Goal: Task Accomplishment & Management: Complete application form

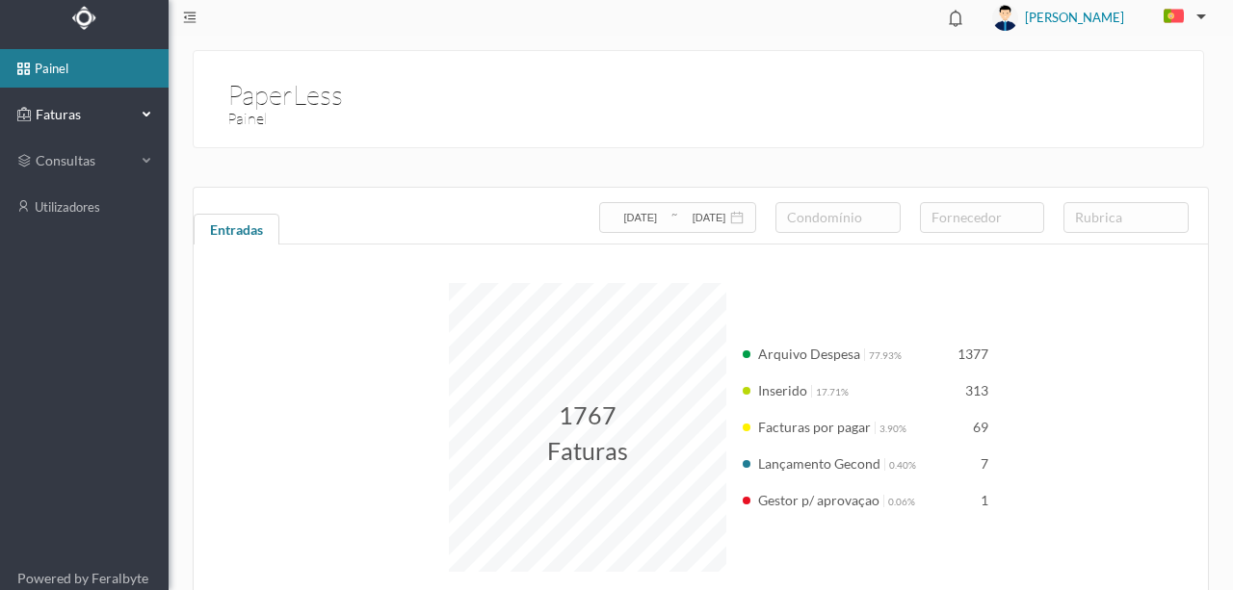
click at [75, 115] on span "Faturas" at bounding box center [84, 114] width 106 height 19
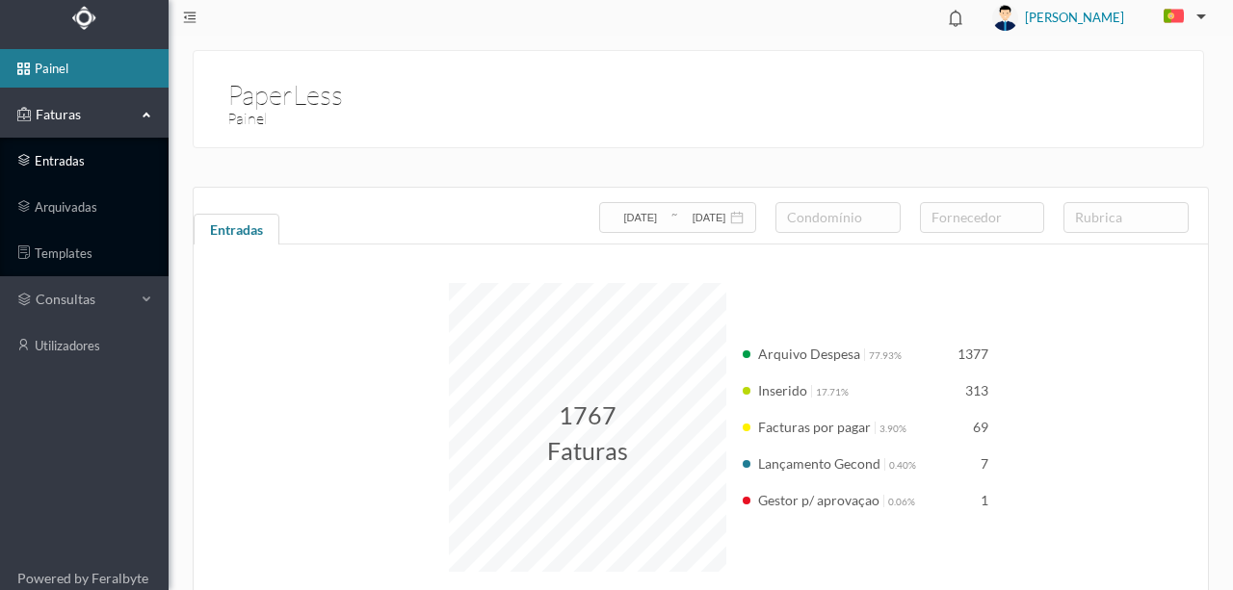
click at [65, 160] on link "entradas" at bounding box center [84, 161] width 169 height 39
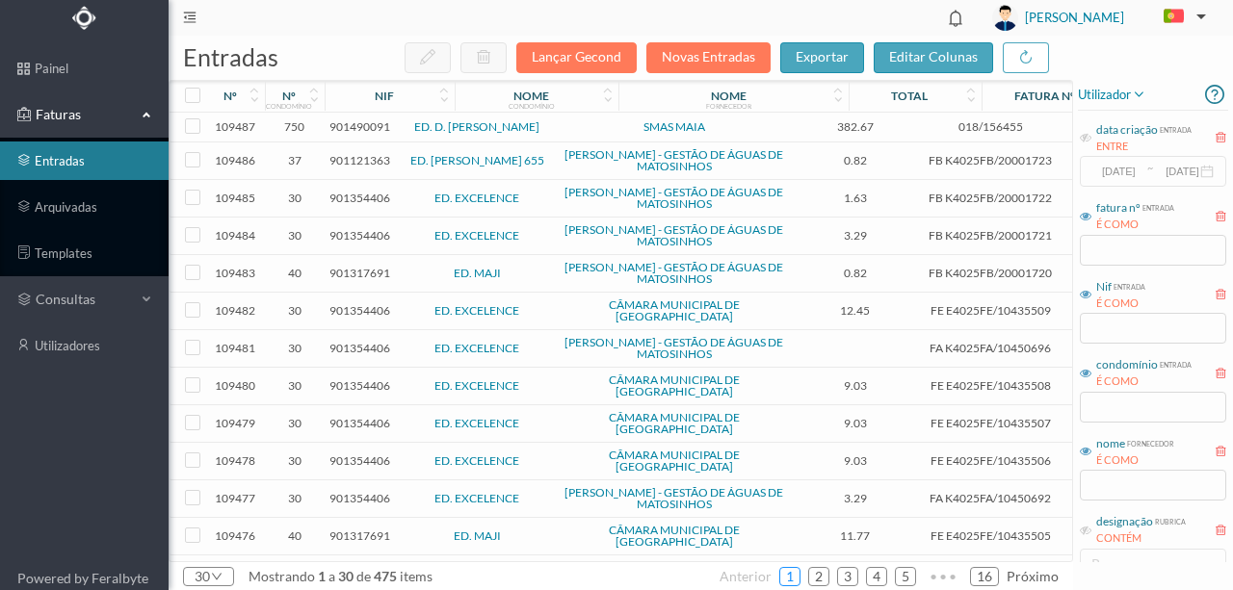
click at [794, 576] on link "1" at bounding box center [789, 576] width 19 height 29
click at [1110, 488] on input "text" at bounding box center [1153, 485] width 146 height 31
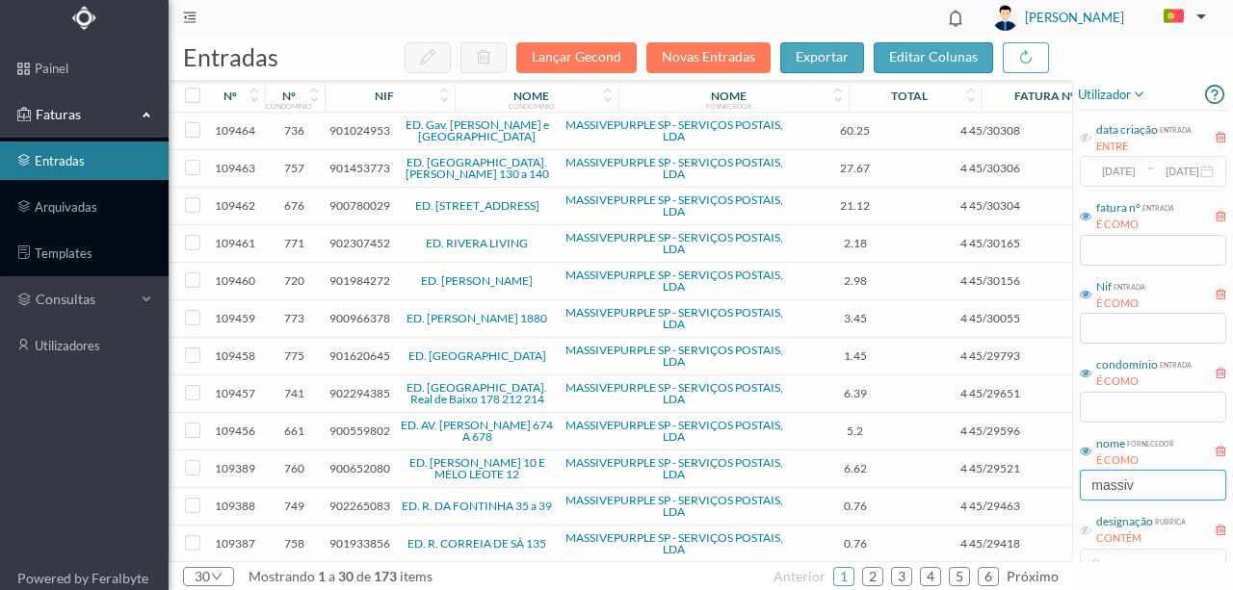
type input "massive"
click at [358, 29] on header "[PERSON_NAME]" at bounding box center [701, 18] width 1064 height 36
click at [403, 100] on div "nif" at bounding box center [384, 96] width 108 height 14
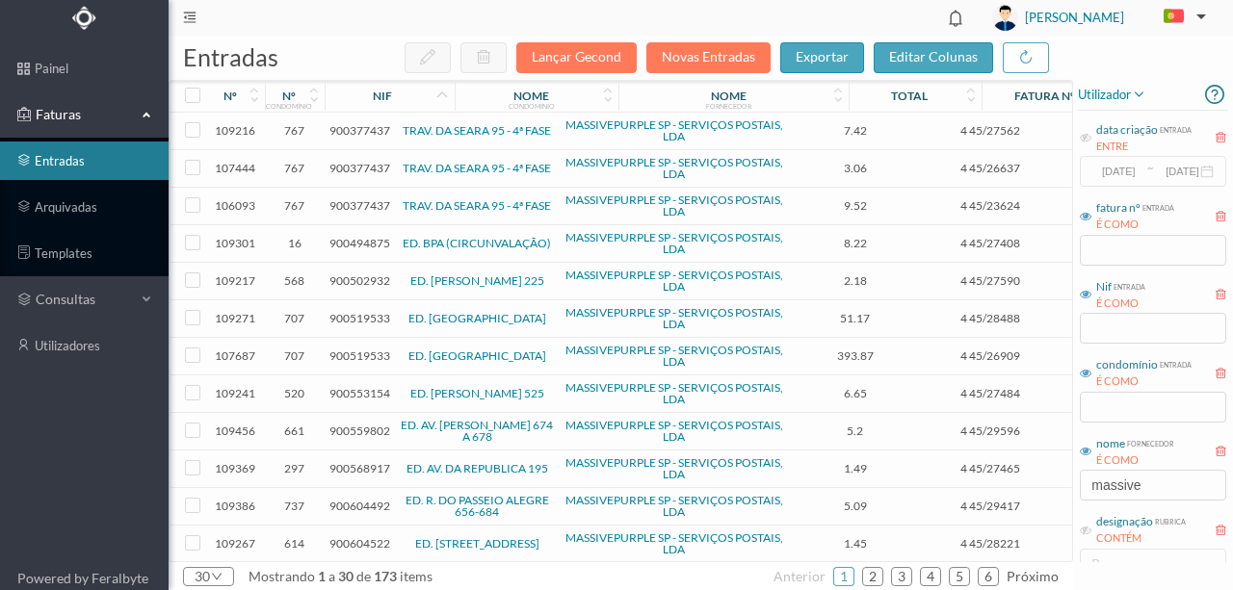
click at [348, 243] on span "900494875" at bounding box center [359, 243] width 61 height 14
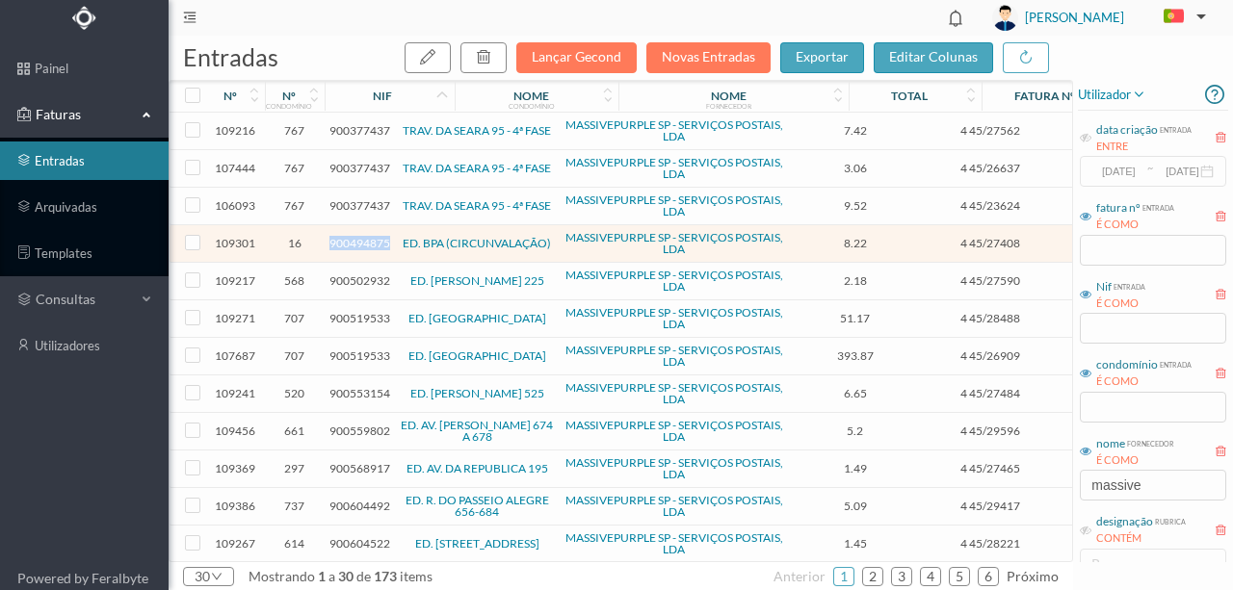
click at [348, 243] on span "900494875" at bounding box center [359, 243] width 61 height 14
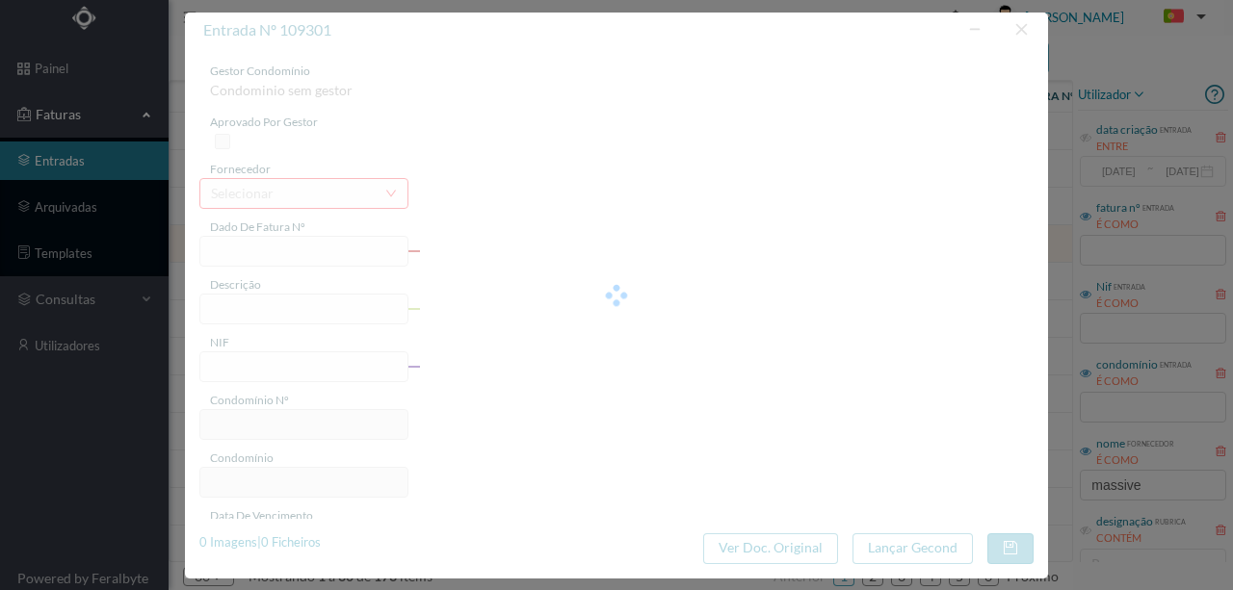
type input "4 45/27408"
type input "Serviço [PERSON_NAME]"
type input "900494875"
type input "[DATE]"
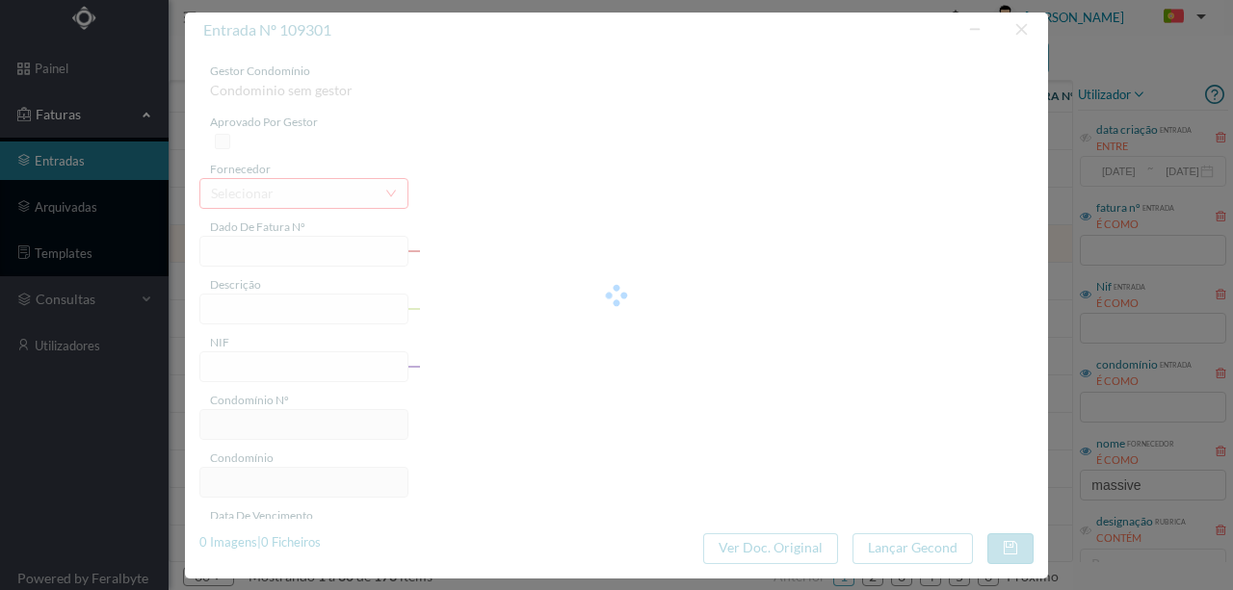
type input "[DATE]"
type input "8.22"
type input "16"
type input "ED. BPA (CIRCUNVALAÇÃO)"
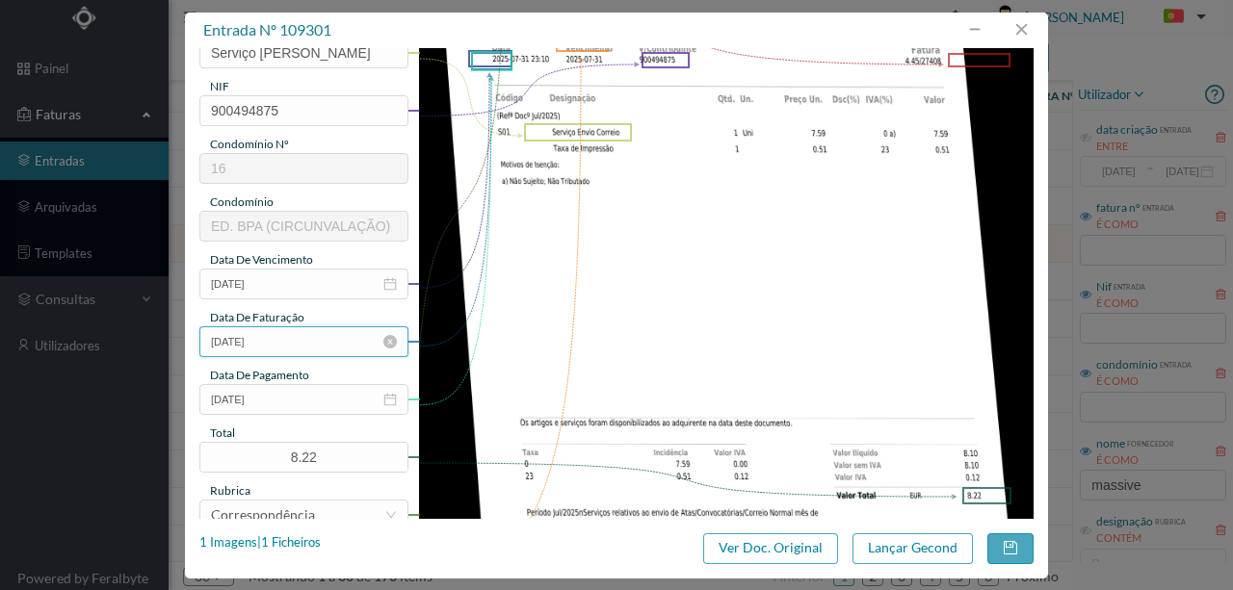
scroll to position [193, 0]
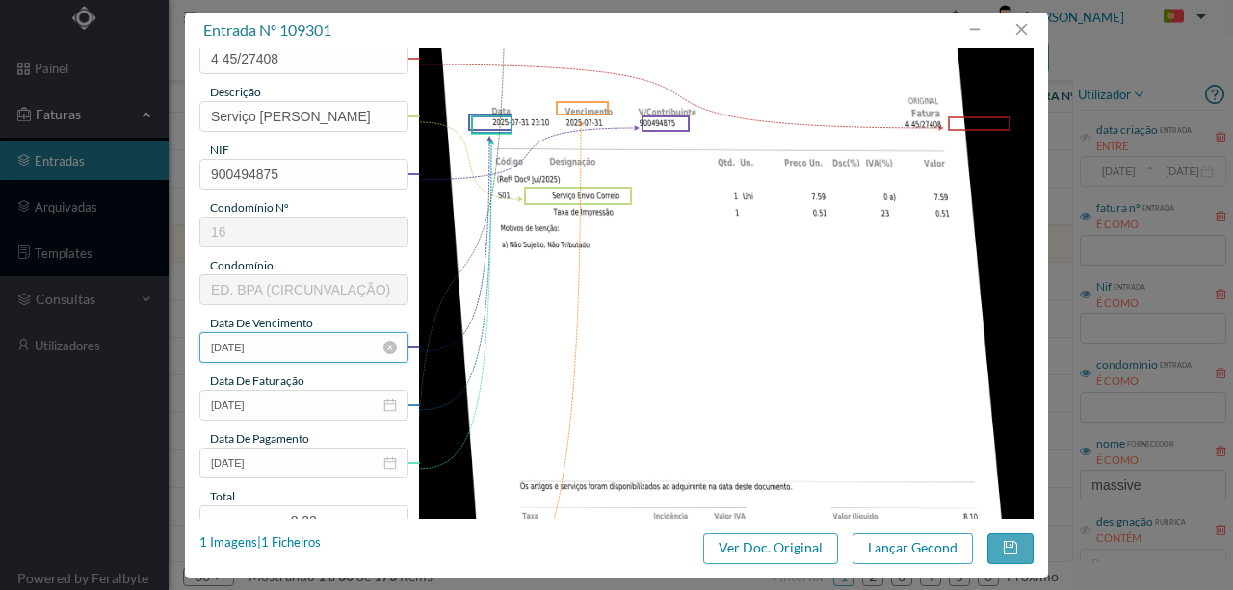
click at [278, 345] on input "[DATE]" at bounding box center [303, 347] width 209 height 31
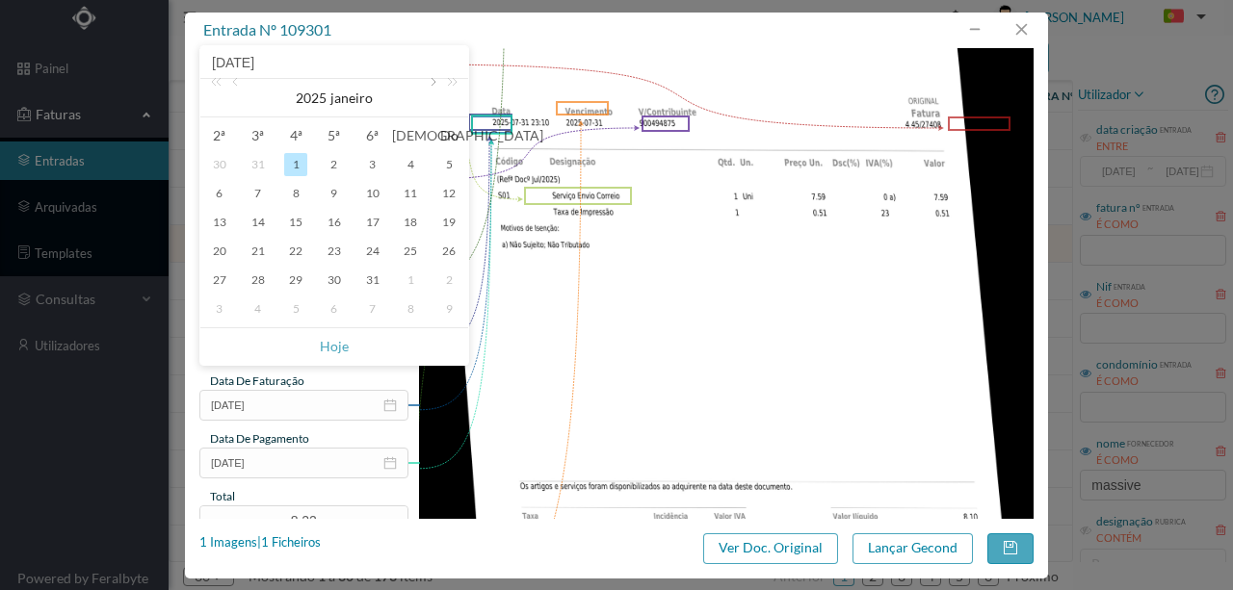
click at [429, 83] on link at bounding box center [431, 98] width 17 height 39
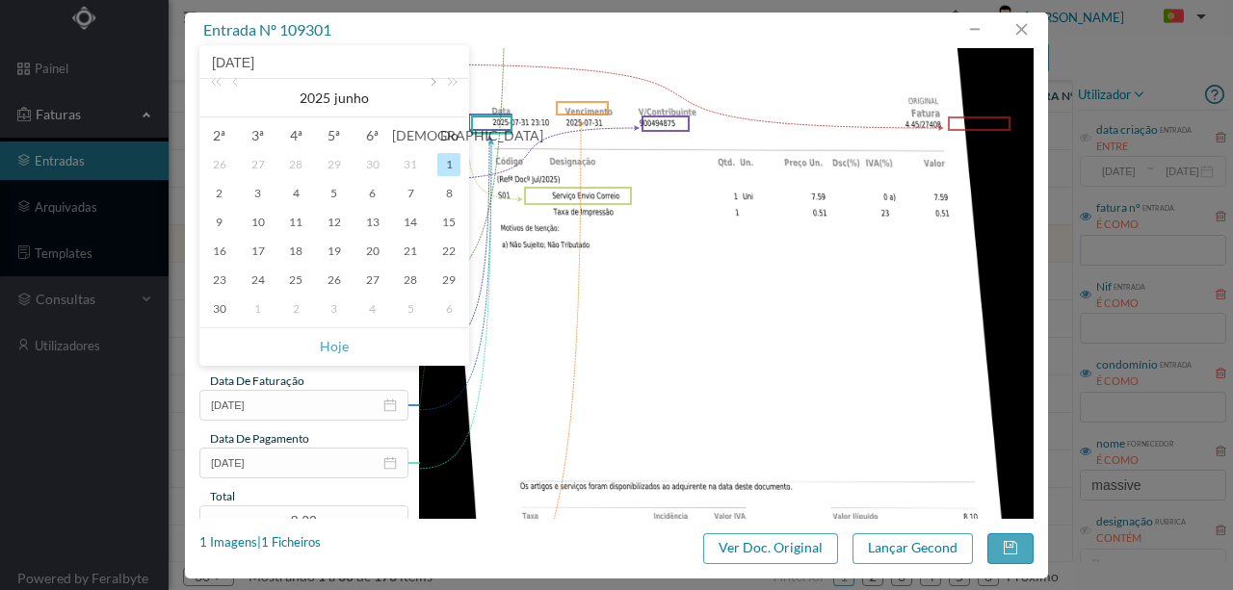
click at [429, 83] on link at bounding box center [431, 98] width 17 height 39
click at [325, 274] on div "31" at bounding box center [334, 280] width 23 height 23
type input "[DATE]"
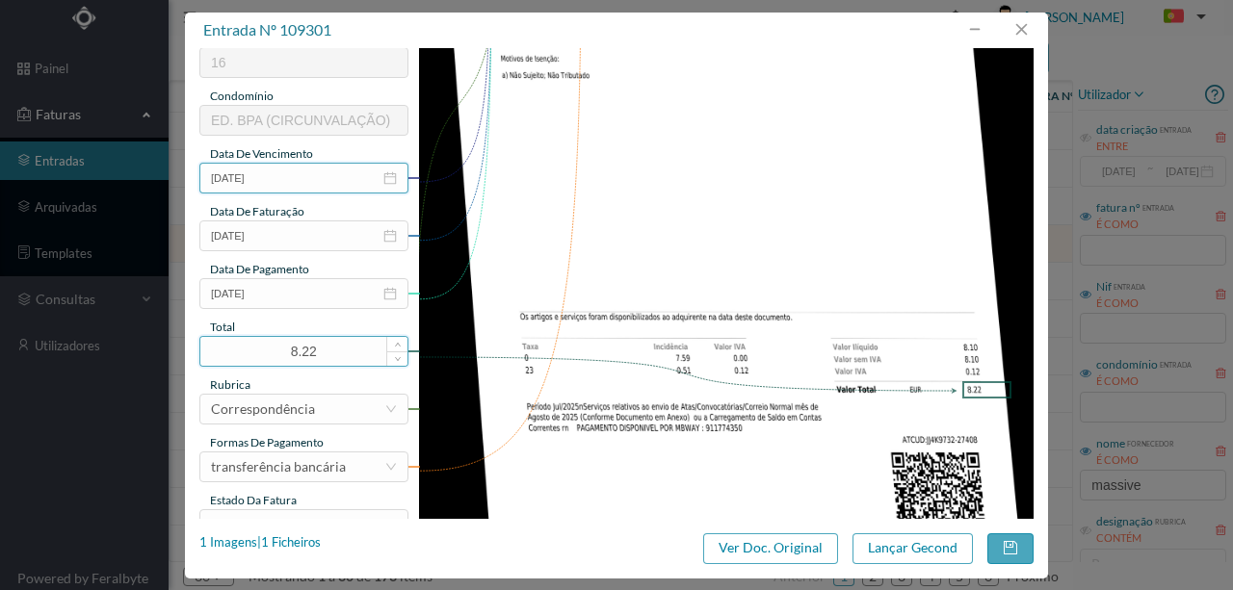
scroll to position [385, 0]
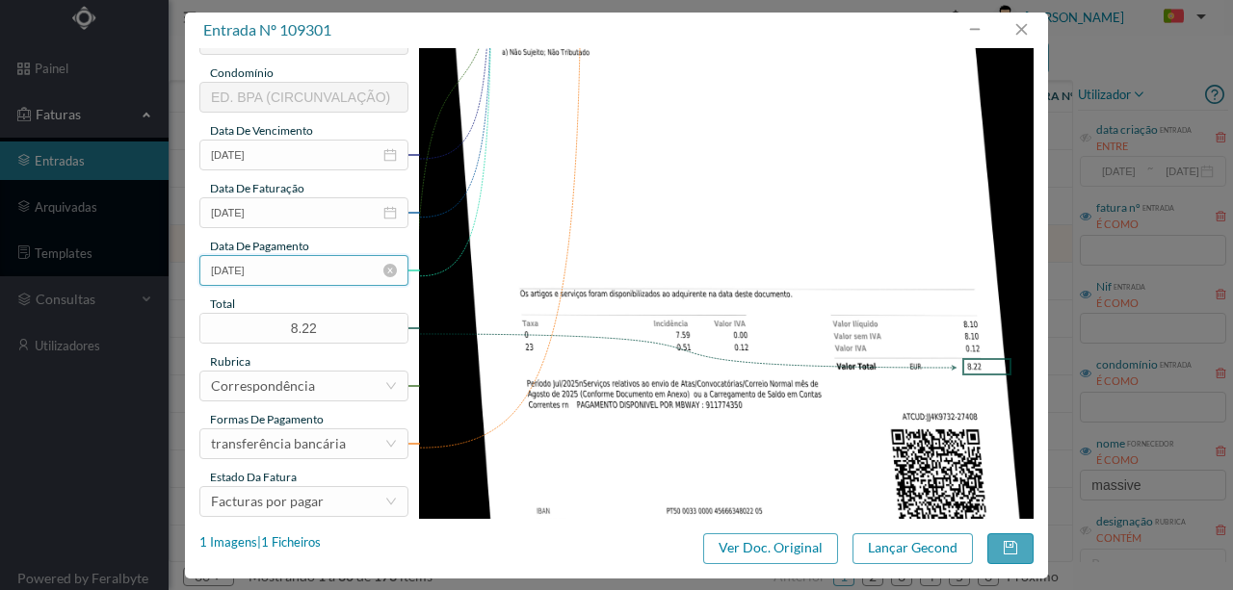
click at [290, 262] on input "[DATE]" at bounding box center [303, 270] width 209 height 31
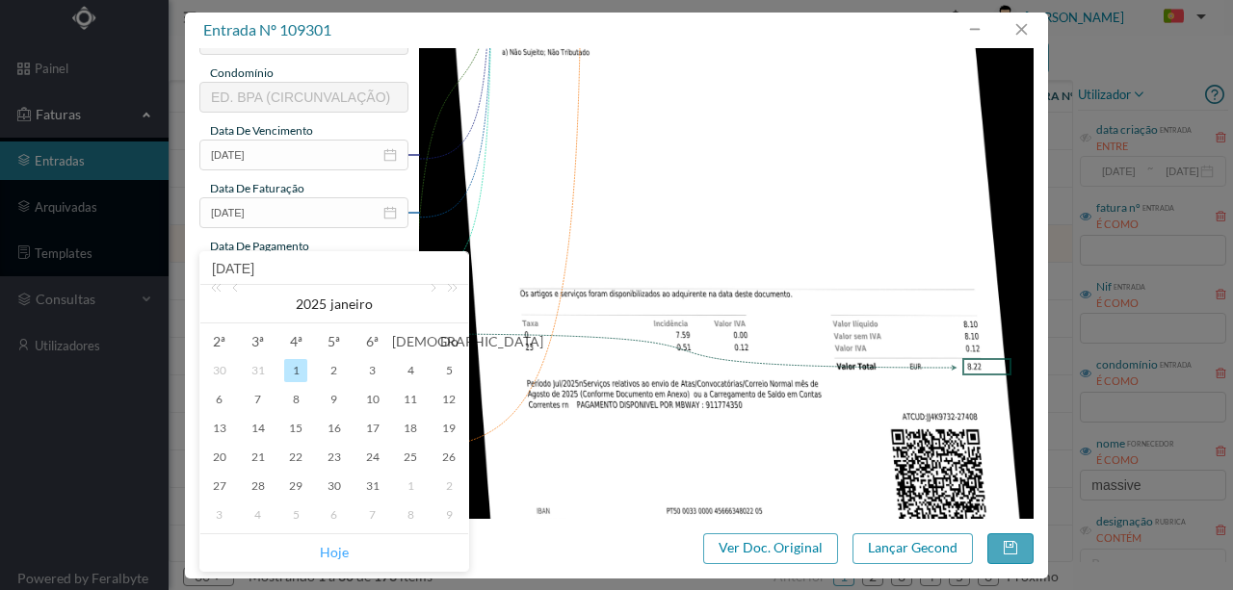
click at [329, 555] on link "Hoje" at bounding box center [334, 552] width 29 height 37
type input "[DATE]"
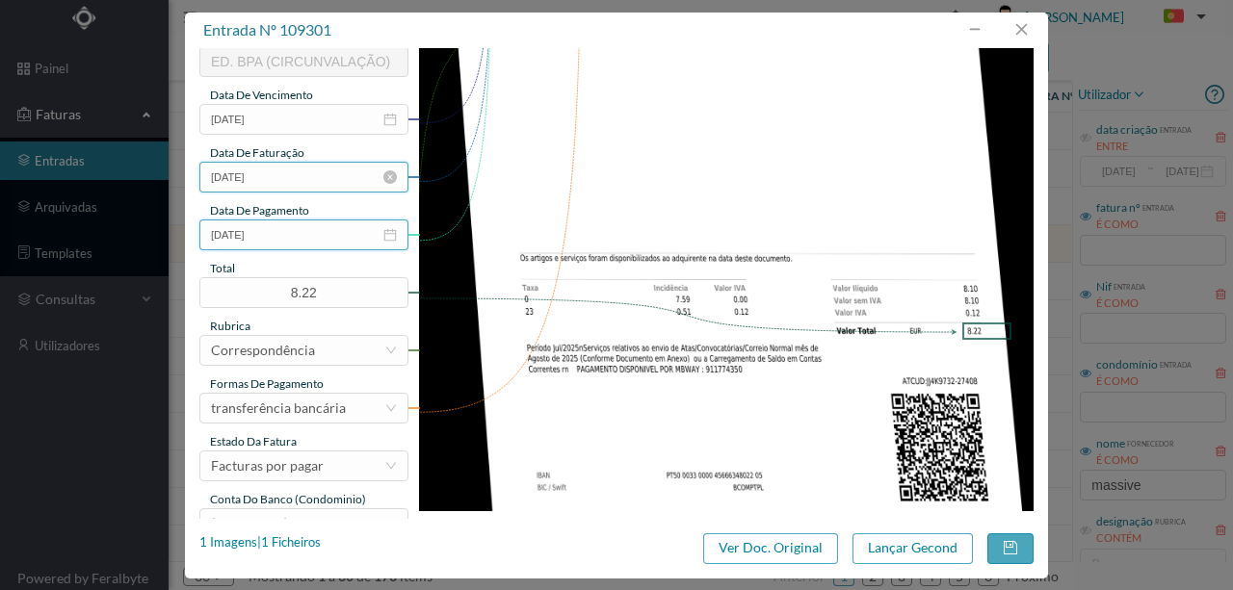
scroll to position [456, 0]
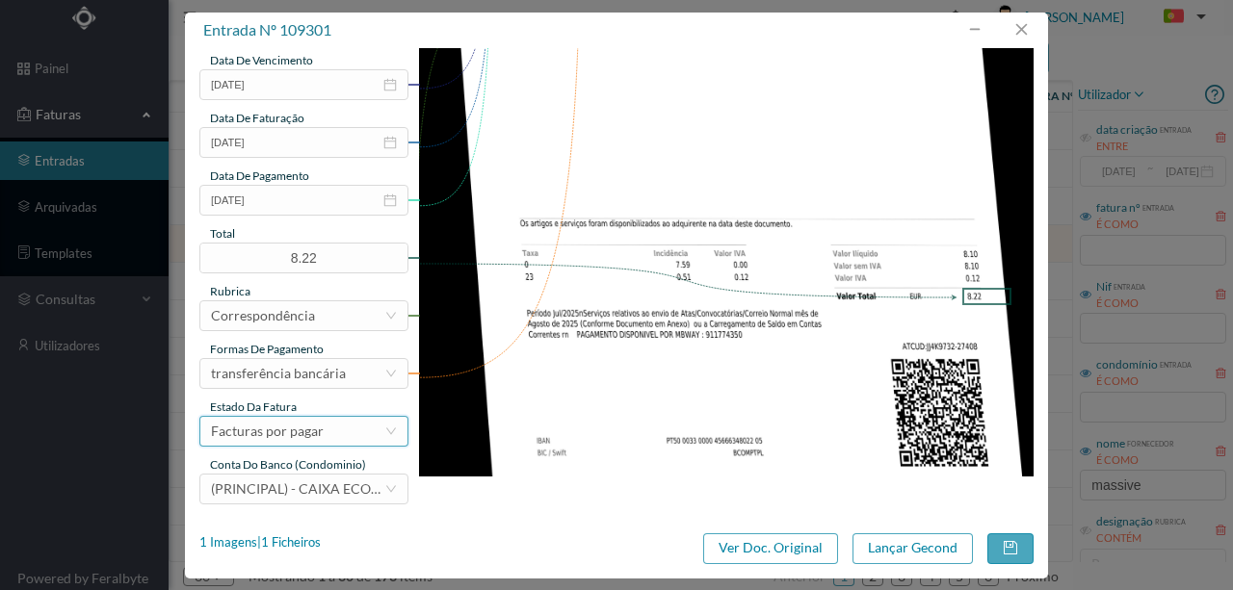
click at [275, 435] on div "Facturas por pagar" at bounding box center [267, 431] width 113 height 29
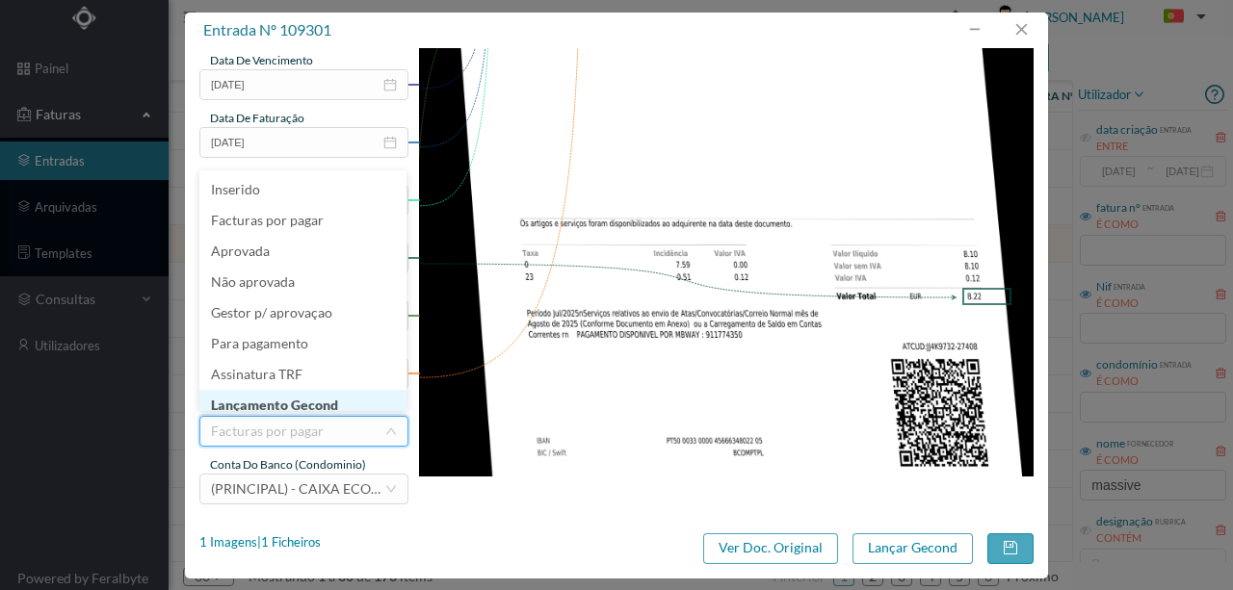
scroll to position [10, 0]
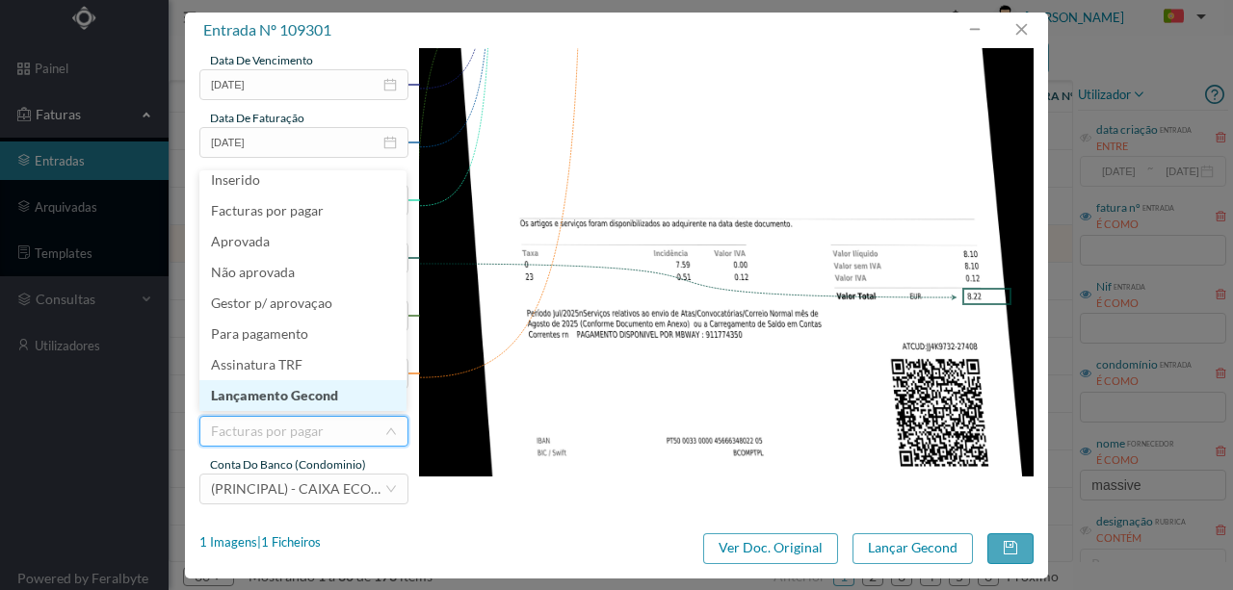
click at [309, 396] on li "Lançamento Gecond" at bounding box center [302, 395] width 207 height 31
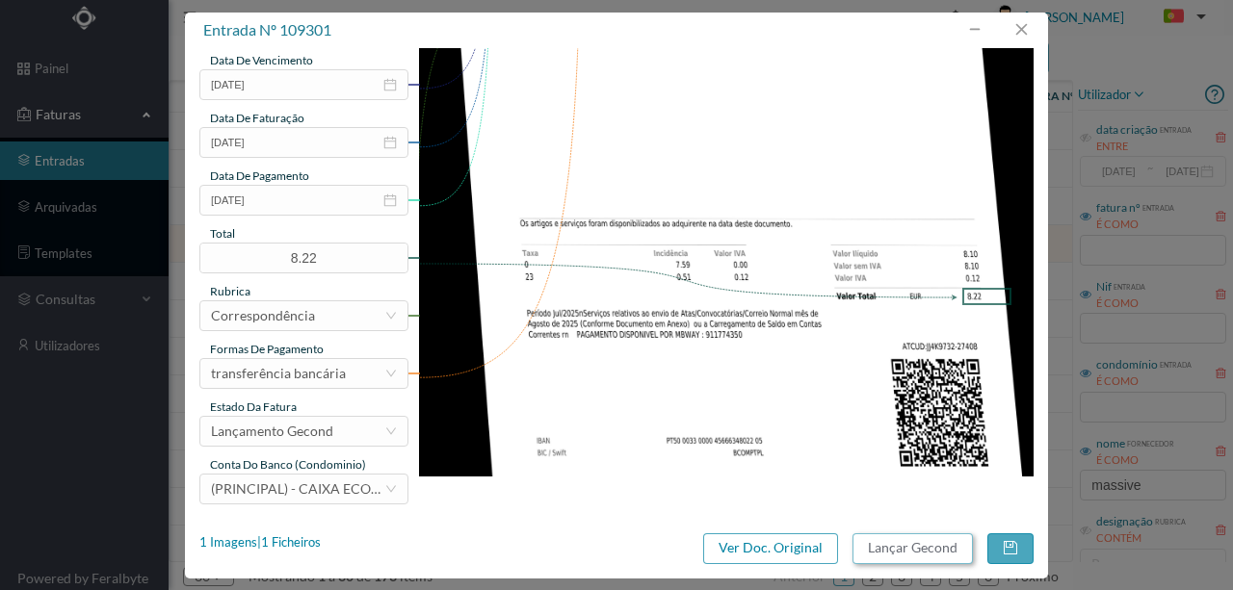
click at [920, 545] on button "Lançar Gecond" at bounding box center [912, 549] width 120 height 31
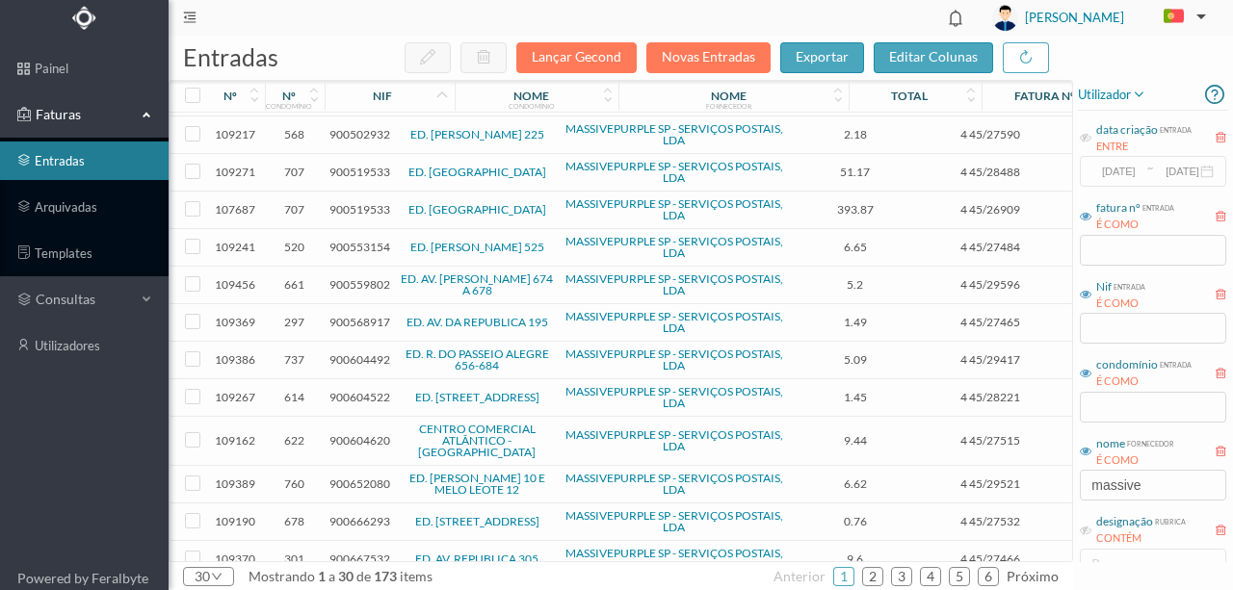
scroll to position [128, 0]
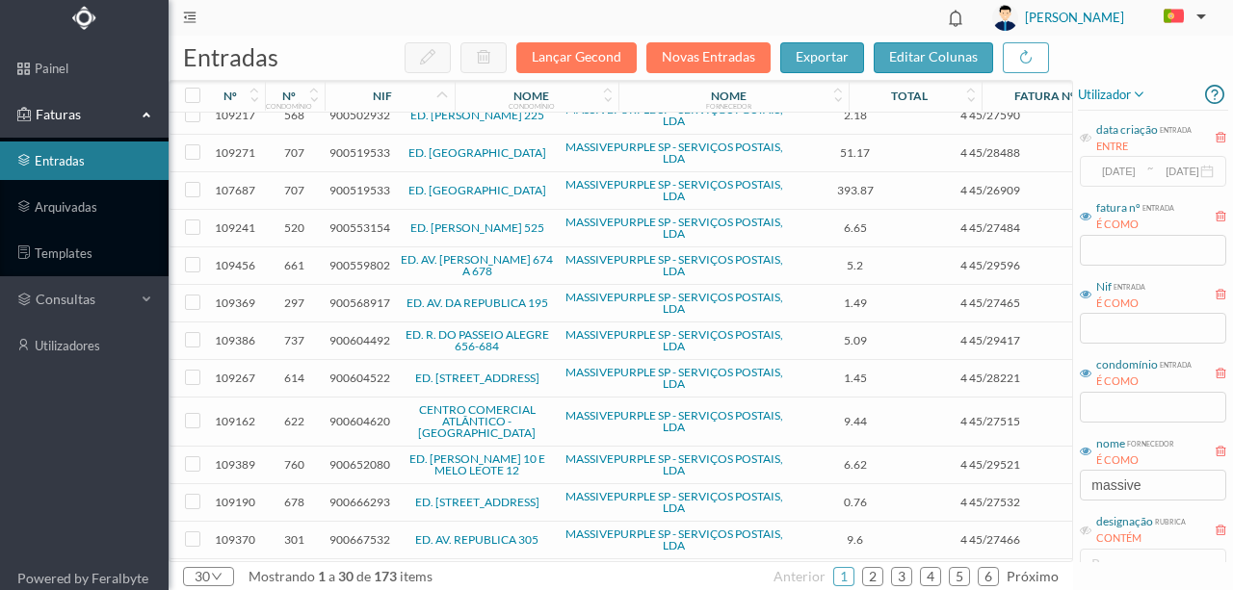
click at [363, 263] on span "900559802" at bounding box center [359, 265] width 61 height 14
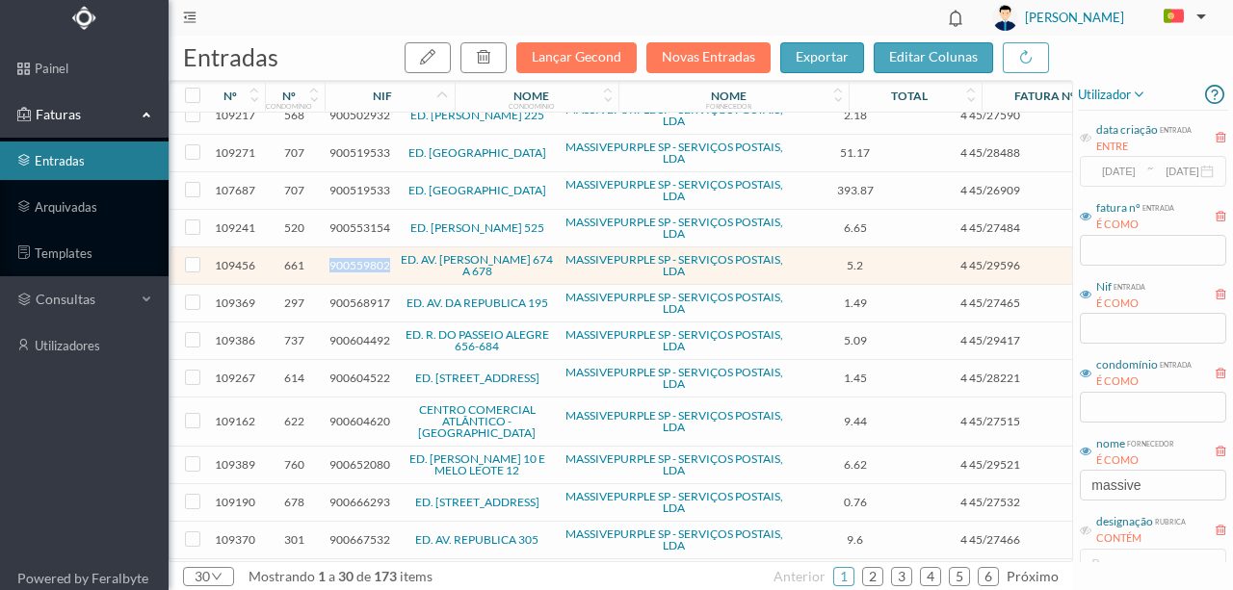
click at [363, 263] on span "900559802" at bounding box center [359, 265] width 61 height 14
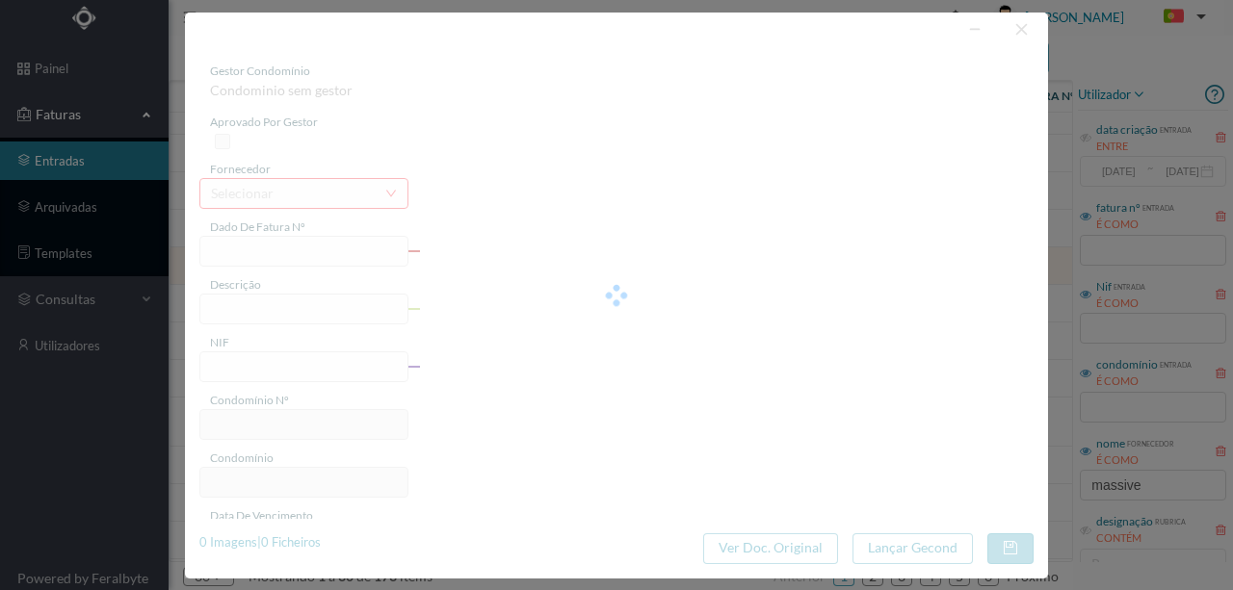
type input "4 45/29596"
type input "Serviço [PERSON_NAME]"
type input "900559802"
type input "[DATE]"
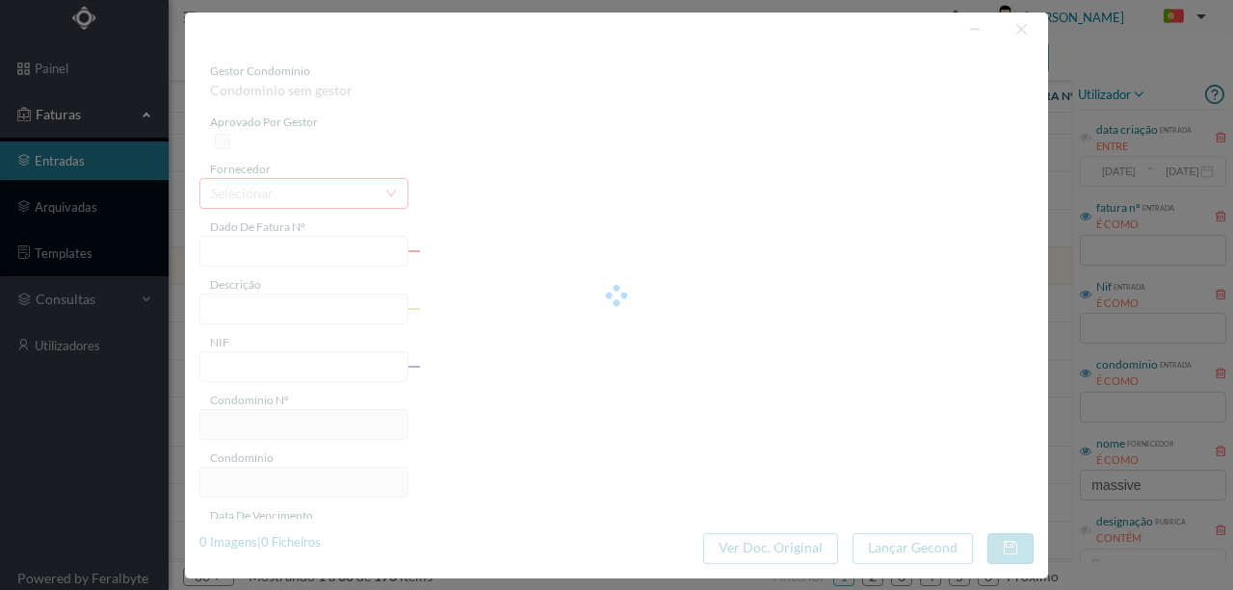
type input "[DATE]"
type input "5.20"
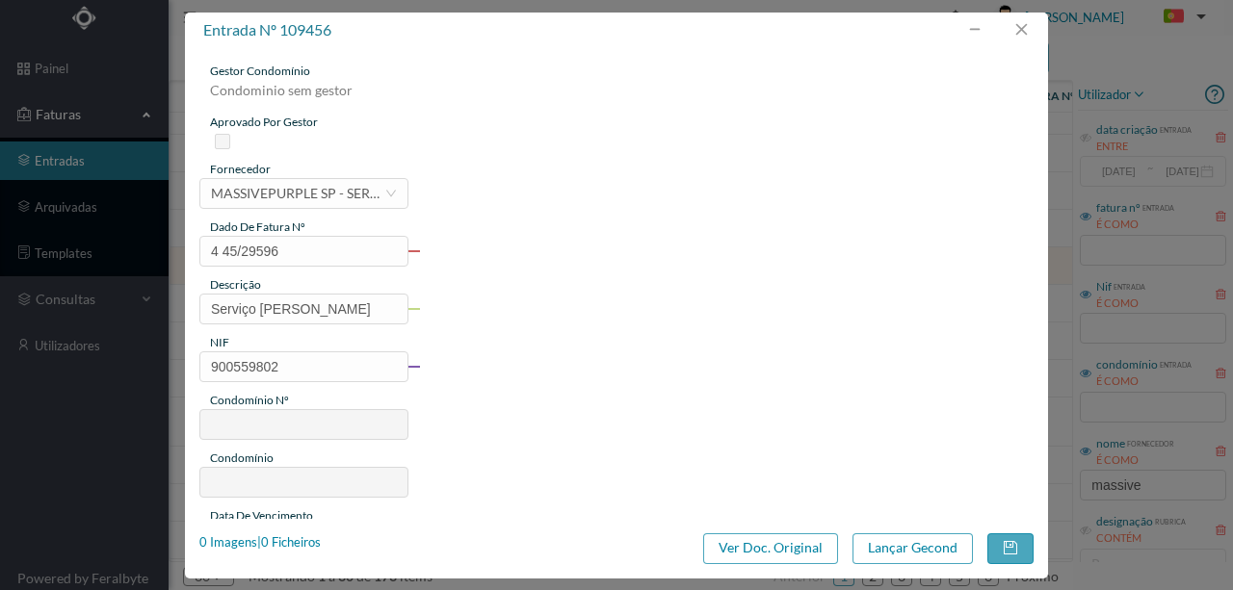
type input "661"
type input "ED. AV. [PERSON_NAME] 674 A 678"
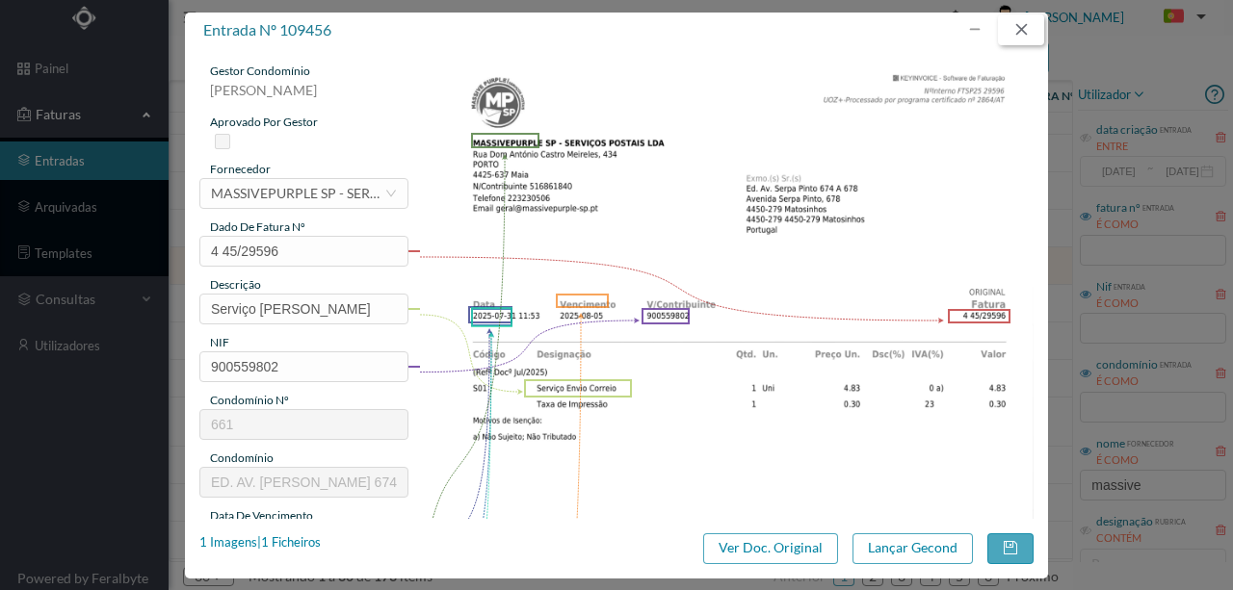
click at [1028, 24] on button "button" at bounding box center [1021, 29] width 46 height 31
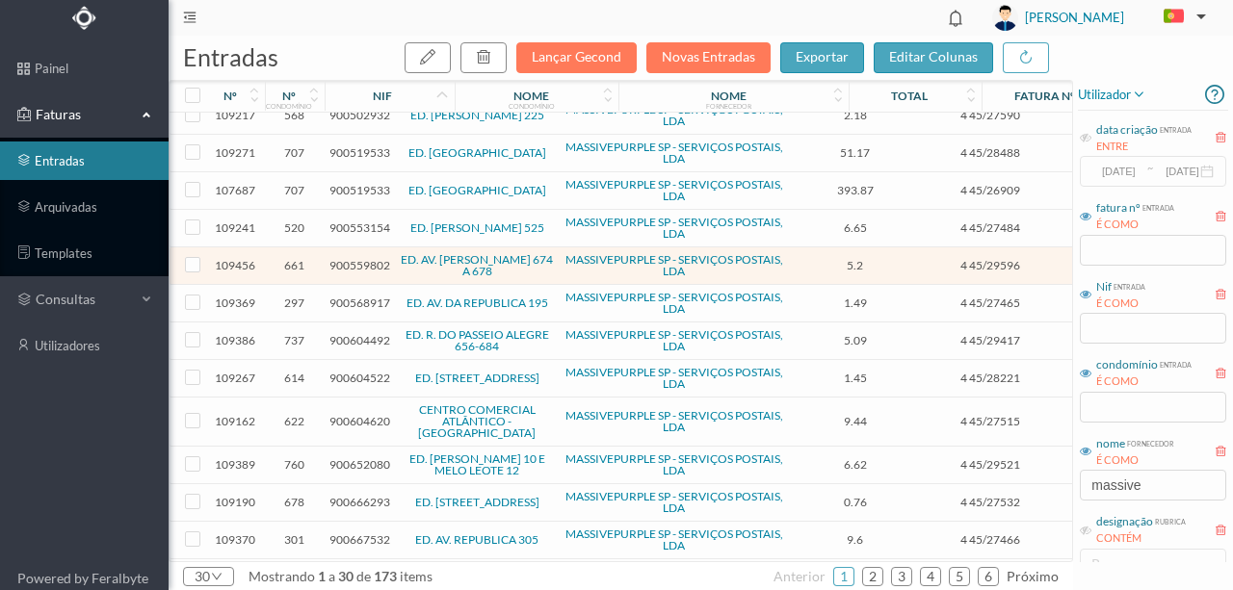
click at [360, 336] on span "900604492" at bounding box center [359, 340] width 61 height 14
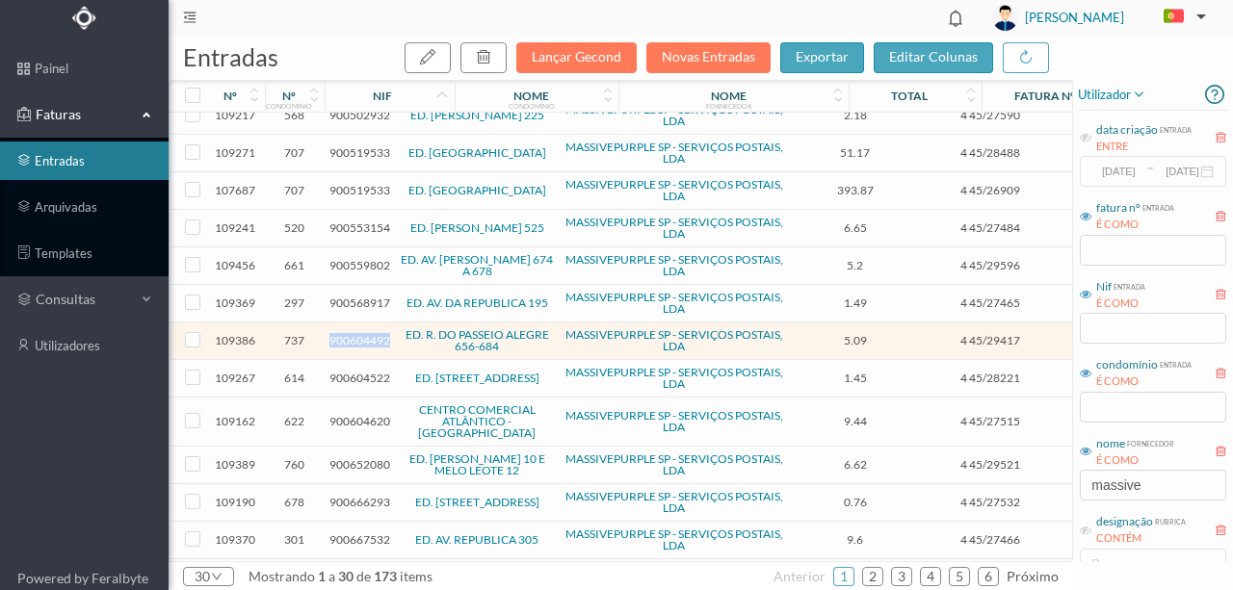
click at [360, 336] on span "900604492" at bounding box center [359, 340] width 61 height 14
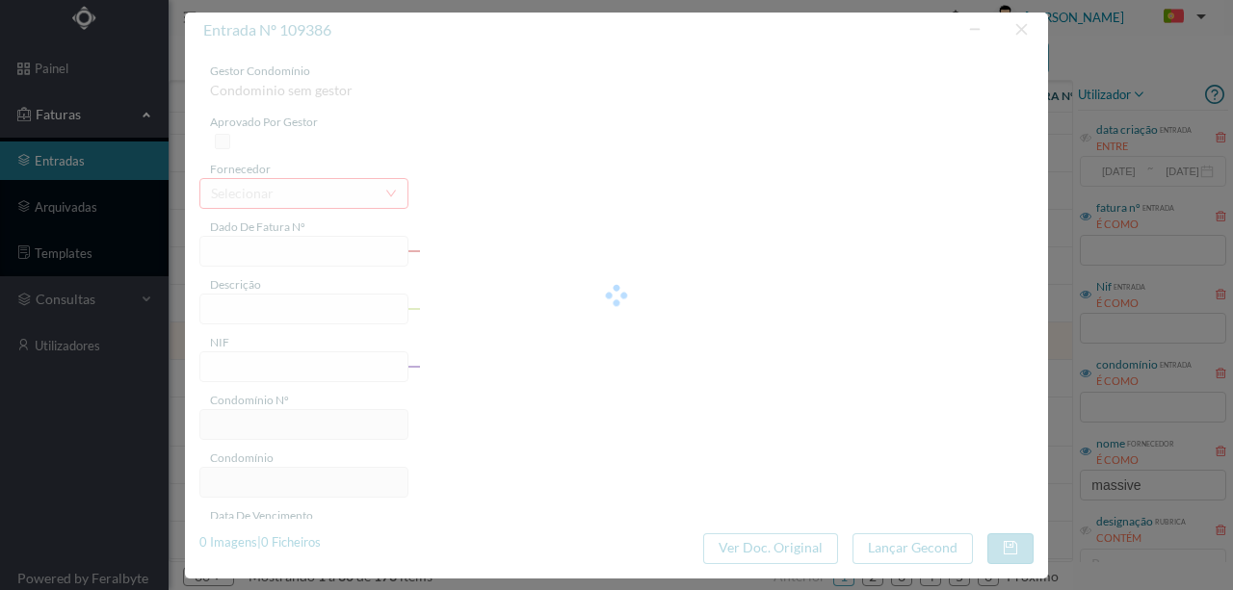
type input "4 45/29417"
type input "Serviço [PERSON_NAME]"
type input "900604492"
type input "Invalid date"
type input "[DATE]"
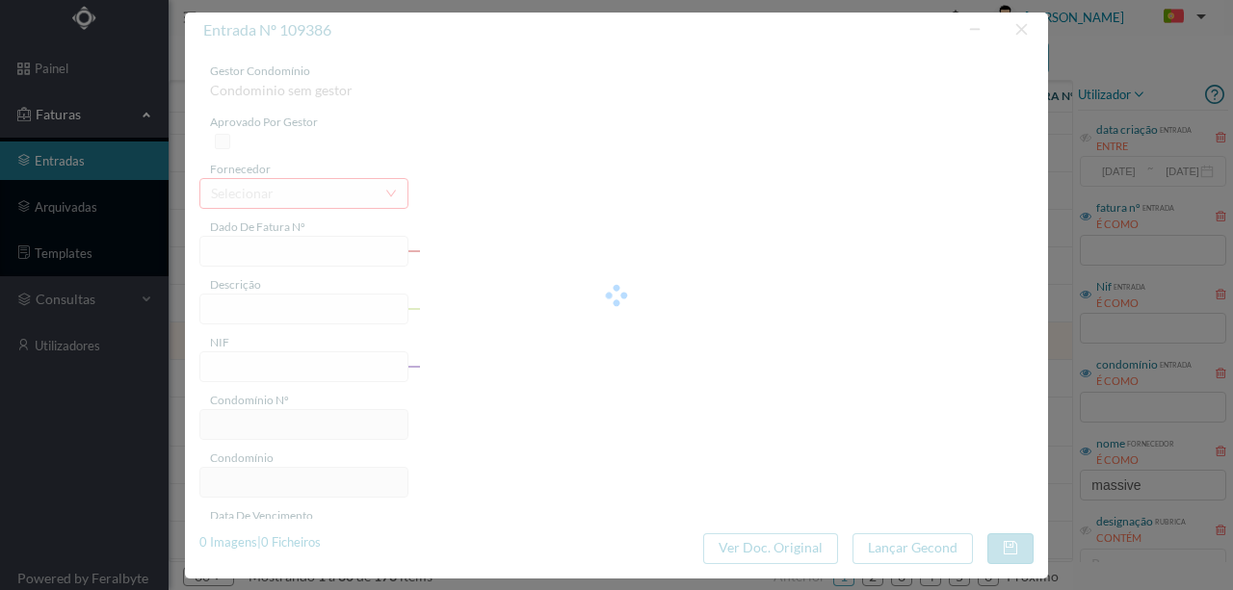
type input "5.09"
type input "737"
type input "ED. R. DO PASSEIO ALEGRE 656-684"
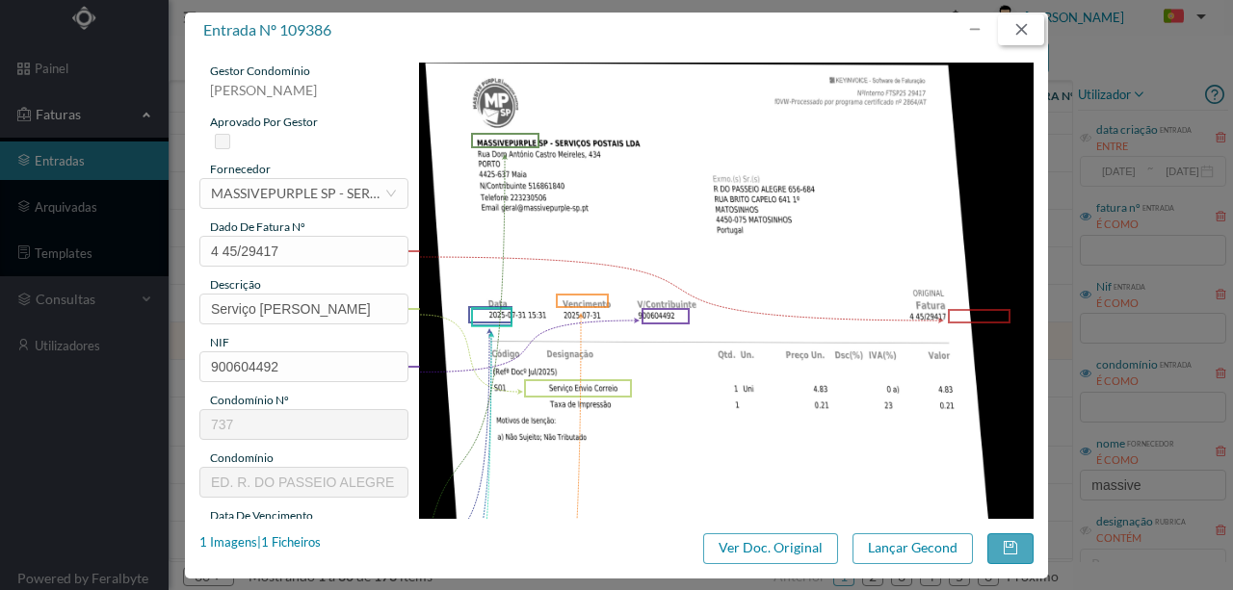
click at [1028, 34] on button "button" at bounding box center [1021, 29] width 46 height 31
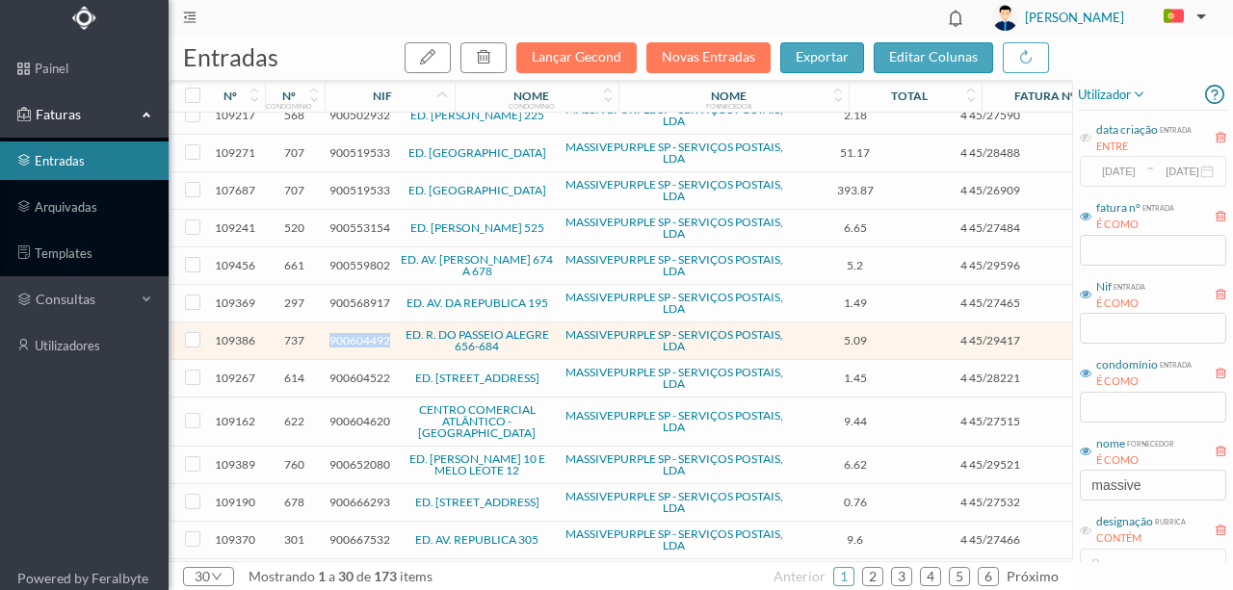
click at [371, 337] on span "900604492" at bounding box center [359, 340] width 61 height 14
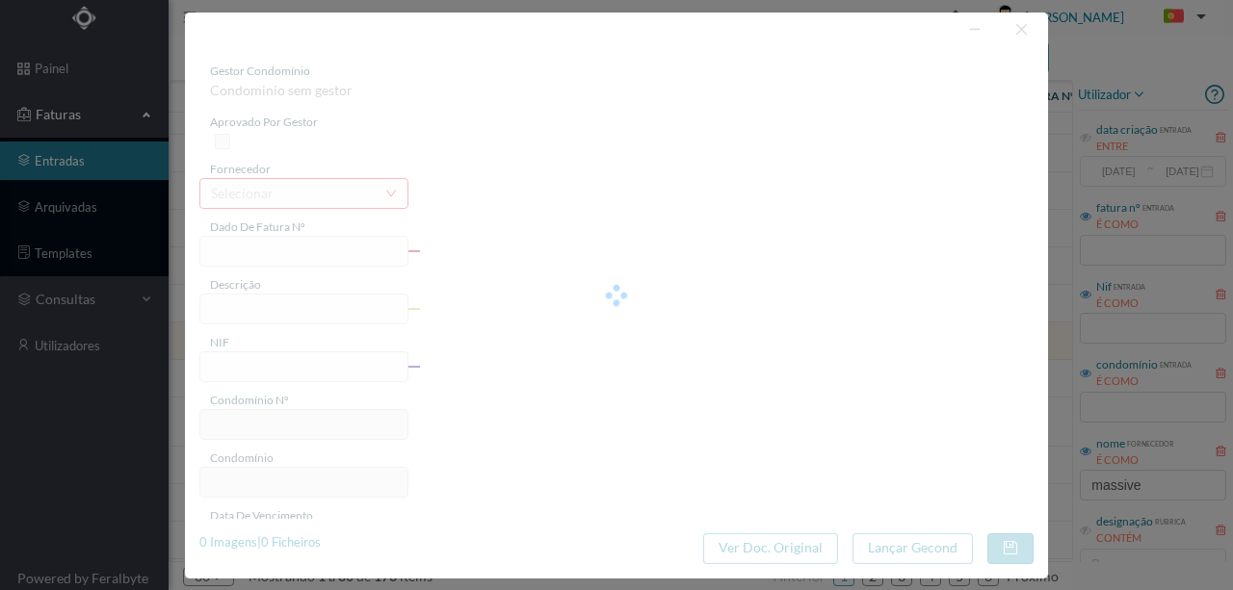
type input "4 45/29417"
type input "Serviço [PERSON_NAME]"
type input "900604492"
type input "Invalid date"
type input "[DATE]"
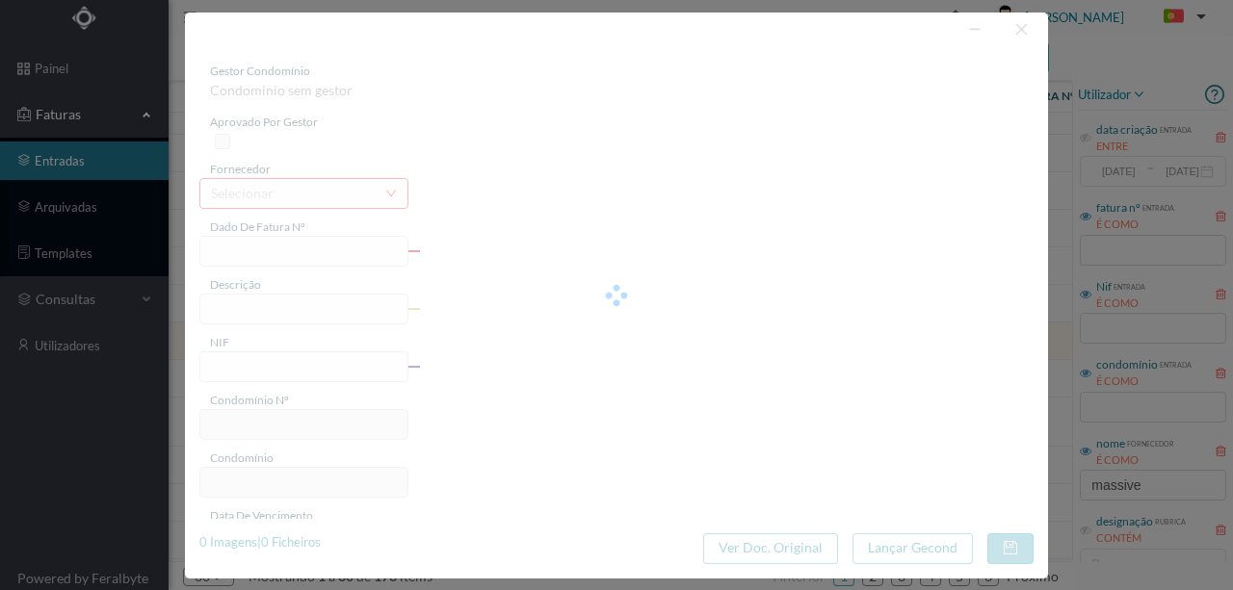
type input "5.09"
type input "737"
type input "ED. R. DO PASSEIO ALEGRE 656-684"
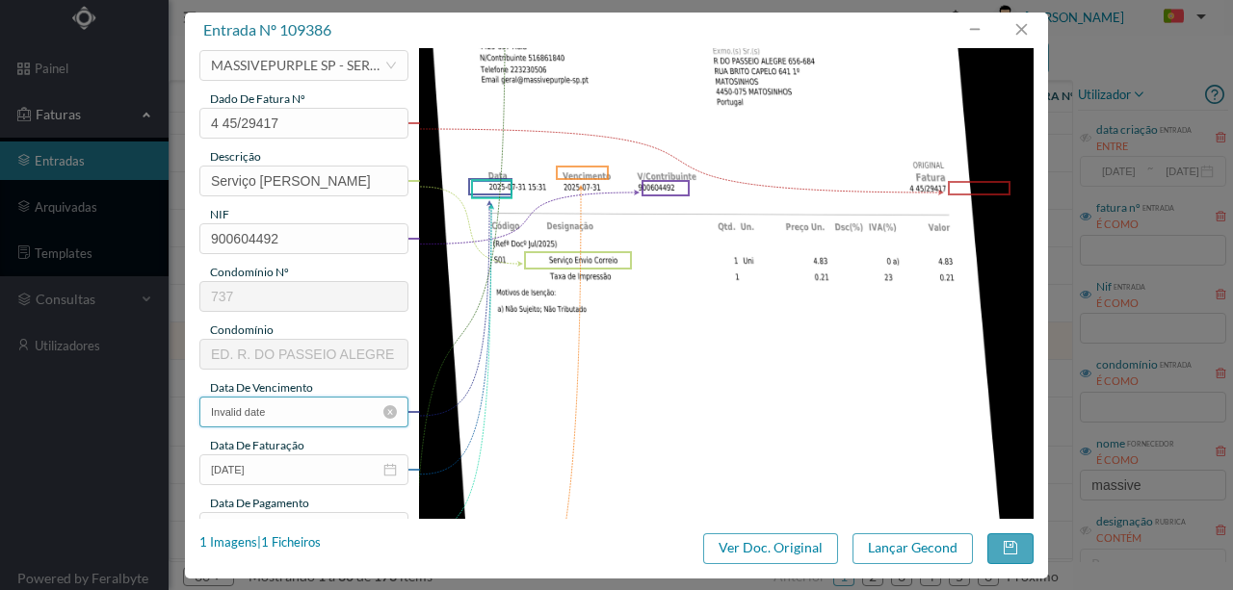
click at [307, 405] on input "Invalid date" at bounding box center [303, 412] width 209 height 31
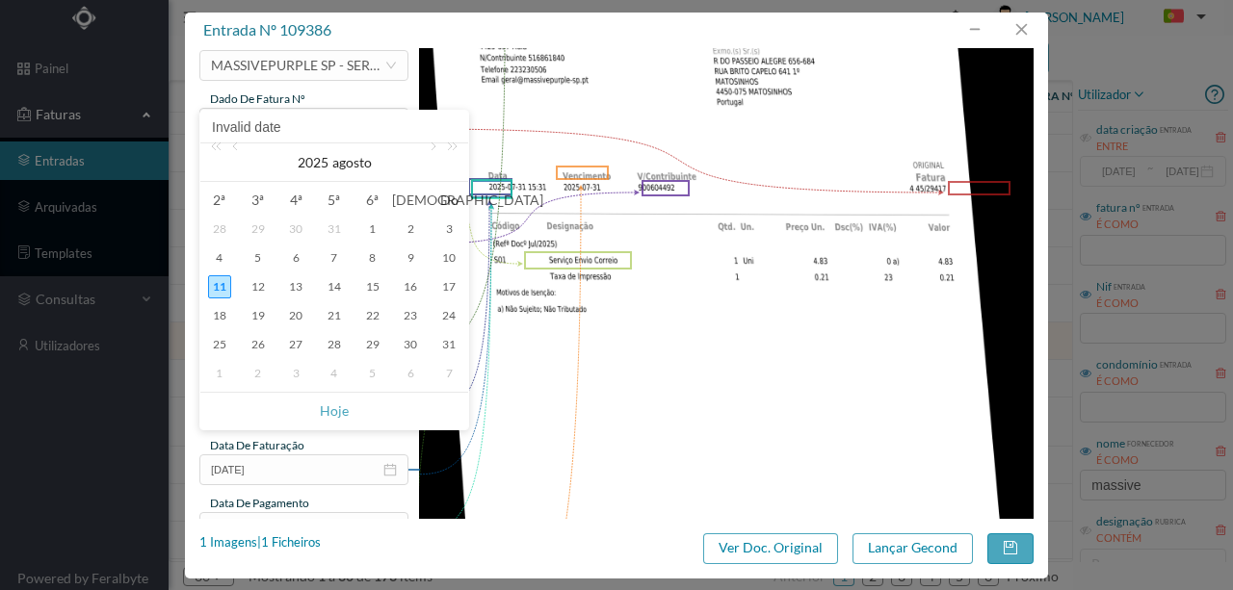
drag, startPoint x: 236, startPoint y: 146, endPoint x: 272, endPoint y: 312, distance: 169.4
click at [237, 146] on link at bounding box center [236, 162] width 17 height 39
click at [328, 343] on div "31" at bounding box center [334, 344] width 23 height 23
type input "[DATE]"
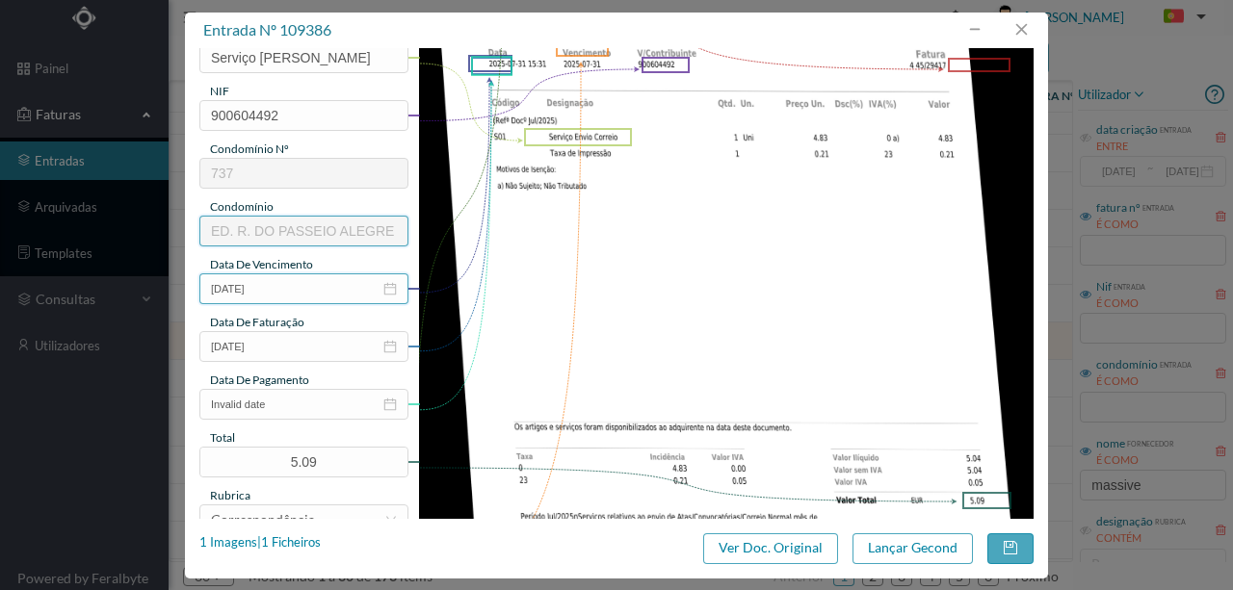
scroll to position [256, 0]
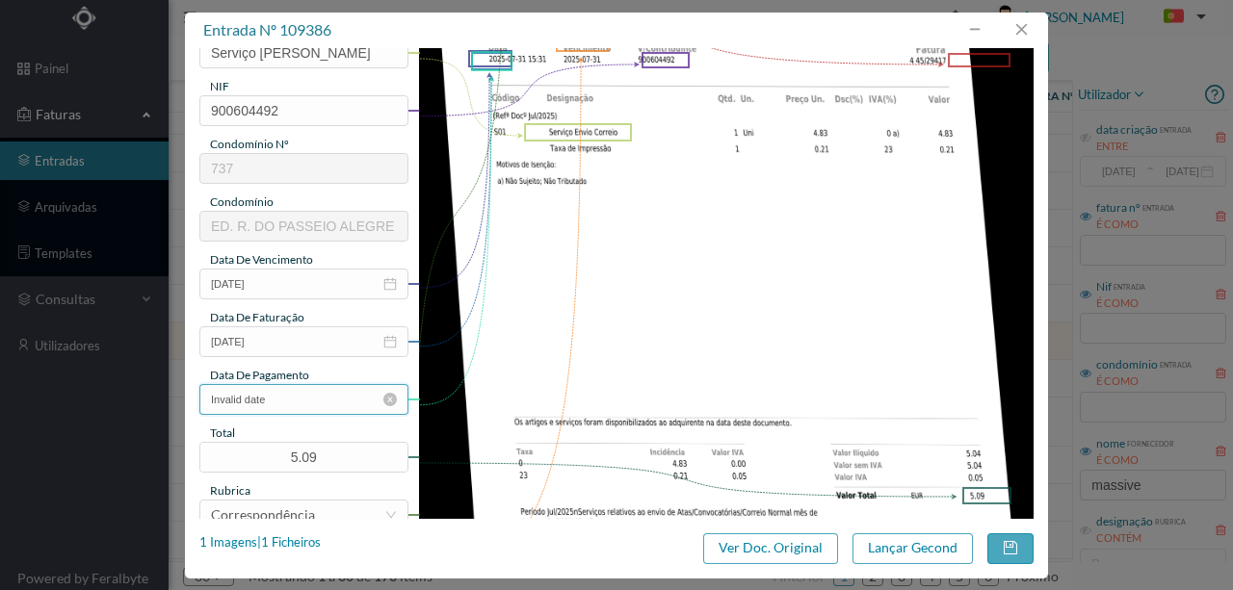
click at [299, 404] on input "Invalid date" at bounding box center [303, 399] width 209 height 31
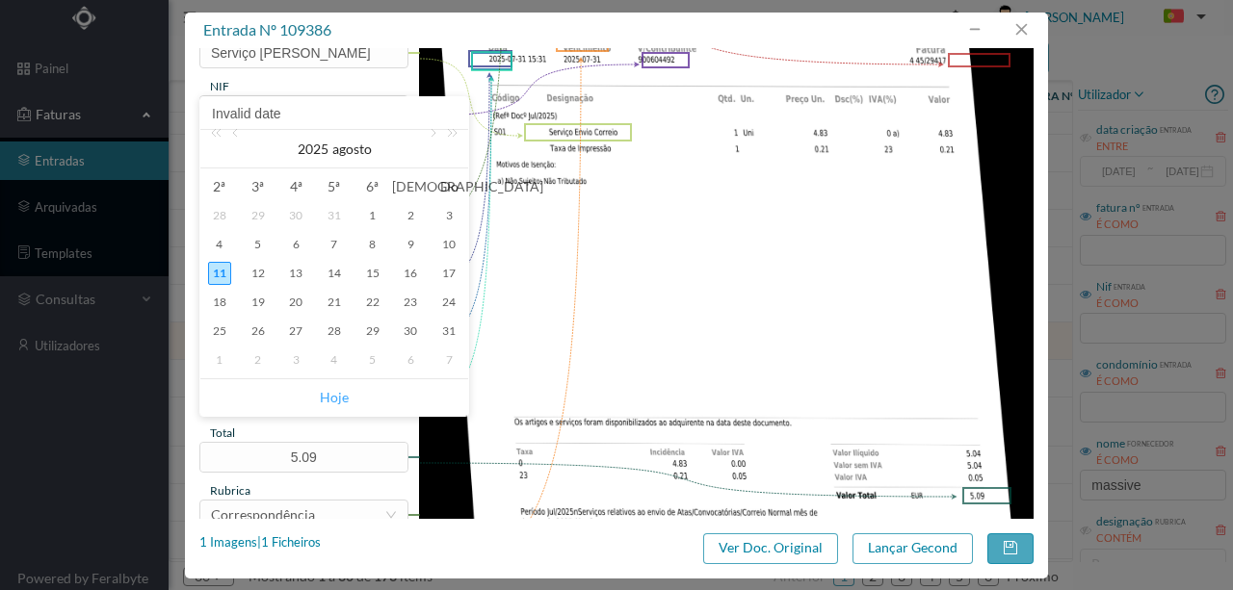
click at [331, 394] on link "Hoje" at bounding box center [334, 397] width 29 height 37
type input "[DATE]"
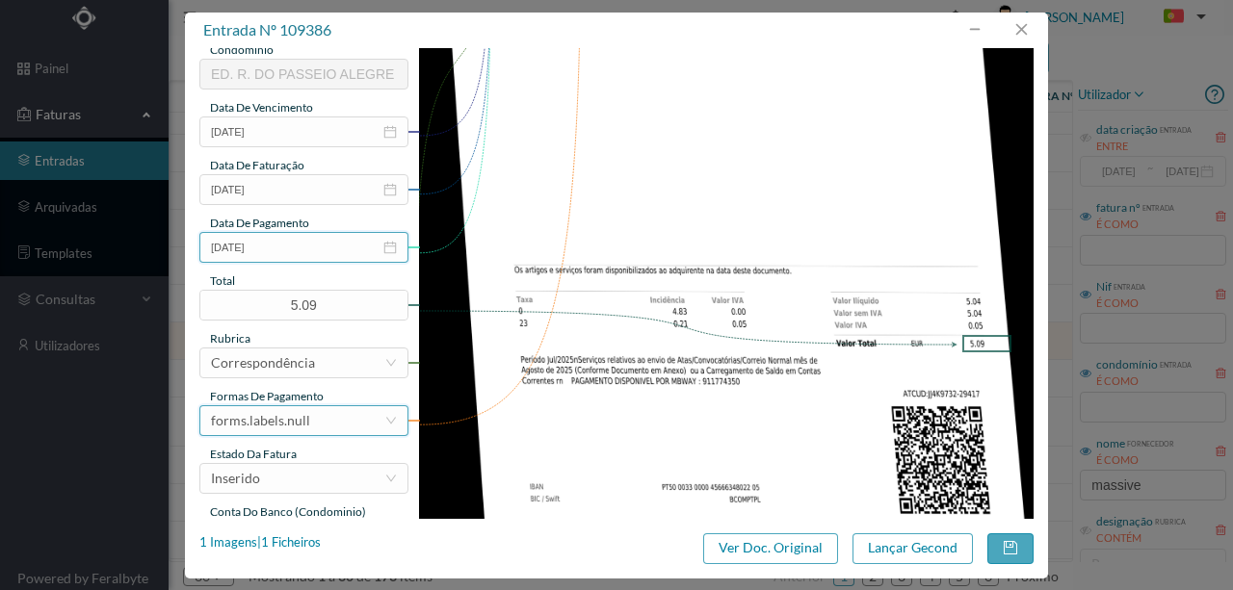
scroll to position [449, 0]
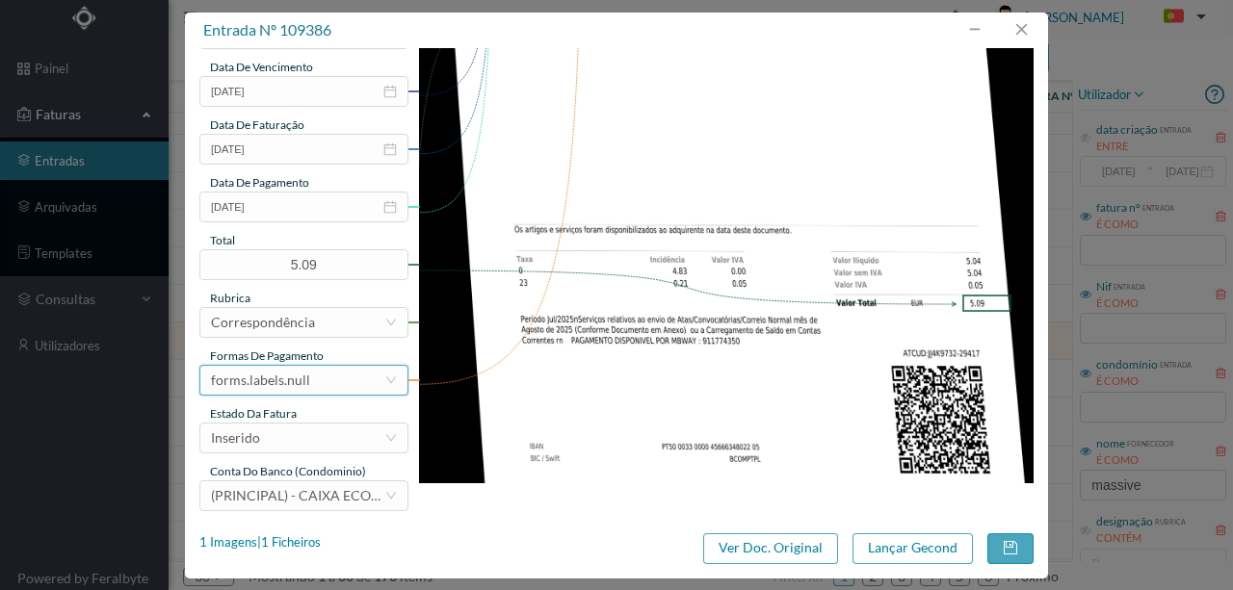
click at [295, 381] on div "forms.labels.null" at bounding box center [260, 380] width 99 height 29
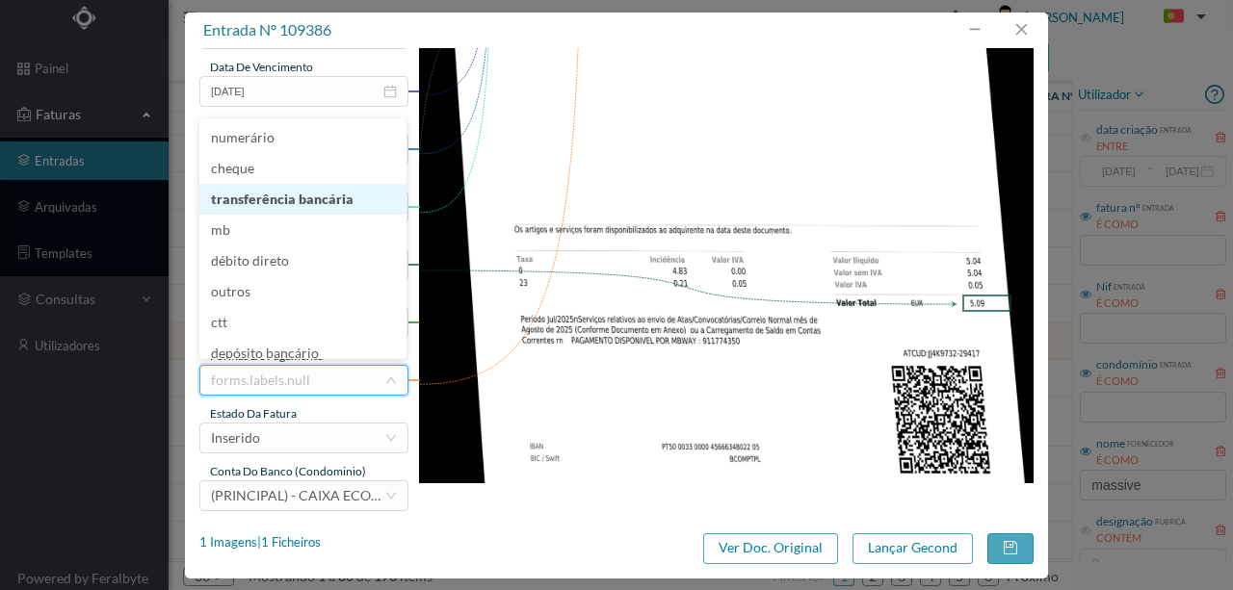
click at [266, 201] on li "transferência bancária" at bounding box center [302, 199] width 207 height 31
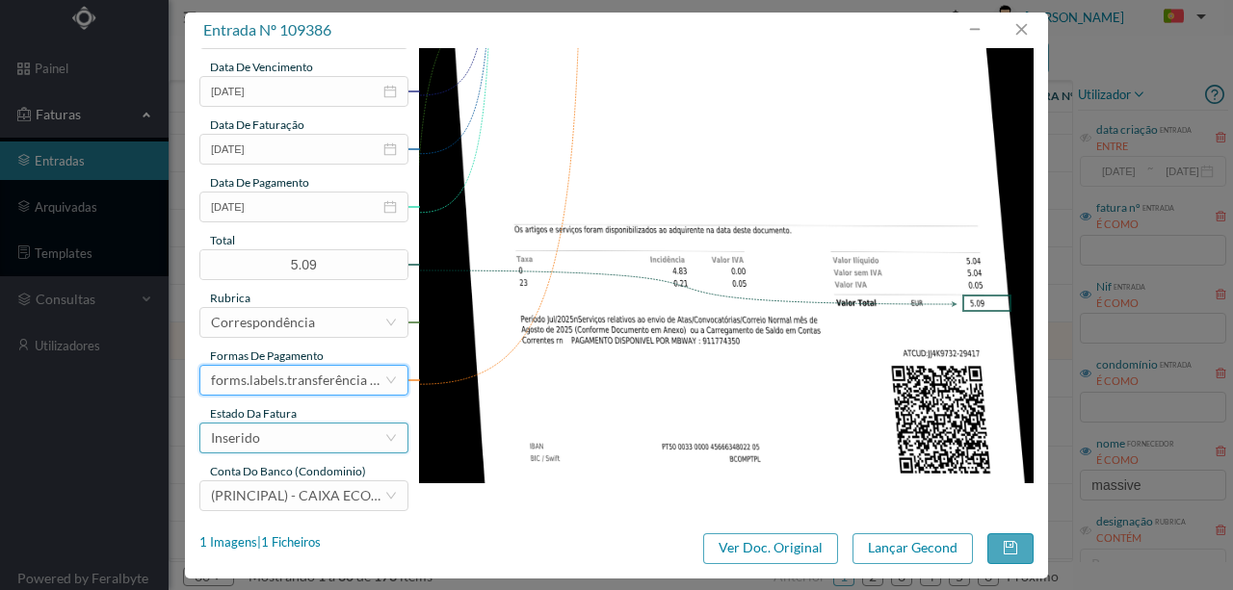
click at [273, 437] on div "Inserido" at bounding box center [297, 438] width 173 height 29
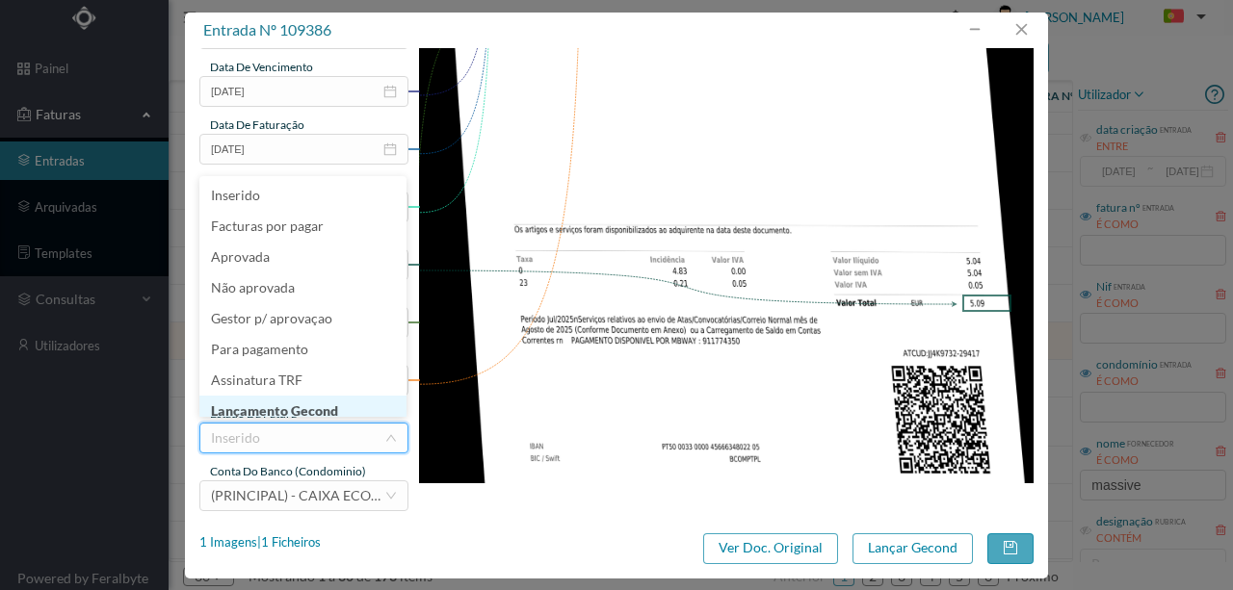
scroll to position [10, 0]
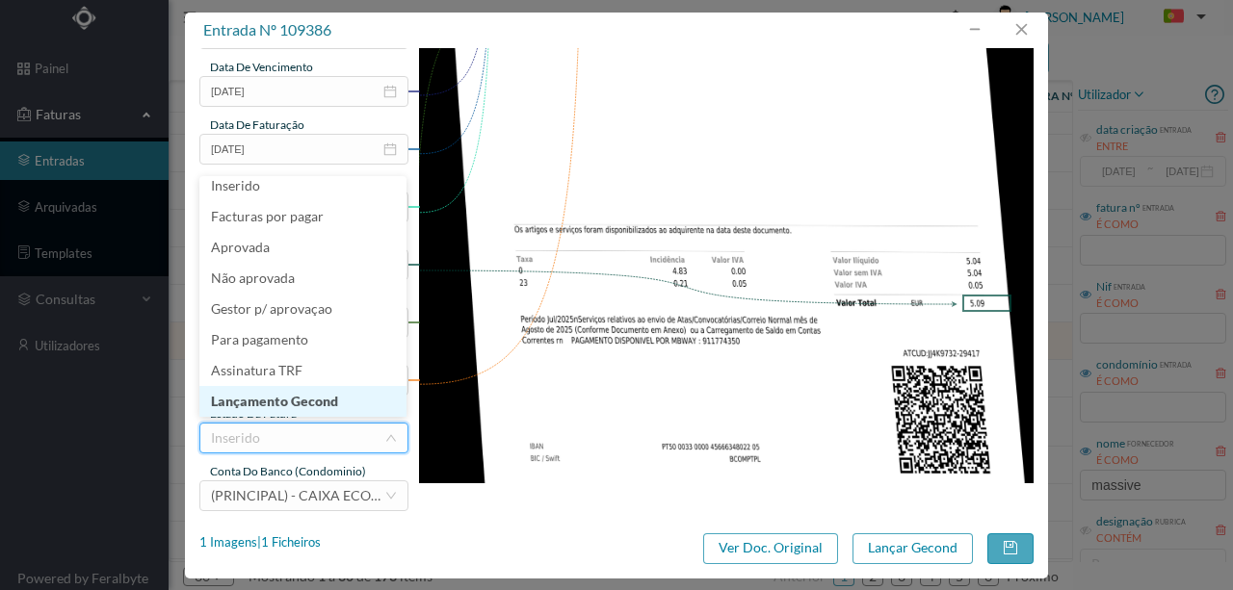
click at [290, 396] on li "Lançamento Gecond" at bounding box center [302, 401] width 207 height 31
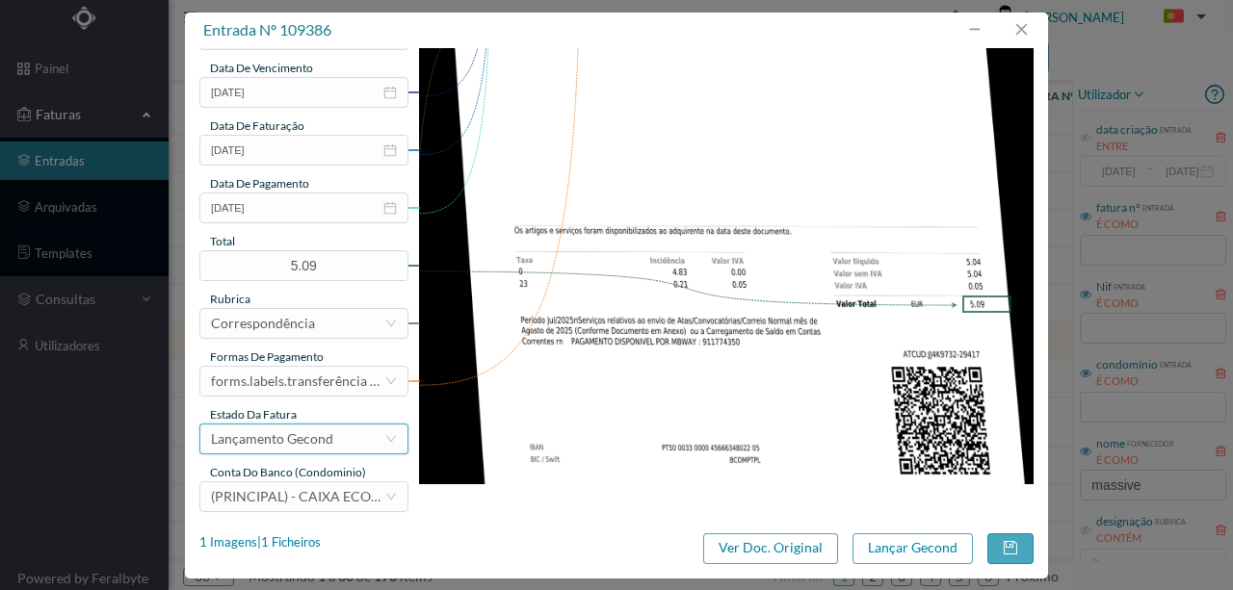
scroll to position [449, 0]
click at [880, 546] on button "Lançar Gecond" at bounding box center [912, 549] width 120 height 31
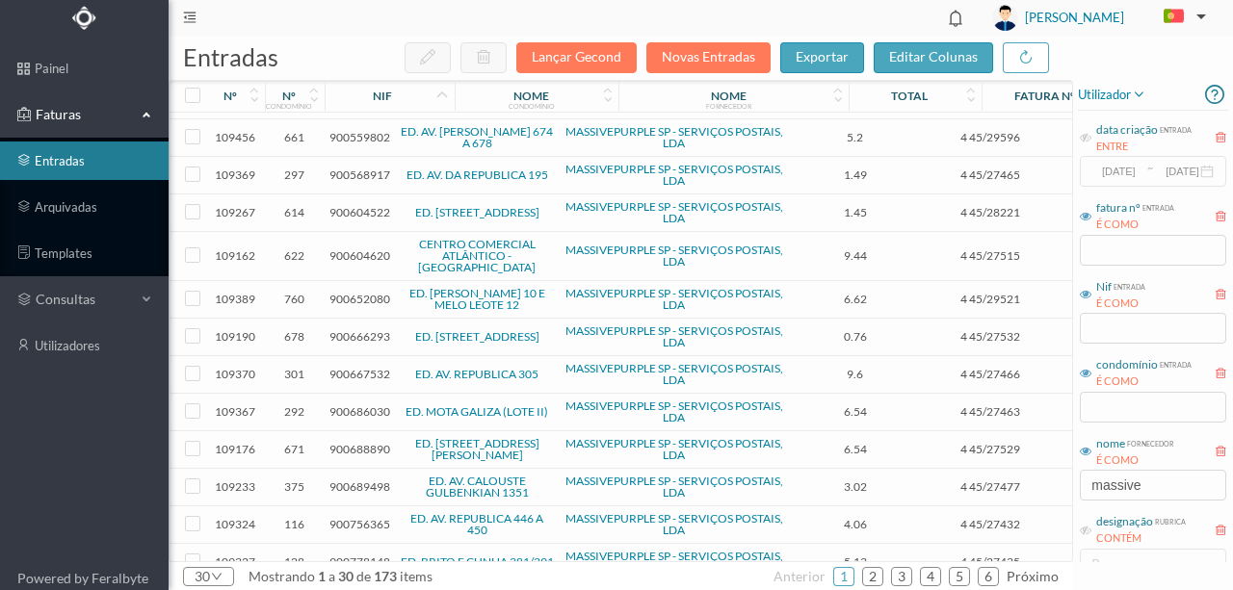
scroll to position [321, 0]
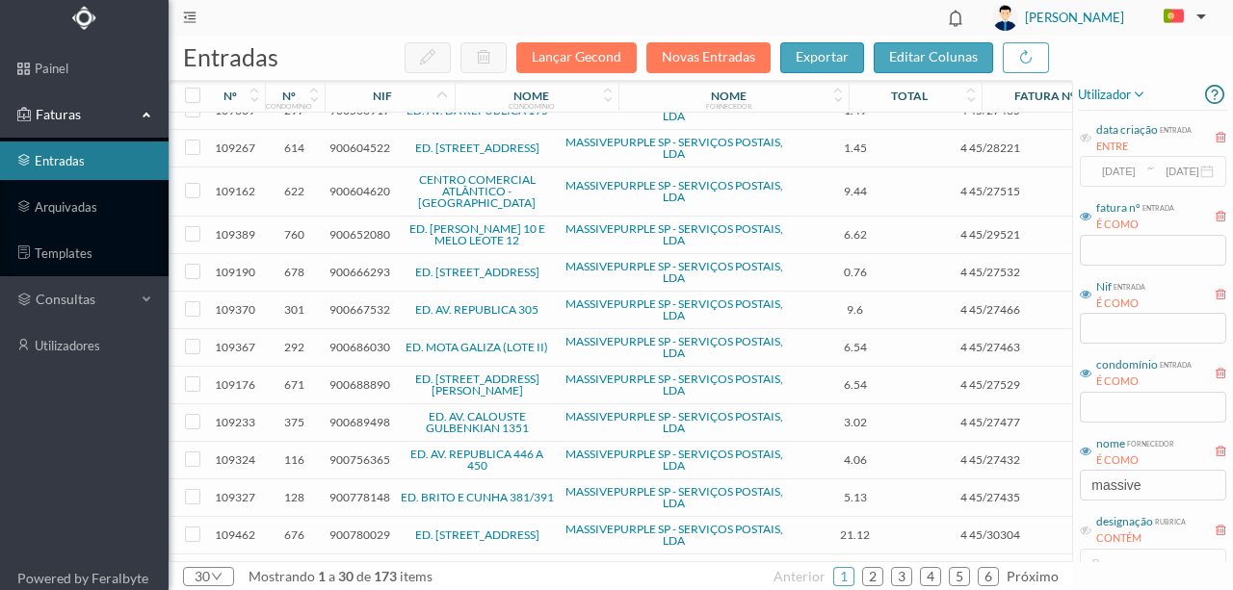
click at [343, 302] on span "900667532" at bounding box center [359, 309] width 61 height 14
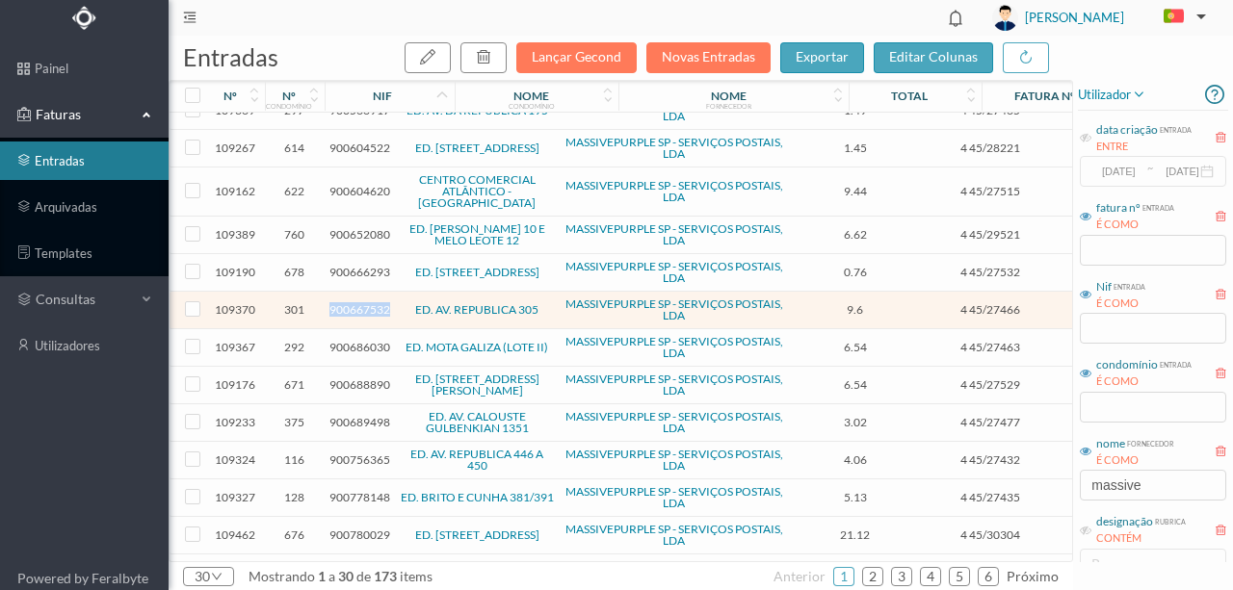
click at [343, 302] on span "900667532" at bounding box center [359, 309] width 61 height 14
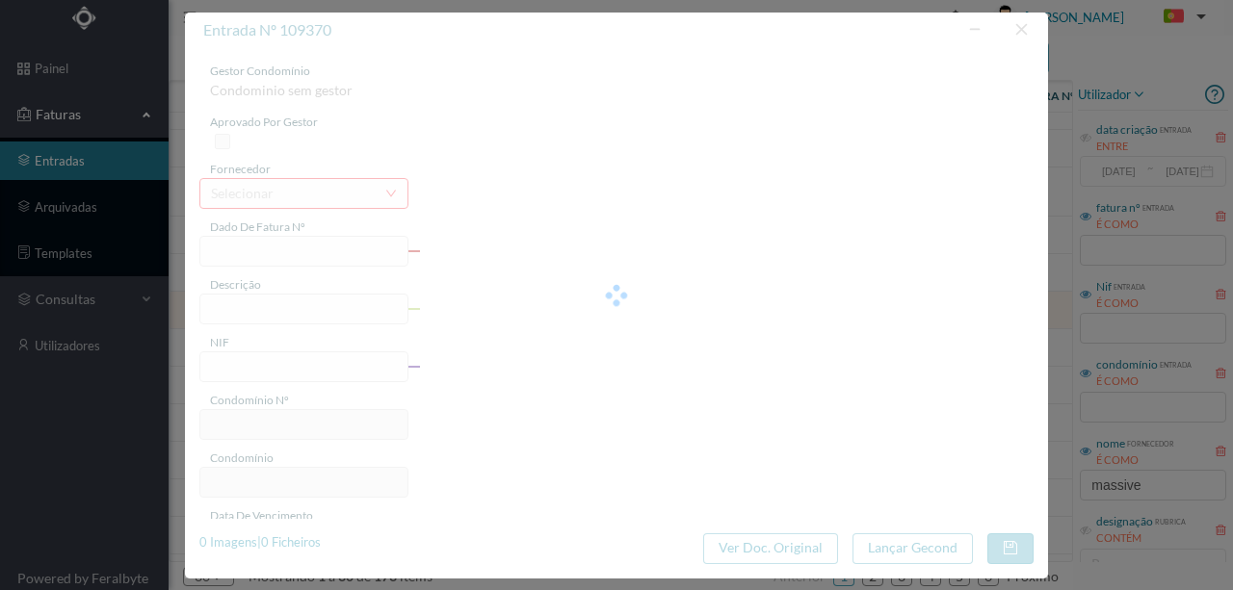
type input "4 45/27466"
type input "Serviço [PERSON_NAME]"
type input "900667532"
type input "Invalid date"
type input "[DATE]"
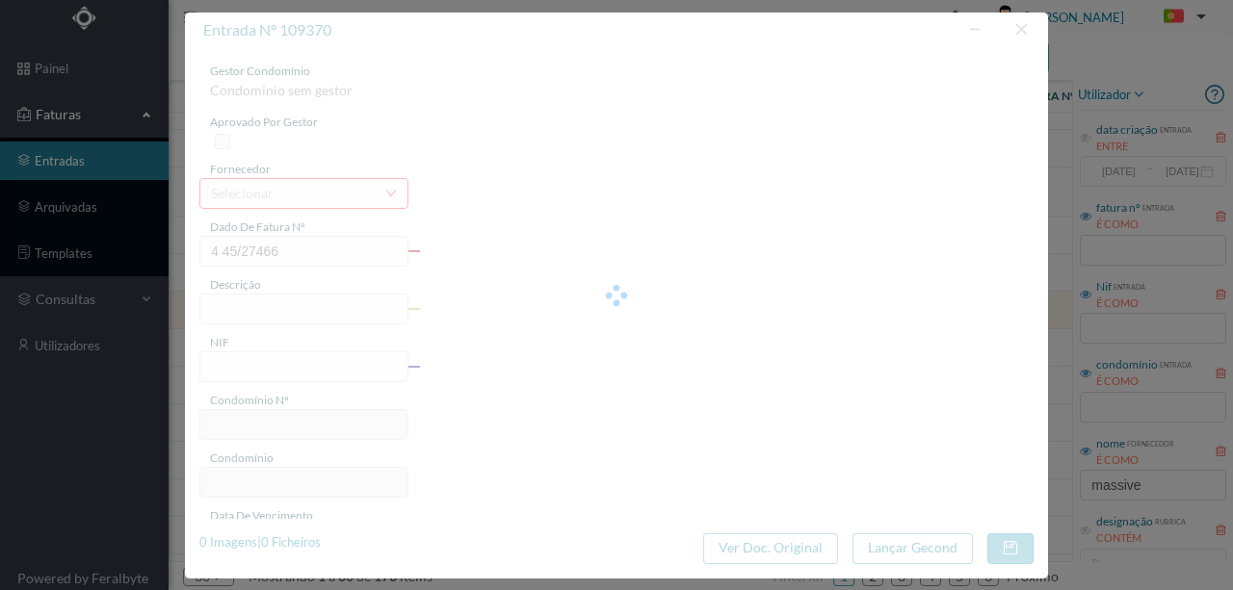
type input "9.60"
type input "301"
type input "ED. AV. REPUBLICA 305"
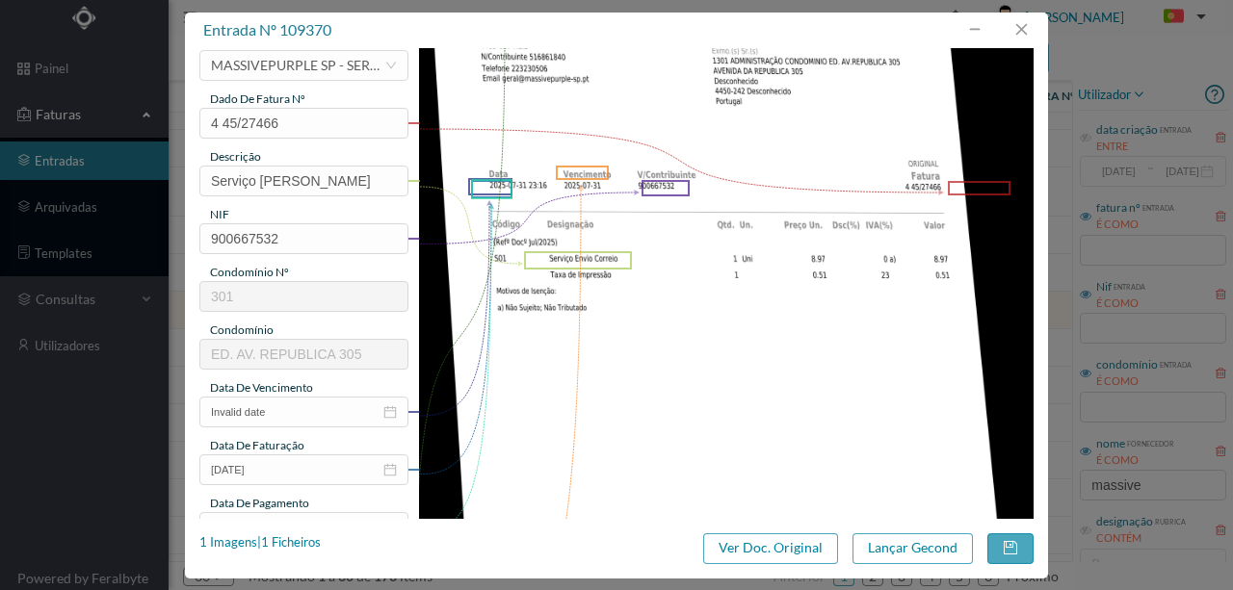
scroll to position [193, 0]
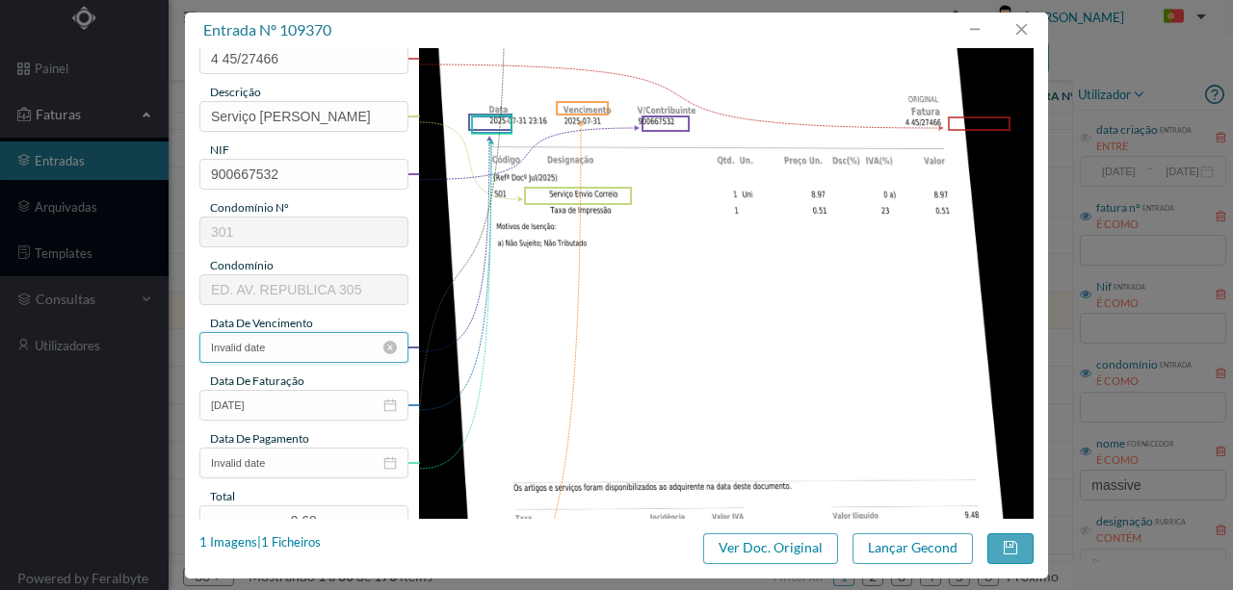
click at [304, 346] on input "Invalid date" at bounding box center [303, 347] width 209 height 31
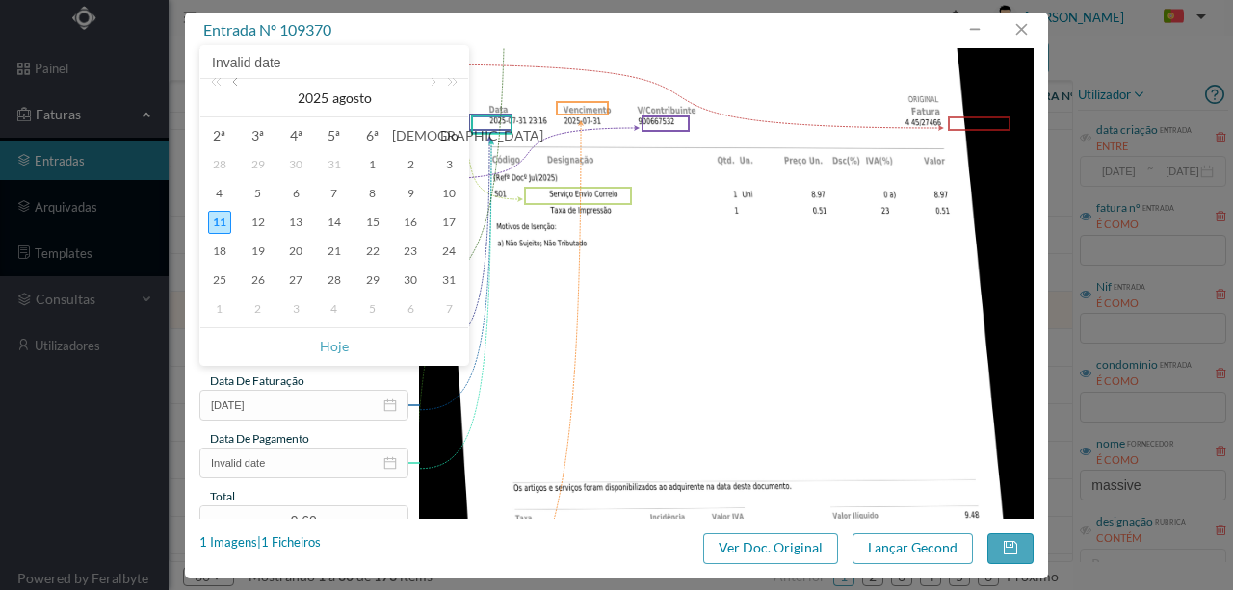
click at [239, 88] on link at bounding box center [236, 98] width 17 height 39
click at [334, 279] on div "31" at bounding box center [334, 280] width 23 height 23
type input "[DATE]"
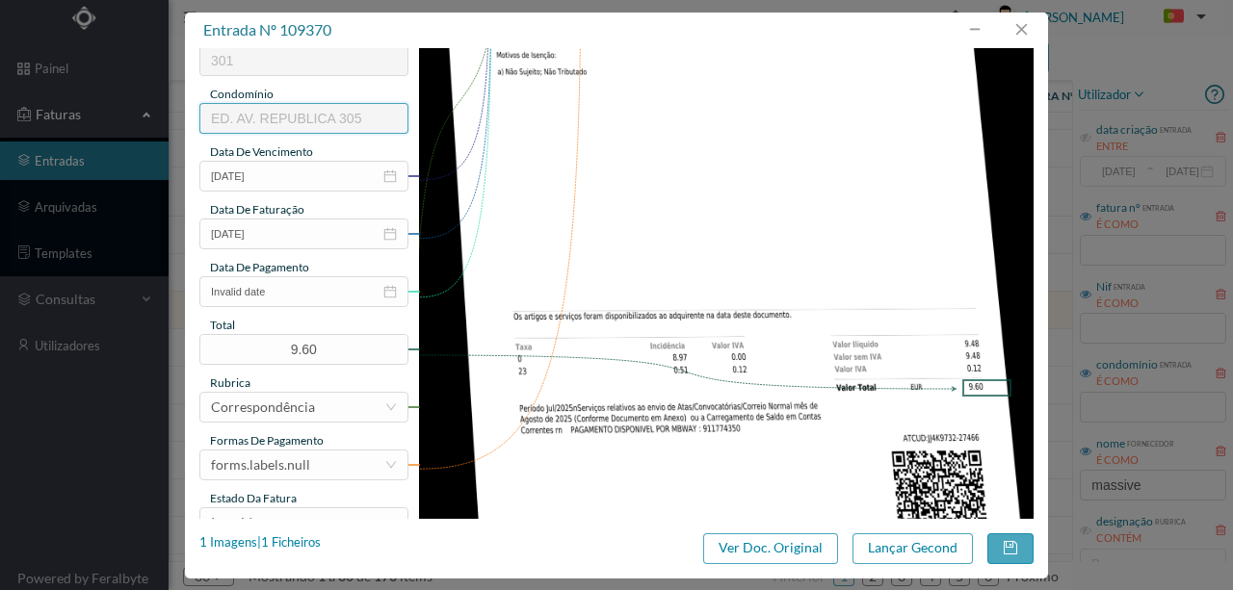
scroll to position [385, 0]
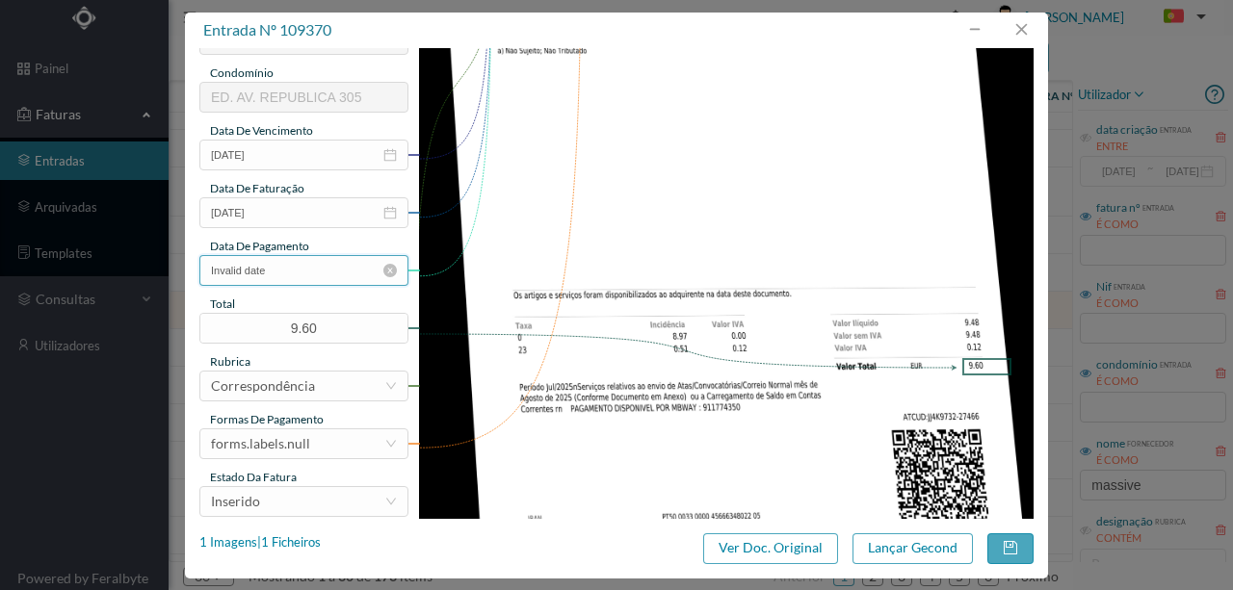
click at [327, 275] on input "Invalid date" at bounding box center [303, 270] width 209 height 31
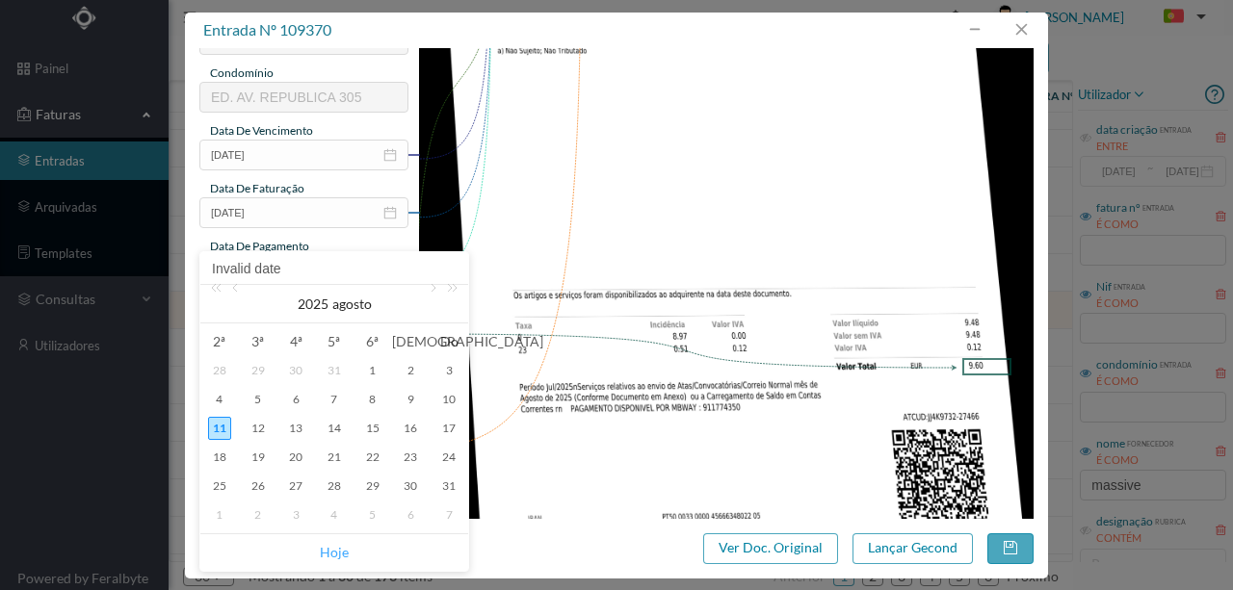
click at [338, 551] on link "Hoje" at bounding box center [334, 552] width 29 height 37
type input "[DATE]"
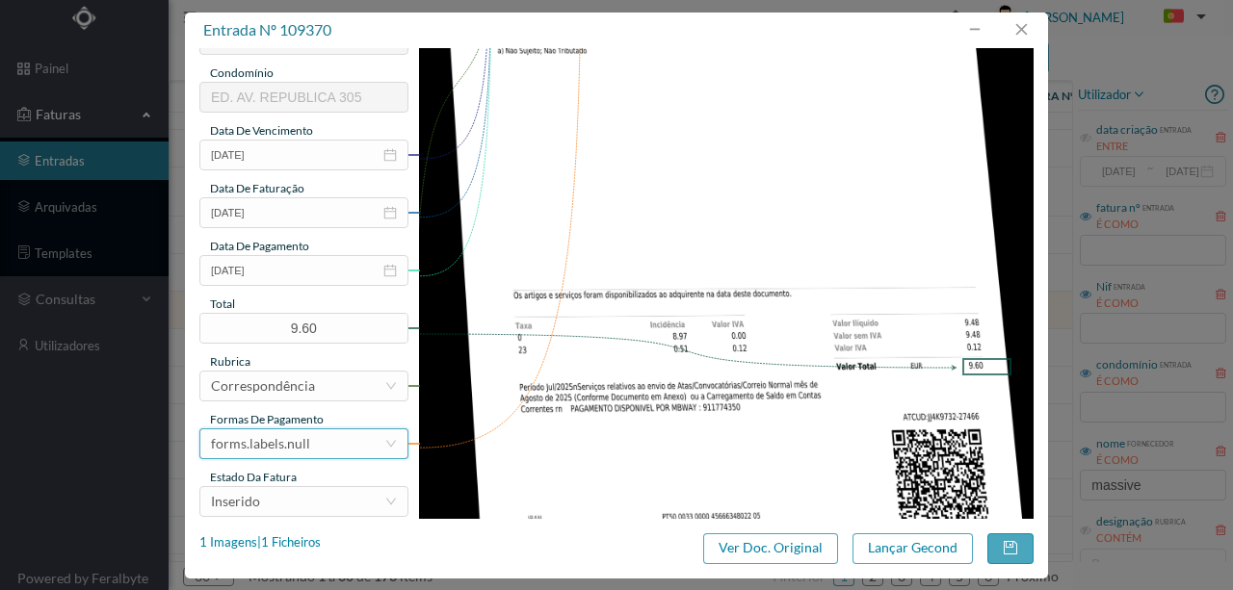
click at [306, 447] on div "forms.labels.null" at bounding box center [260, 443] width 99 height 29
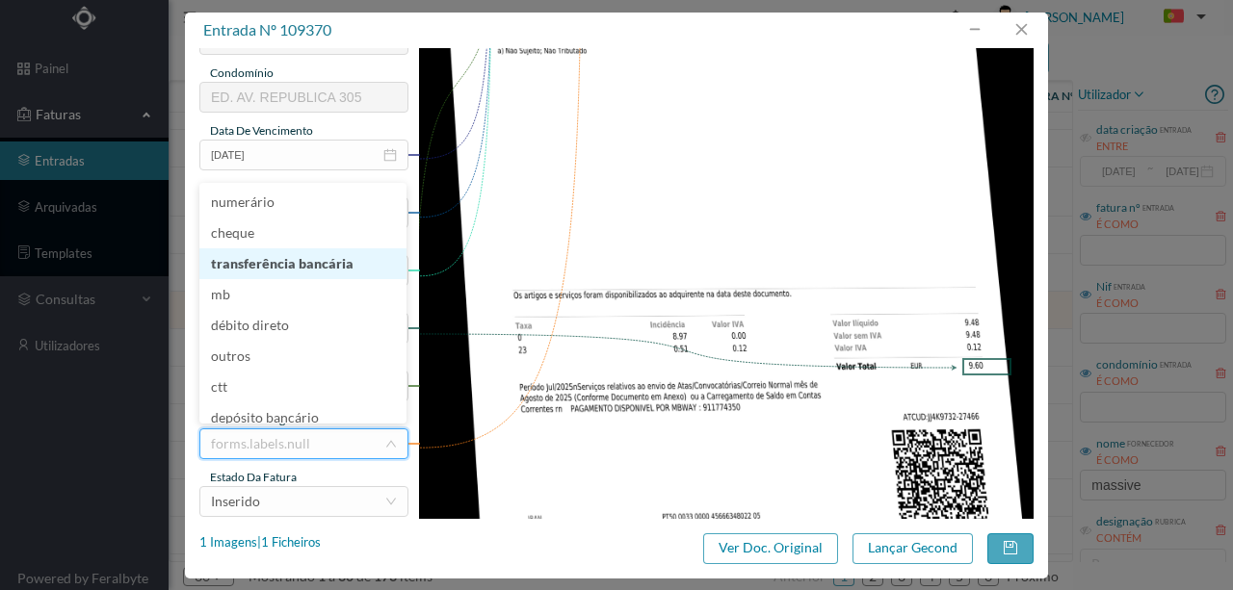
click at [312, 265] on li "transferência bancária" at bounding box center [302, 263] width 207 height 31
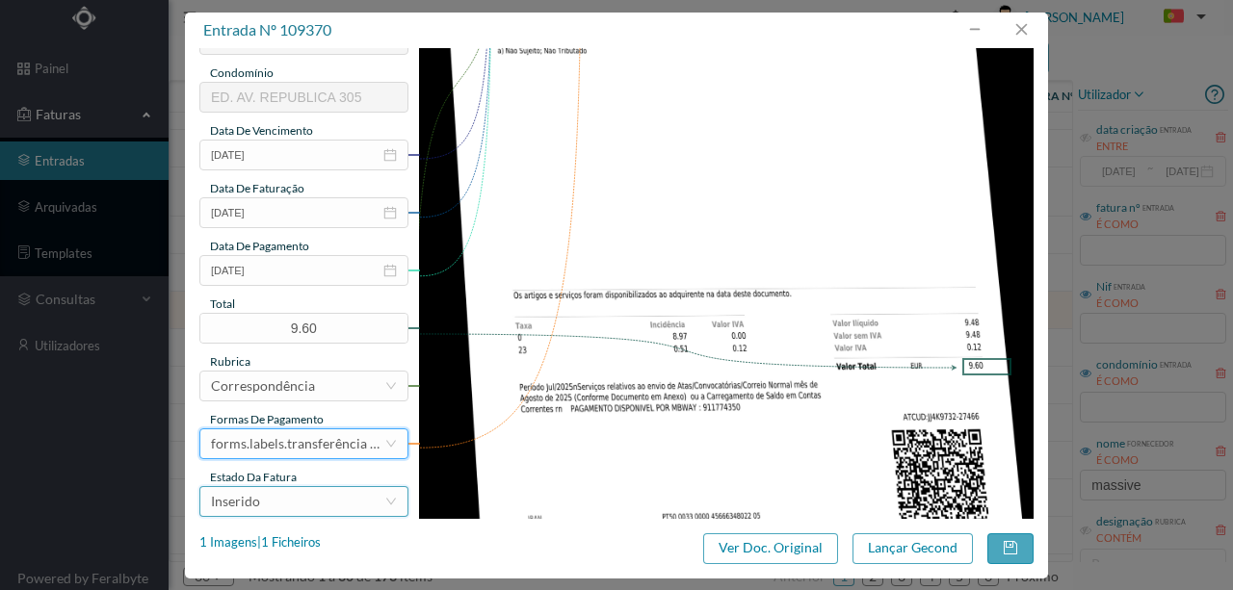
click at [279, 509] on div "Inserido" at bounding box center [297, 501] width 173 height 29
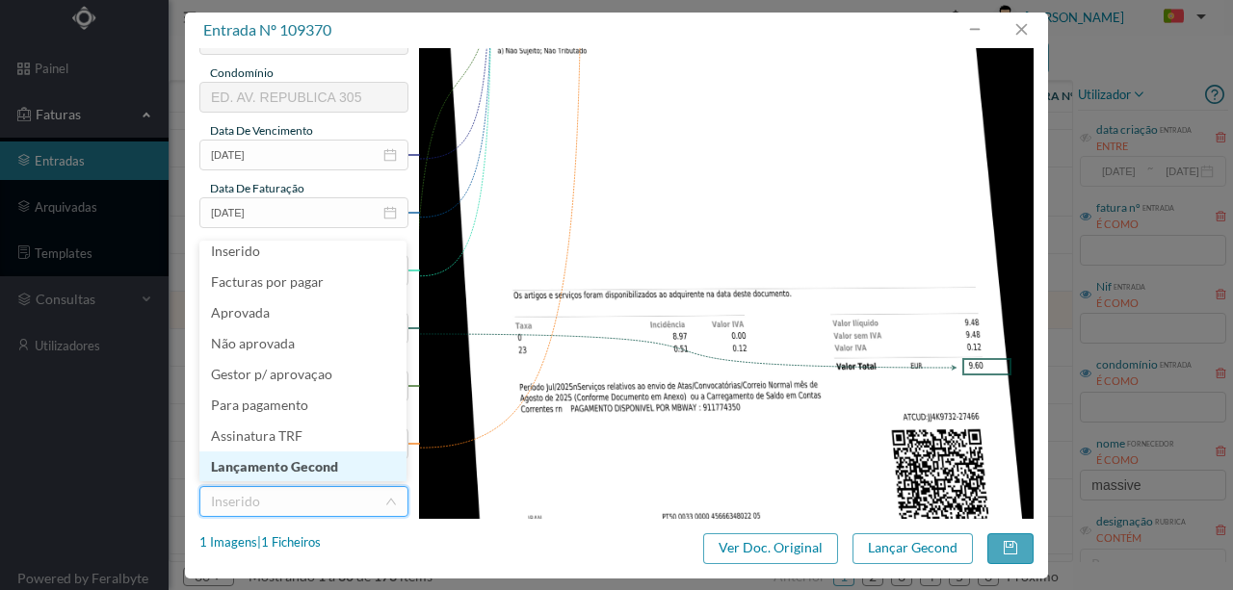
scroll to position [10, 0]
click at [292, 466] on li "Lançamento Gecond" at bounding box center [302, 466] width 207 height 31
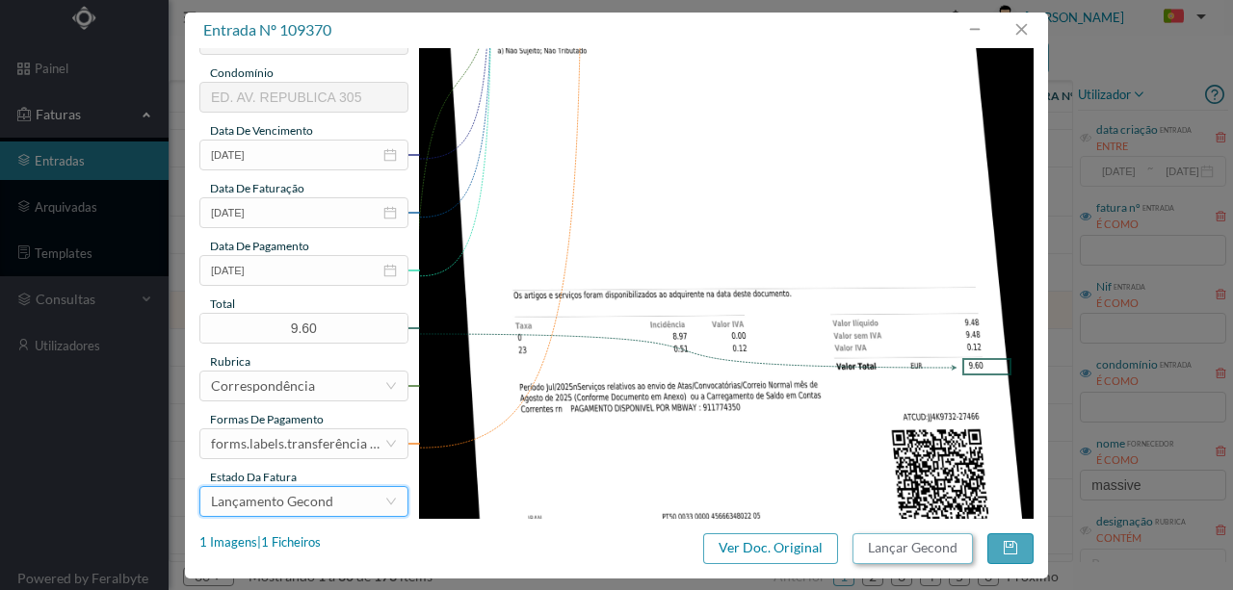
click at [872, 546] on button "Lançar Gecond" at bounding box center [912, 549] width 120 height 31
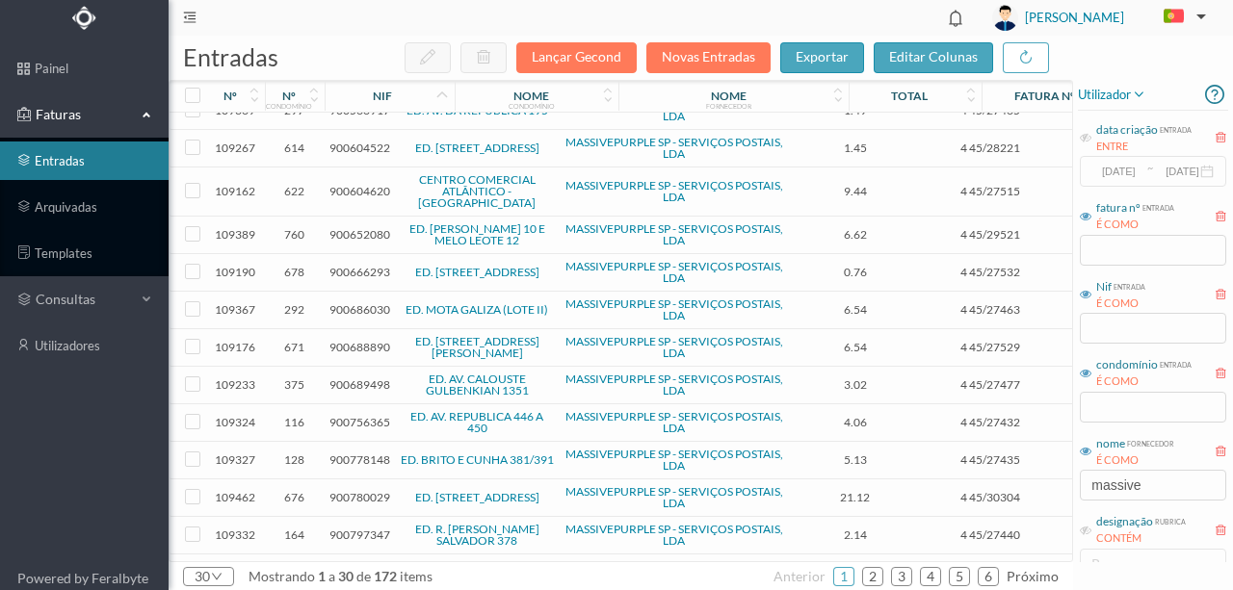
click at [352, 340] on span "900688890" at bounding box center [359, 347] width 61 height 14
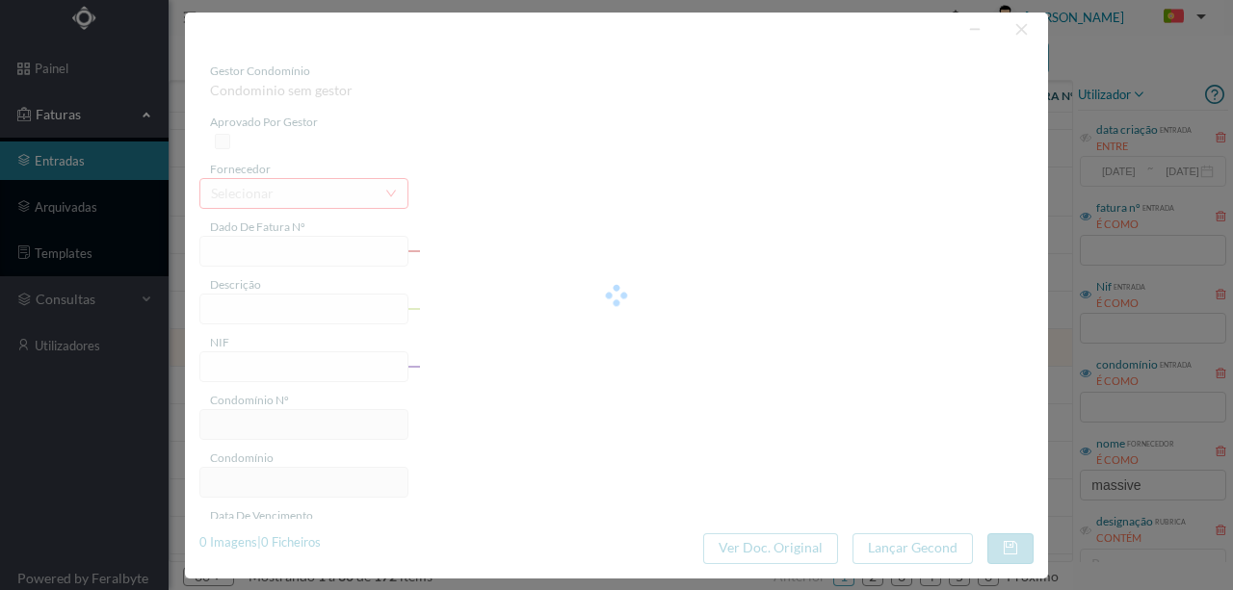
type input "4 45/27529"
type input "Serviço [PERSON_NAME]"
type input "900688890"
type input "[DATE]"
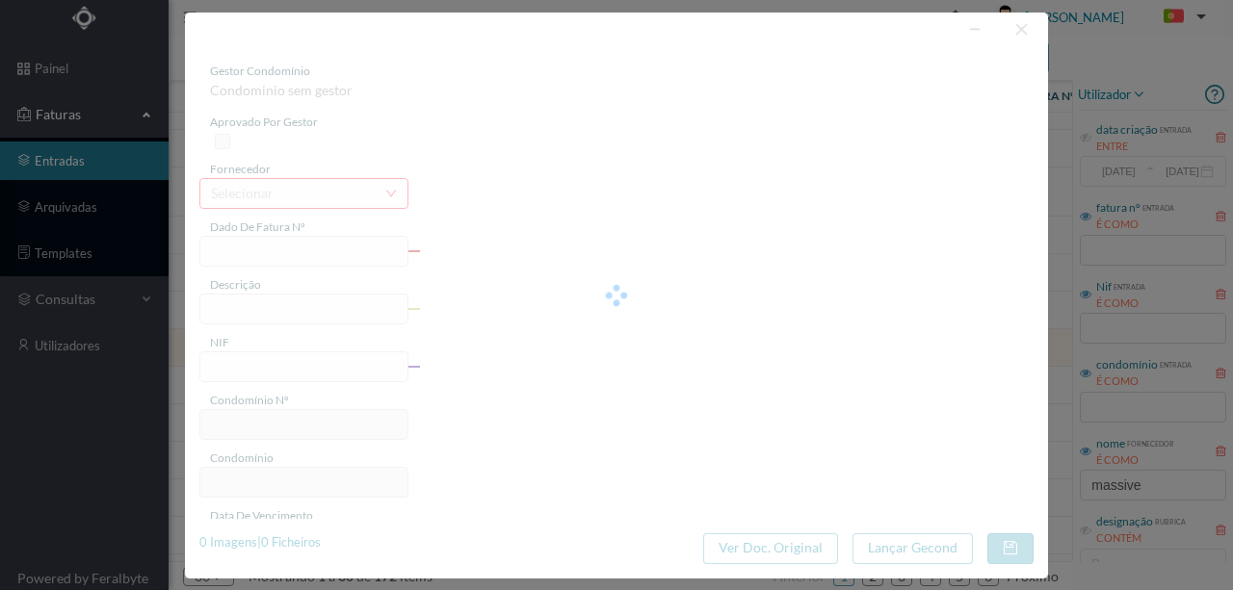
type input "[DATE]"
type input "6.54"
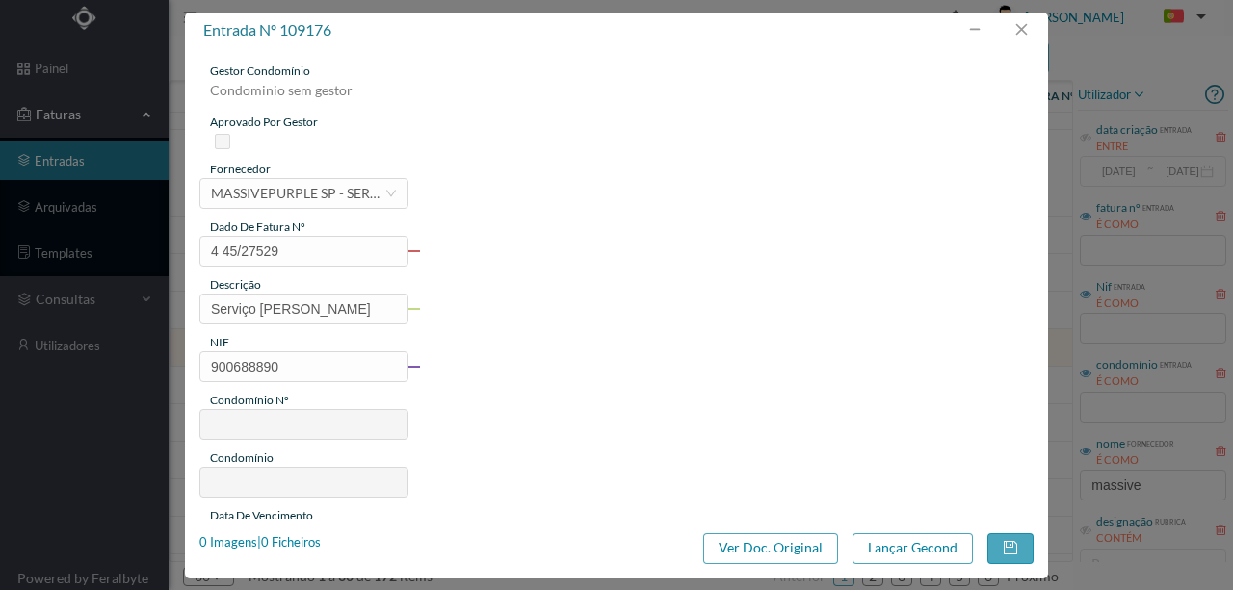
type input "671"
type input "ED. [STREET_ADDRESS][PERSON_NAME]"
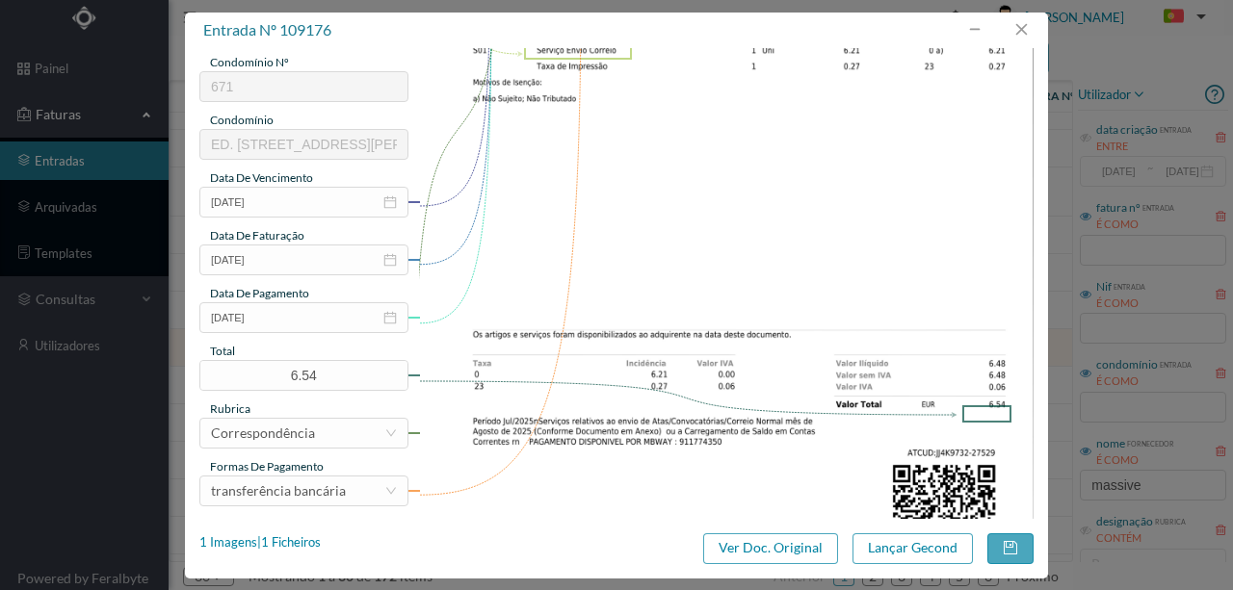
scroll to position [385, 0]
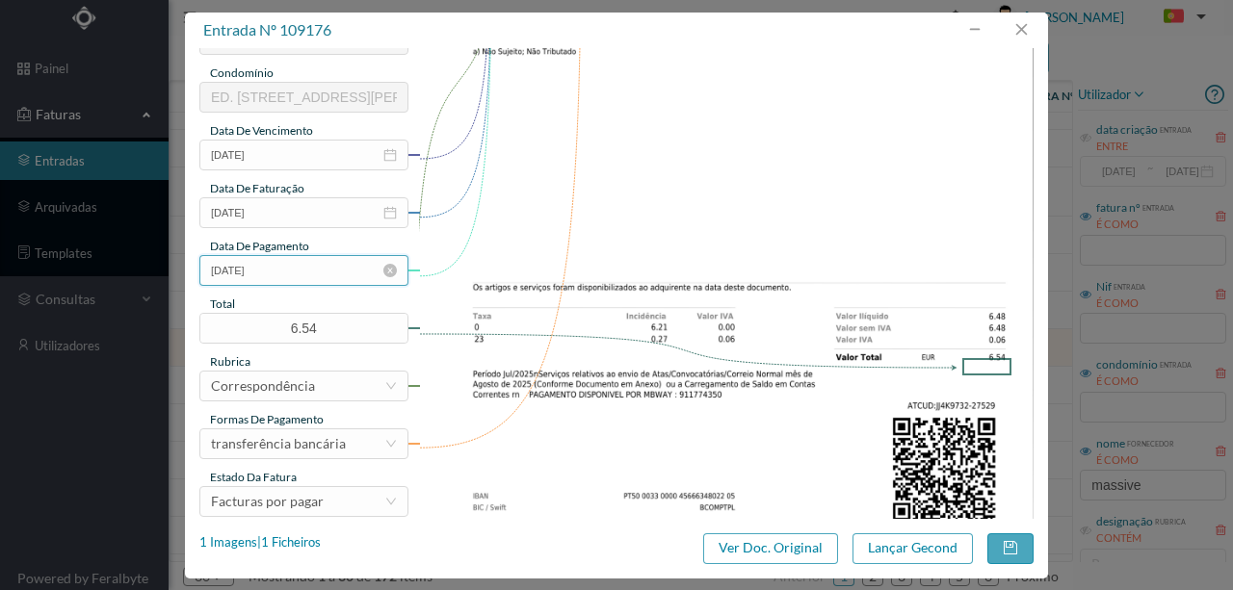
click at [295, 275] on input "[DATE]" at bounding box center [303, 270] width 209 height 31
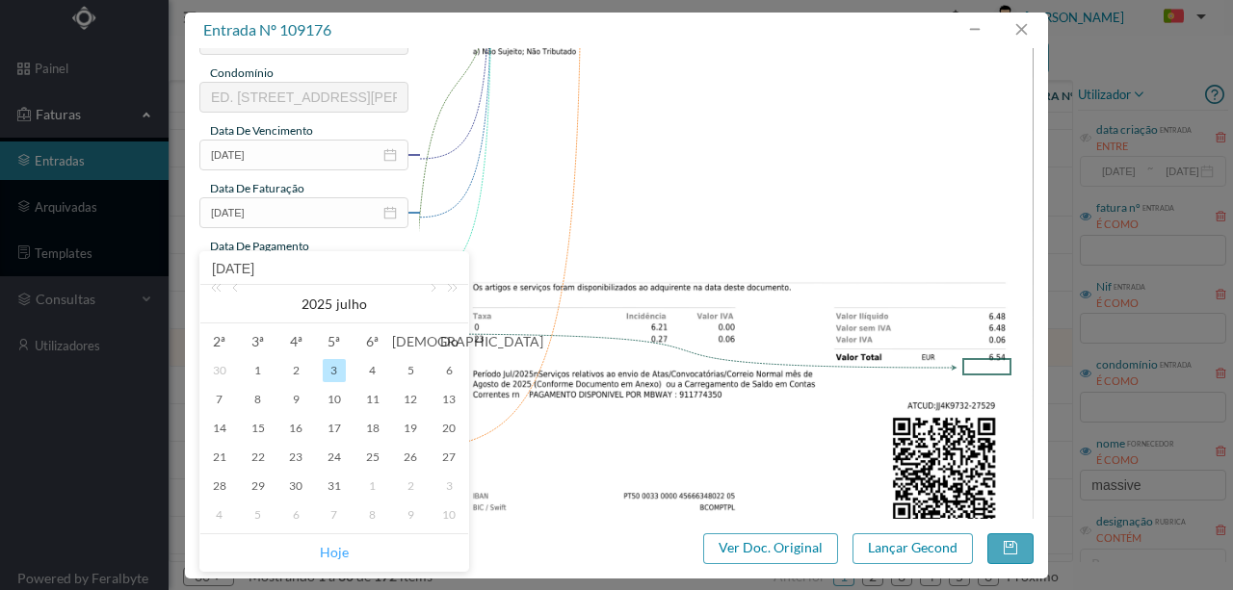
click at [325, 554] on link "Hoje" at bounding box center [334, 552] width 29 height 37
type input "[DATE]"
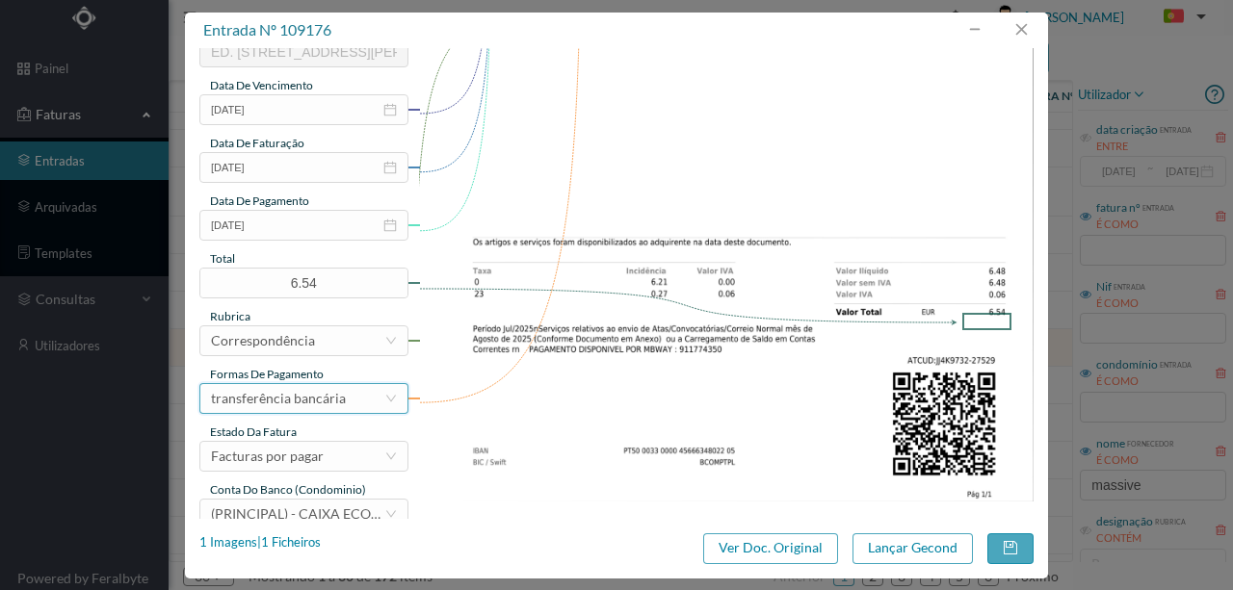
scroll to position [449, 0]
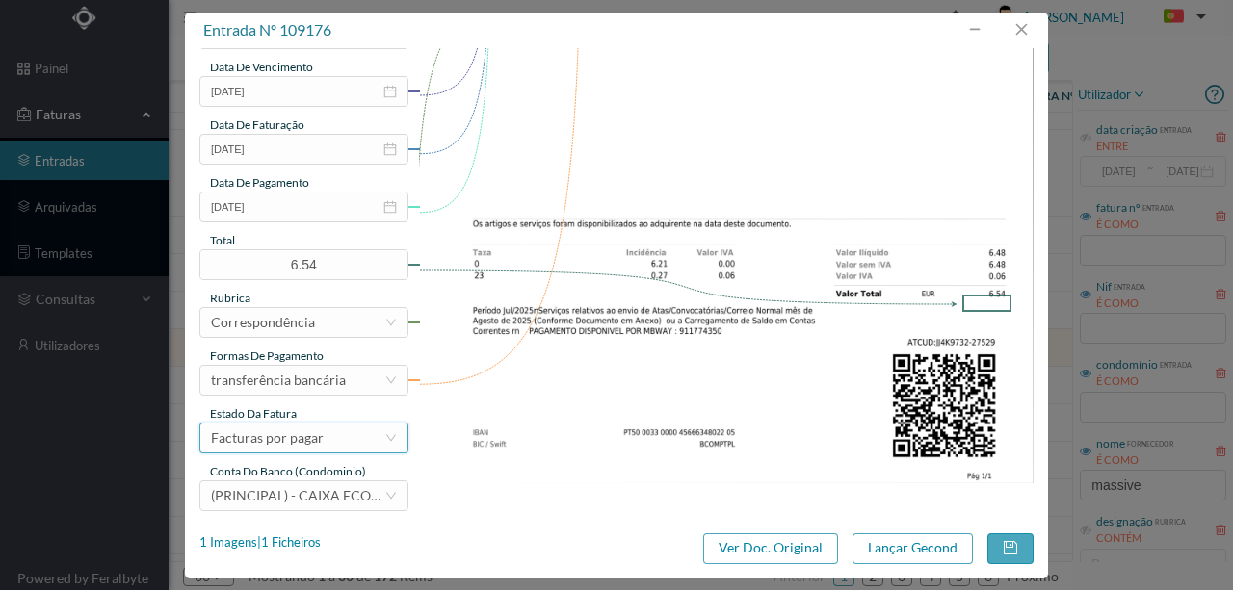
click at [309, 440] on div "Facturas por pagar" at bounding box center [267, 438] width 113 height 29
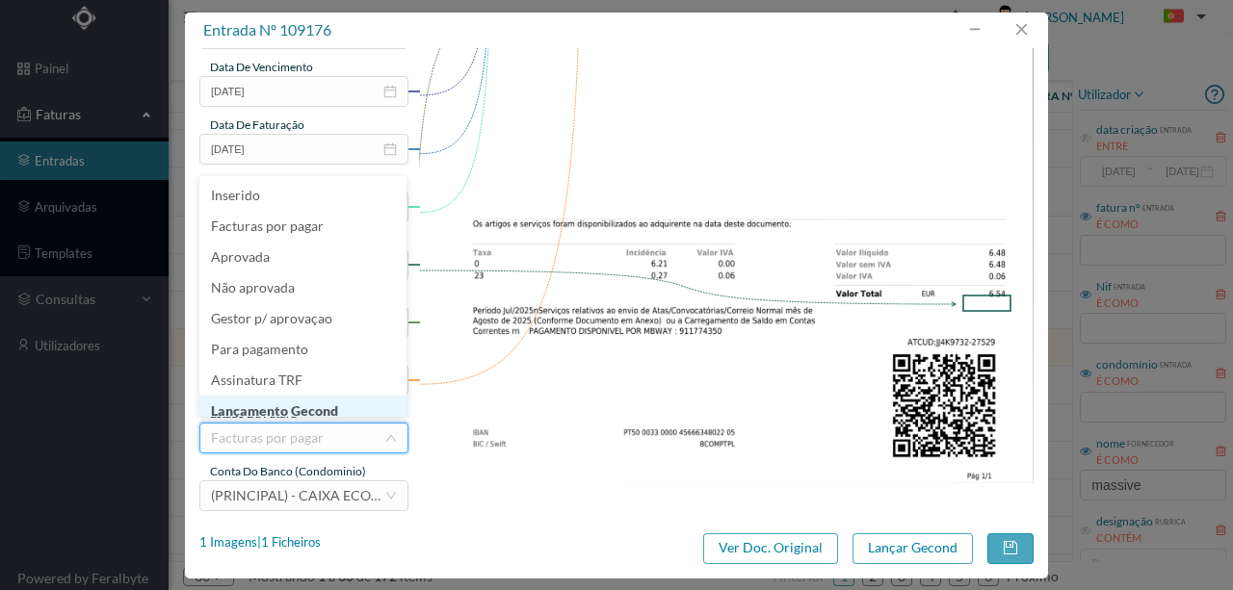
scroll to position [10, 0]
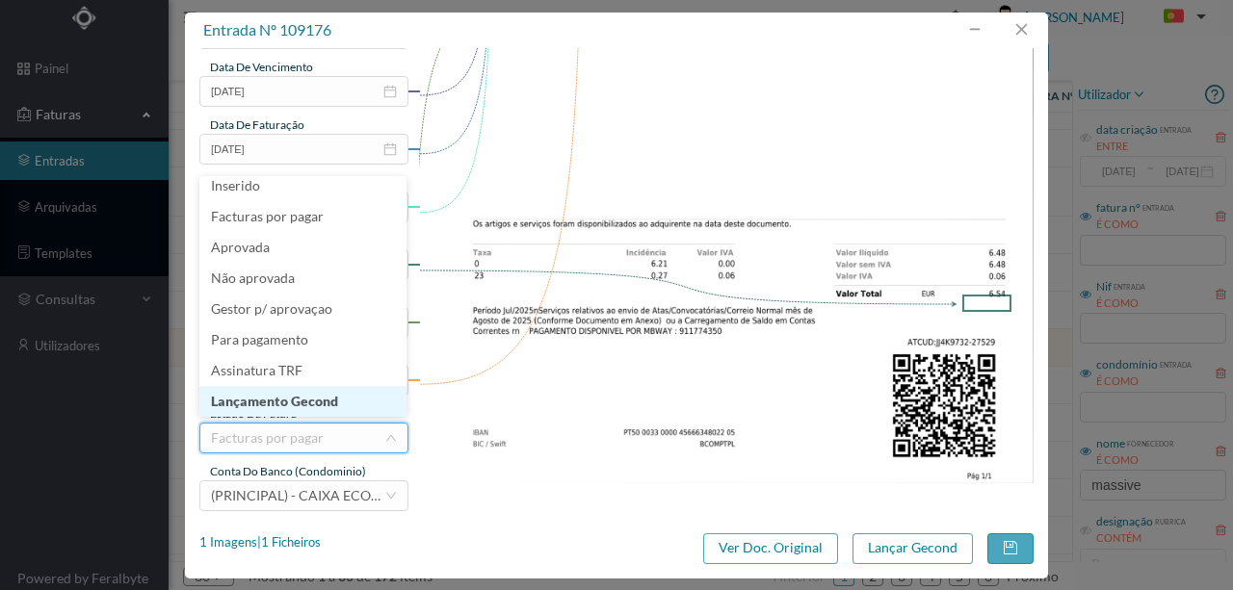
click at [292, 405] on li "Lançamento Gecond" at bounding box center [302, 401] width 207 height 31
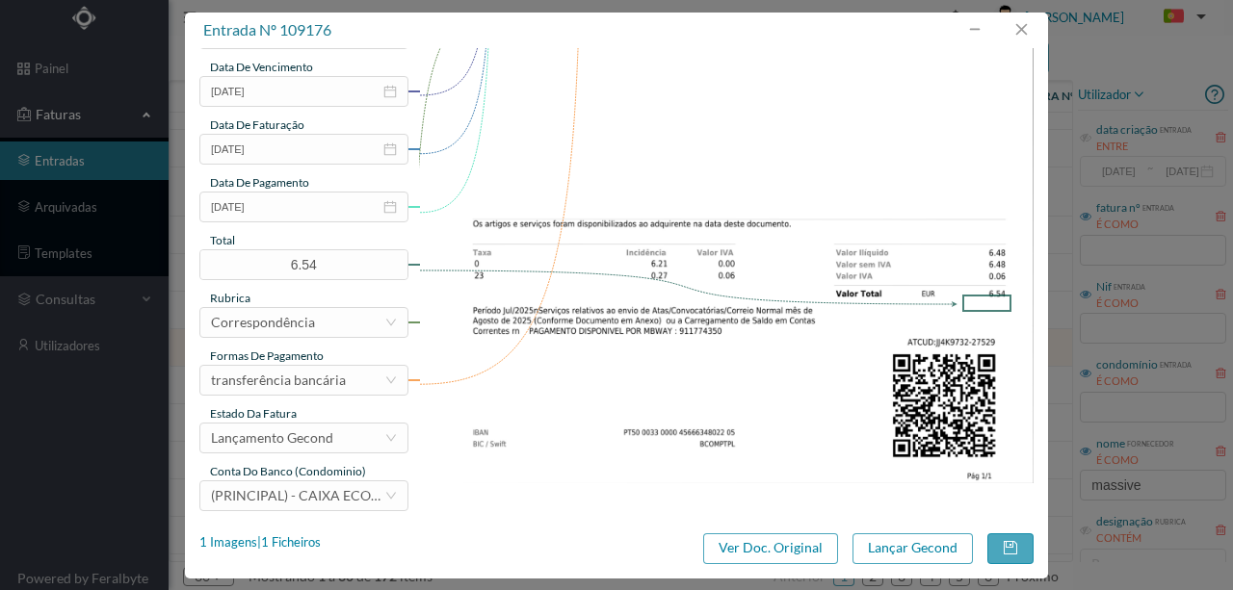
scroll to position [456, 0]
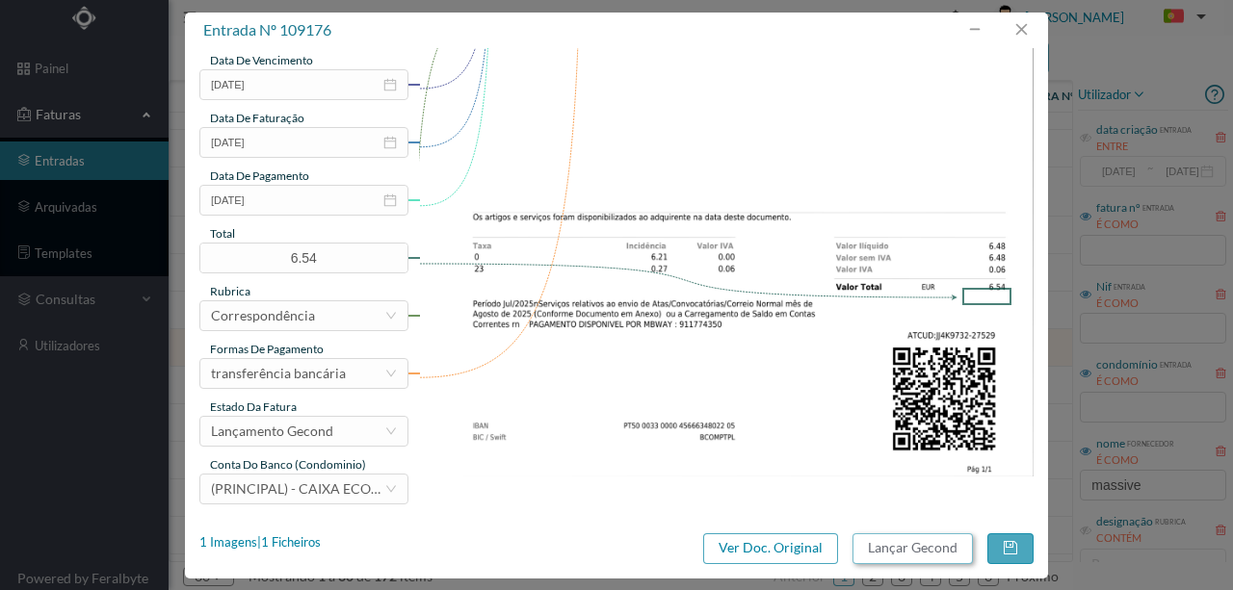
click at [878, 545] on button "Lançar Gecond" at bounding box center [912, 549] width 120 height 31
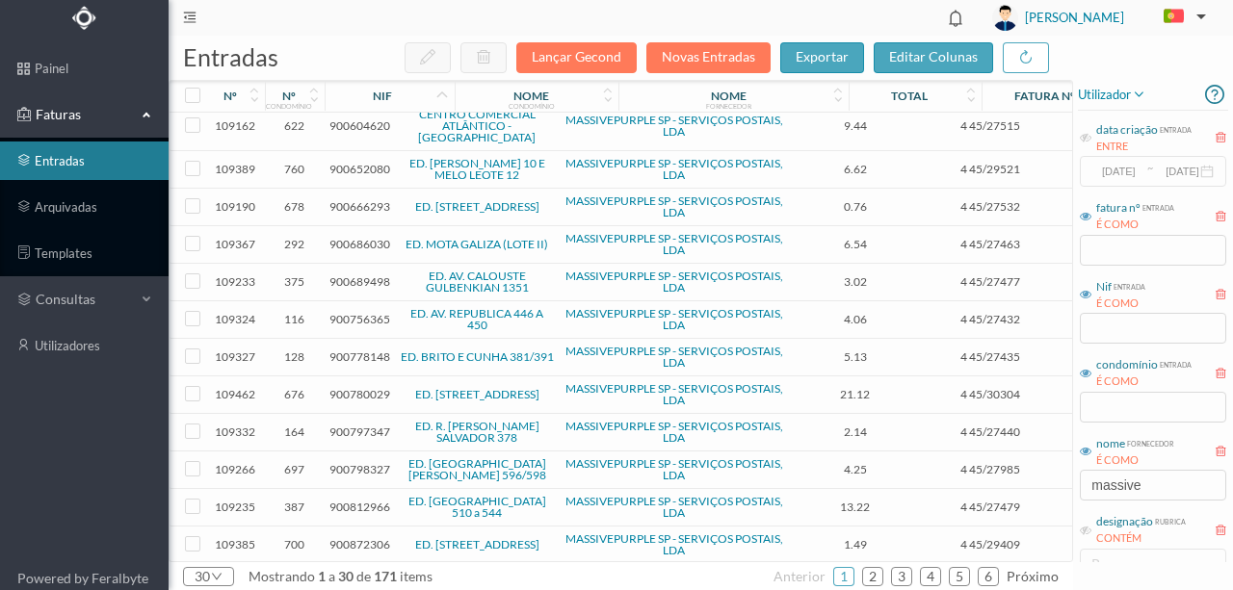
scroll to position [449, 0]
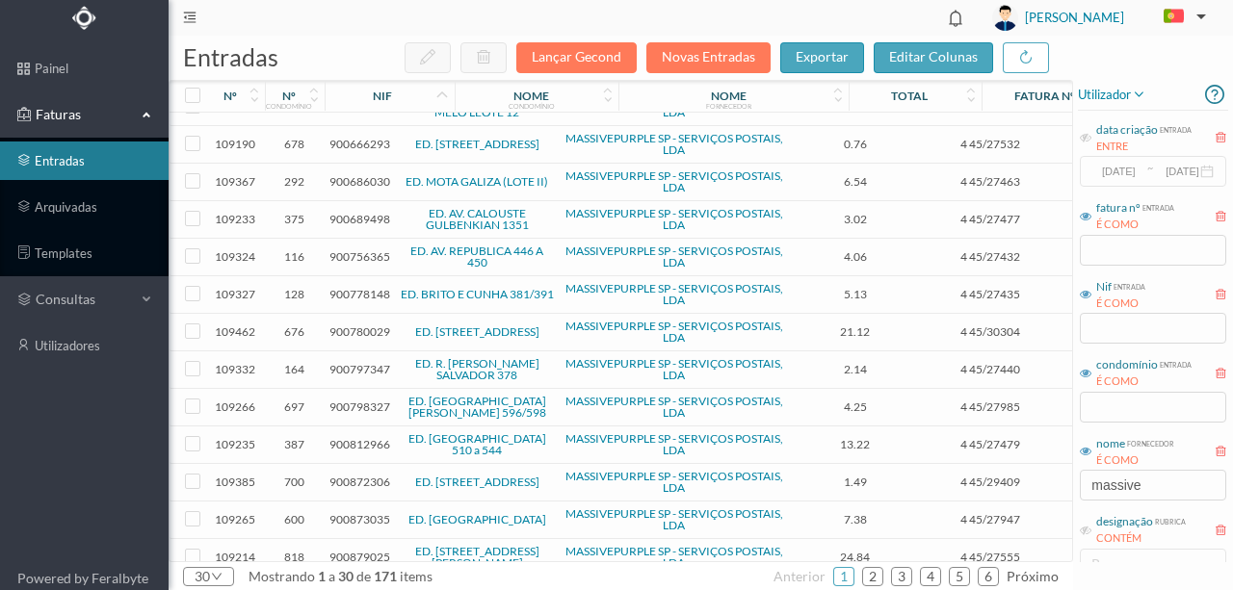
click at [353, 287] on span "900778148" at bounding box center [359, 294] width 61 height 14
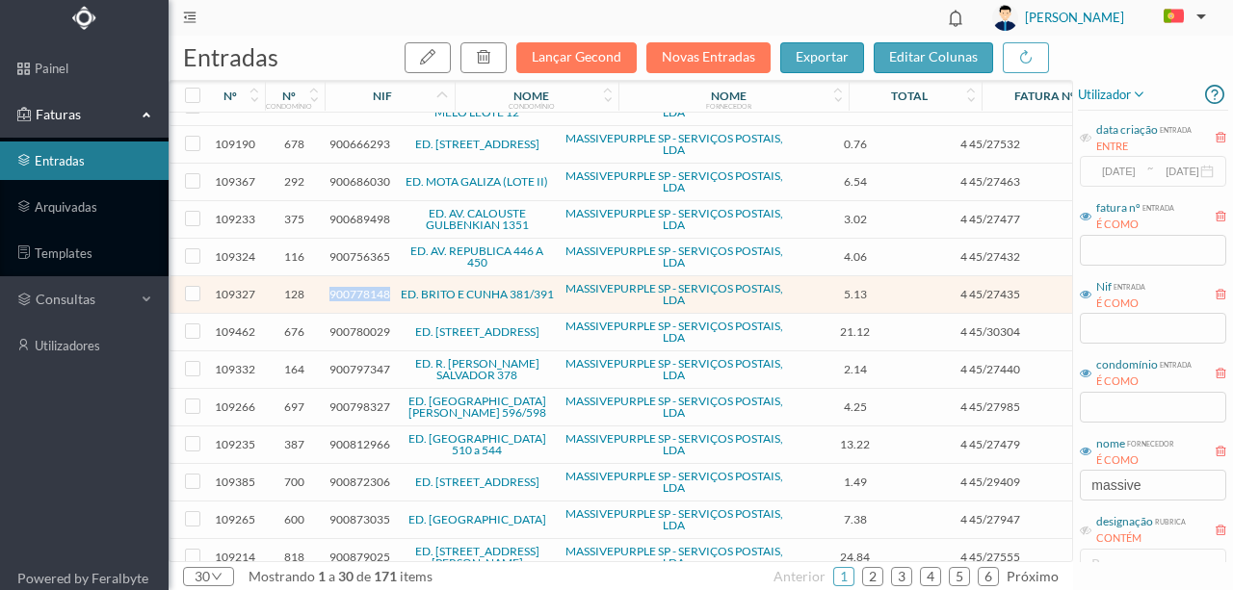
click at [353, 287] on span "900778148" at bounding box center [359, 294] width 61 height 14
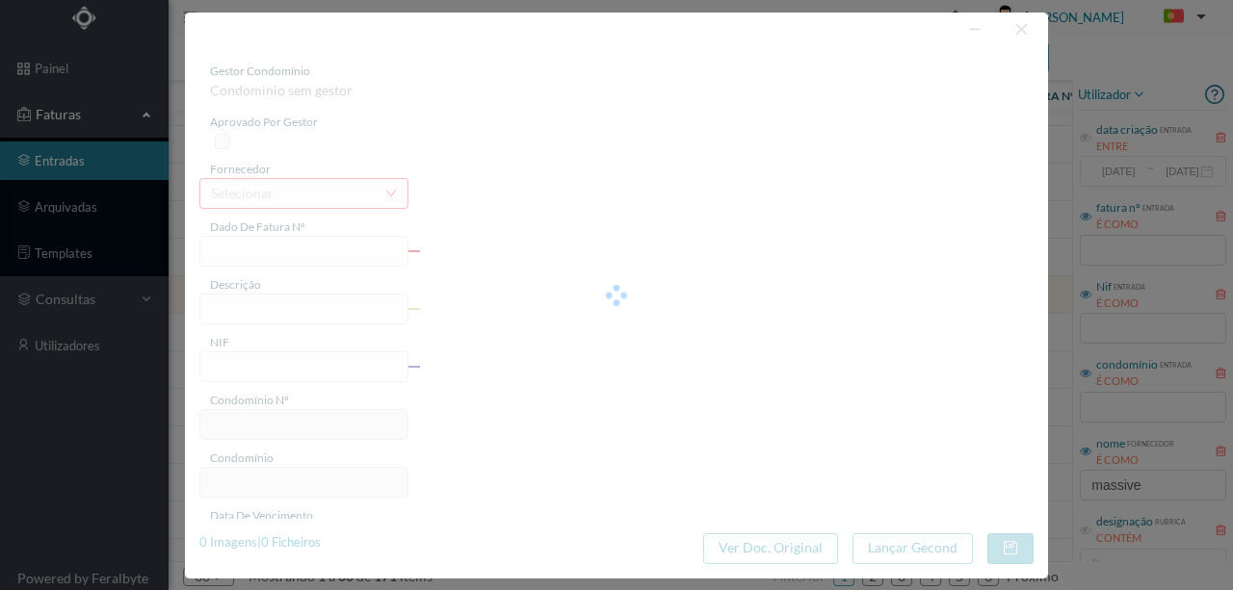
type input "4 45/27435"
type input "Serviço [PERSON_NAME]"
type input "900778148"
type input "[DATE]"
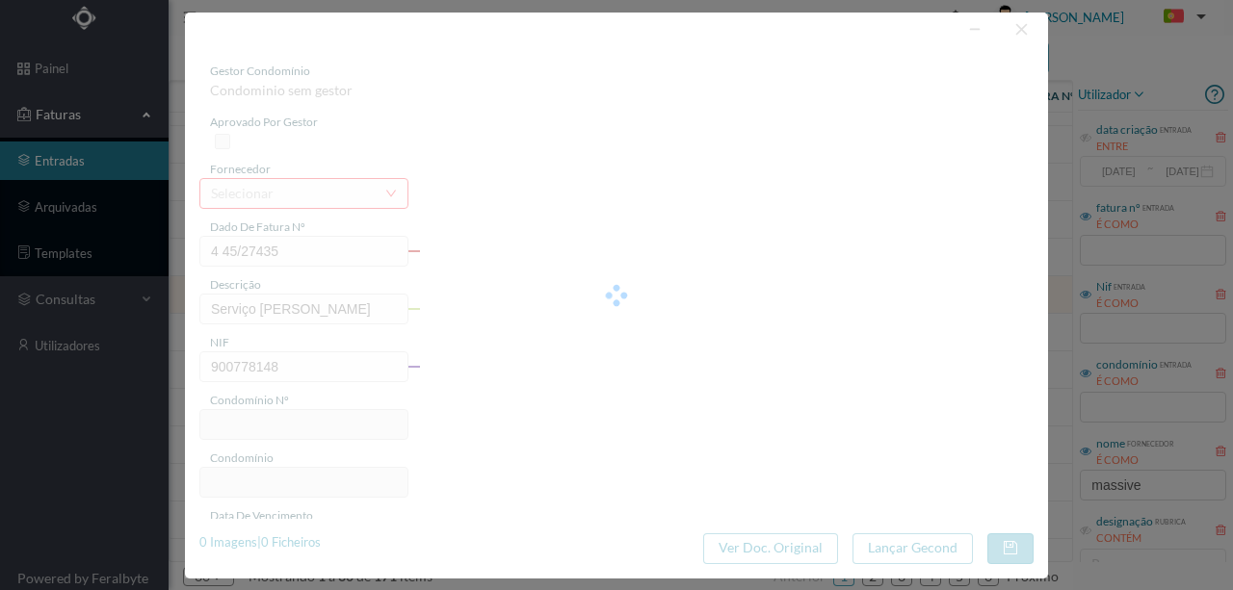
type input "[DATE]"
type input "5.13"
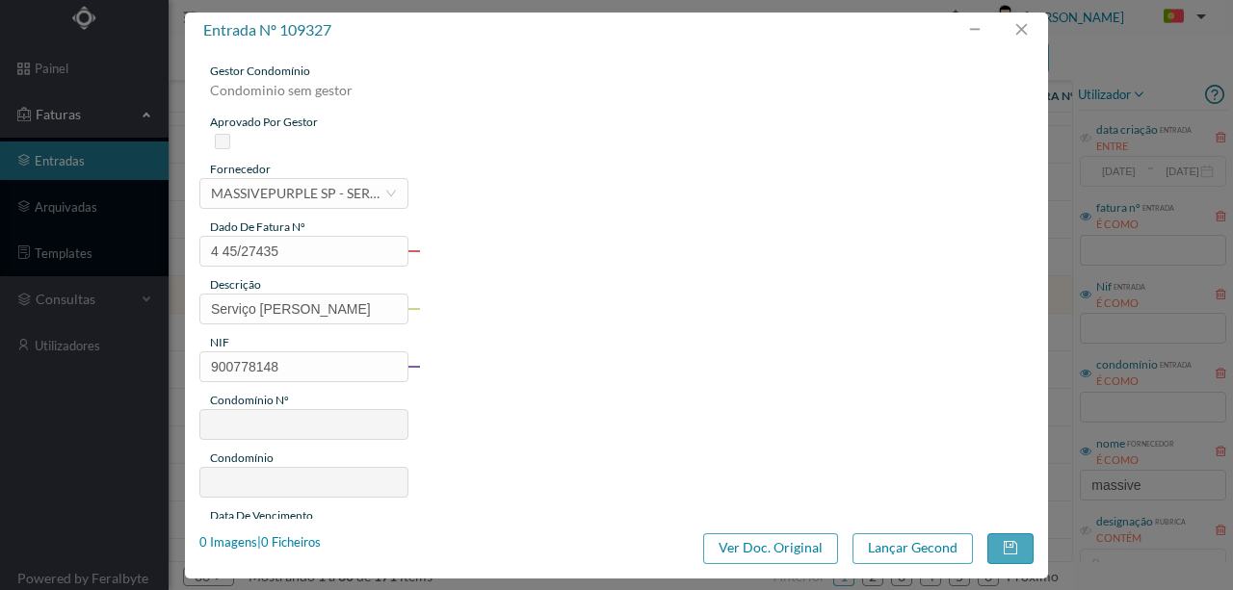
type input "128"
type input "ED. BRITO E CUNHA 381/391"
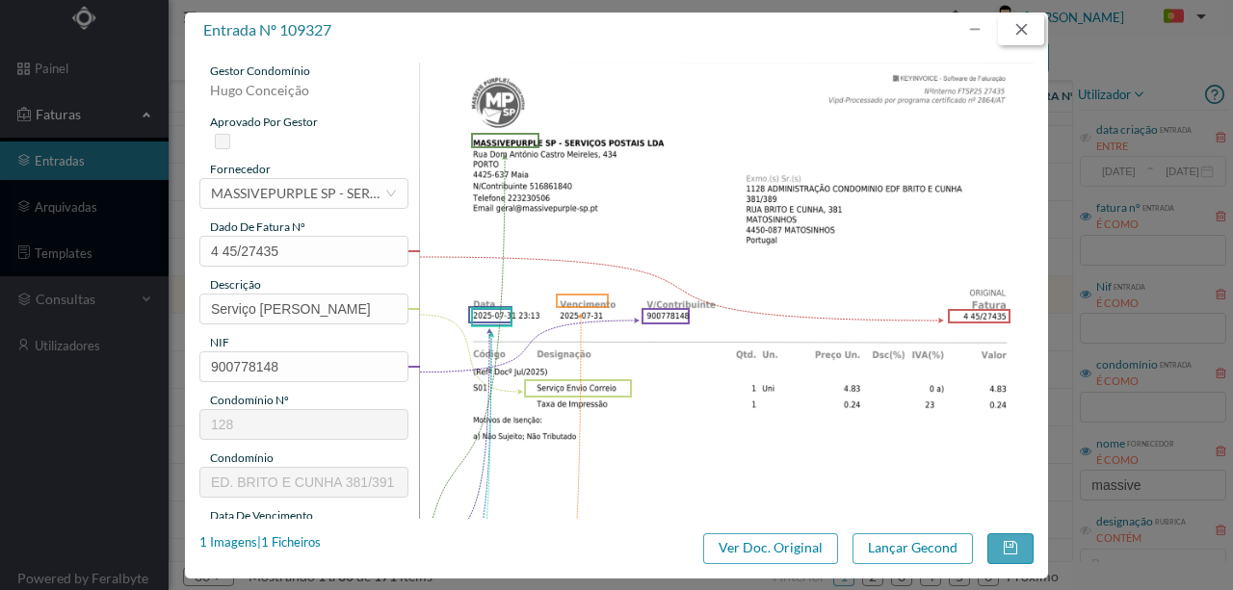
click at [1017, 28] on button "button" at bounding box center [1021, 29] width 46 height 31
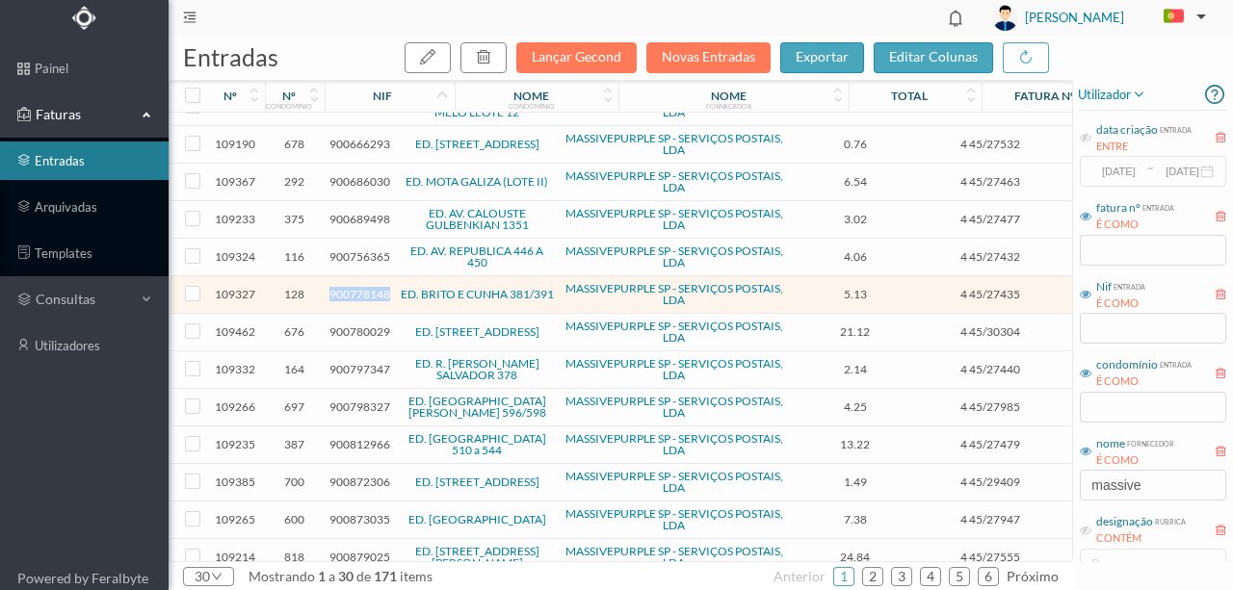
click at [368, 287] on span "900778148" at bounding box center [359, 294] width 61 height 14
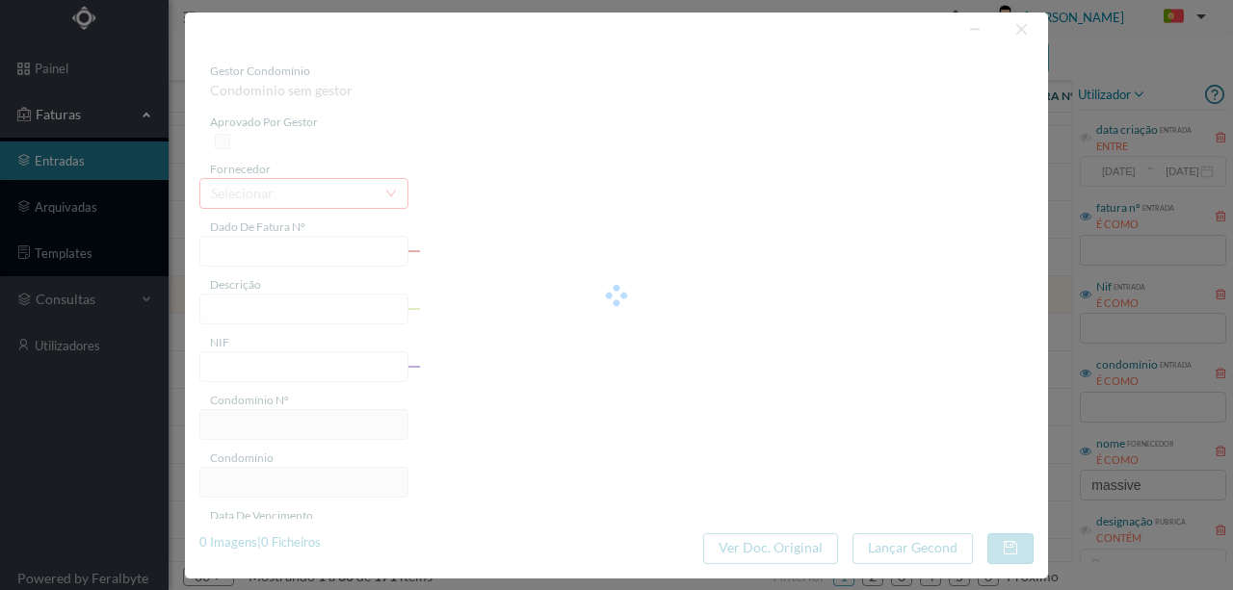
type input "4 45/27435"
type input "Serviço [PERSON_NAME]"
type input "900778148"
type input "[DATE]"
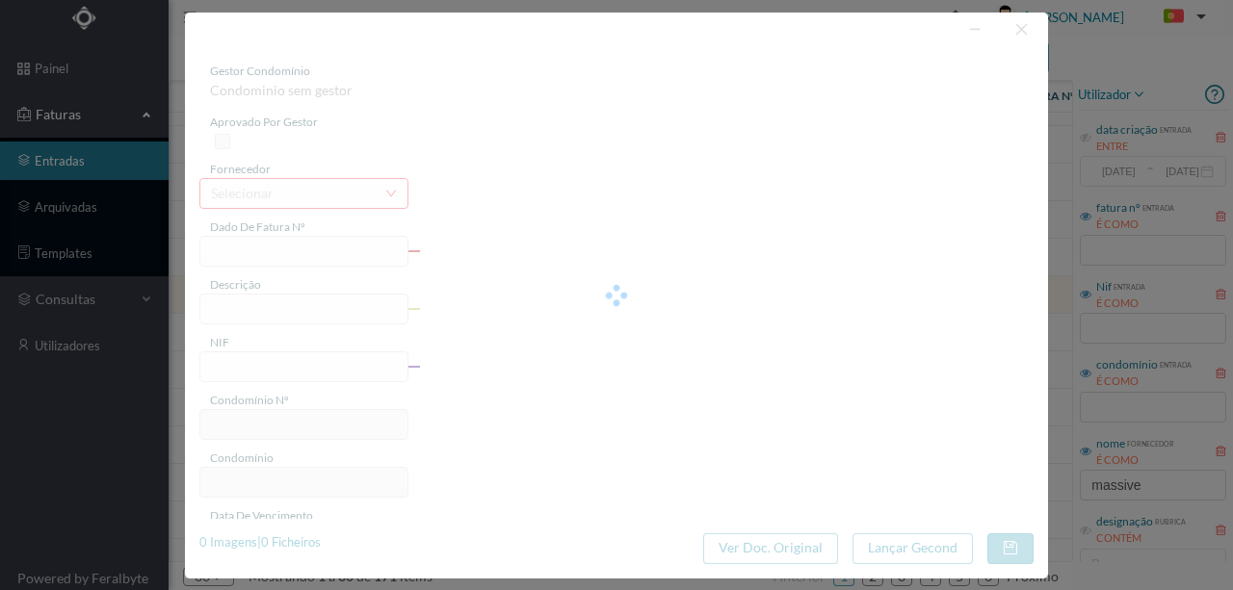
type input "[DATE]"
type input "5.13"
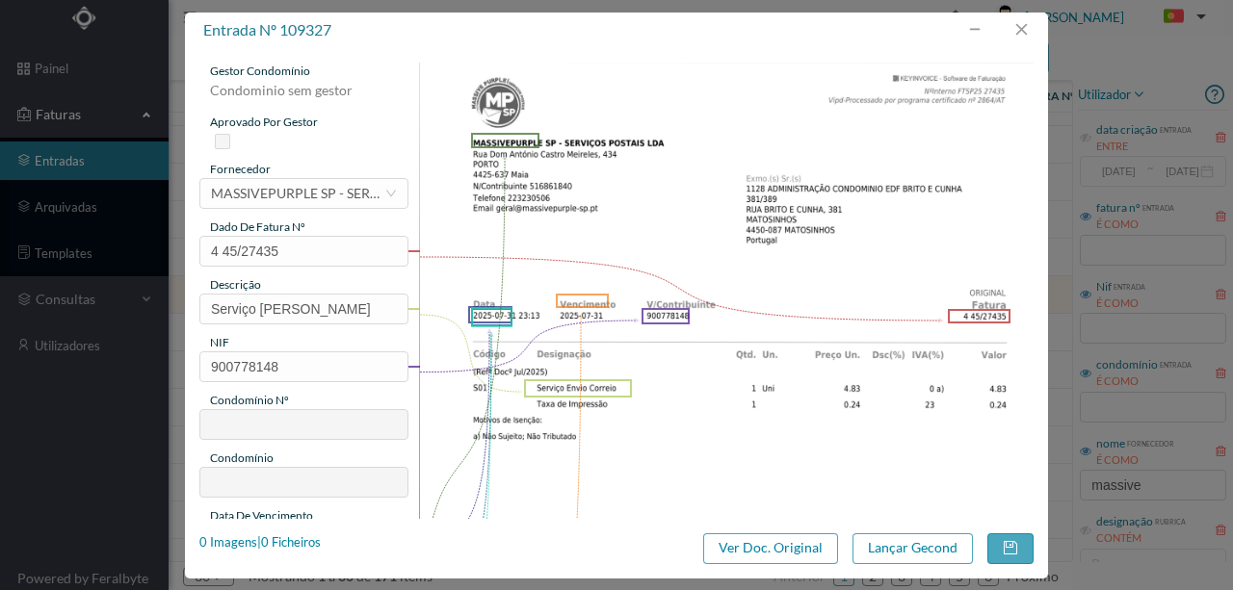
type input "128"
type input "ED. BRITO E CUNHA 381/391"
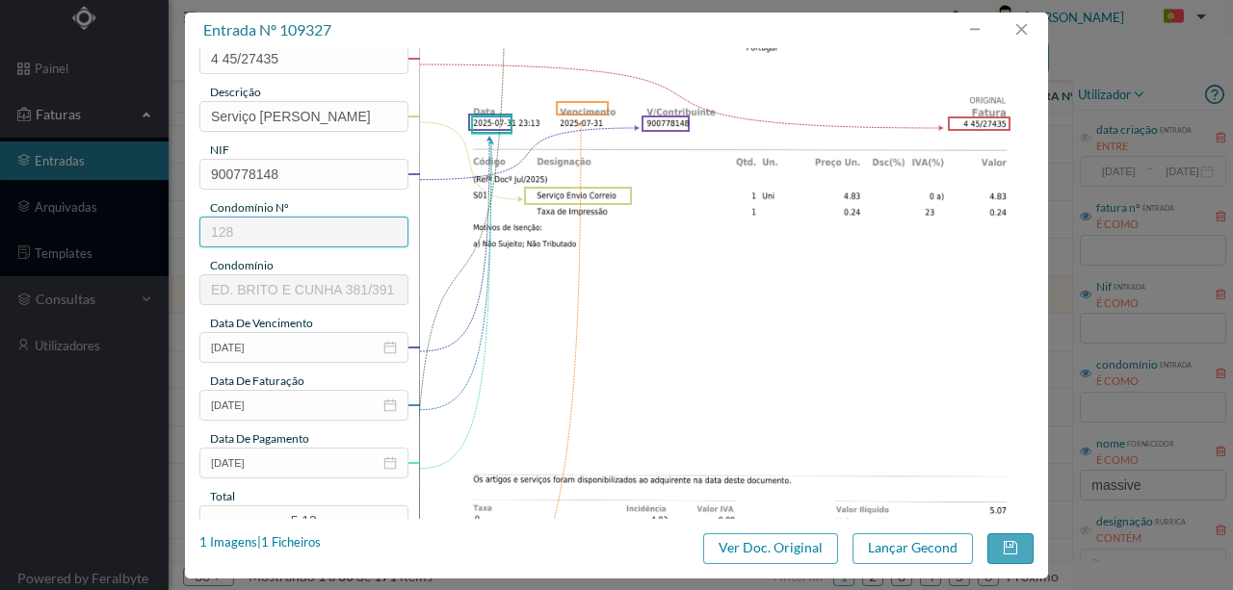
scroll to position [321, 0]
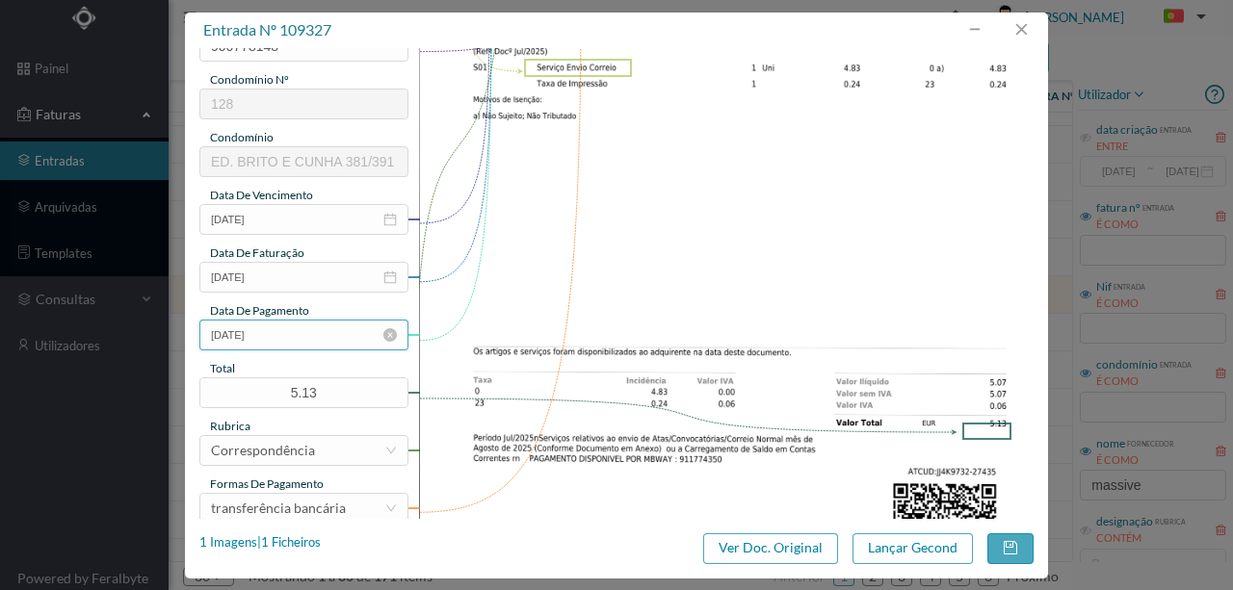
click at [302, 344] on input "[DATE]" at bounding box center [303, 335] width 209 height 31
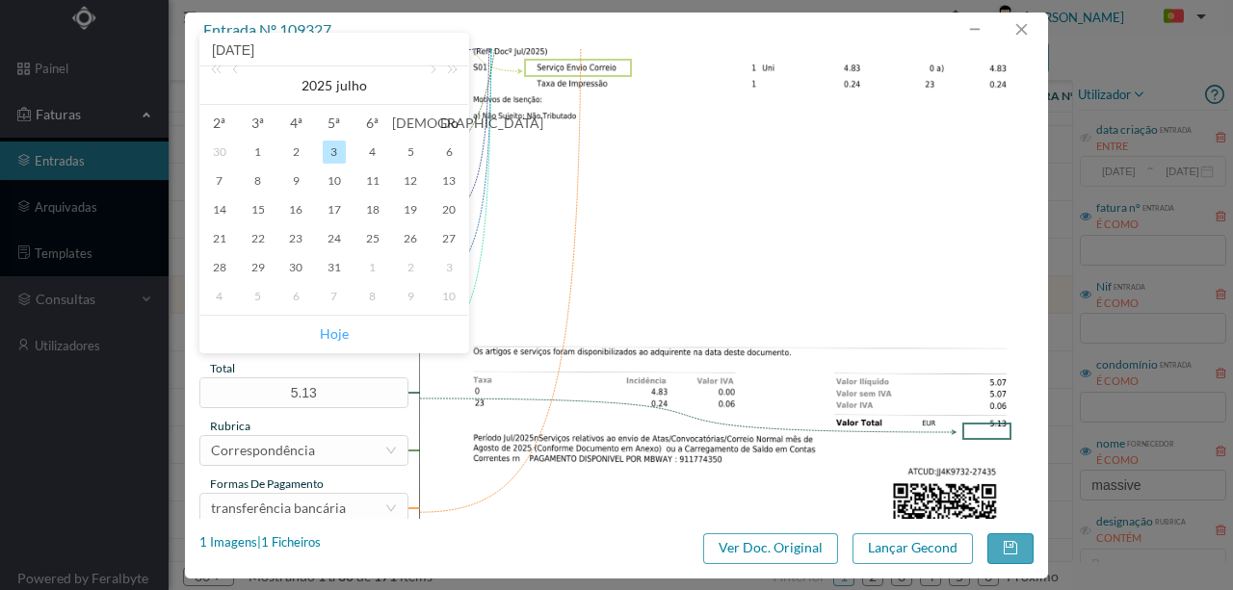
click at [334, 335] on link "Hoje" at bounding box center [334, 334] width 29 height 37
type input "[DATE]"
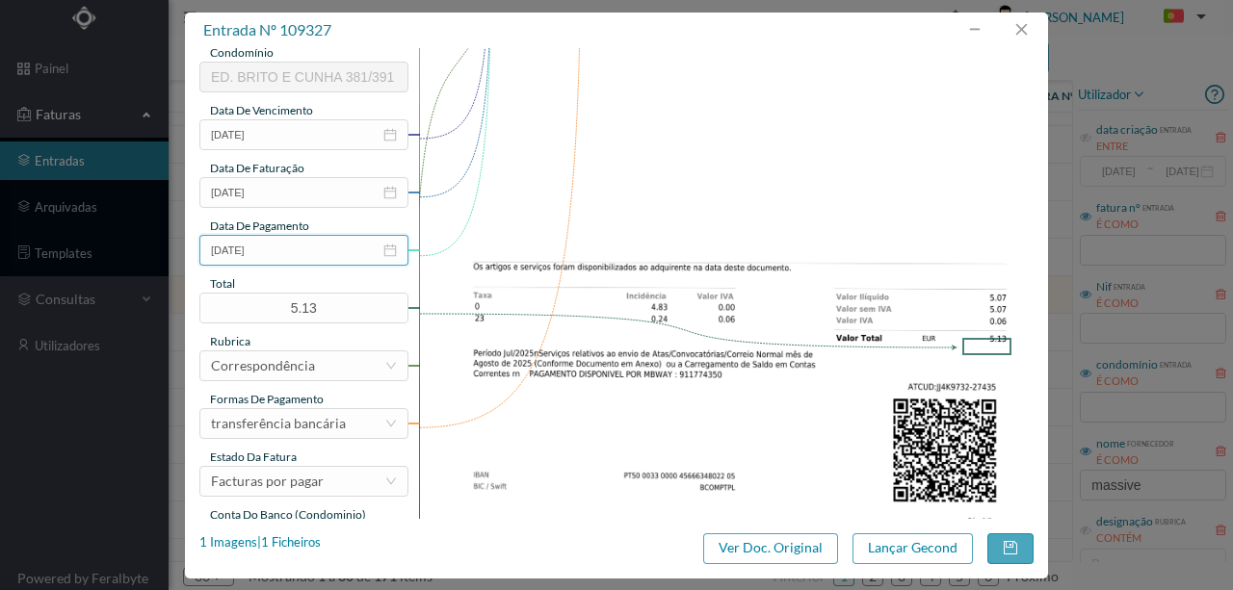
scroll to position [449, 0]
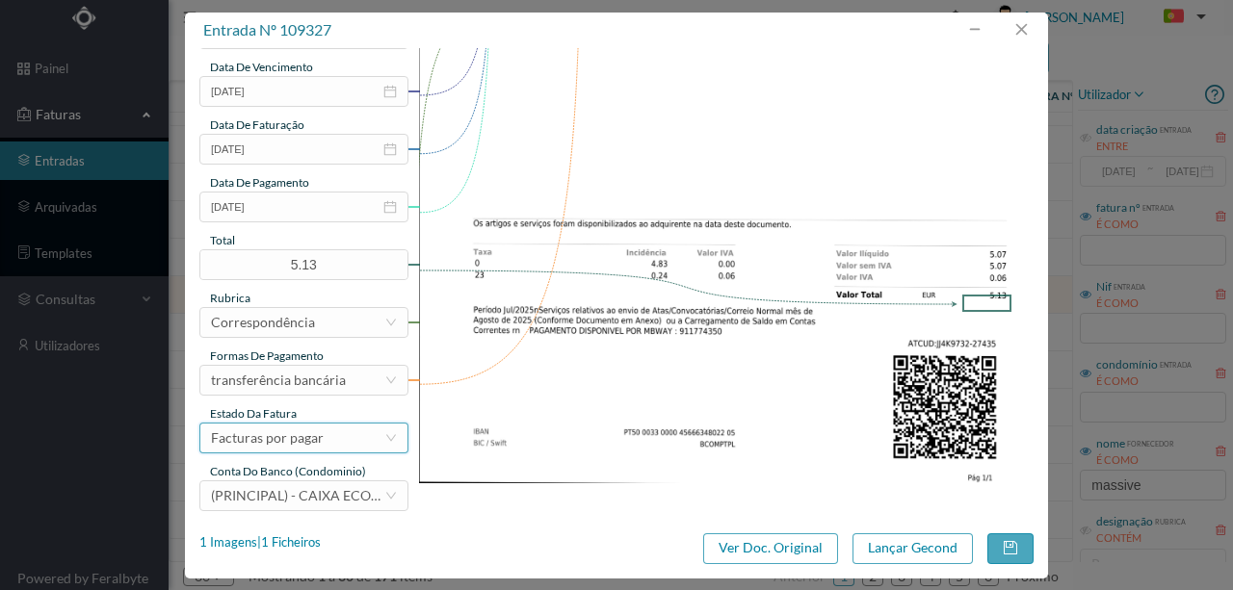
click at [316, 437] on div "Facturas por pagar" at bounding box center [267, 438] width 113 height 29
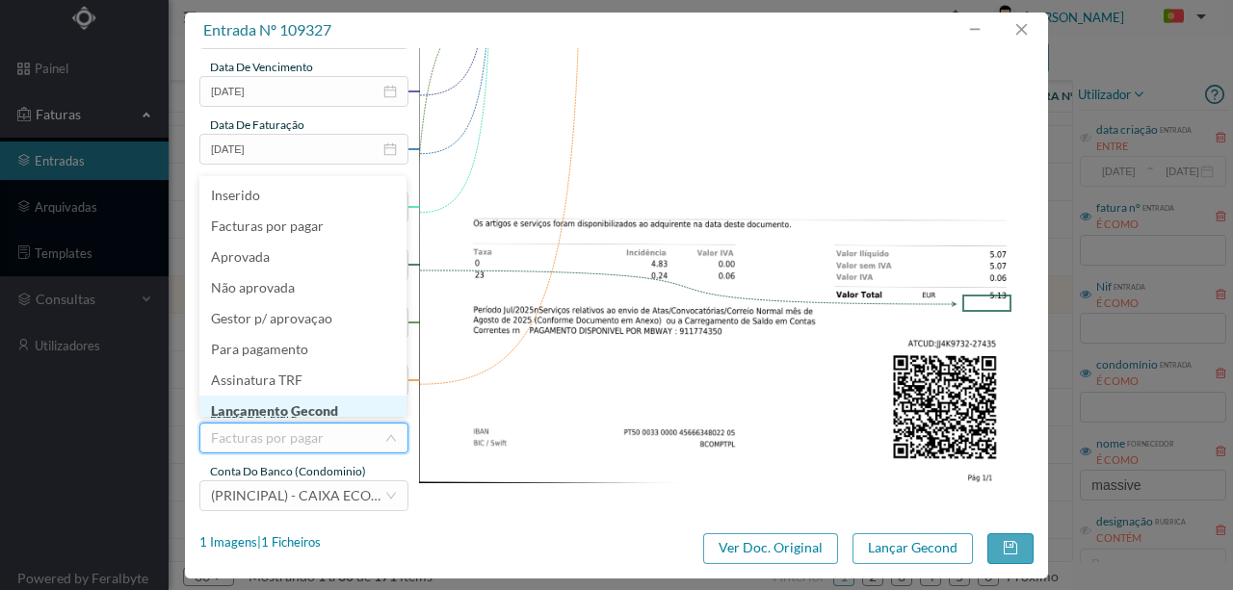
scroll to position [10, 0]
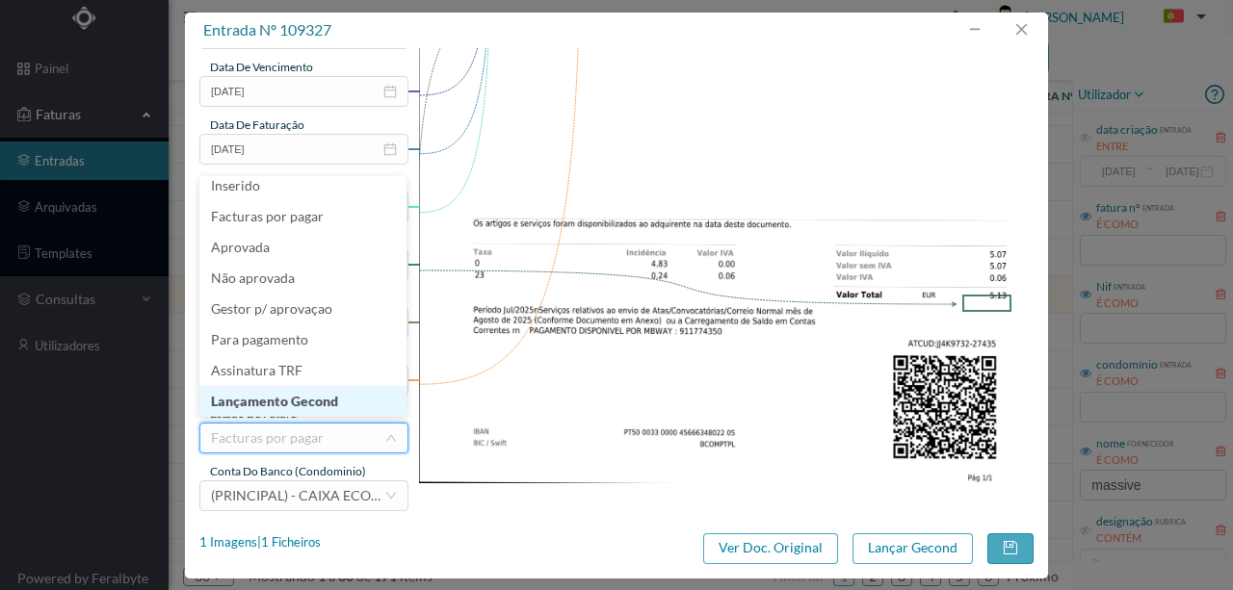
click at [325, 404] on li "Lançamento Gecond" at bounding box center [302, 401] width 207 height 31
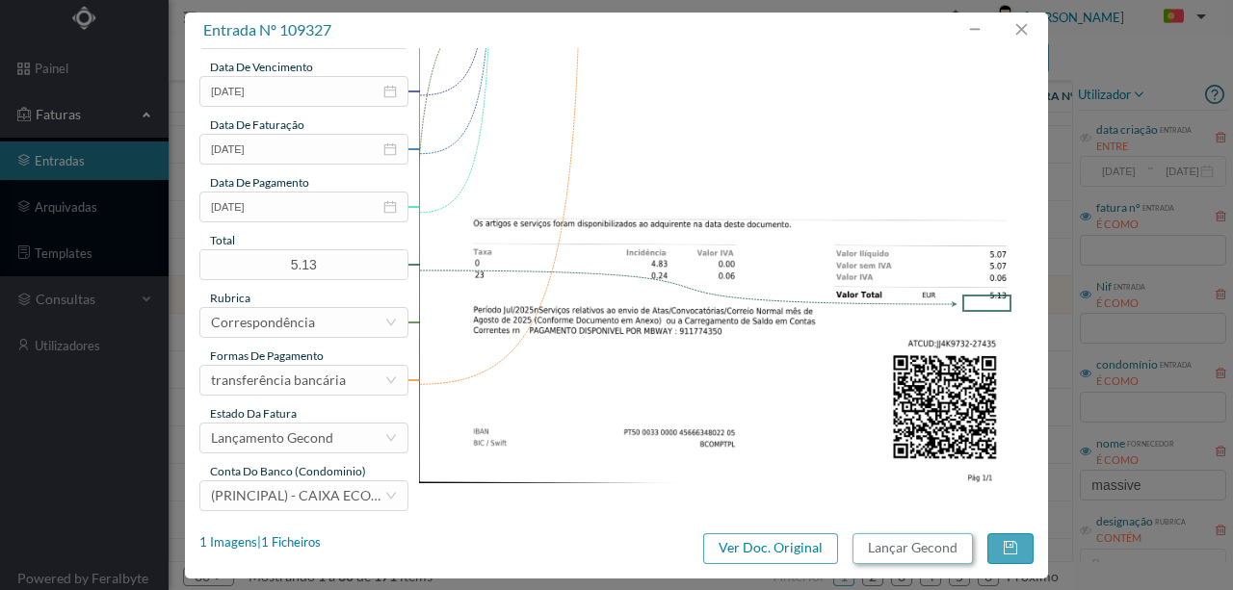
click at [890, 551] on button "Lançar Gecond" at bounding box center [912, 549] width 120 height 31
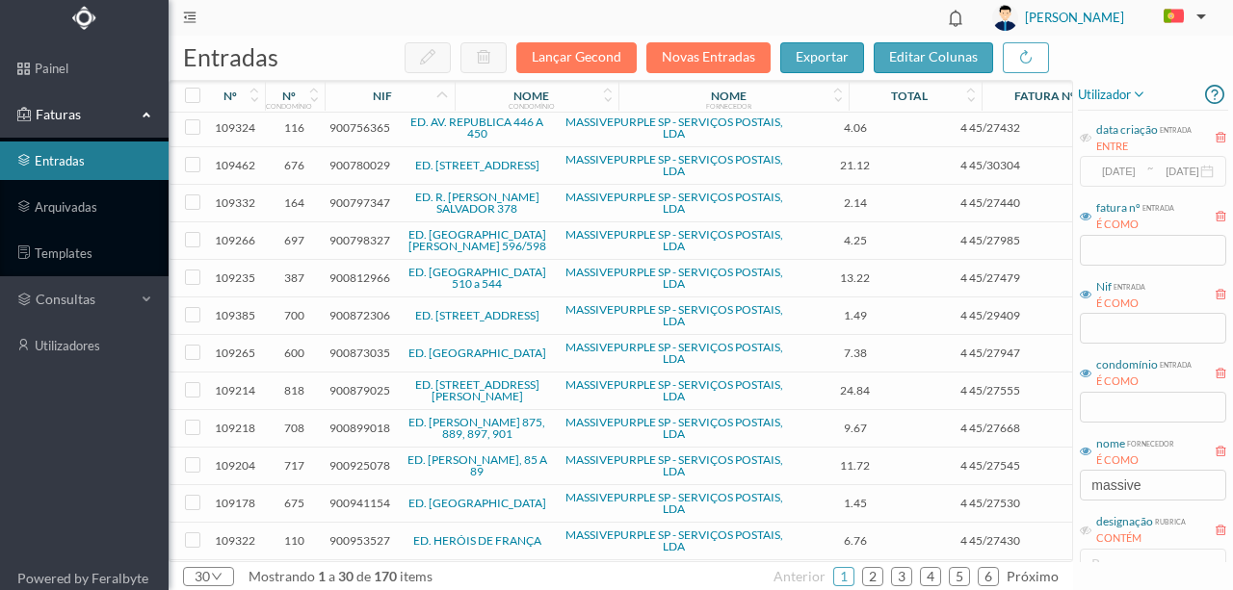
scroll to position [641, 0]
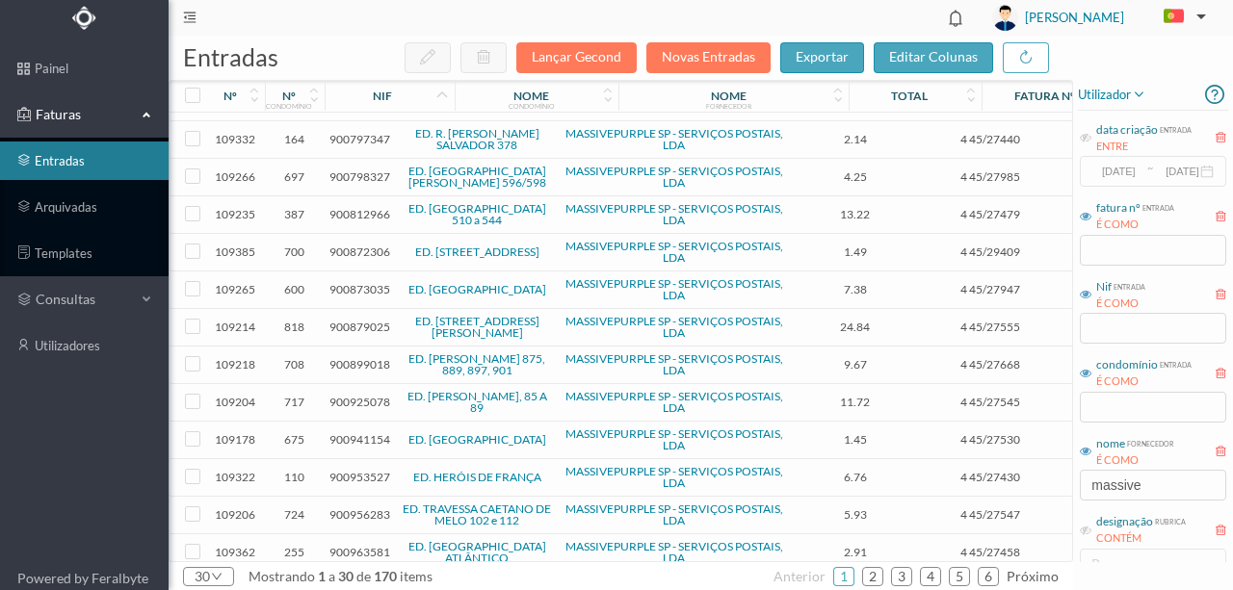
click at [345, 395] on span "900925078" at bounding box center [359, 402] width 61 height 14
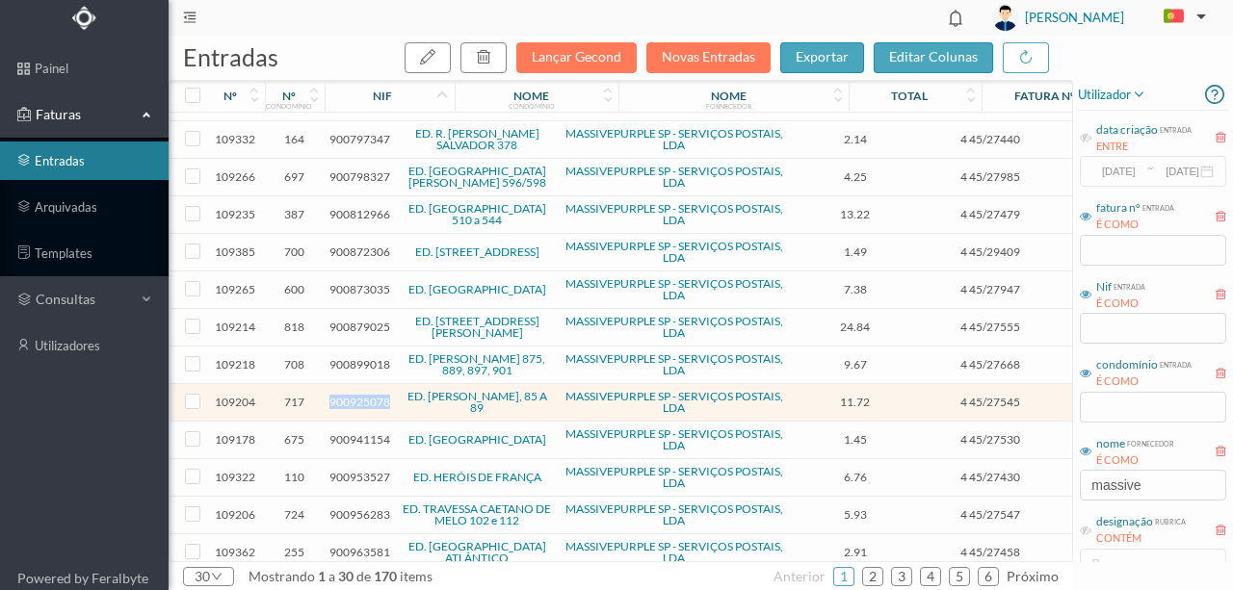
click at [345, 395] on span "900925078" at bounding box center [359, 402] width 61 height 14
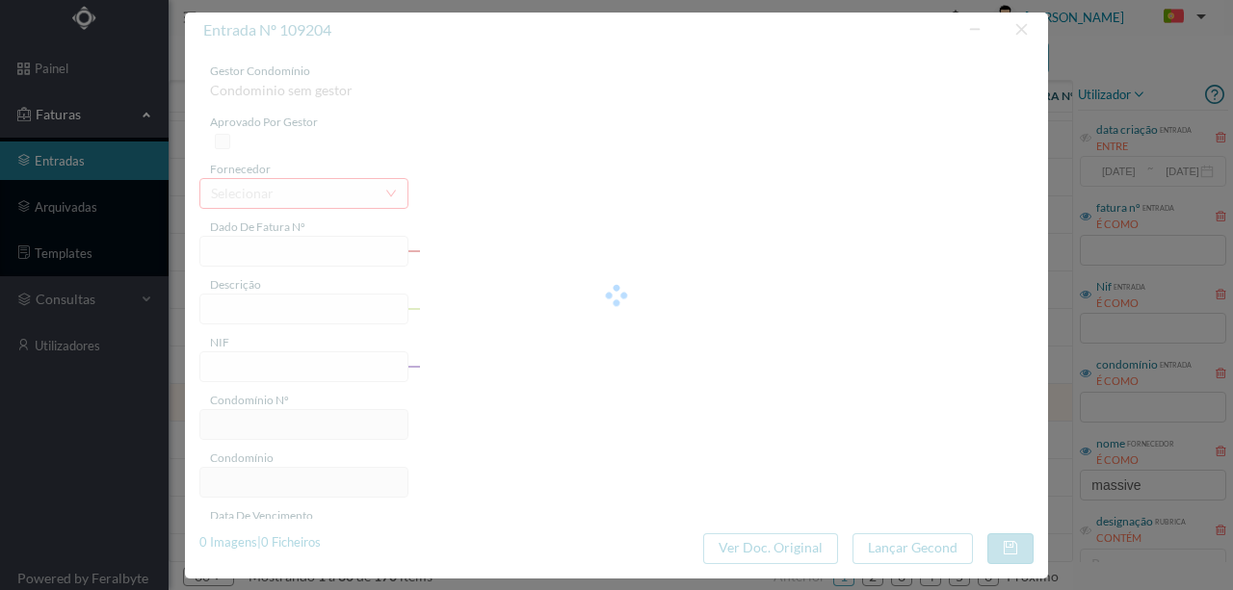
type input "4 45/27545"
type input "Serviço [PERSON_NAME]"
type input "900925078"
type input "Invalid date"
type input "[DATE]"
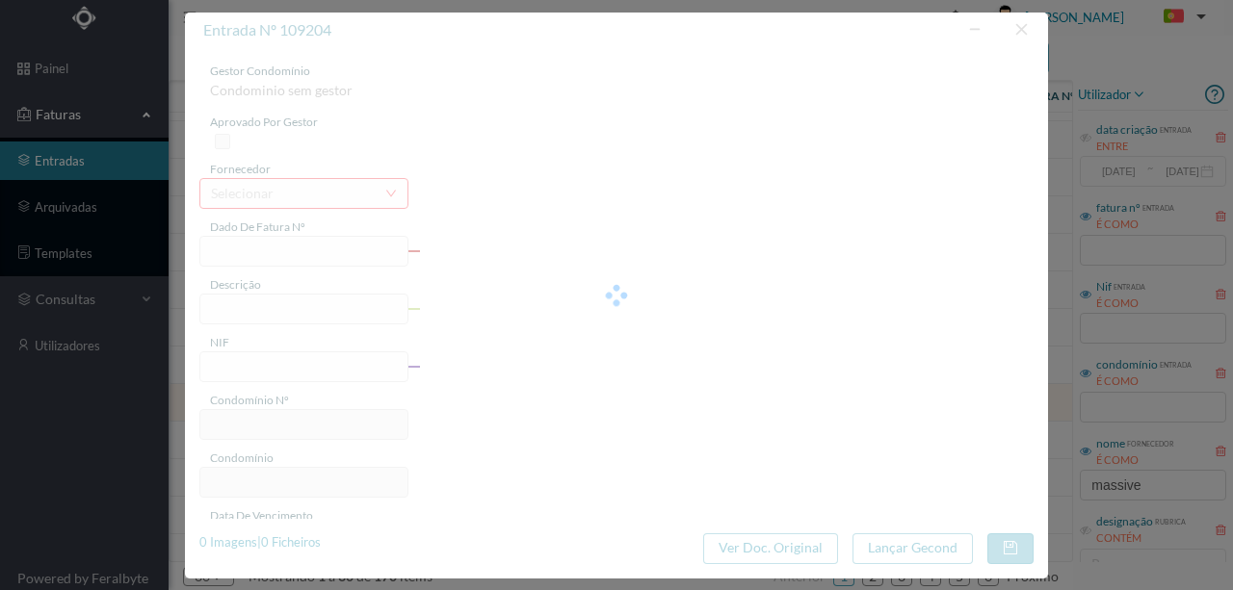
type input "11.72"
type input "717"
type input "ED. [PERSON_NAME], 85 A 89"
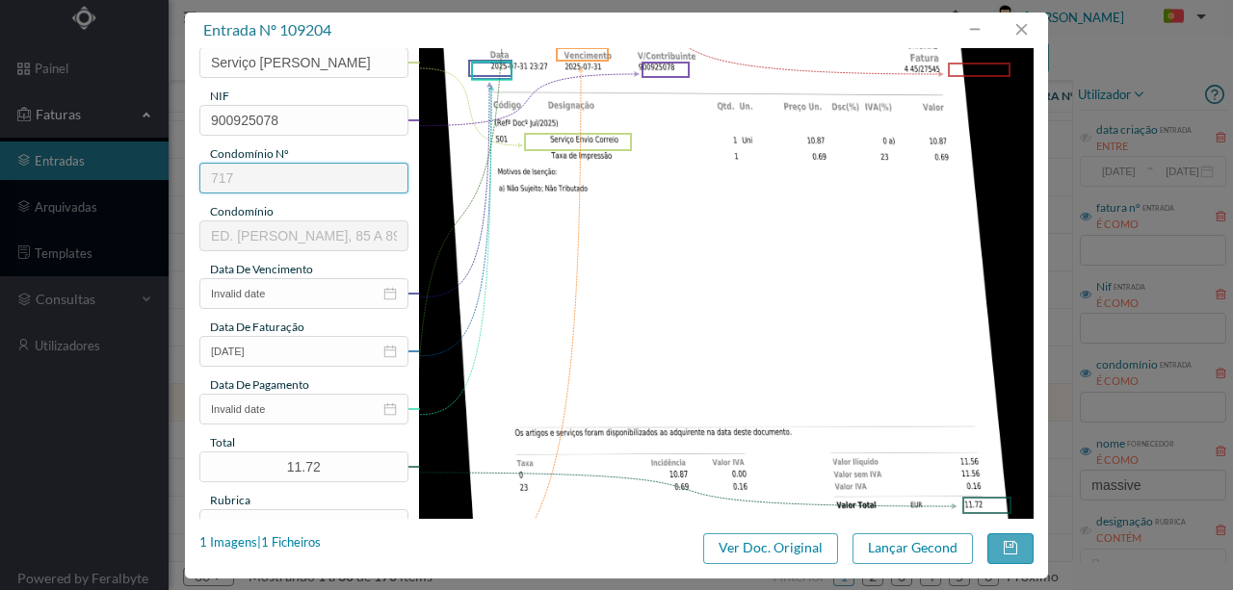
scroll to position [256, 0]
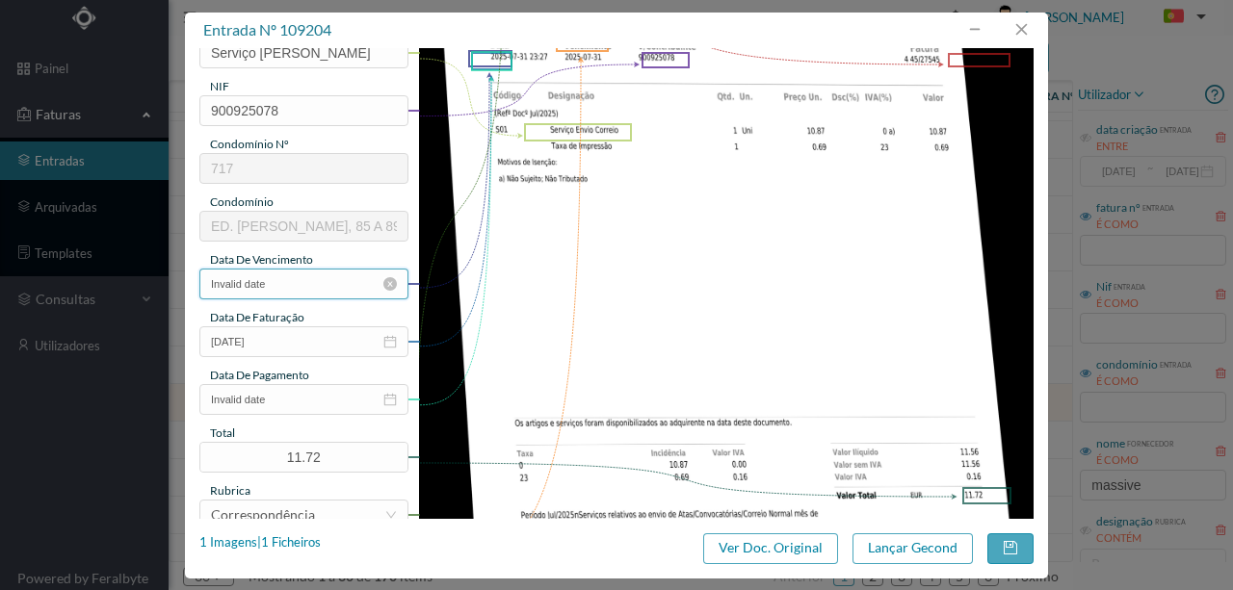
click at [299, 289] on input "Invalid date" at bounding box center [303, 284] width 209 height 31
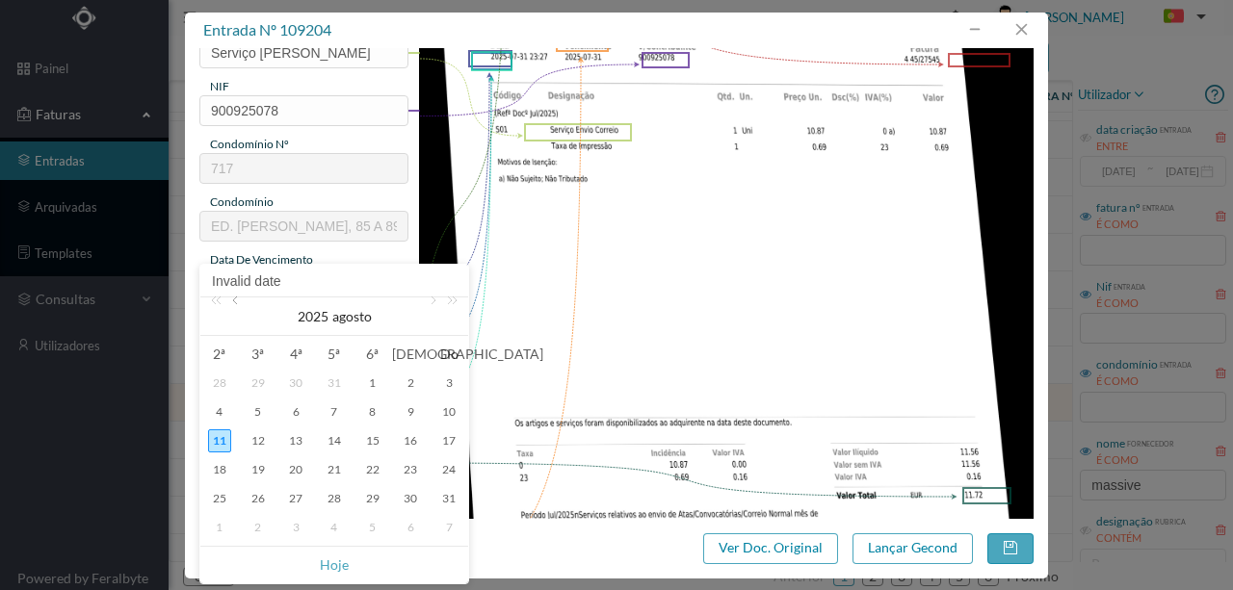
click at [235, 306] on link at bounding box center [236, 317] width 17 height 39
click at [335, 495] on div "31" at bounding box center [334, 498] width 23 height 23
type input "[DATE]"
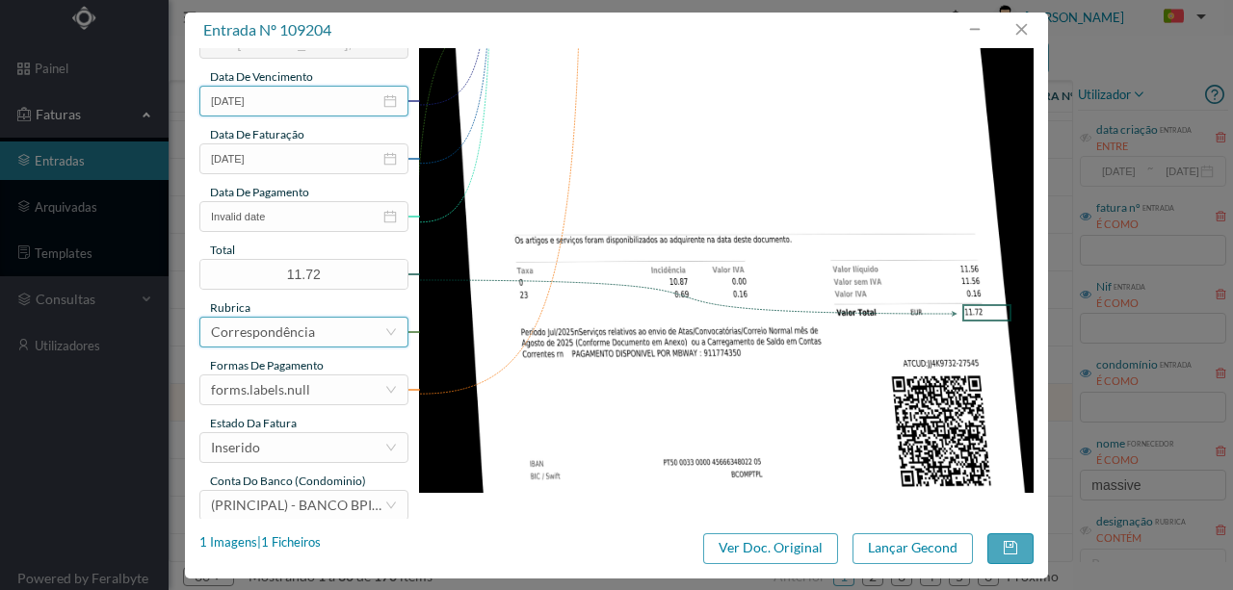
scroll to position [449, 0]
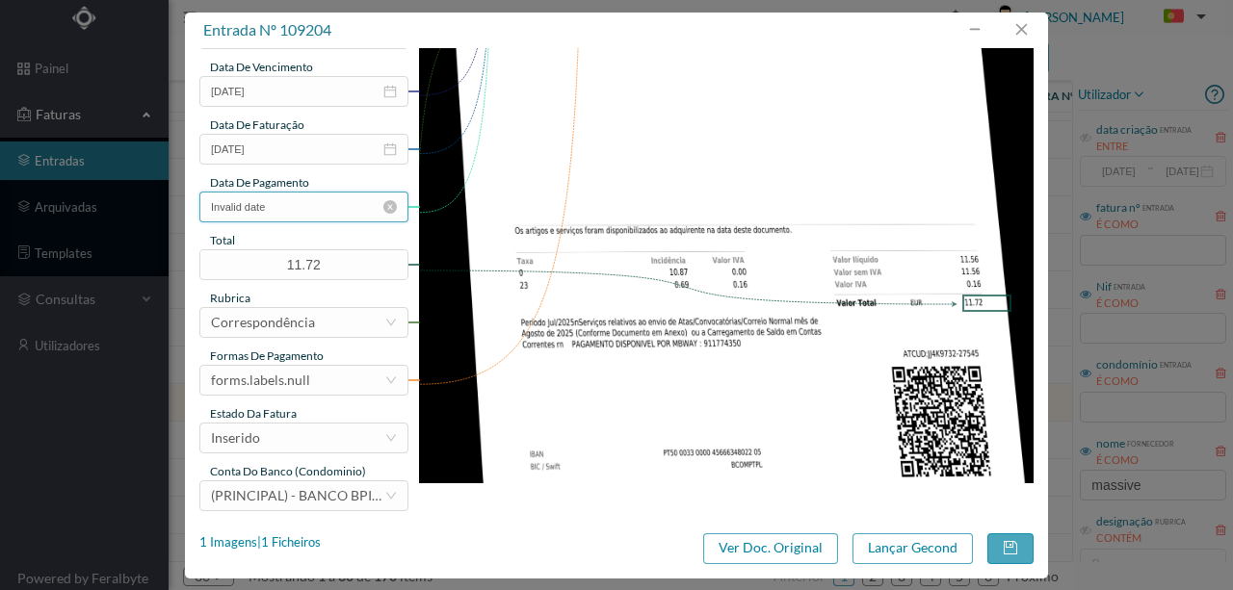
click at [308, 210] on input "Invalid date" at bounding box center [303, 207] width 209 height 31
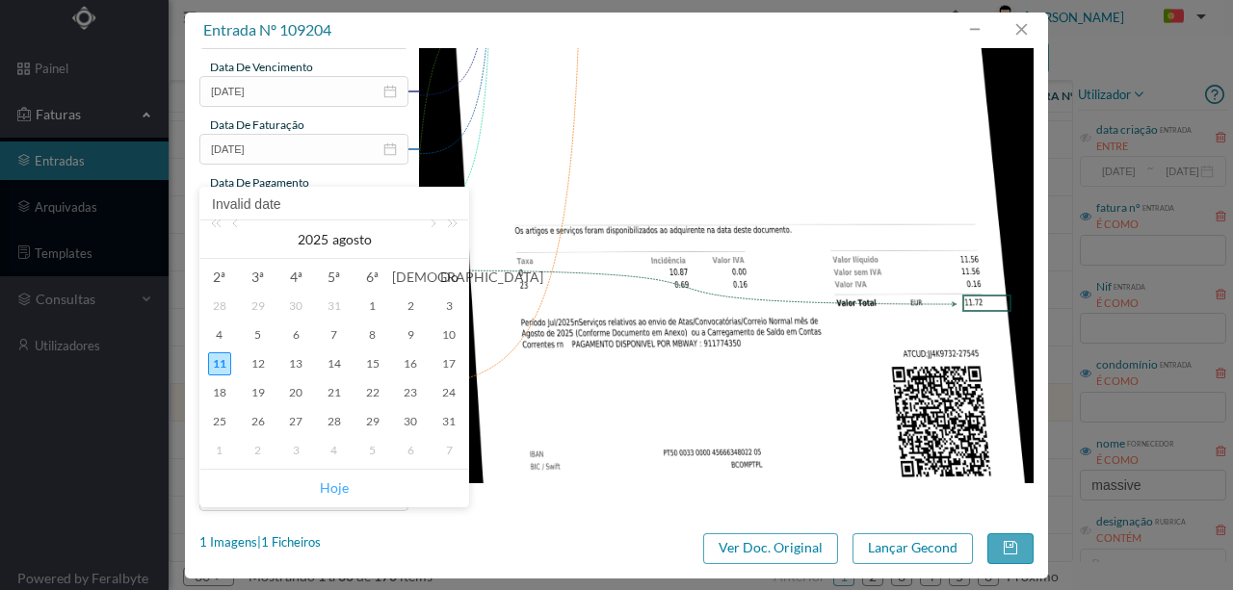
click at [339, 490] on link "Hoje" at bounding box center [334, 488] width 29 height 37
type input "[DATE]"
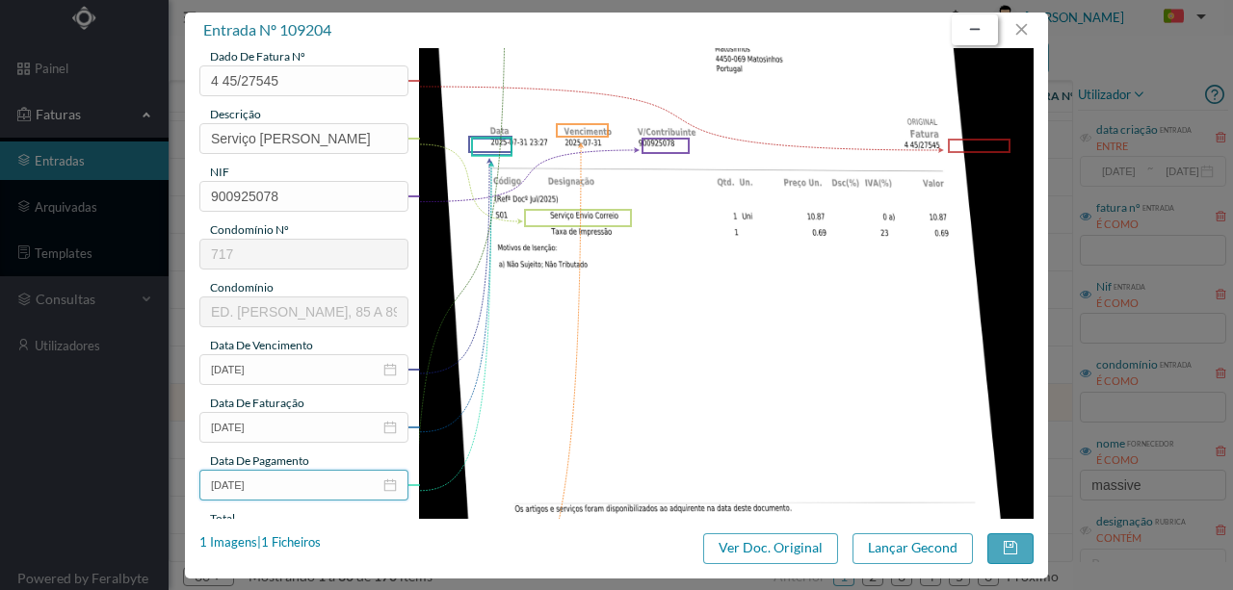
scroll to position [193, 0]
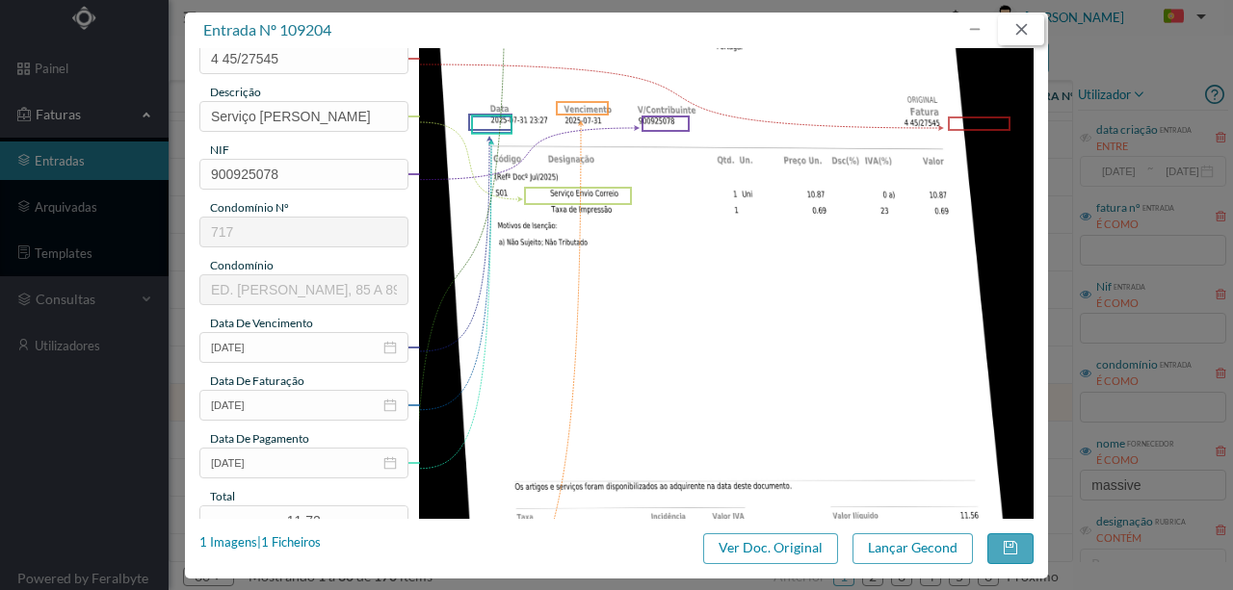
click at [1021, 32] on button "button" at bounding box center [1021, 29] width 46 height 31
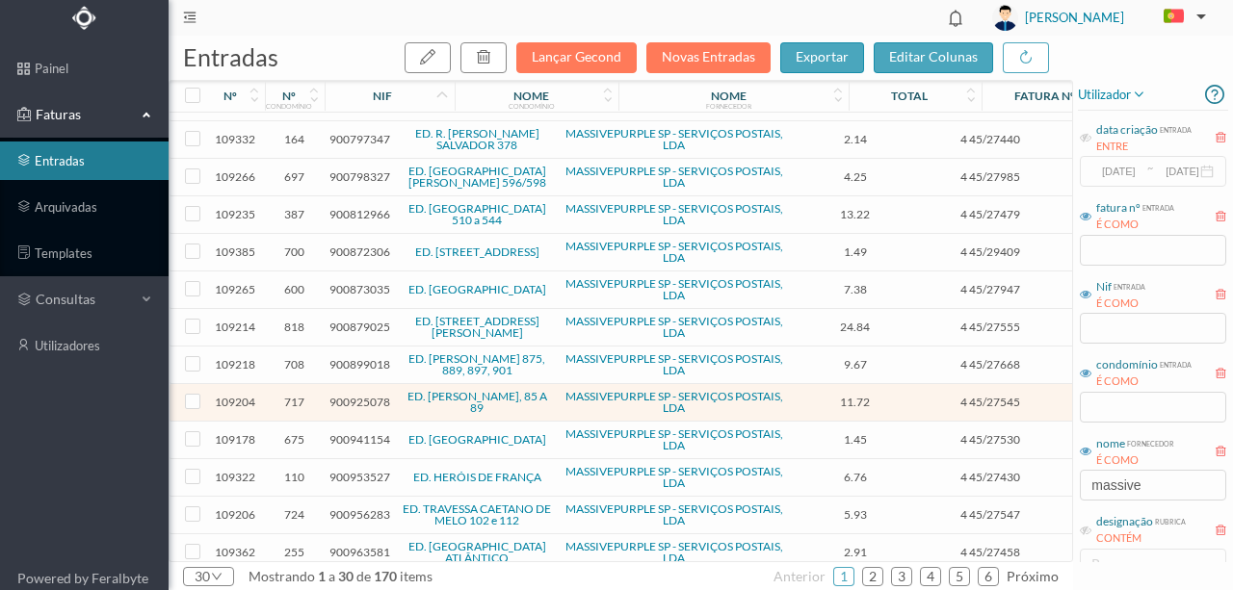
scroll to position [673, 0]
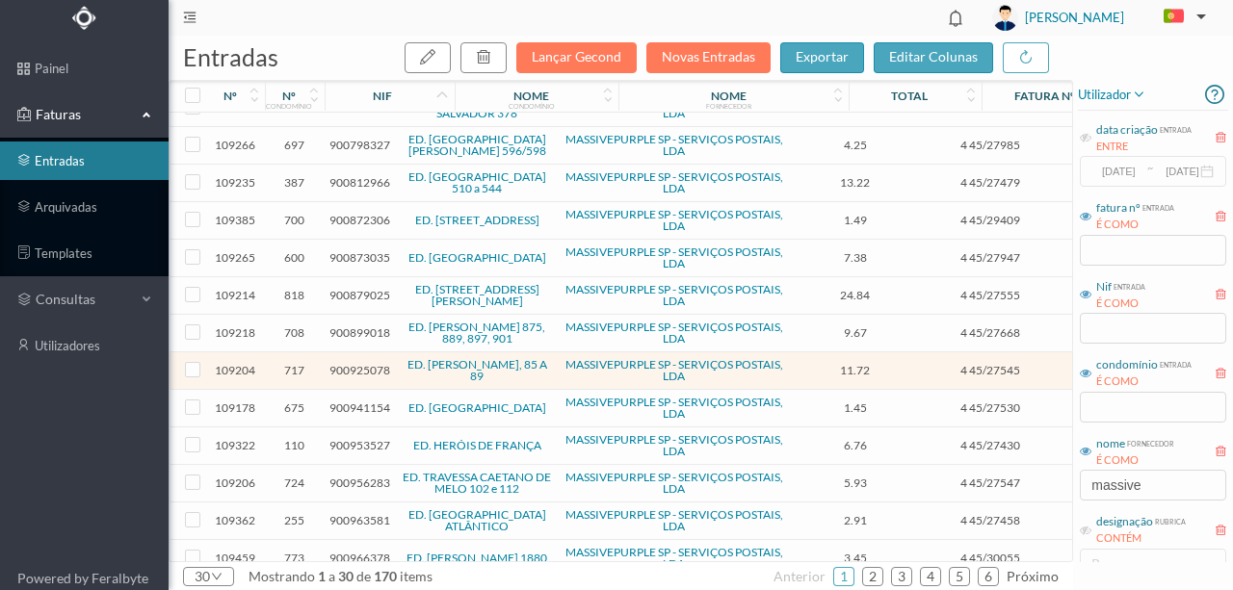
click at [364, 438] on span "900953527" at bounding box center [359, 445] width 61 height 14
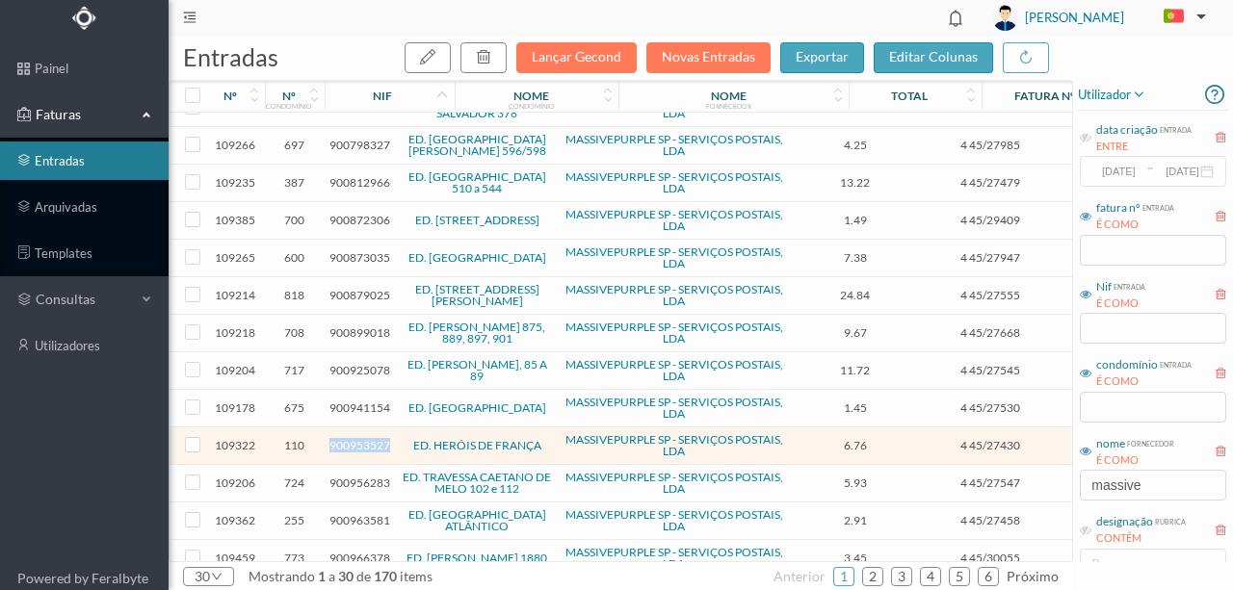
click at [364, 438] on span "900953527" at bounding box center [359, 445] width 61 height 14
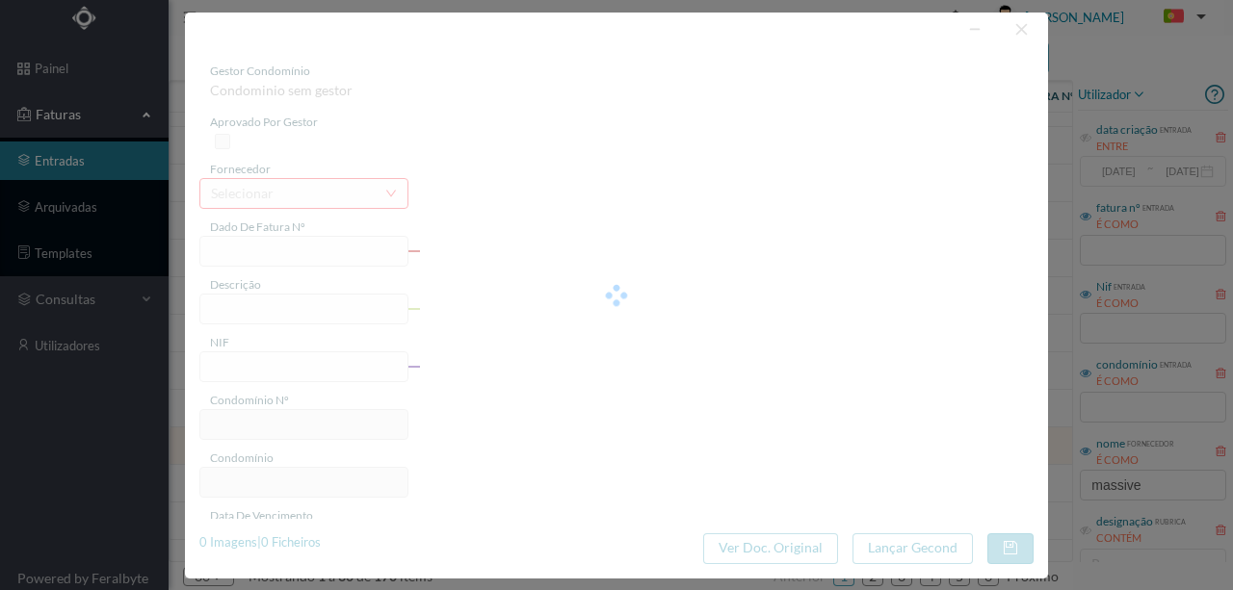
type input "4 45/27430"
type input "Serviço [PERSON_NAME]"
type input "900953527"
type input "[DATE]"
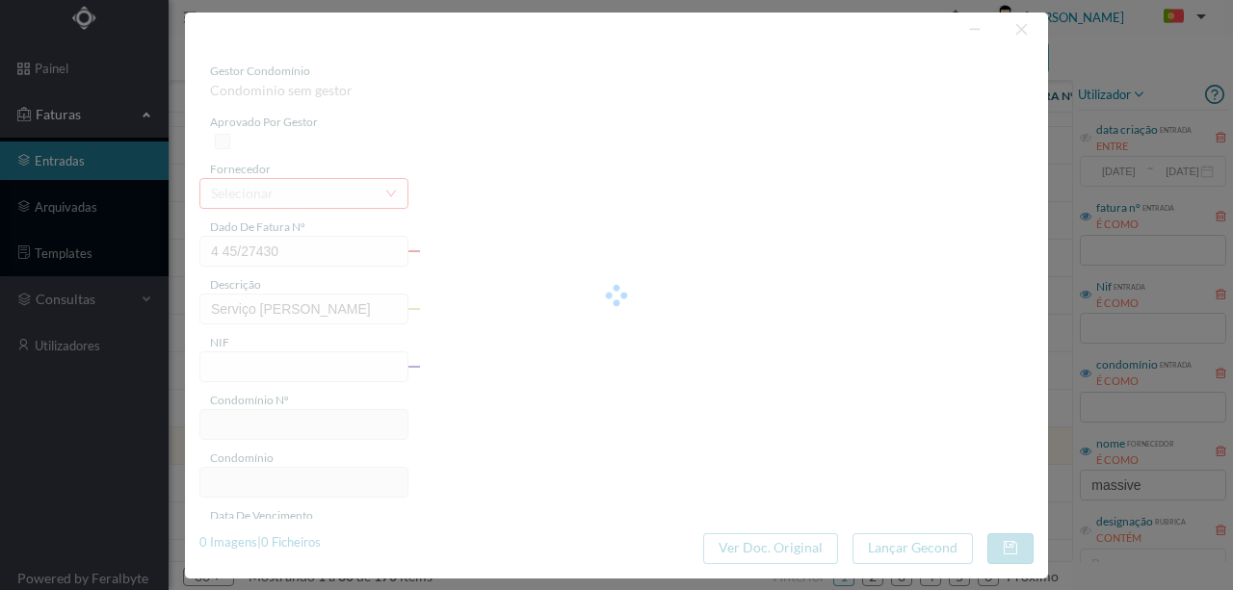
type input "[DATE]"
type input "6.76"
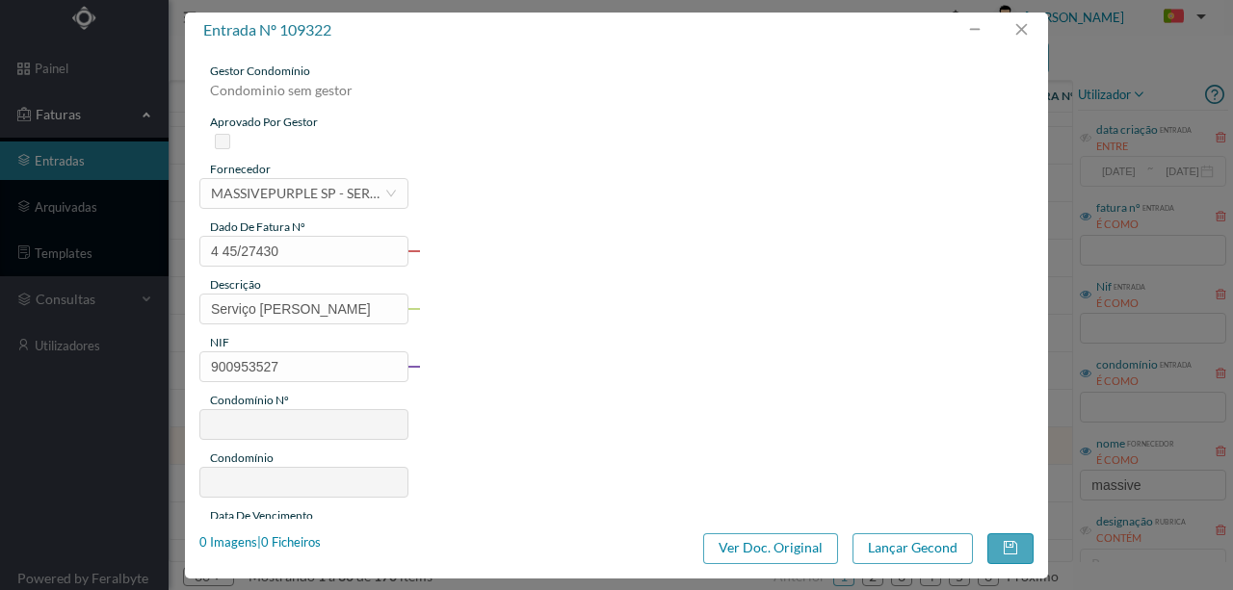
type input "110"
type input "ED. HERÓIS DE FRANÇA"
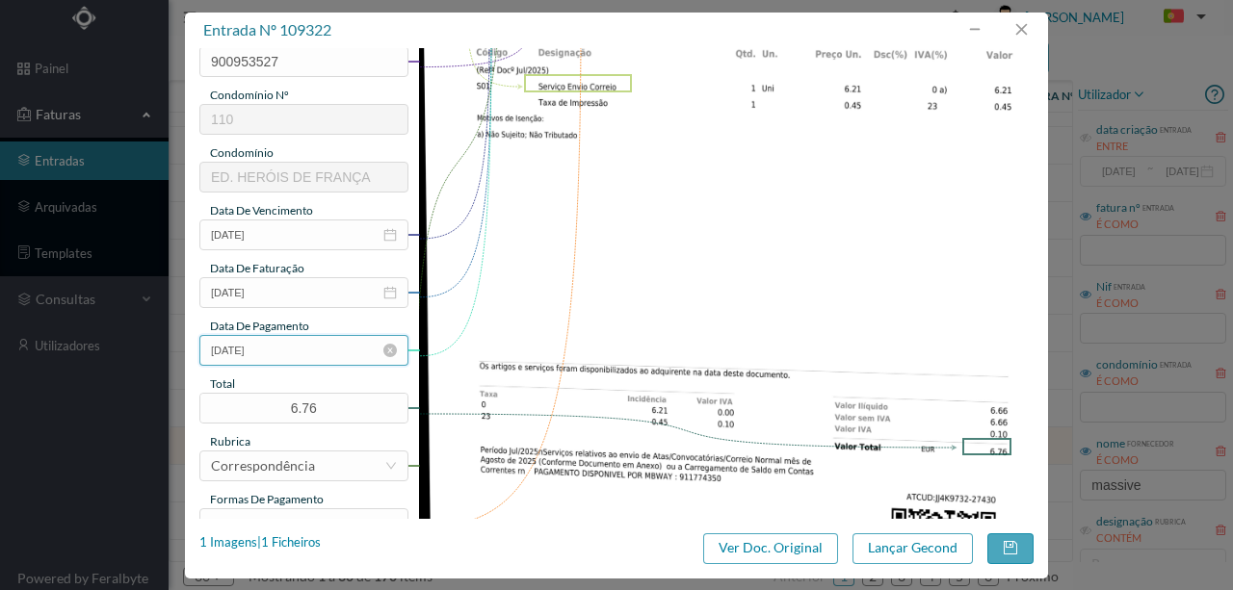
scroll to position [321, 0]
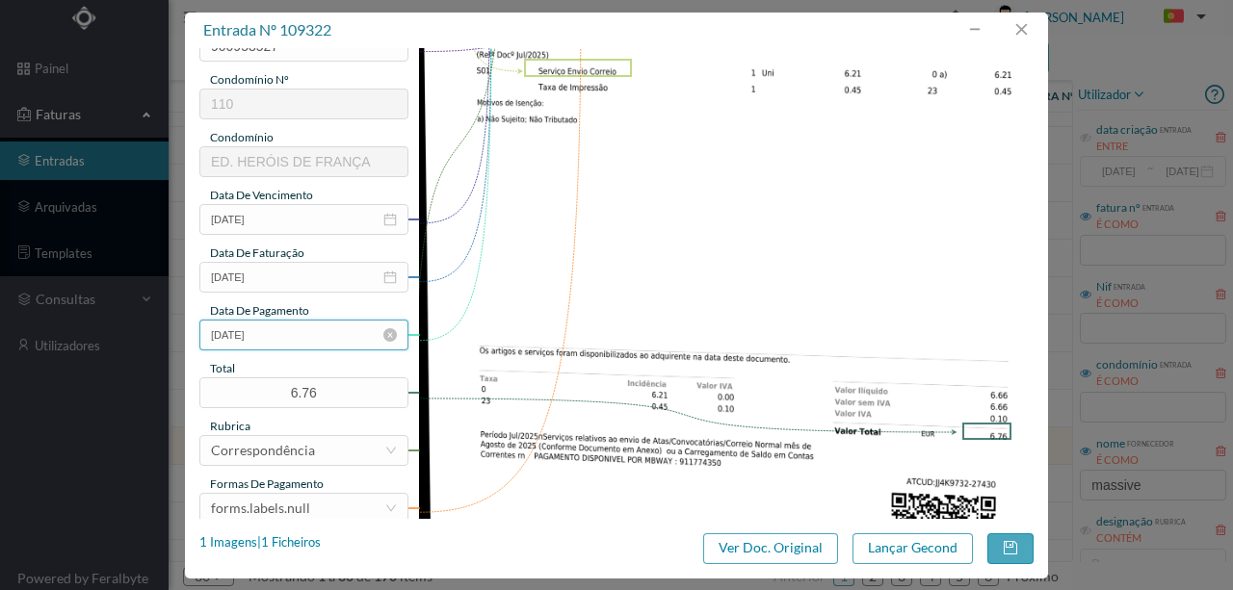
click at [308, 337] on input "[DATE]" at bounding box center [303, 335] width 209 height 31
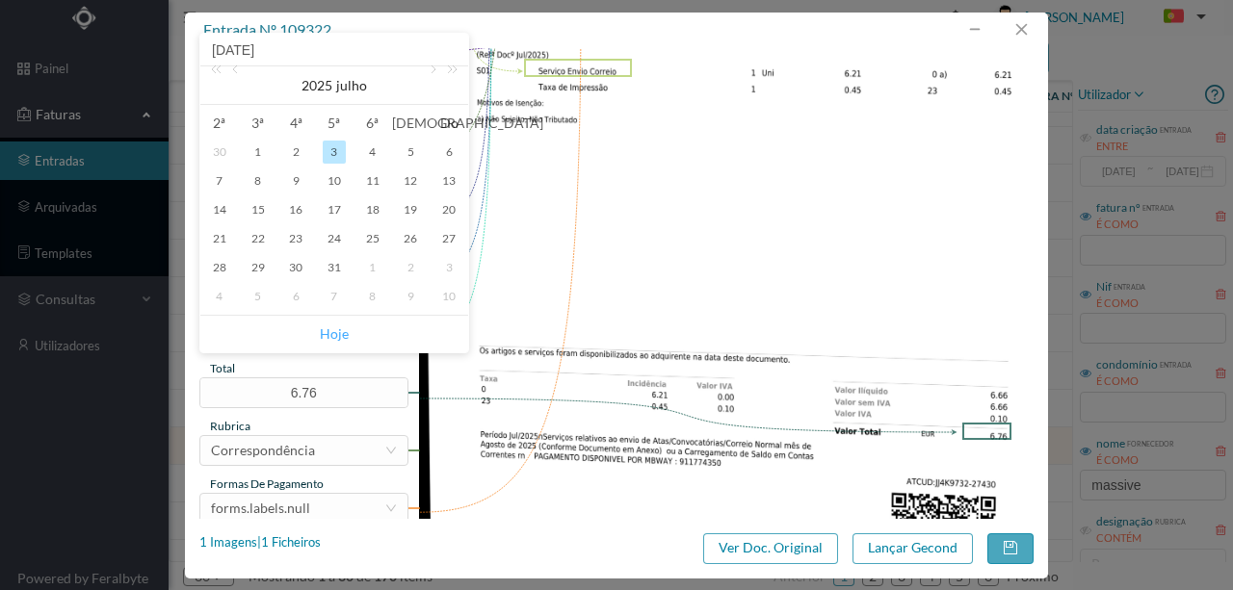
click at [343, 334] on link "Hoje" at bounding box center [334, 334] width 29 height 37
type input "[DATE]"
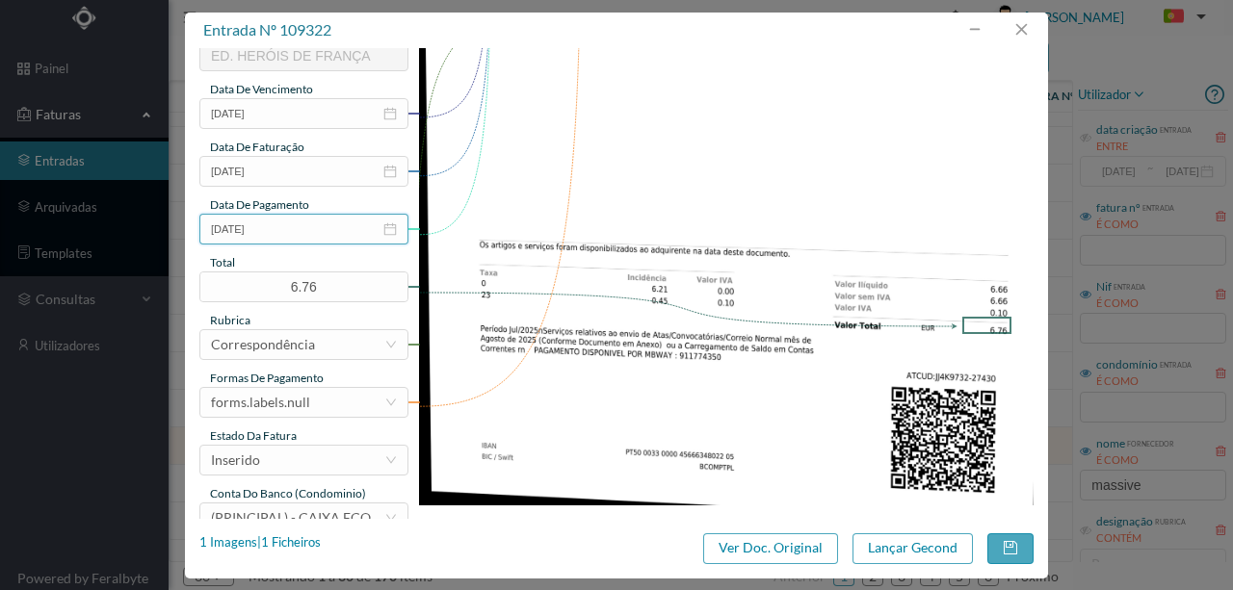
scroll to position [449, 0]
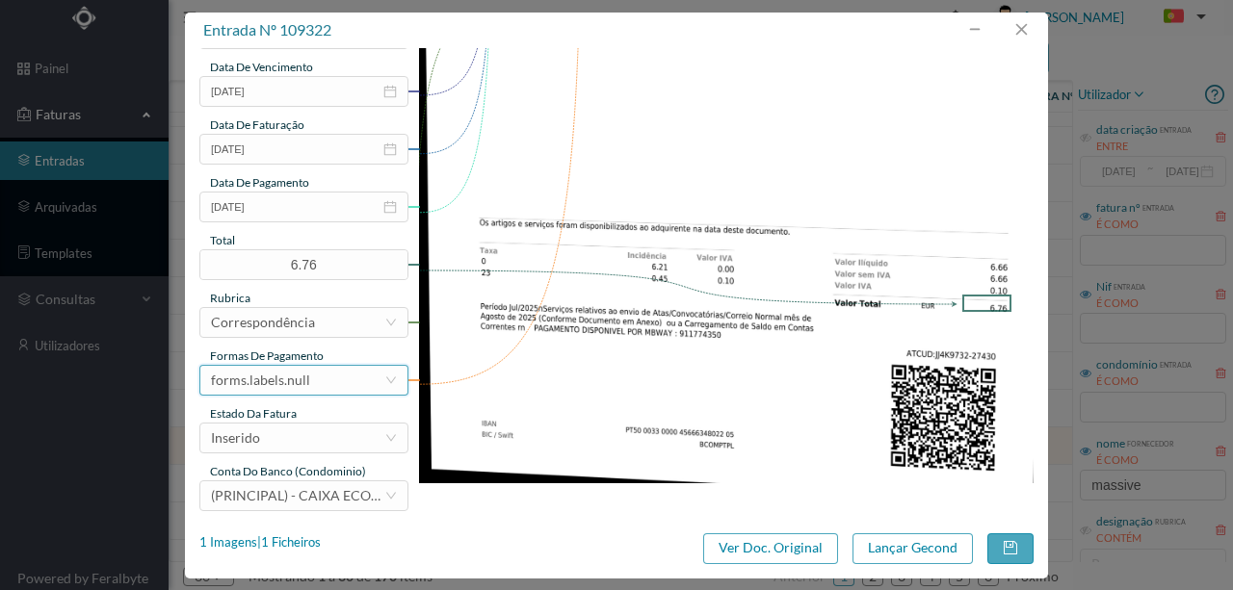
drag, startPoint x: 283, startPoint y: 386, endPoint x: 410, endPoint y: 257, distance: 181.1
click at [284, 384] on div "forms.labels.null" at bounding box center [260, 380] width 99 height 29
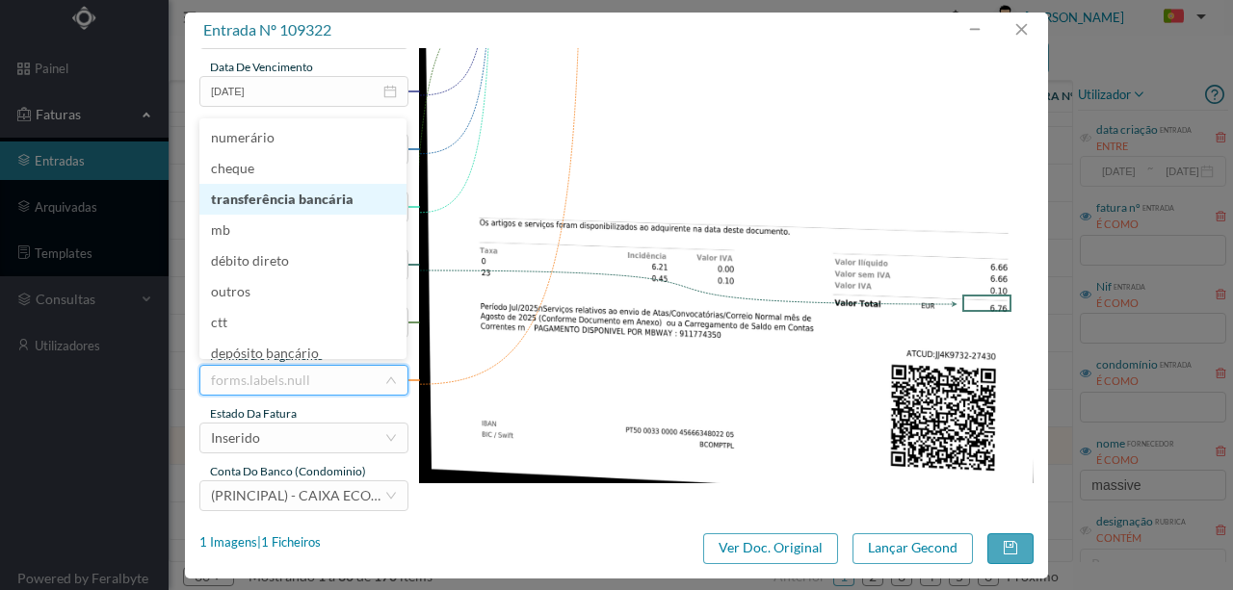
click at [315, 199] on li "transferência bancária" at bounding box center [302, 199] width 207 height 31
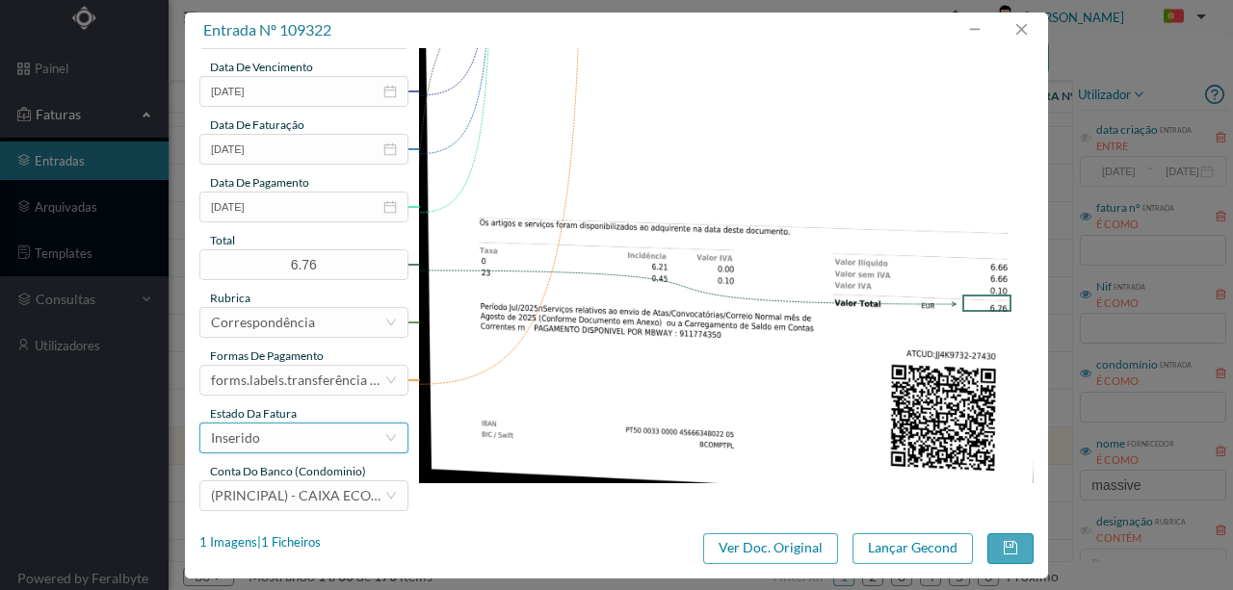
click at [280, 443] on div "Inserido" at bounding box center [297, 438] width 173 height 29
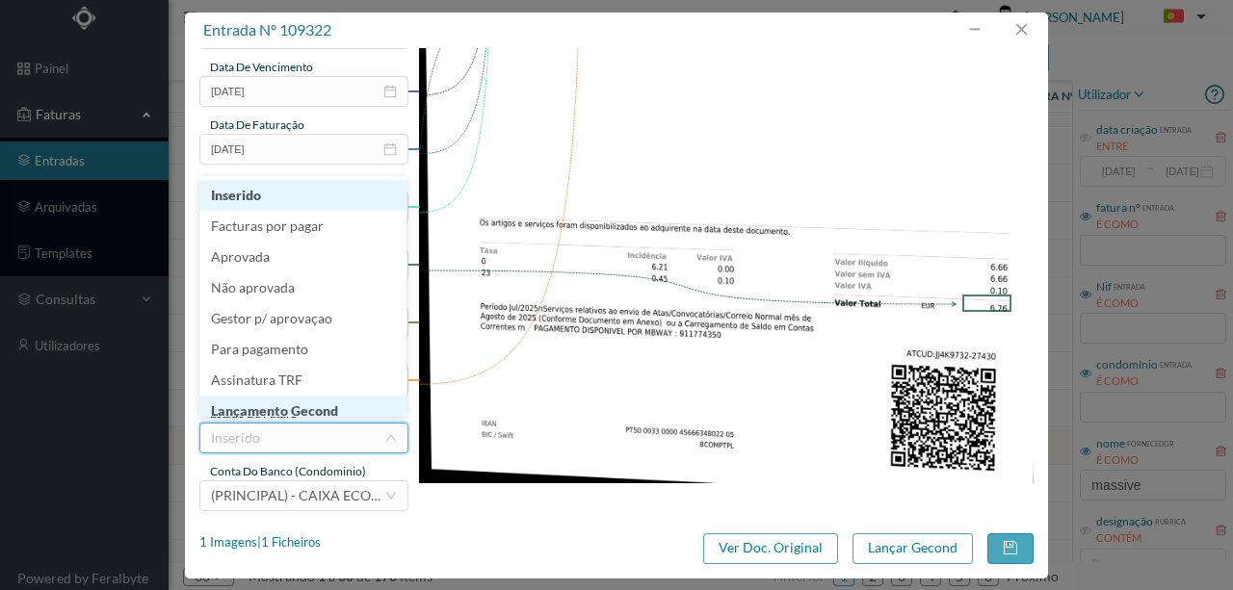
scroll to position [10, 0]
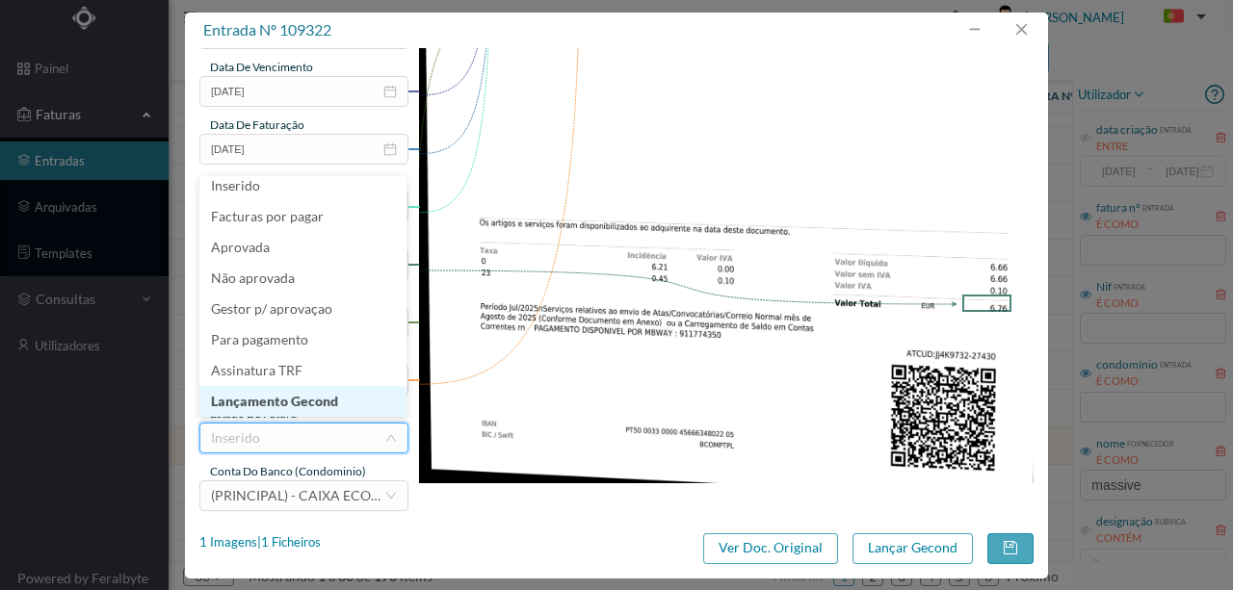
click at [289, 400] on li "Lançamento Gecond" at bounding box center [302, 401] width 207 height 31
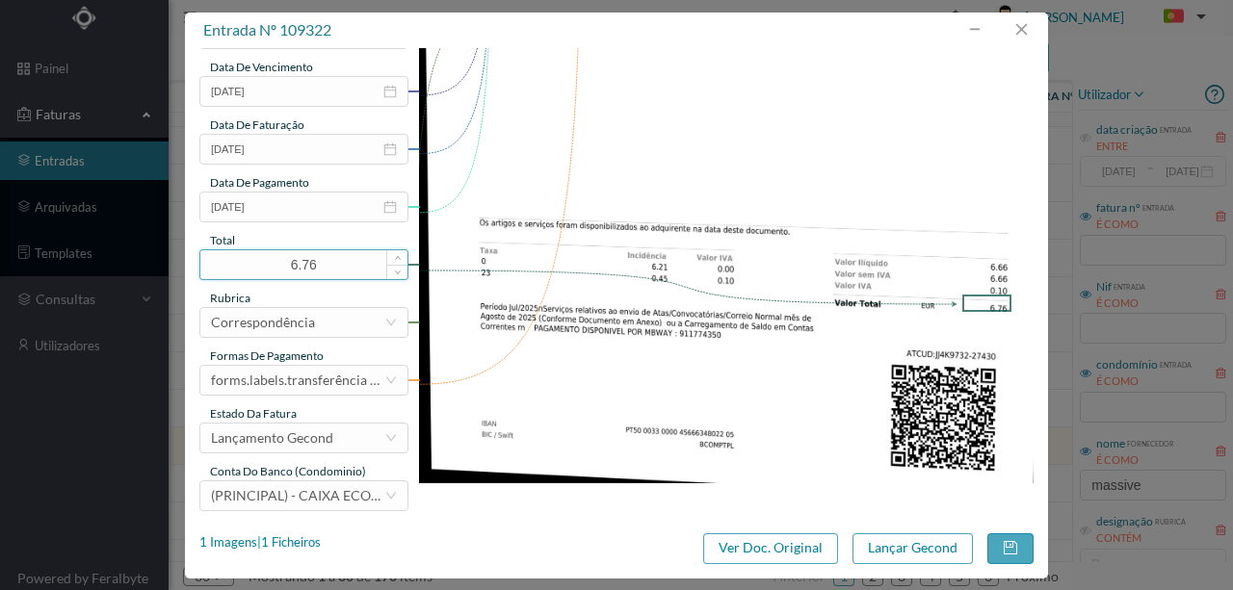
scroll to position [456, 0]
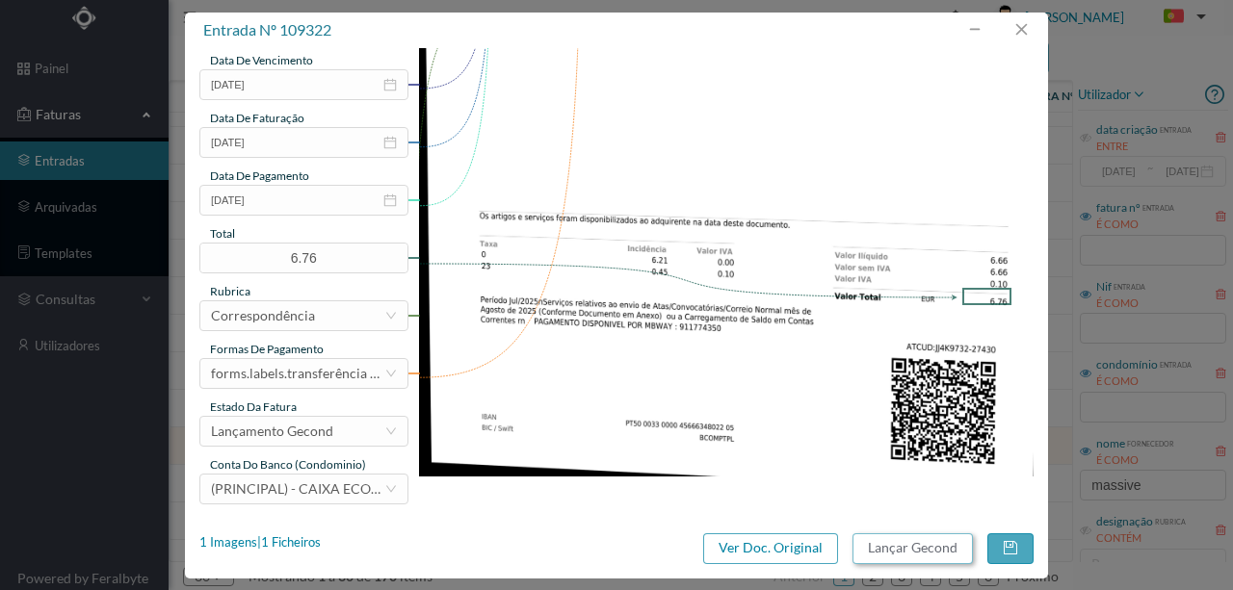
click at [897, 549] on button "Lançar Gecond" at bounding box center [912, 549] width 120 height 31
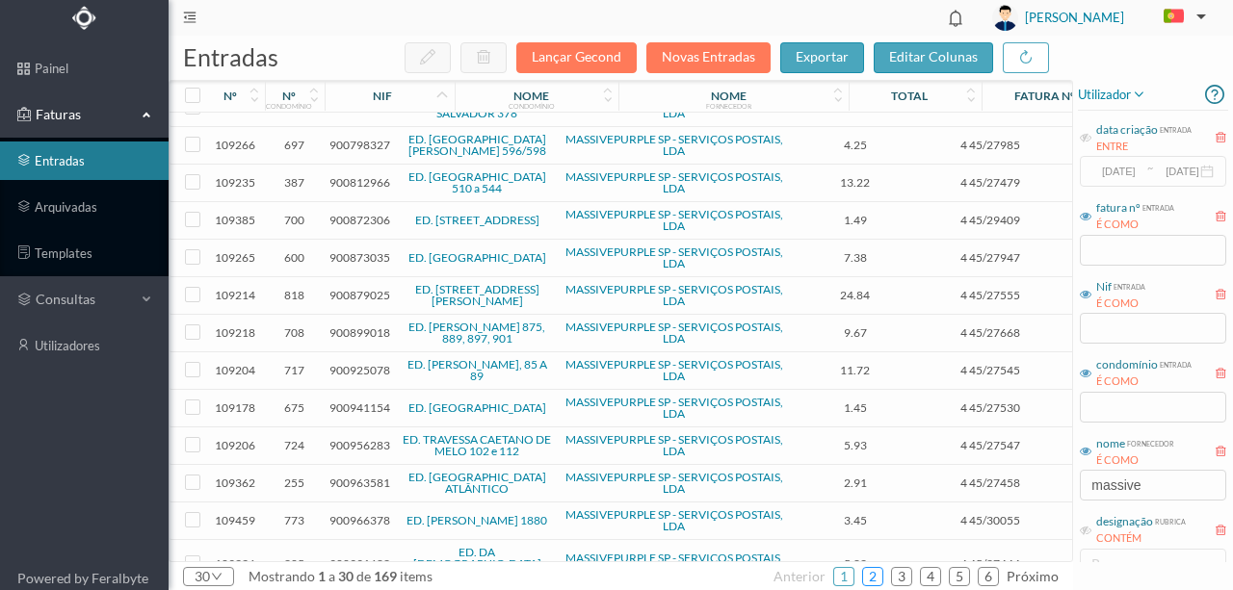
click at [873, 576] on link "2" at bounding box center [872, 576] width 19 height 29
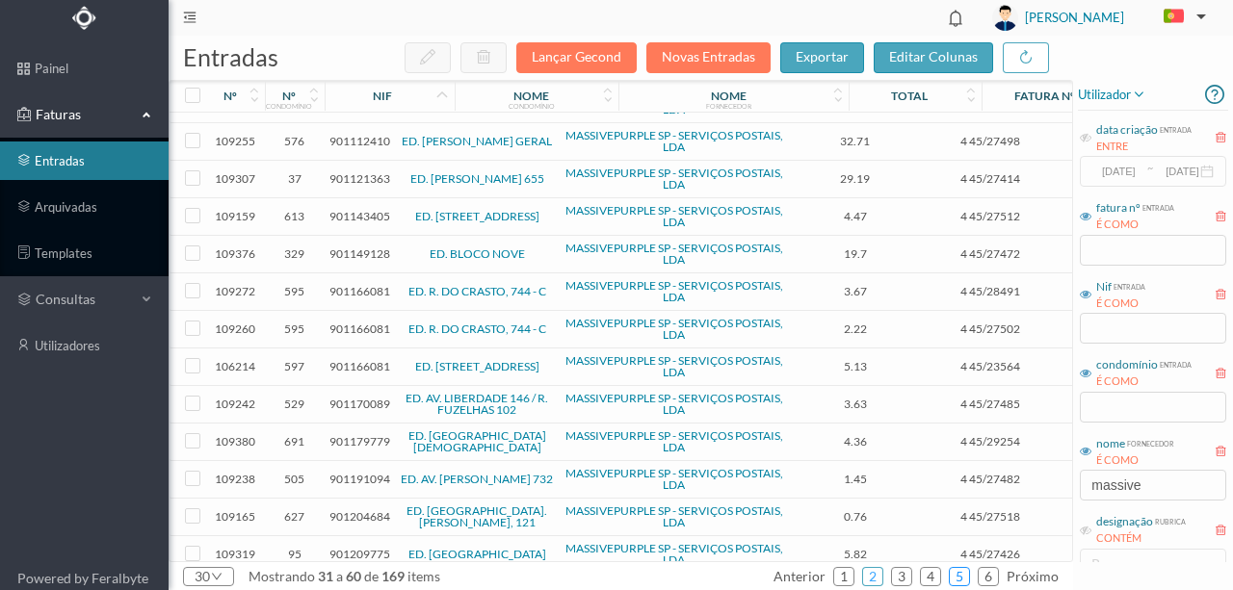
scroll to position [256, 0]
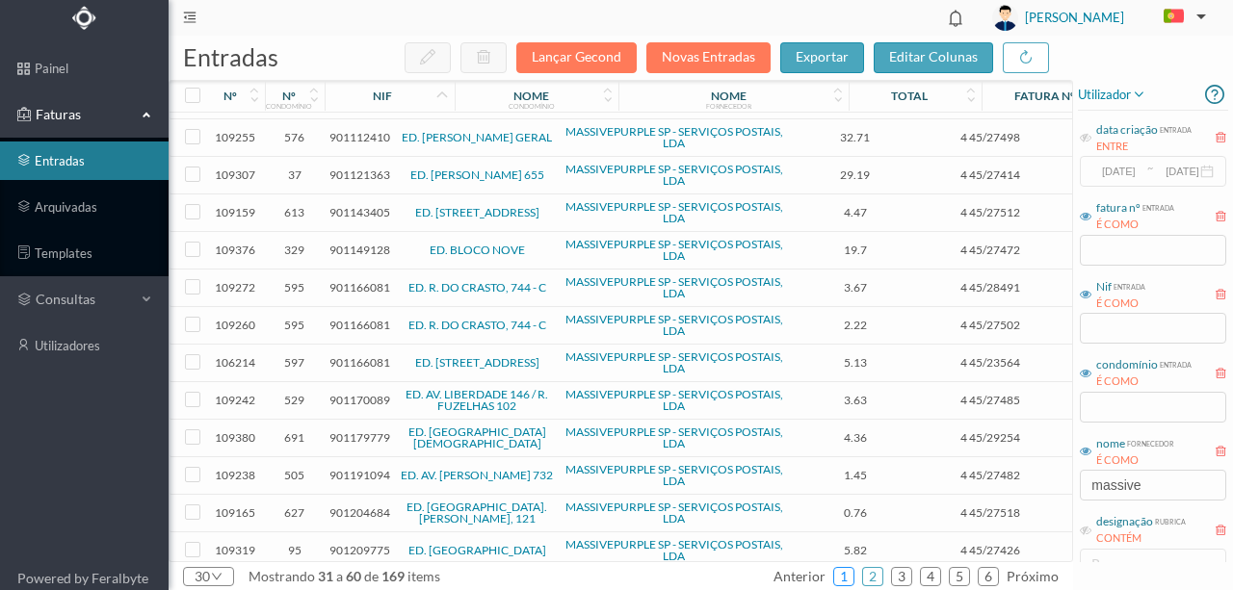
click at [853, 572] on link "1" at bounding box center [843, 576] width 19 height 29
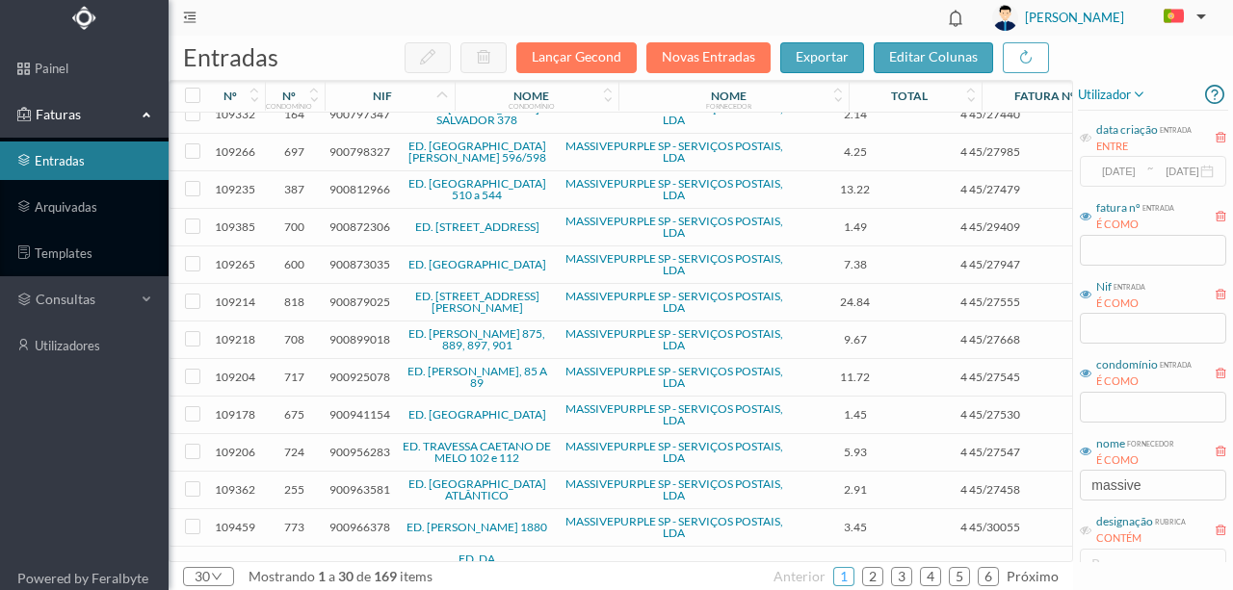
scroll to position [673, 0]
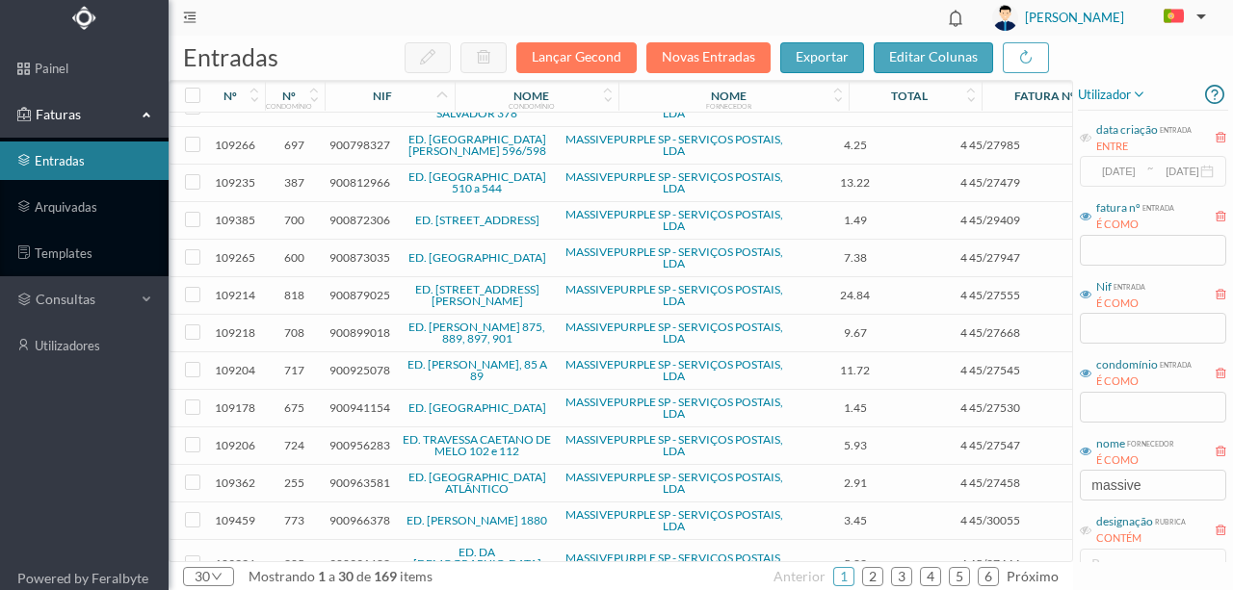
click at [350, 557] on span "900991682" at bounding box center [359, 564] width 61 height 14
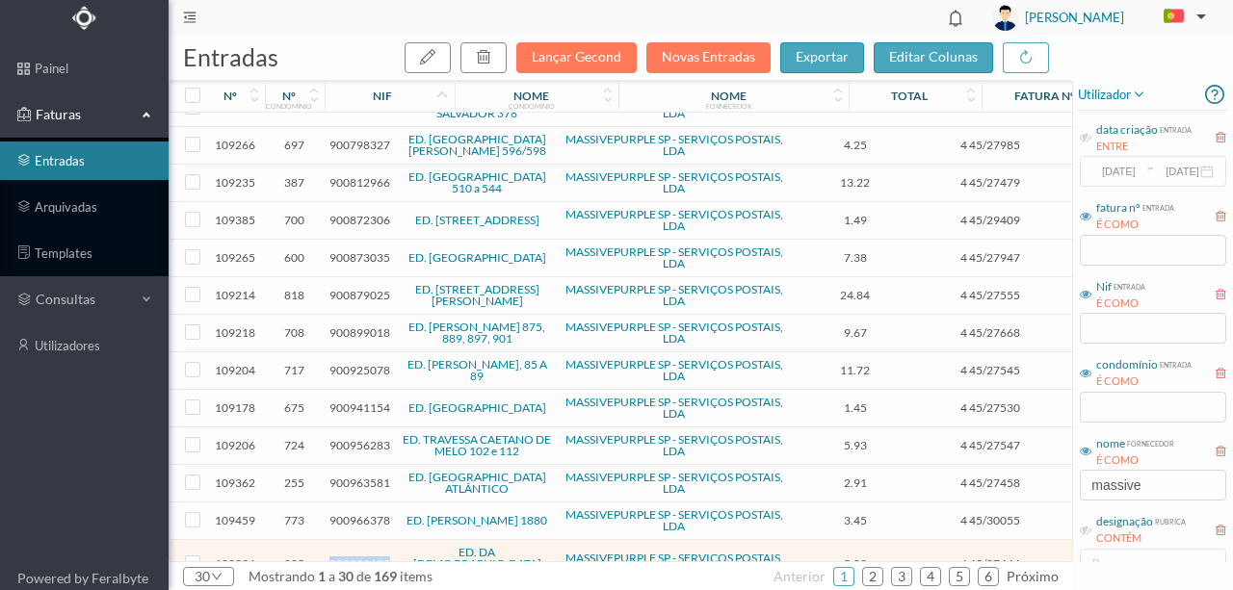
click at [350, 557] on span "900991682" at bounding box center [359, 564] width 61 height 14
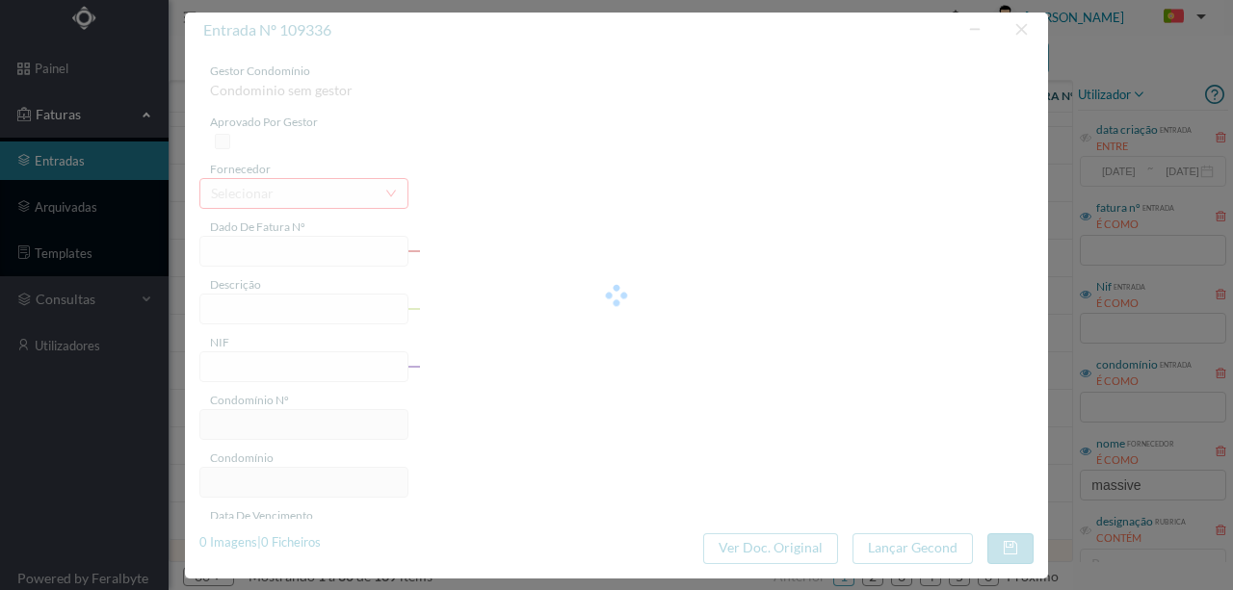
type input "4 45/27444"
type input "Serviço [PERSON_NAME]"
type input "900991682"
type input "[DATE]"
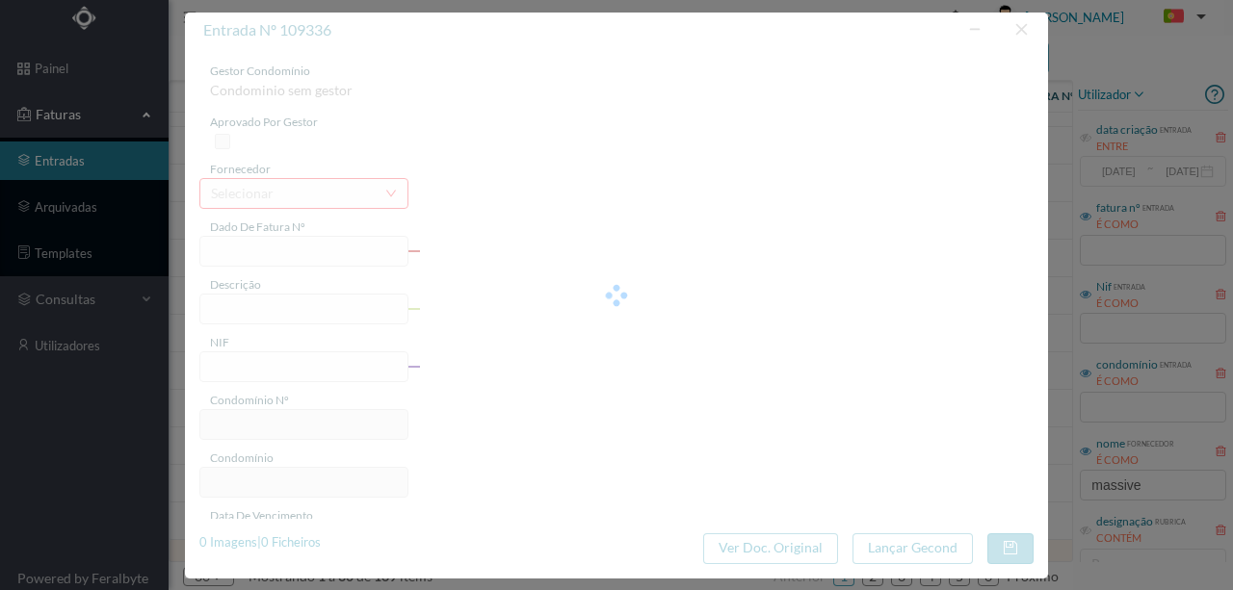
type input "[DATE]"
type input "5.82"
type input "205"
type input "ED. DA [DEMOGRAPHIC_DATA][GEOGRAPHIC_DATA]"
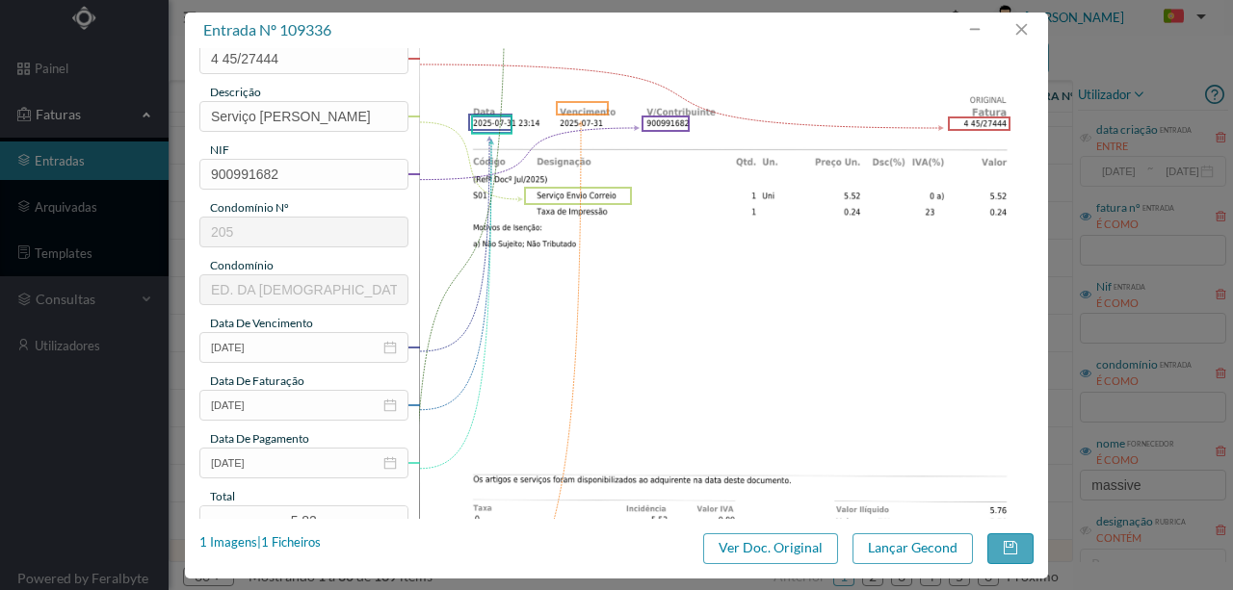
scroll to position [321, 0]
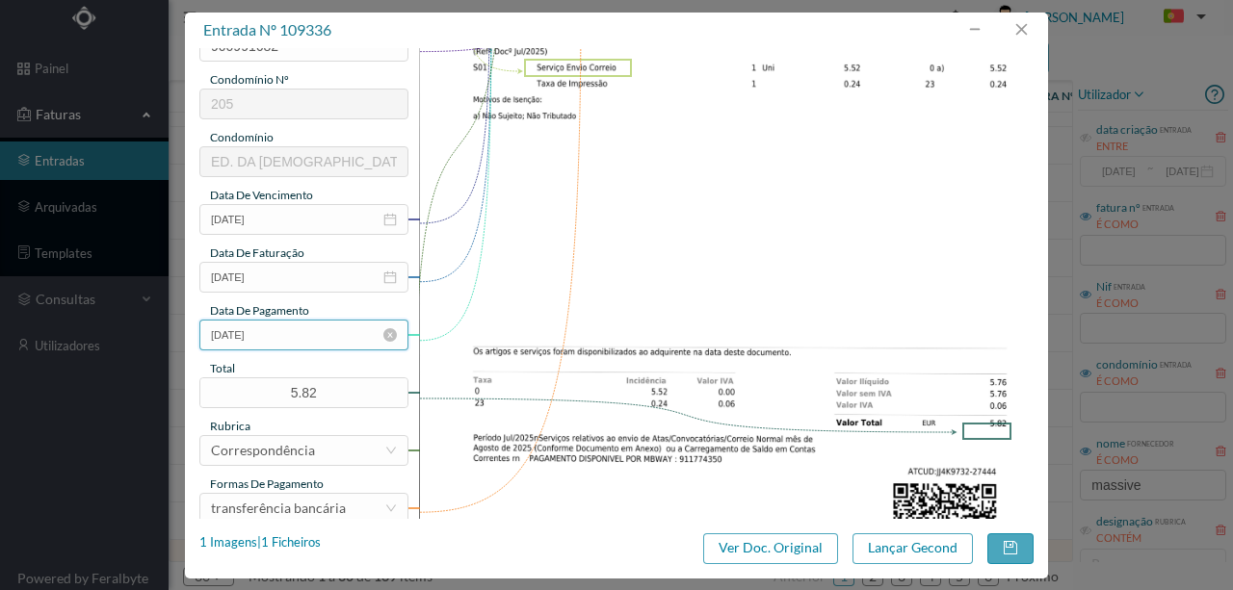
click at [314, 337] on input "[DATE]" at bounding box center [303, 335] width 209 height 31
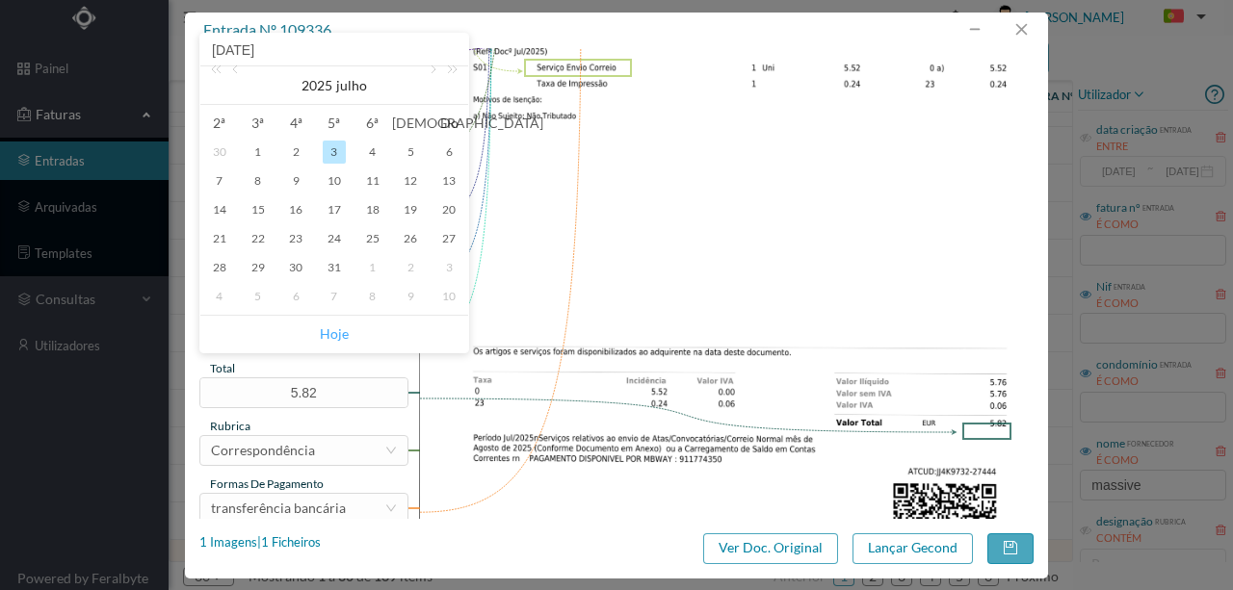
click at [331, 333] on link "Hoje" at bounding box center [334, 334] width 29 height 37
type input "[DATE]"
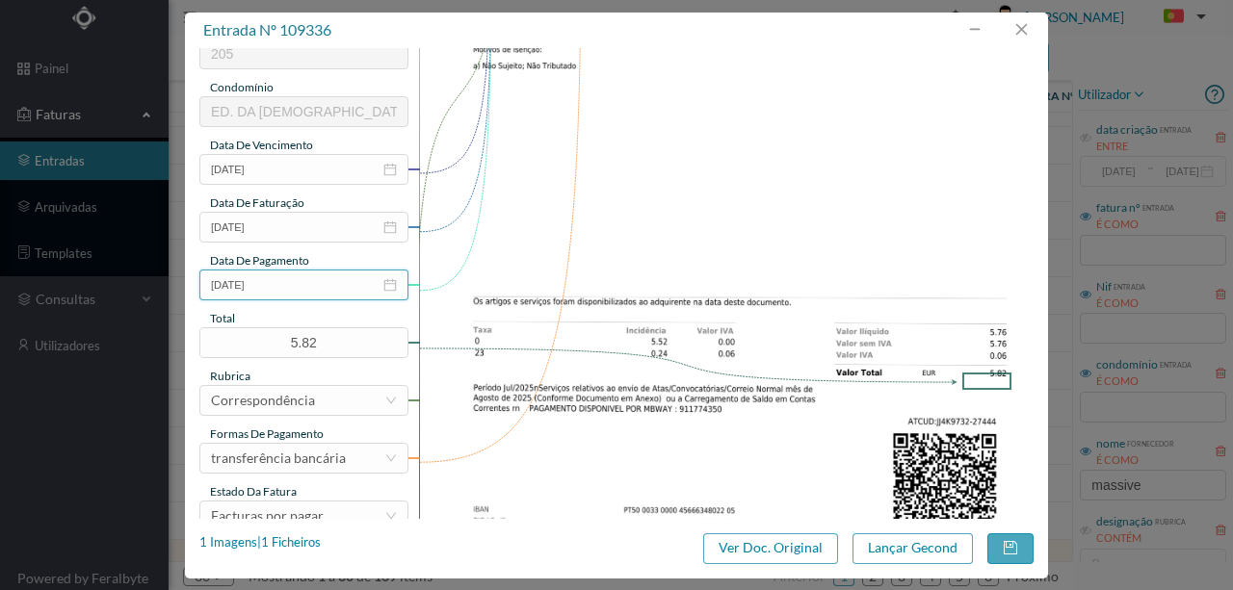
scroll to position [449, 0]
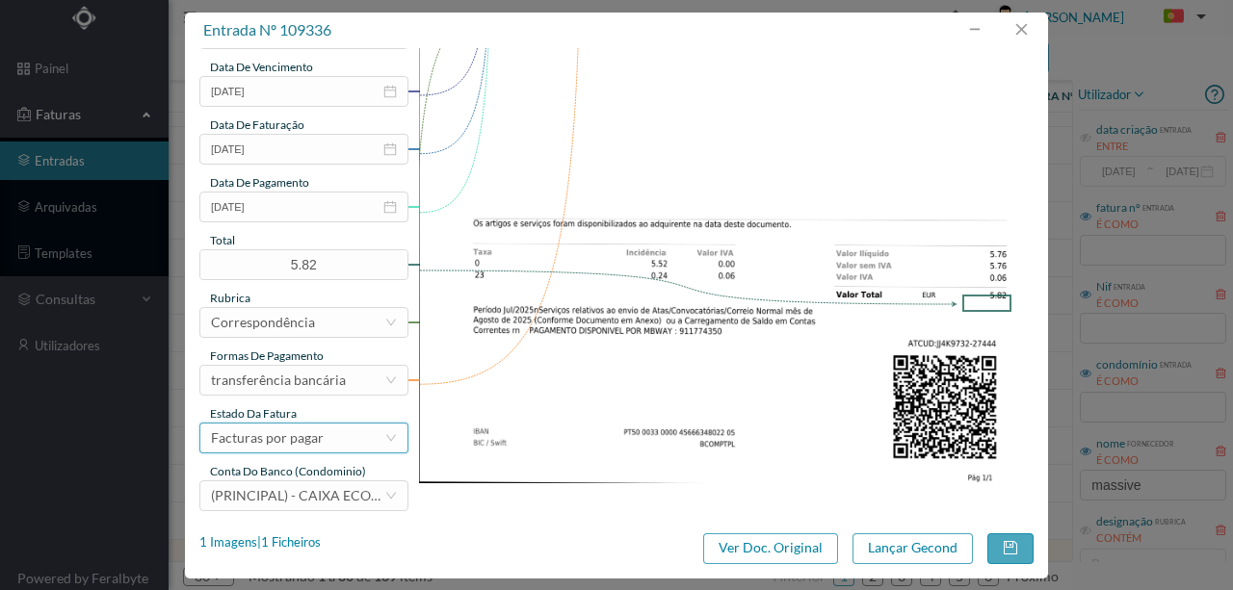
drag, startPoint x: 351, startPoint y: 441, endPoint x: 337, endPoint y: 437, distance: 14.0
click at [337, 437] on div "Facturas por pagar" at bounding box center [297, 438] width 173 height 29
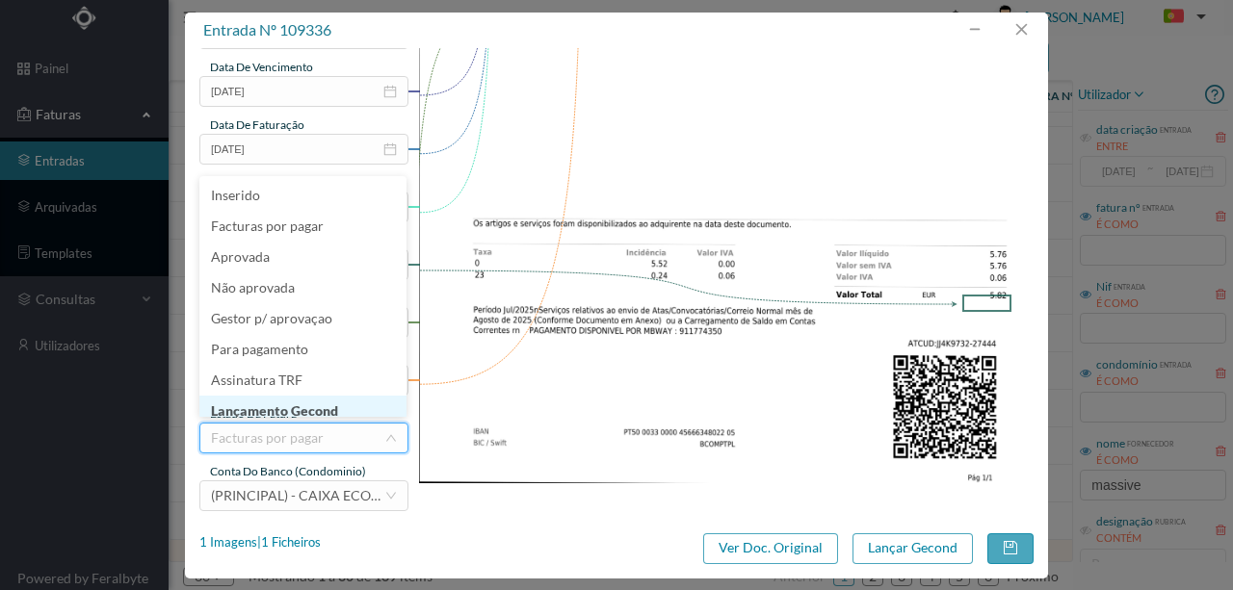
scroll to position [10, 0]
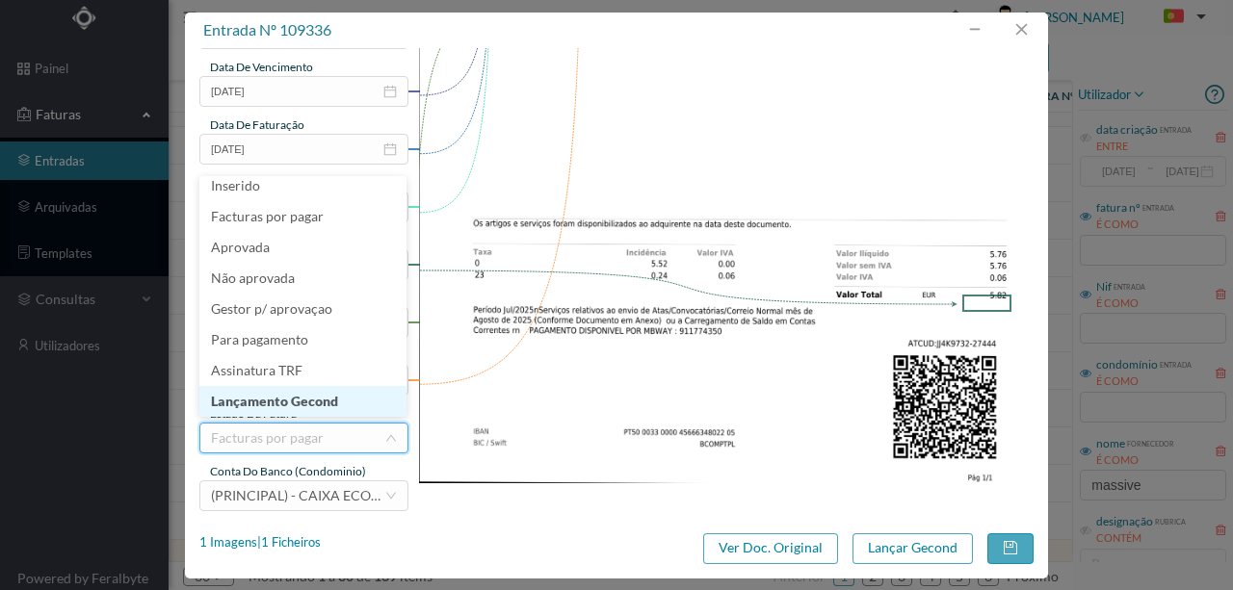
click at [317, 401] on li "Lançamento Gecond" at bounding box center [302, 401] width 207 height 31
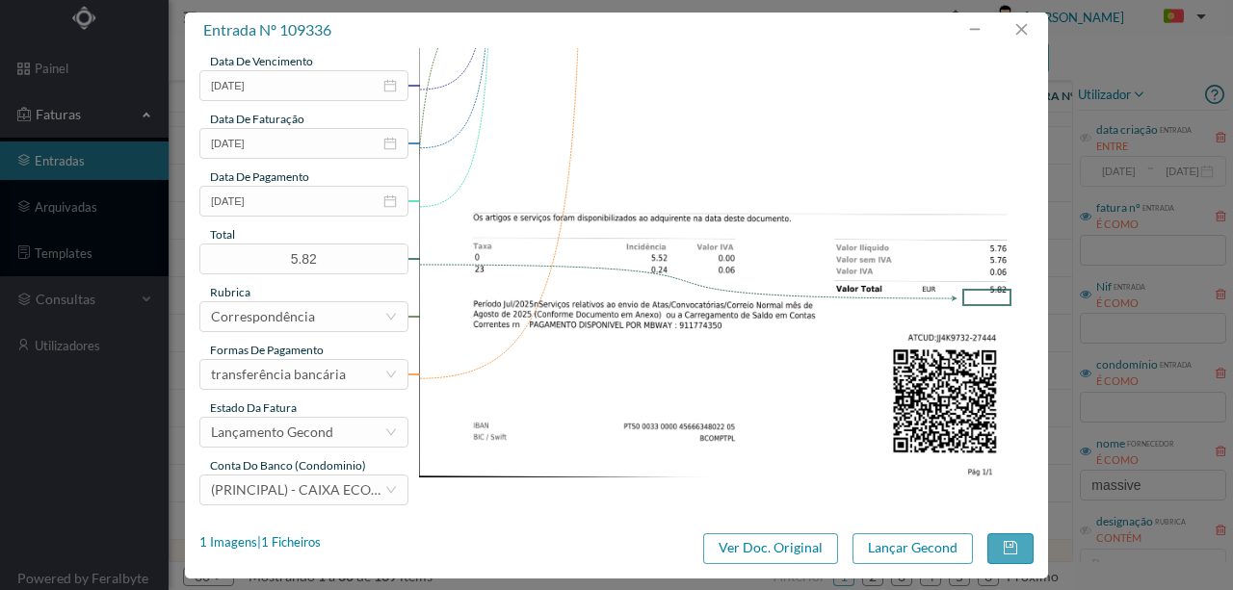
scroll to position [456, 0]
click at [885, 555] on button "Lançar Gecond" at bounding box center [912, 549] width 120 height 31
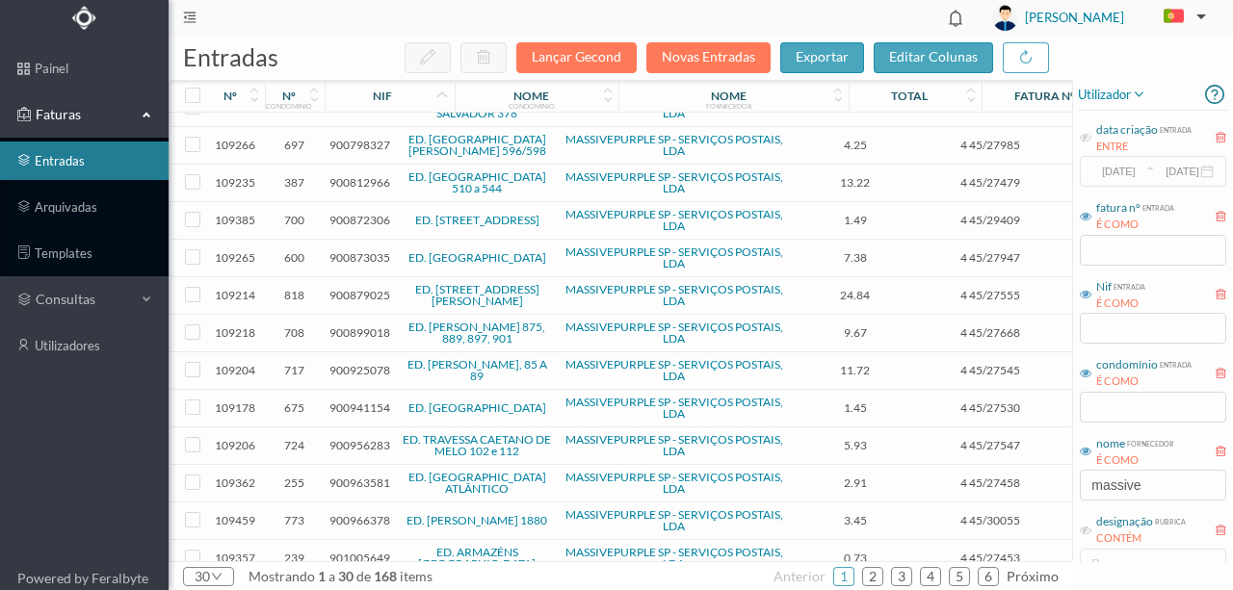
click at [696, 8] on header "[PERSON_NAME]" at bounding box center [701, 18] width 1064 height 36
click at [871, 578] on link "2" at bounding box center [872, 576] width 19 height 29
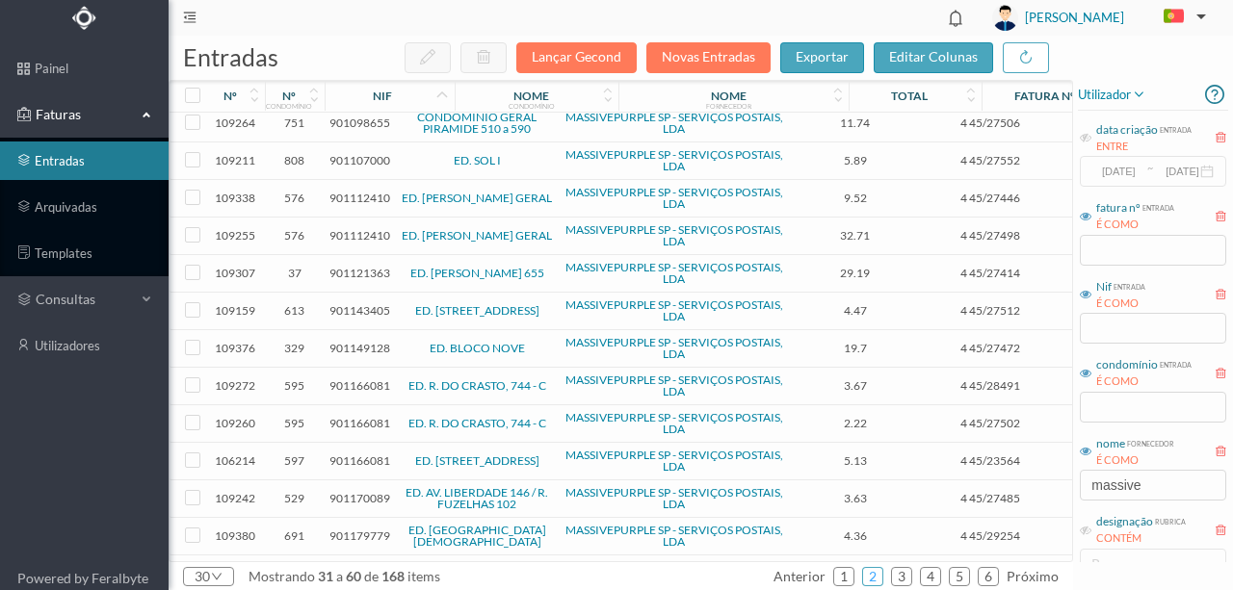
scroll to position [128, 0]
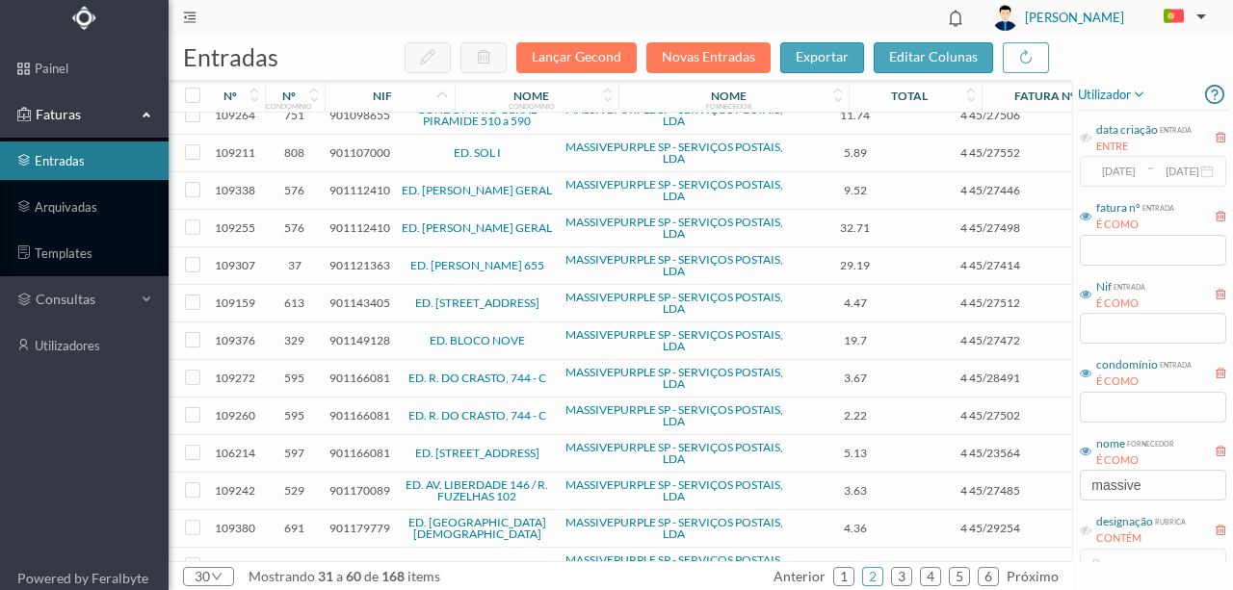
click at [356, 185] on span "901112410" at bounding box center [359, 190] width 61 height 14
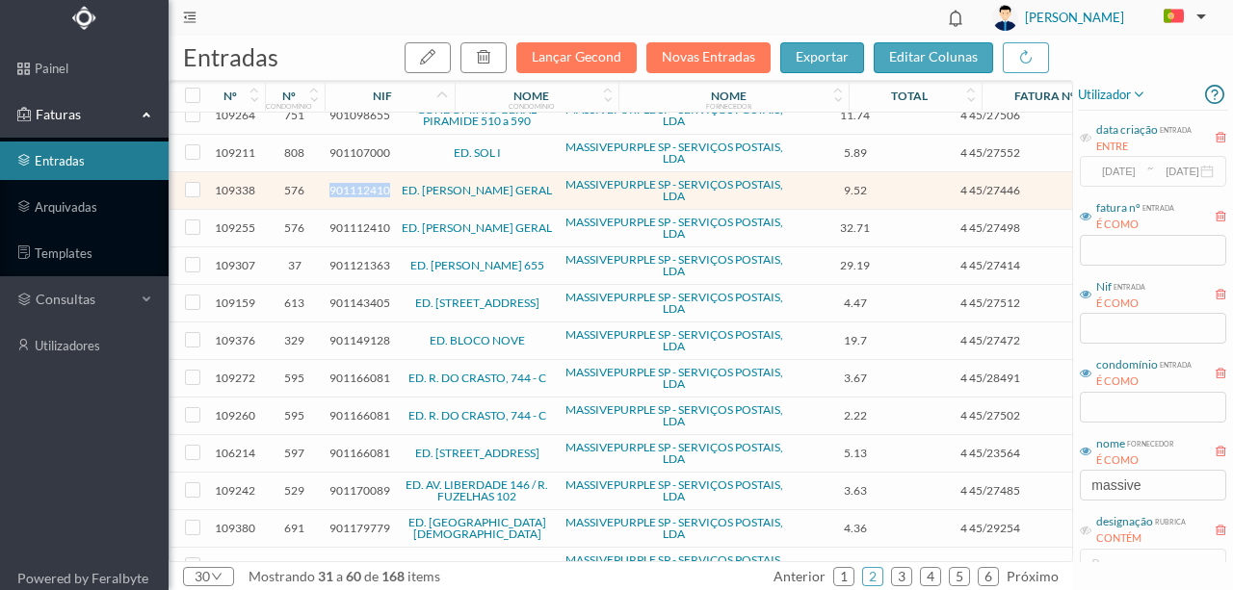
click at [356, 185] on span "901112410" at bounding box center [359, 190] width 61 height 14
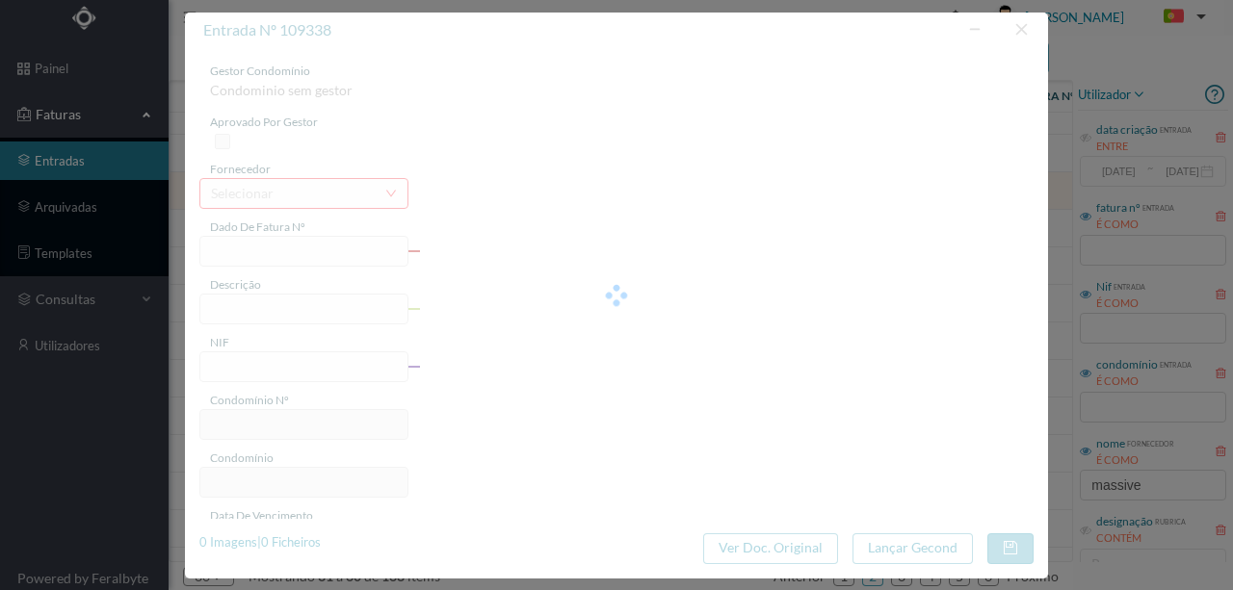
type input "4 45/27446"
type input "Serviço [PERSON_NAME]"
type input "901112410"
type input "Invalid date"
type input "[DATE]"
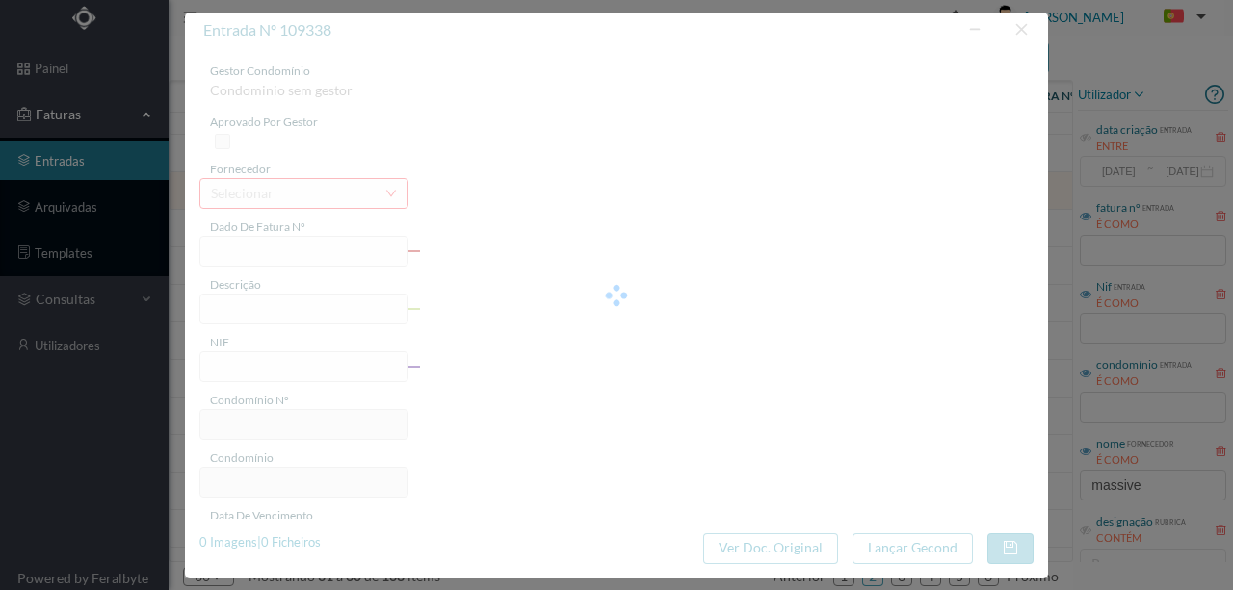
type input "9.52"
type input "576"
type input "ED. [PERSON_NAME] GERAL"
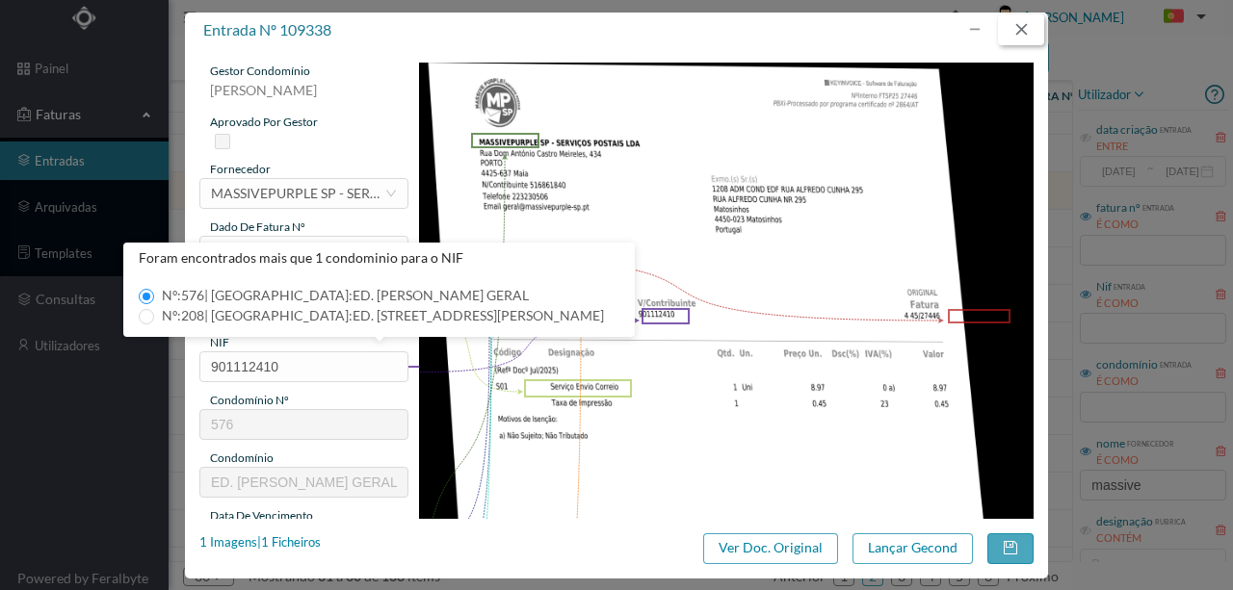
click at [1032, 35] on button "button" at bounding box center [1021, 29] width 46 height 31
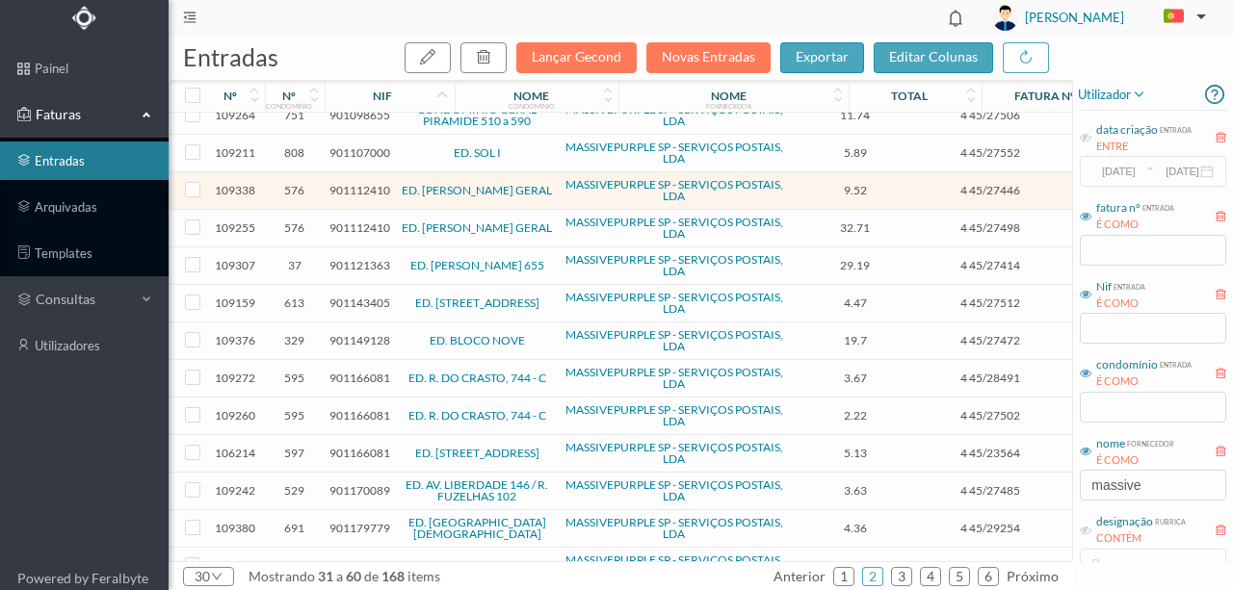
click at [339, 224] on span "901112410" at bounding box center [359, 228] width 61 height 14
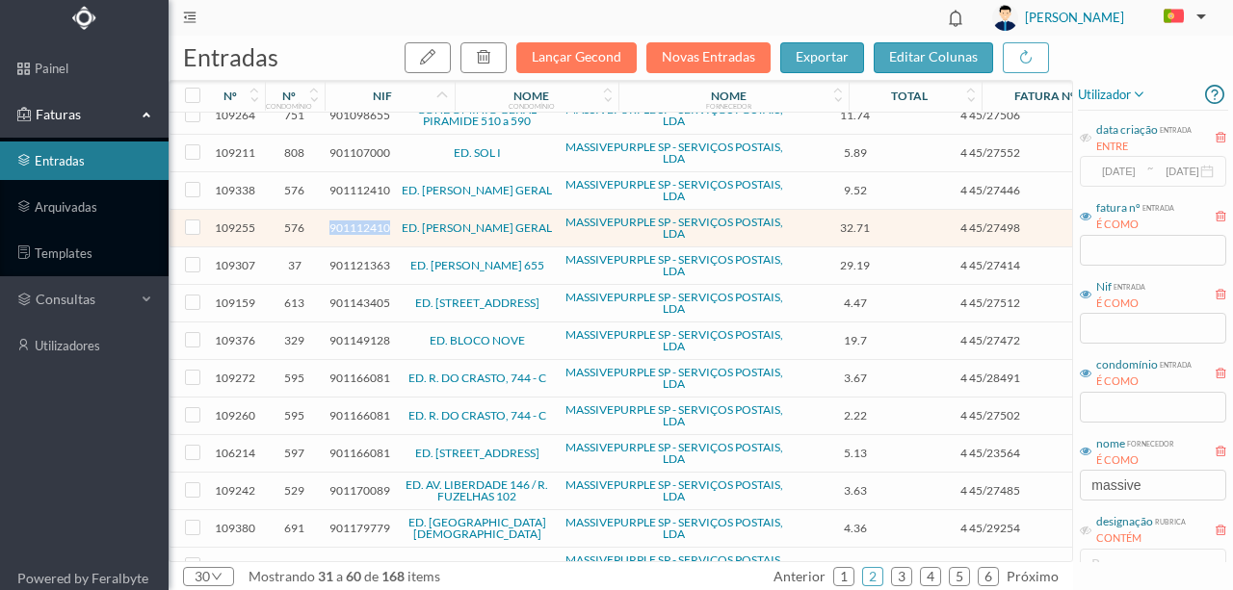
click at [339, 224] on span "901112410" at bounding box center [359, 228] width 61 height 14
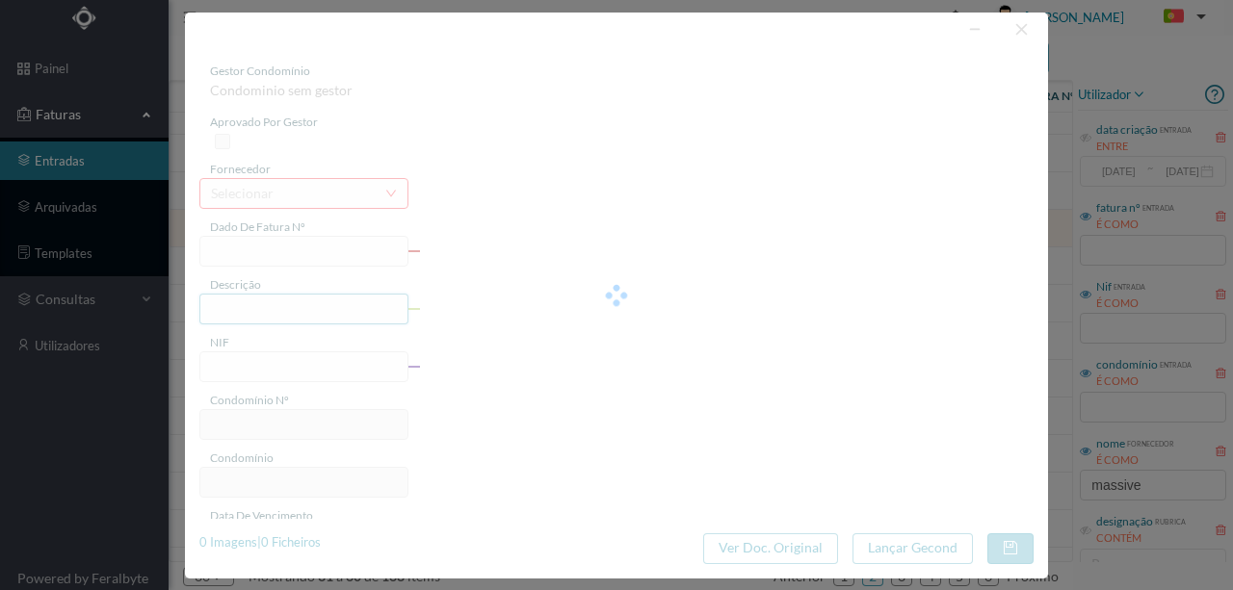
type input "4 45/27498"
type input "Serviço [PERSON_NAME]"
type input "901112410"
type input "Invalid date"
type input "[DATE]"
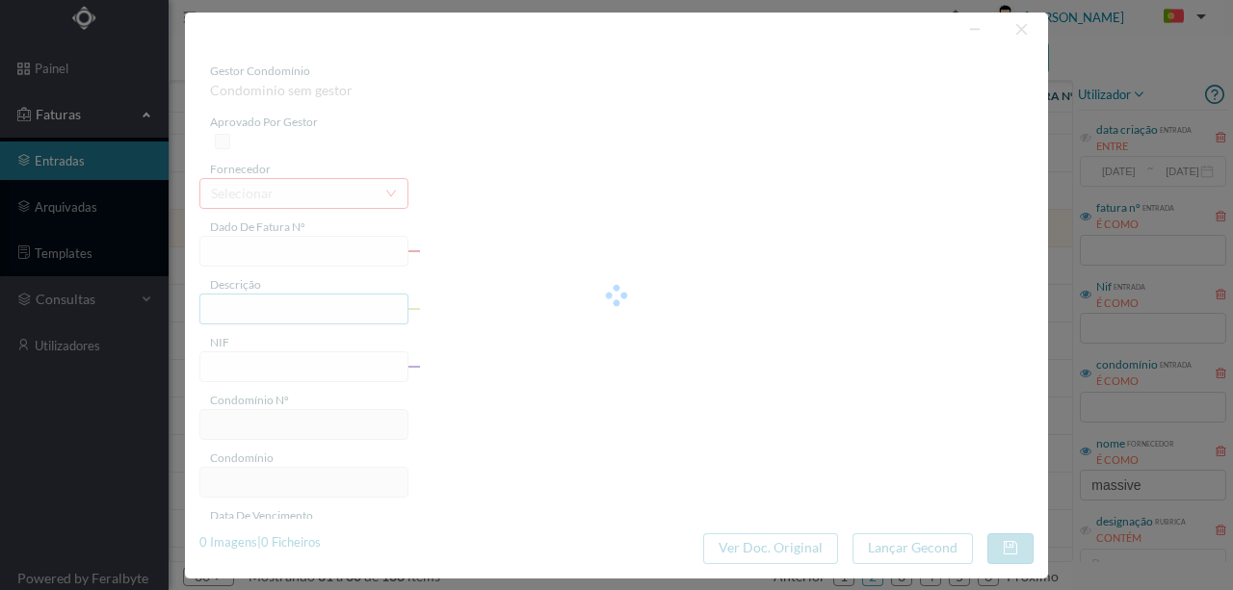
type input "32.71"
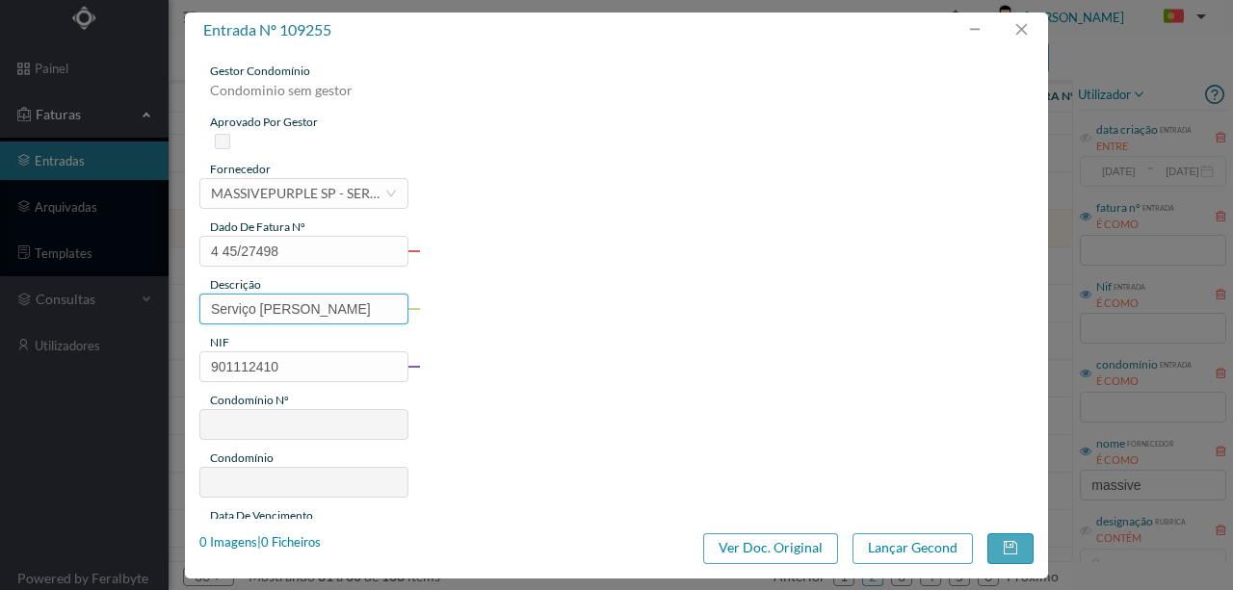
type input "576"
type input "ED. [PERSON_NAME] GERAL"
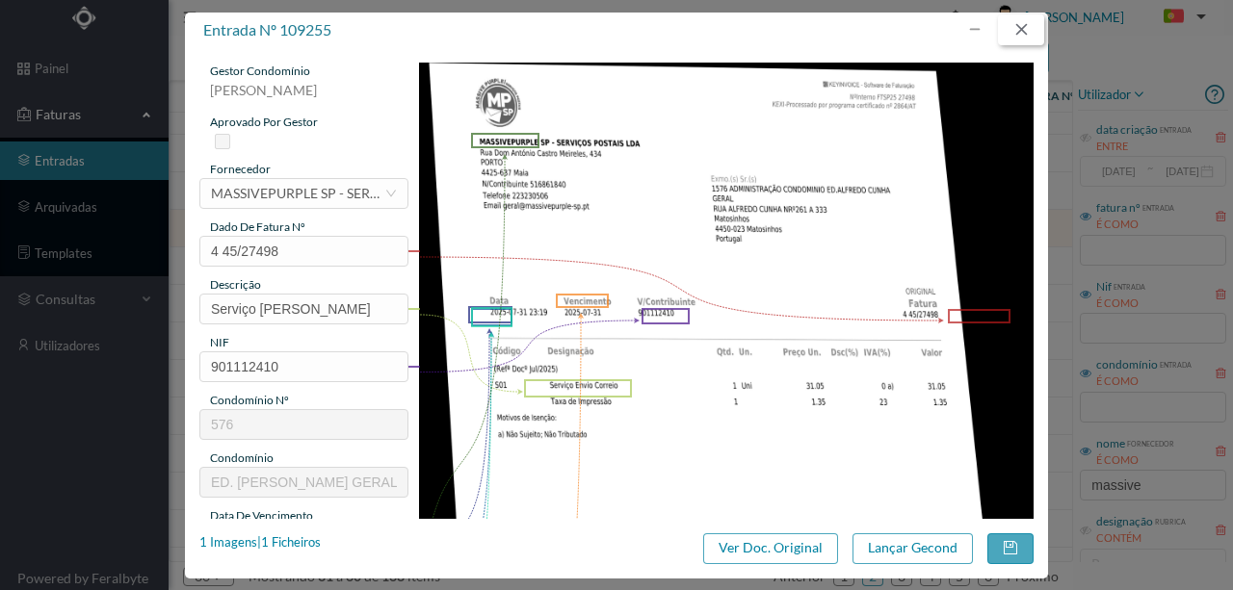
click at [1024, 26] on button "button" at bounding box center [1021, 29] width 46 height 31
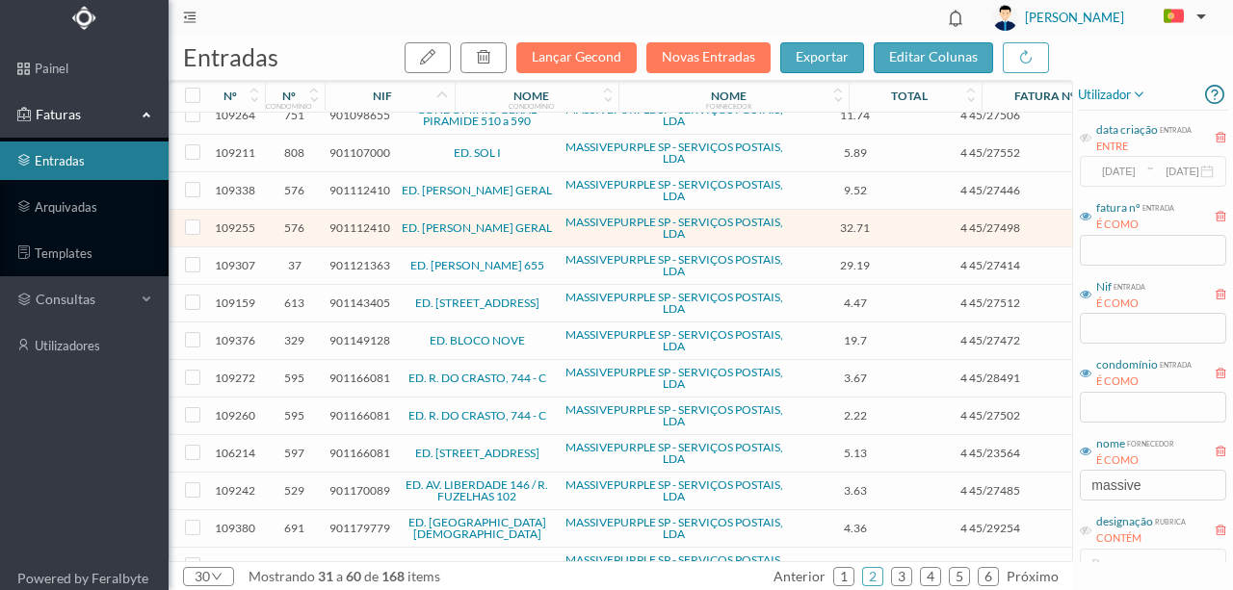
click at [339, 187] on span "901112410" at bounding box center [359, 190] width 61 height 14
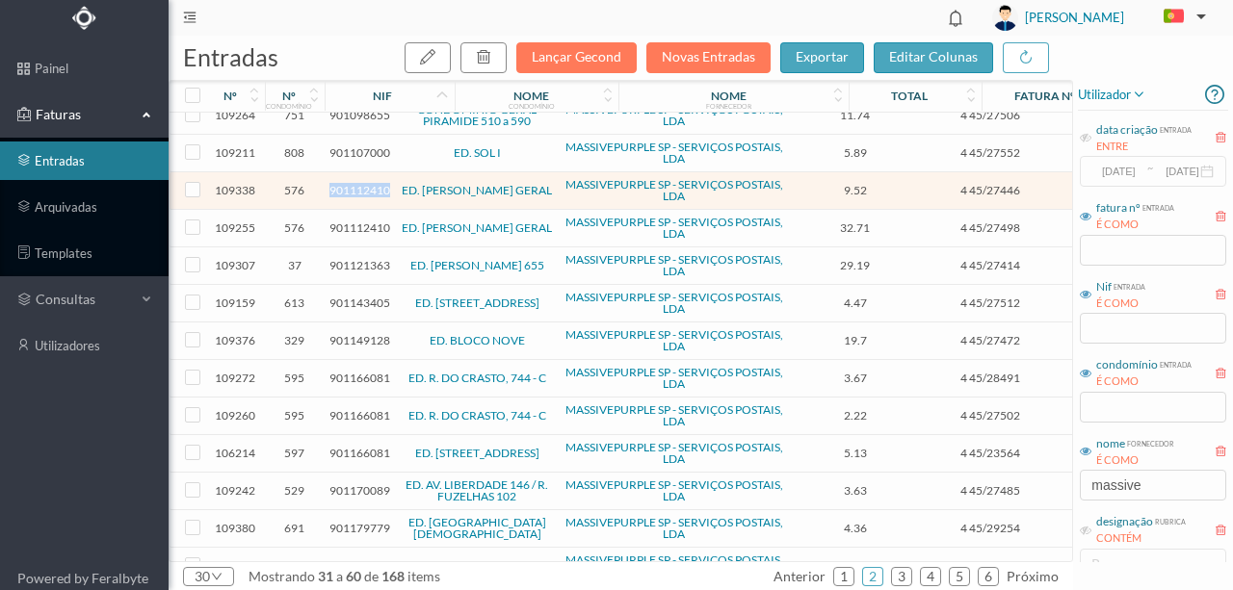
click at [339, 187] on span "901112410" at bounding box center [359, 190] width 61 height 14
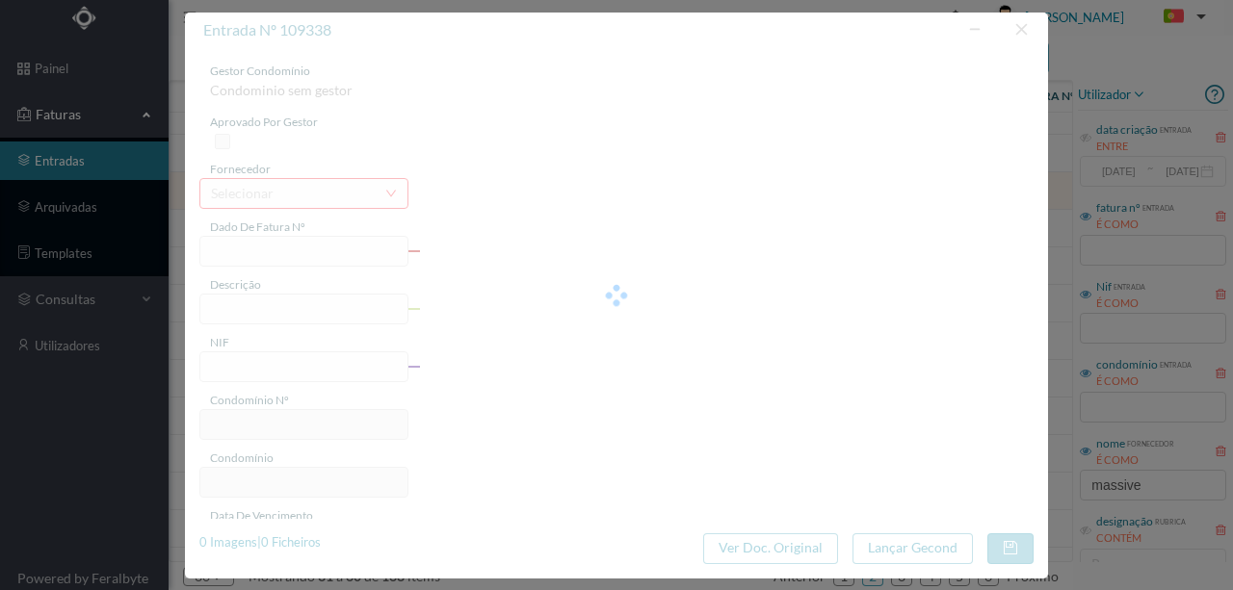
type input "4 45/27446"
type input "Serviço [PERSON_NAME]"
type input "901112410"
type input "Invalid date"
type input "[DATE]"
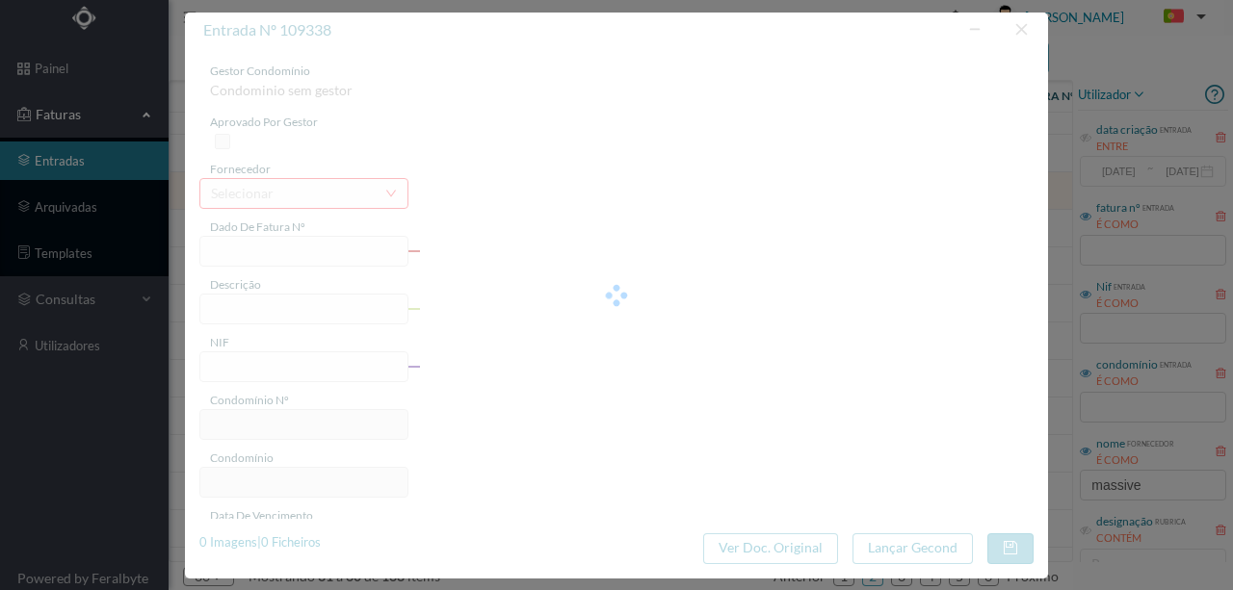
type input "9.52"
type input "576"
type input "ED. [PERSON_NAME] GERAL"
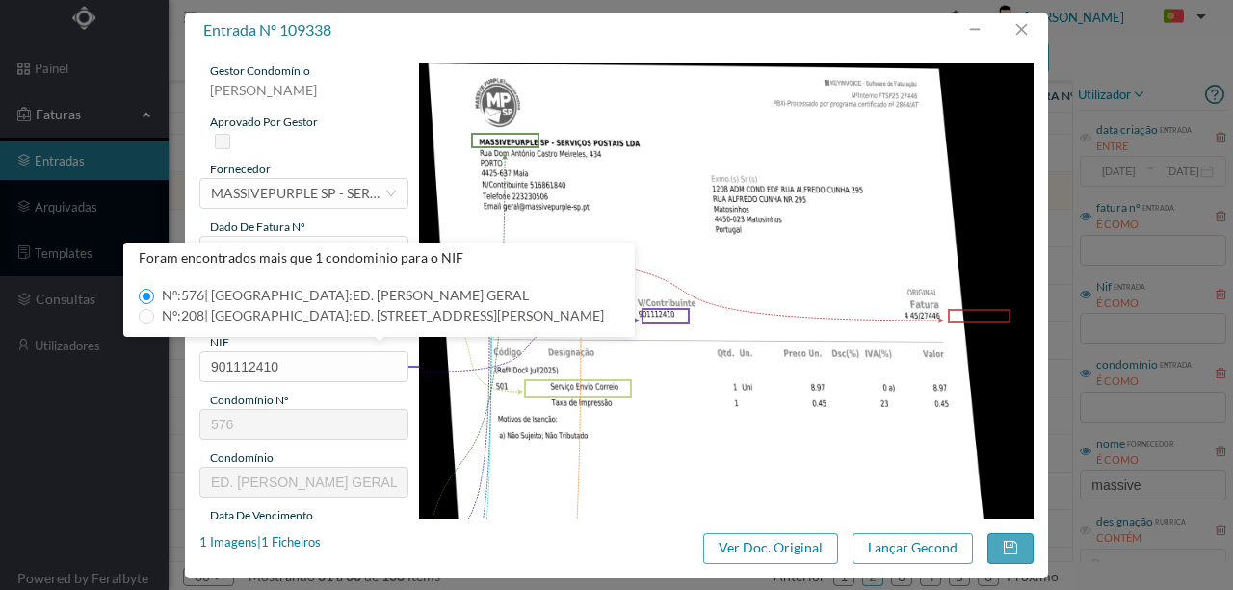
click at [325, 316] on span "Nº: 208 | Nome: ED. [STREET_ADDRESS][PERSON_NAME]" at bounding box center [382, 315] width 457 height 16
click at [154, 316] on input "Nº: 208 | Nome: ED. [STREET_ADDRESS][PERSON_NAME]" at bounding box center [146, 316] width 15 height 15
type input "208"
type input "ED. [STREET_ADDRESS][PERSON_NAME]"
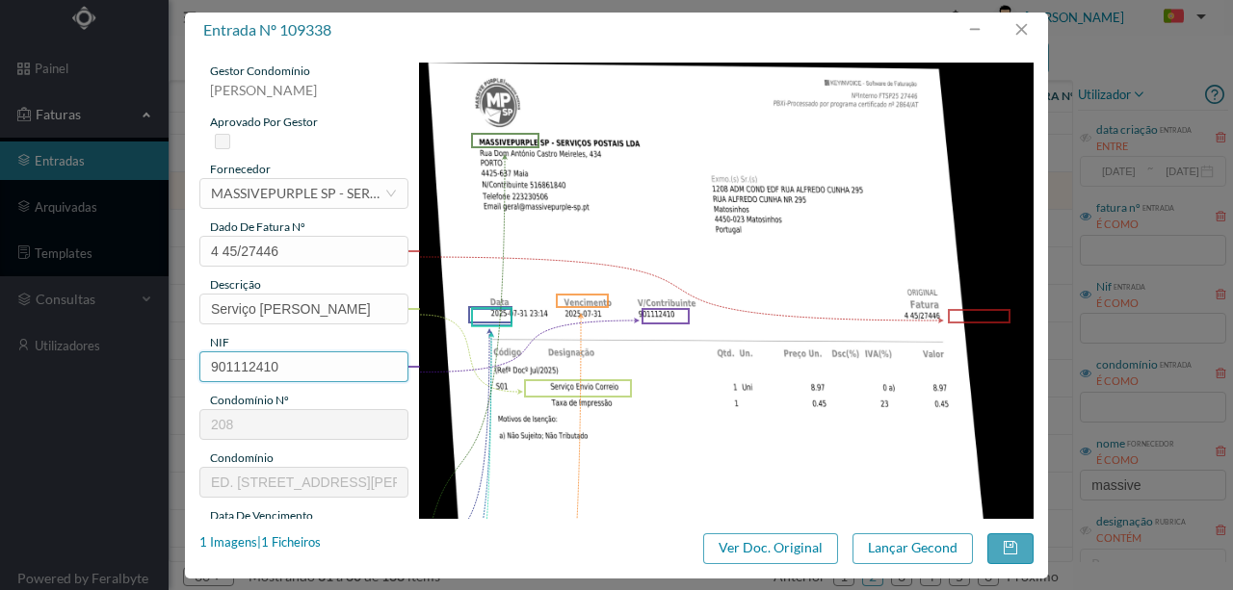
scroll to position [193, 0]
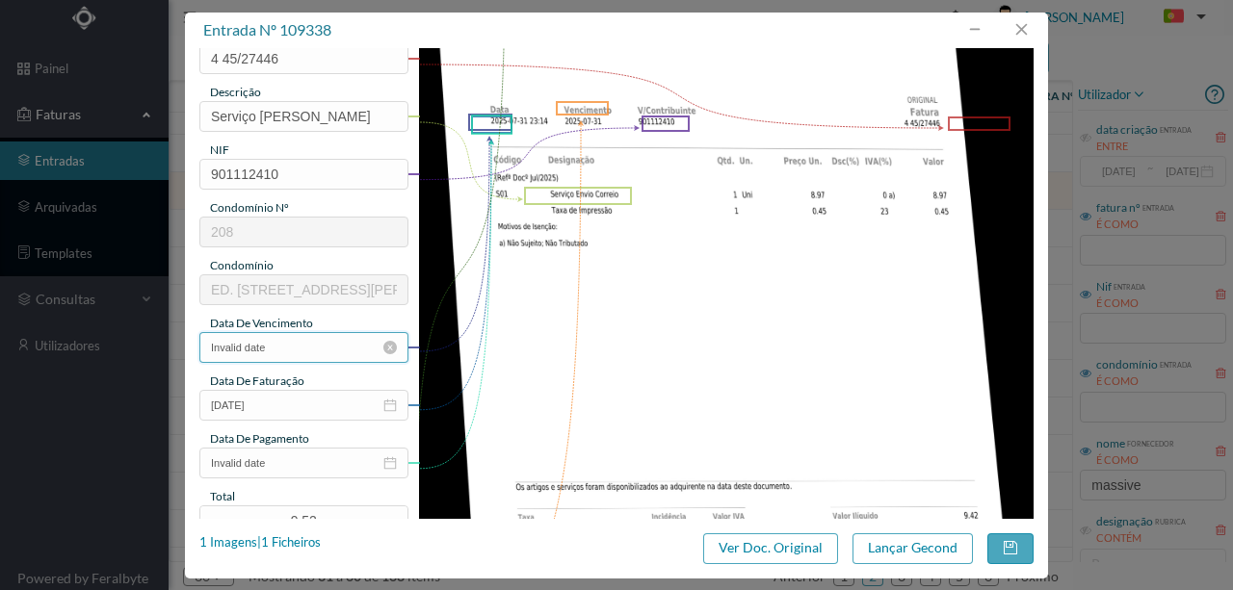
click at [304, 352] on input "Invalid date" at bounding box center [303, 347] width 209 height 31
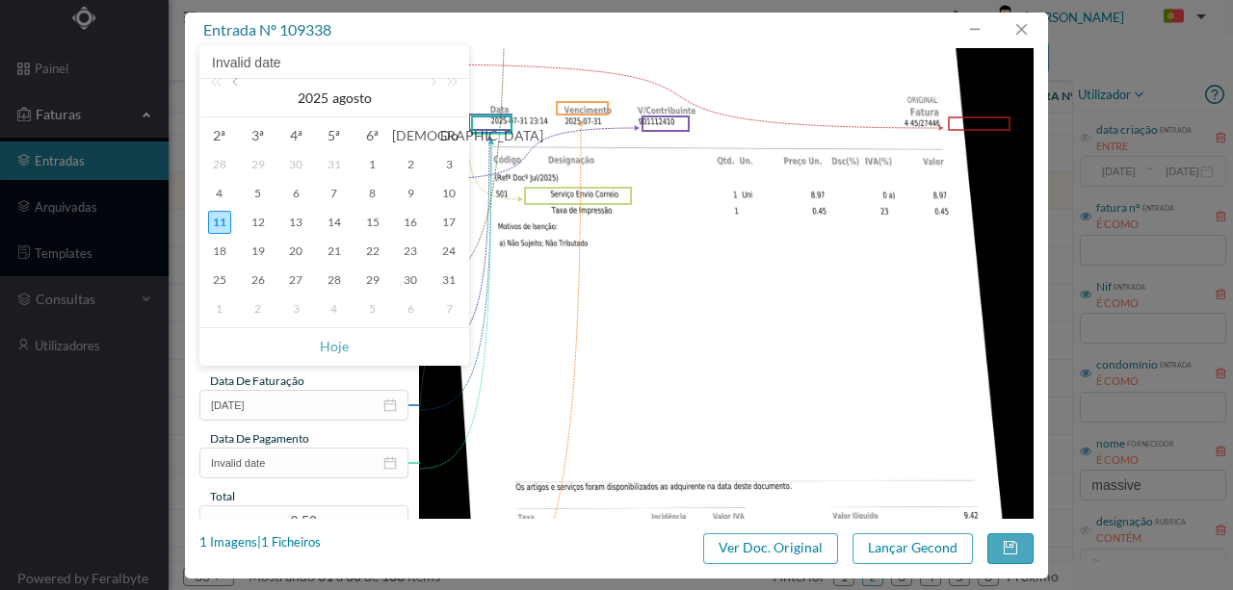
click at [239, 85] on link at bounding box center [236, 98] width 17 height 39
click at [331, 279] on div "31" at bounding box center [334, 280] width 23 height 23
type input "[DATE]"
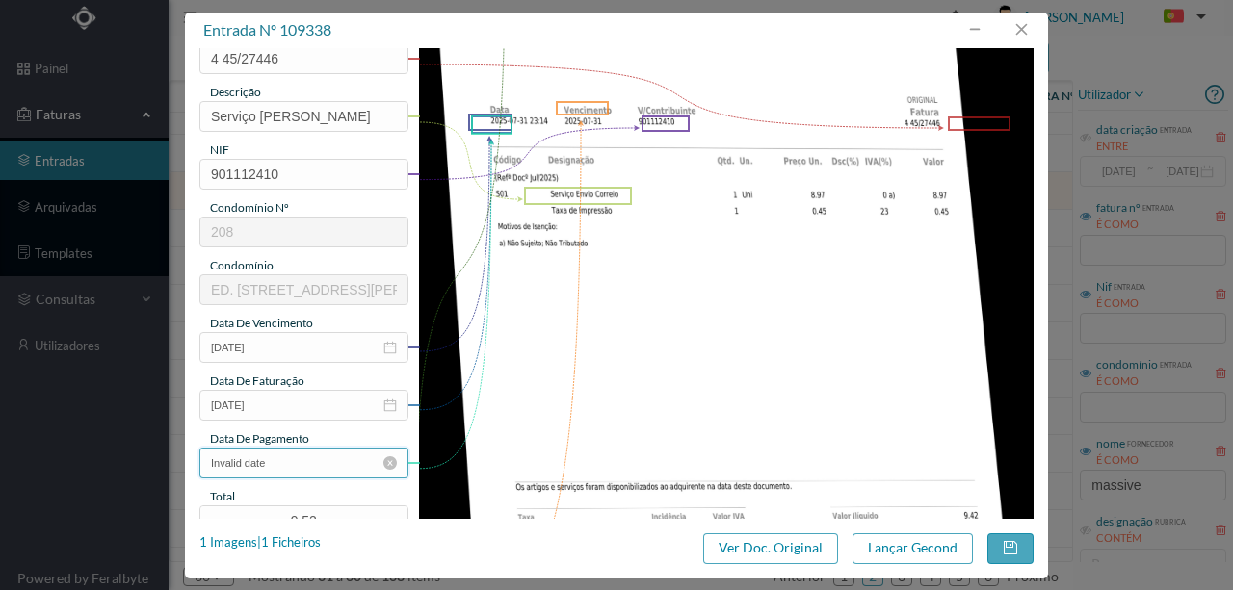
click at [316, 462] on input "Invalid date" at bounding box center [303, 463] width 209 height 31
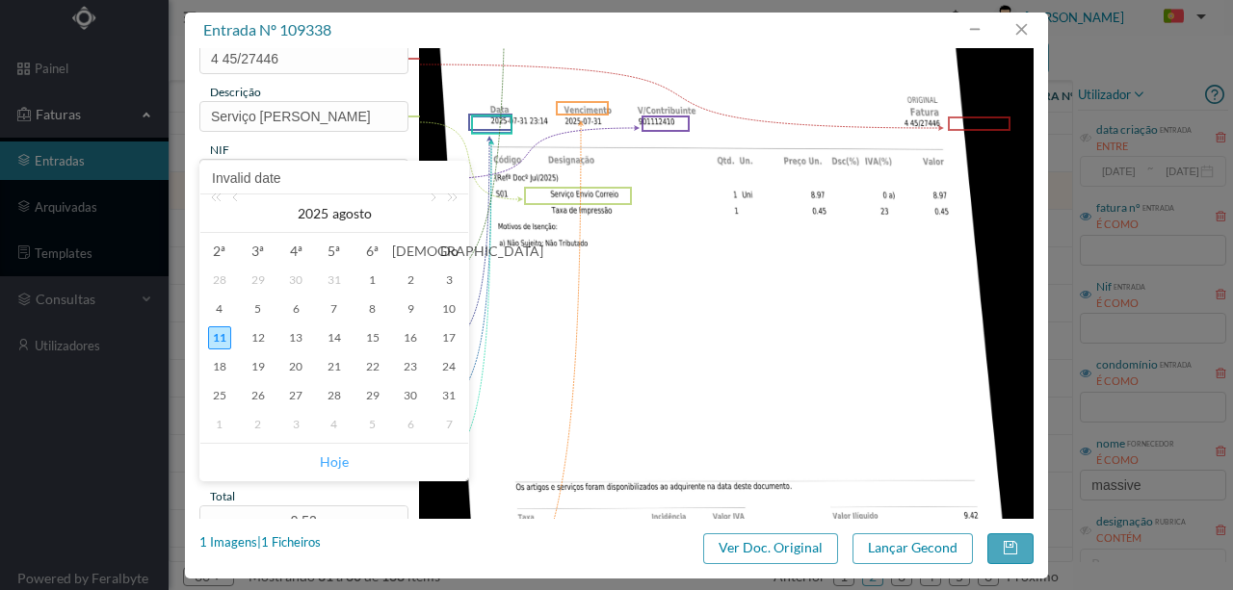
click at [337, 459] on link "Hoje" at bounding box center [334, 462] width 29 height 37
type input "[DATE]"
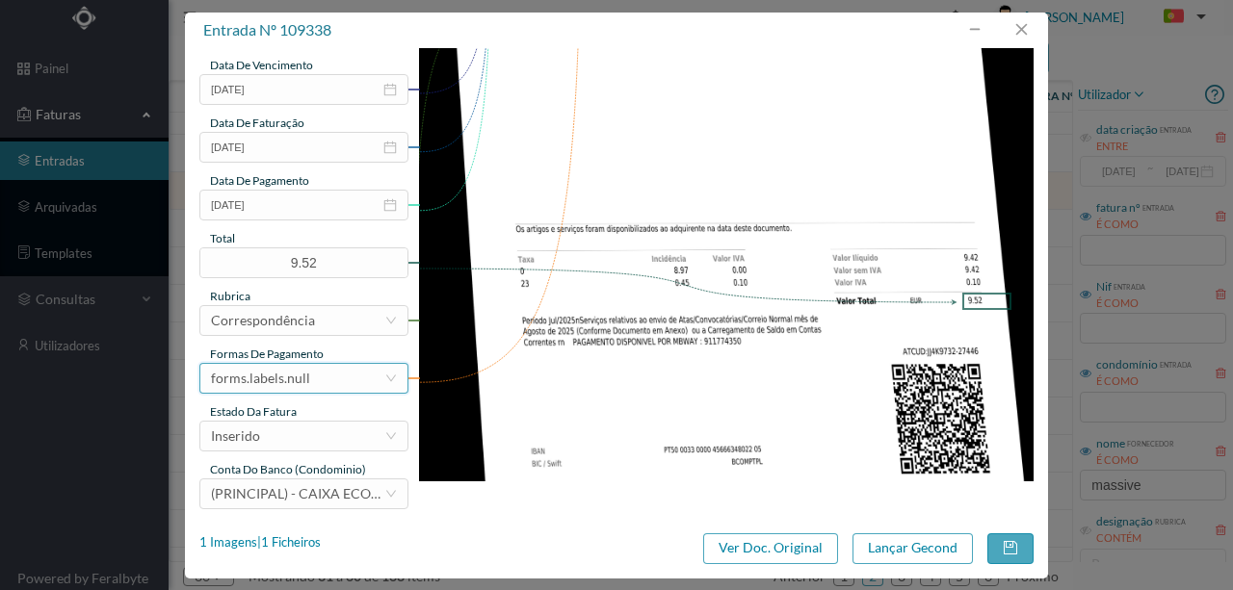
scroll to position [456, 0]
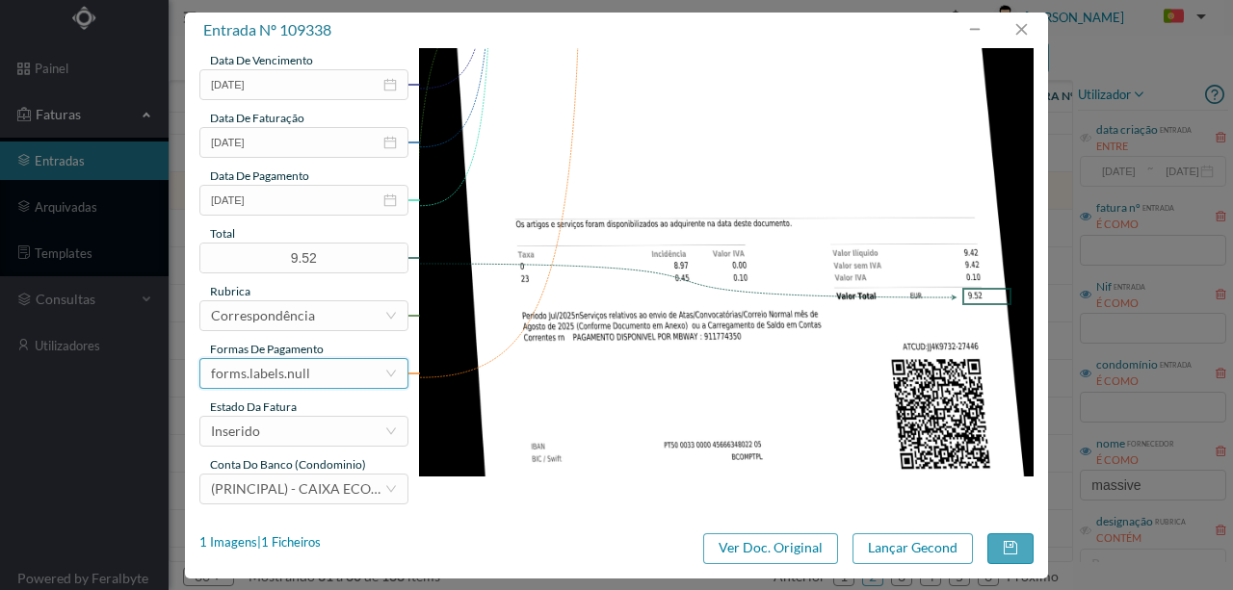
click at [289, 374] on div "forms.labels.null" at bounding box center [260, 373] width 99 height 29
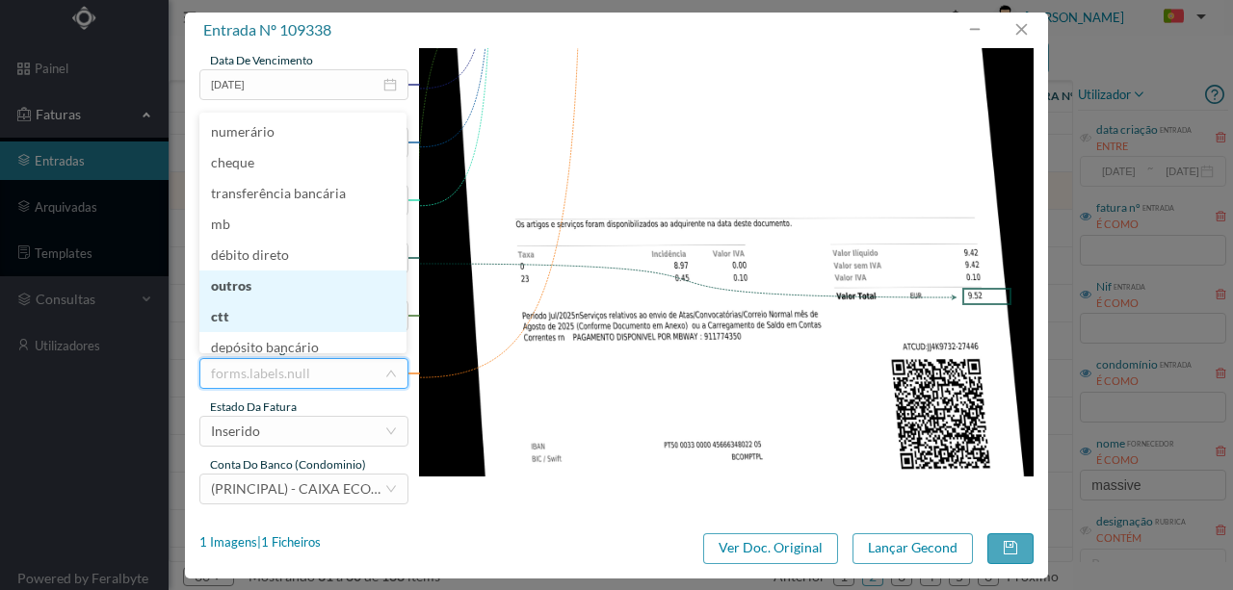
scroll to position [9, 0]
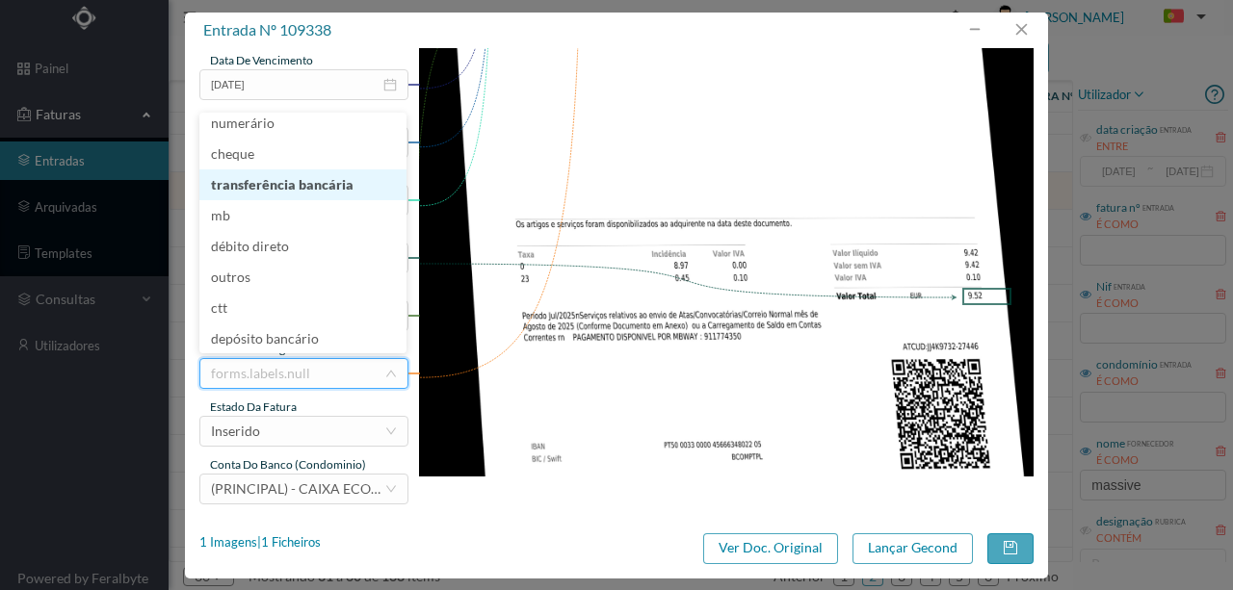
click at [273, 191] on li "transferência bancária" at bounding box center [302, 184] width 207 height 31
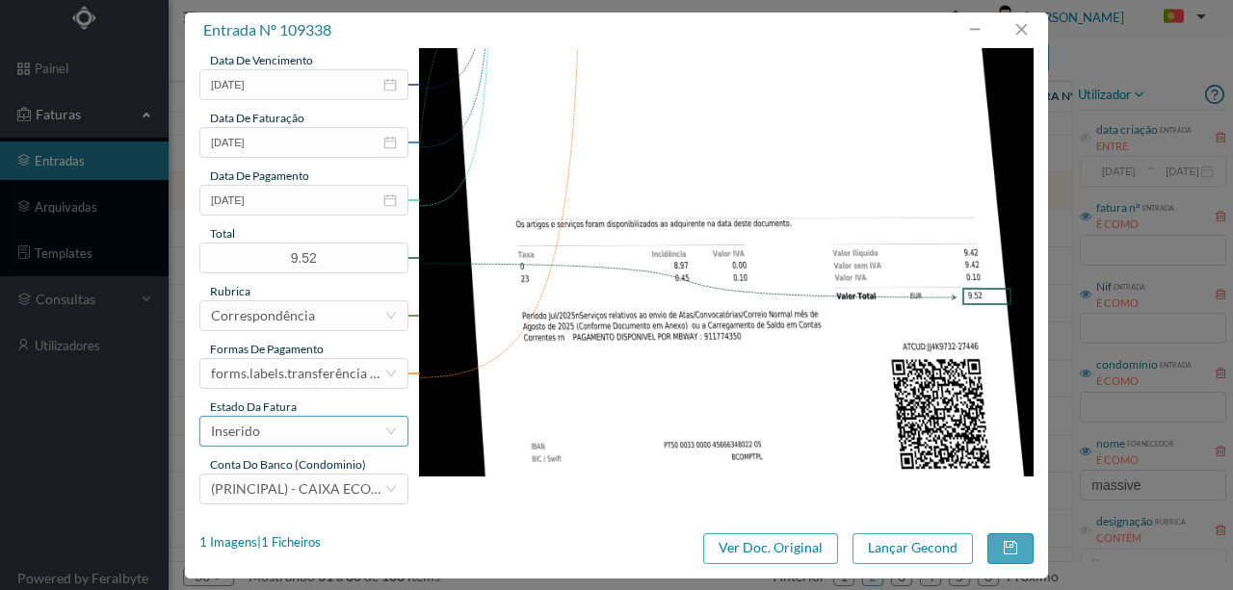
click at [279, 443] on div "Inserido" at bounding box center [297, 431] width 173 height 29
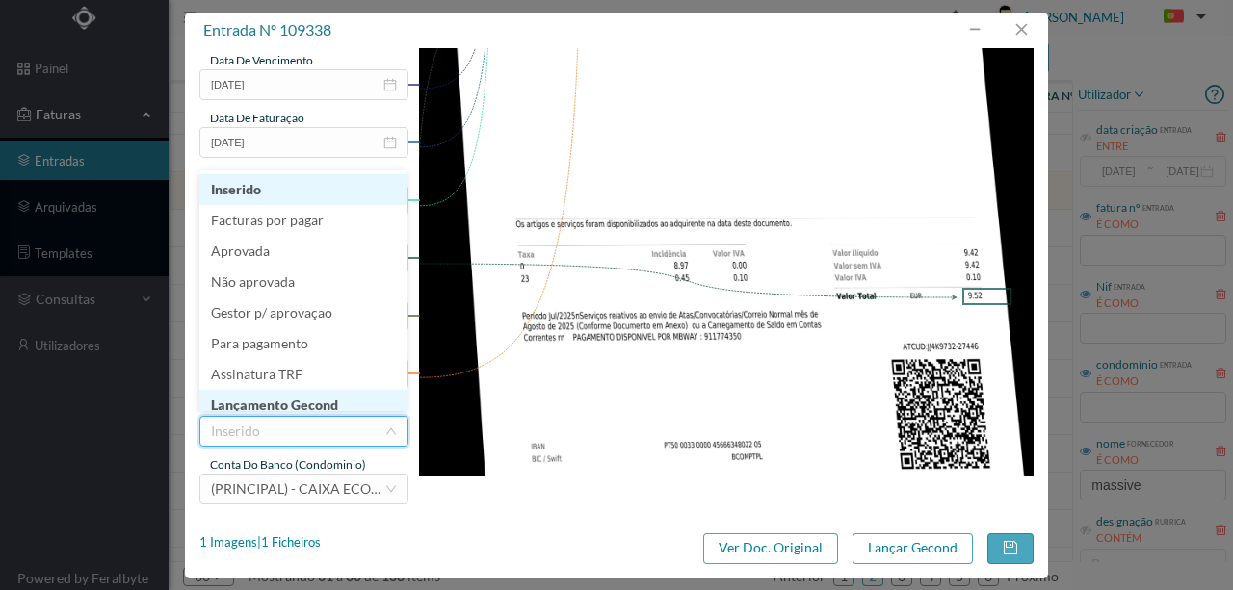
scroll to position [10, 0]
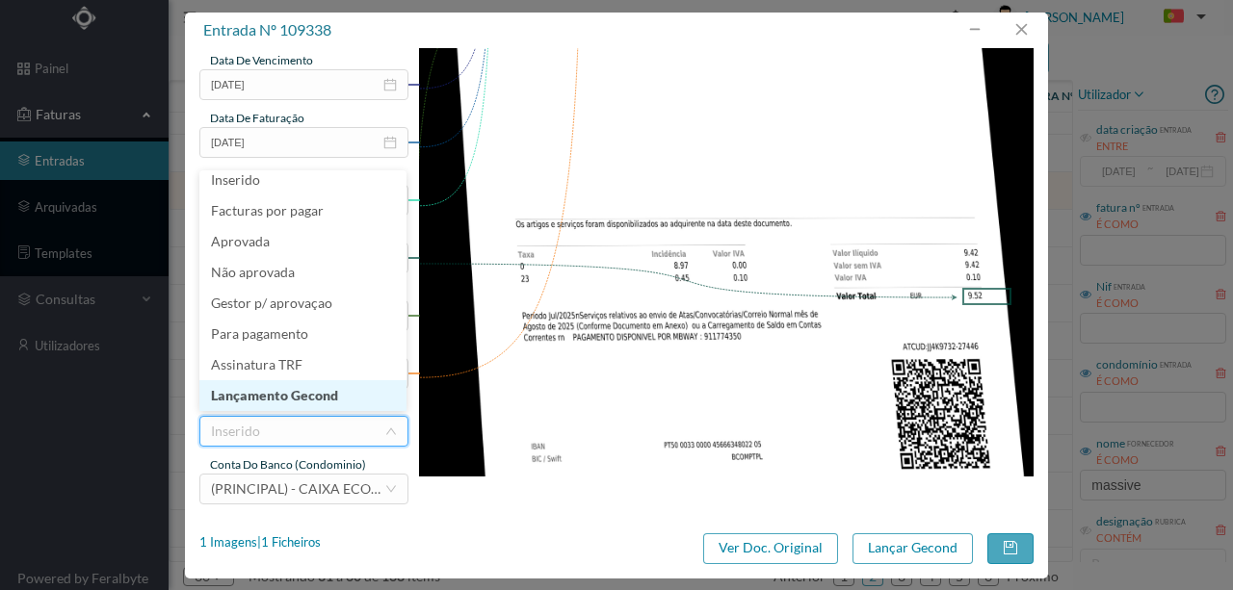
click at [311, 394] on li "Lançamento Gecond" at bounding box center [302, 395] width 207 height 31
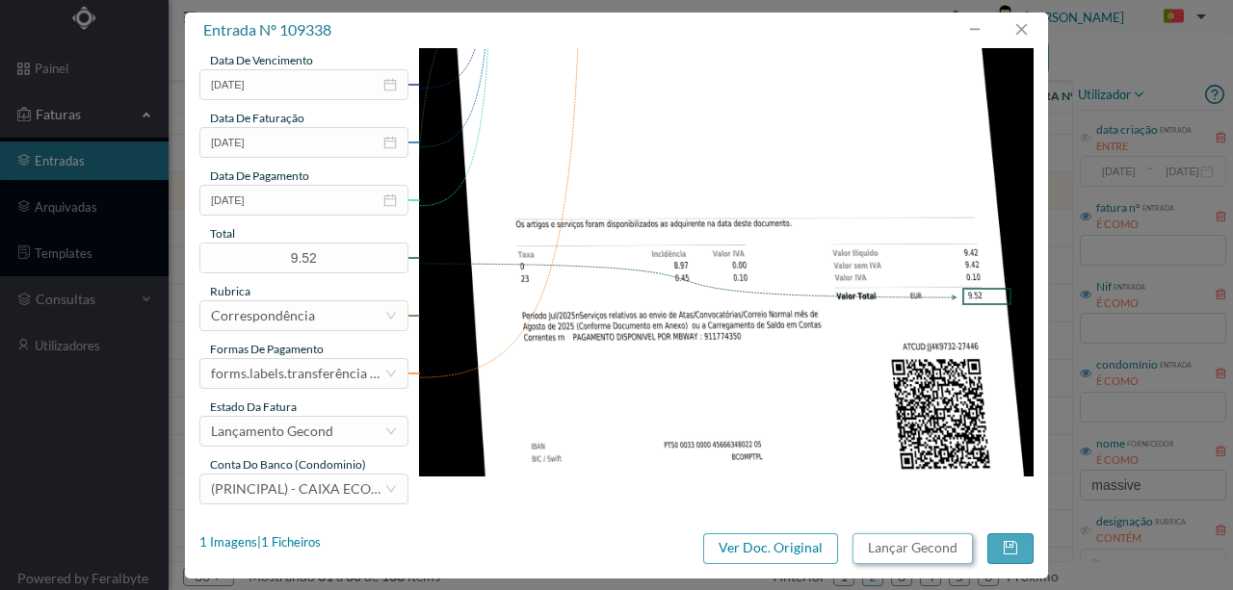
click at [918, 548] on button "Lançar Gecond" at bounding box center [912, 549] width 120 height 31
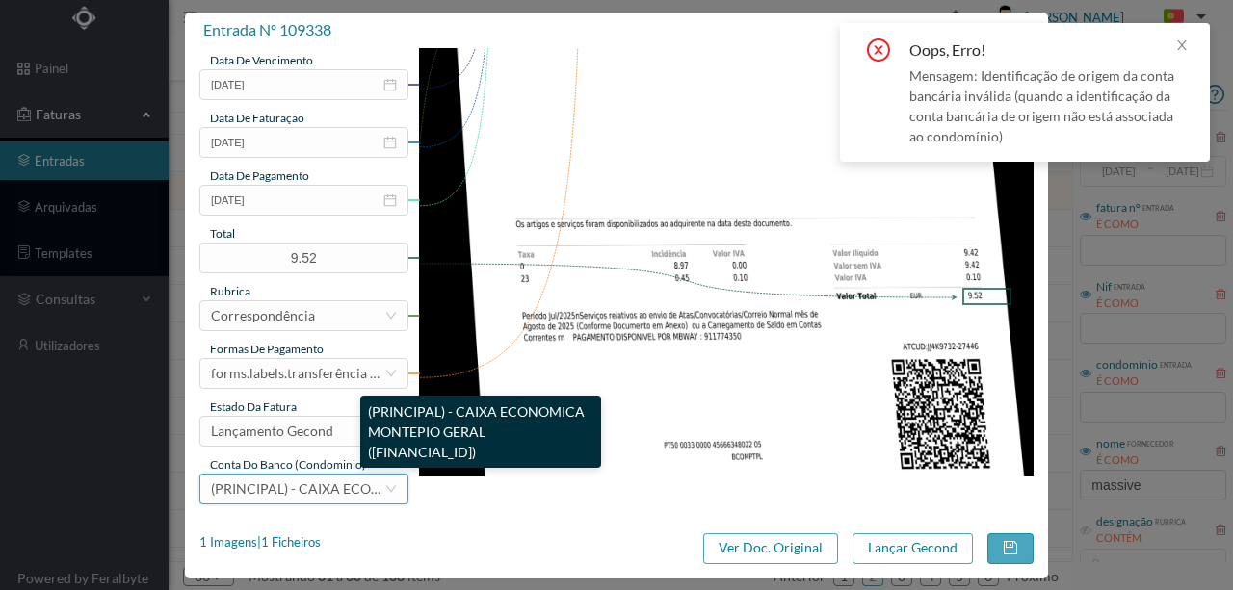
click at [336, 482] on span "(PRINCIPAL) - CAIXA ECONOMICA MONTEPIO GERAL ([FINANCIAL_ID])" at bounding box center [435, 489] width 448 height 16
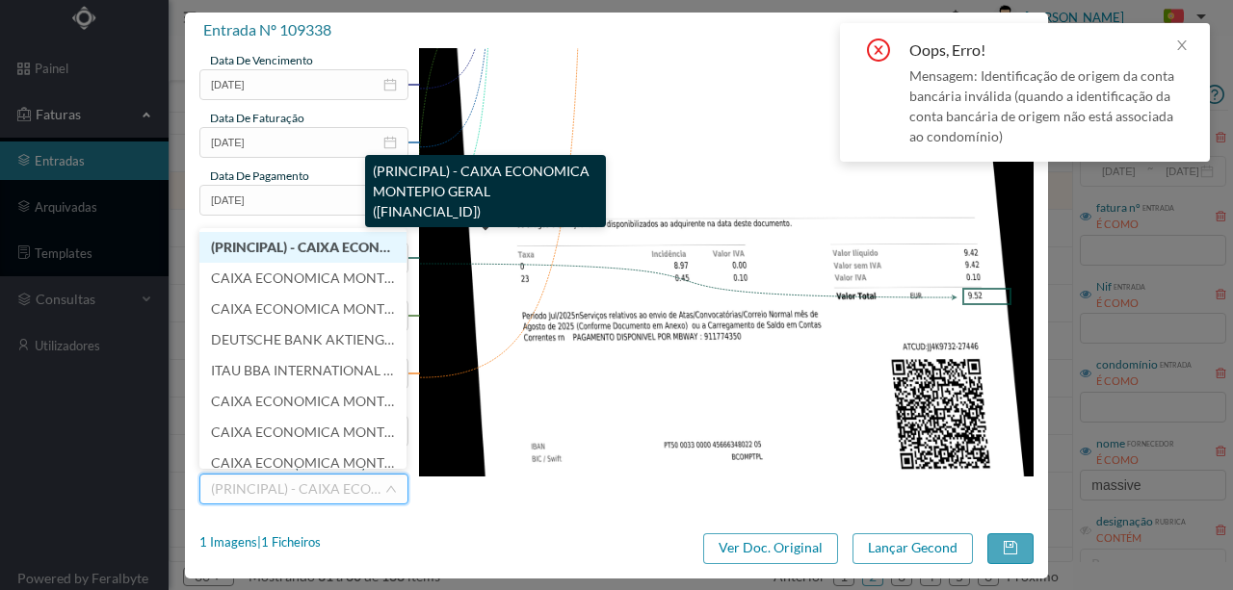
click at [290, 254] on span "(PRINCIPAL) - CAIXA ECONOMICA MONTEPIO GERAL ([FINANCIAL_ID])" at bounding box center [432, 247] width 443 height 16
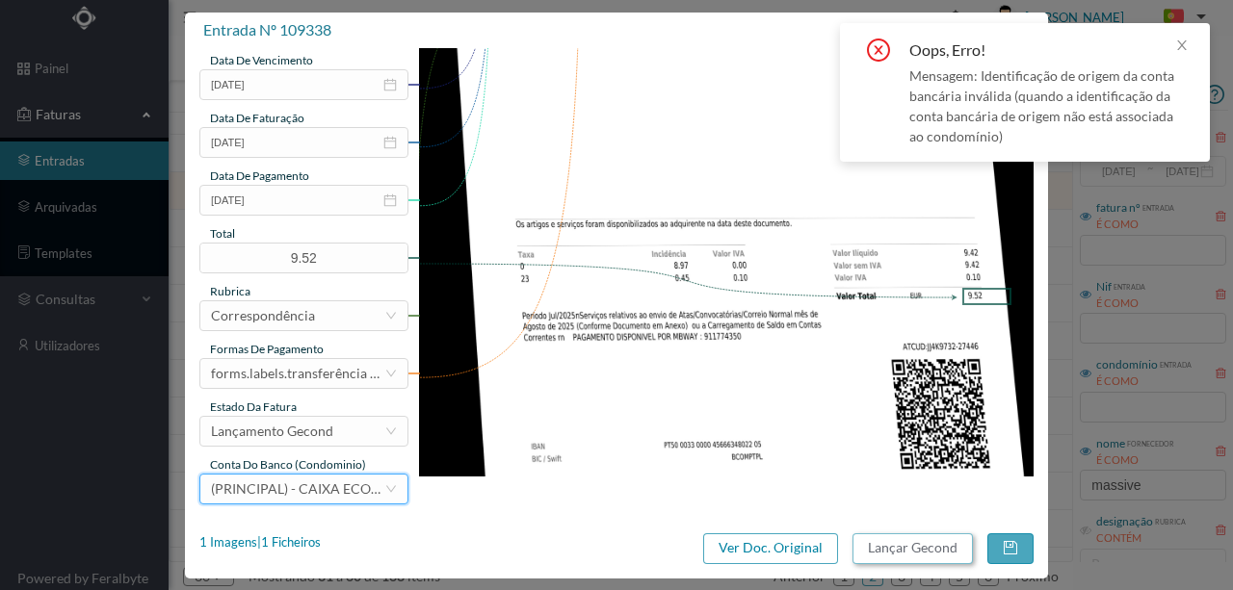
click at [898, 546] on button "Lançar Gecond" at bounding box center [912, 549] width 120 height 31
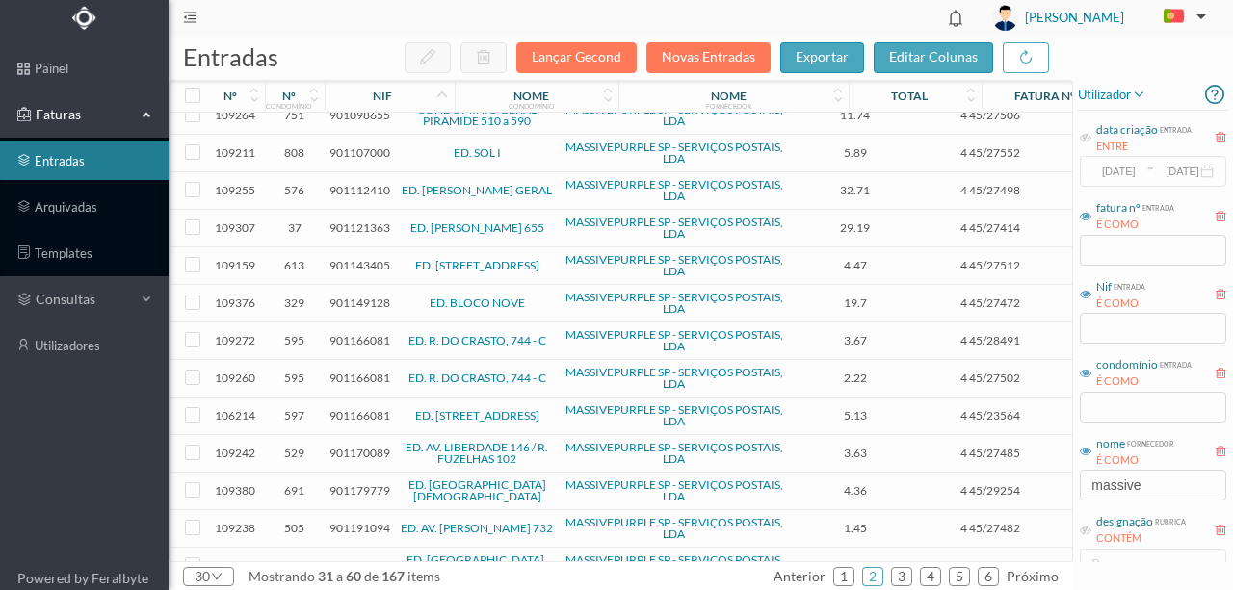
click at [368, 191] on span "901112410" at bounding box center [359, 190] width 61 height 14
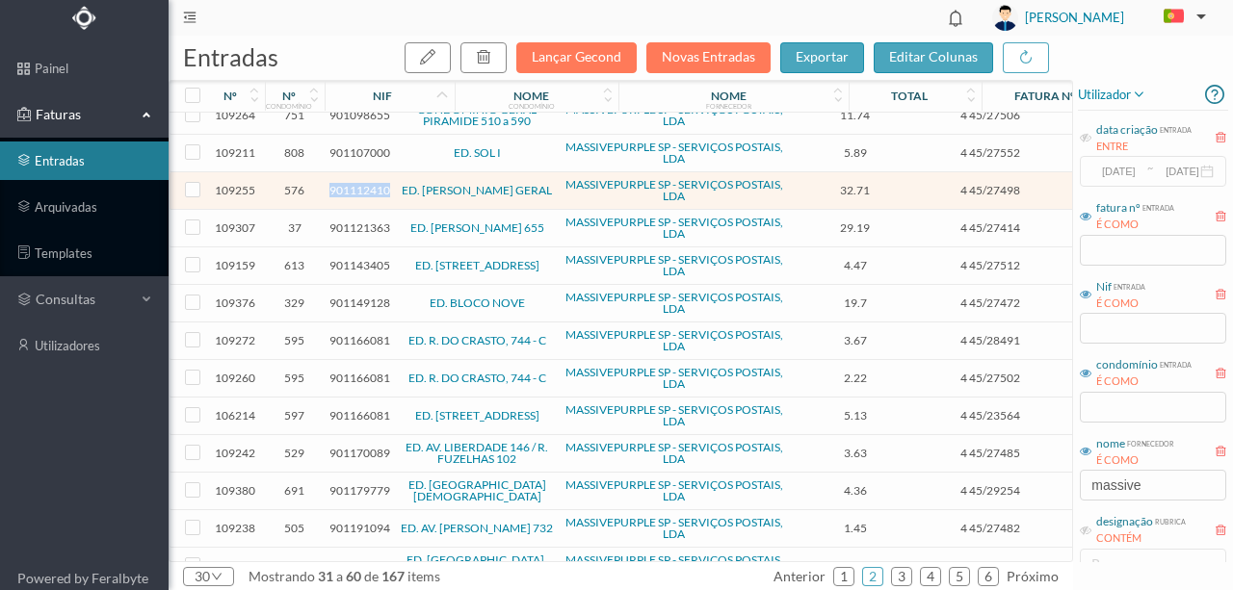
click at [368, 191] on span "901112410" at bounding box center [359, 190] width 61 height 14
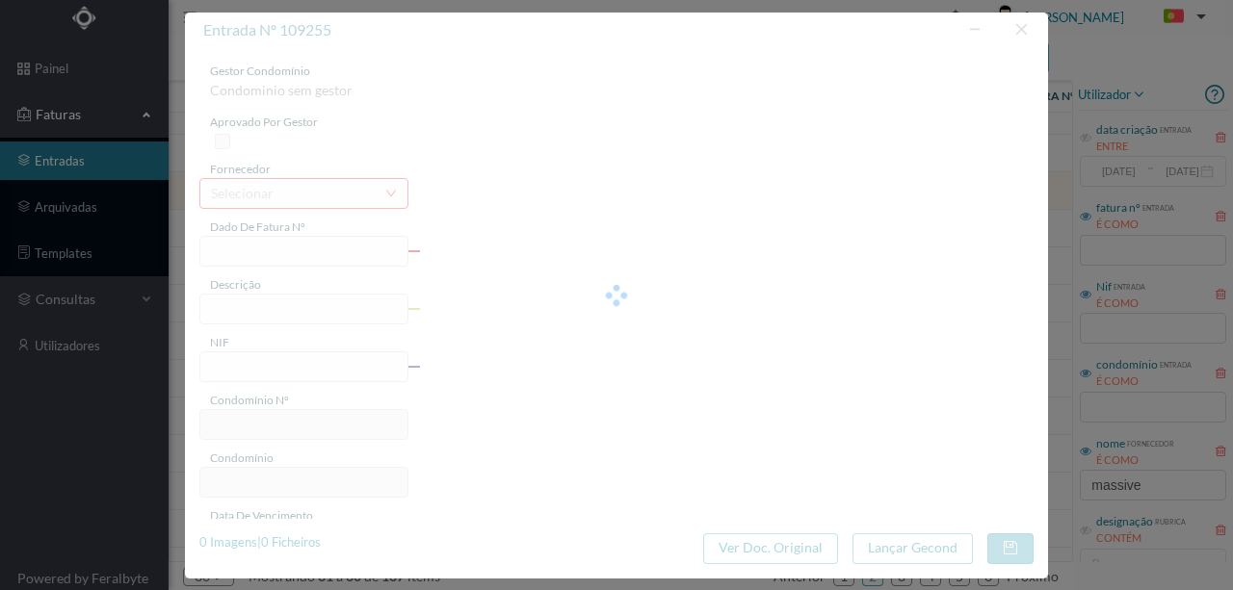
type input "4 45/27498"
type input "Serviço [PERSON_NAME]"
type input "901112410"
type input "Invalid date"
type input "[DATE]"
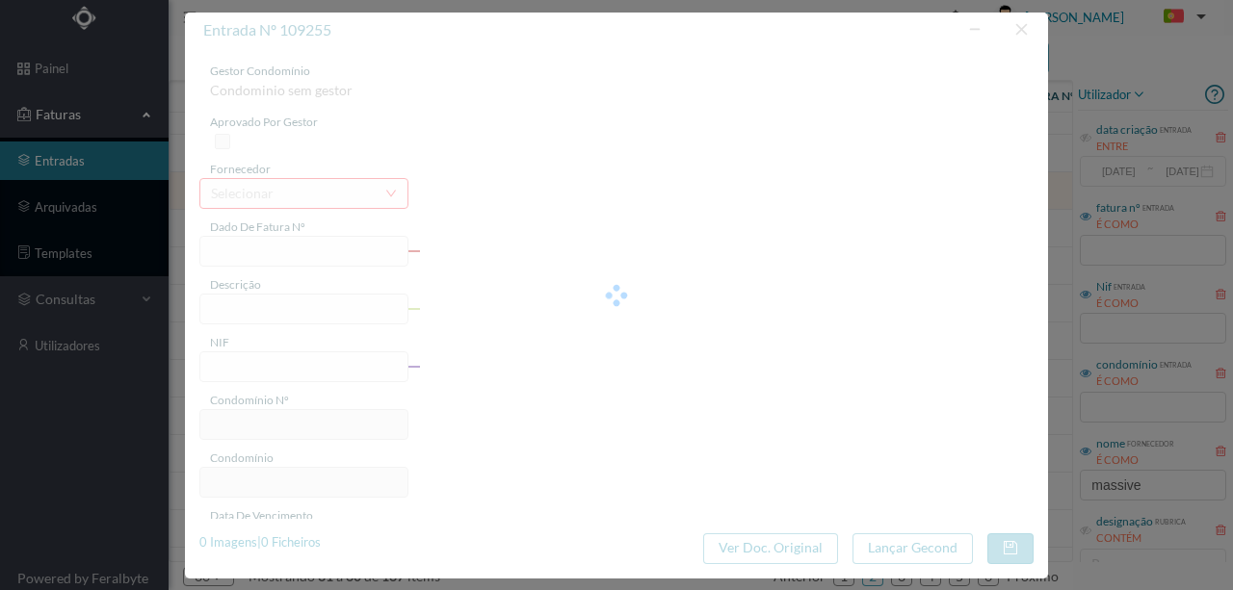
type input "32.71"
type input "576"
type input "ED. [PERSON_NAME] GERAL"
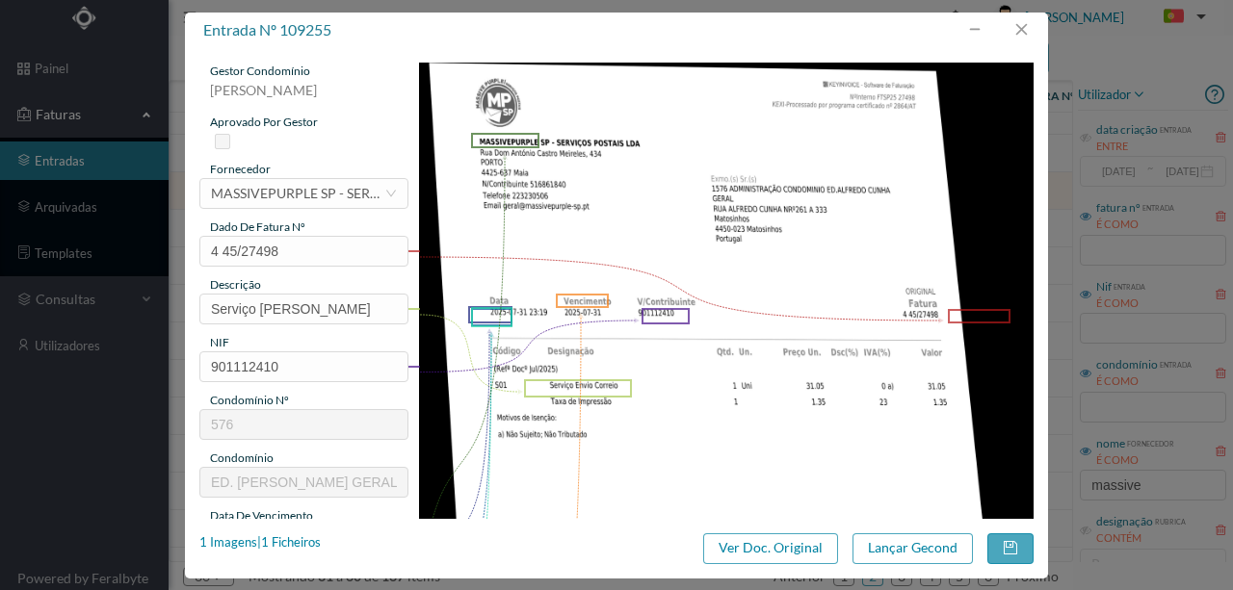
click at [622, 414] on img at bounding box center [726, 498] width 615 height 870
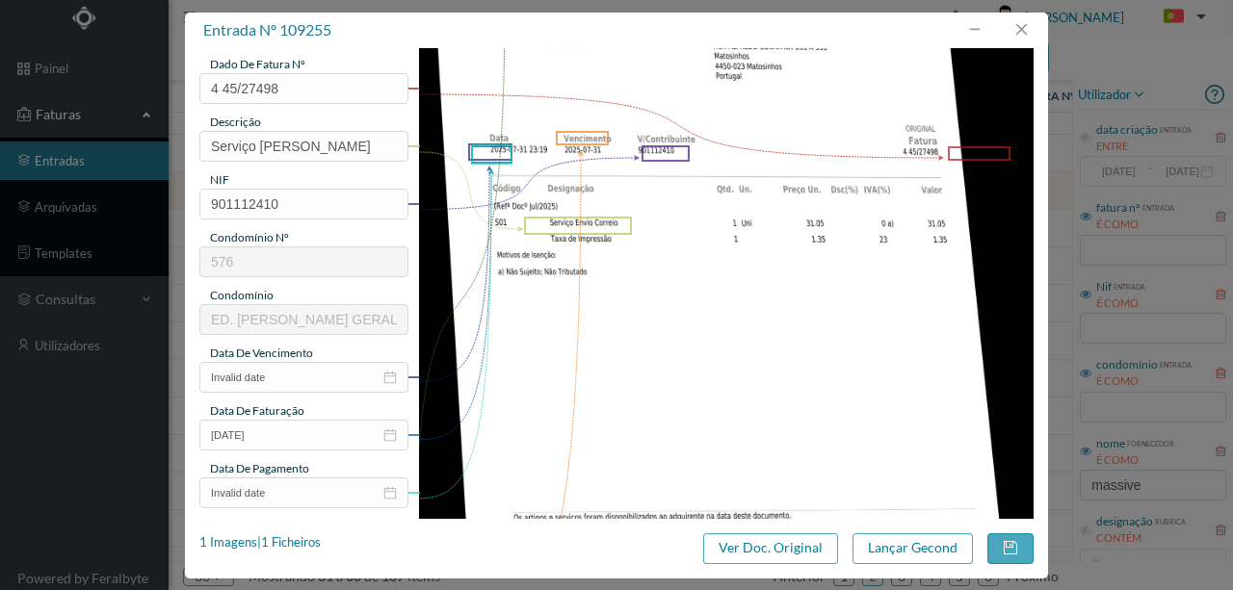
scroll to position [193, 0]
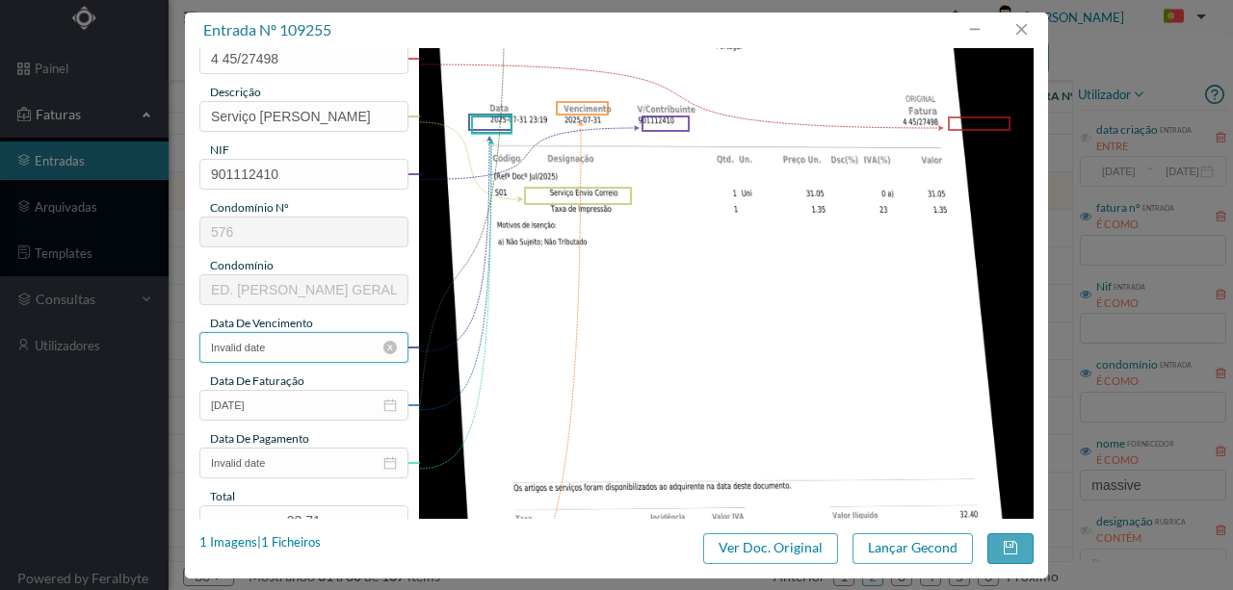
click at [297, 343] on input "Invalid date" at bounding box center [303, 347] width 209 height 31
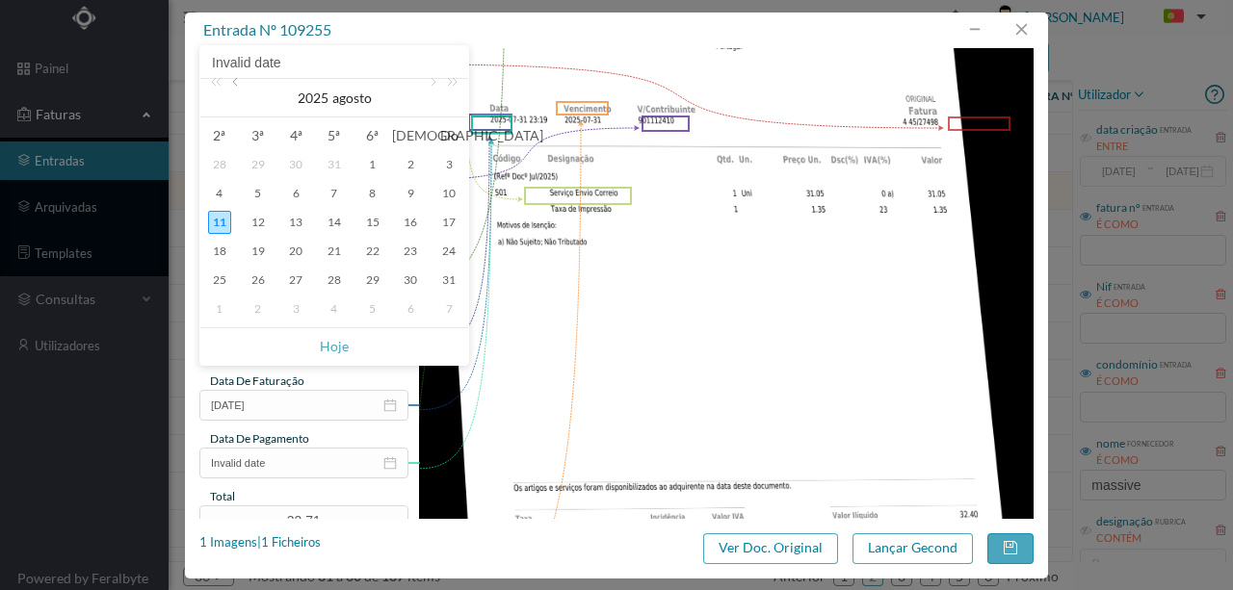
click at [235, 83] on link at bounding box center [236, 98] width 17 height 39
click at [337, 283] on div "31" at bounding box center [334, 280] width 23 height 23
type input "[DATE]"
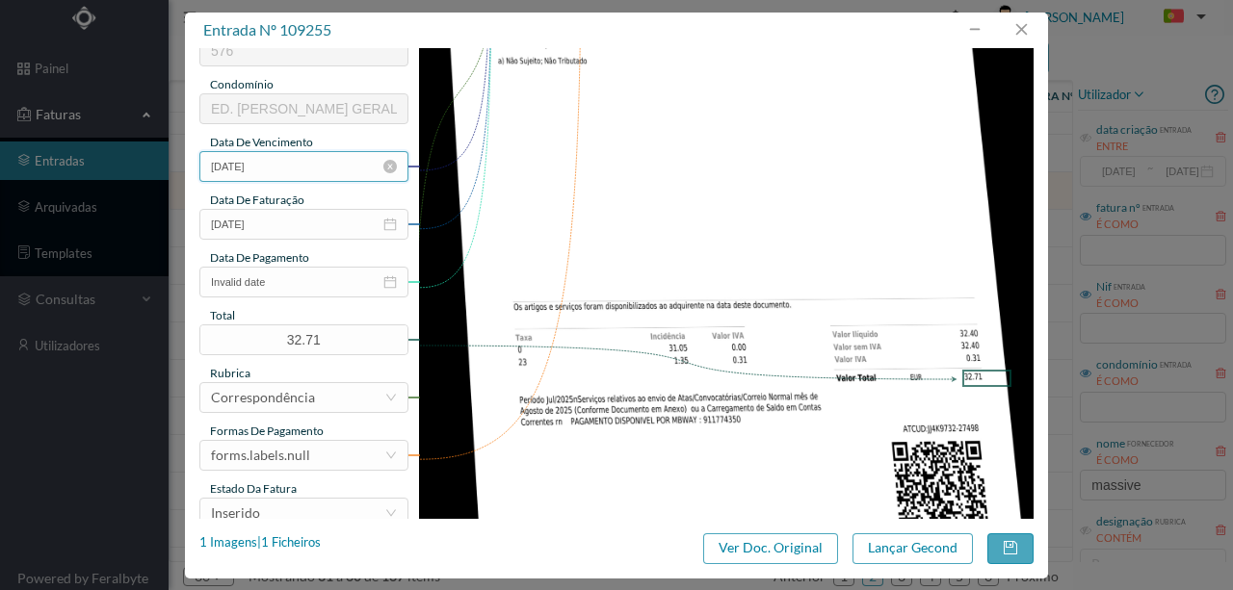
scroll to position [385, 0]
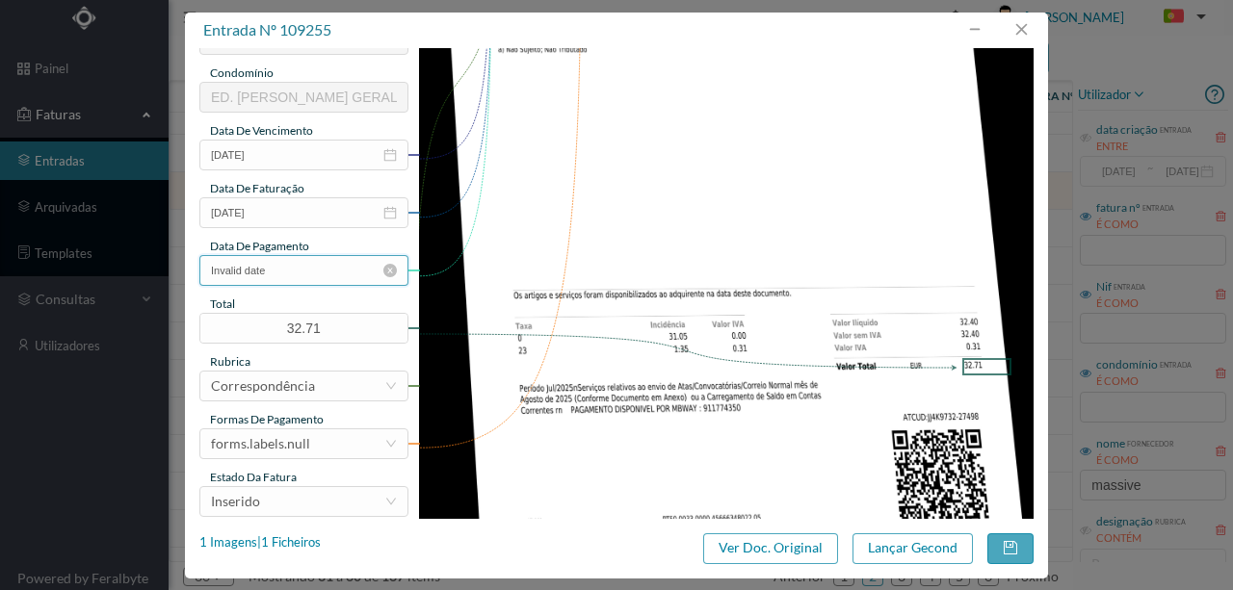
click at [299, 271] on input "Invalid date" at bounding box center [303, 270] width 209 height 31
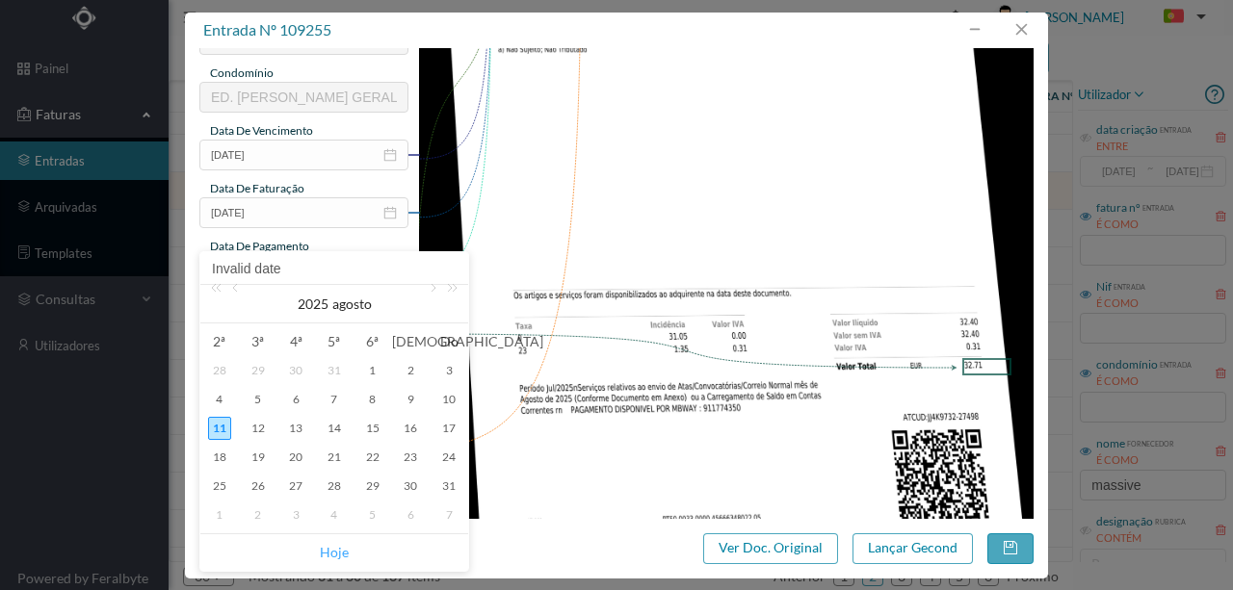
click at [331, 559] on link "Hoje" at bounding box center [334, 552] width 29 height 37
type input "[DATE]"
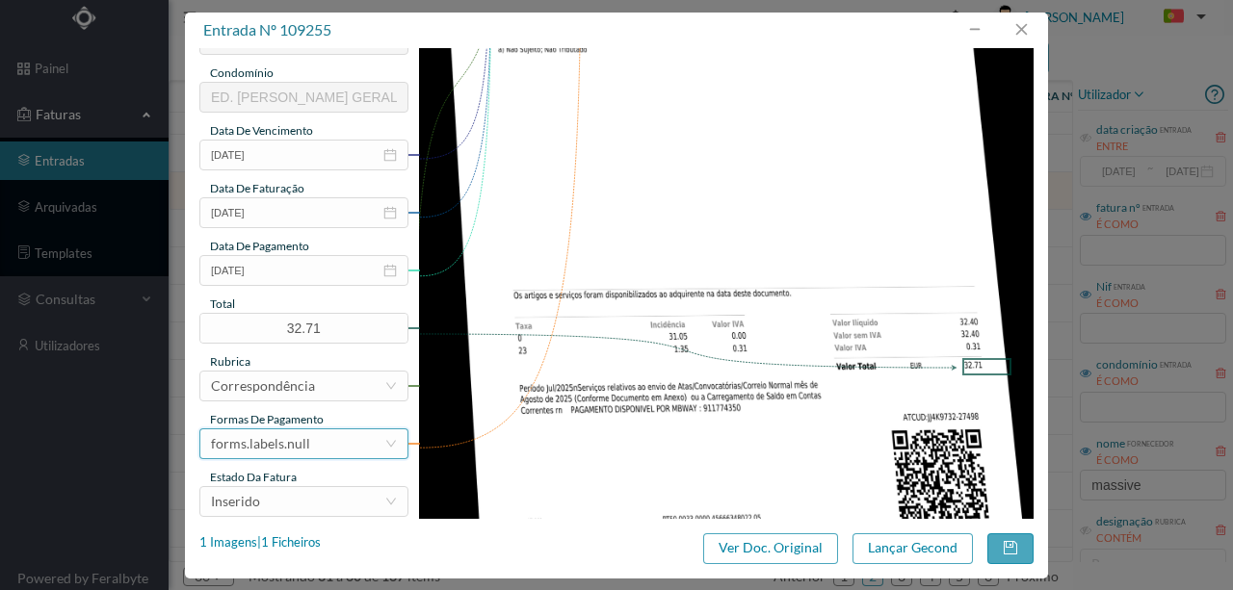
click at [315, 448] on div "forms.labels.null" at bounding box center [297, 443] width 173 height 29
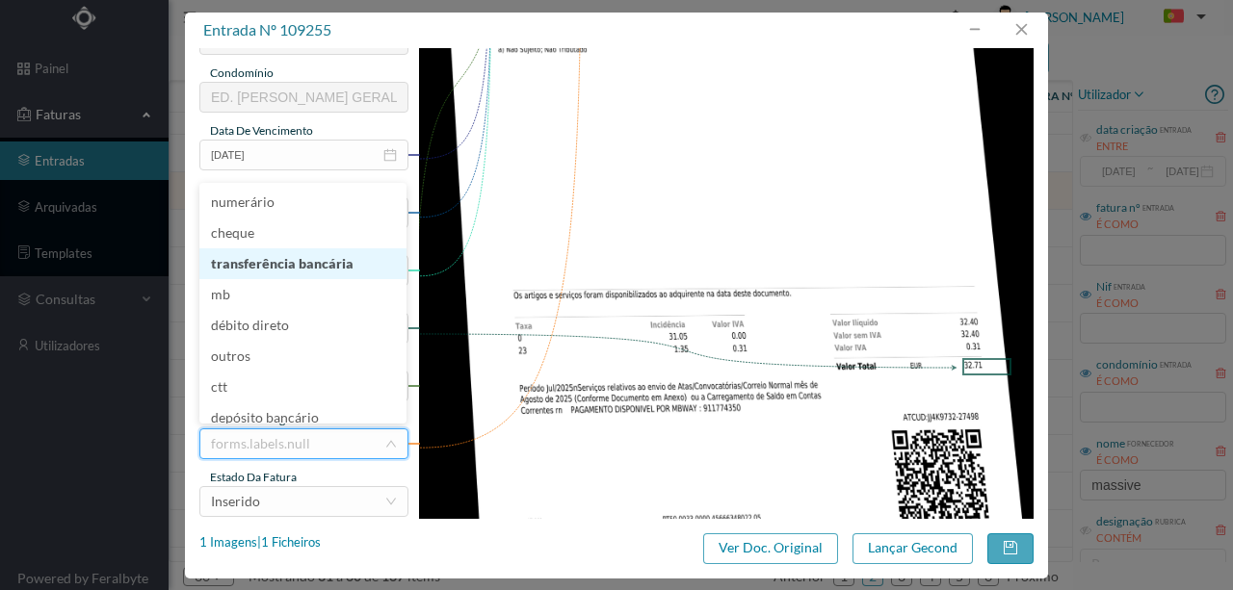
click at [306, 266] on li "transferência bancária" at bounding box center [302, 263] width 207 height 31
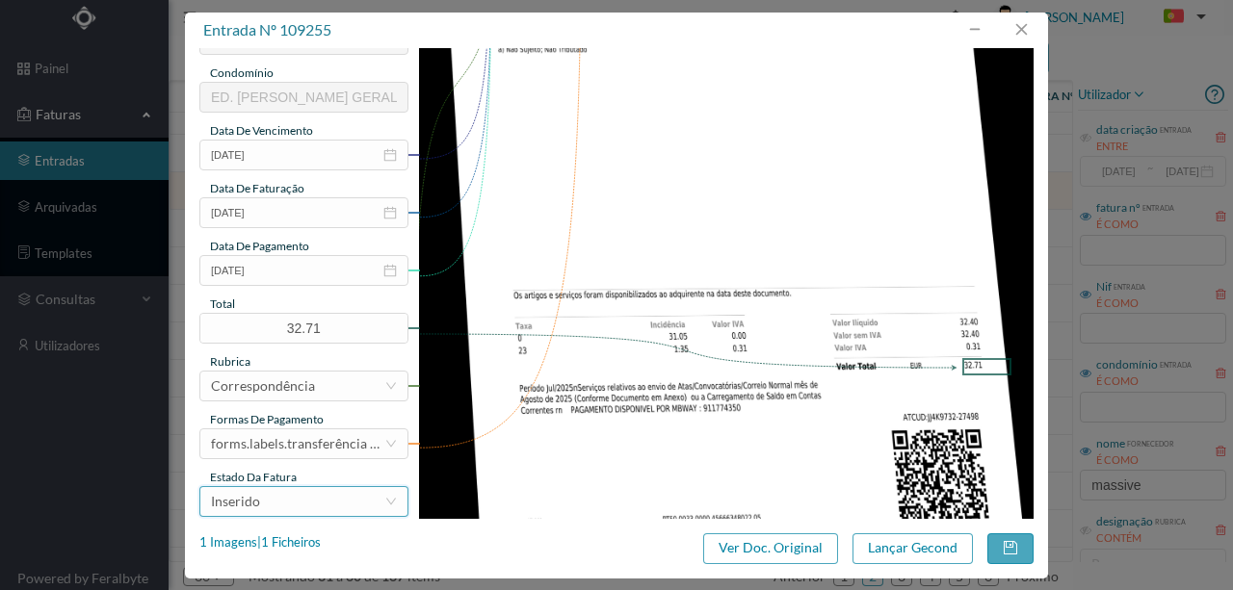
click at [302, 505] on div "Inserido" at bounding box center [297, 501] width 173 height 29
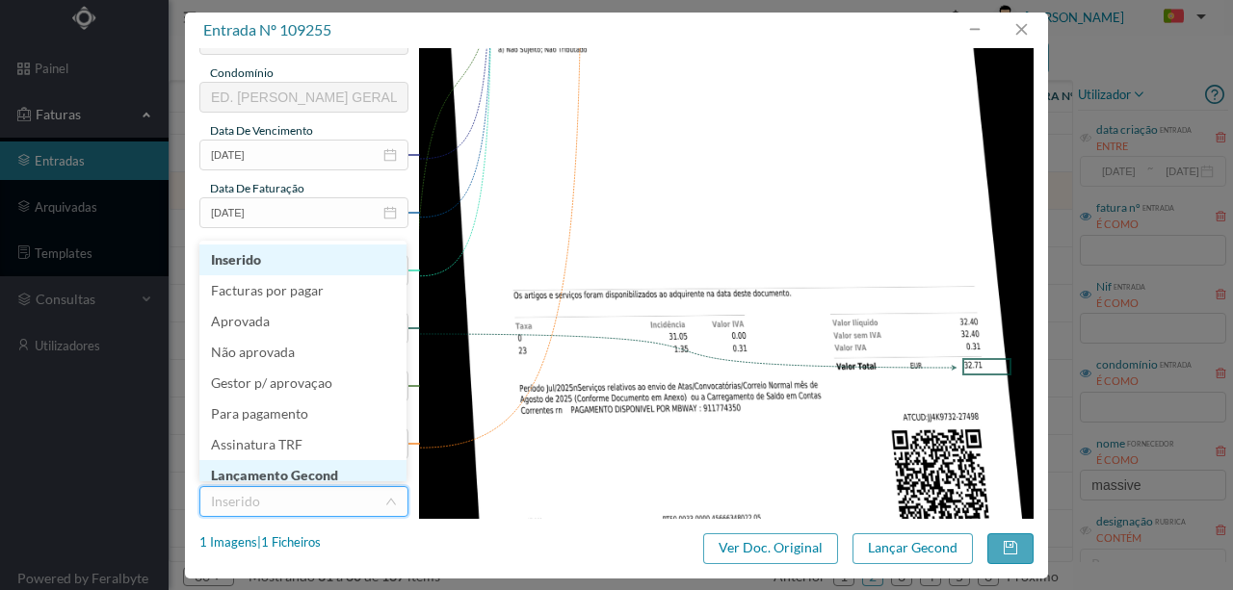
scroll to position [10, 0]
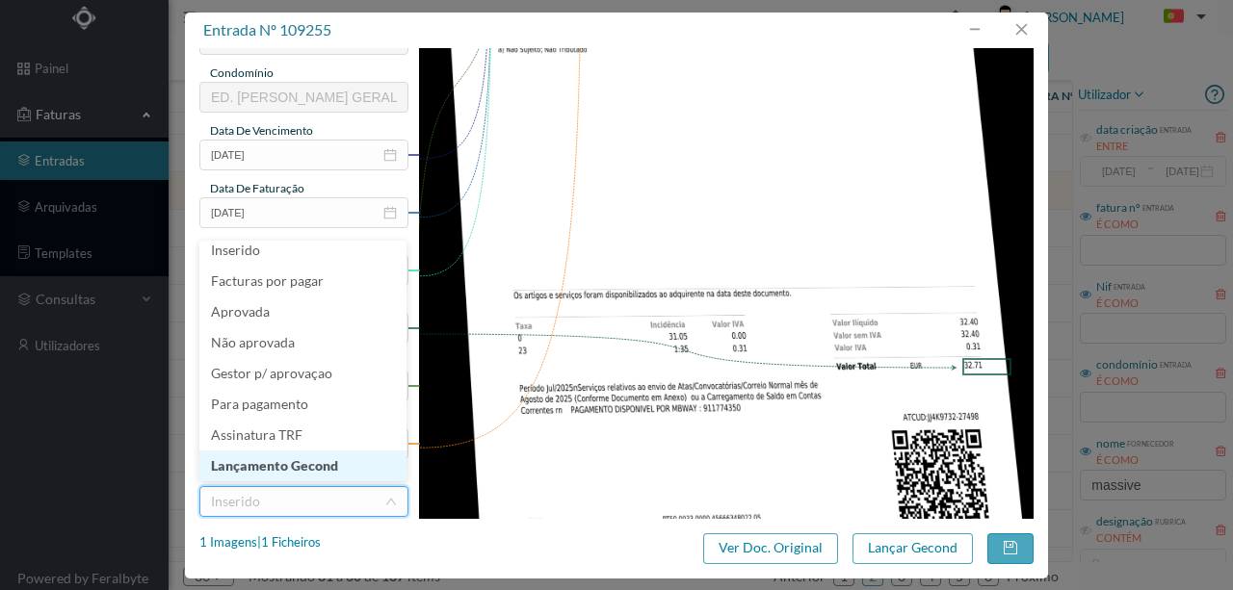
click at [299, 470] on li "Lançamento Gecond" at bounding box center [302, 466] width 207 height 31
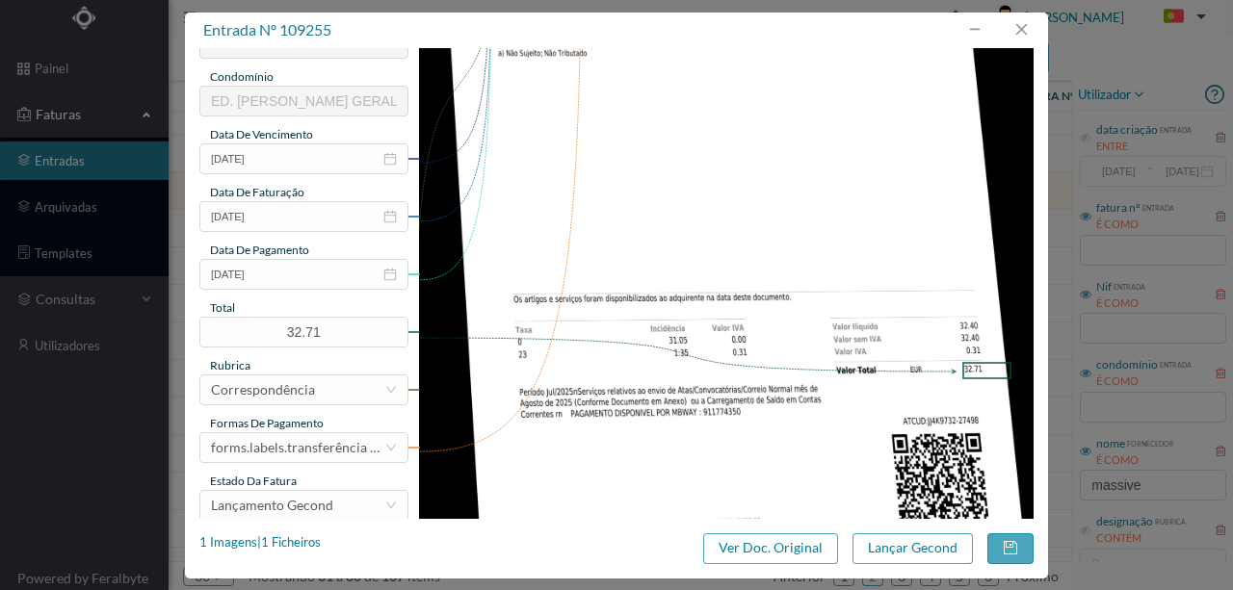
scroll to position [456, 0]
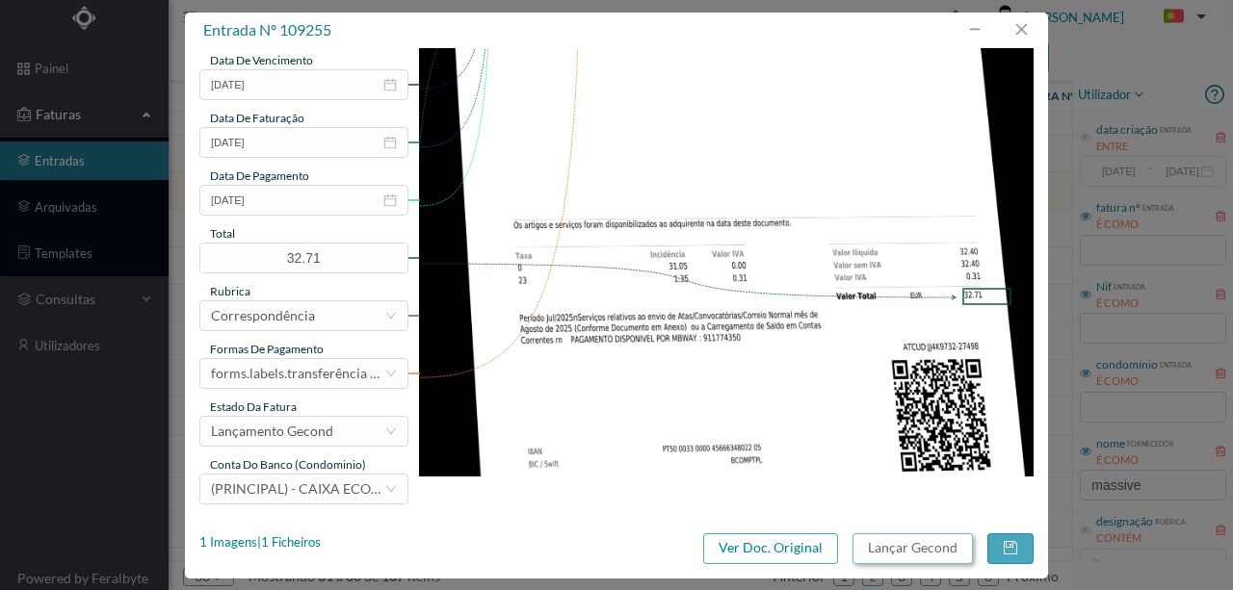
click at [898, 551] on button "Lançar Gecond" at bounding box center [912, 549] width 120 height 31
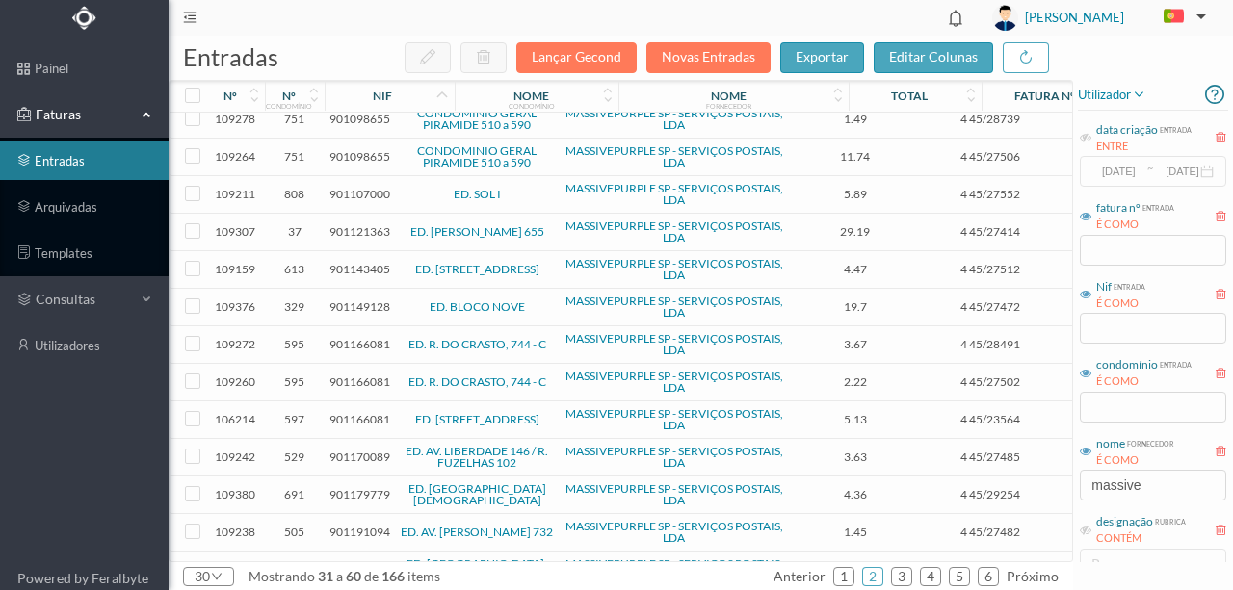
scroll to position [64, 0]
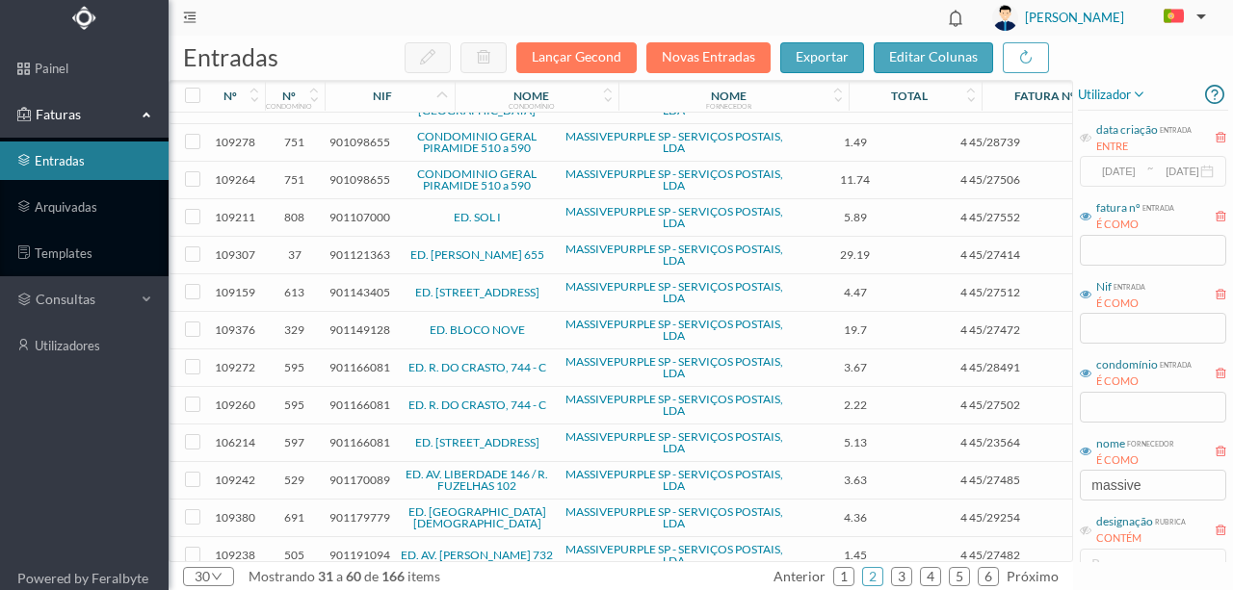
click at [348, 250] on span "901121363" at bounding box center [359, 254] width 61 height 14
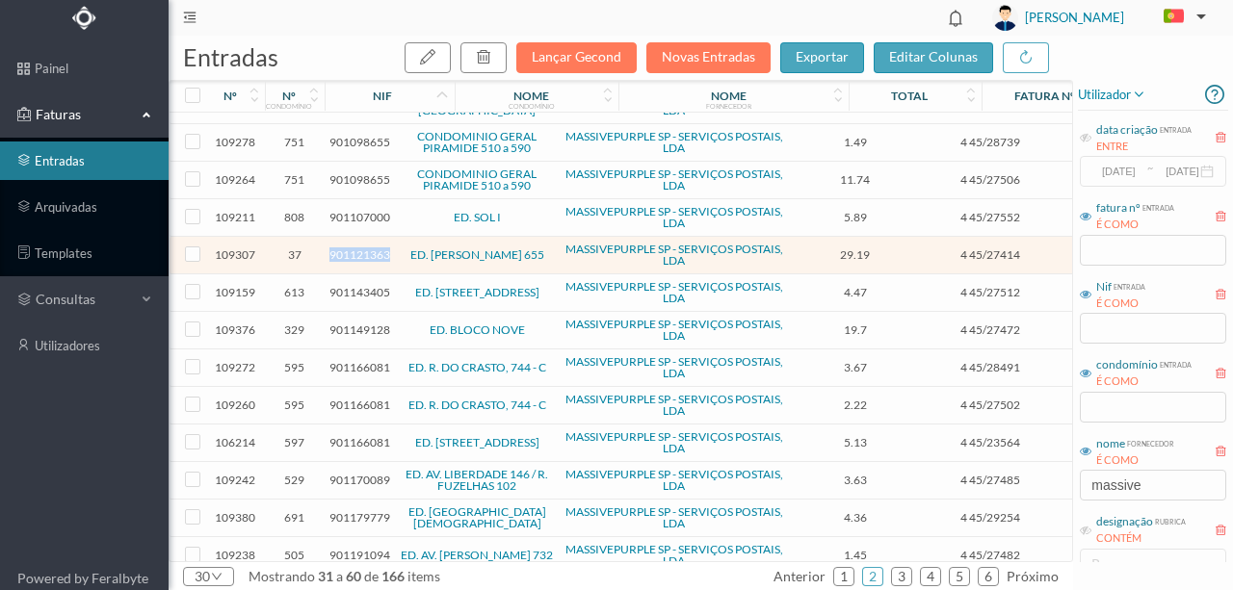
click at [348, 250] on span "901121363" at bounding box center [359, 254] width 61 height 14
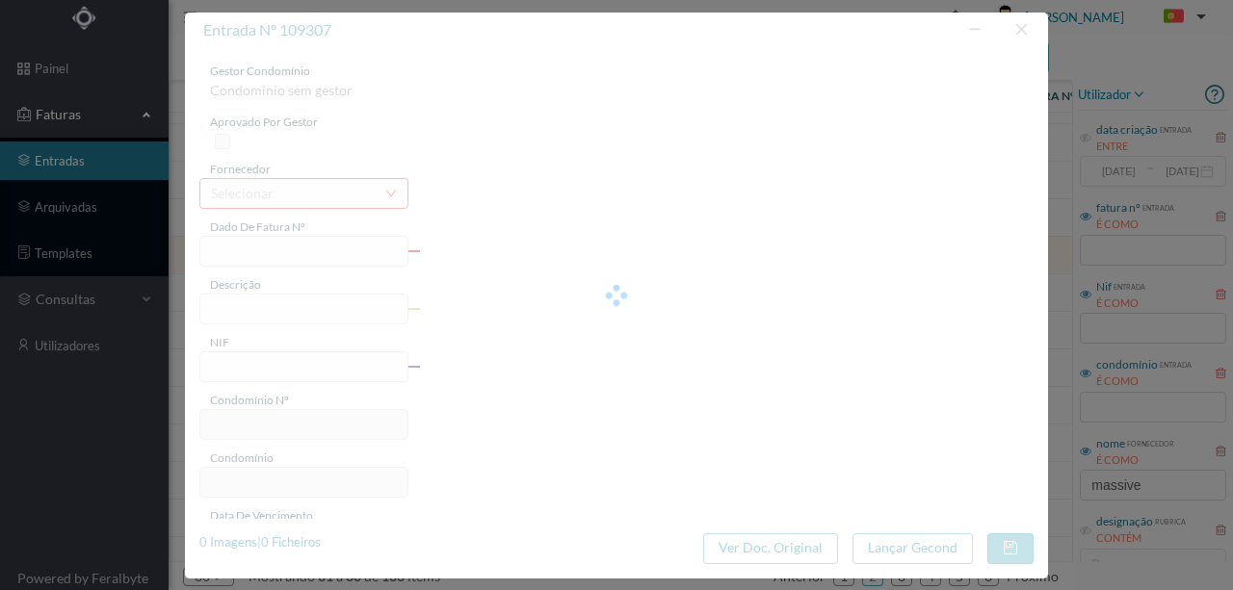
type input "4 45/27414"
type input "Serviço [PERSON_NAME]"
type input "901121363"
type input "Invalid date"
type input "[DATE]"
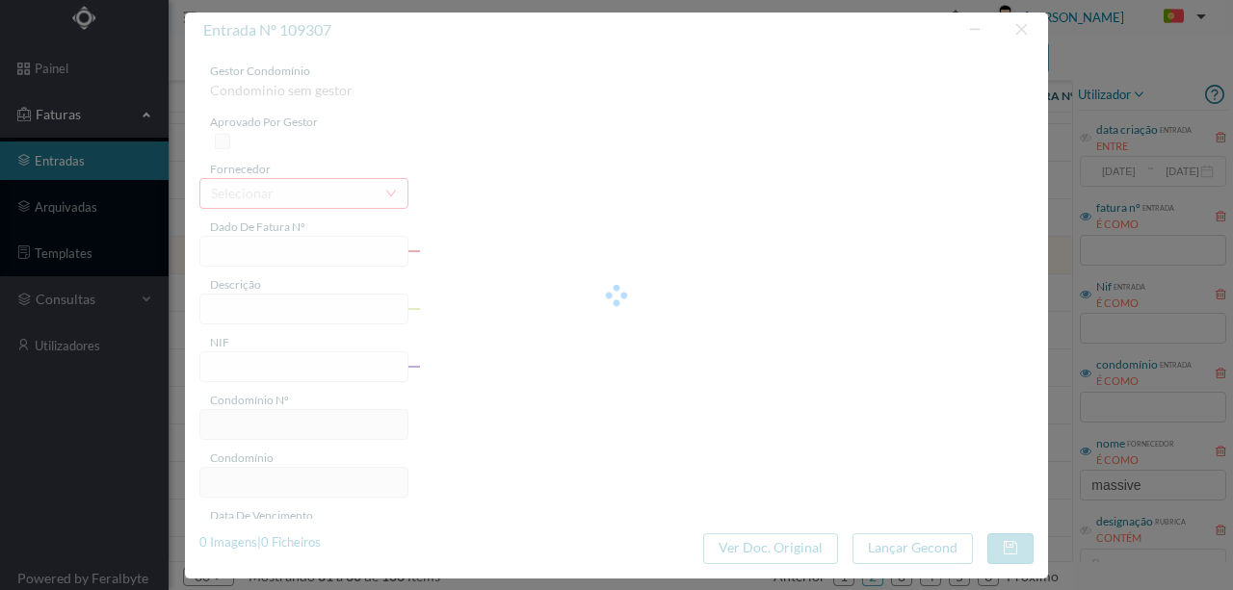
type input "29.19"
type input "37"
type input "ED. [PERSON_NAME] 655"
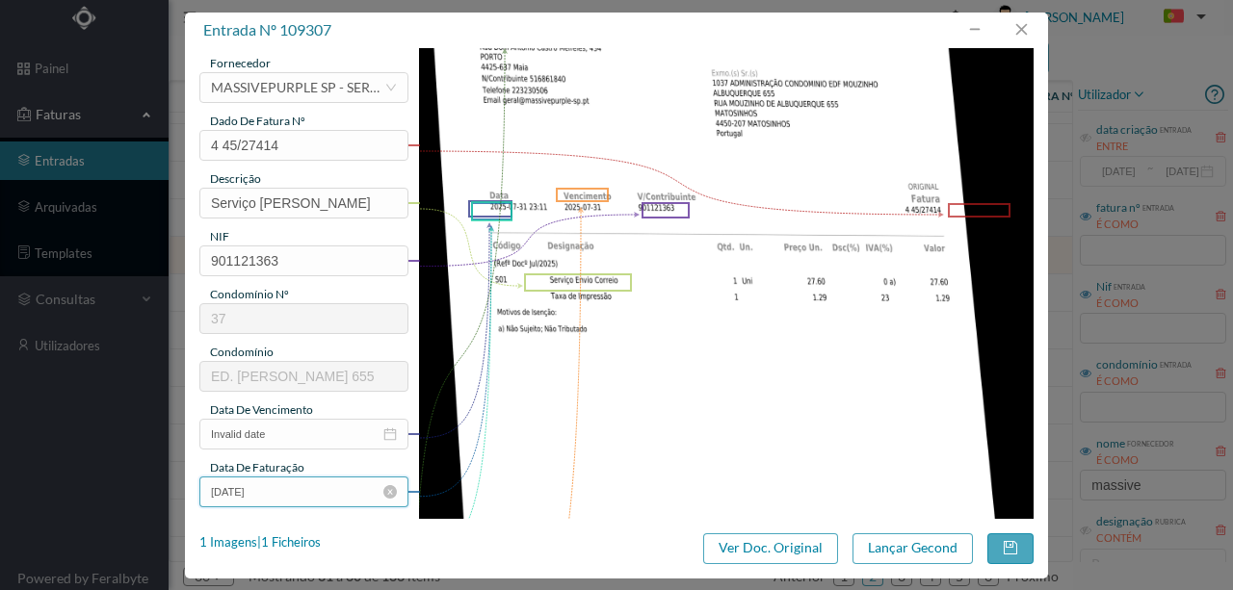
scroll to position [193, 0]
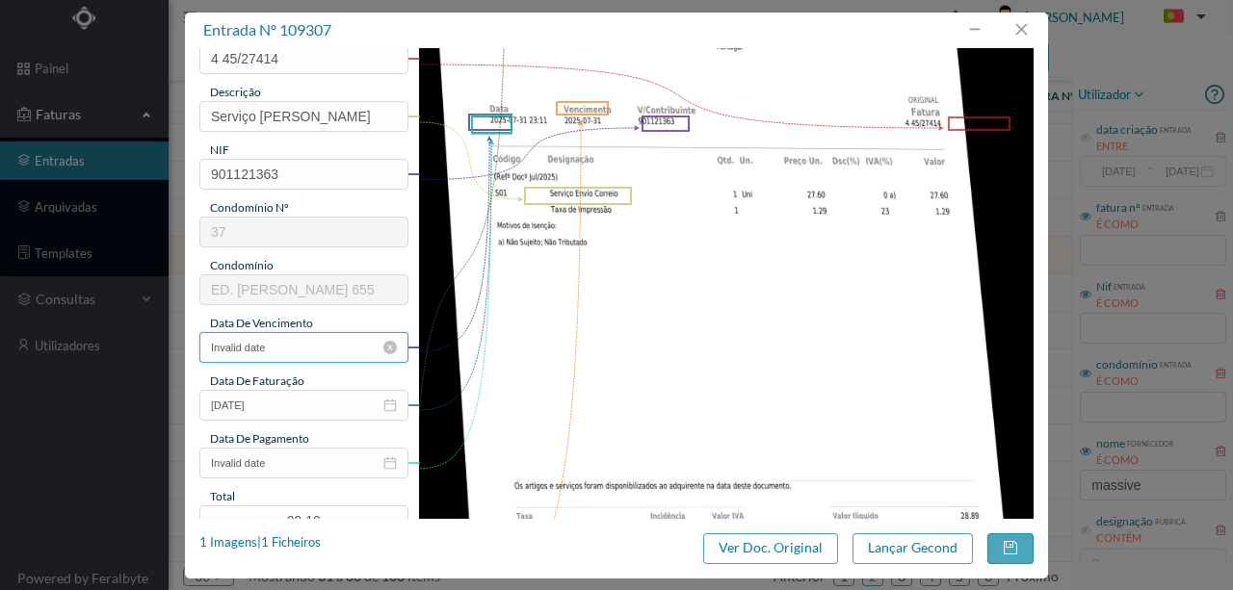
click at [312, 343] on input "Invalid date" at bounding box center [303, 347] width 209 height 31
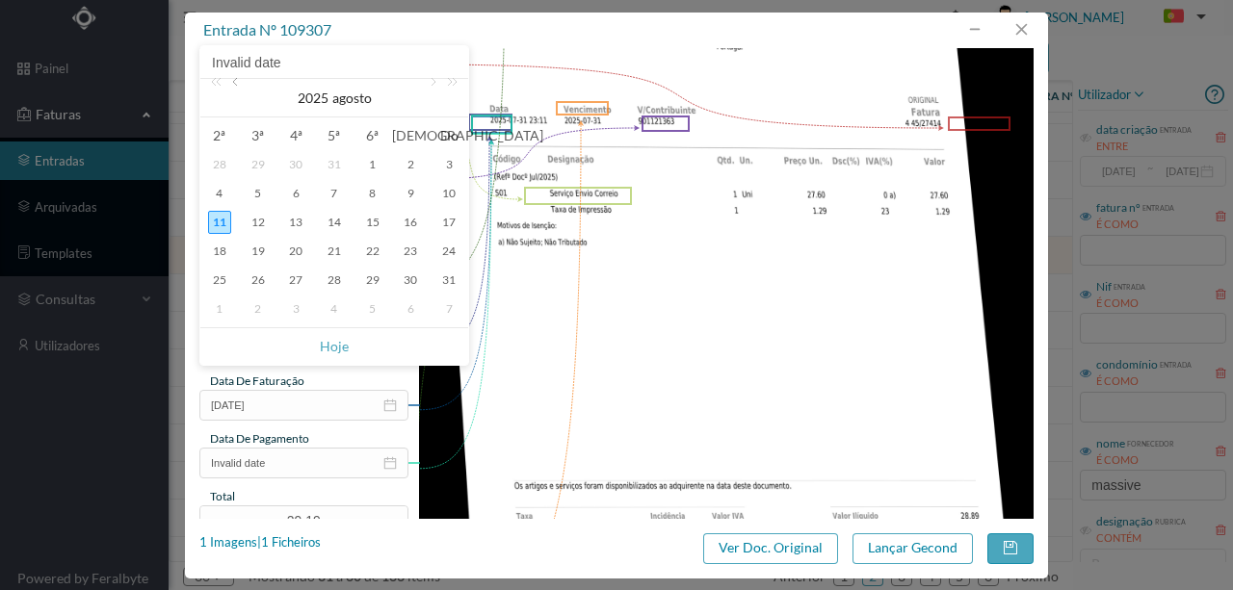
click at [239, 87] on link at bounding box center [236, 98] width 17 height 39
click at [335, 285] on div "31" at bounding box center [334, 280] width 23 height 23
type input "[DATE]"
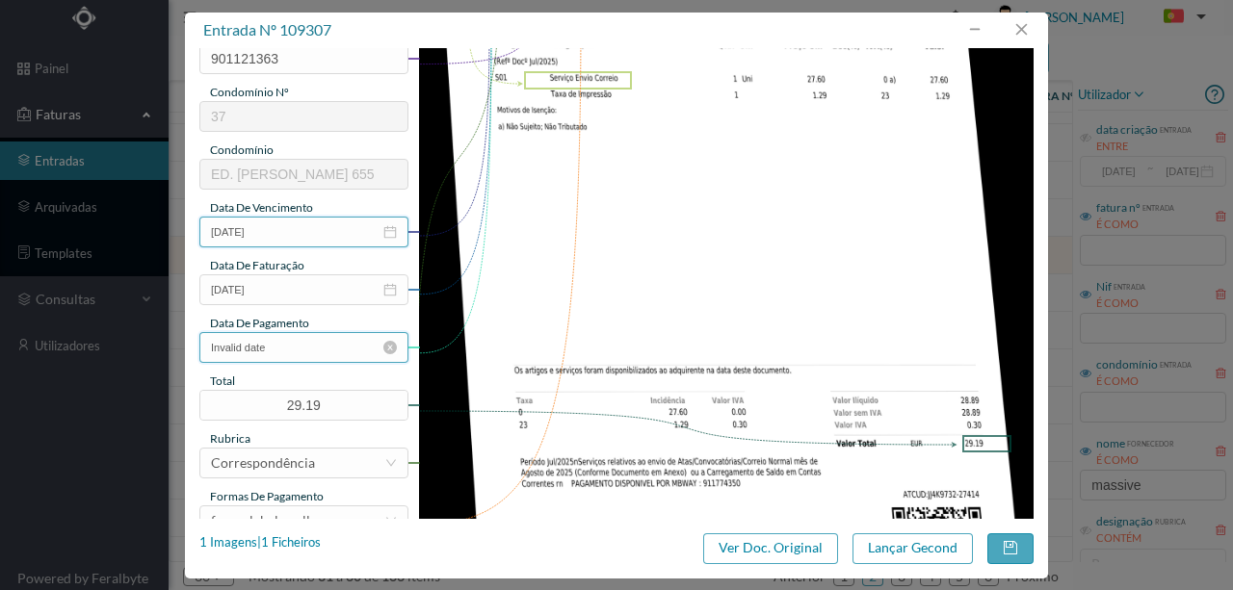
scroll to position [321, 0]
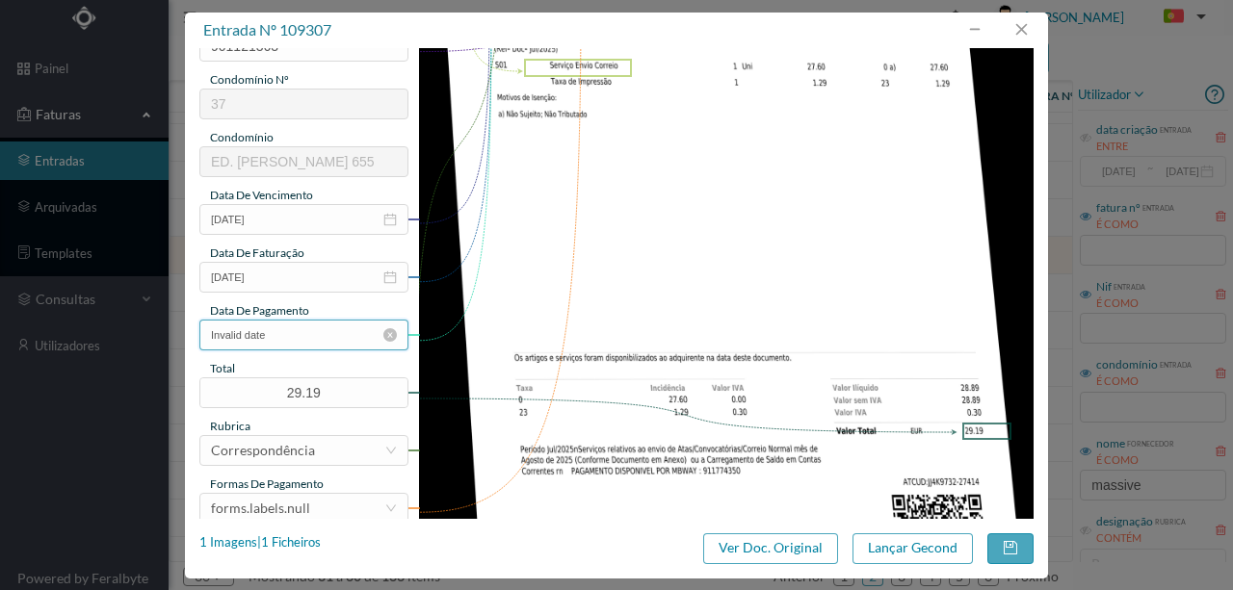
click at [279, 335] on input "Invalid date" at bounding box center [303, 335] width 209 height 31
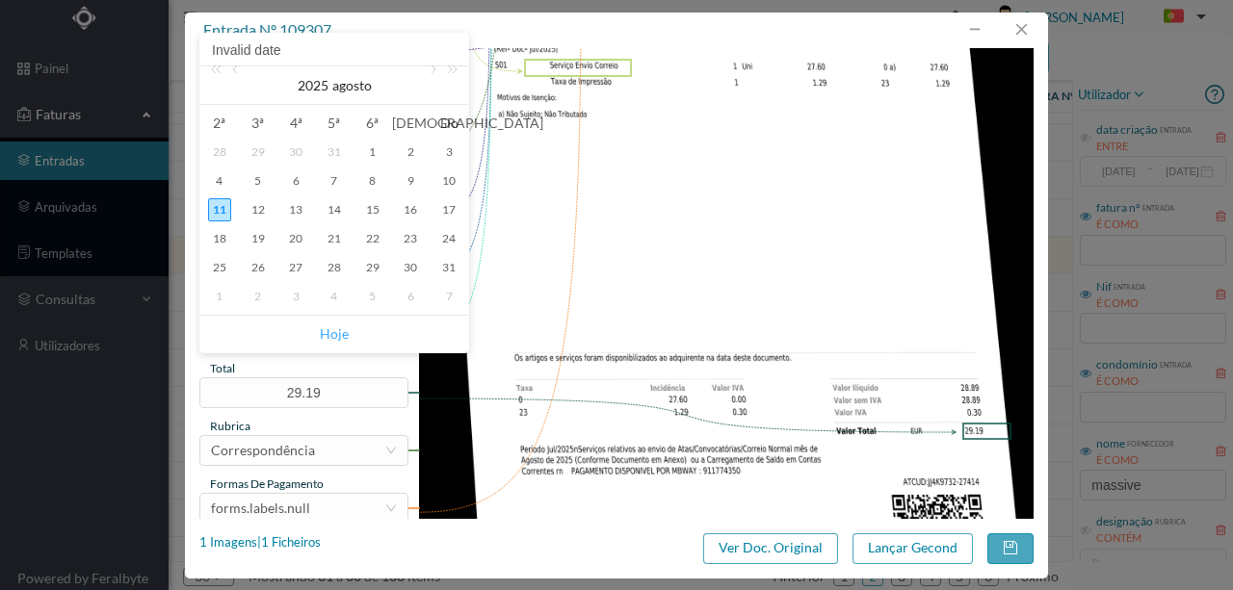
click at [335, 332] on link "Hoje" at bounding box center [334, 334] width 29 height 37
type input "[DATE]"
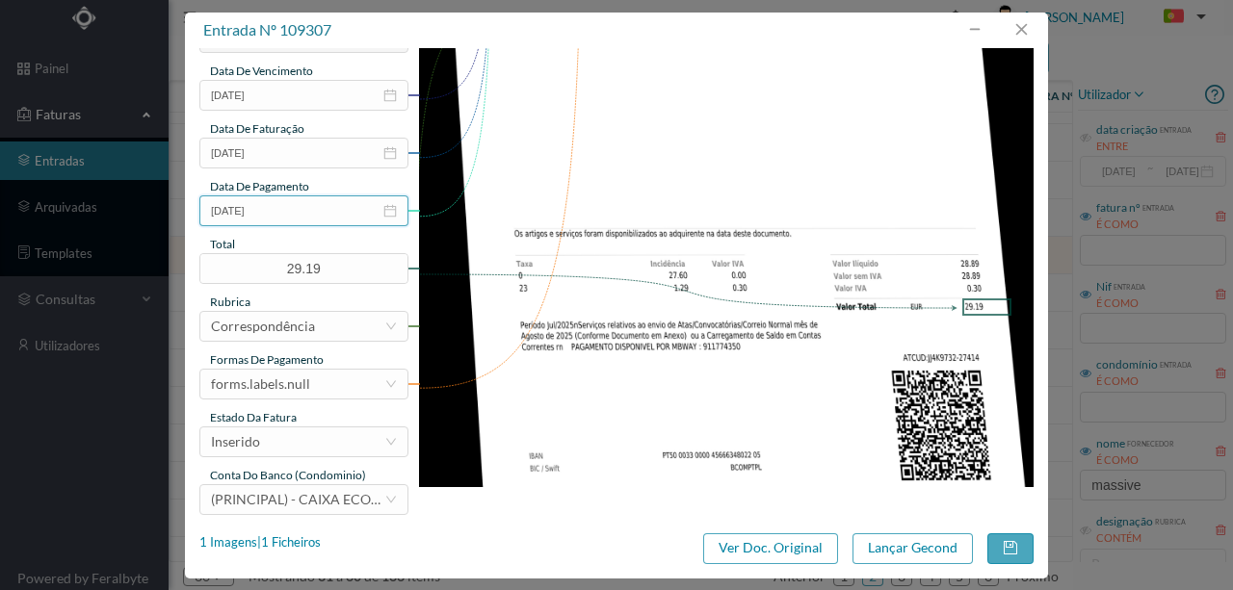
scroll to position [449, 0]
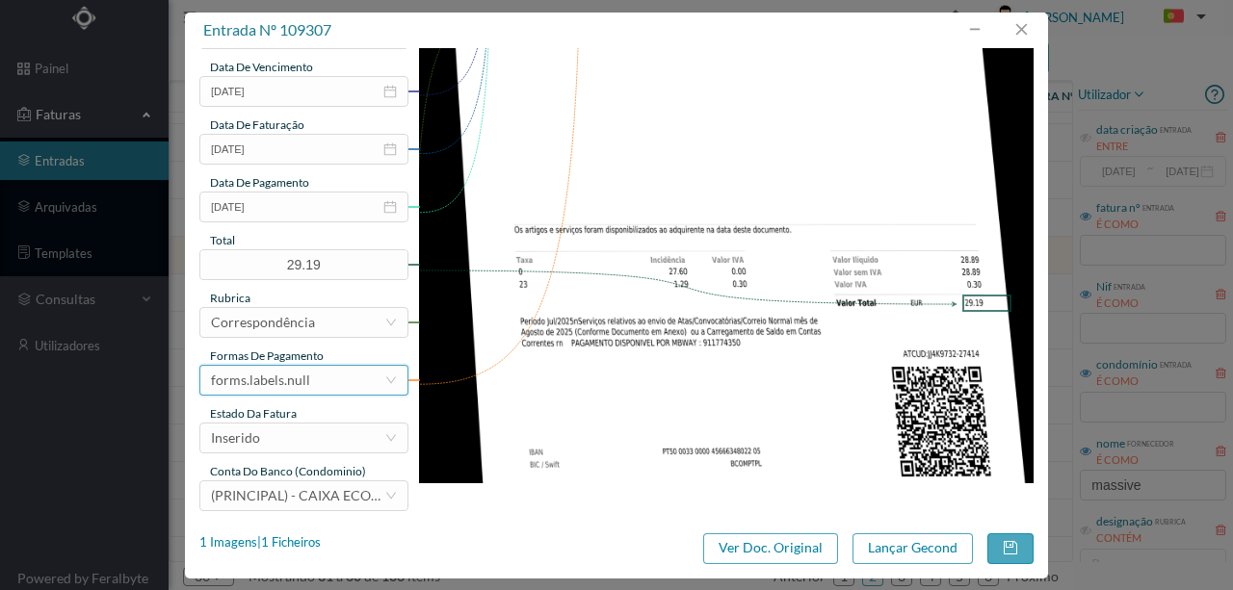
click at [315, 377] on div "forms.labels.null" at bounding box center [297, 380] width 173 height 29
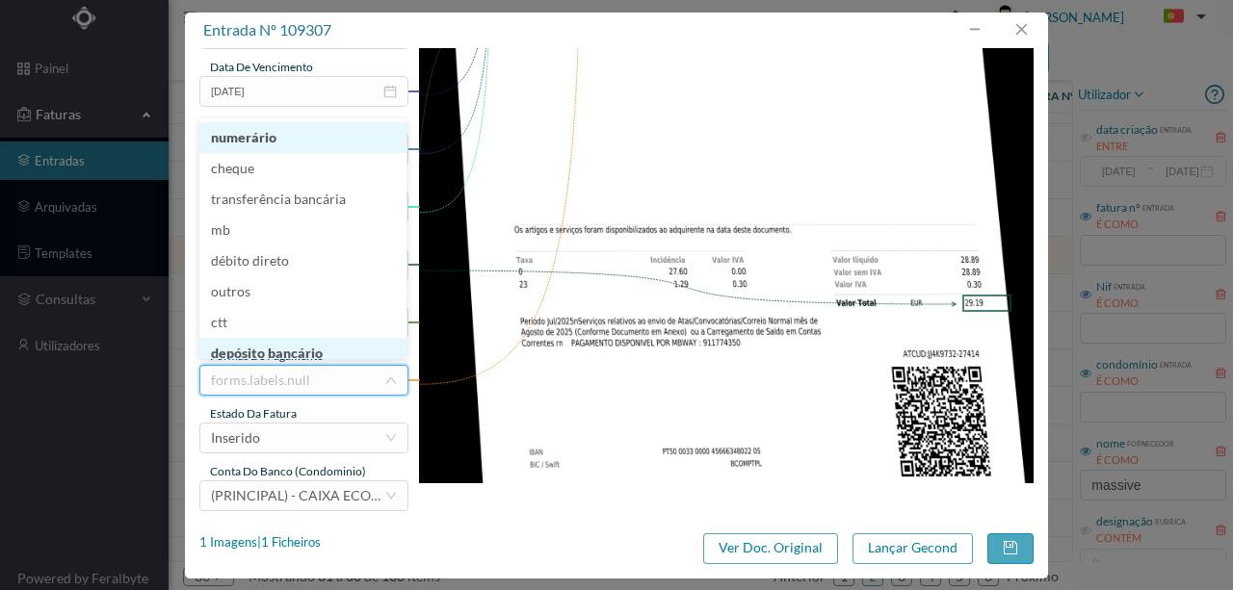
scroll to position [10, 0]
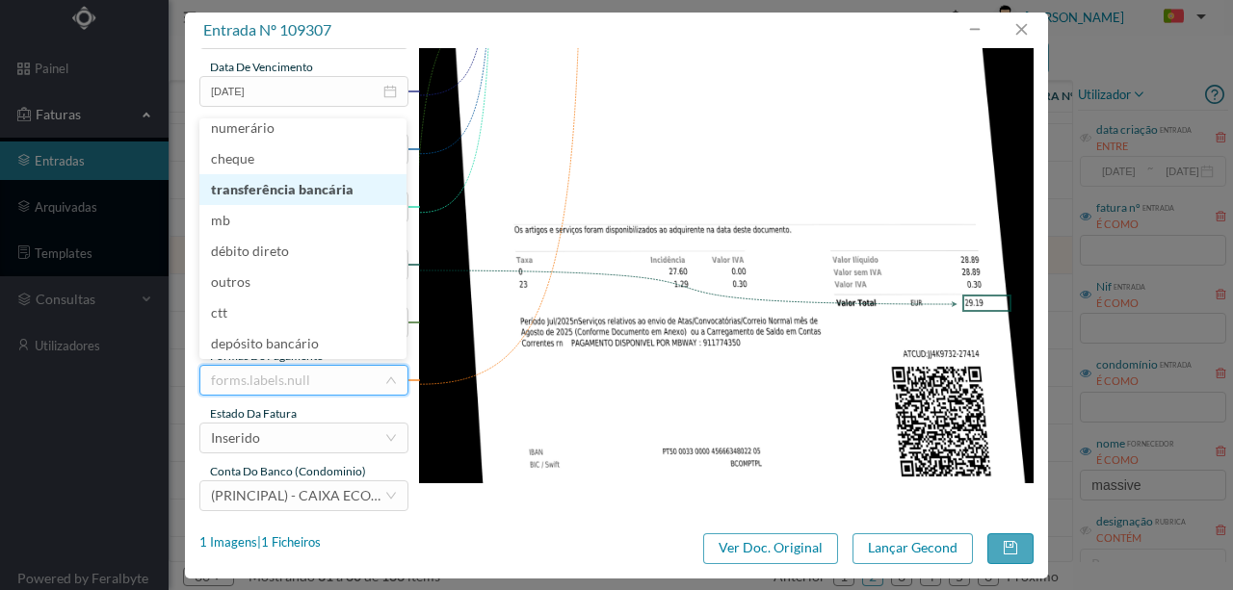
click at [308, 185] on li "transferência bancária" at bounding box center [302, 189] width 207 height 31
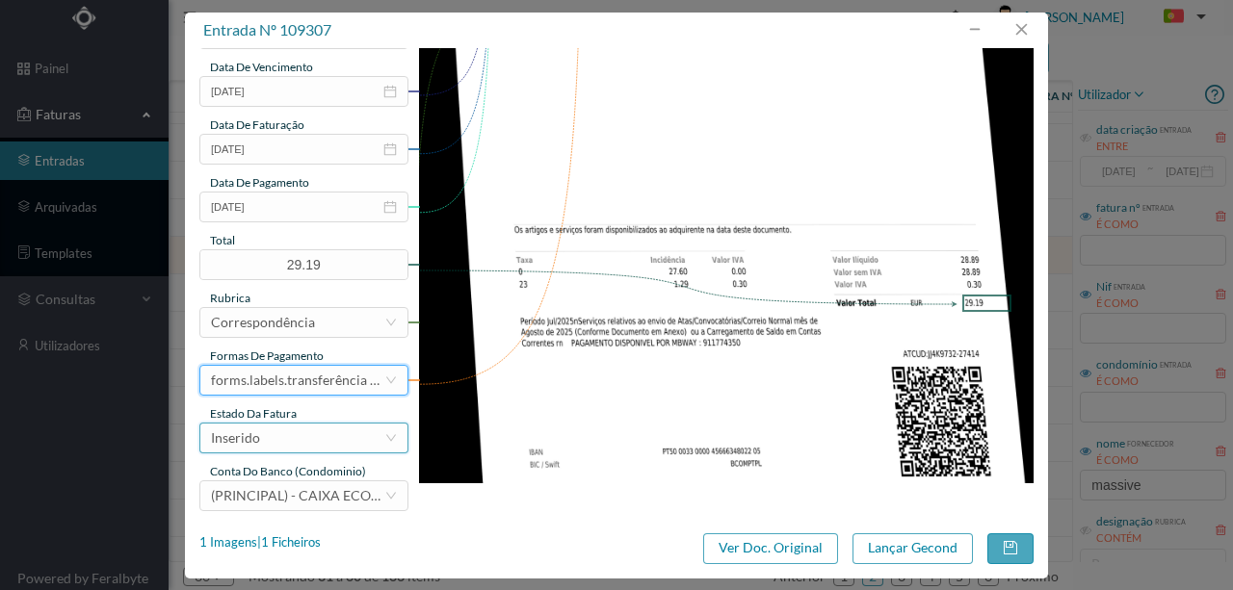
click at [293, 445] on div "Inserido" at bounding box center [297, 438] width 173 height 29
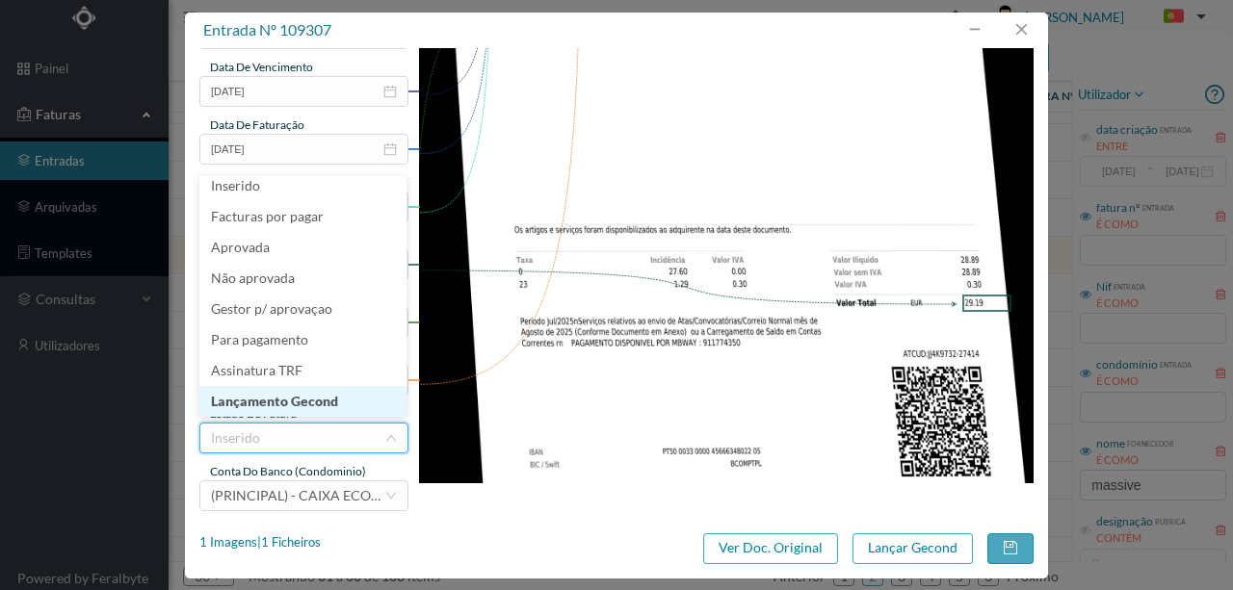
click at [327, 399] on li "Lançamento Gecond" at bounding box center [302, 401] width 207 height 31
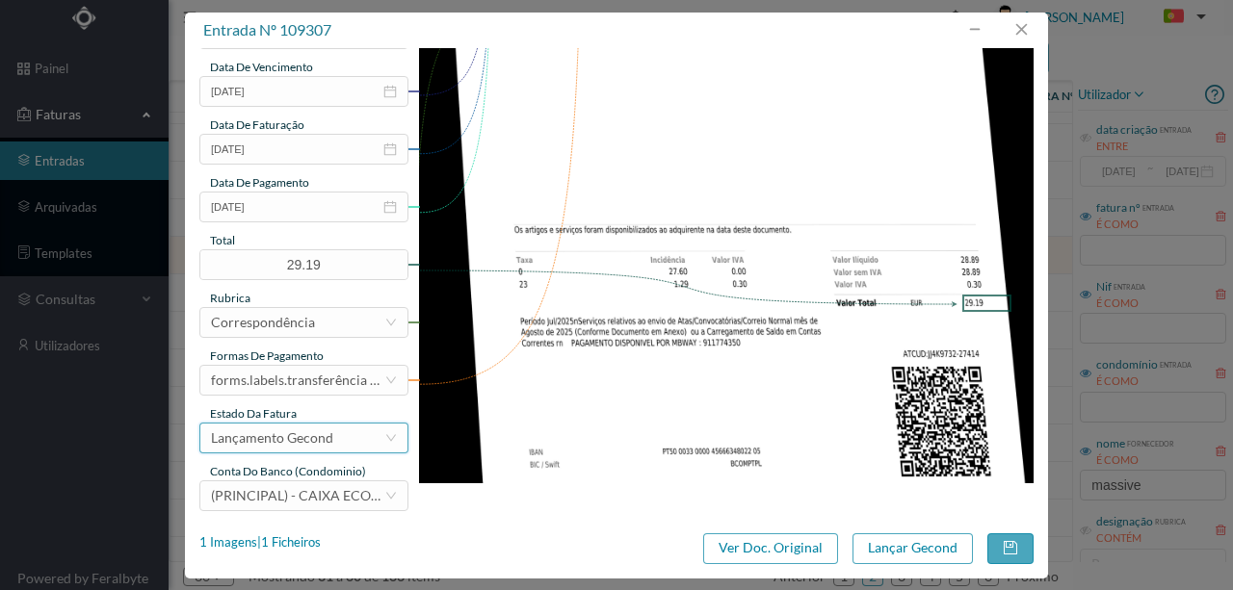
click at [299, 439] on div "Lançamento Gecond" at bounding box center [272, 438] width 122 height 29
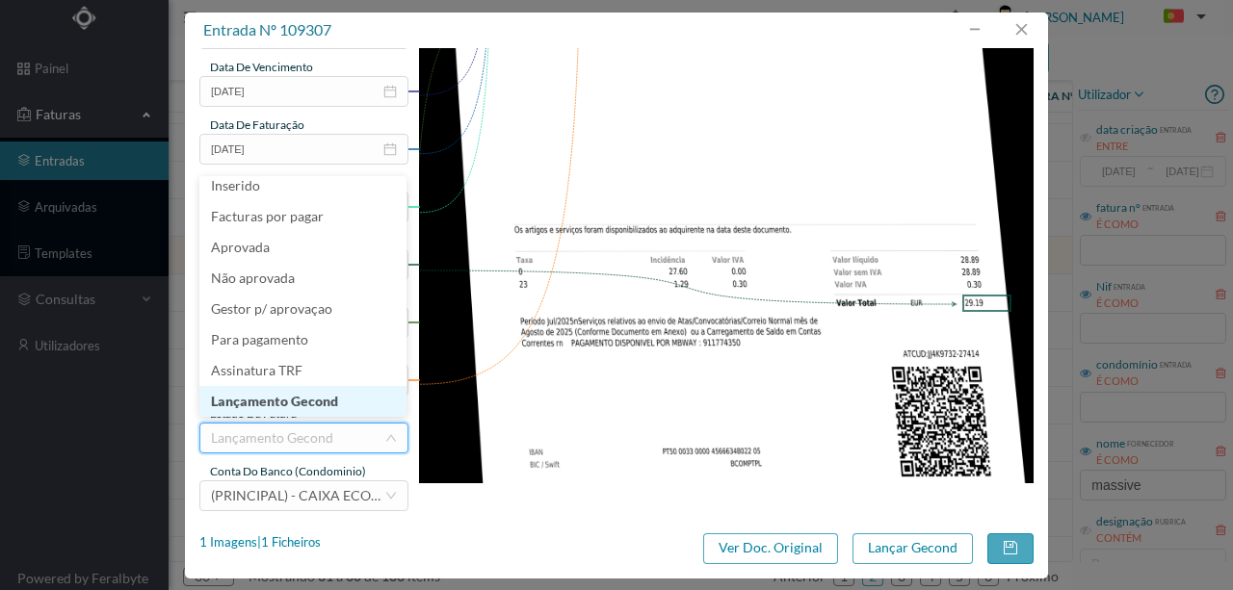
click at [313, 403] on li "Lançamento Gecond" at bounding box center [302, 401] width 207 height 31
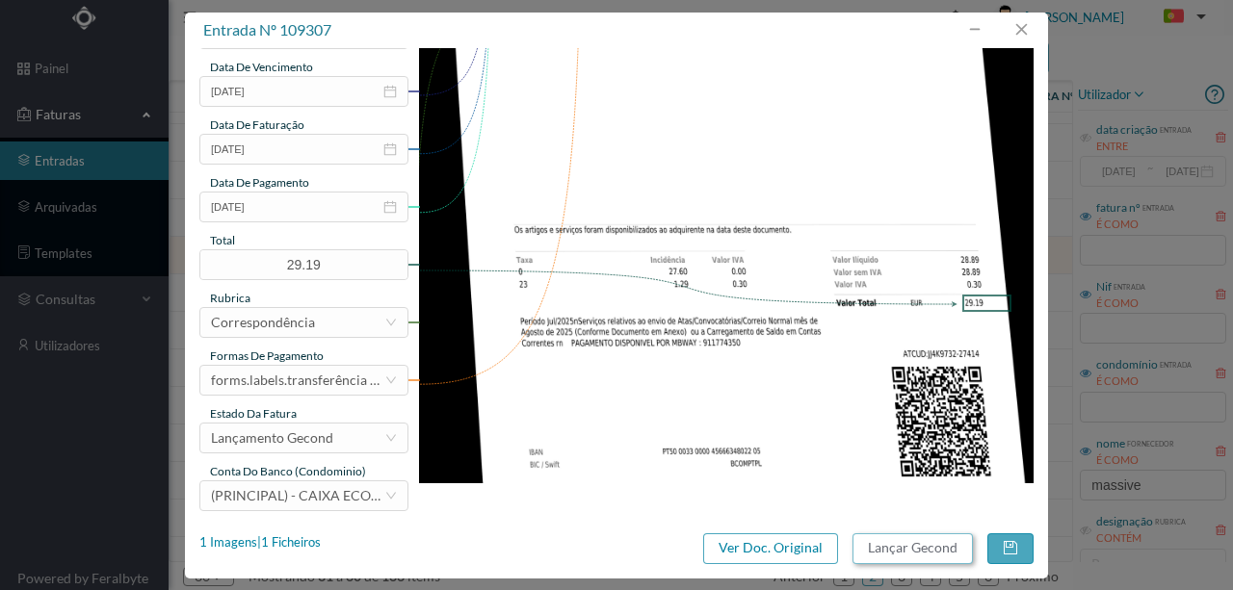
click at [917, 548] on button "Lançar Gecond" at bounding box center [912, 549] width 120 height 31
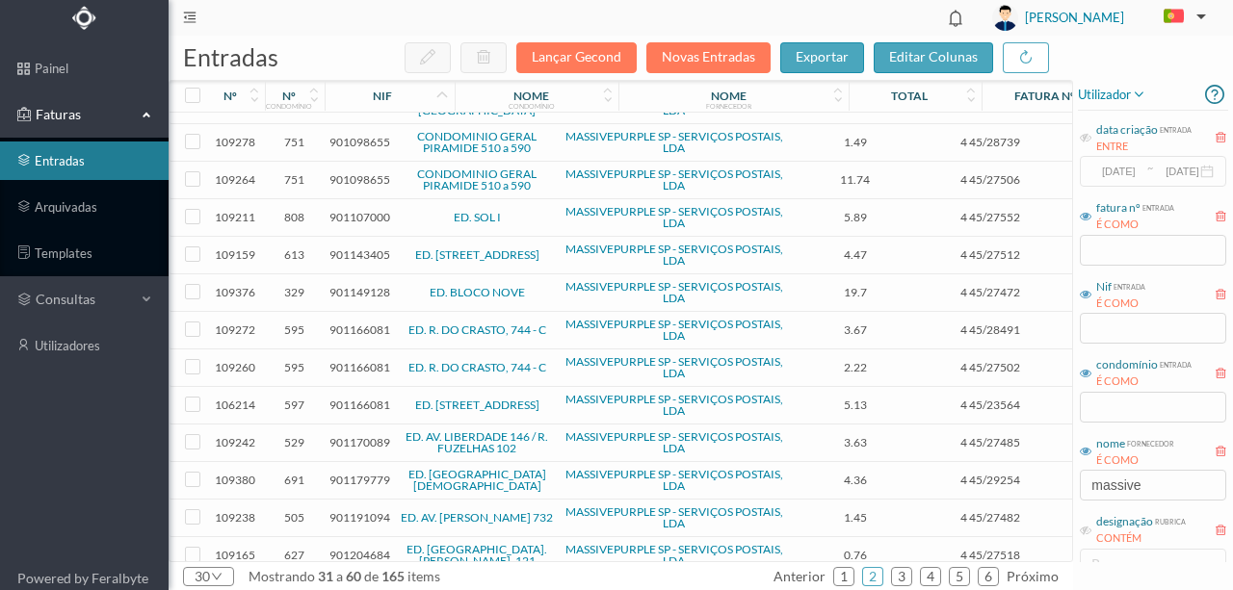
click at [357, 289] on span "901149128" at bounding box center [359, 292] width 61 height 14
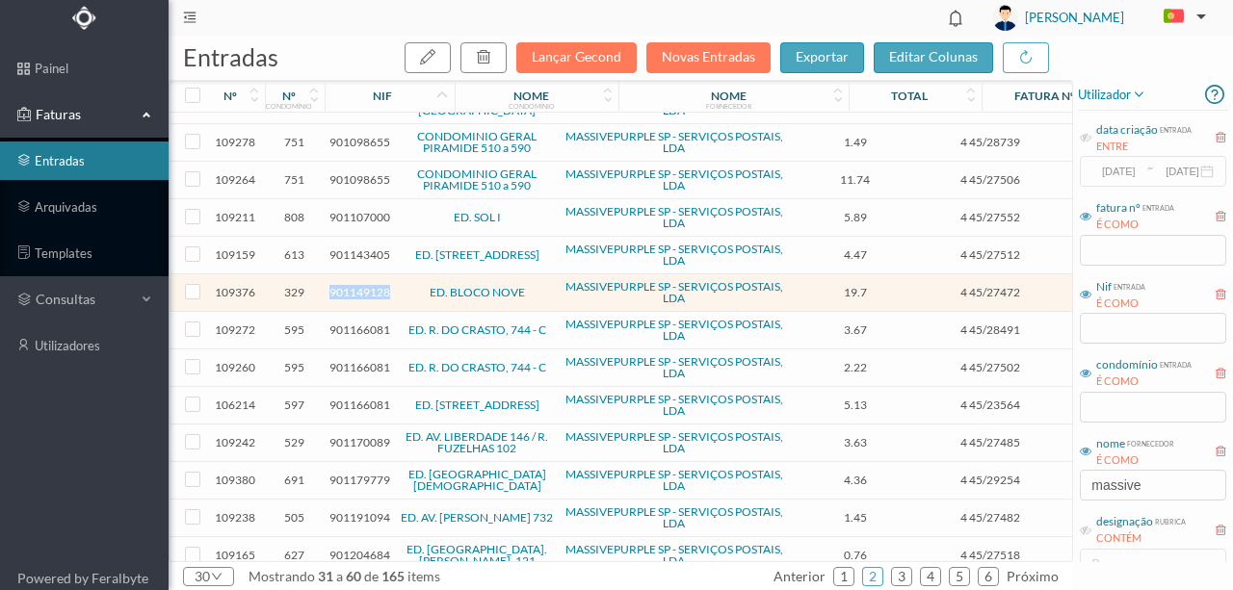
click at [357, 289] on span "901149128" at bounding box center [359, 292] width 61 height 14
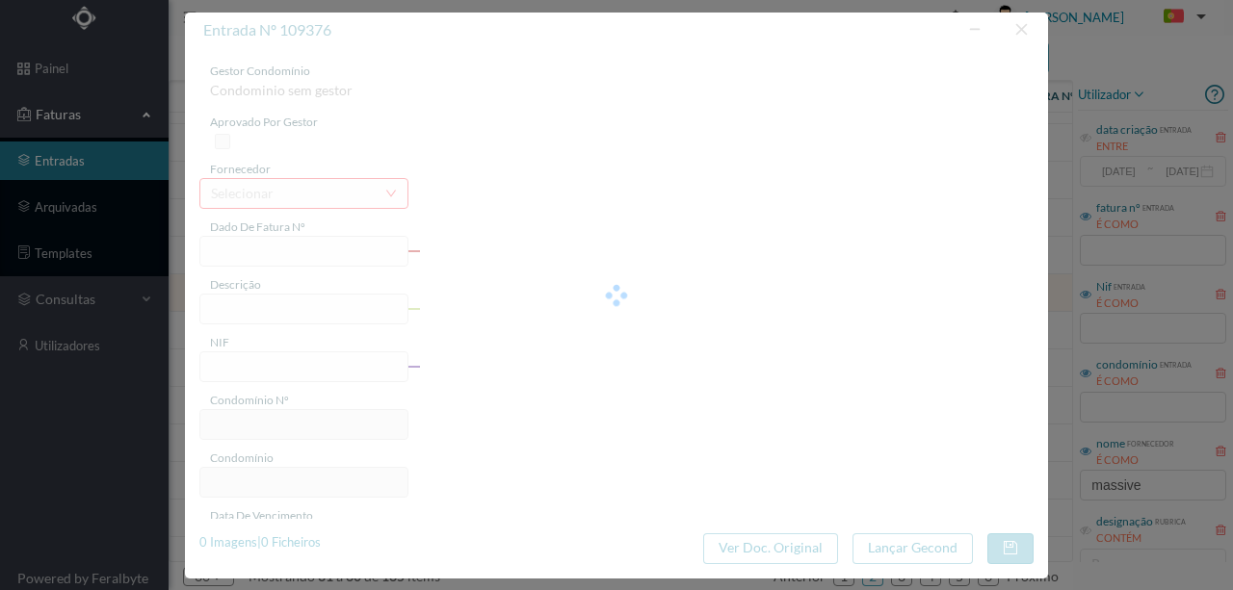
type input "4 45/27472"
type input "Serviço [PERSON_NAME] E “"
type input "901149128"
type input "Invalid date"
type input "[DATE]"
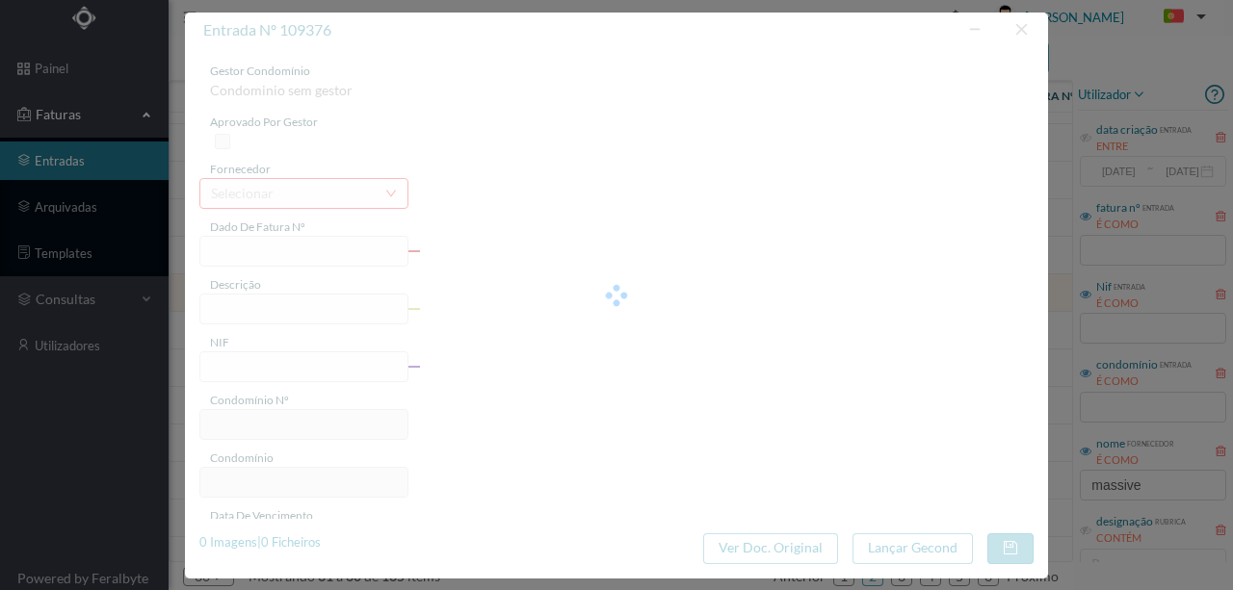
type input "19.70"
type input "329"
type input "ED. BLOCO NOVE"
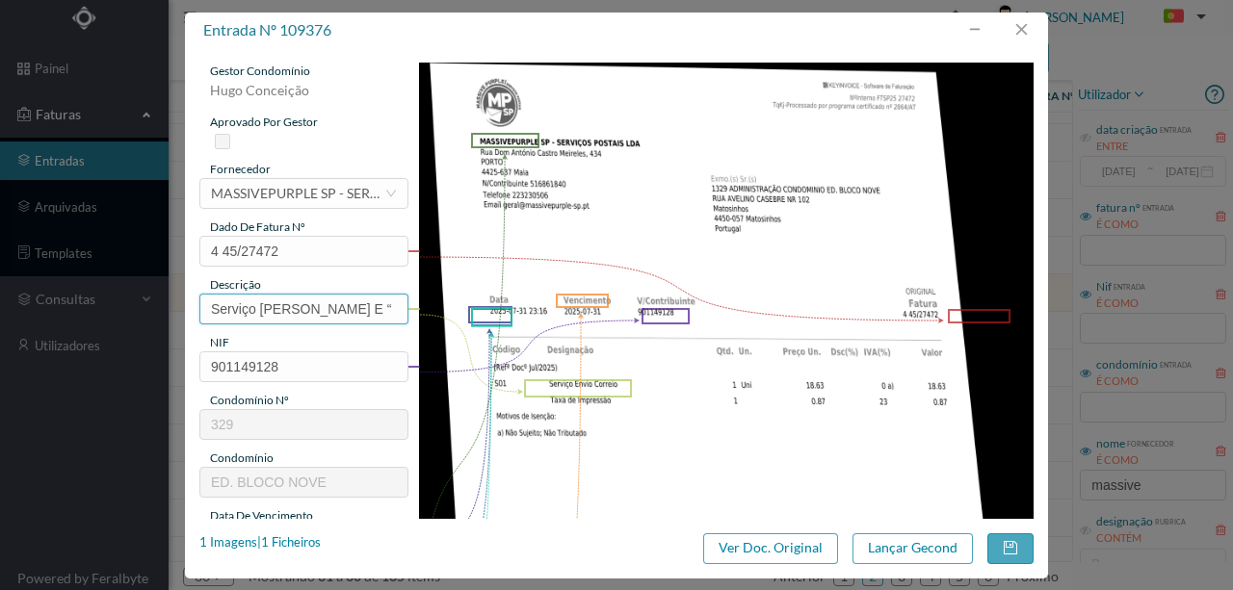
click at [364, 307] on input "Serviço [PERSON_NAME] E “" at bounding box center [303, 309] width 209 height 31
type input "Serviço [PERSON_NAME]"
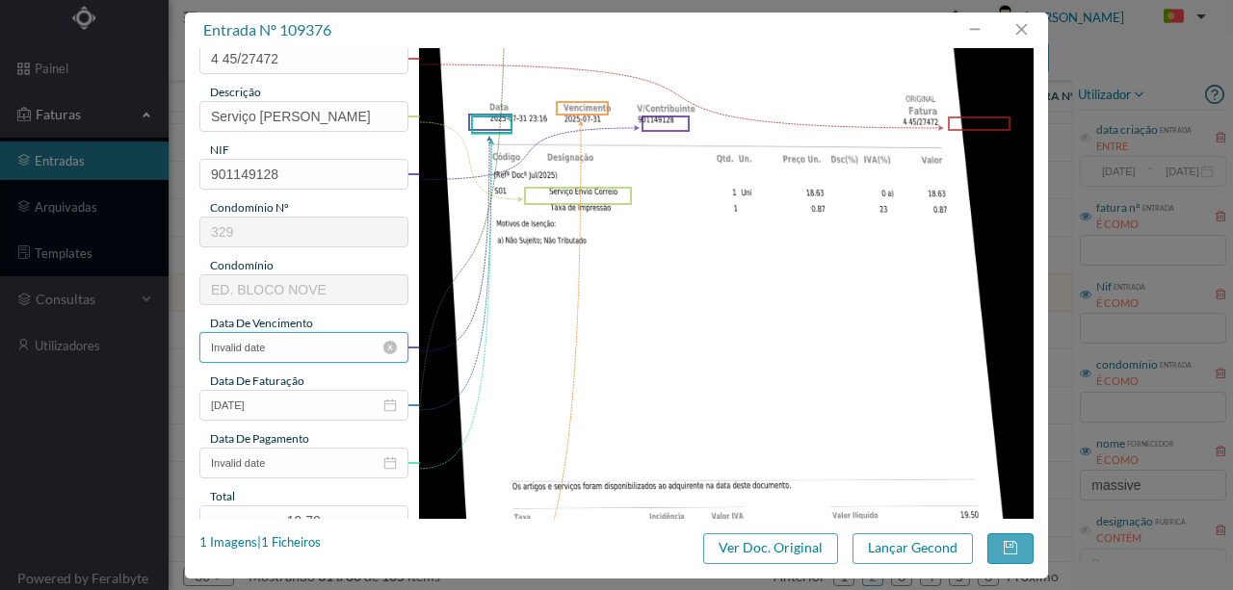
click at [316, 349] on input "Invalid date" at bounding box center [303, 347] width 209 height 31
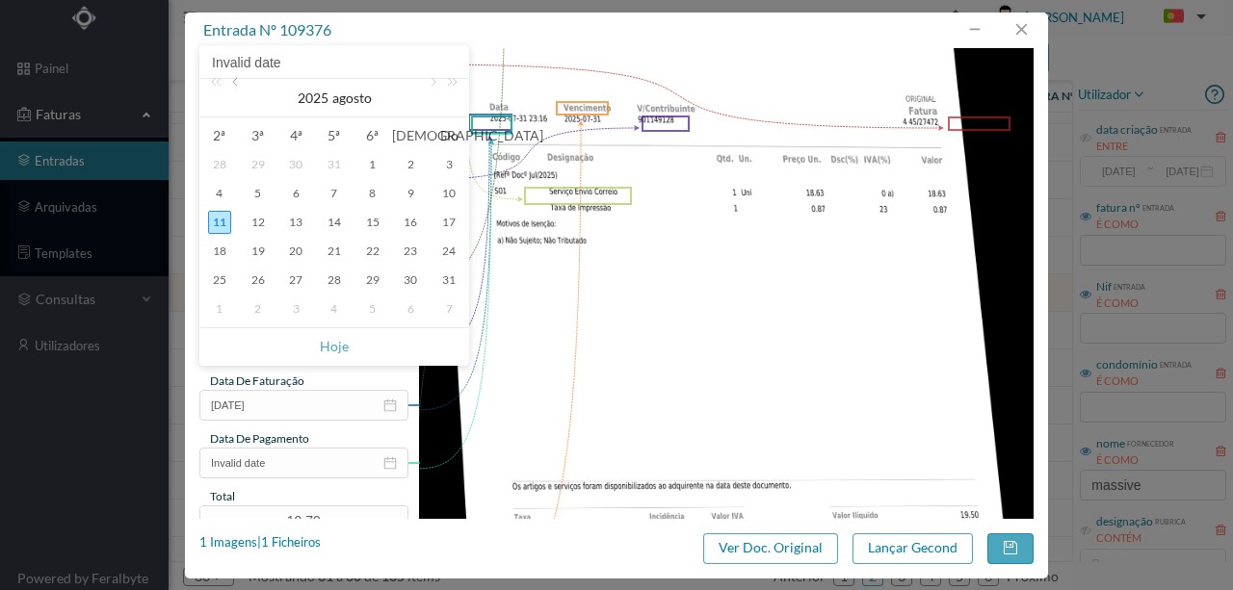
click at [237, 85] on link at bounding box center [236, 98] width 17 height 39
click at [340, 278] on div "31" at bounding box center [334, 280] width 23 height 23
type input "[DATE]"
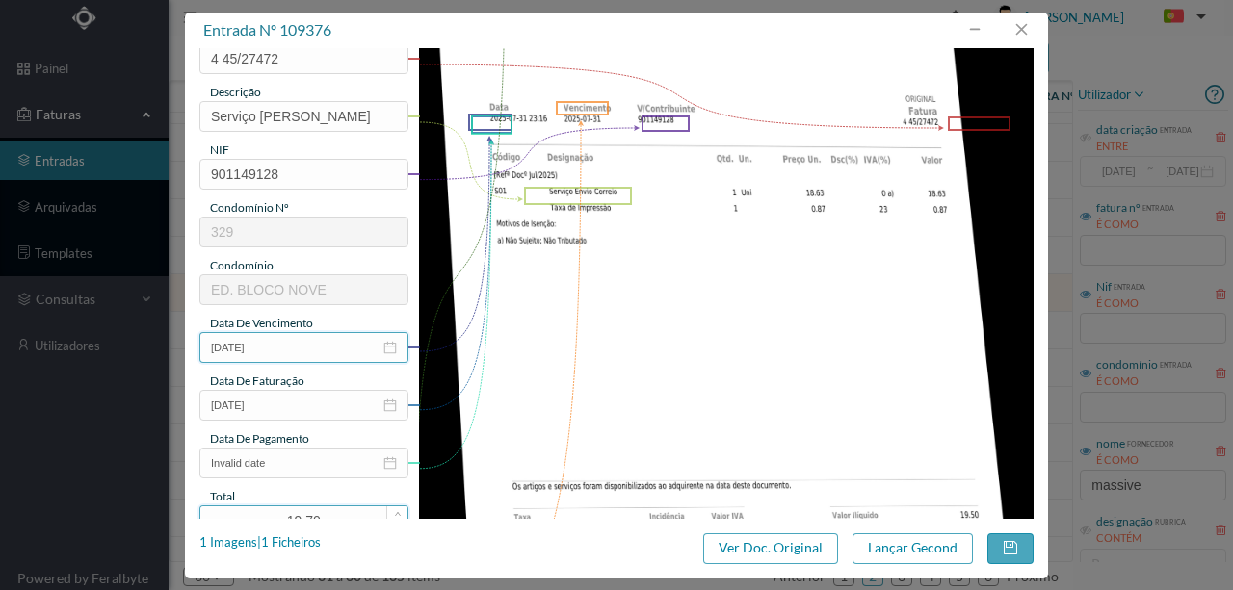
scroll to position [321, 0]
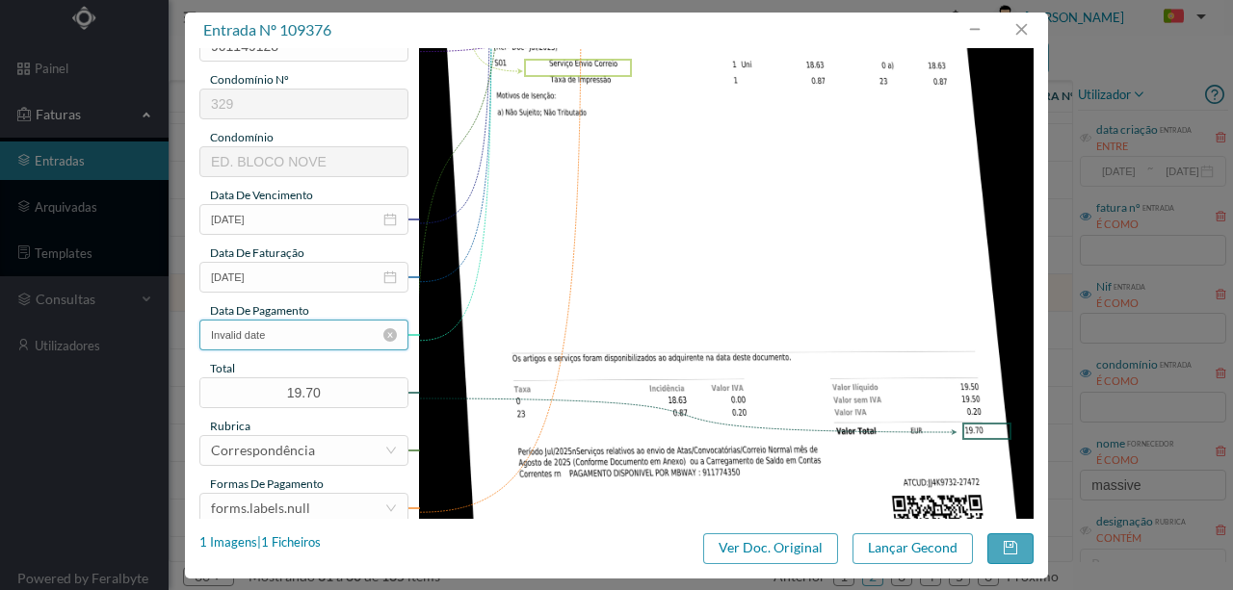
click at [299, 335] on input "Invalid date" at bounding box center [303, 335] width 209 height 31
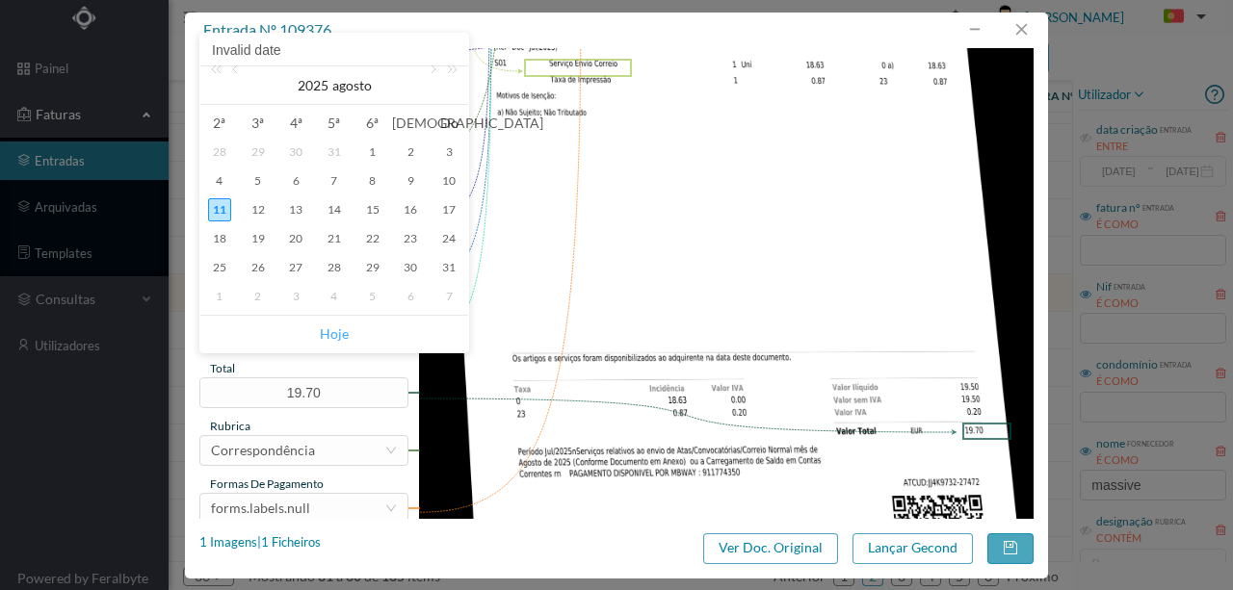
click at [342, 331] on link "Hoje" at bounding box center [334, 334] width 29 height 37
type input "[DATE]"
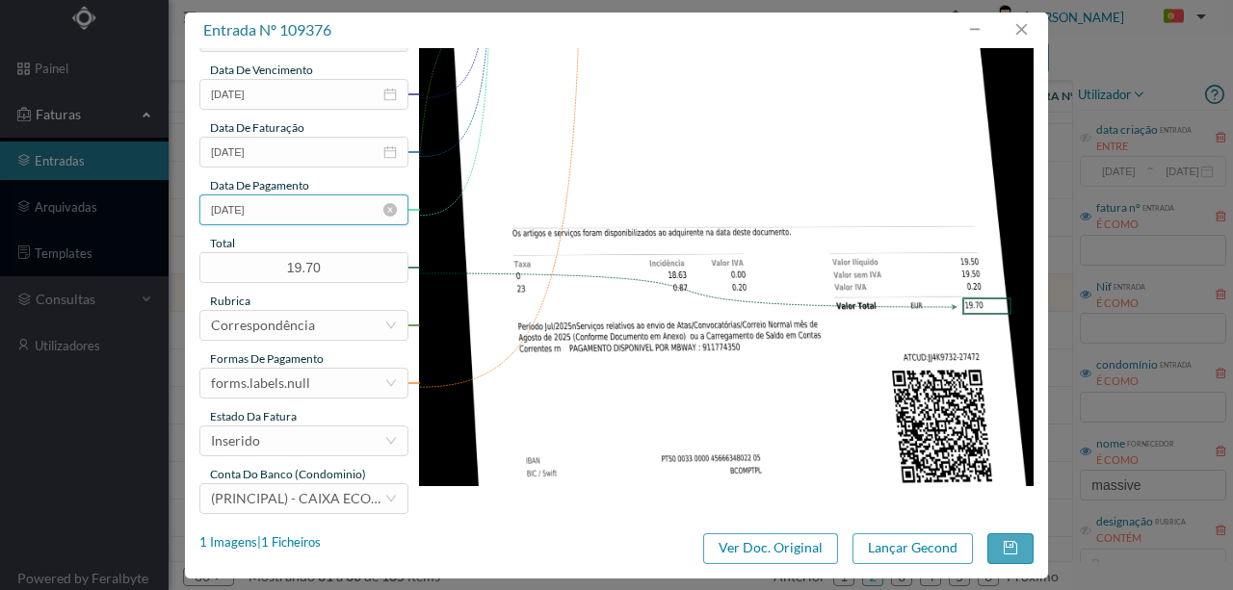
scroll to position [449, 0]
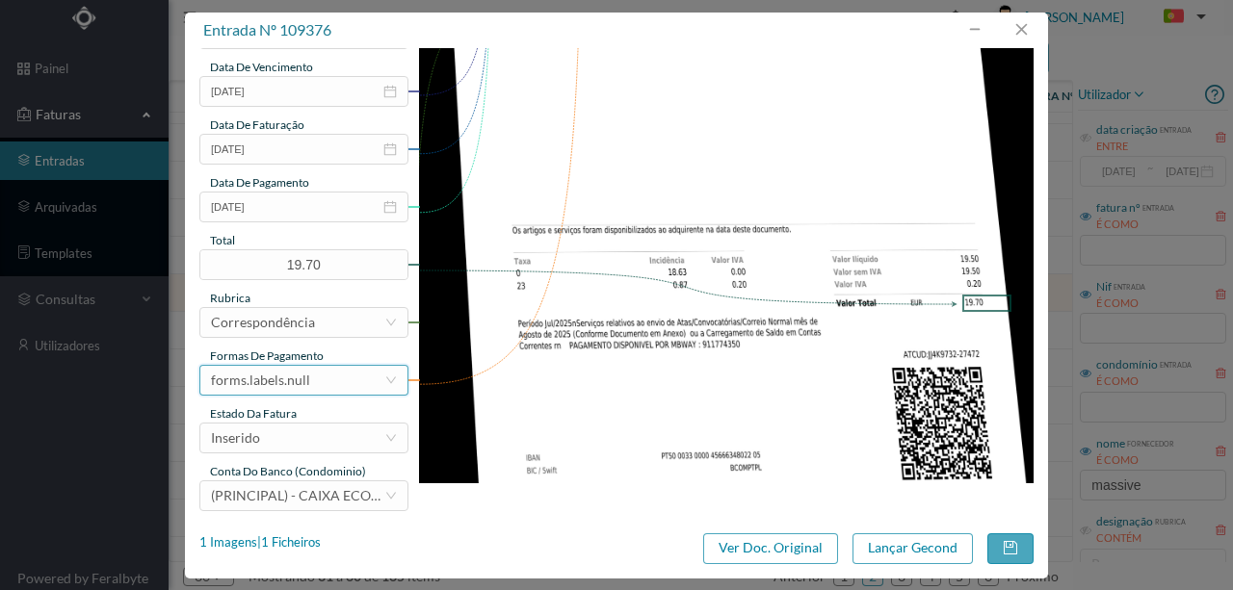
click at [305, 390] on div "forms.labels.null" at bounding box center [260, 380] width 99 height 29
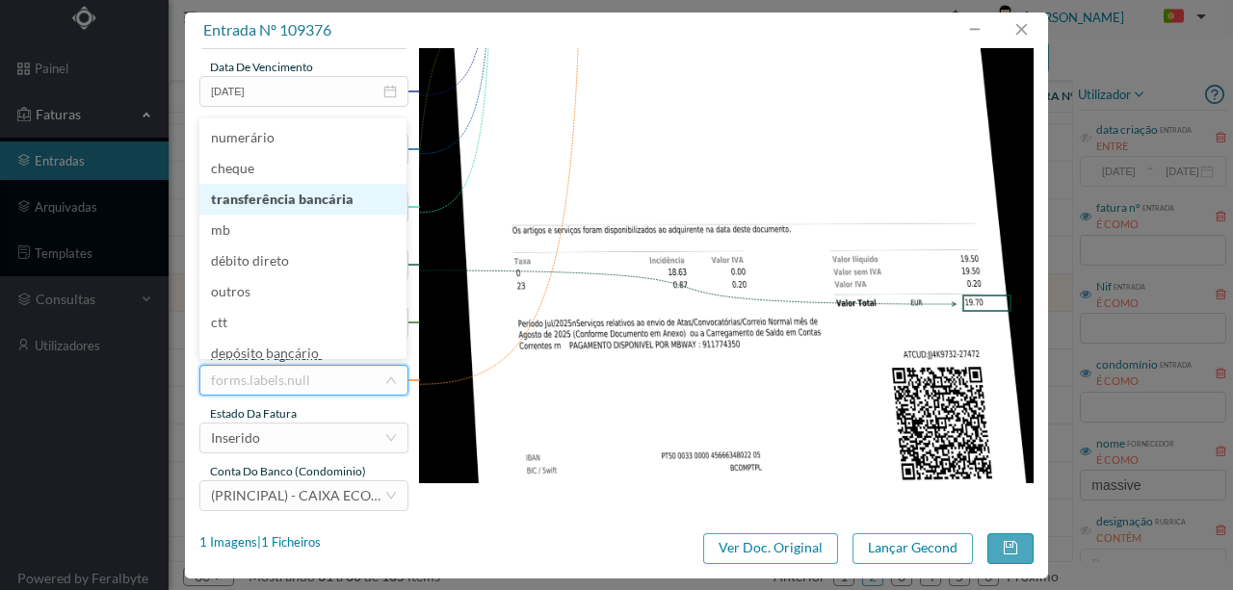
click at [277, 198] on li "transferência bancária" at bounding box center [302, 199] width 207 height 31
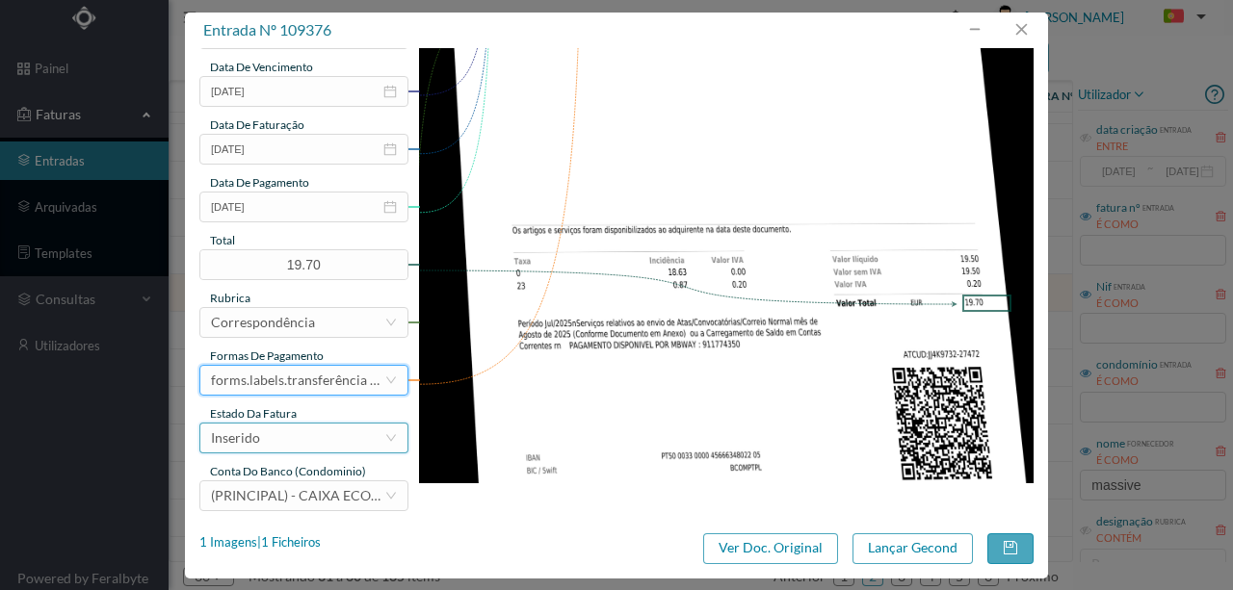
click at [266, 444] on div "Inserido" at bounding box center [297, 438] width 173 height 29
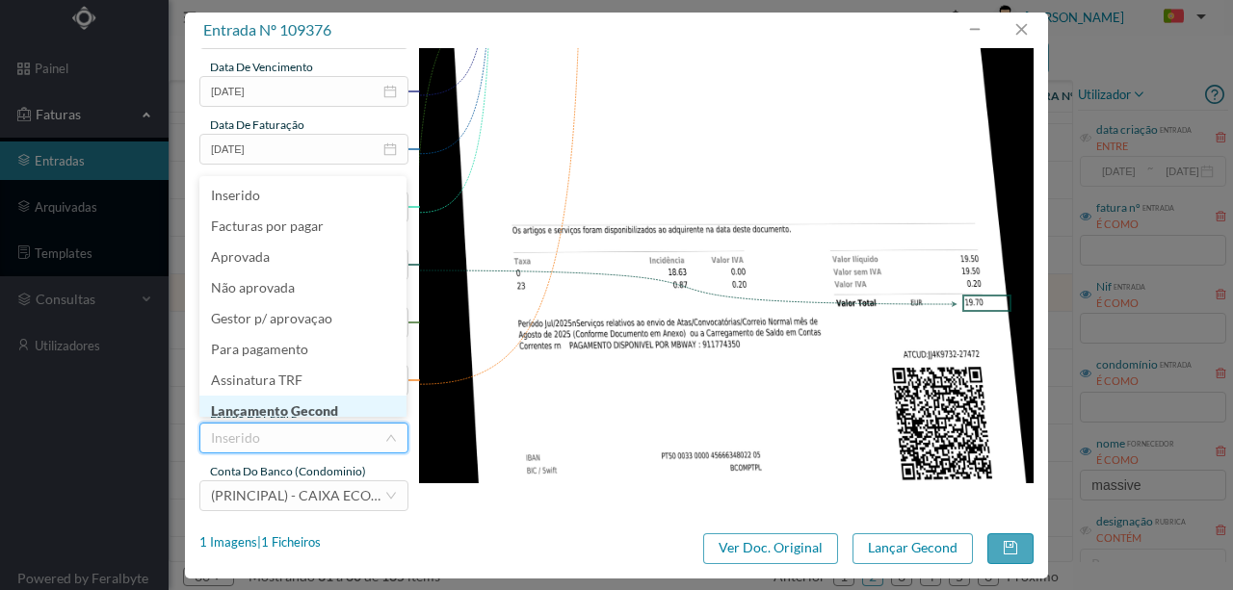
scroll to position [10, 0]
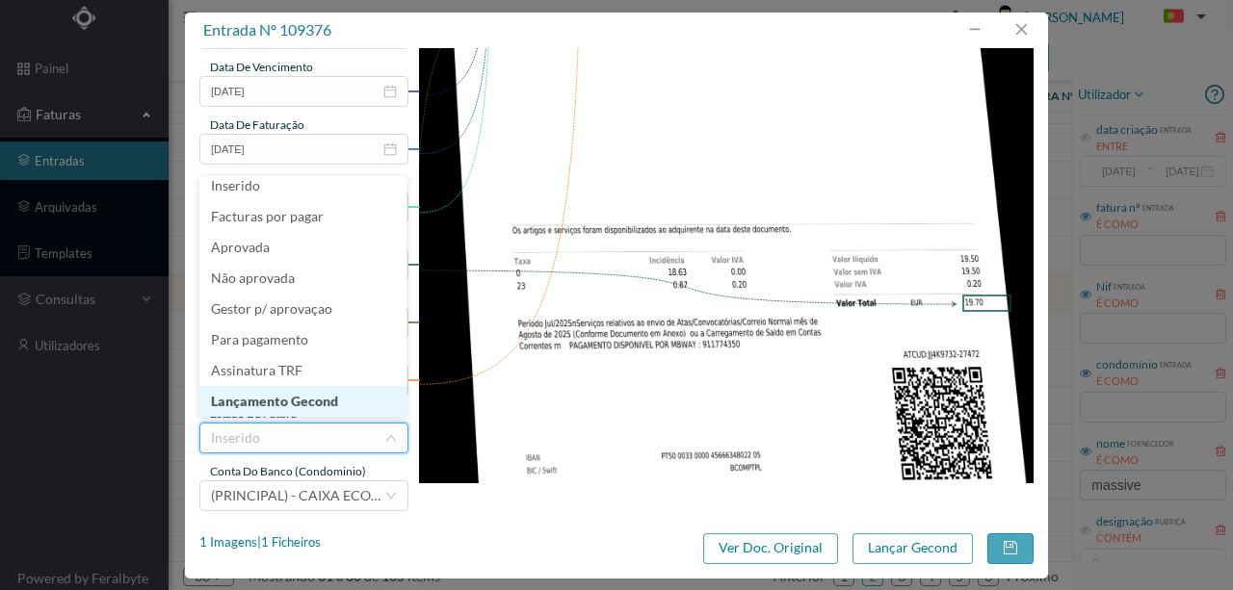
click at [286, 401] on li "Lançamento Gecond" at bounding box center [302, 401] width 207 height 31
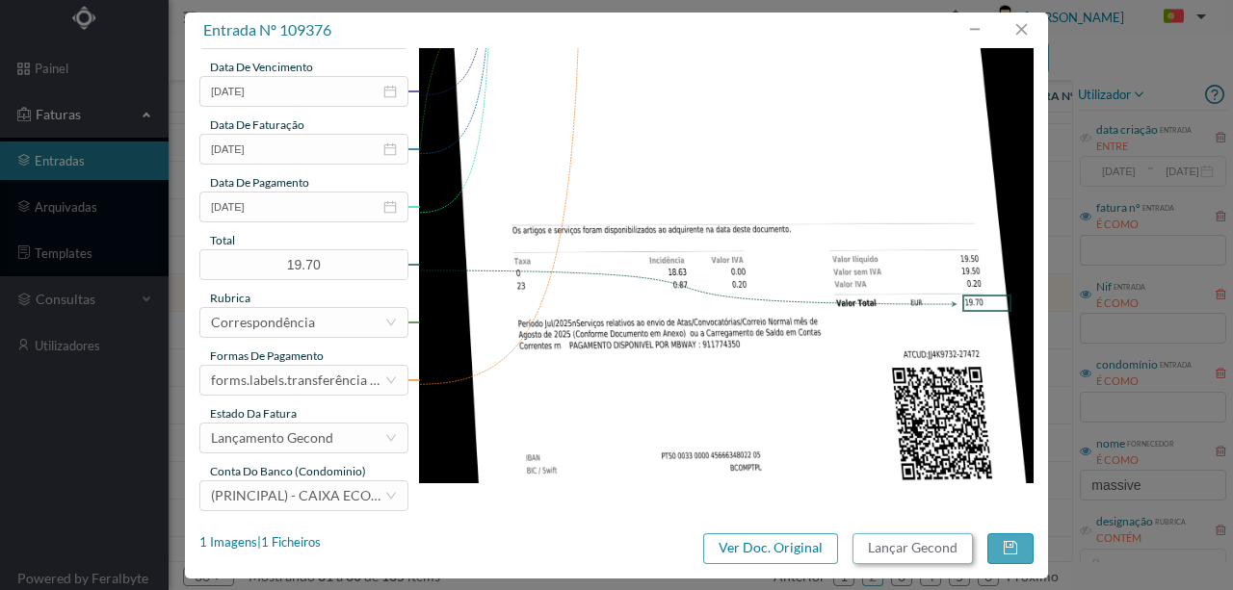
click at [880, 548] on button "Lançar Gecond" at bounding box center [912, 549] width 120 height 31
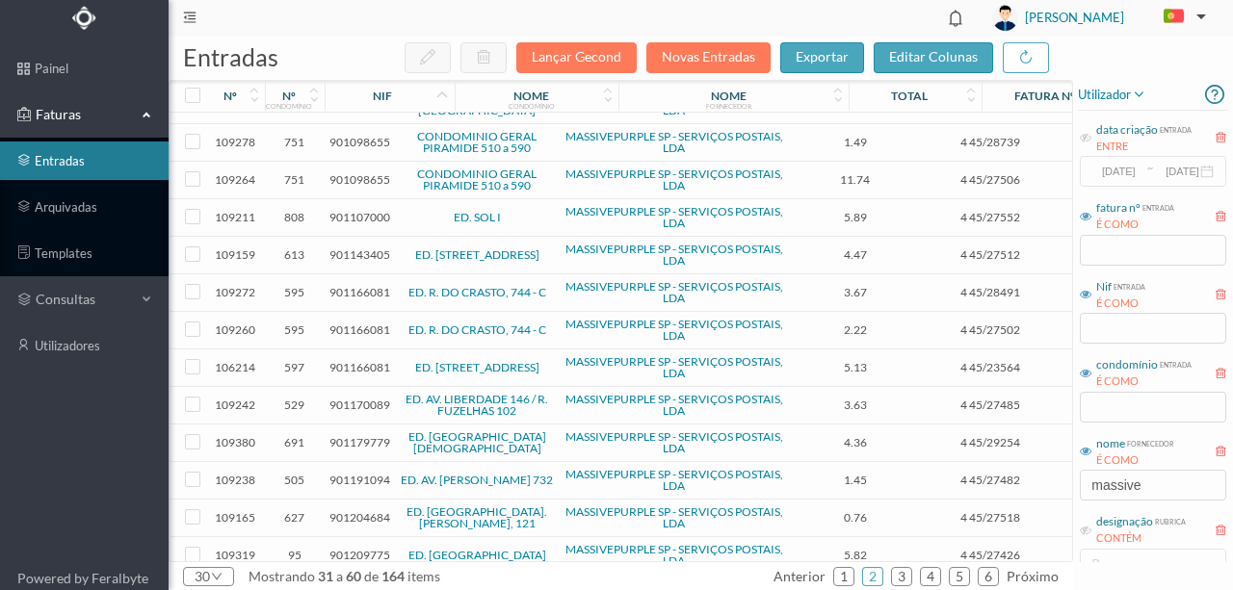
click at [353, 290] on span "901166081" at bounding box center [359, 292] width 61 height 14
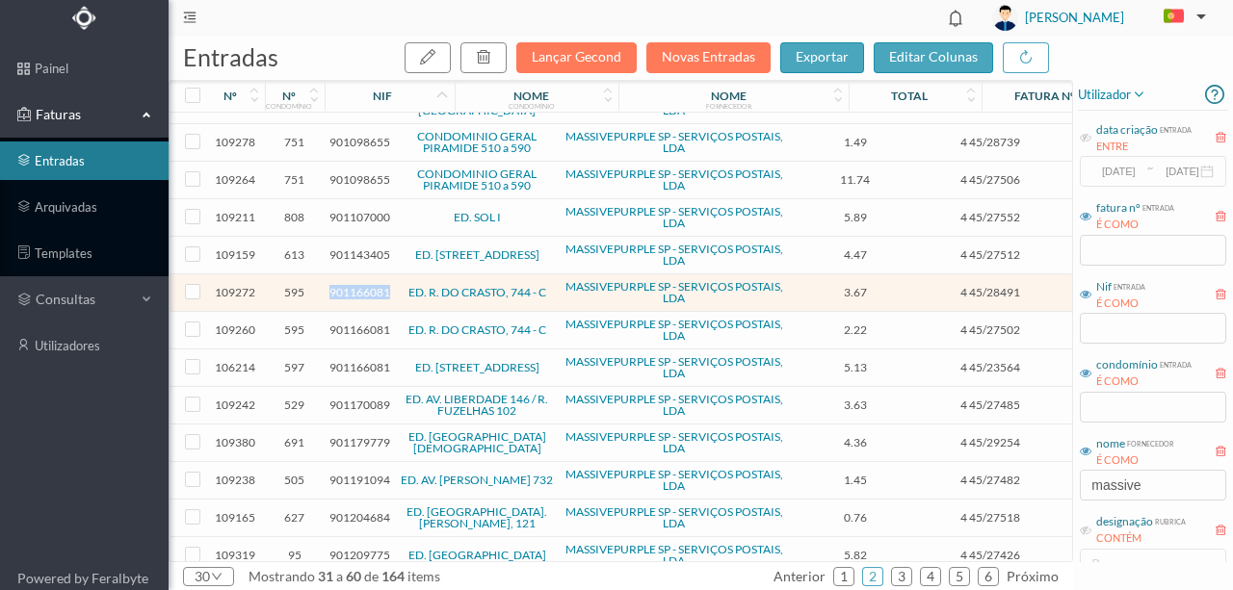
click at [353, 290] on span "901166081" at bounding box center [359, 292] width 61 height 14
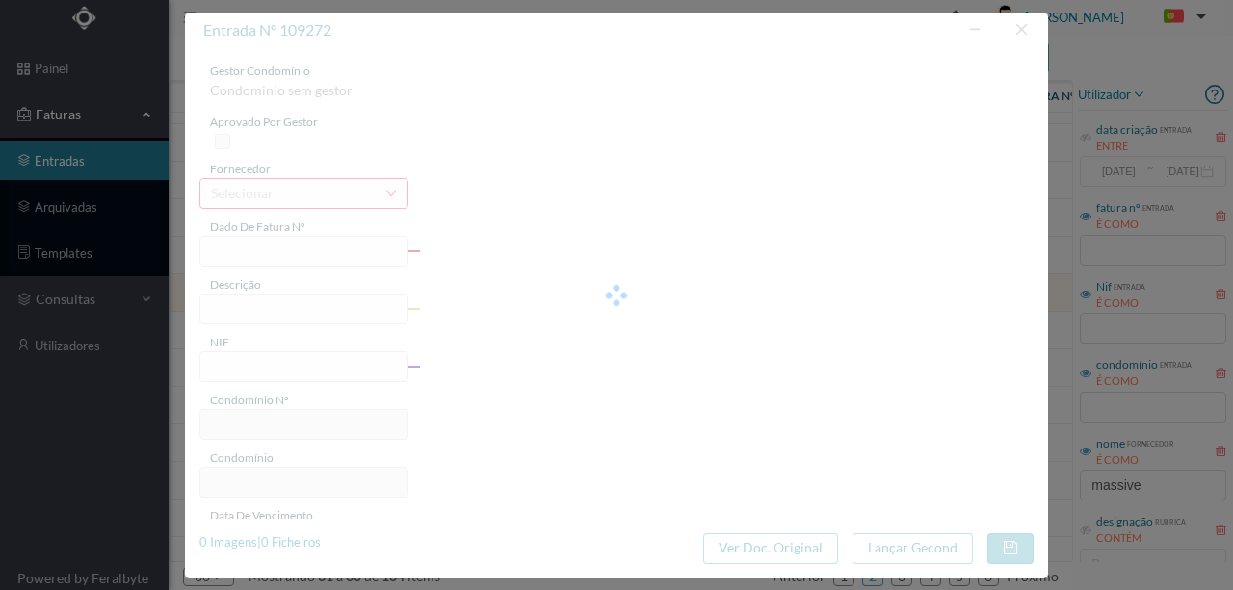
type input "4 45/28491"
type input "Serviço [PERSON_NAME]"
type input "901166081"
type input "[DATE]"
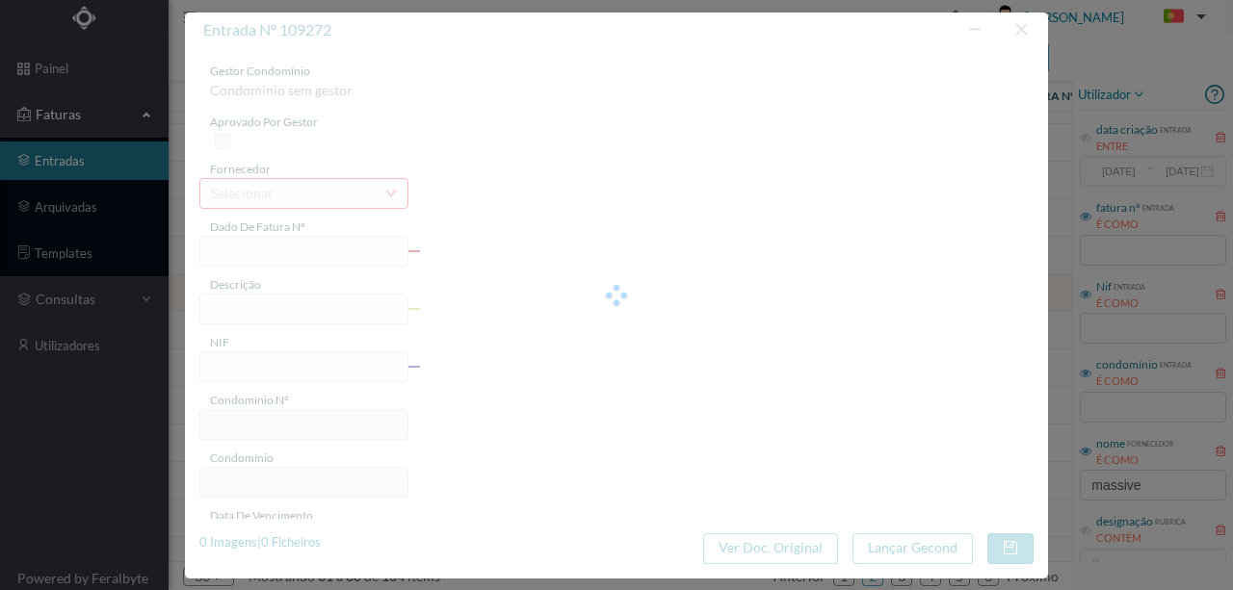
type input "[DATE]"
type input "3.67"
type input "595"
type input "ED. R. DO CRASTO, 744 - C"
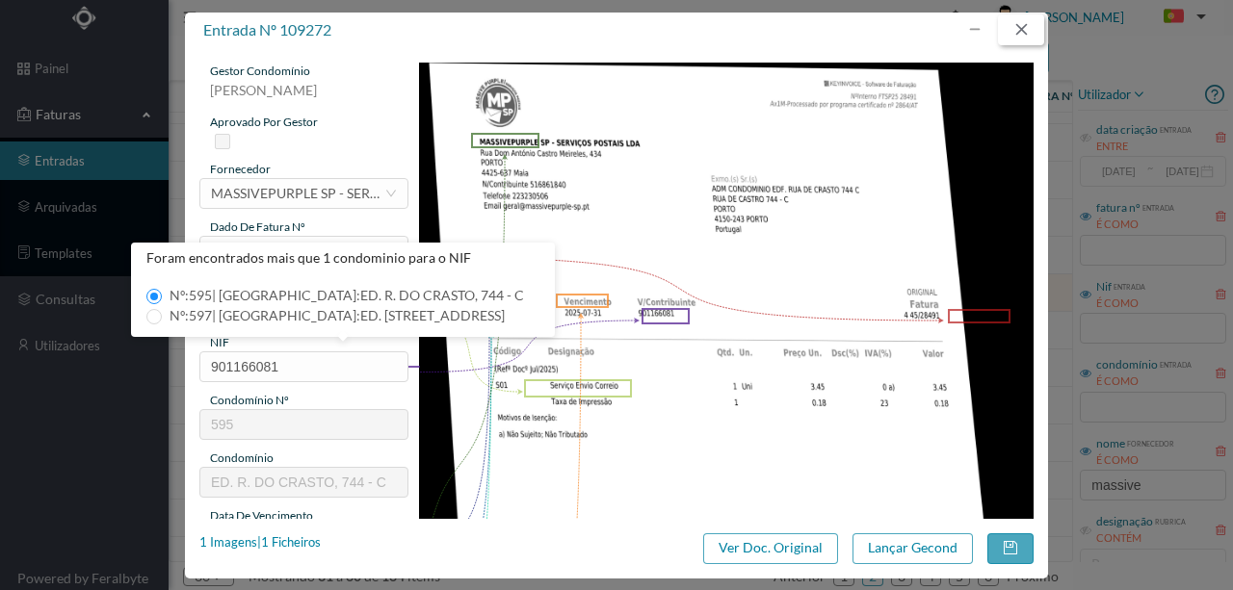
click at [1019, 32] on button "button" at bounding box center [1021, 29] width 46 height 31
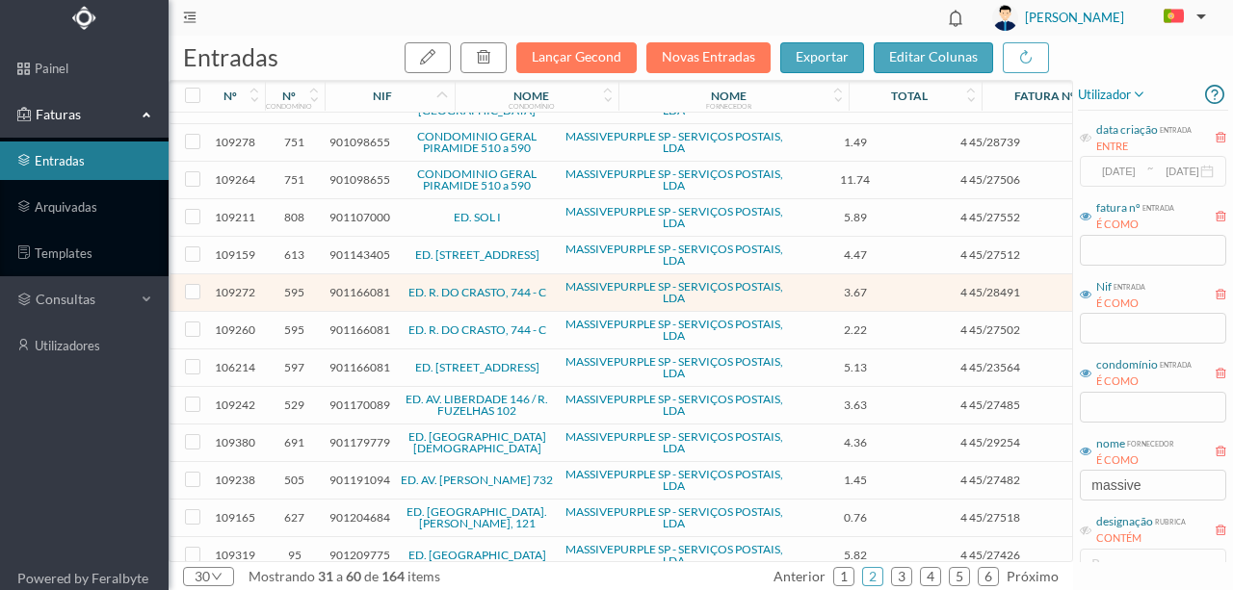
click at [355, 325] on span "901166081" at bounding box center [359, 330] width 61 height 14
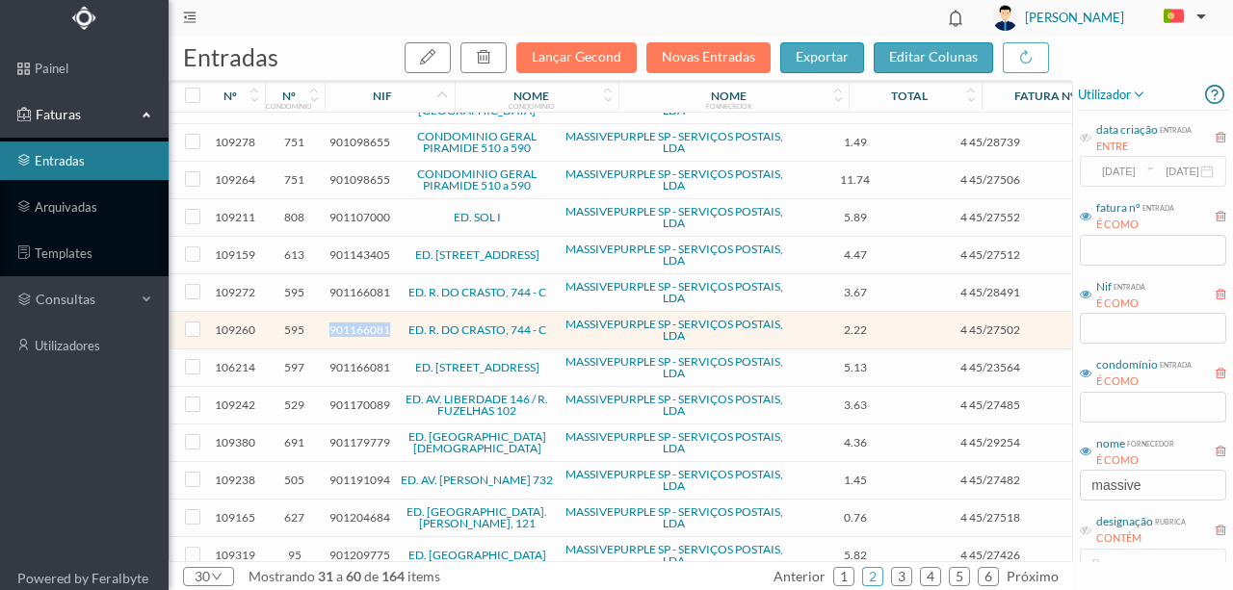
click at [355, 325] on span "901166081" at bounding box center [359, 330] width 61 height 14
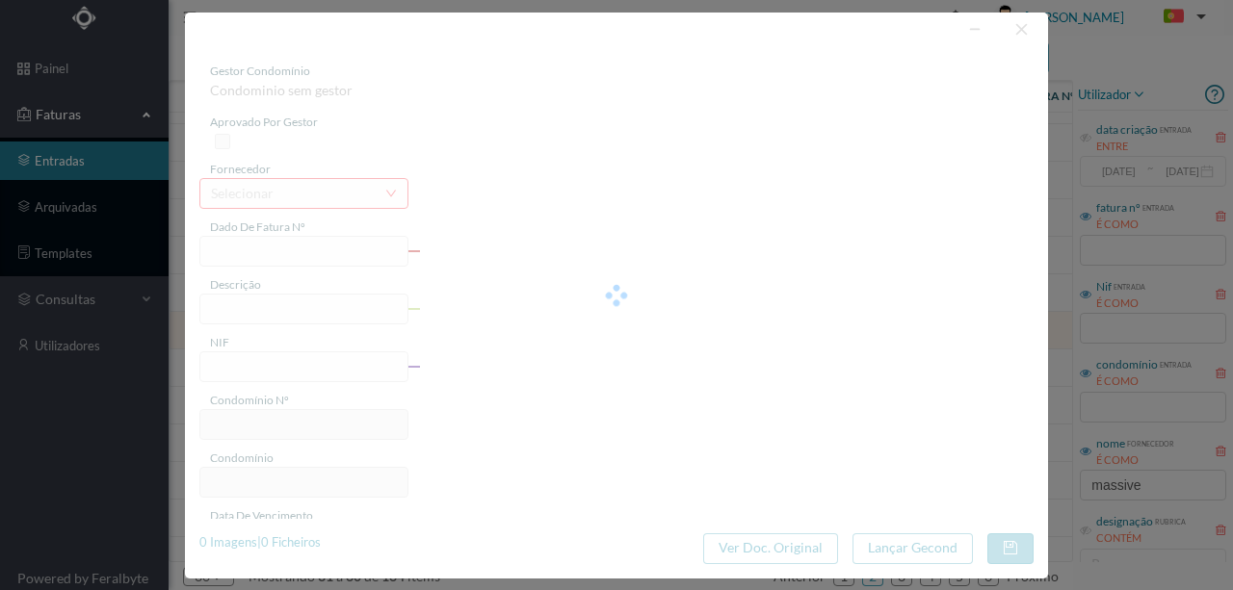
type input "4 45/27502"
type input "Serviço [PERSON_NAME]"
type input "901166081"
type input "[DATE]"
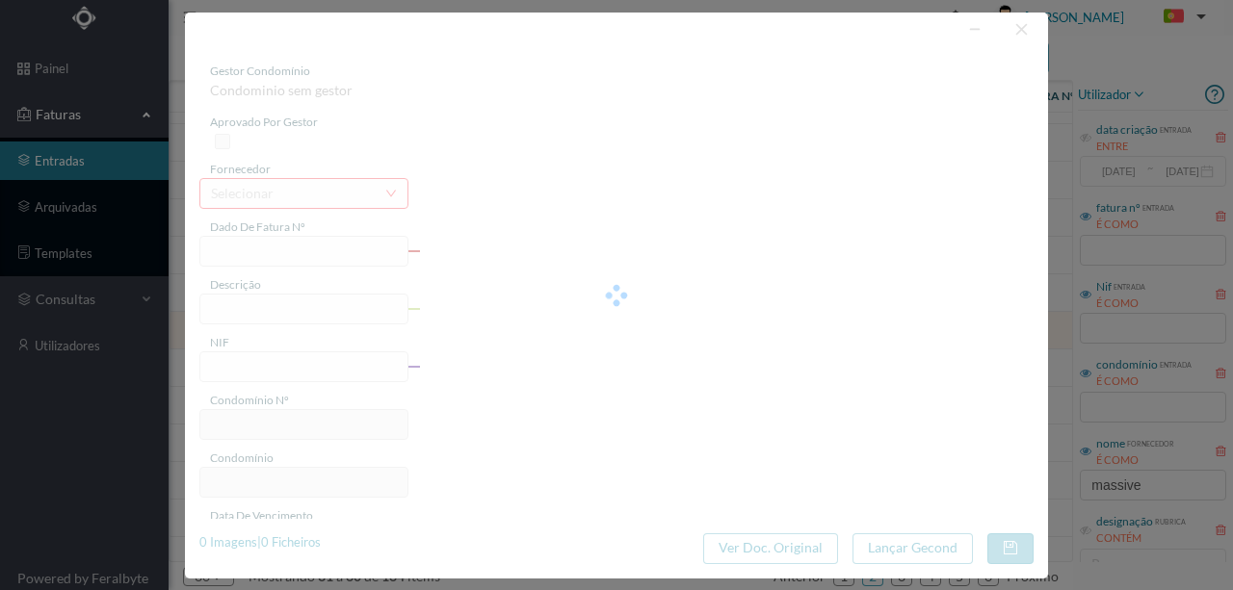
type input "[DATE]"
type input "2.22"
type input "595"
type input "ED. R. DO CRASTO, 744 - C"
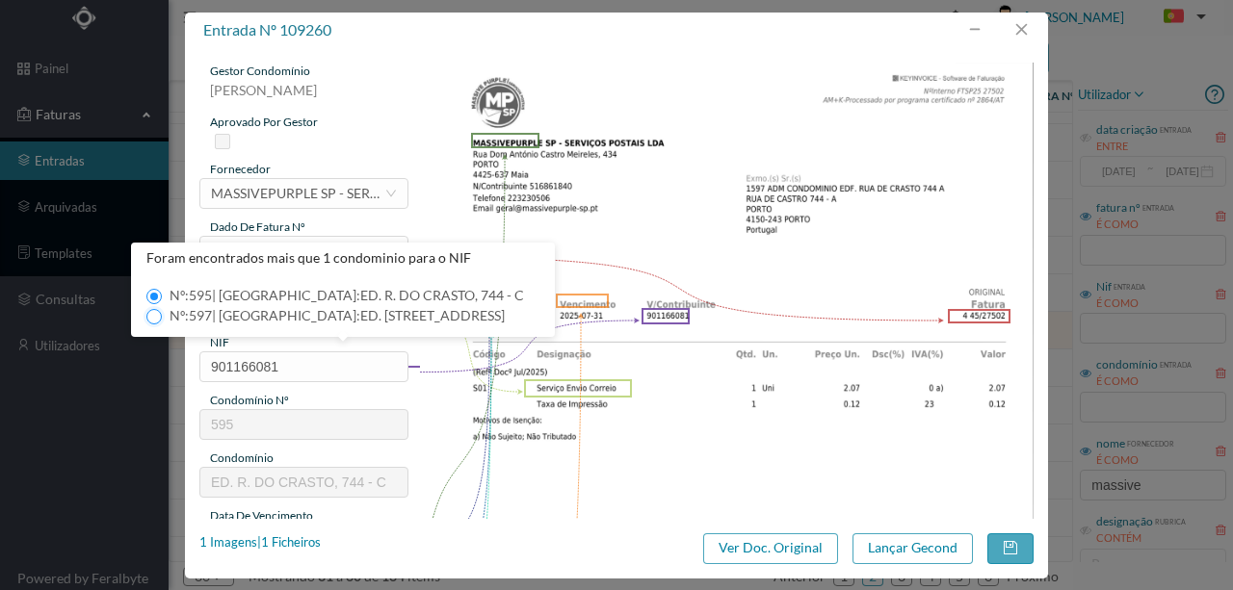
click at [156, 323] on input "Nº: 597 | Nome: ED. [STREET_ADDRESS]" at bounding box center [153, 316] width 15 height 15
type input "597"
type input "ED. [STREET_ADDRESS]"
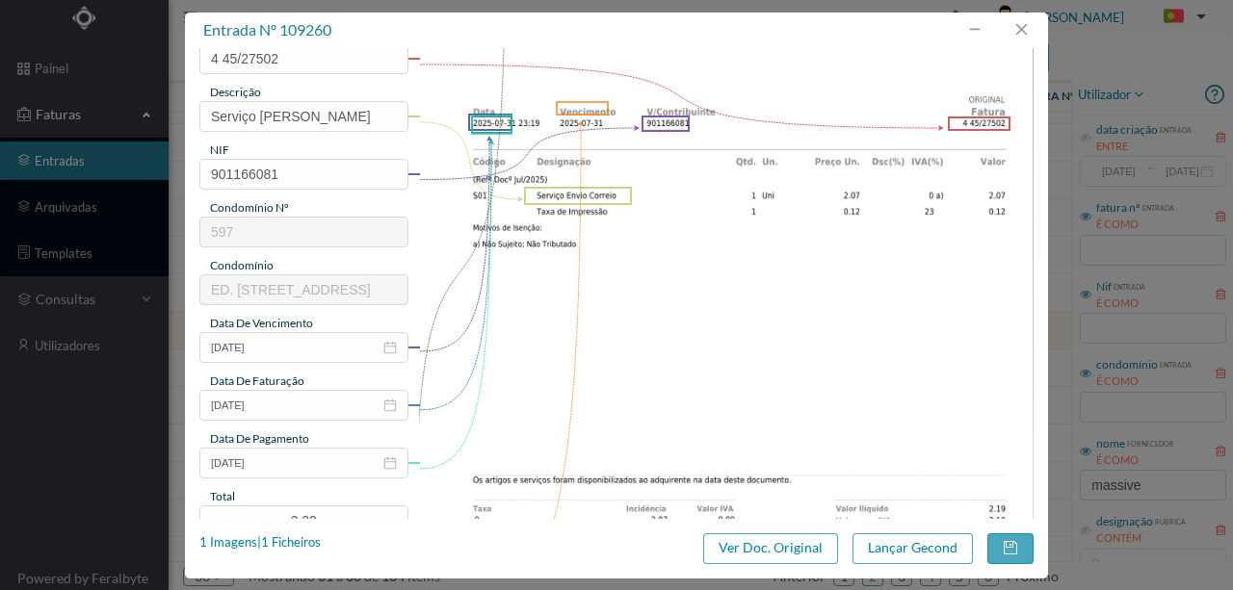
scroll to position [256, 0]
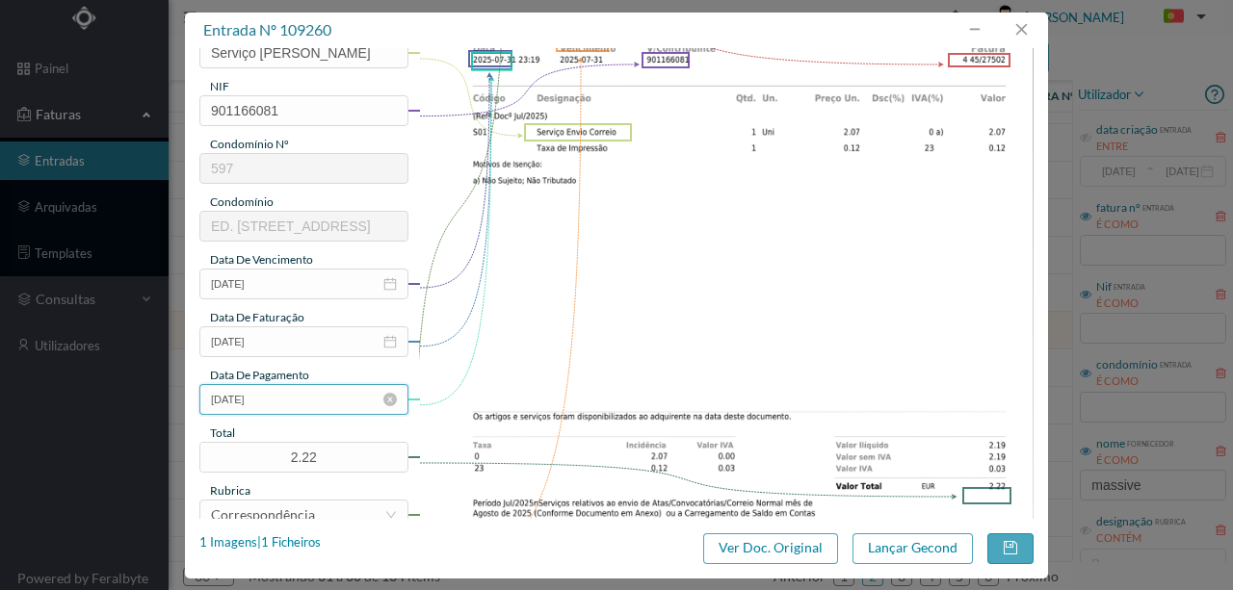
click at [304, 406] on input "[DATE]" at bounding box center [303, 399] width 209 height 31
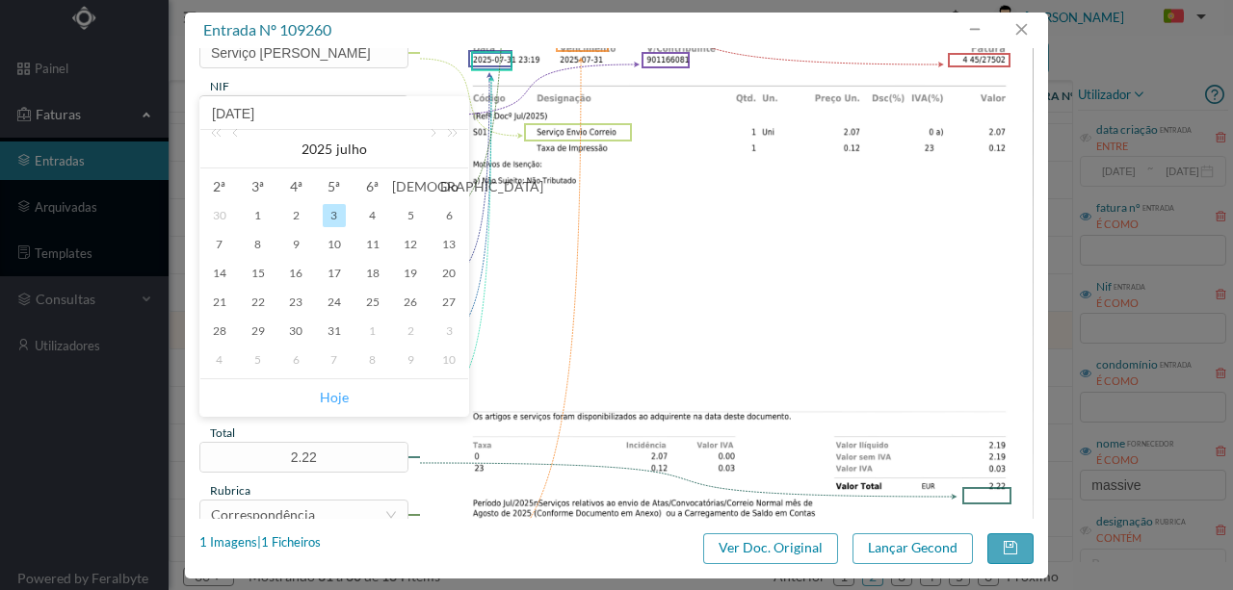
click at [337, 399] on link "Hoje" at bounding box center [334, 397] width 29 height 37
type input "[DATE]"
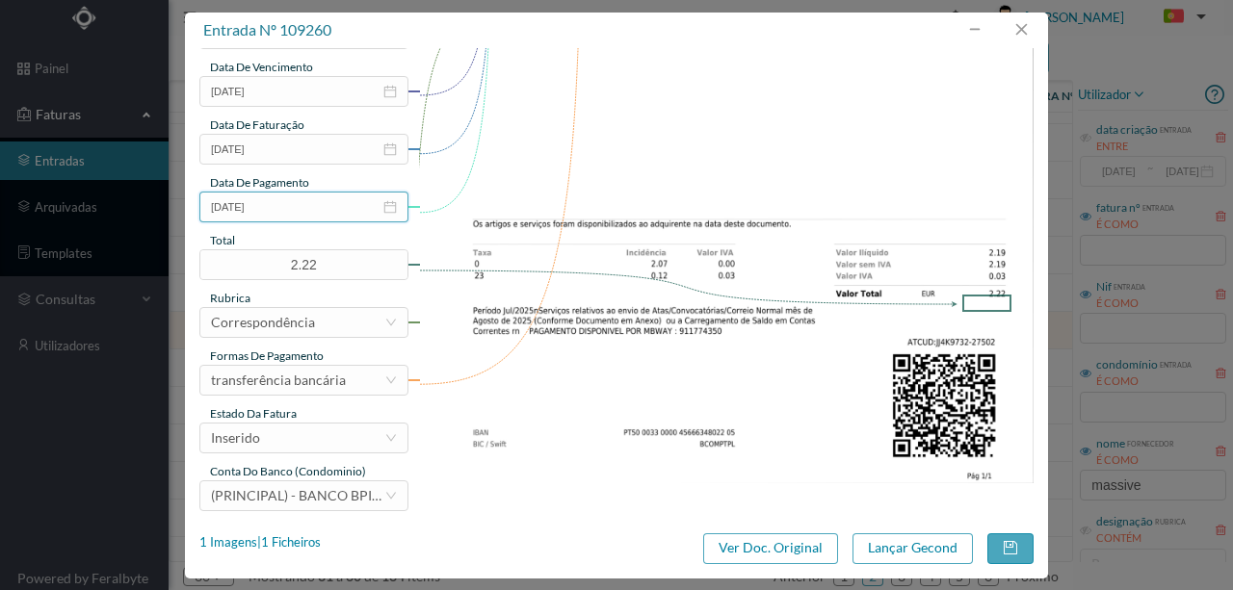
scroll to position [456, 0]
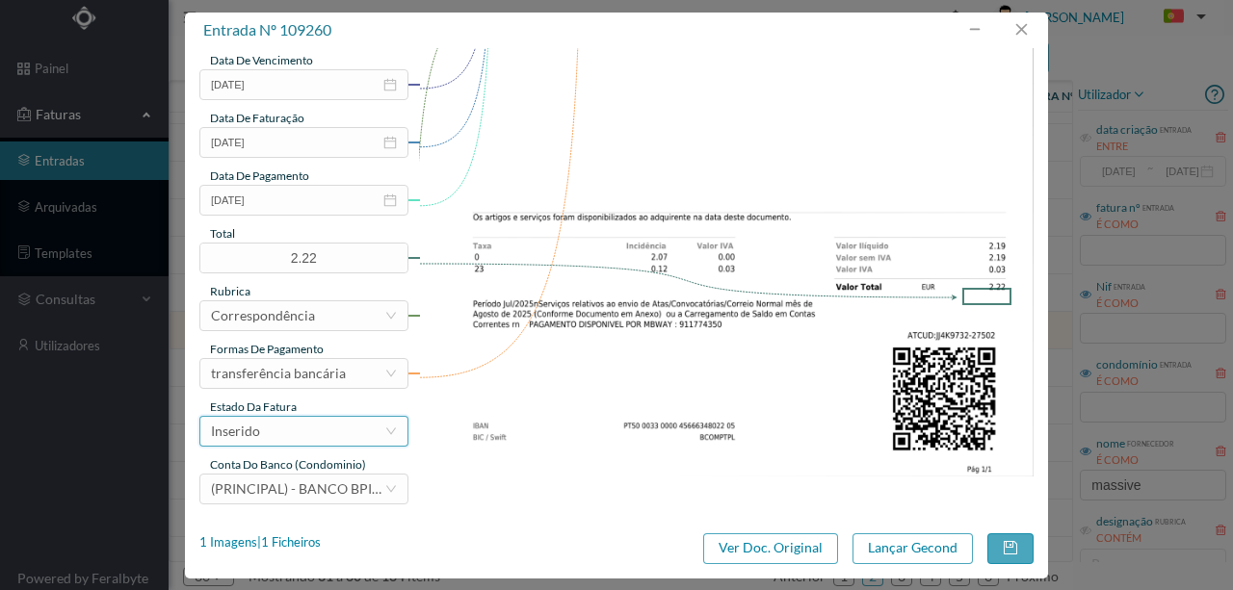
click at [293, 433] on div "Inserido" at bounding box center [297, 431] width 173 height 29
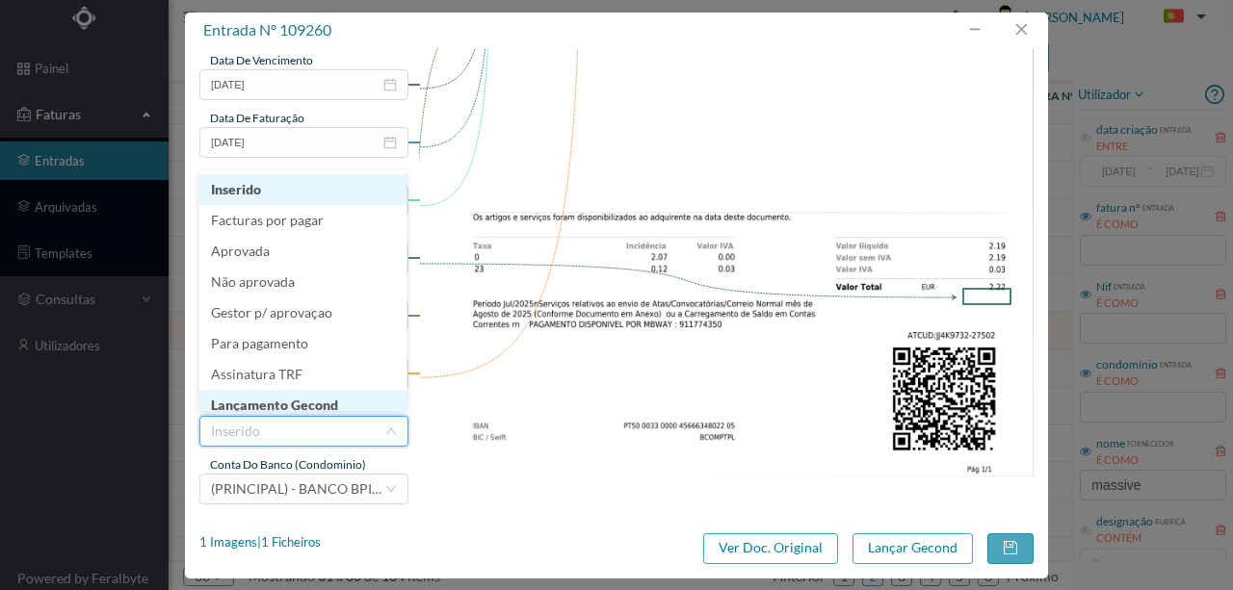
scroll to position [10, 0]
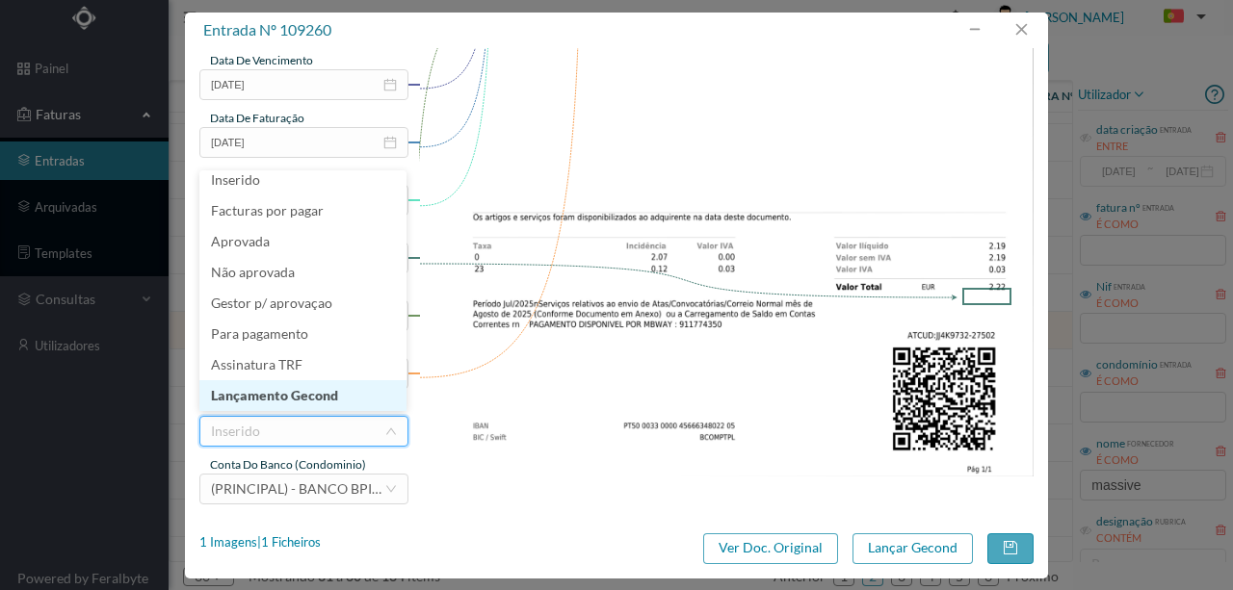
click at [308, 397] on li "Lançamento Gecond" at bounding box center [302, 395] width 207 height 31
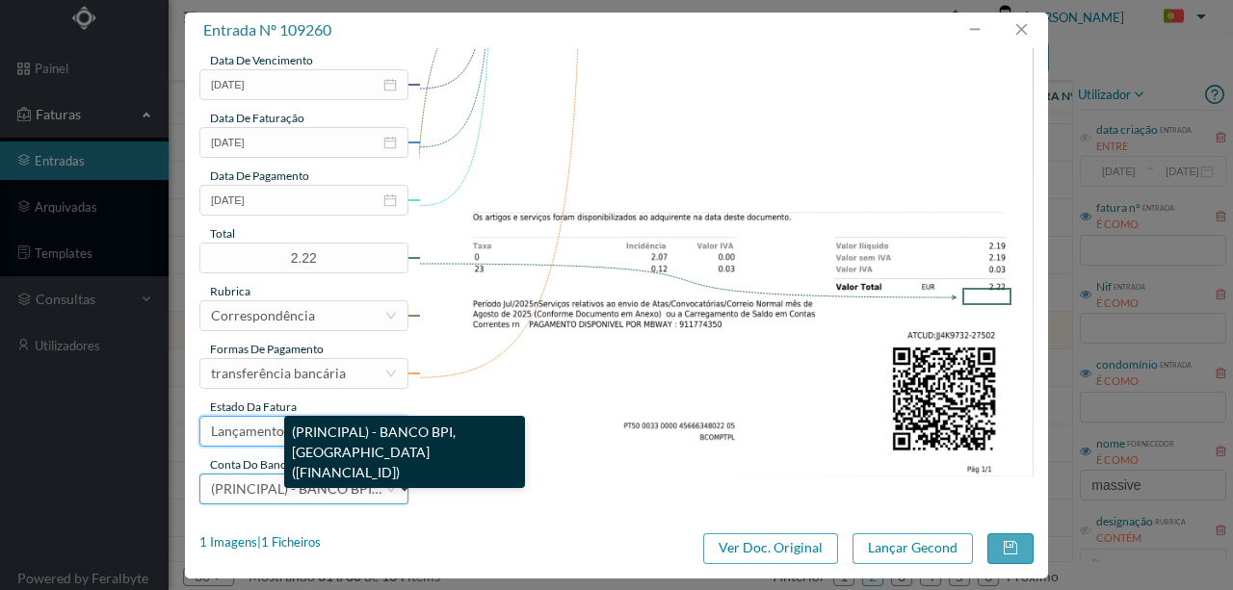
click at [310, 486] on span "(PRINCIPAL) - BANCO BPI, [GEOGRAPHIC_DATA] ([FINANCIAL_ID])" at bounding box center [418, 489] width 415 height 16
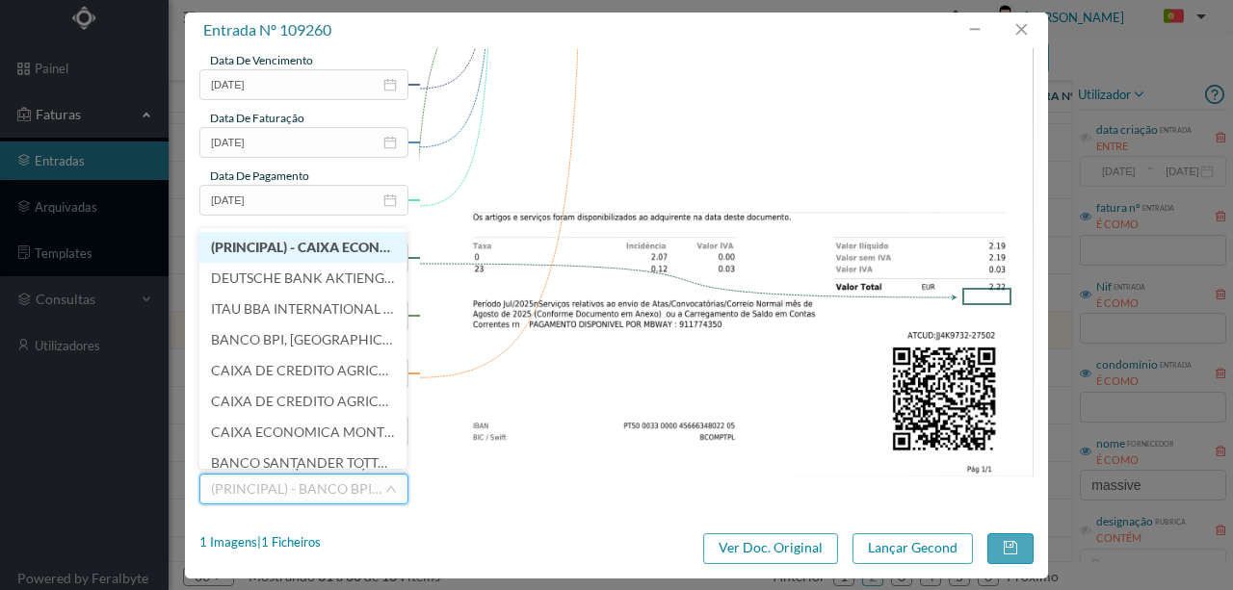
click at [299, 243] on span "(PRINCIPAL) - CAIXA ECONOMICA MONTEPIO GERAL ([FINANCIAL_ID])" at bounding box center [432, 247] width 443 height 16
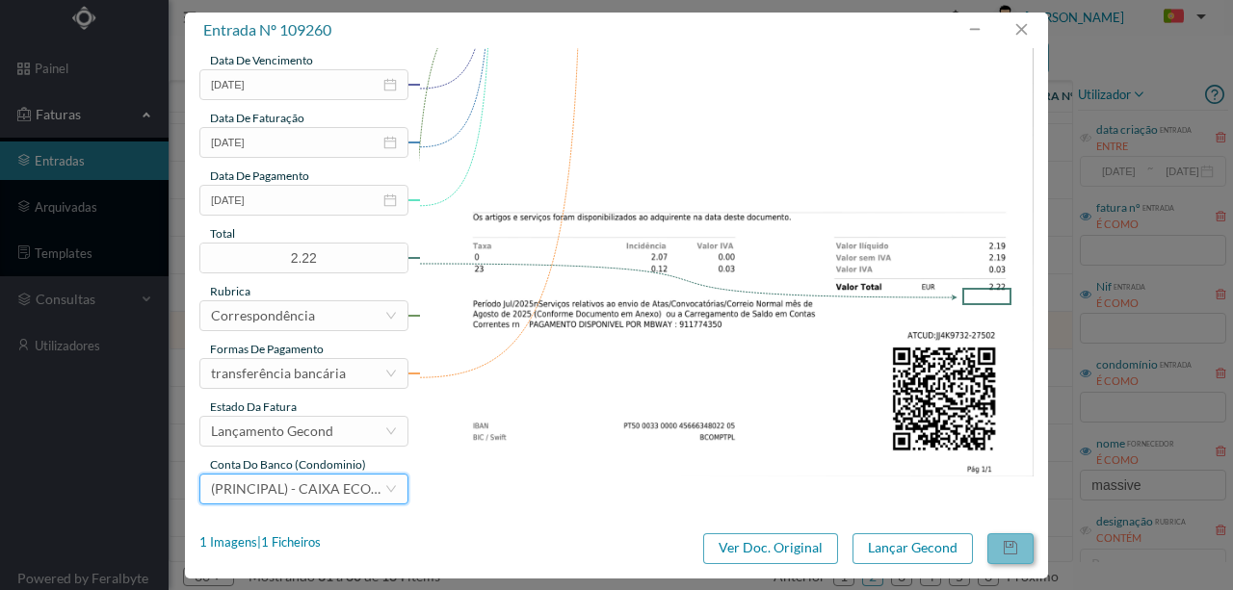
click at [1022, 546] on button "button" at bounding box center [1010, 549] width 46 height 31
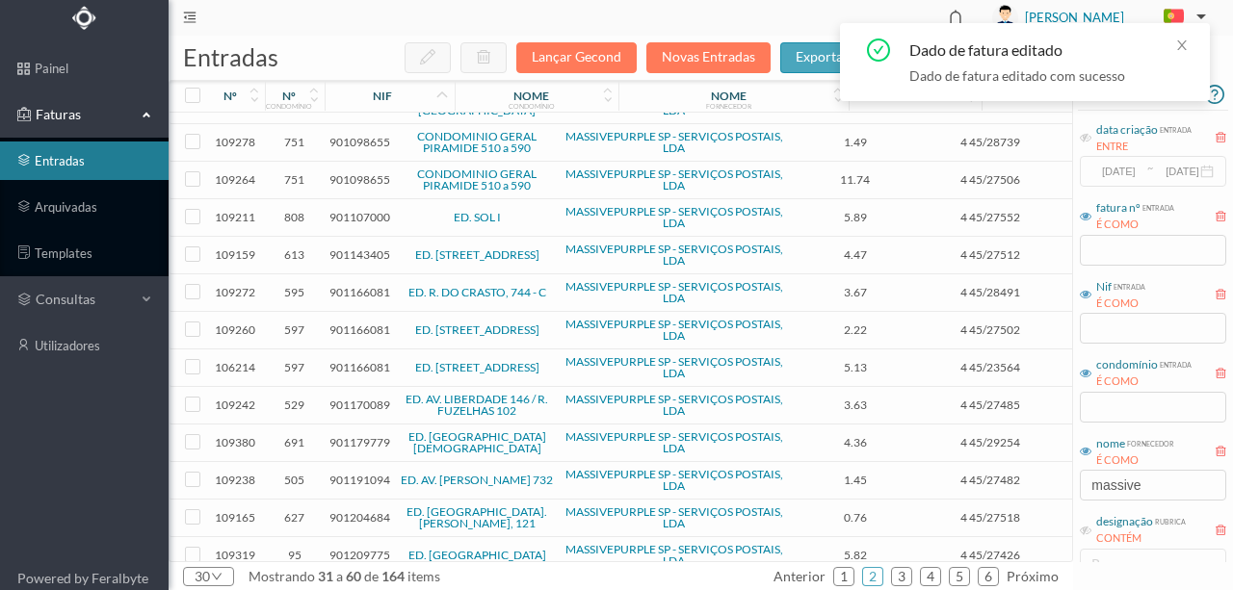
click at [351, 364] on span "901166081" at bounding box center [359, 367] width 61 height 14
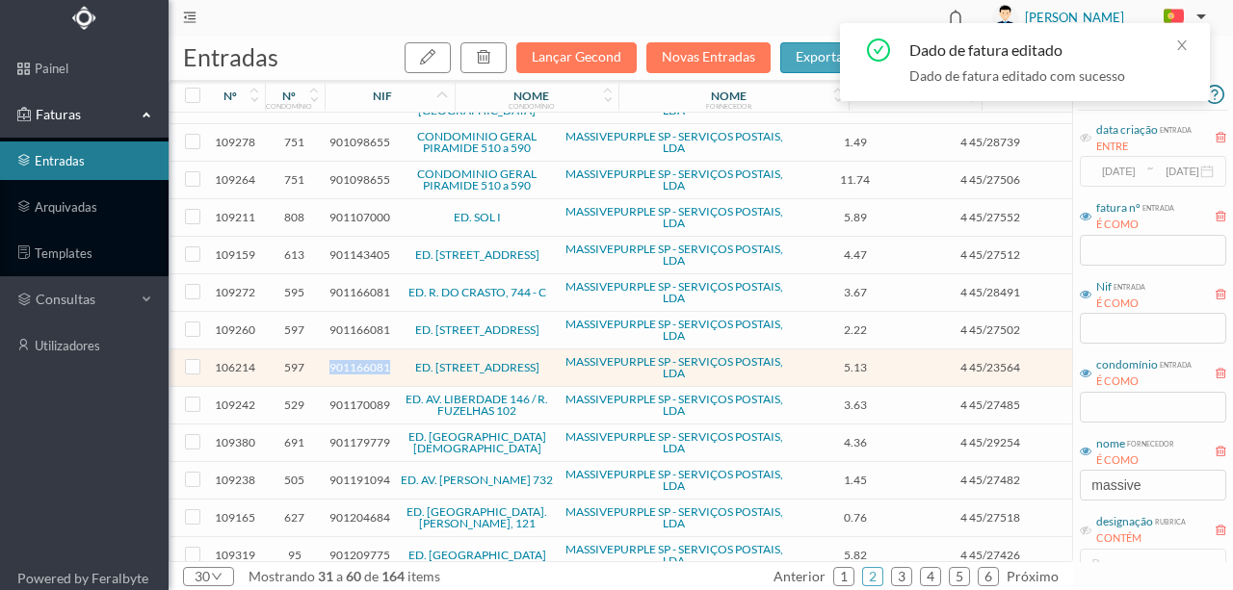
click at [351, 364] on span "901166081" at bounding box center [359, 367] width 61 height 14
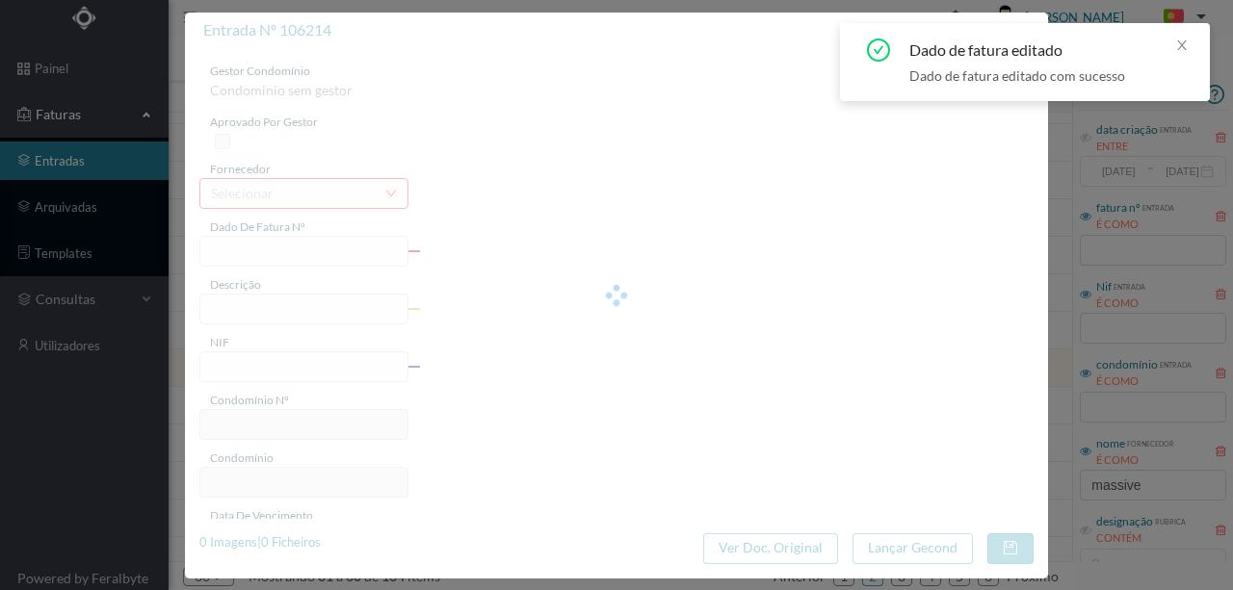
type input "4 45/23564"
type input "Serviço [PERSON_NAME]"
type input "901166081"
type input "[DATE]"
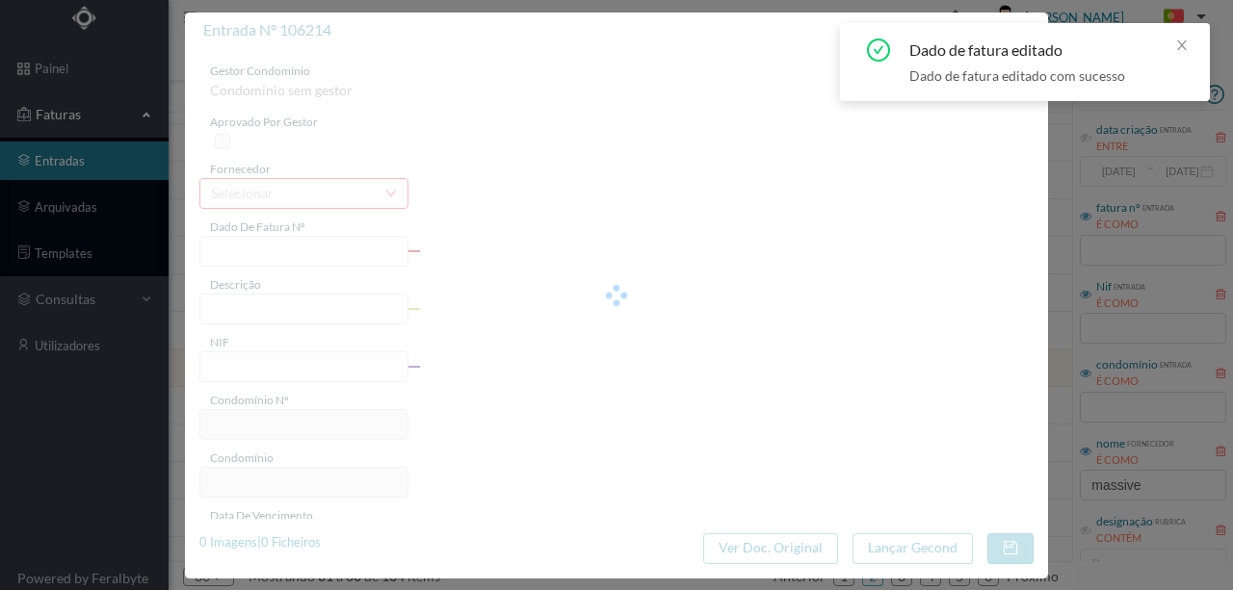
type input "[DATE]"
type input "5.13"
type input "597"
type input "ED. [STREET_ADDRESS]"
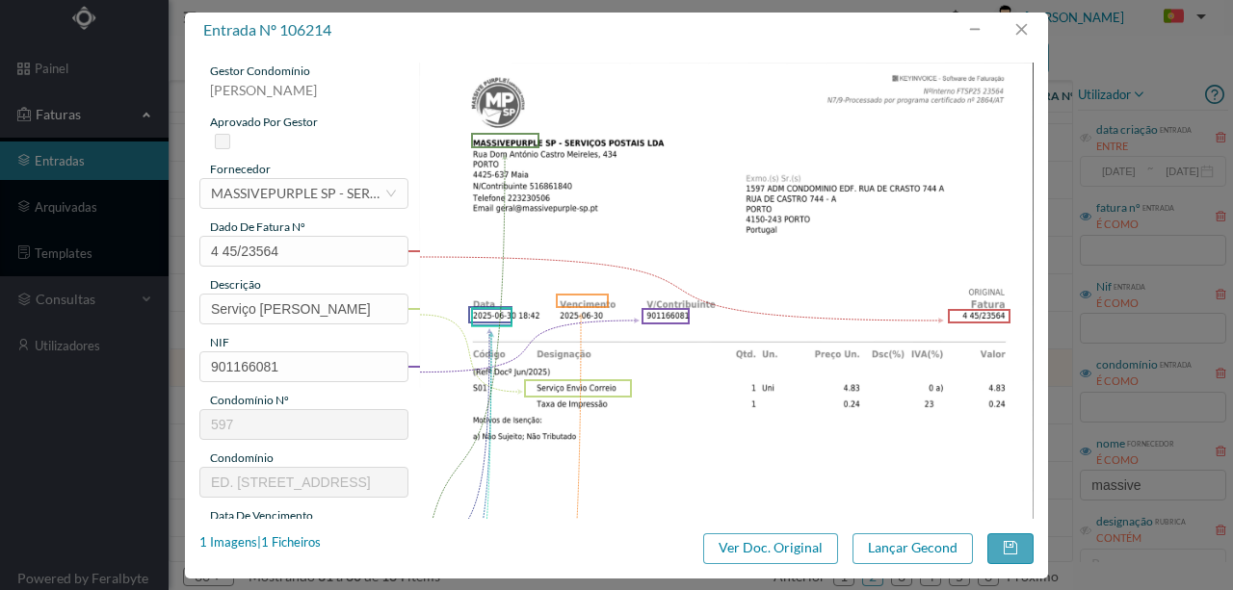
click at [545, 436] on img at bounding box center [726, 498] width 615 height 870
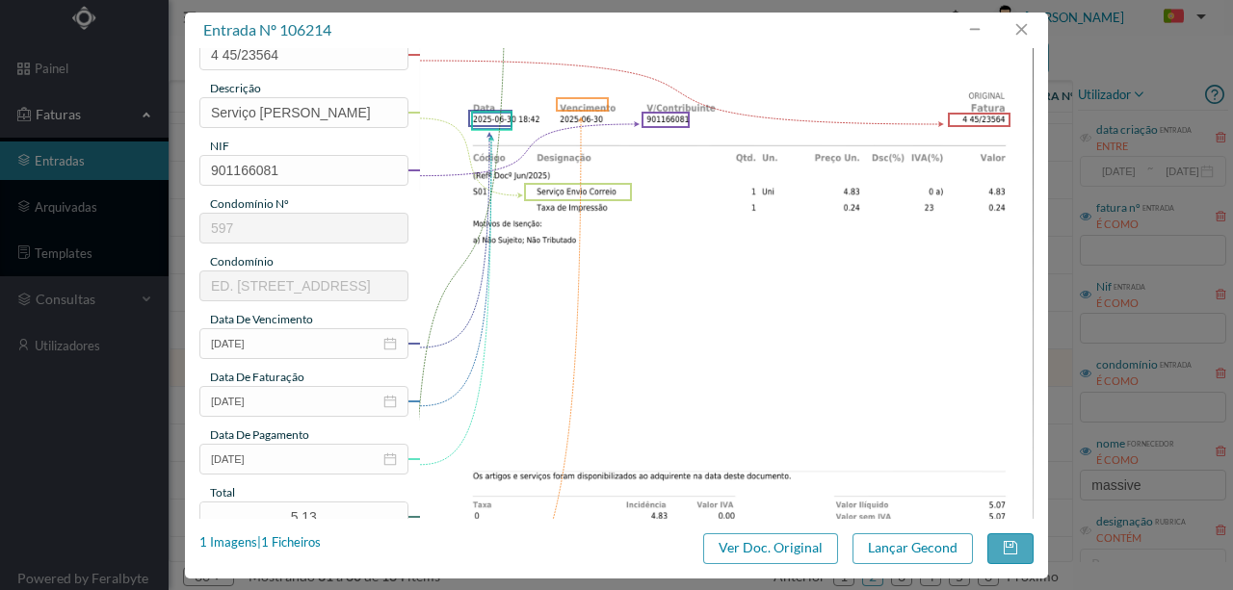
scroll to position [256, 0]
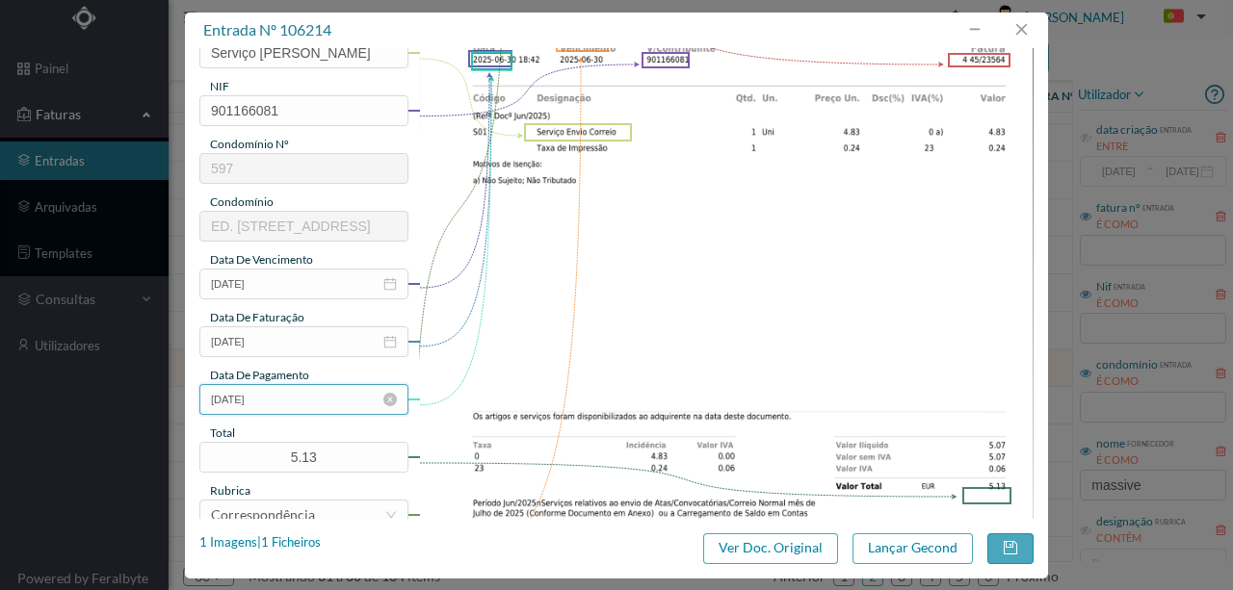
click at [289, 399] on input "[DATE]" at bounding box center [303, 399] width 209 height 31
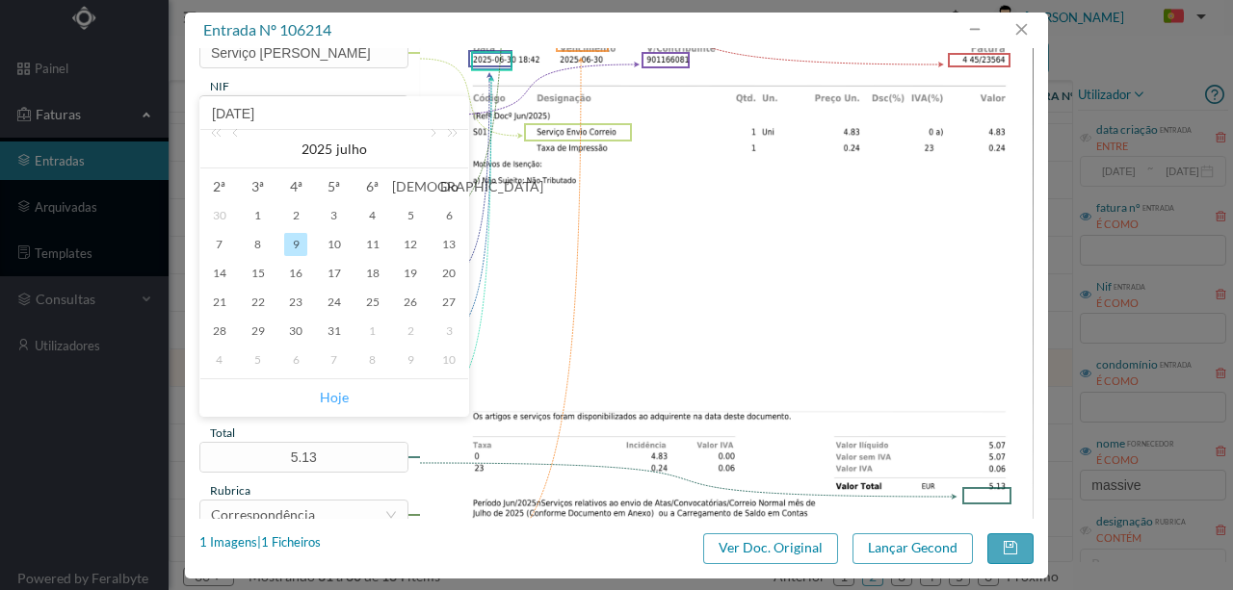
click at [327, 401] on link "Hoje" at bounding box center [334, 397] width 29 height 37
type input "[DATE]"
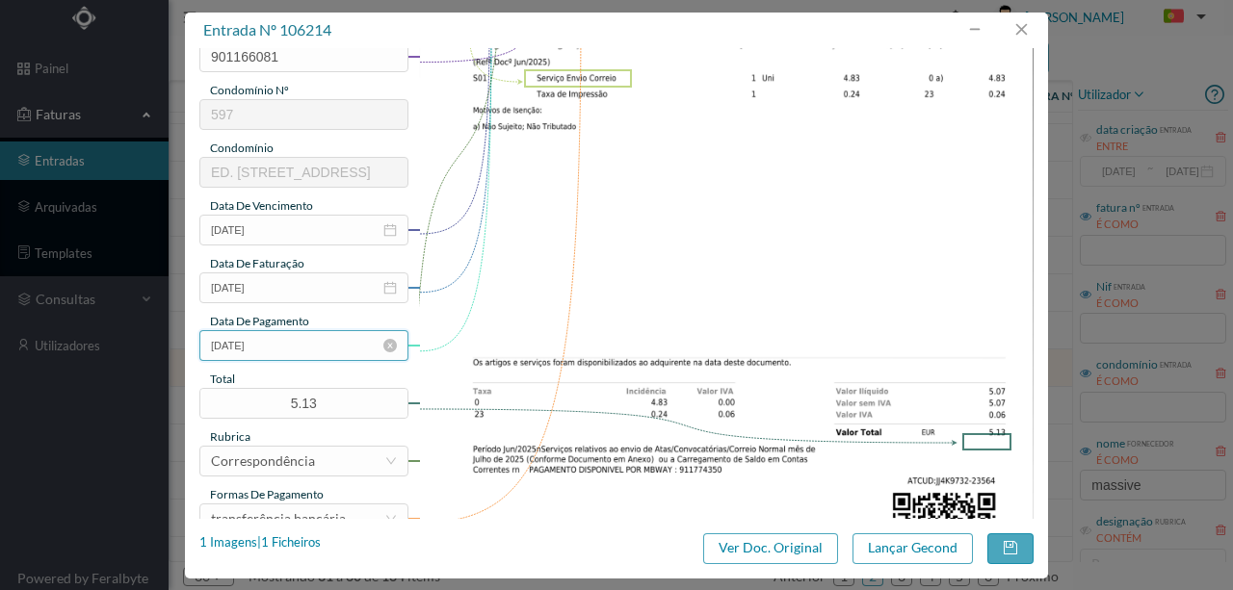
scroll to position [449, 0]
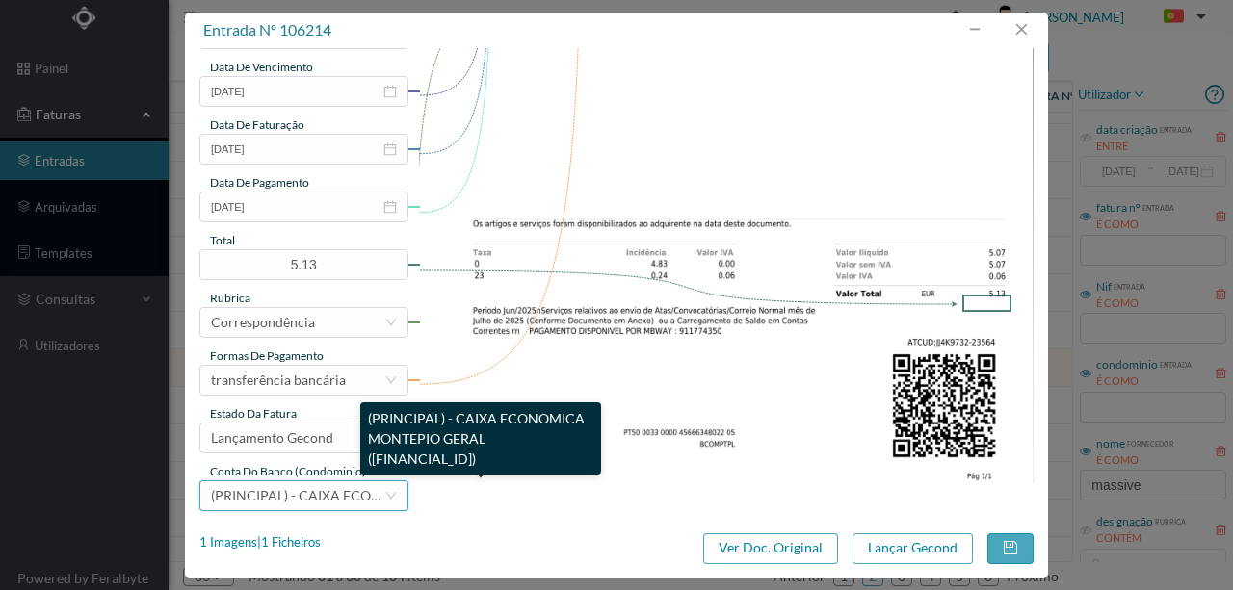
click at [295, 487] on span "(PRINCIPAL) - CAIXA ECONOMICA MONTEPIO GERAL ([FINANCIAL_ID])" at bounding box center [435, 495] width 448 height 16
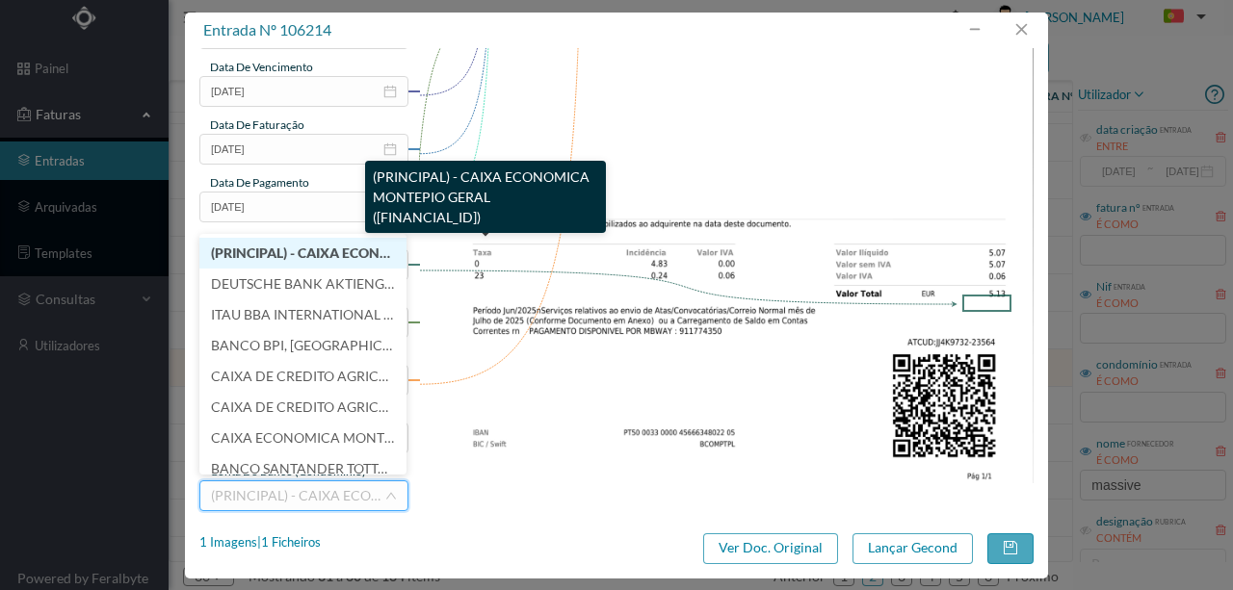
click at [320, 247] on span "(PRINCIPAL) - CAIXA ECONOMICA MONTEPIO GERAL ([FINANCIAL_ID])" at bounding box center [432, 253] width 443 height 16
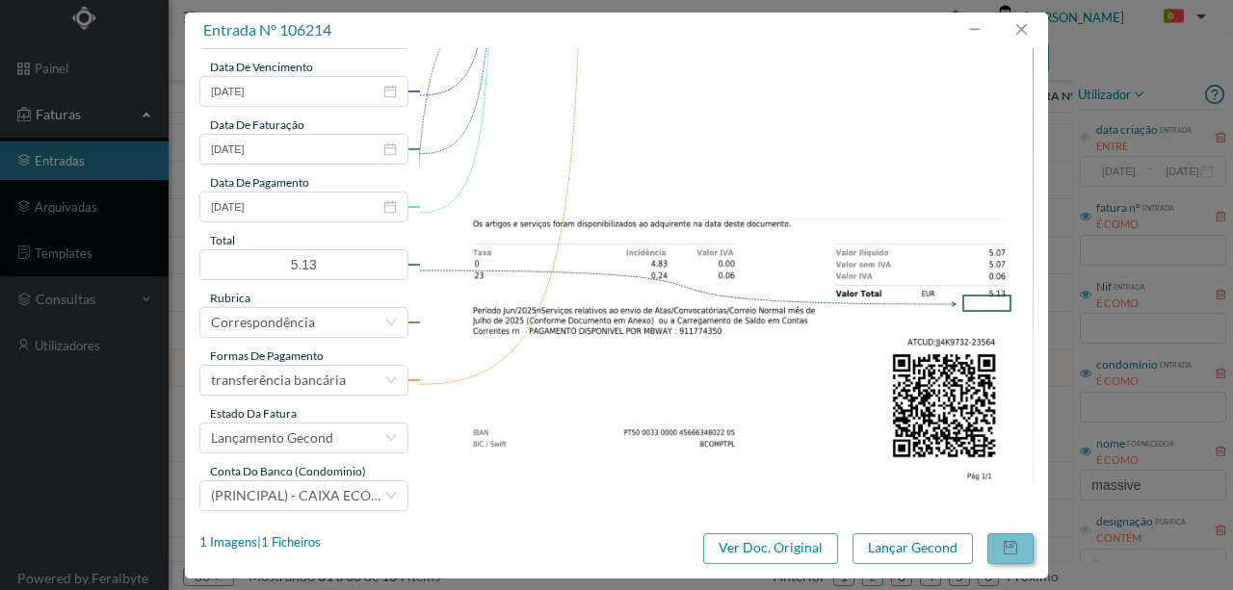
click at [1012, 549] on button "button" at bounding box center [1010, 549] width 46 height 31
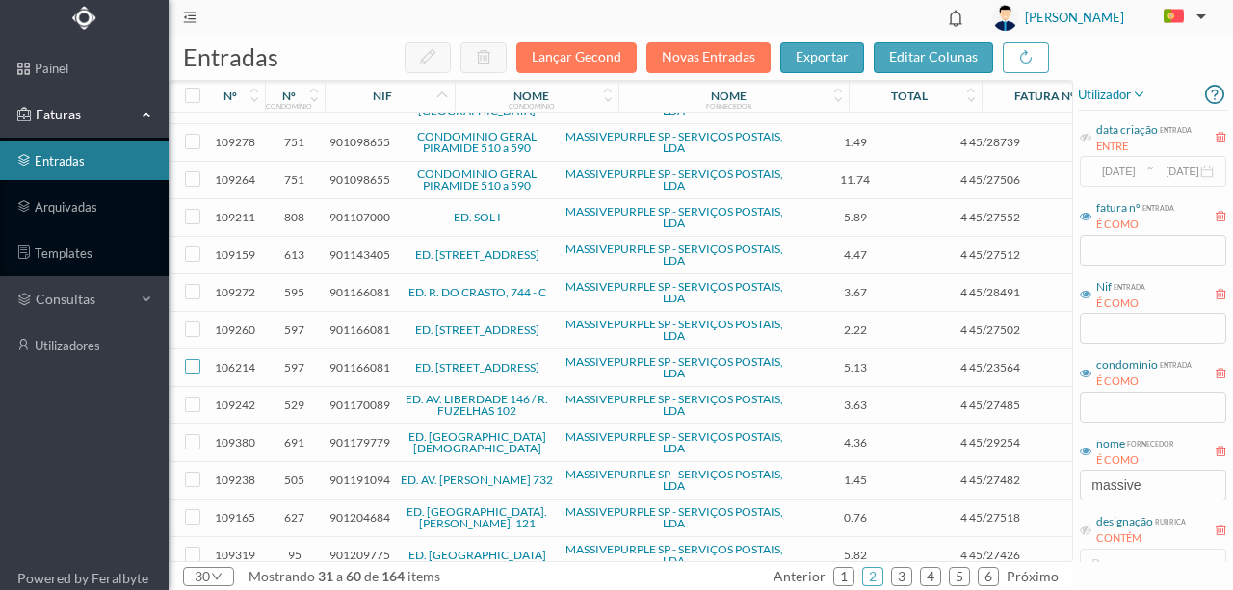
click at [195, 361] on input "checkbox" at bounding box center [192, 366] width 15 height 15
checkbox input "true"
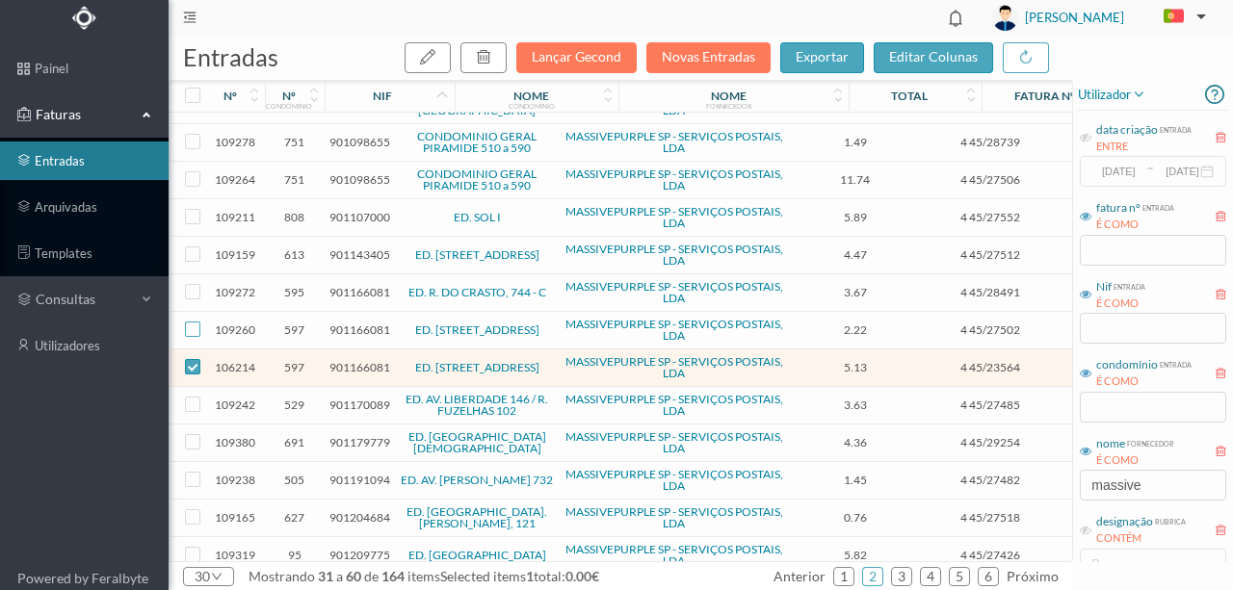
click at [194, 325] on input "checkbox" at bounding box center [192, 329] width 15 height 15
checkbox input "true"
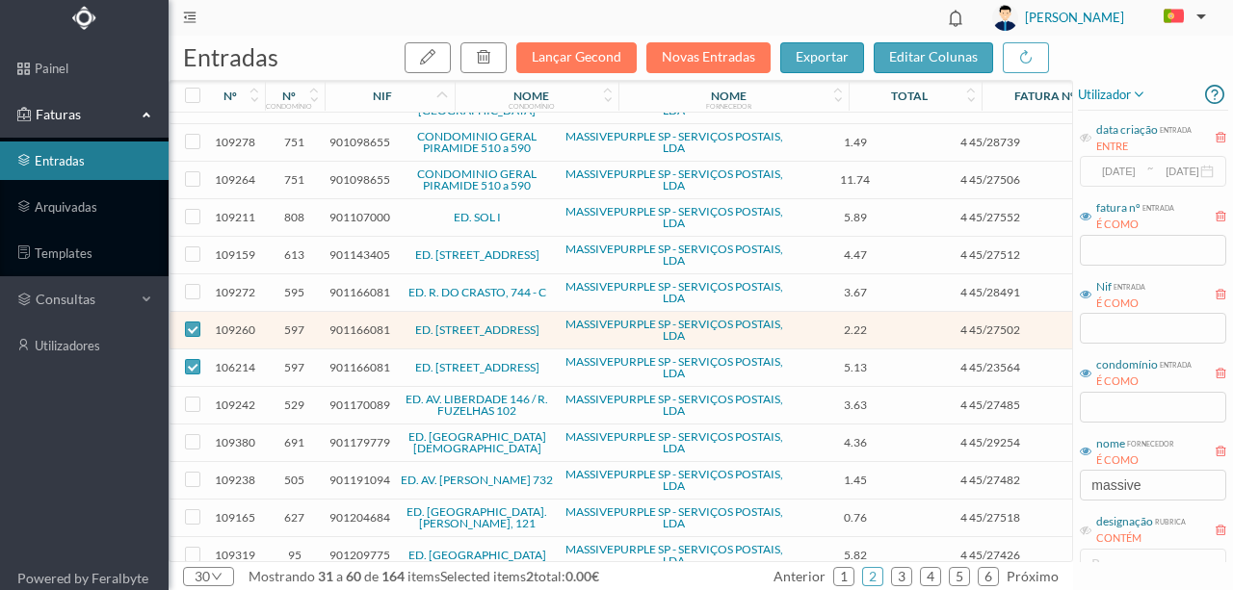
click at [351, 328] on span "901166081" at bounding box center [359, 330] width 61 height 14
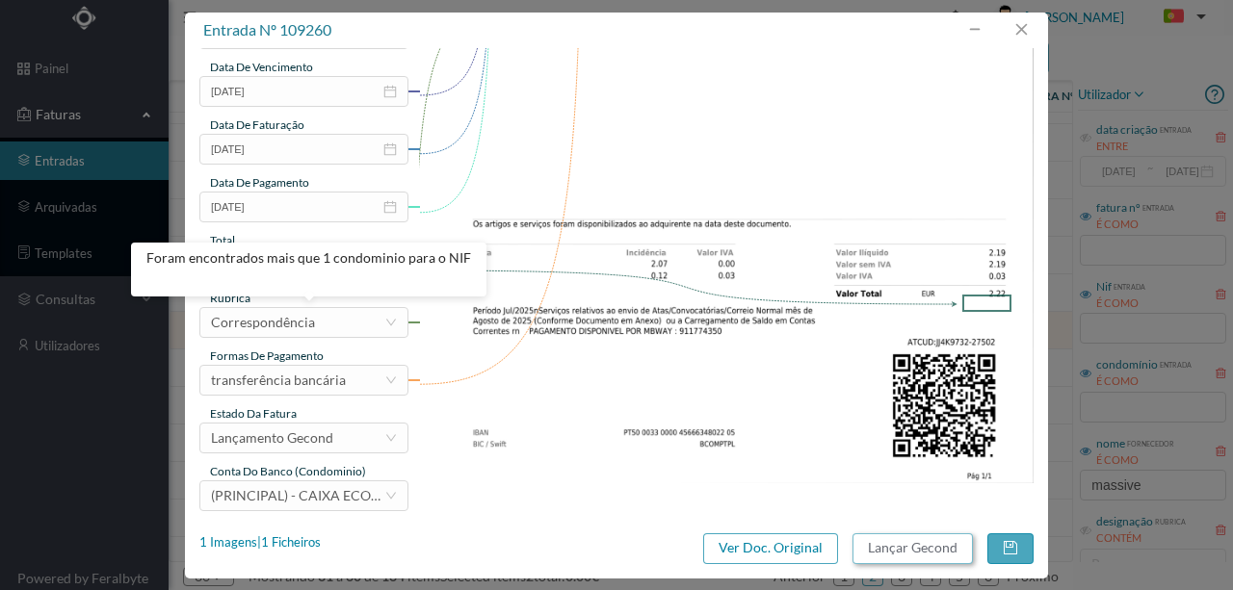
click at [929, 547] on button "Lançar Gecond" at bounding box center [912, 549] width 120 height 31
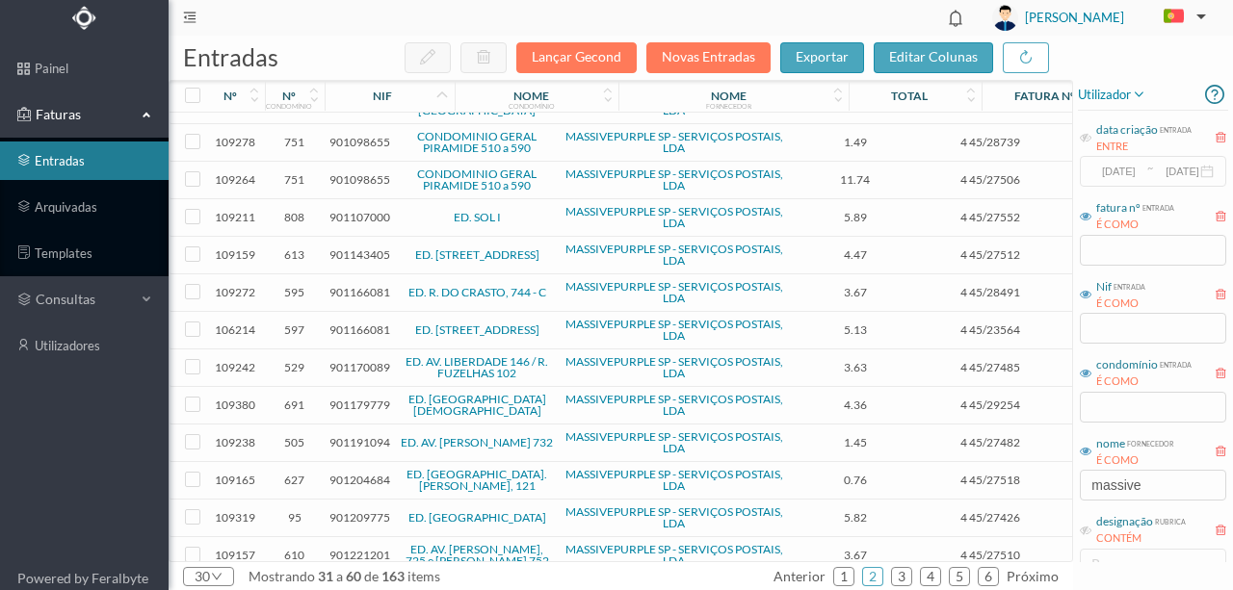
click at [364, 325] on span "901166081" at bounding box center [359, 330] width 61 height 14
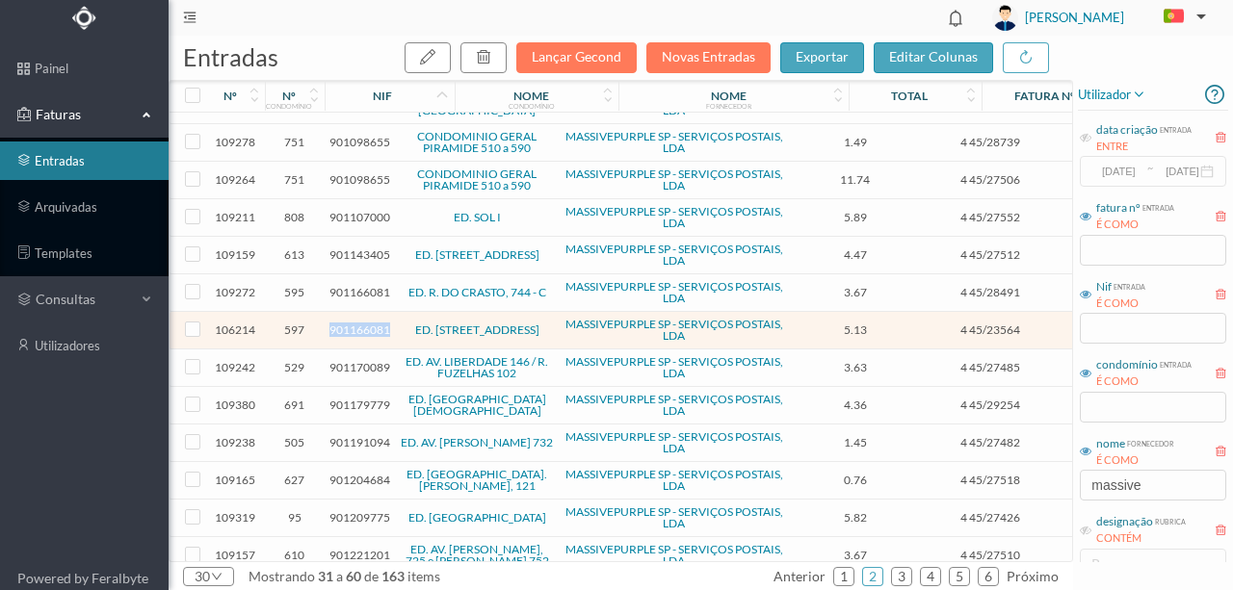
click at [364, 325] on span "901166081" at bounding box center [359, 330] width 61 height 14
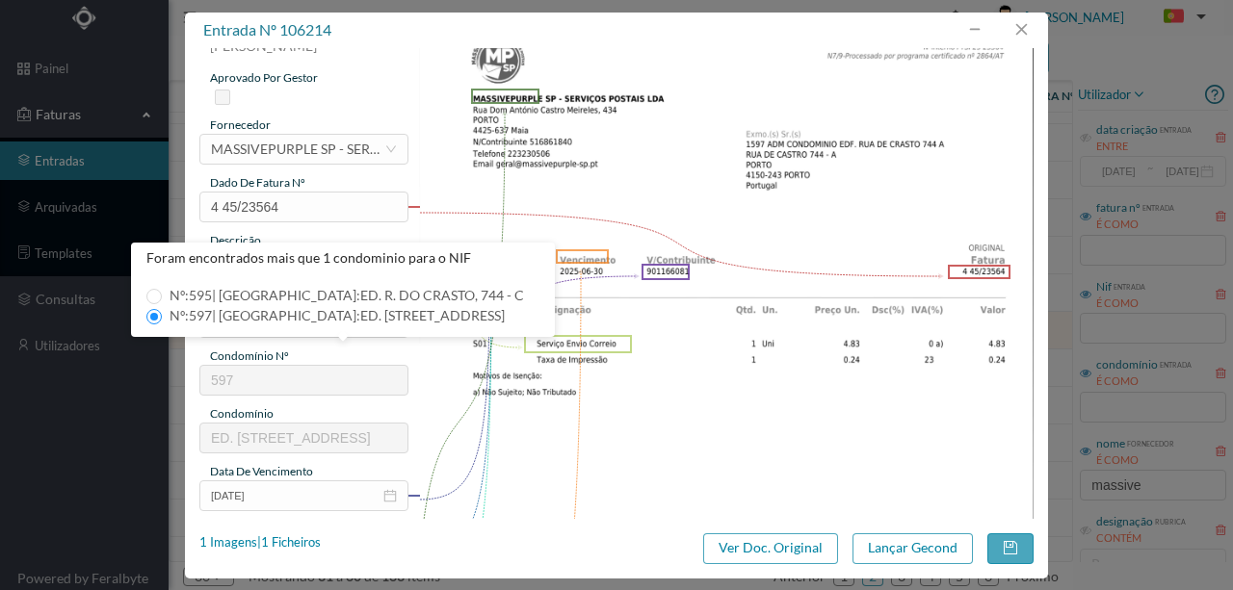
scroll to position [64, 0]
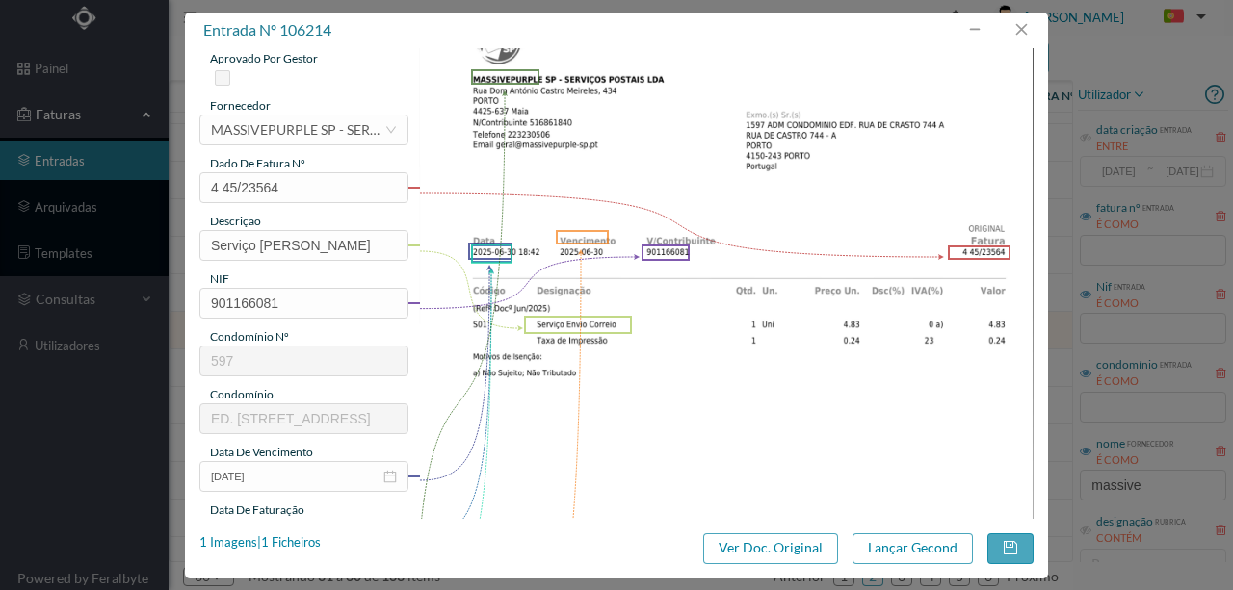
click at [507, 424] on img at bounding box center [726, 434] width 615 height 870
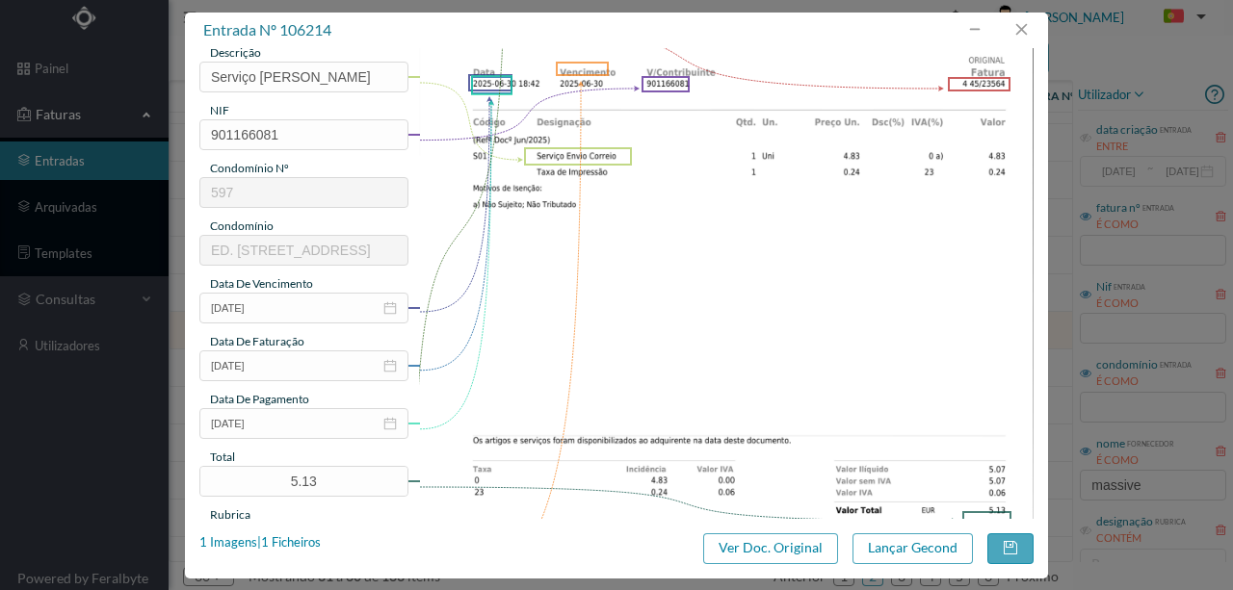
scroll to position [321, 0]
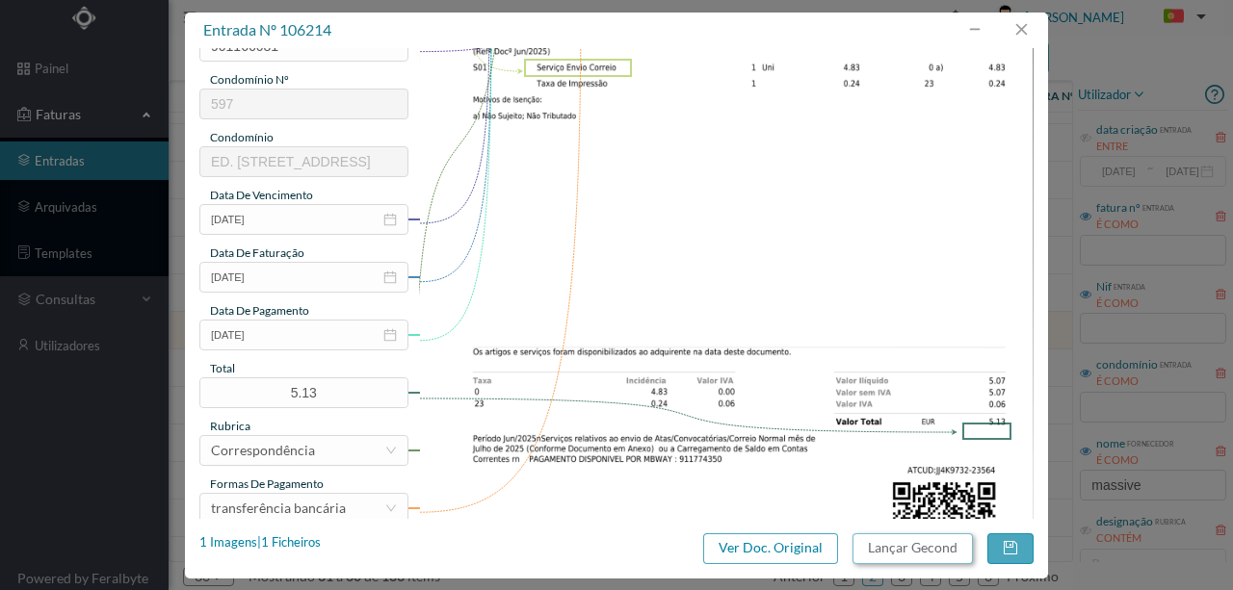
click at [910, 553] on button "Lançar Gecond" at bounding box center [912, 549] width 120 height 31
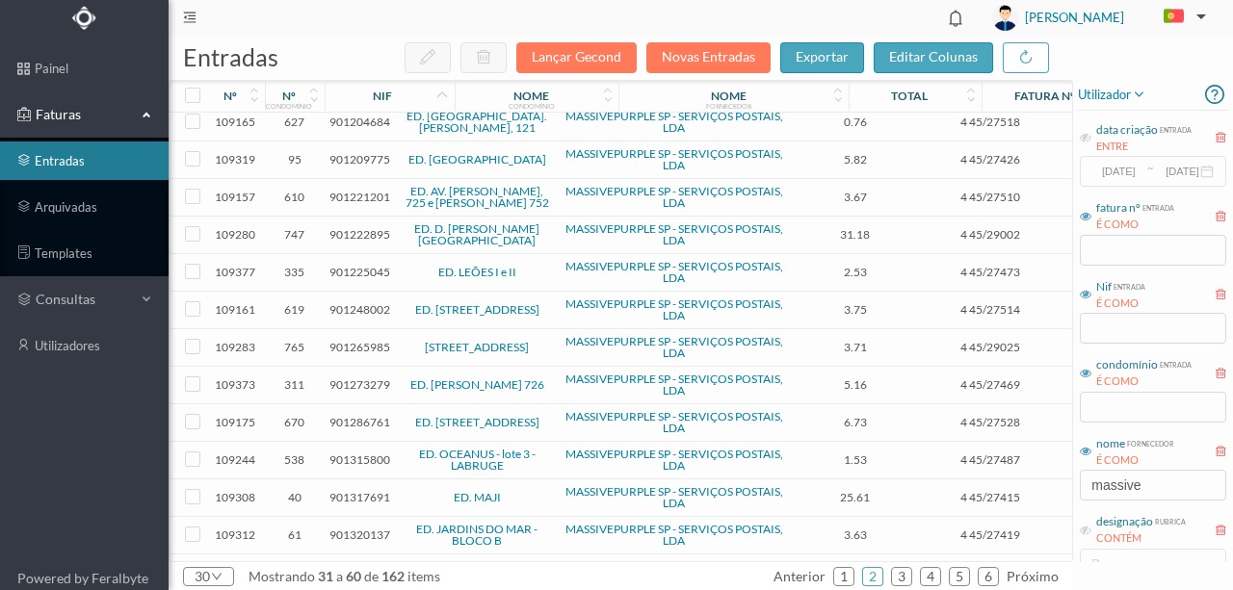
scroll to position [385, 0]
click at [351, 377] on span "901273279" at bounding box center [359, 384] width 61 height 14
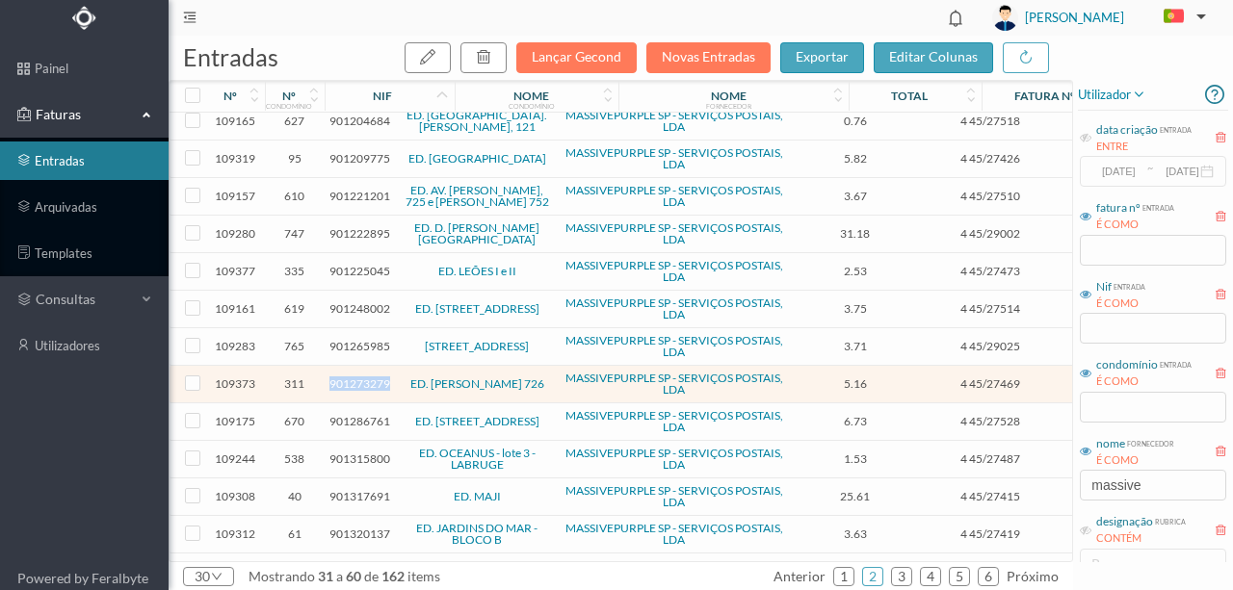
click at [351, 377] on span "901273279" at bounding box center [359, 384] width 61 height 14
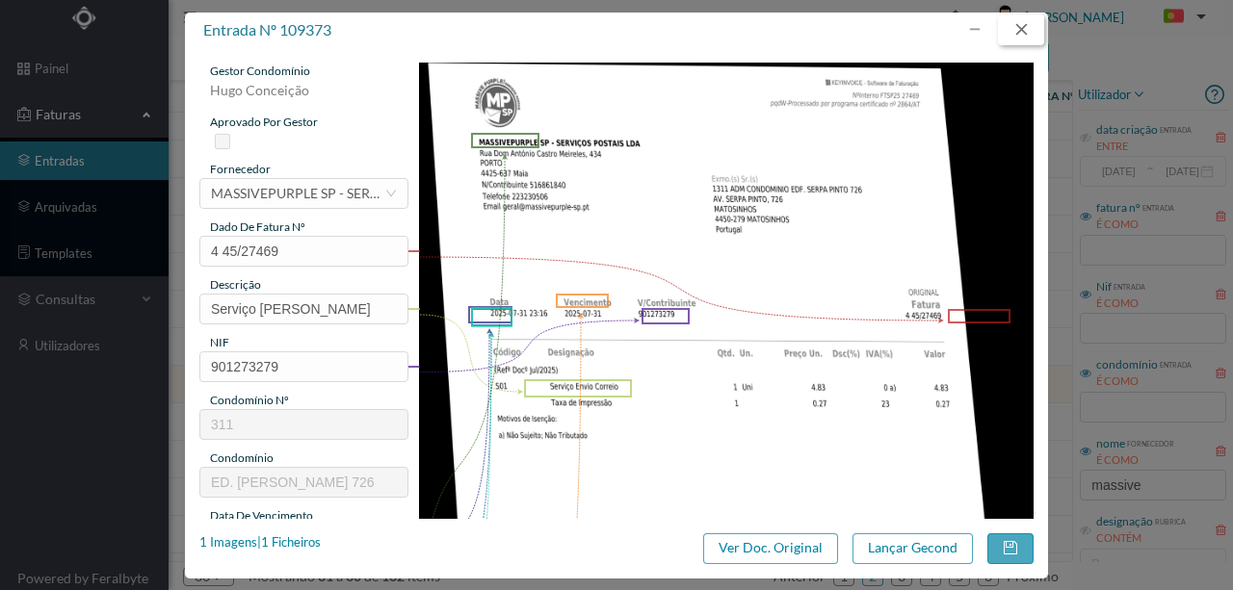
click at [1030, 29] on button "button" at bounding box center [1021, 29] width 46 height 31
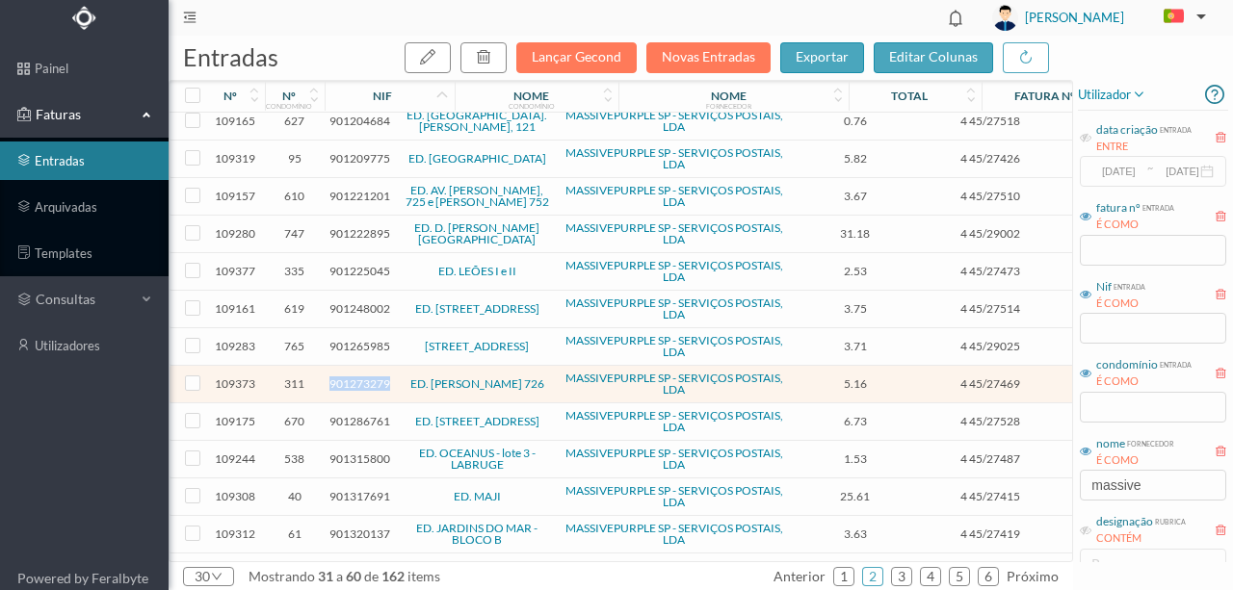
click at [359, 377] on span "901273279" at bounding box center [359, 384] width 61 height 14
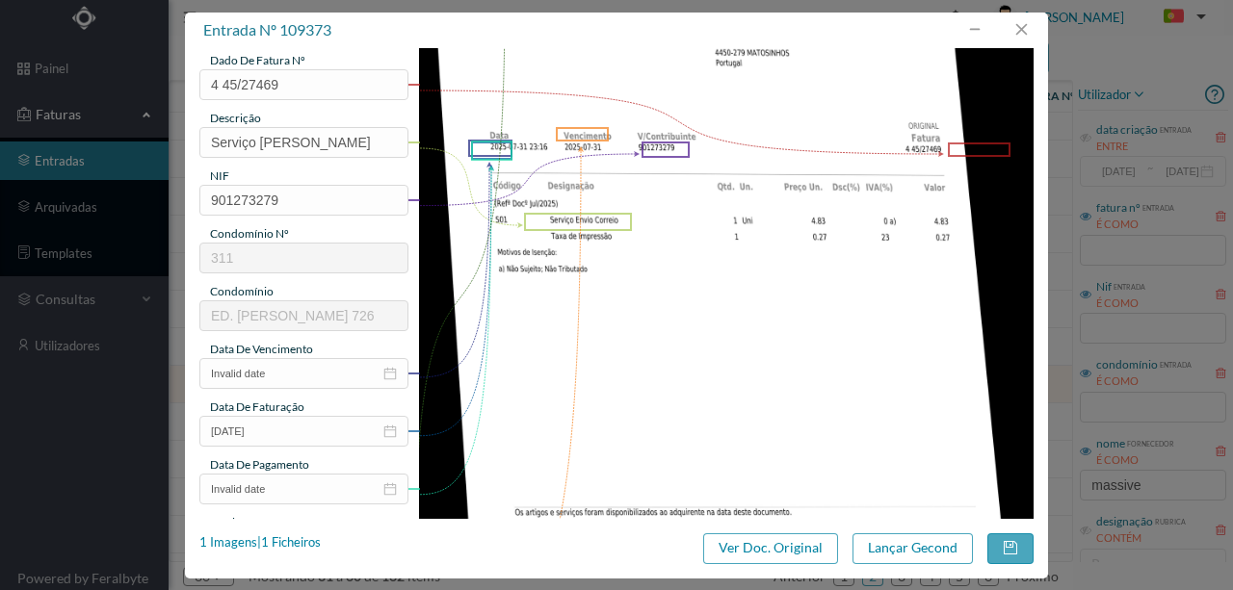
scroll to position [193, 0]
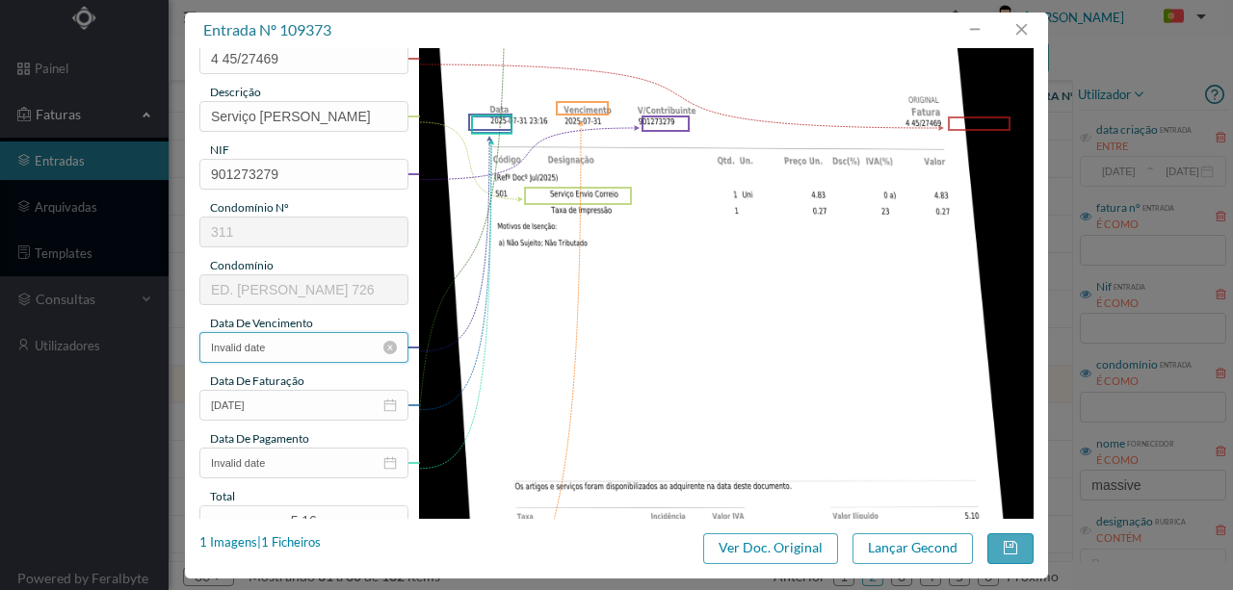
click at [297, 346] on input "Invalid date" at bounding box center [303, 347] width 209 height 31
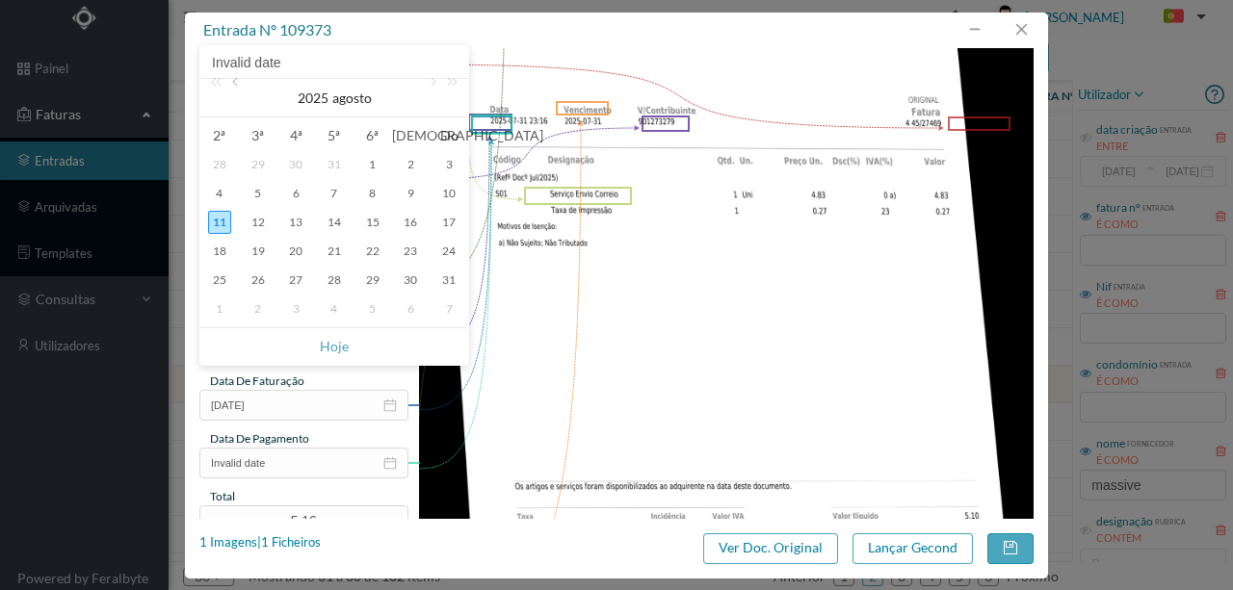
click at [233, 79] on link at bounding box center [236, 98] width 17 height 39
click at [330, 283] on div "31" at bounding box center [334, 280] width 23 height 23
type input "[DATE]"
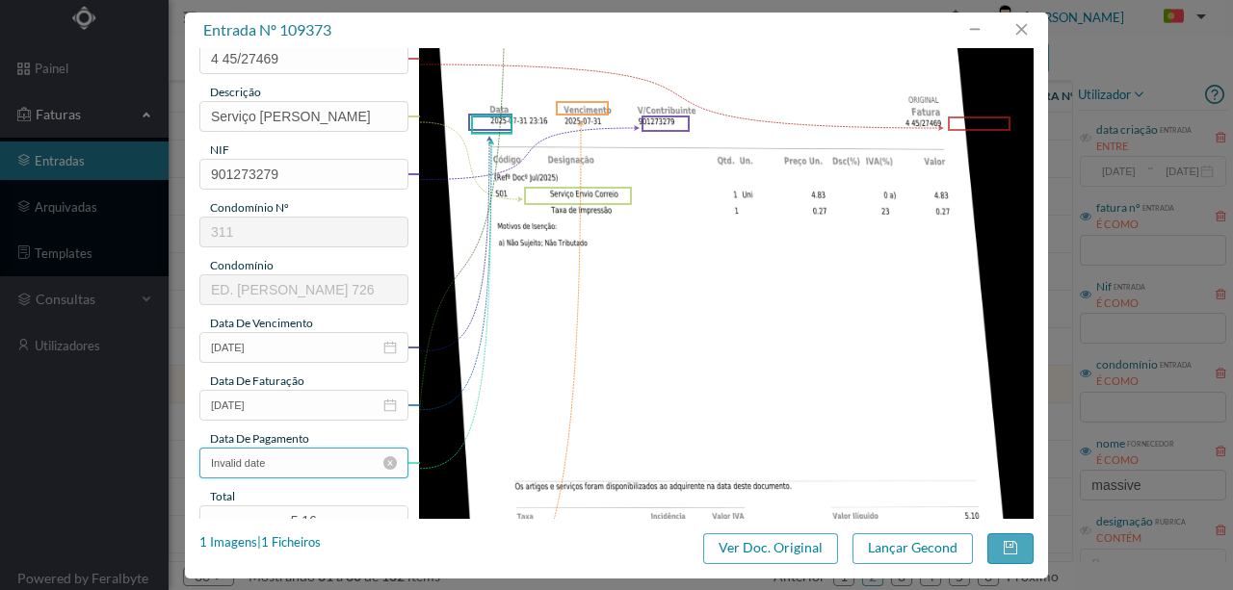
click at [308, 464] on input "Invalid date" at bounding box center [303, 463] width 209 height 31
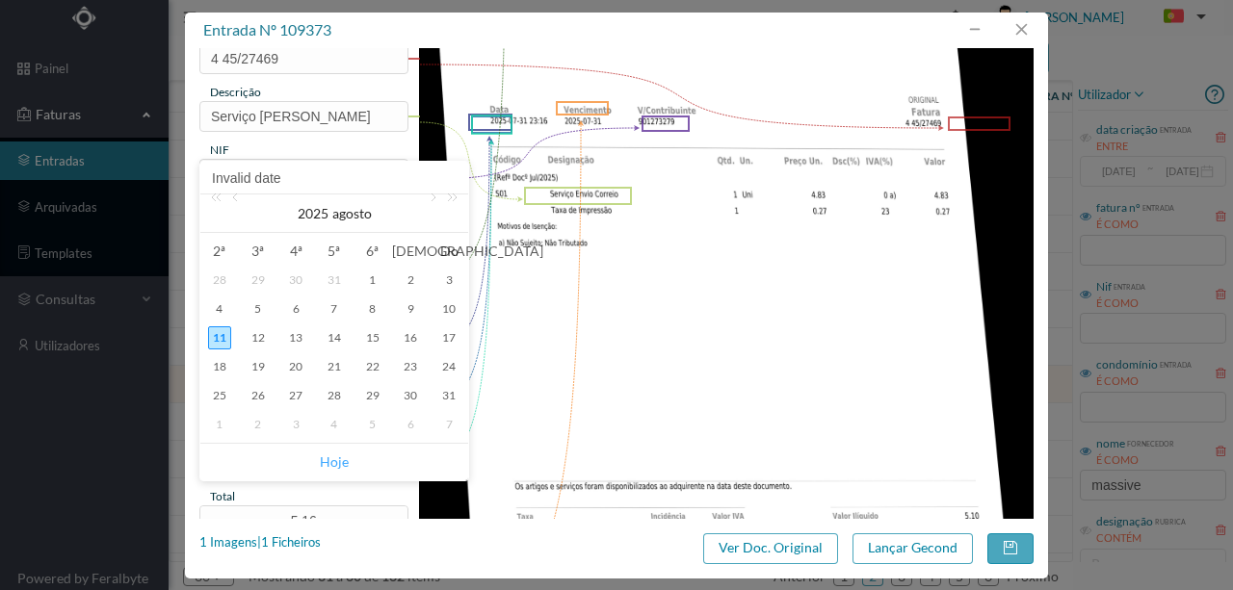
click at [335, 457] on link "Hoje" at bounding box center [334, 462] width 29 height 37
type input "[DATE]"
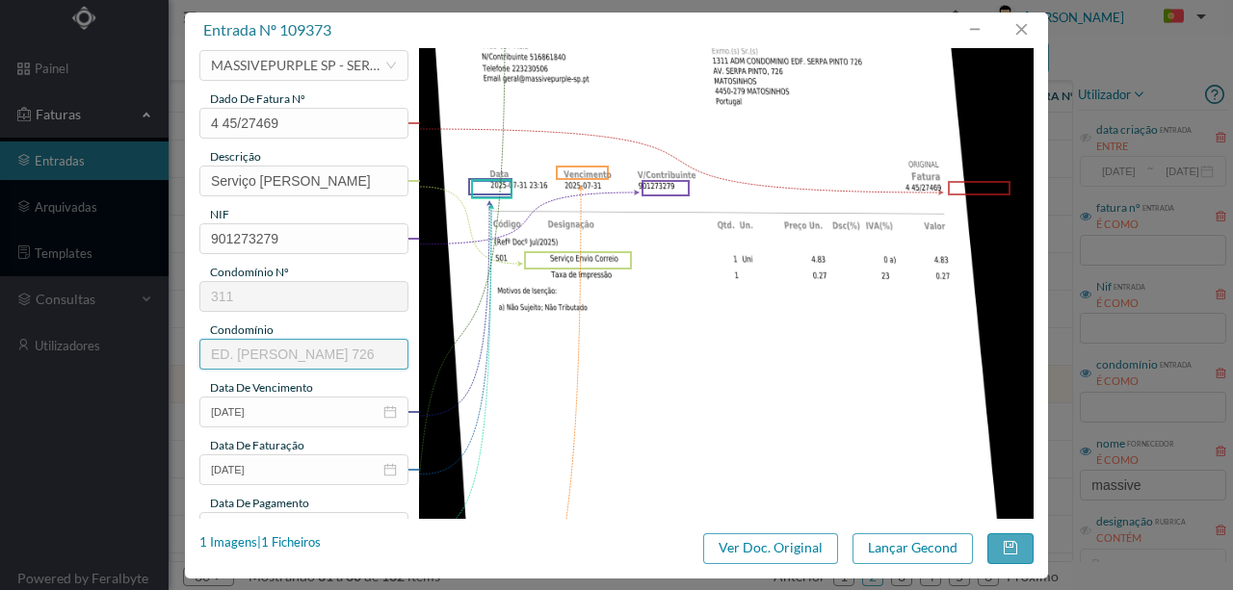
scroll to position [321, 0]
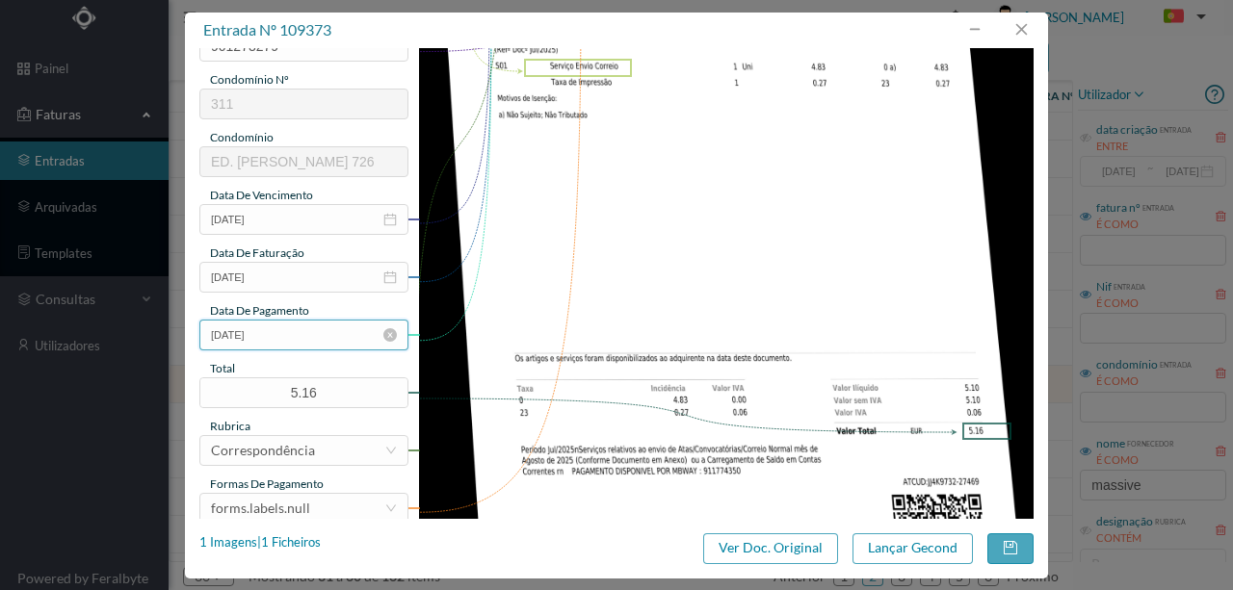
click at [288, 335] on input "[DATE]" at bounding box center [303, 335] width 209 height 31
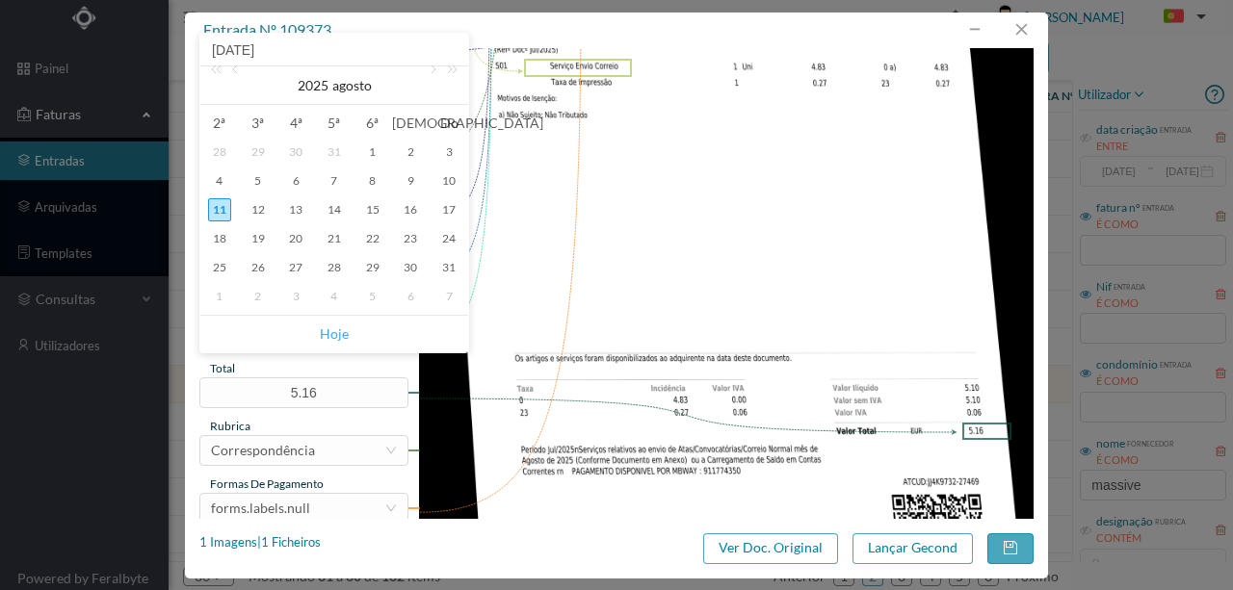
click at [323, 339] on link "Hoje" at bounding box center [334, 334] width 29 height 37
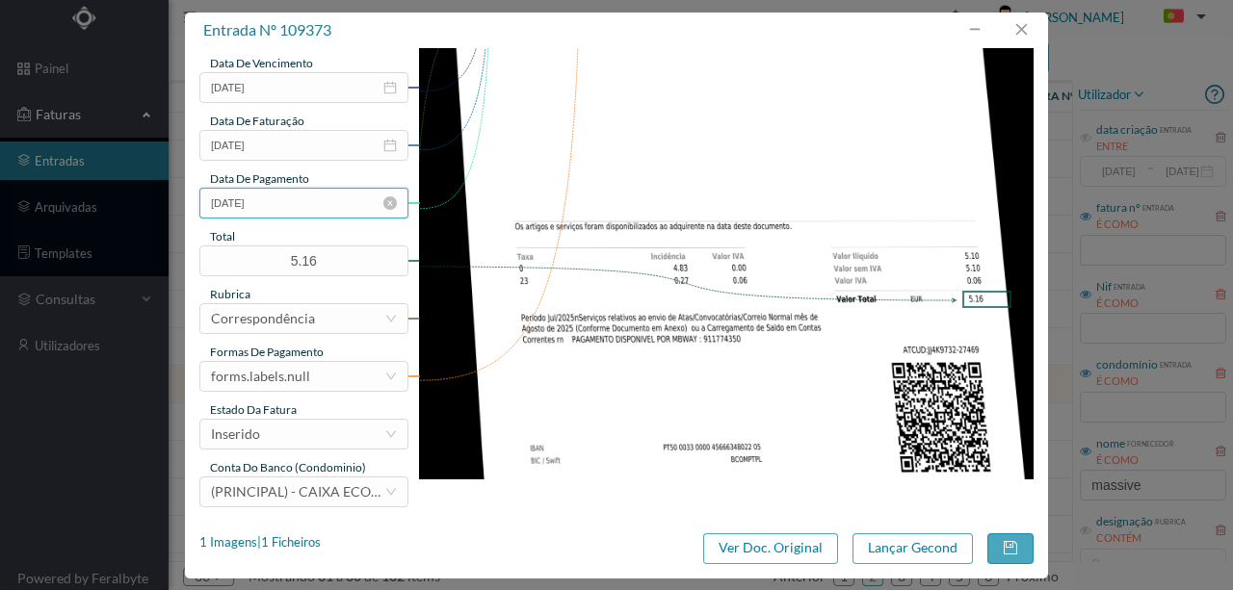
scroll to position [456, 0]
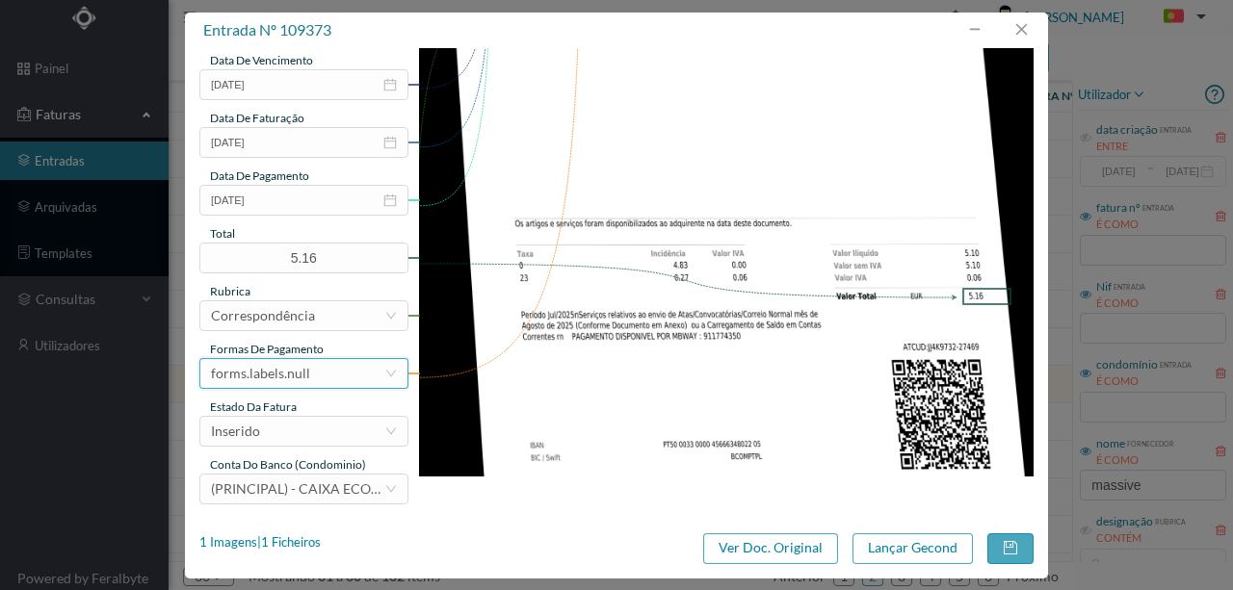
click at [311, 385] on div "forms.labels.null" at bounding box center [297, 373] width 173 height 29
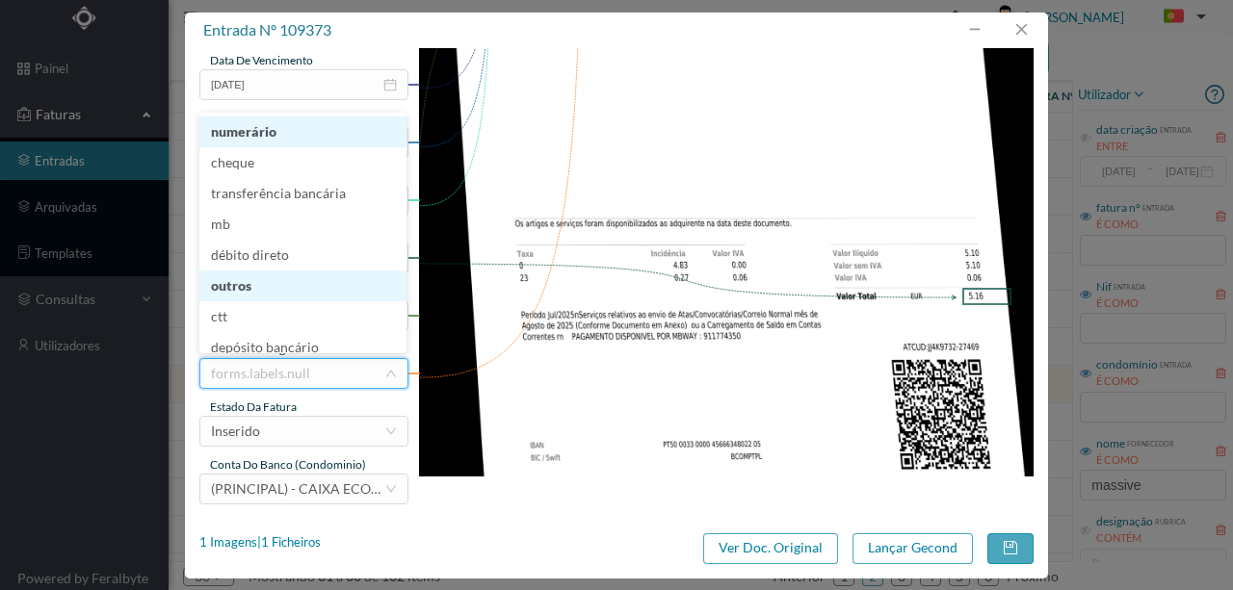
scroll to position [10, 0]
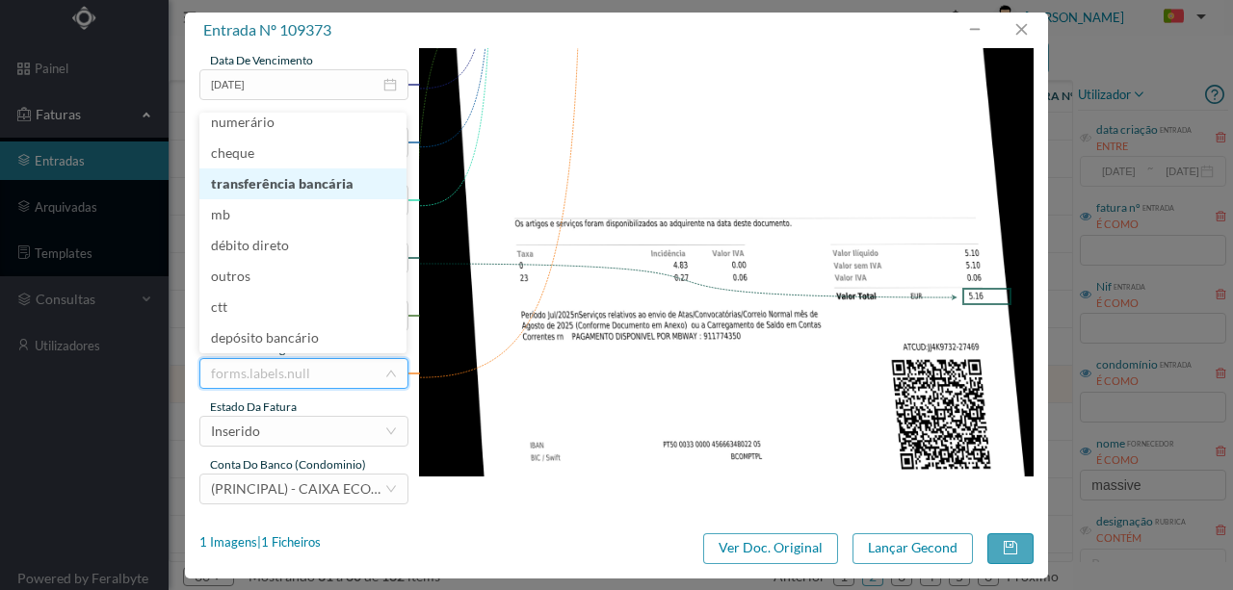
click at [316, 194] on li "transferência bancária" at bounding box center [302, 184] width 207 height 31
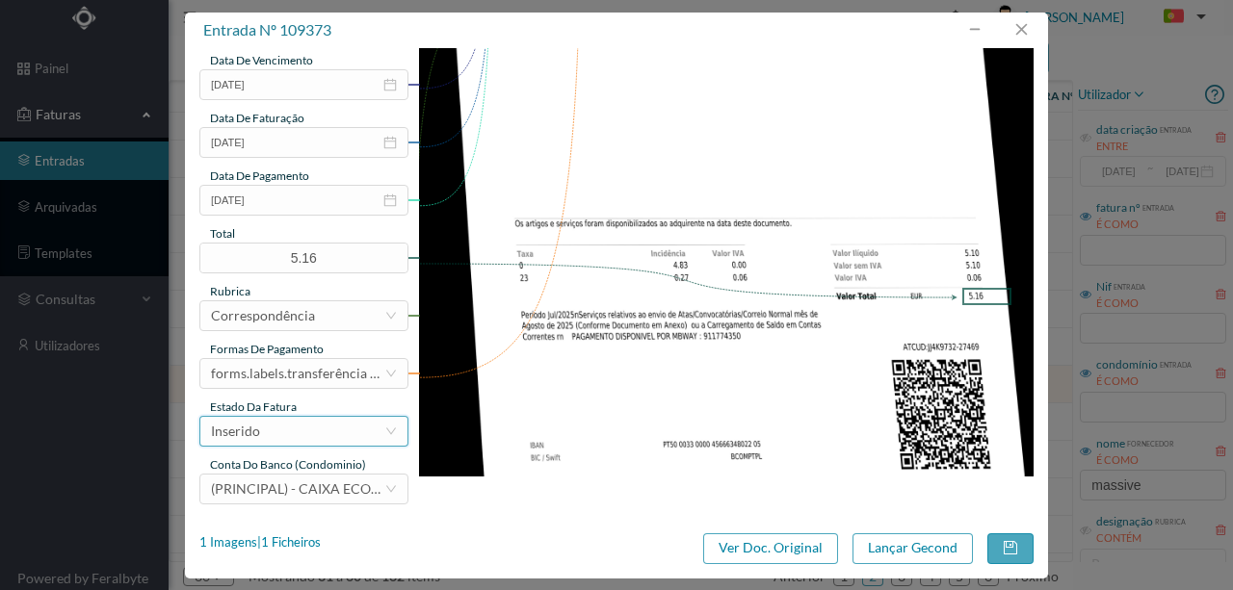
click at [291, 439] on div "Inserido" at bounding box center [297, 431] width 173 height 29
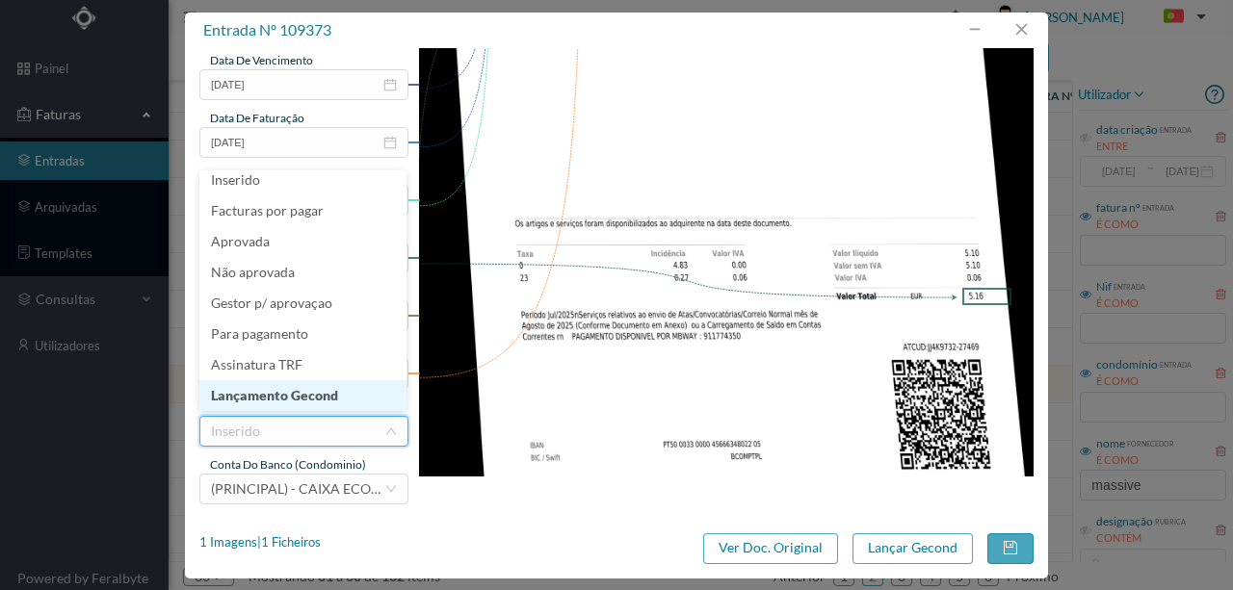
click at [304, 403] on li "Lançamento Gecond" at bounding box center [302, 395] width 207 height 31
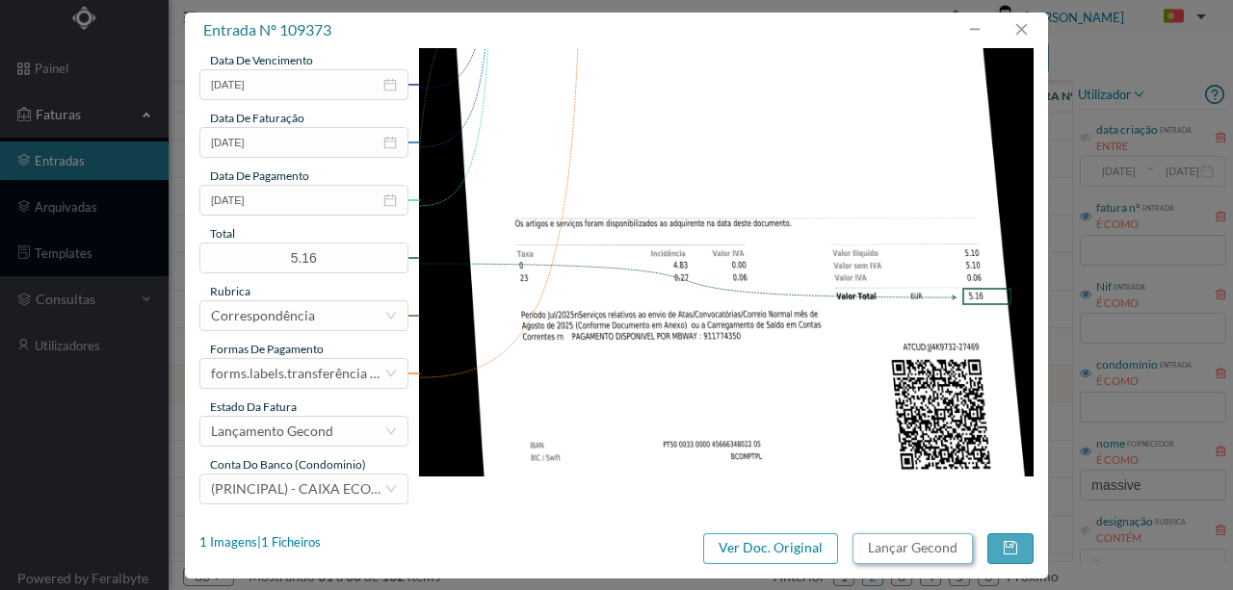
click at [899, 547] on button "Lançar Gecond" at bounding box center [912, 549] width 120 height 31
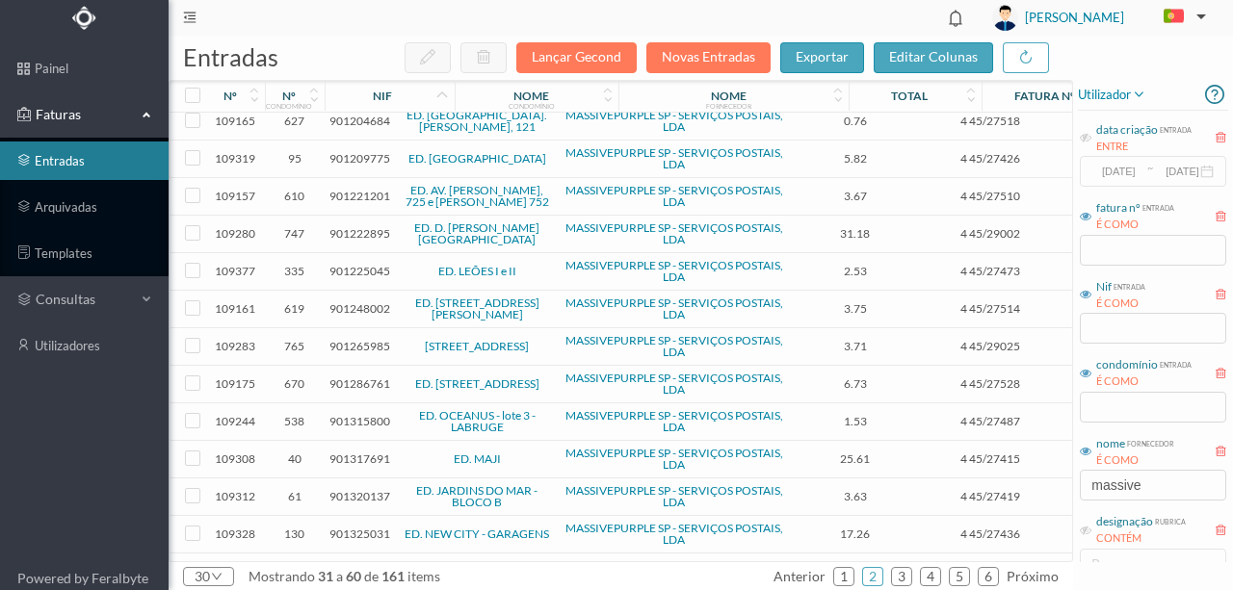
click at [354, 382] on span "901286761" at bounding box center [359, 384] width 61 height 14
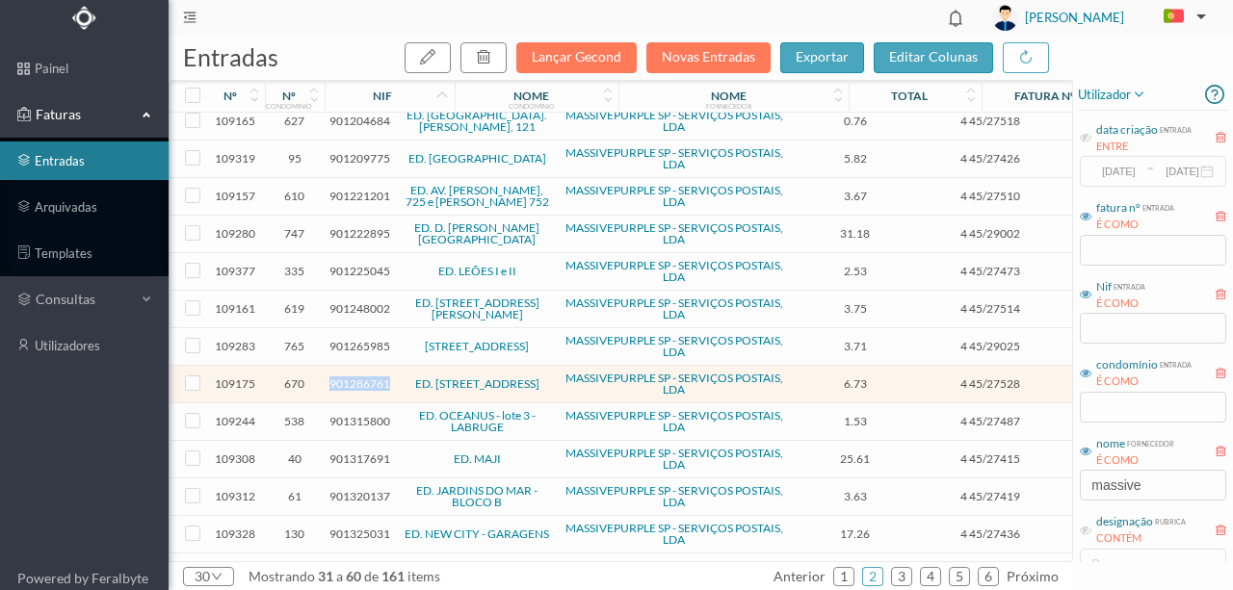
click at [354, 382] on span "901286761" at bounding box center [359, 384] width 61 height 14
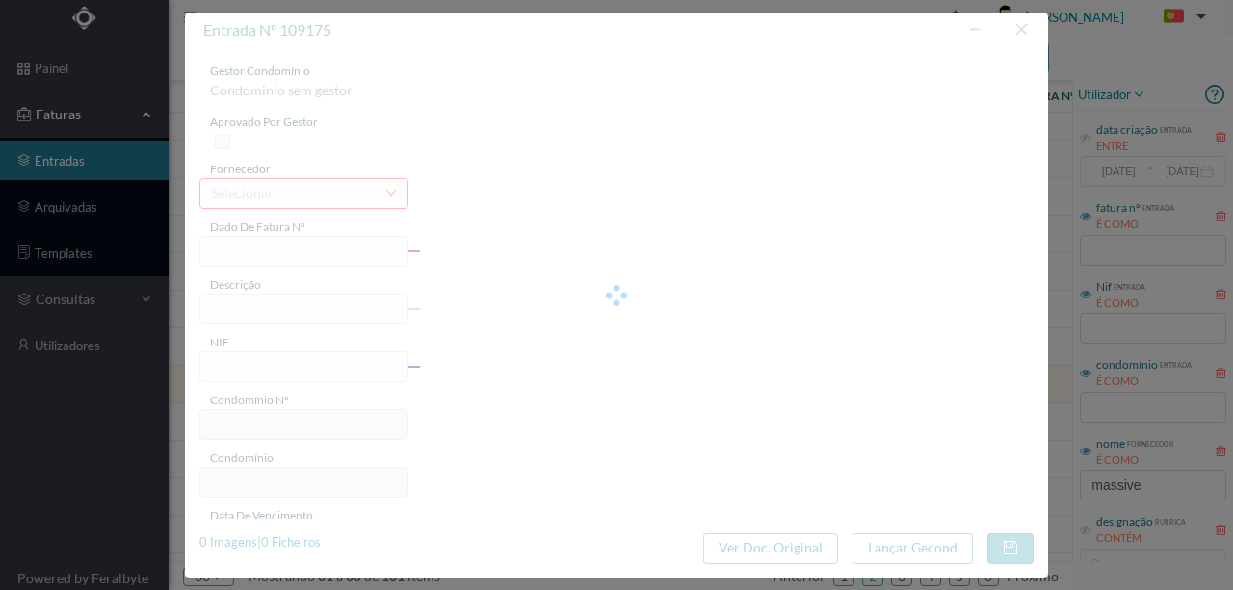
type input "4 45/27528"
type input "901286761"
type input "Invalid date"
type input "[DATE]"
type input "6.73"
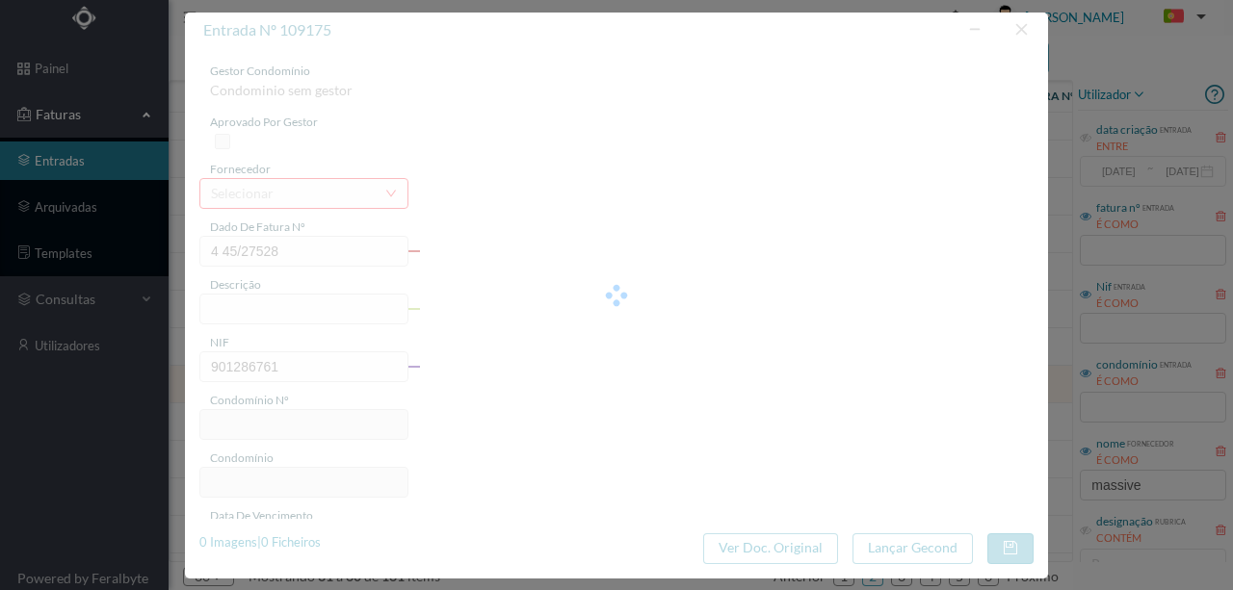
type input "670"
type input "ED. [STREET_ADDRESS]"
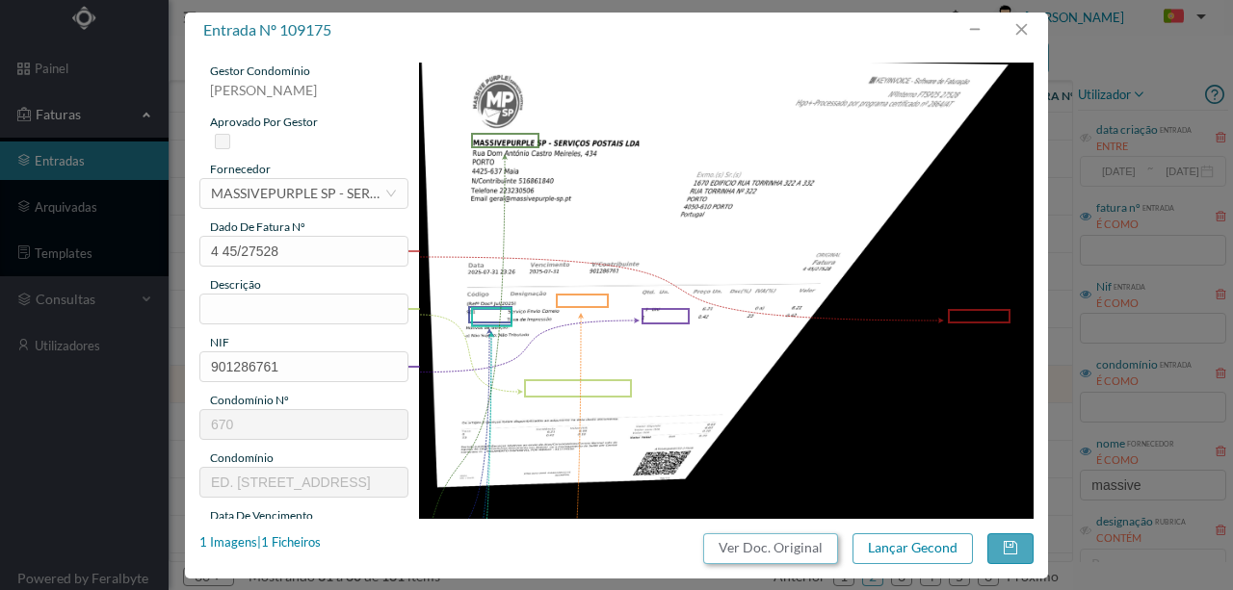
click at [777, 548] on button "Ver Doc. Original" at bounding box center [770, 549] width 135 height 31
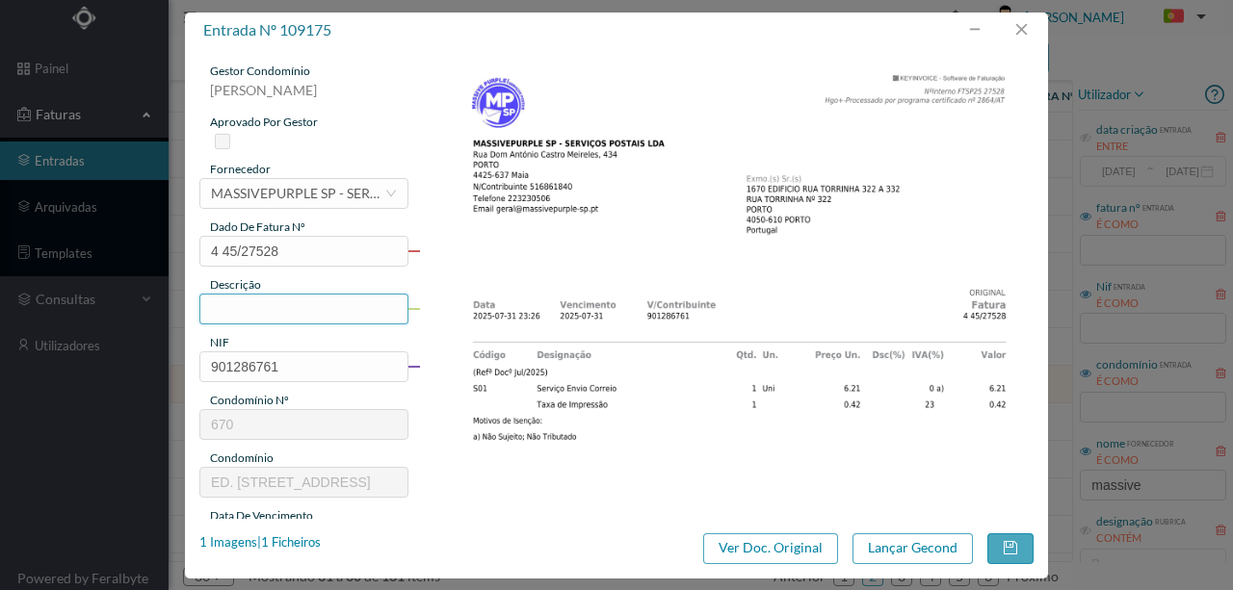
click at [243, 312] on input "text" at bounding box center [303, 309] width 209 height 31
type input "Serviço [PERSON_NAME]"
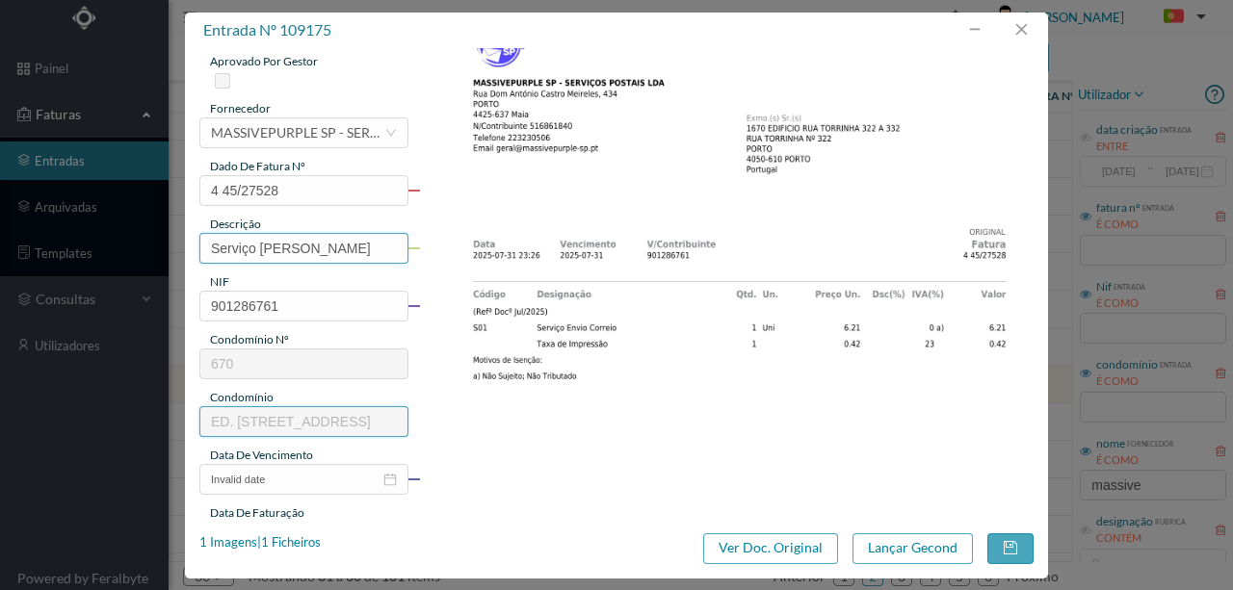
scroll to position [193, 0]
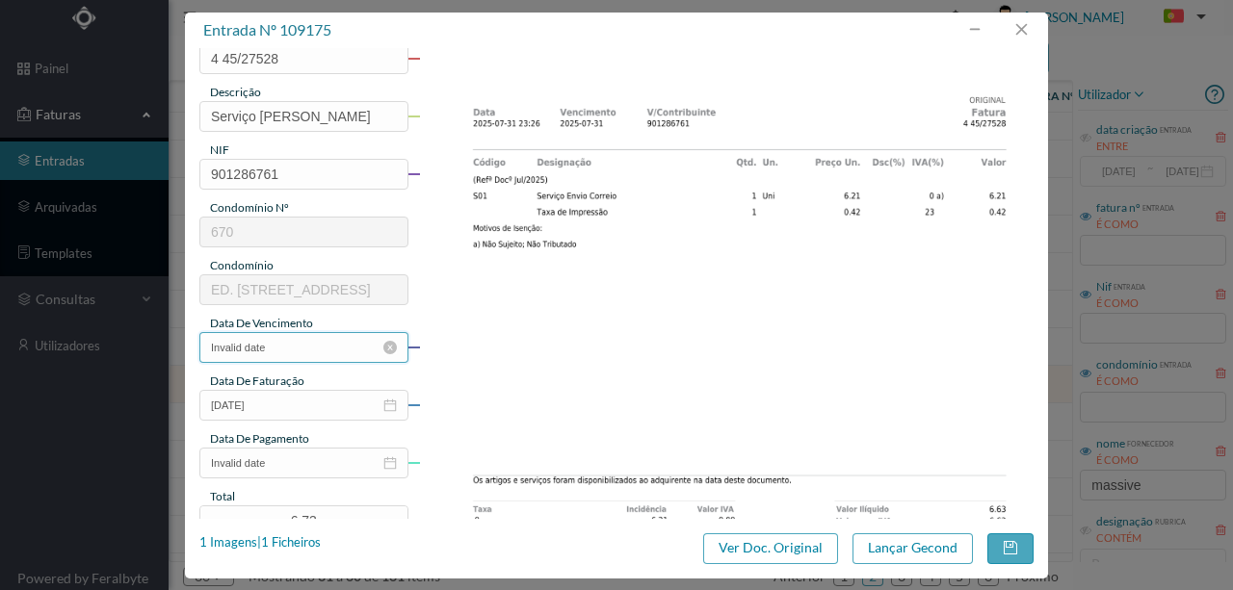
click at [284, 351] on input "Invalid date" at bounding box center [303, 347] width 209 height 31
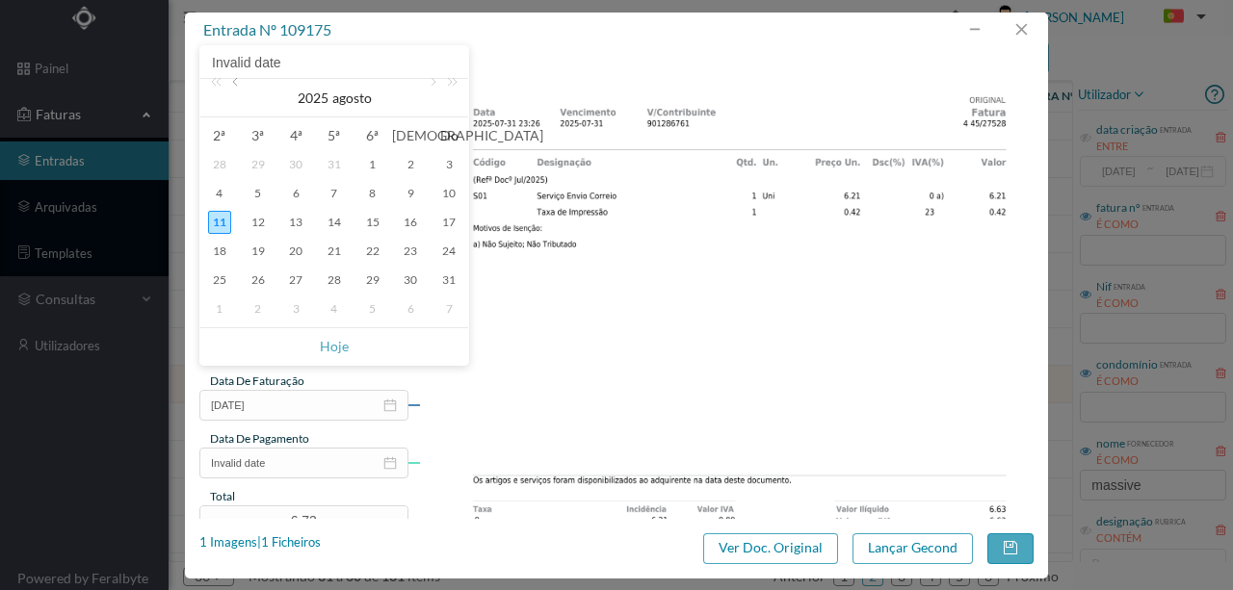
click at [234, 89] on link at bounding box center [236, 98] width 17 height 39
click at [327, 273] on div "31" at bounding box center [334, 280] width 23 height 23
type input "[DATE]"
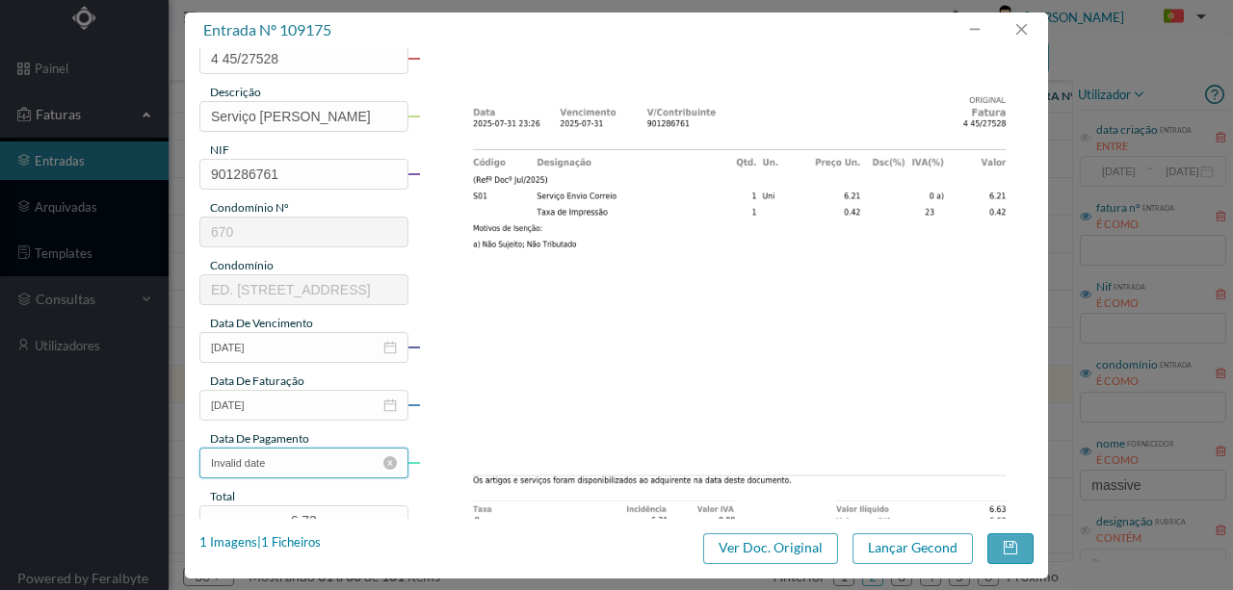
click at [302, 477] on input "Invalid date" at bounding box center [303, 463] width 209 height 31
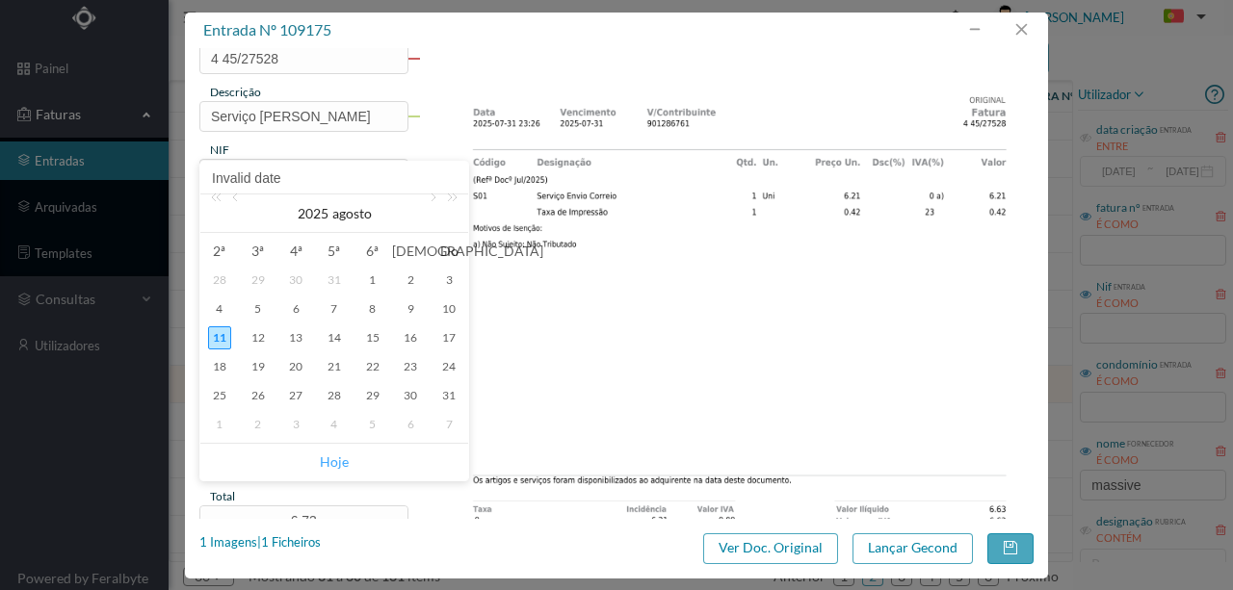
click at [333, 467] on link "Hoje" at bounding box center [334, 462] width 29 height 37
type input "[DATE]"
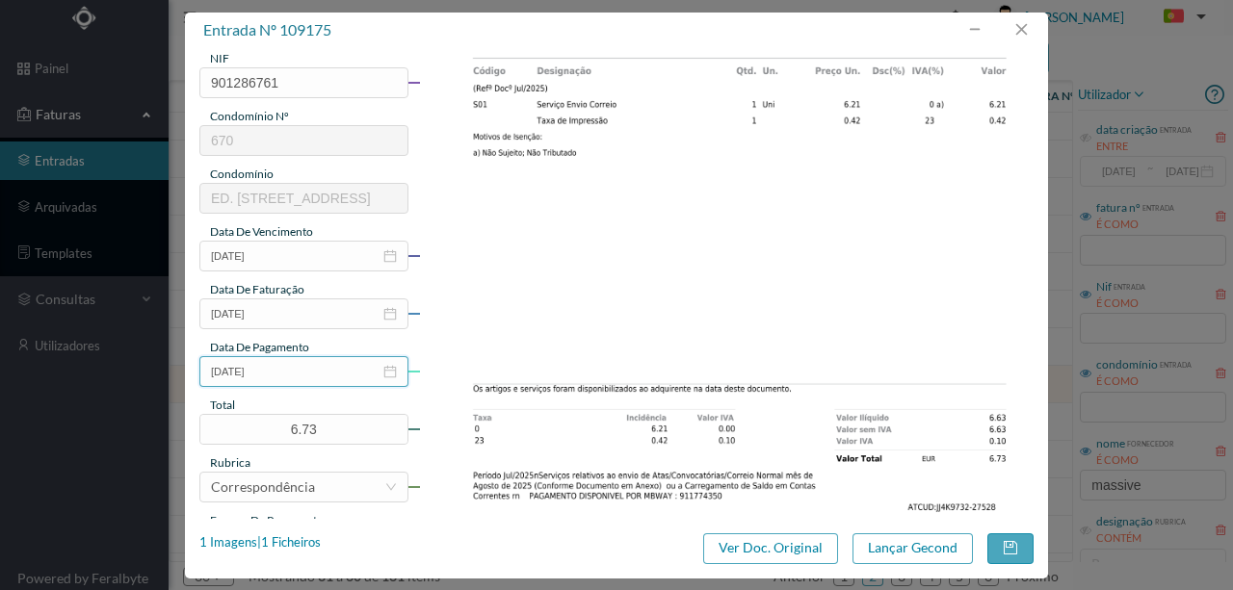
scroll to position [449, 0]
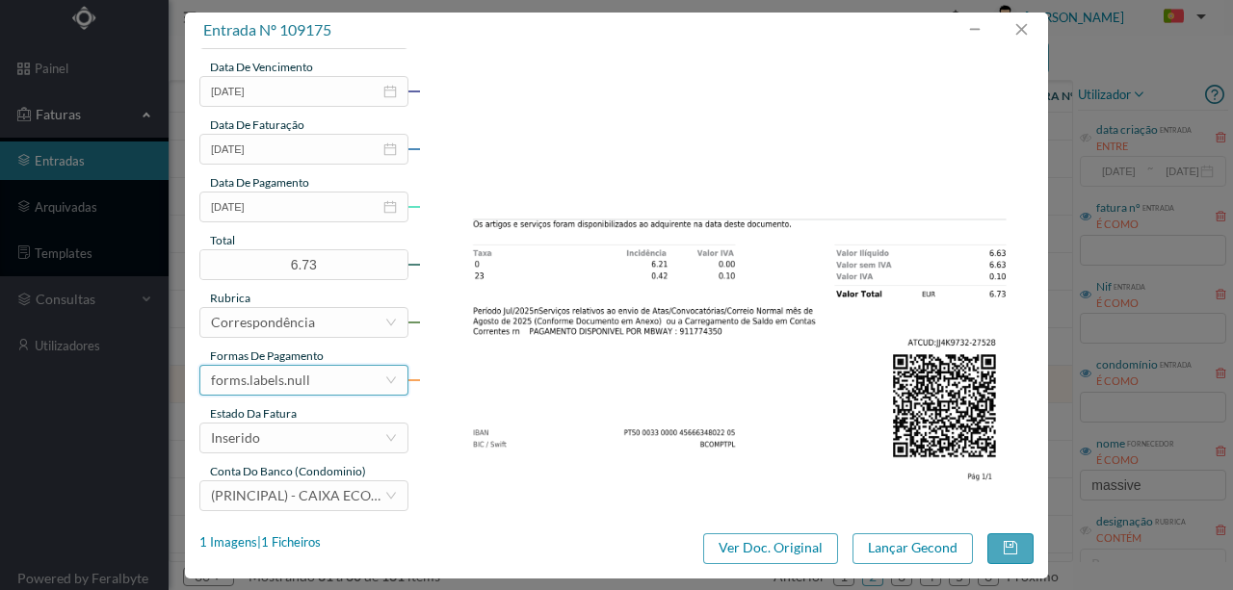
click at [327, 389] on div "forms.labels.null" at bounding box center [297, 380] width 173 height 29
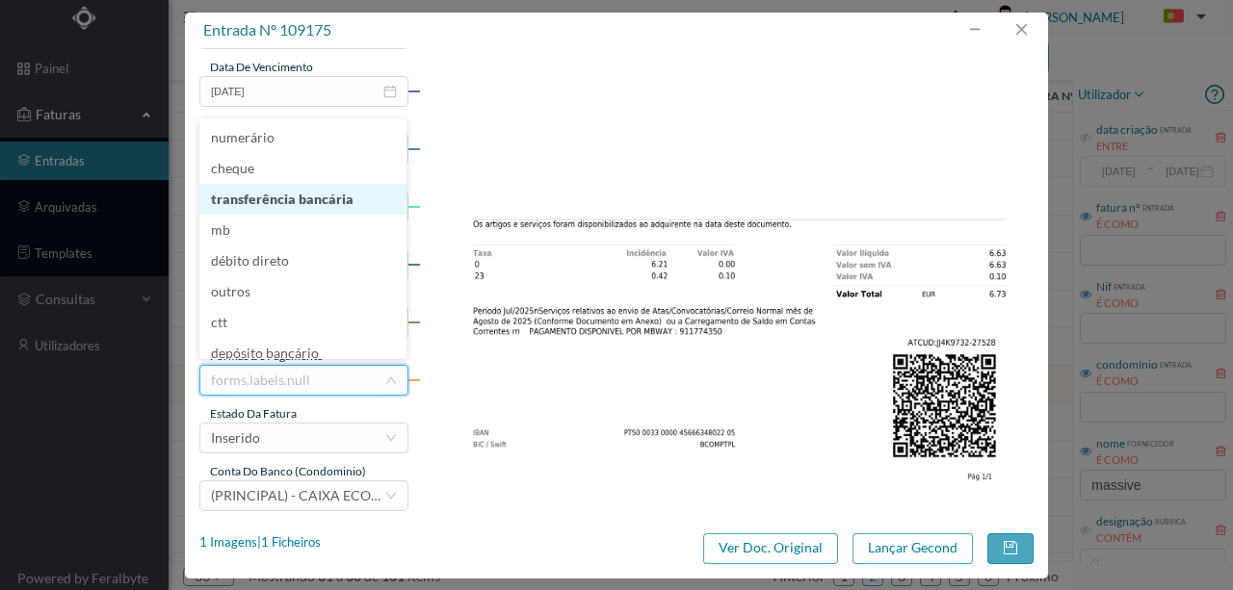
click at [304, 200] on li "transferência bancária" at bounding box center [302, 199] width 207 height 31
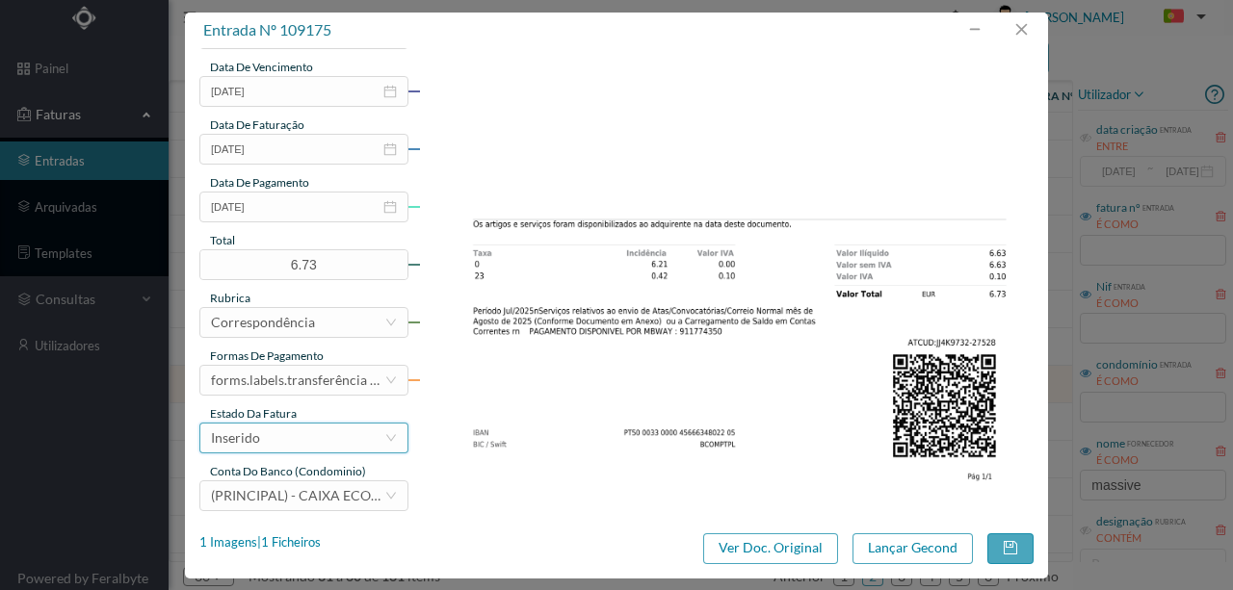
click at [273, 443] on div "Inserido" at bounding box center [297, 438] width 173 height 29
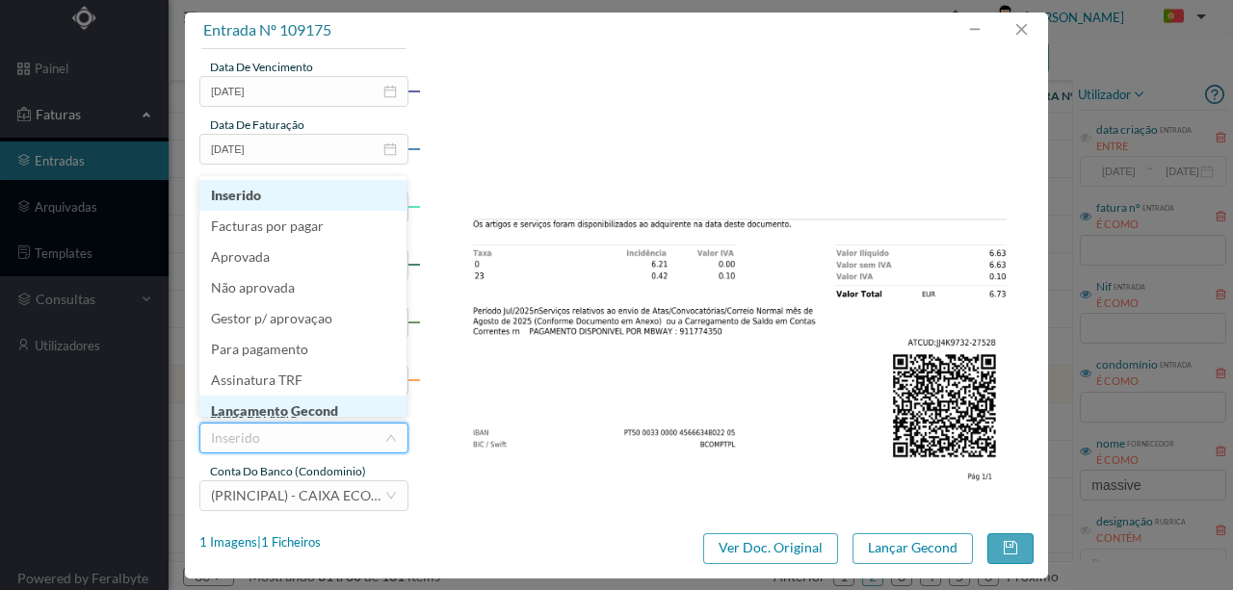
scroll to position [10, 0]
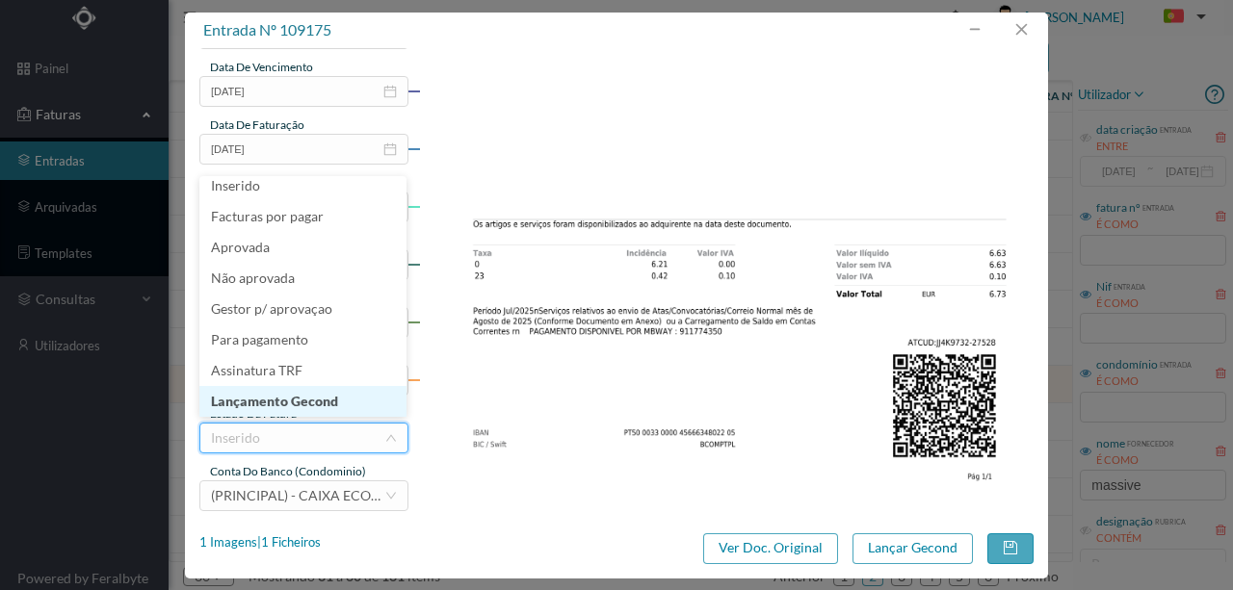
click at [310, 397] on li "Lançamento Gecond" at bounding box center [302, 401] width 207 height 31
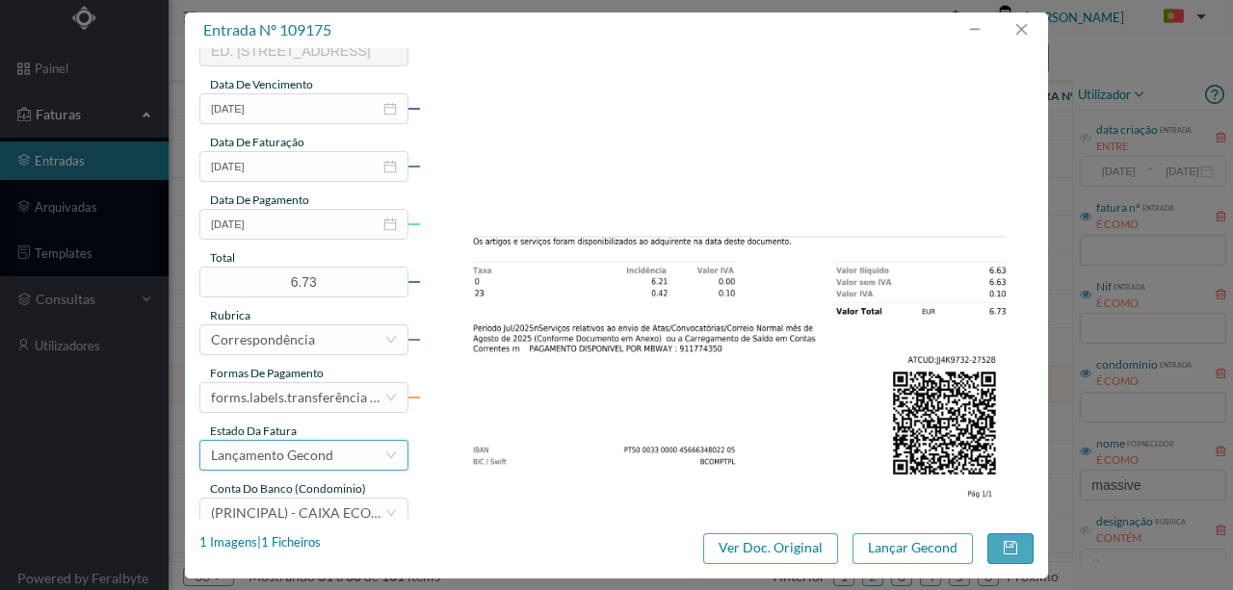
scroll to position [449, 0]
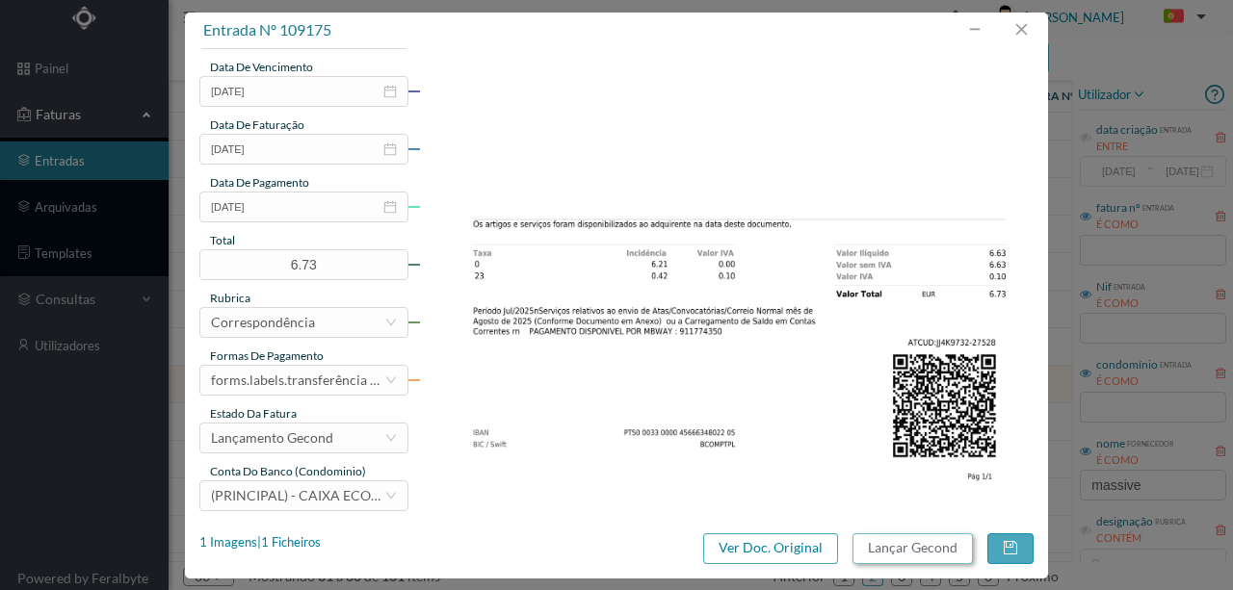
click at [898, 546] on button "Lançar Gecond" at bounding box center [912, 549] width 120 height 31
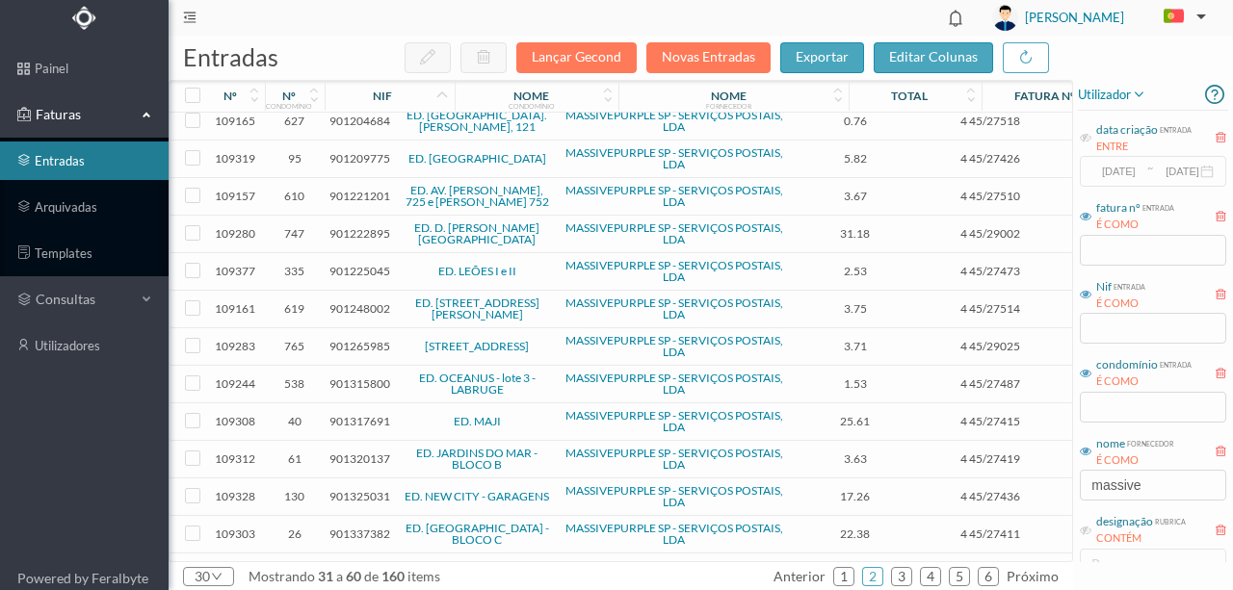
click at [358, 414] on span "901317691" at bounding box center [359, 421] width 61 height 14
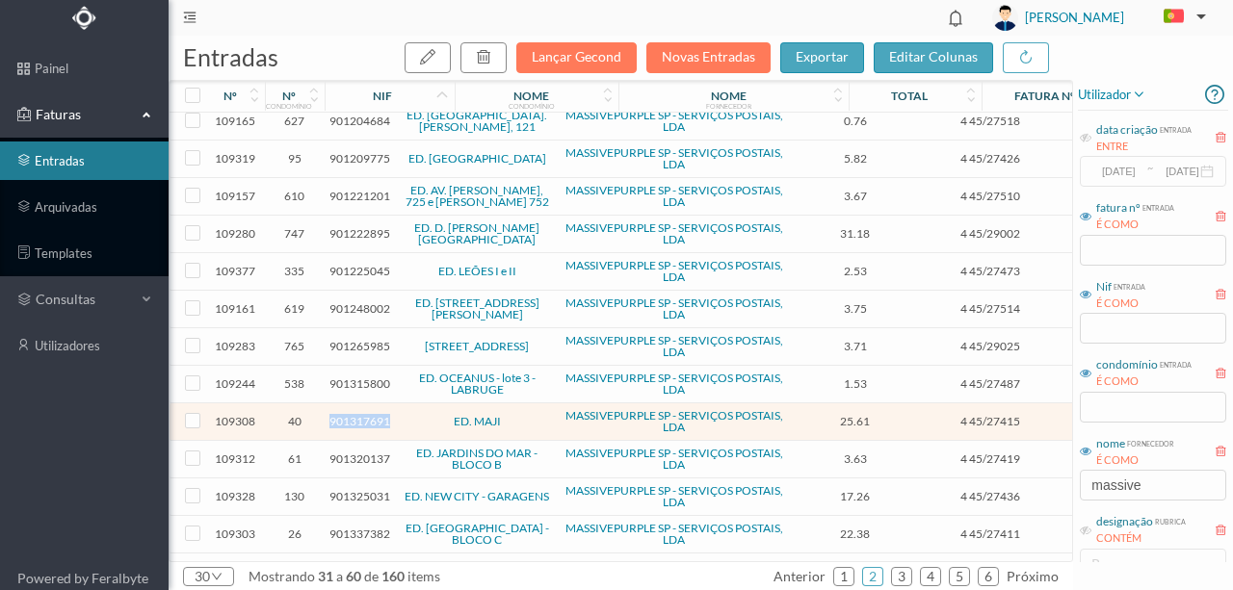
click at [358, 414] on span "901317691" at bounding box center [359, 421] width 61 height 14
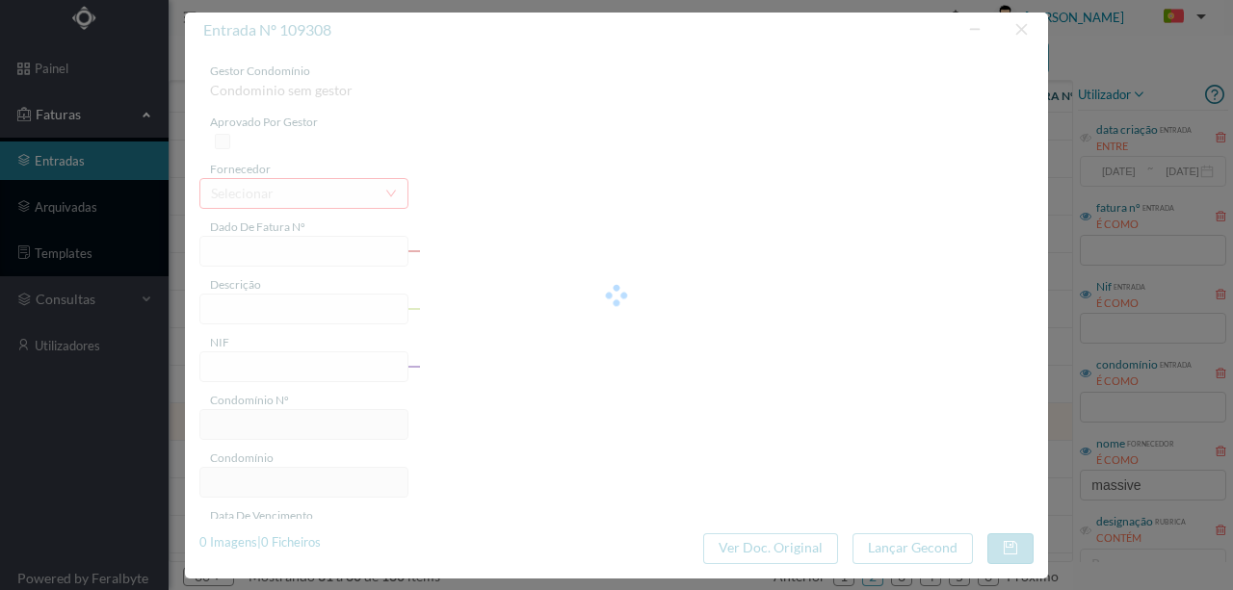
type input "4 45/27415"
type input "Serviço [PERSON_NAME]"
type input "901317691"
type input "Invalid date"
type input "[DATE]"
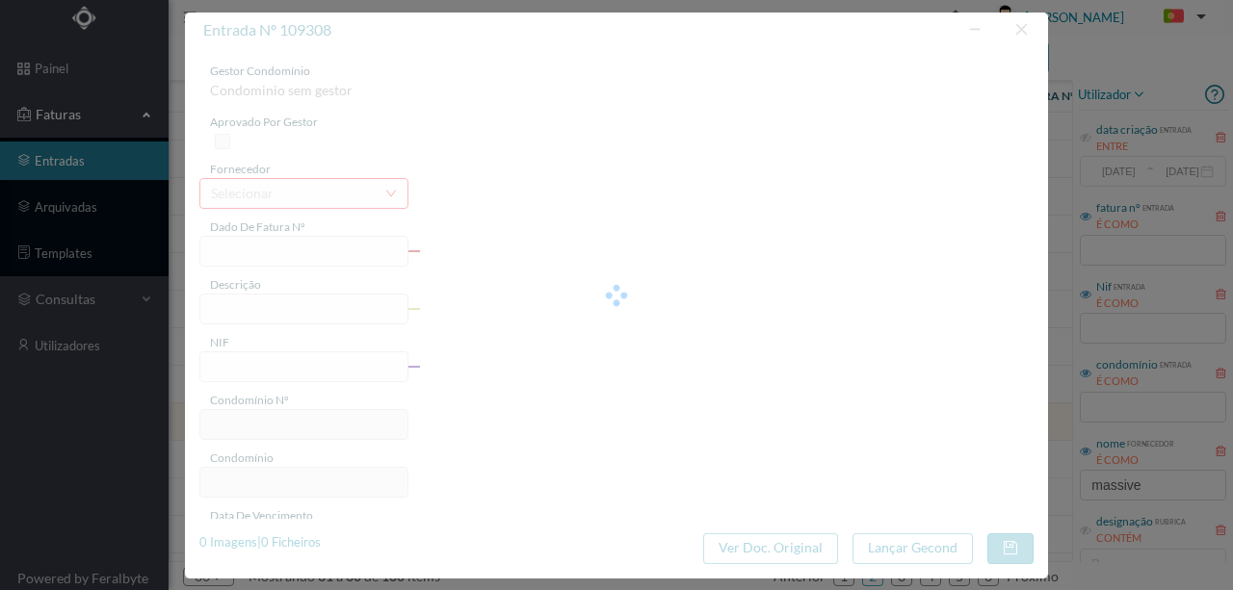
type input "25.61"
type input "40"
type input "ED. MAJI"
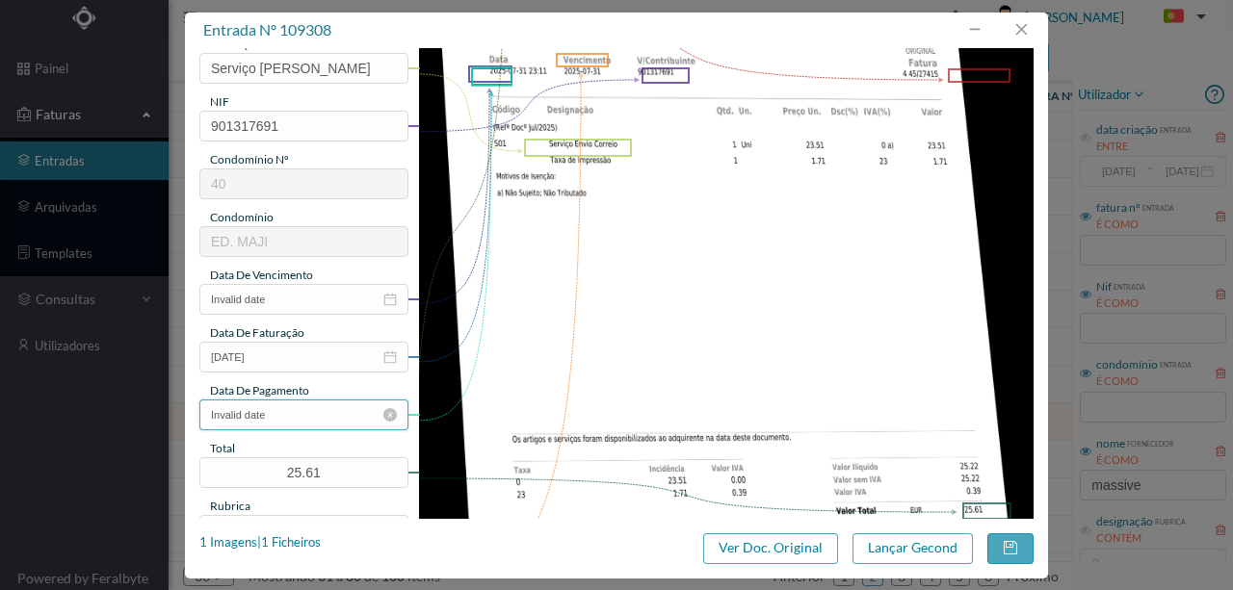
scroll to position [256, 0]
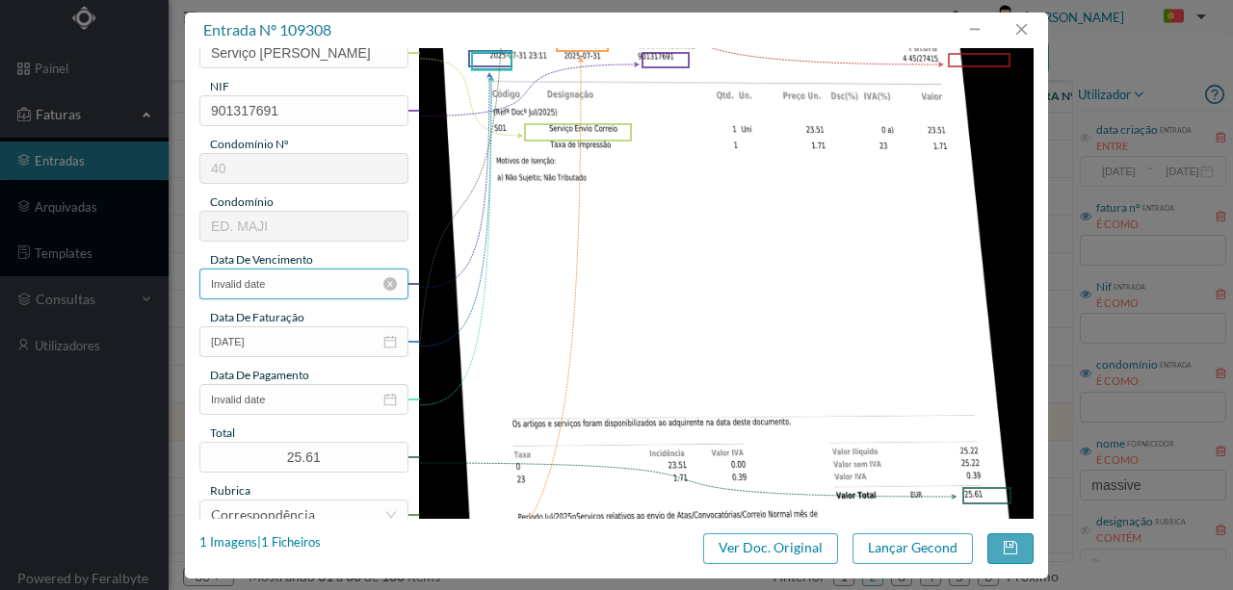
click at [291, 290] on input "Invalid date" at bounding box center [303, 284] width 209 height 31
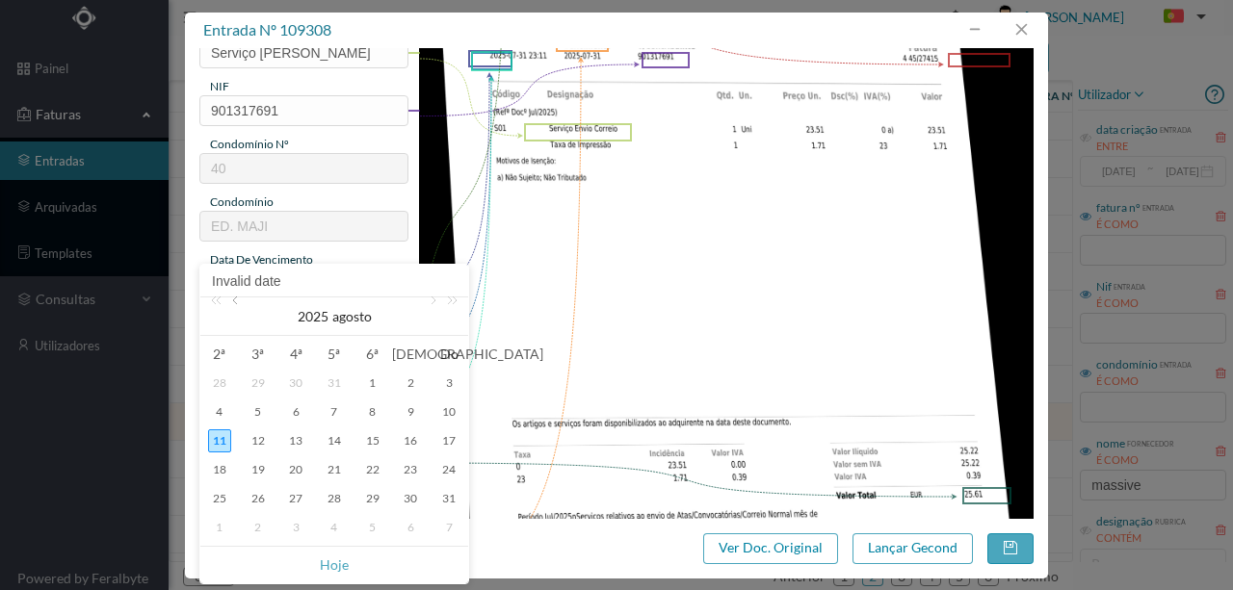
click at [237, 306] on link at bounding box center [236, 317] width 17 height 39
click at [335, 497] on div "31" at bounding box center [334, 498] width 23 height 23
type input "[DATE]"
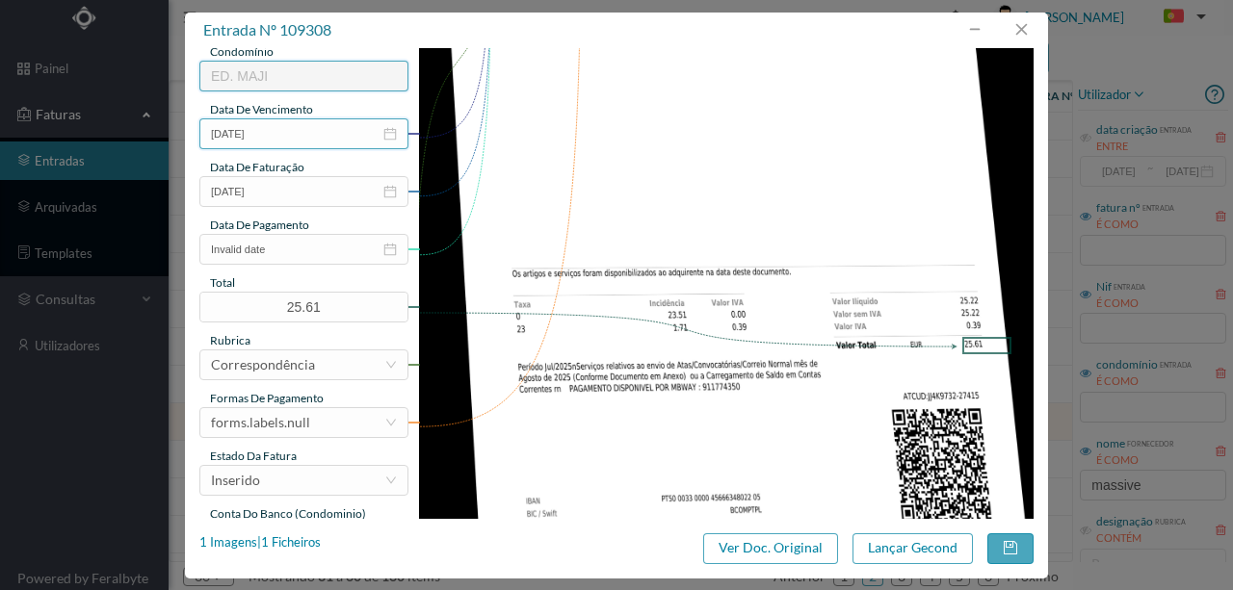
scroll to position [449, 0]
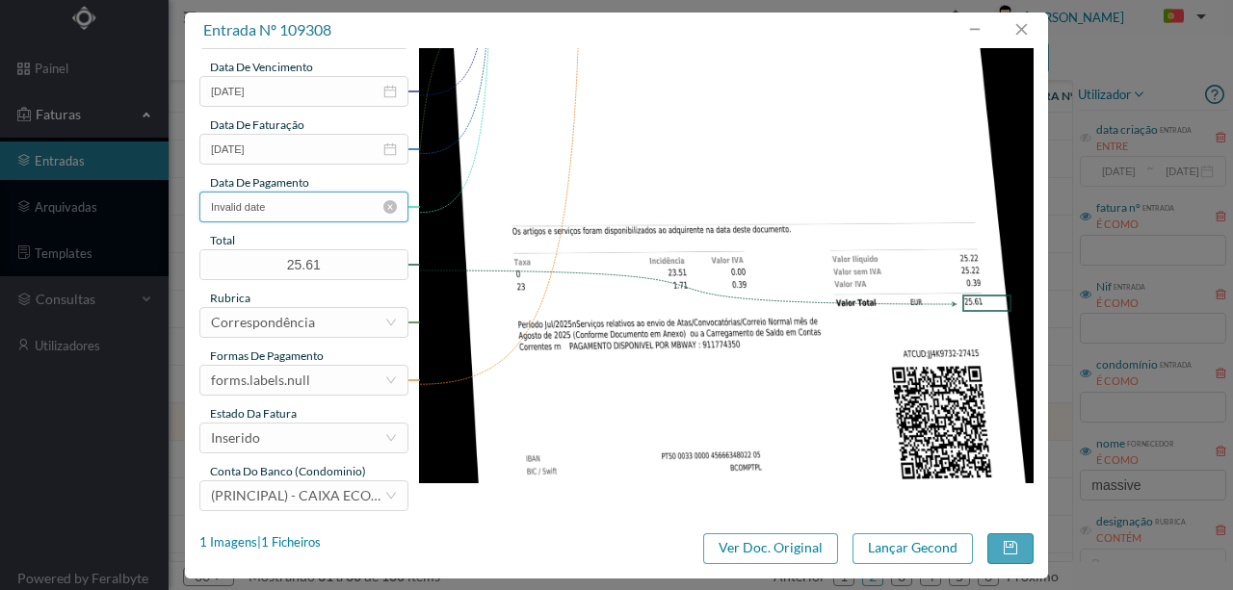
click at [285, 210] on input "Invalid date" at bounding box center [303, 207] width 209 height 31
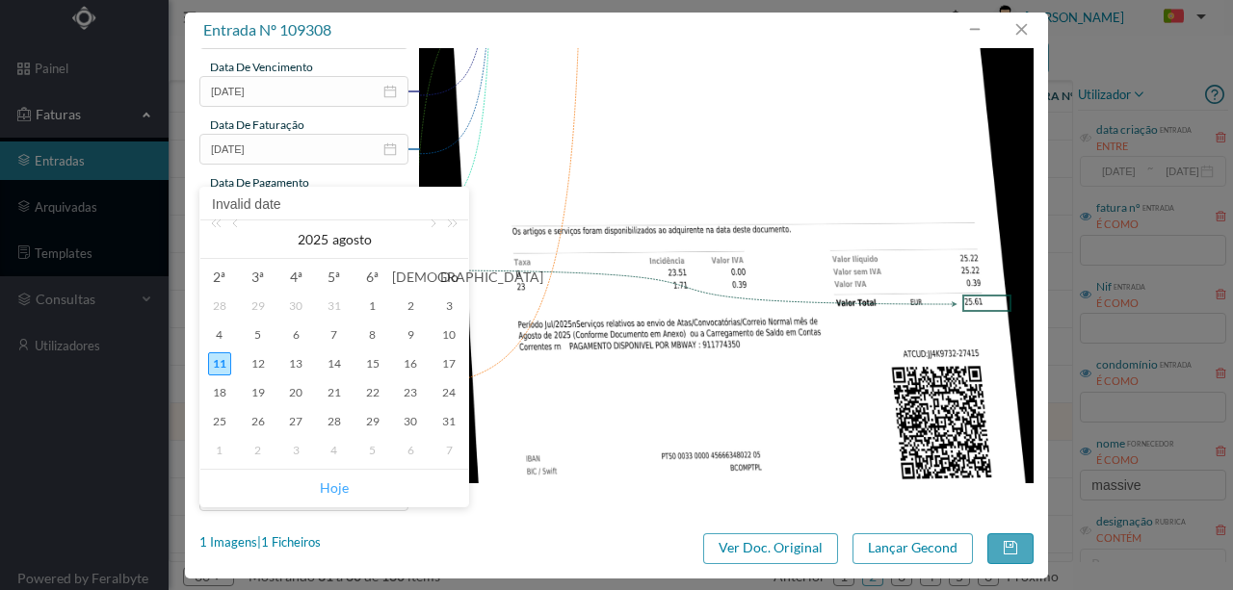
click at [325, 488] on link "Hoje" at bounding box center [334, 488] width 29 height 37
type input "[DATE]"
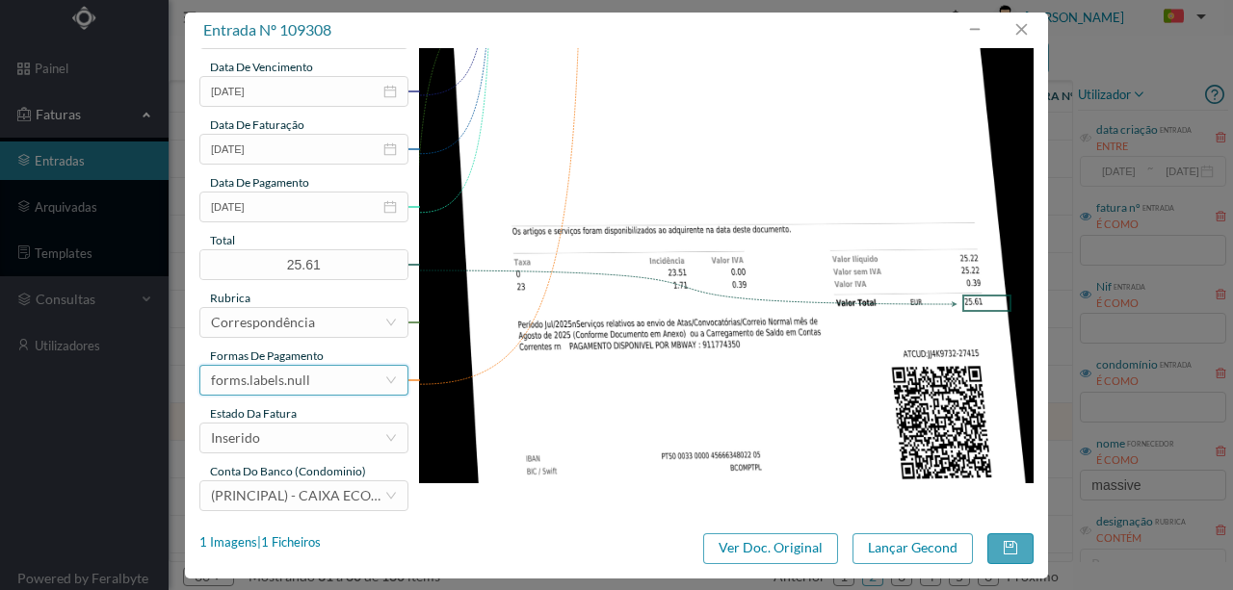
click at [297, 381] on div "forms.labels.null" at bounding box center [260, 380] width 99 height 29
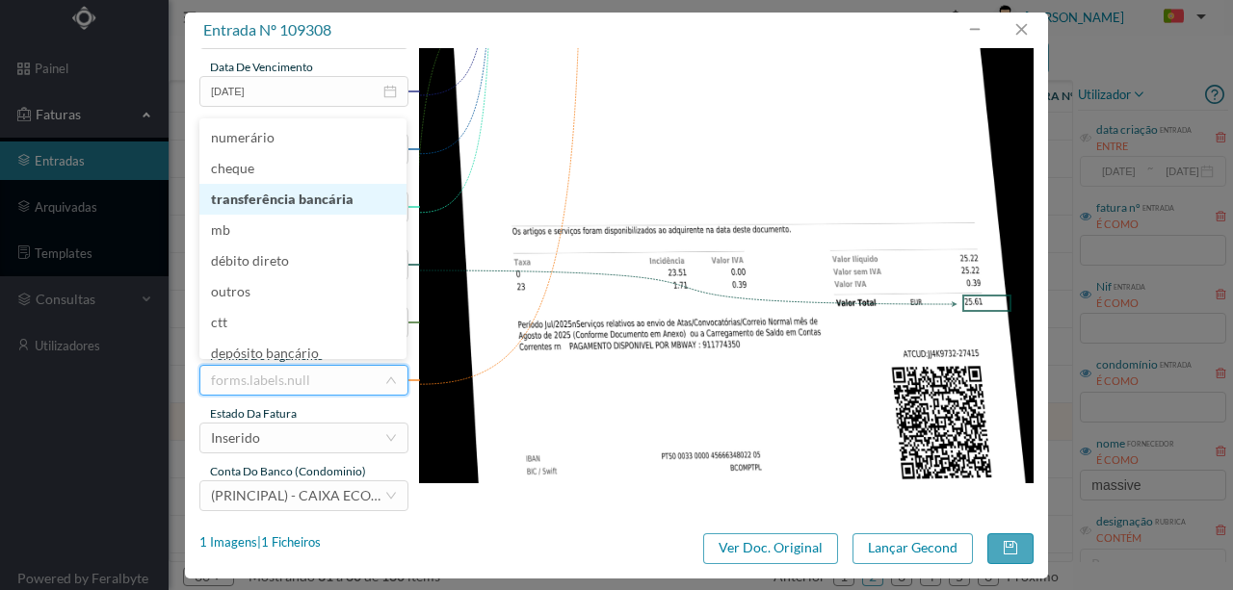
click at [292, 197] on li "transferência bancária" at bounding box center [302, 199] width 207 height 31
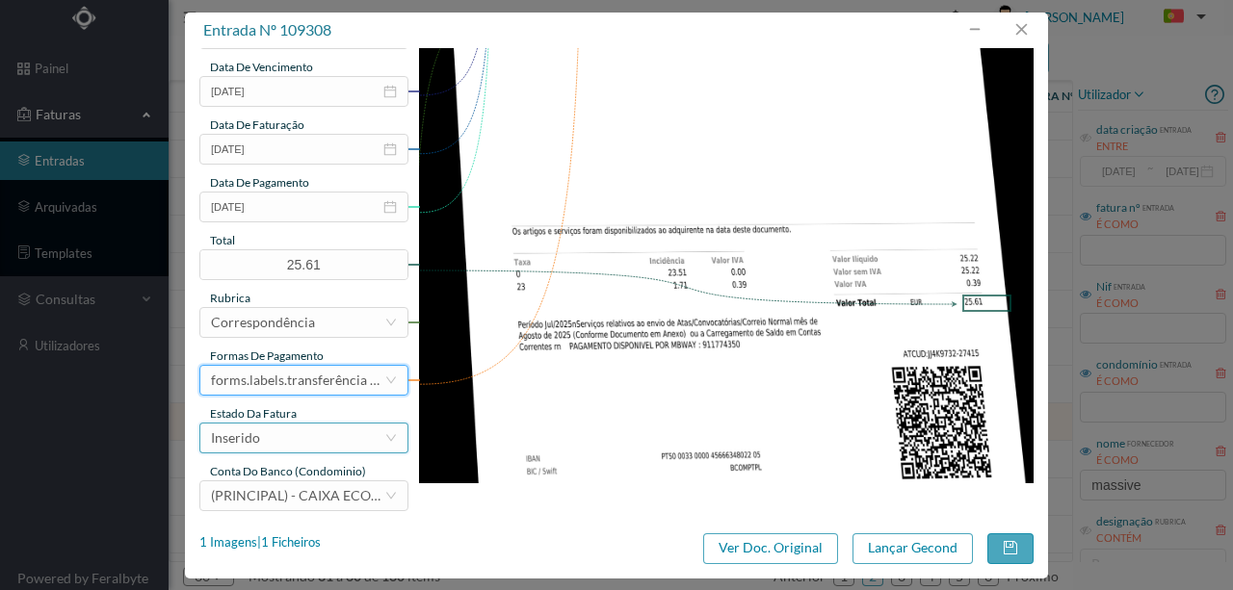
click at [275, 439] on div "Inserido" at bounding box center [297, 438] width 173 height 29
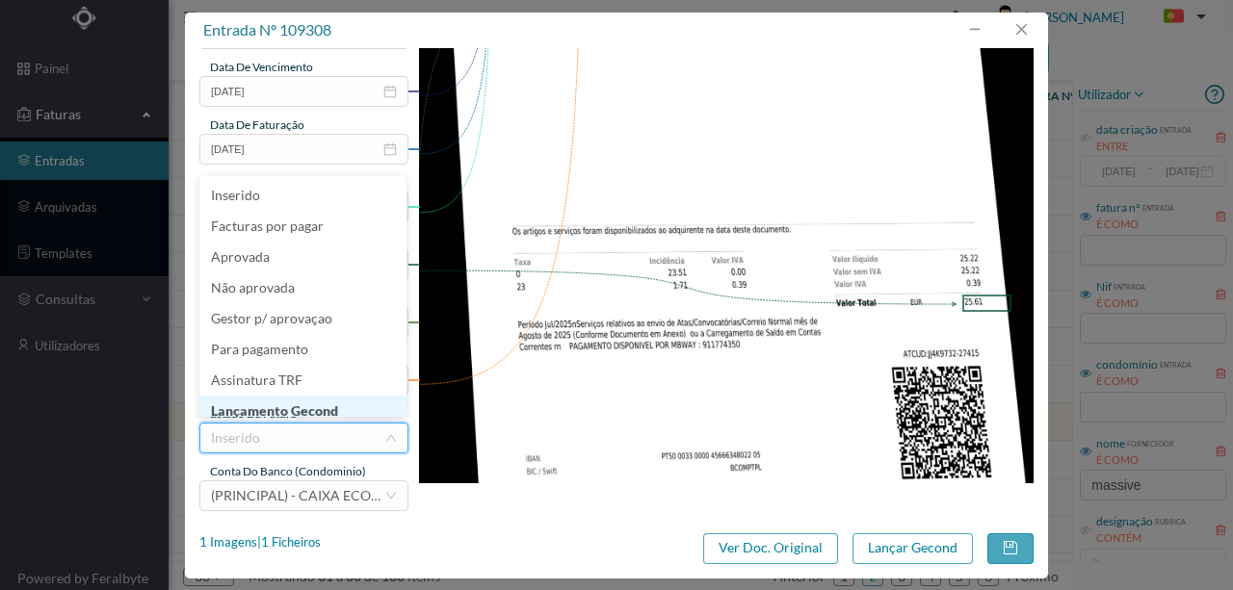
scroll to position [10, 0]
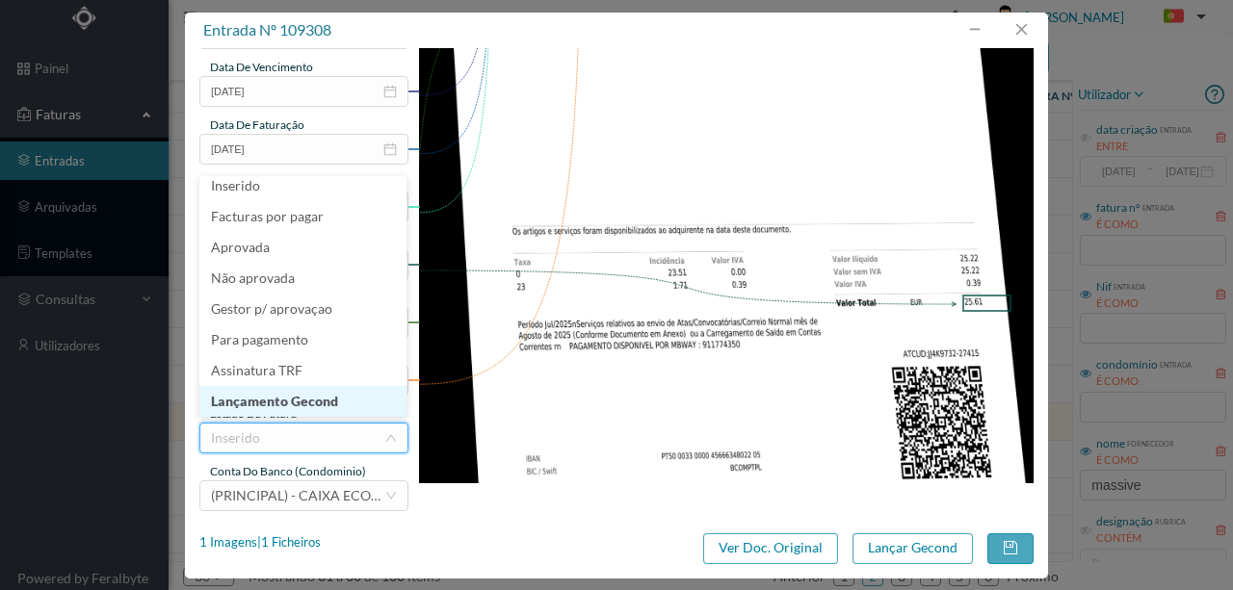
click at [325, 401] on li "Lançamento Gecond" at bounding box center [302, 401] width 207 height 31
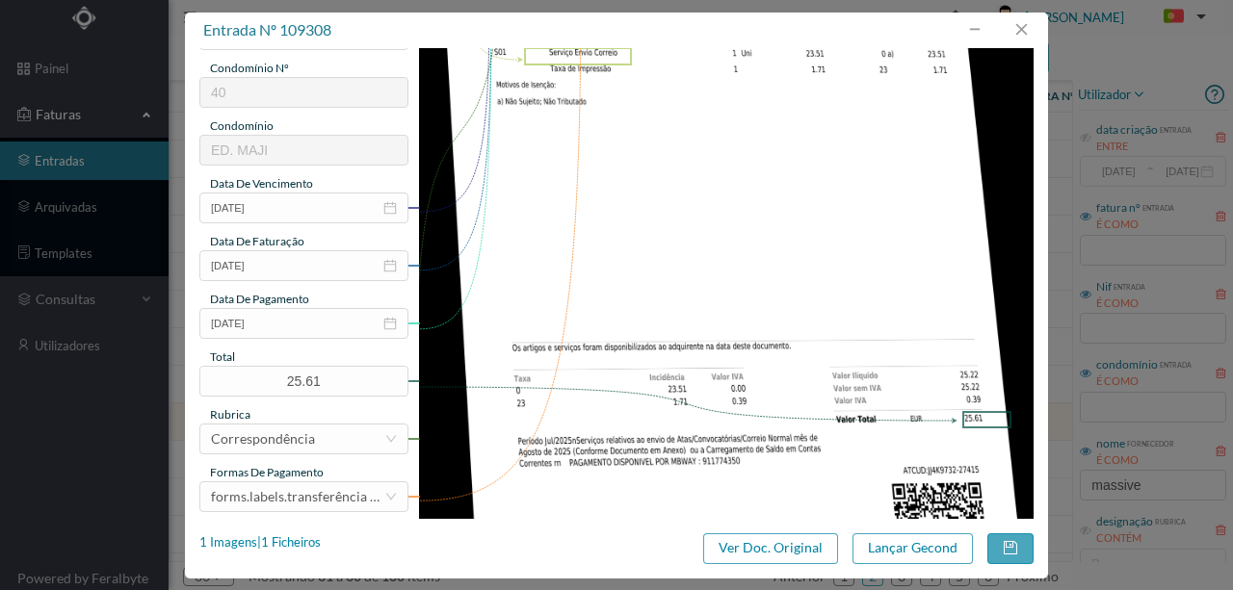
scroll to position [456, 0]
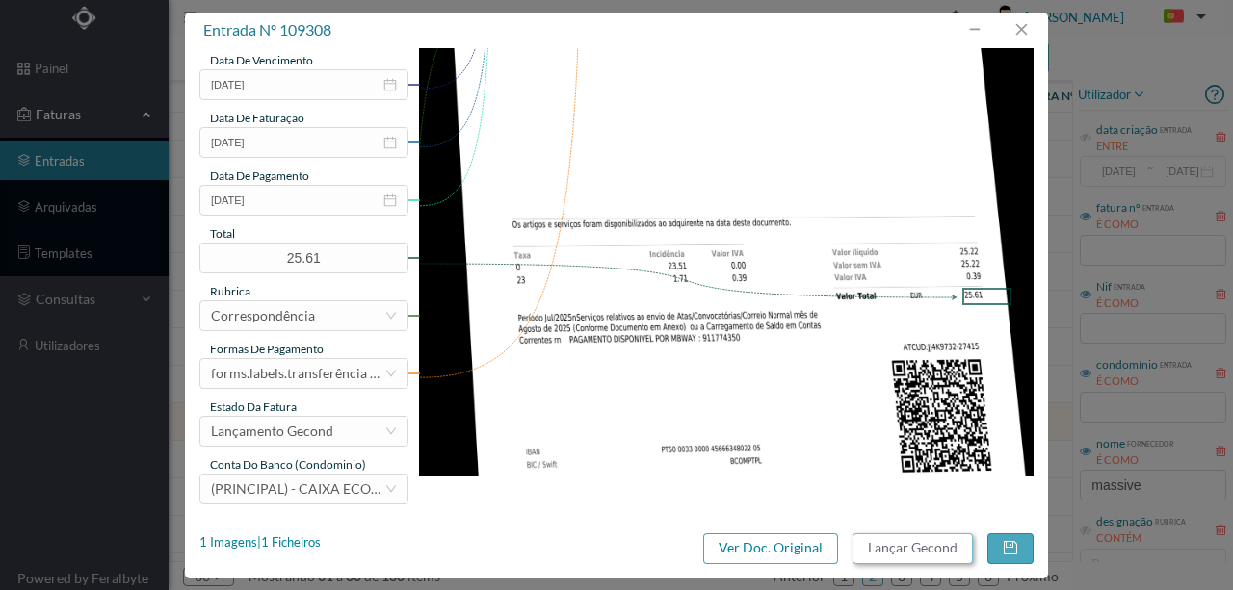
click at [940, 555] on button "Lançar Gecond" at bounding box center [912, 549] width 120 height 31
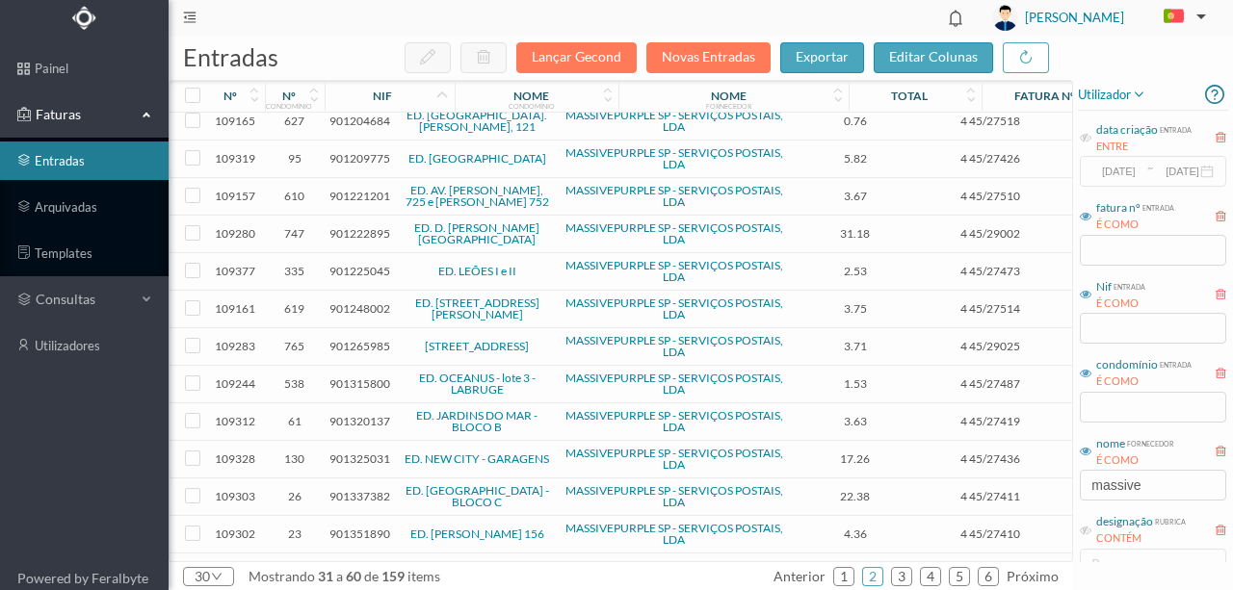
scroll to position [449, 0]
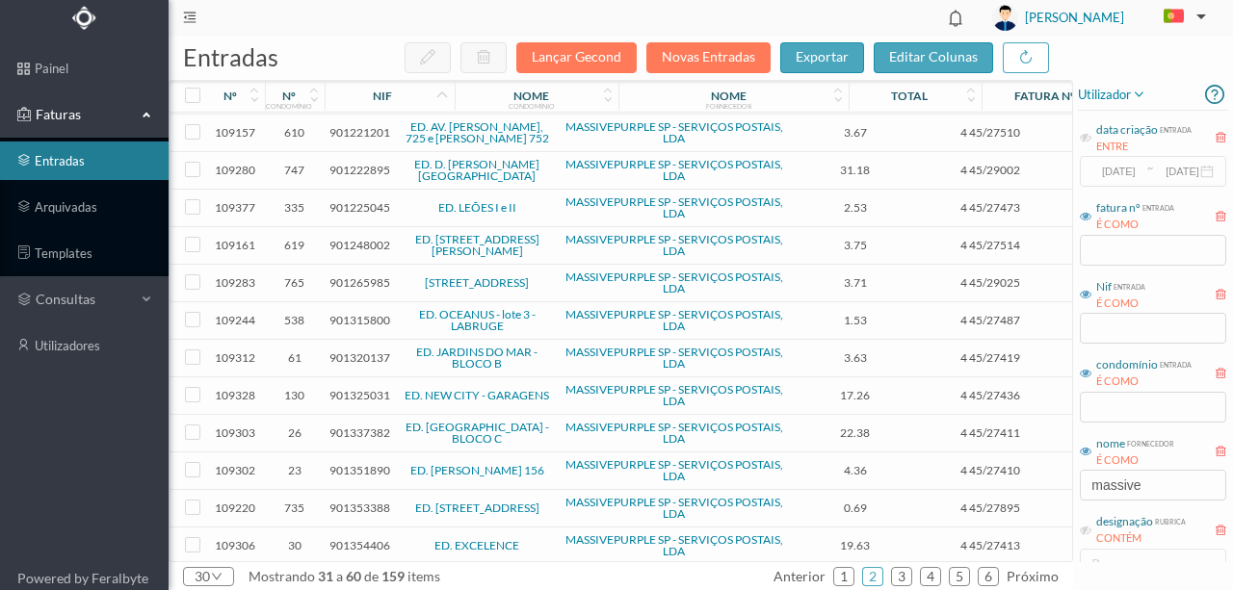
click at [358, 388] on span "901325031" at bounding box center [359, 395] width 61 height 14
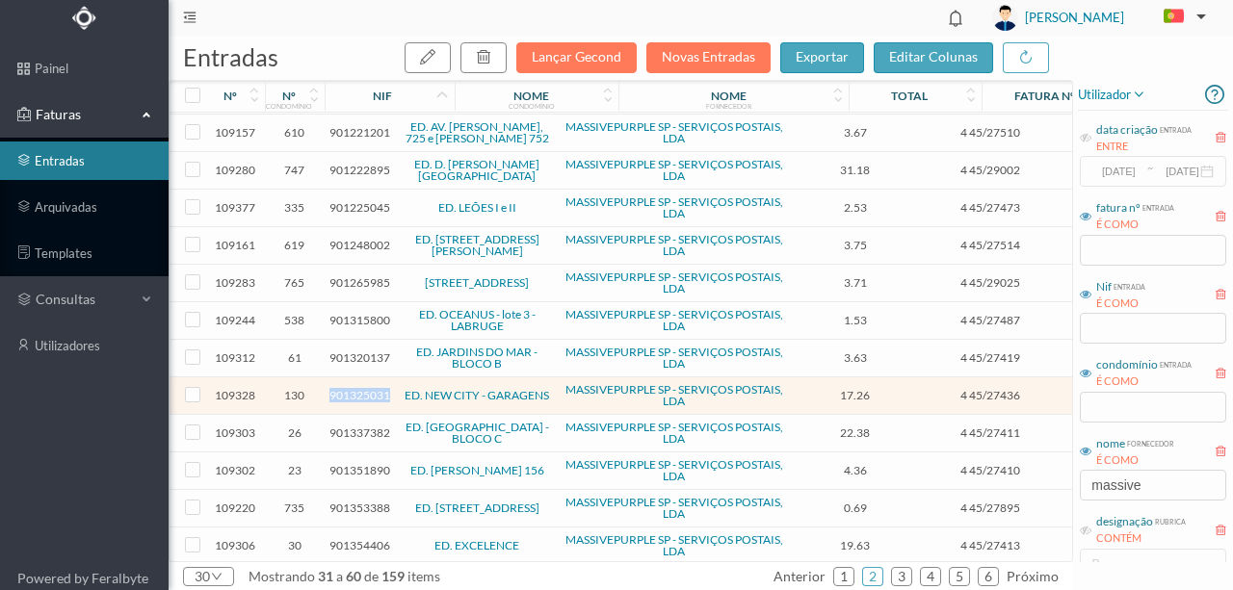
click at [358, 388] on span "901325031" at bounding box center [359, 395] width 61 height 14
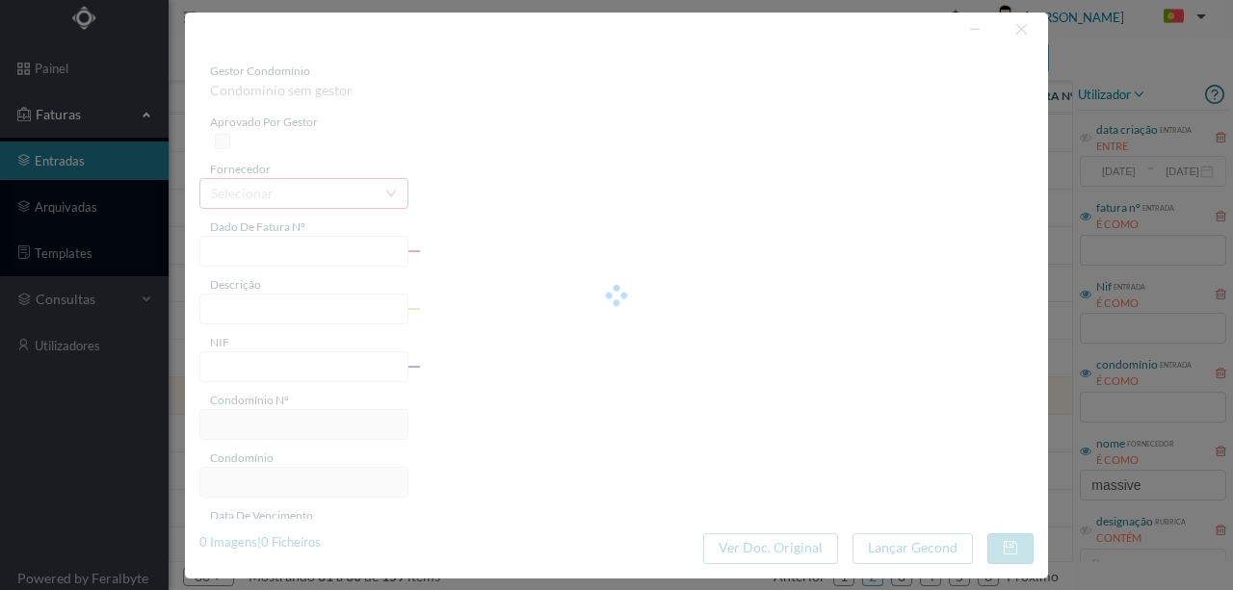
type input "4 45/27436"
type input "= Carvien Envio Correio"
type input "901325031"
type input "Invalid date"
type input "[DATE]"
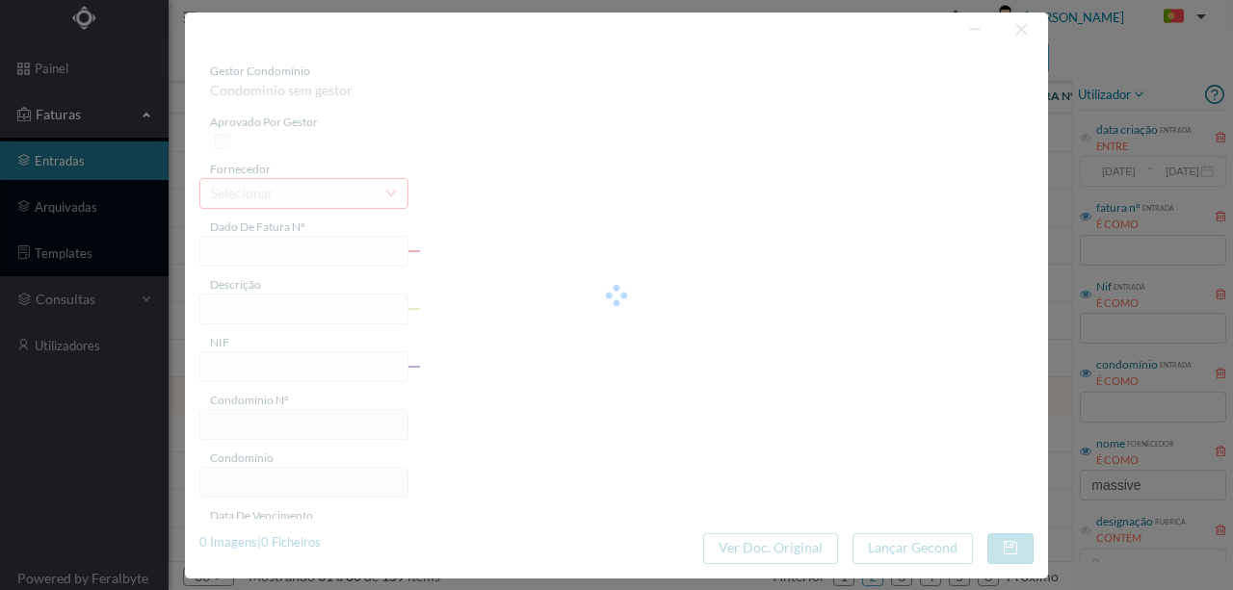
type input "3095-07-01"
type input "17.26"
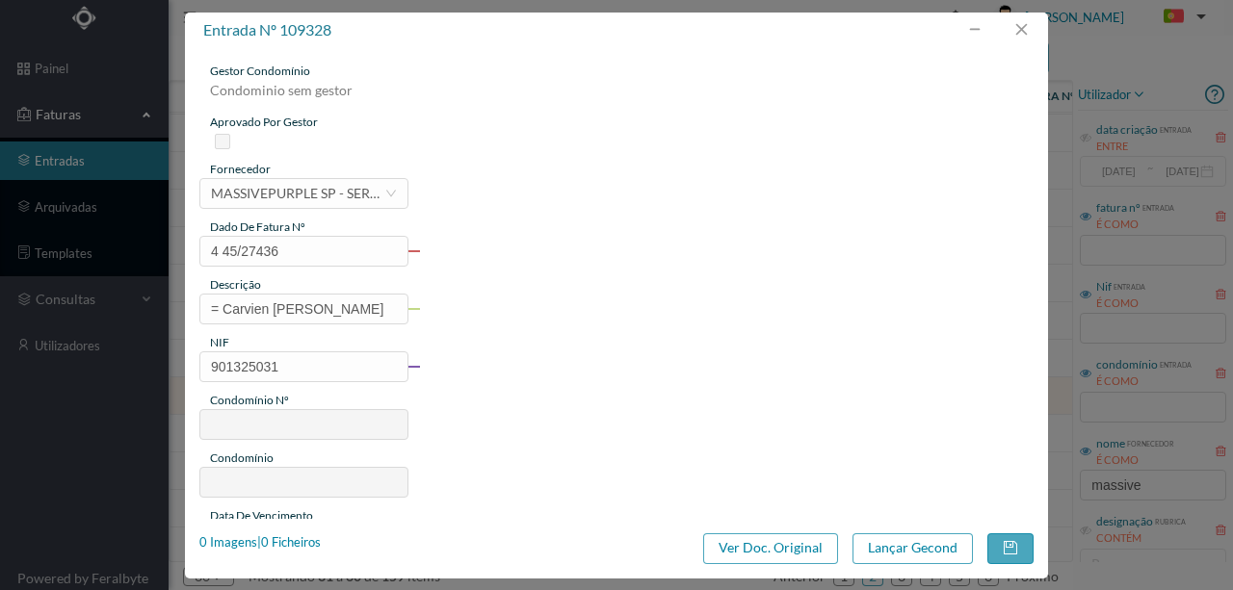
type input "130"
type input "ED. NEW CITY - GARAGENS"
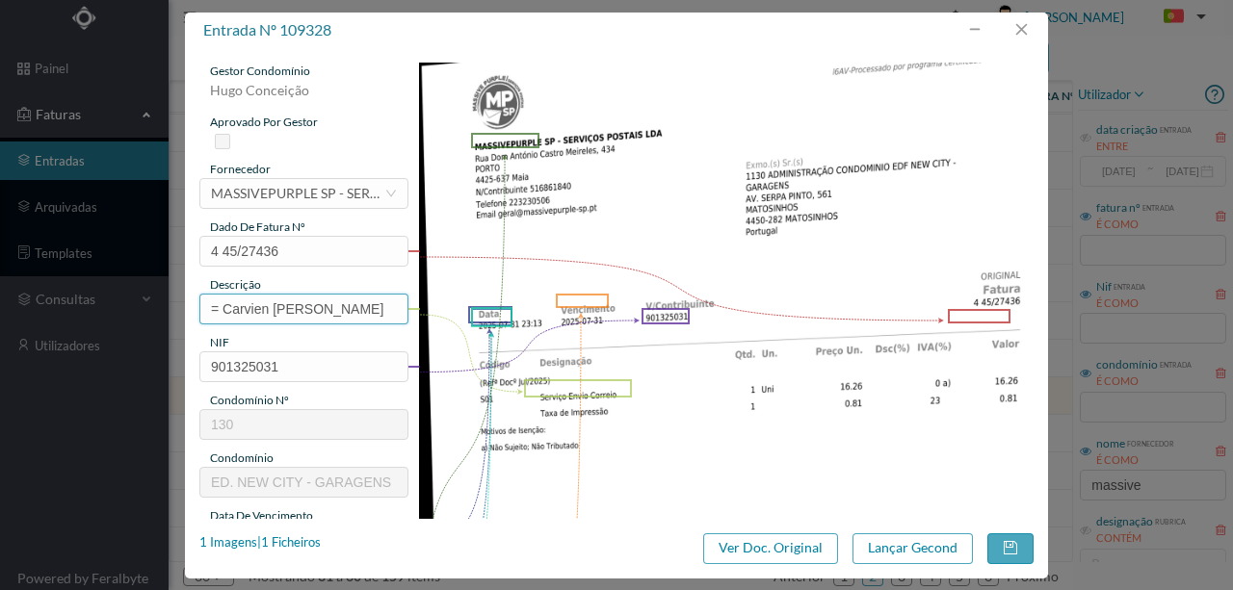
drag, startPoint x: 360, startPoint y: 308, endPoint x: 191, endPoint y: 306, distance: 169.5
click at [191, 306] on div "gestor condomínio Hugo Conceição aprovado por gestor fornecedor selecionar MASS…" at bounding box center [616, 283] width 863 height 471
type input "Serviço [PERSON_NAME]"
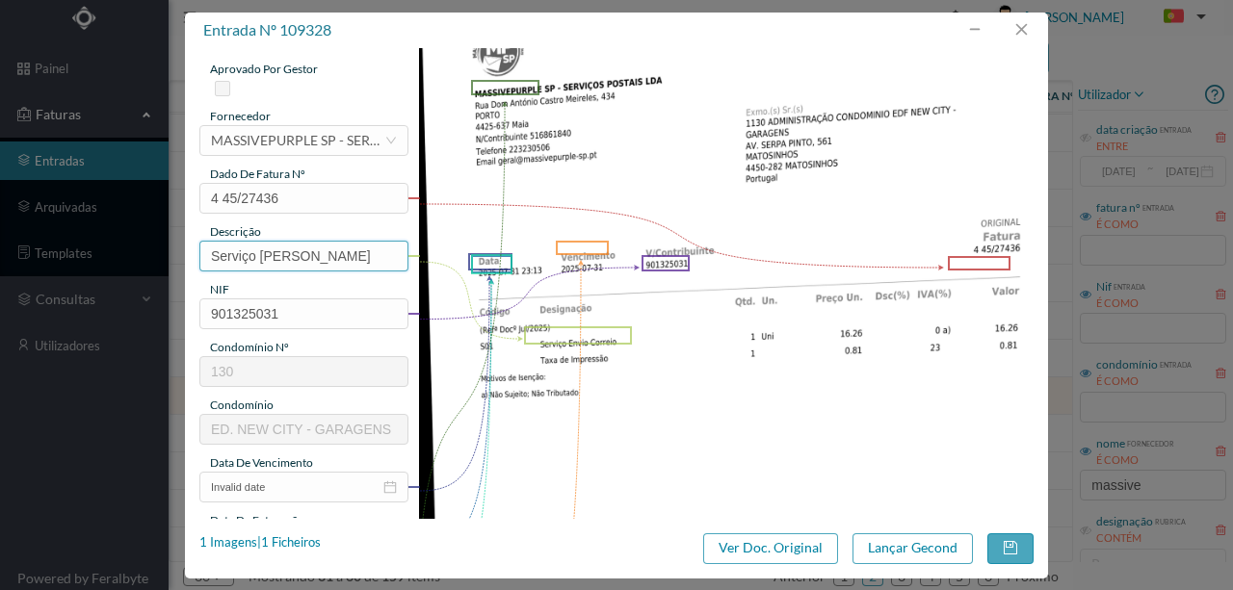
scroll to position [128, 0]
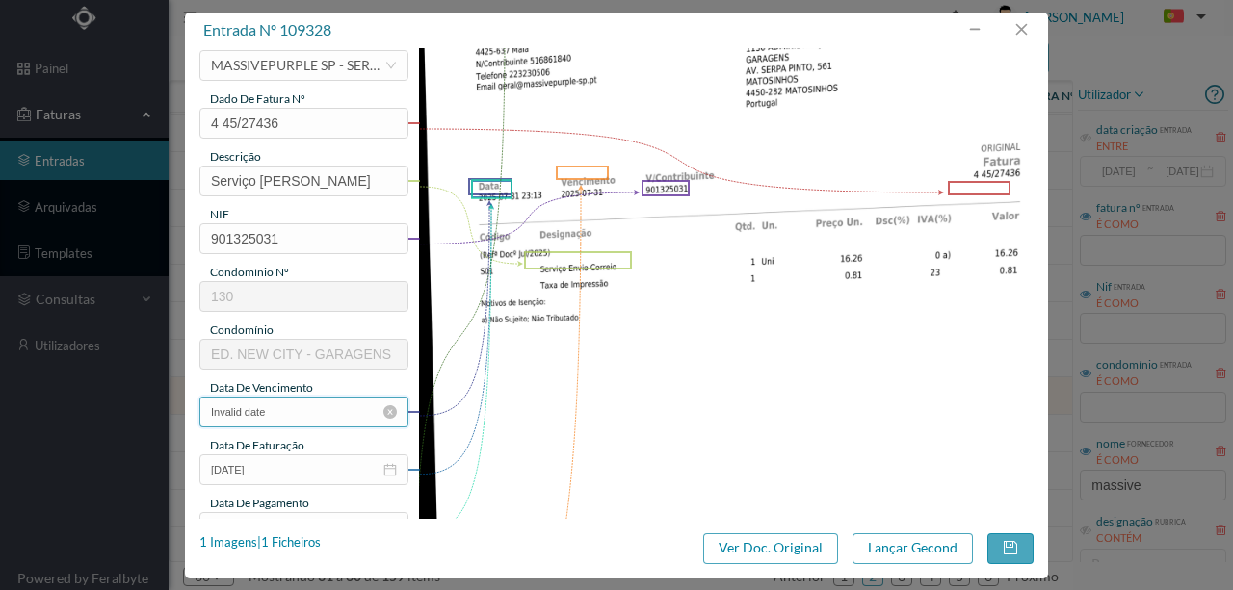
click at [289, 412] on input "Invalid date" at bounding box center [303, 412] width 209 height 31
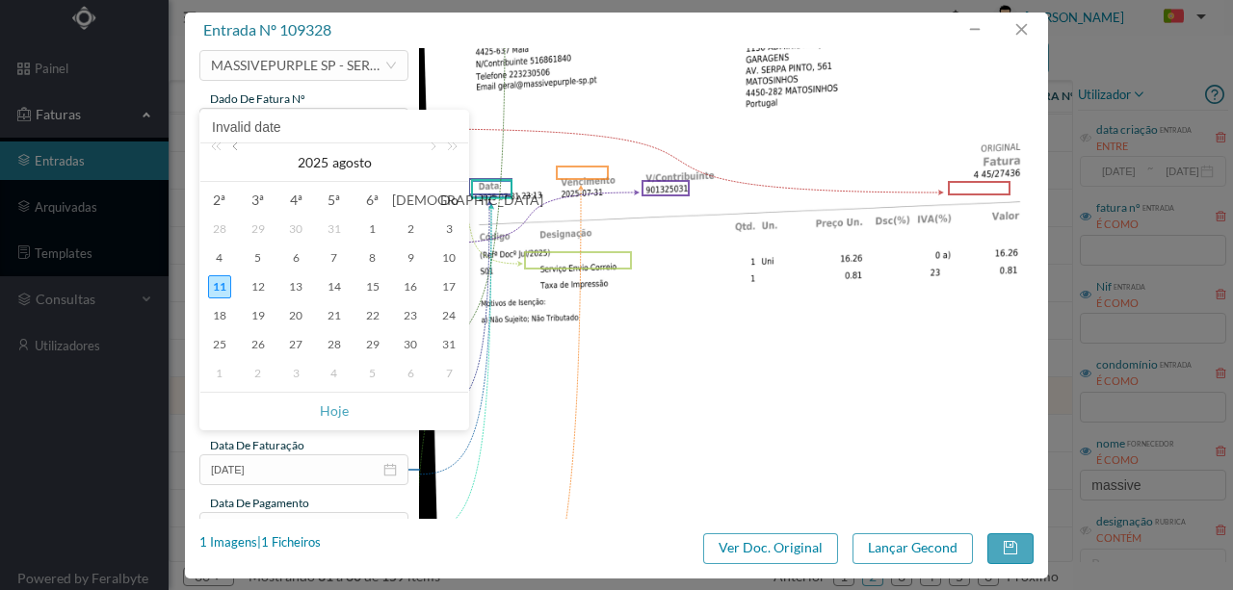
click at [237, 150] on link at bounding box center [236, 162] width 17 height 39
click at [331, 343] on div "31" at bounding box center [334, 344] width 23 height 23
type input "[DATE]"
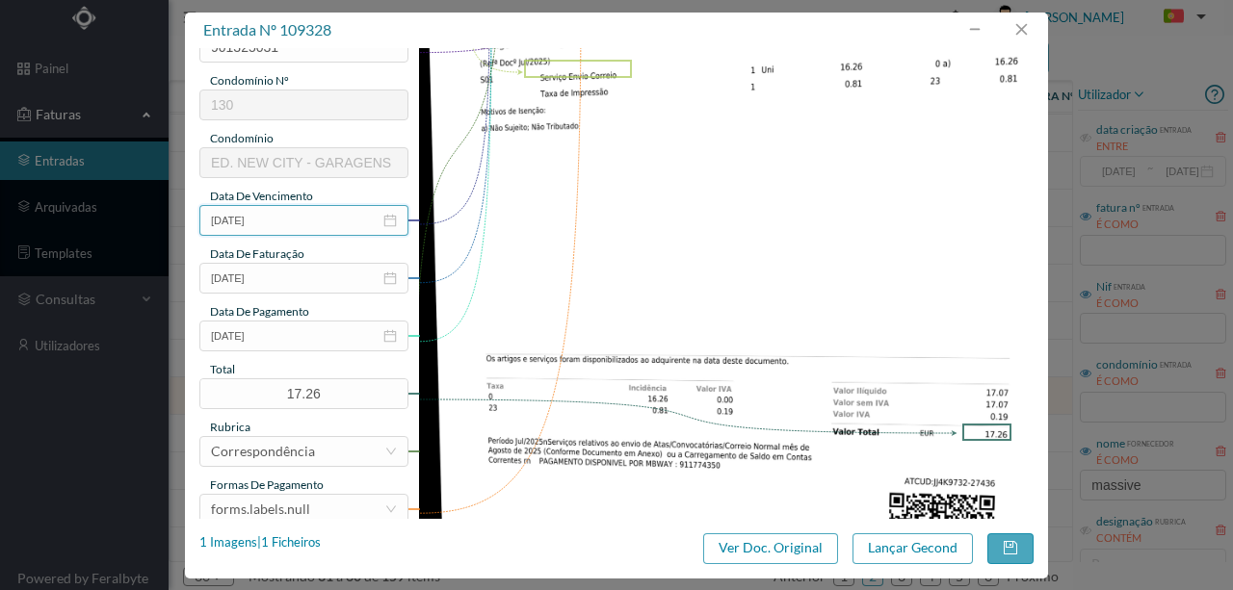
scroll to position [321, 0]
click at [295, 337] on input "3095-07-01" at bounding box center [303, 335] width 209 height 31
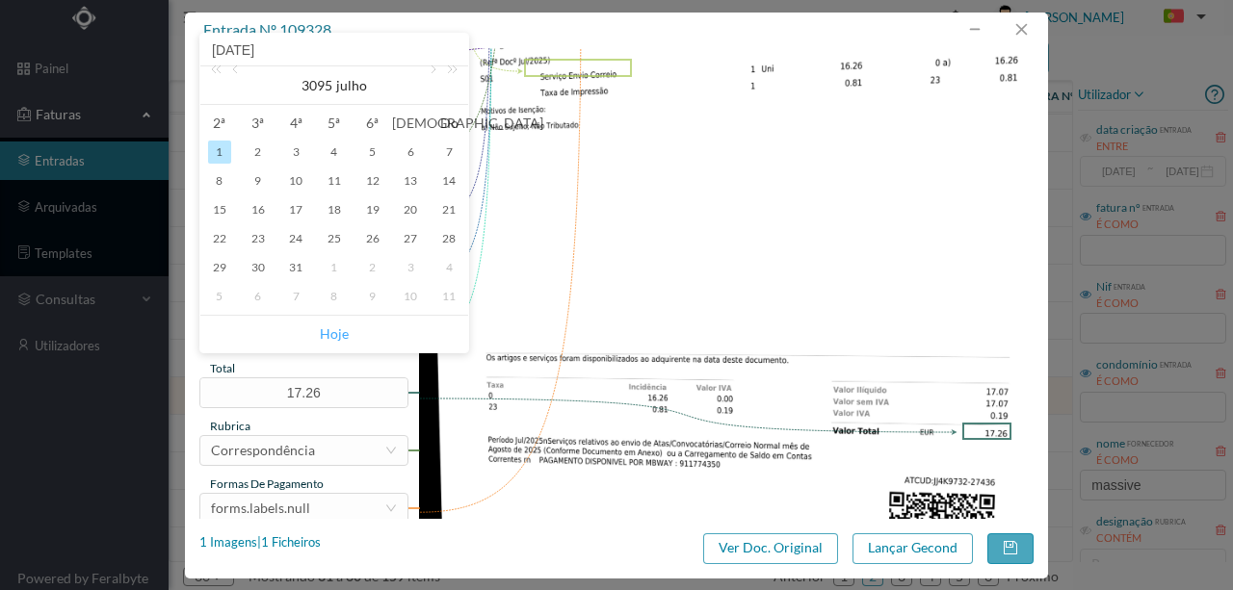
click at [331, 336] on link "Hoje" at bounding box center [334, 334] width 29 height 37
type input "[DATE]"
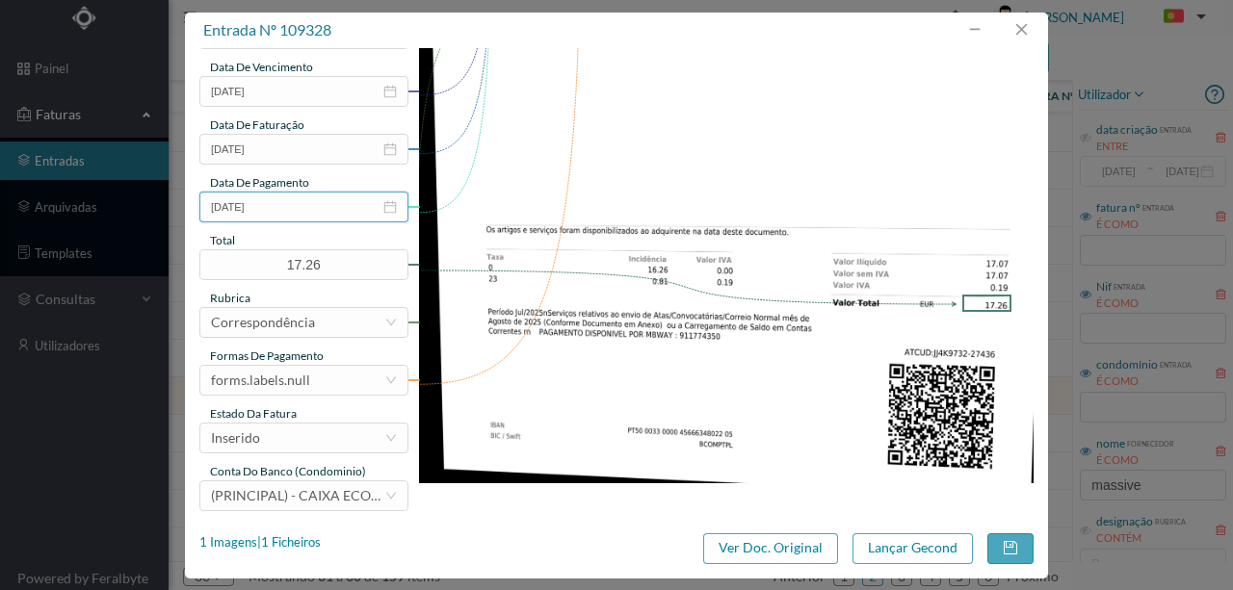
scroll to position [456, 0]
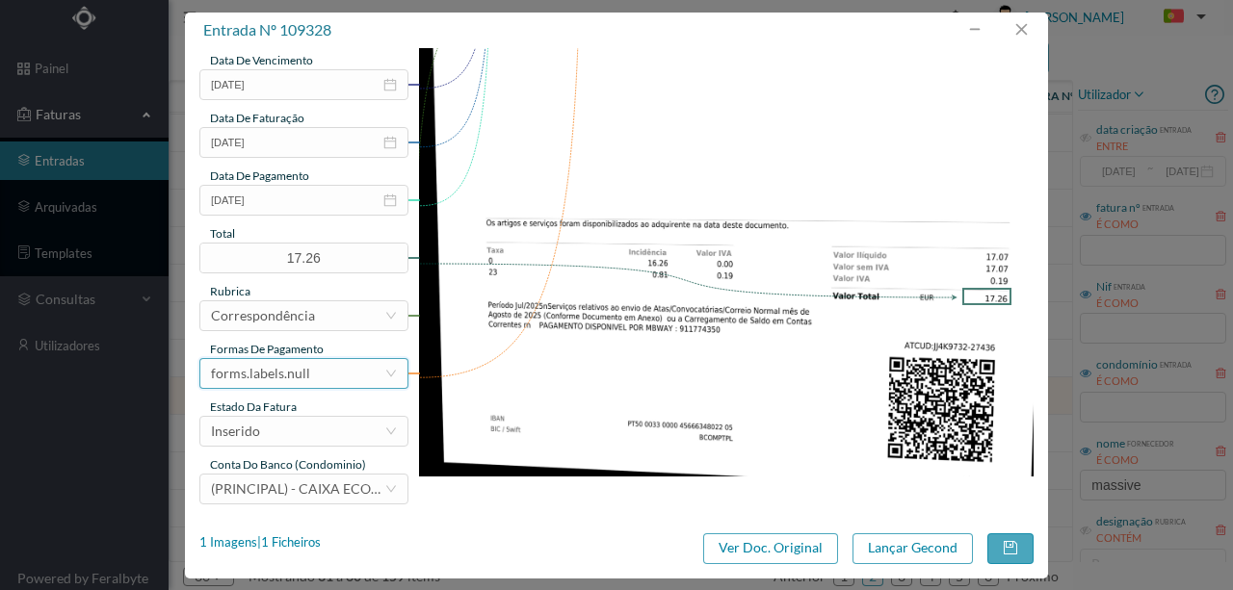
click at [302, 370] on div "forms.labels.null" at bounding box center [260, 373] width 99 height 29
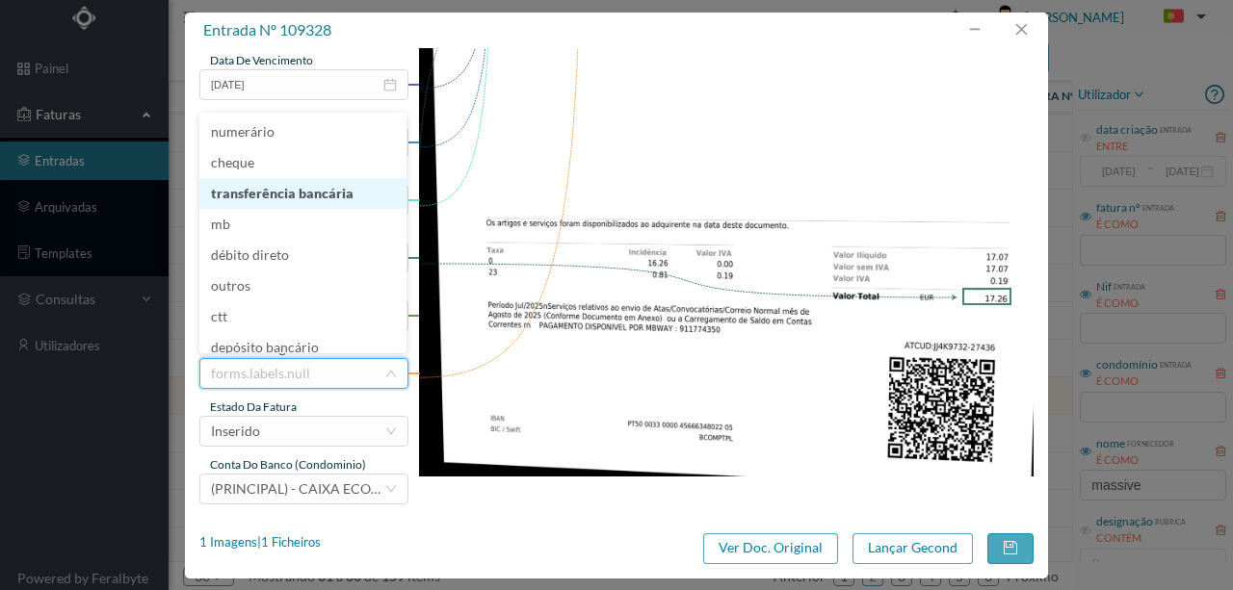
click at [302, 189] on li "transferência bancária" at bounding box center [302, 193] width 207 height 31
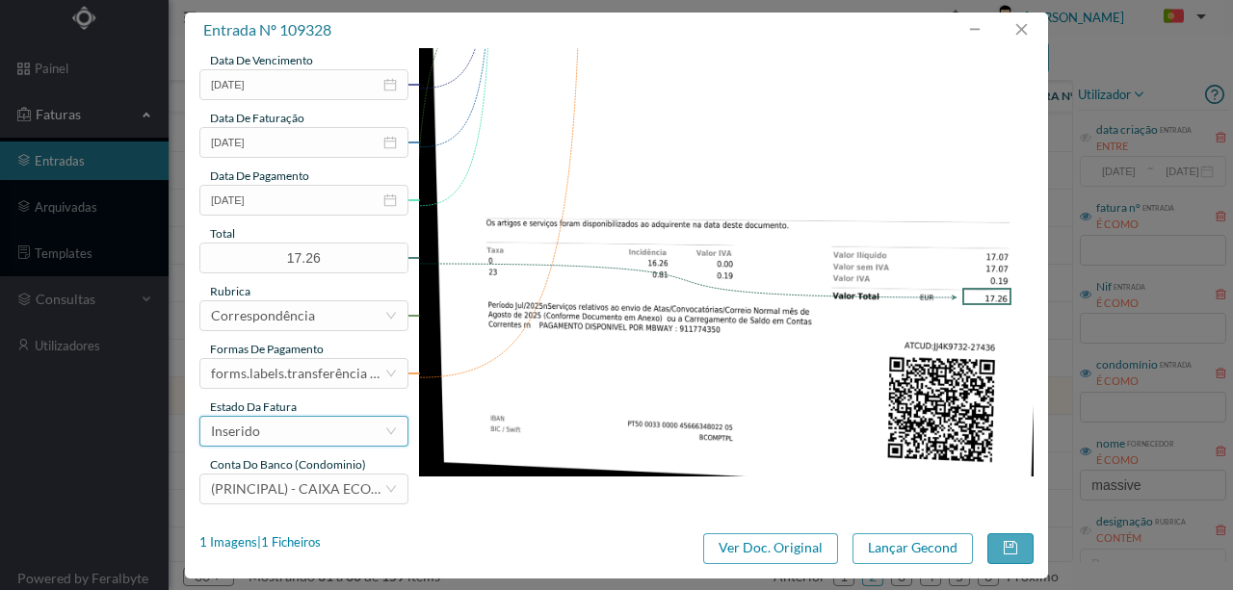
click at [285, 428] on div "Inserido" at bounding box center [297, 431] width 173 height 29
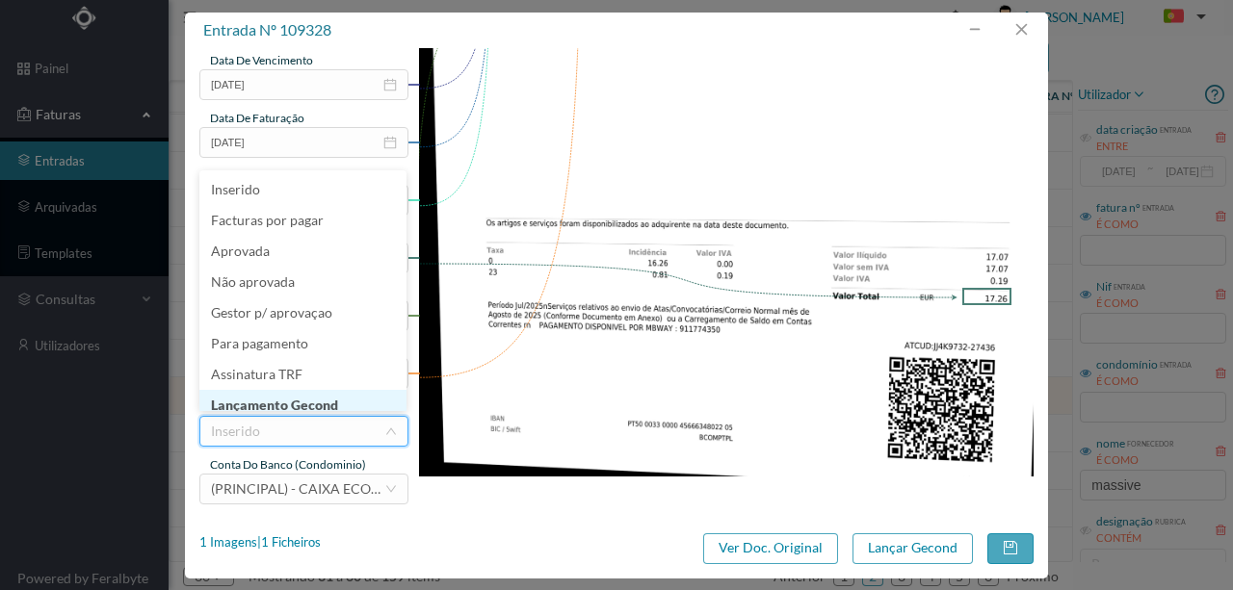
scroll to position [10, 0]
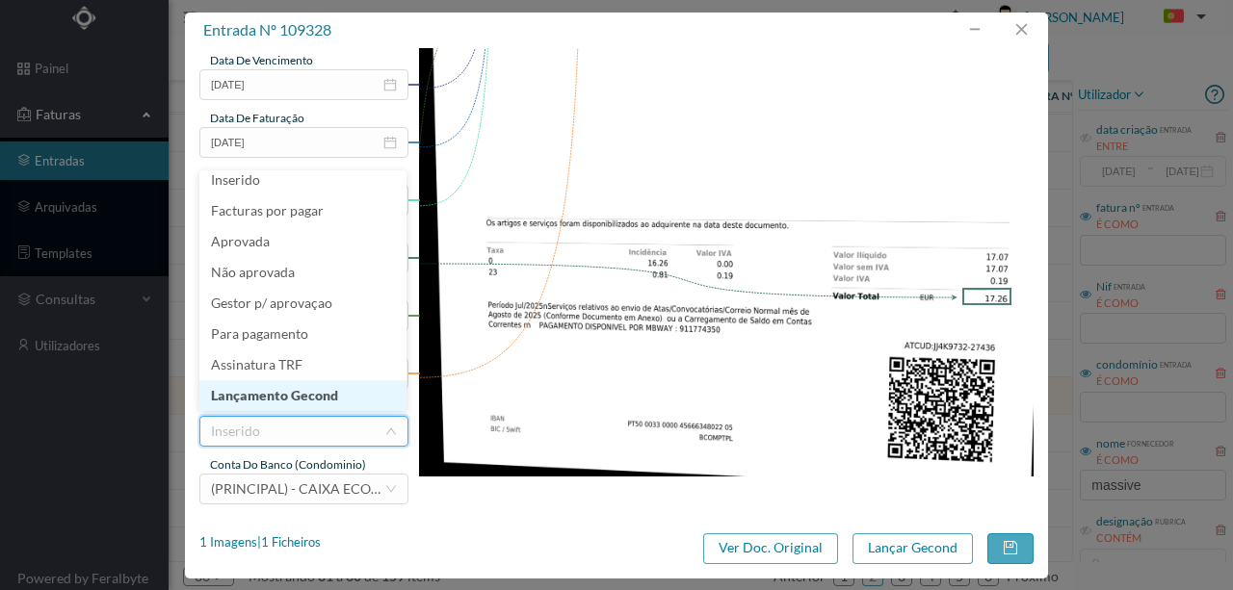
click at [303, 394] on li "Lançamento Gecond" at bounding box center [302, 395] width 207 height 31
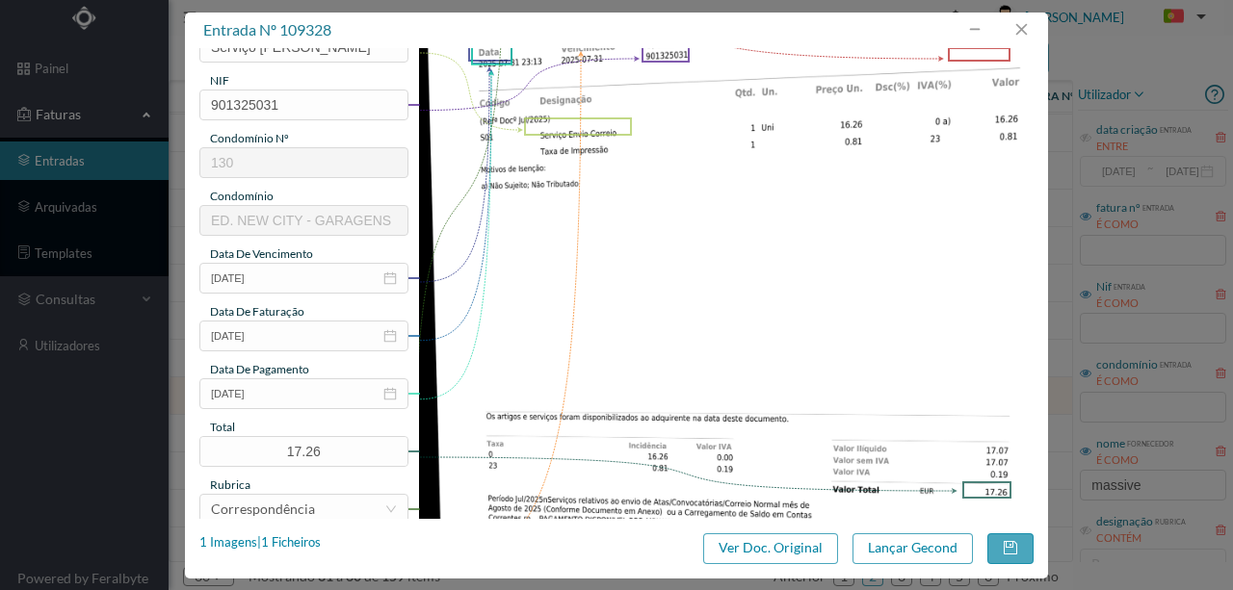
scroll to position [263, 0]
click at [318, 402] on input "[DATE]" at bounding box center [303, 392] width 209 height 31
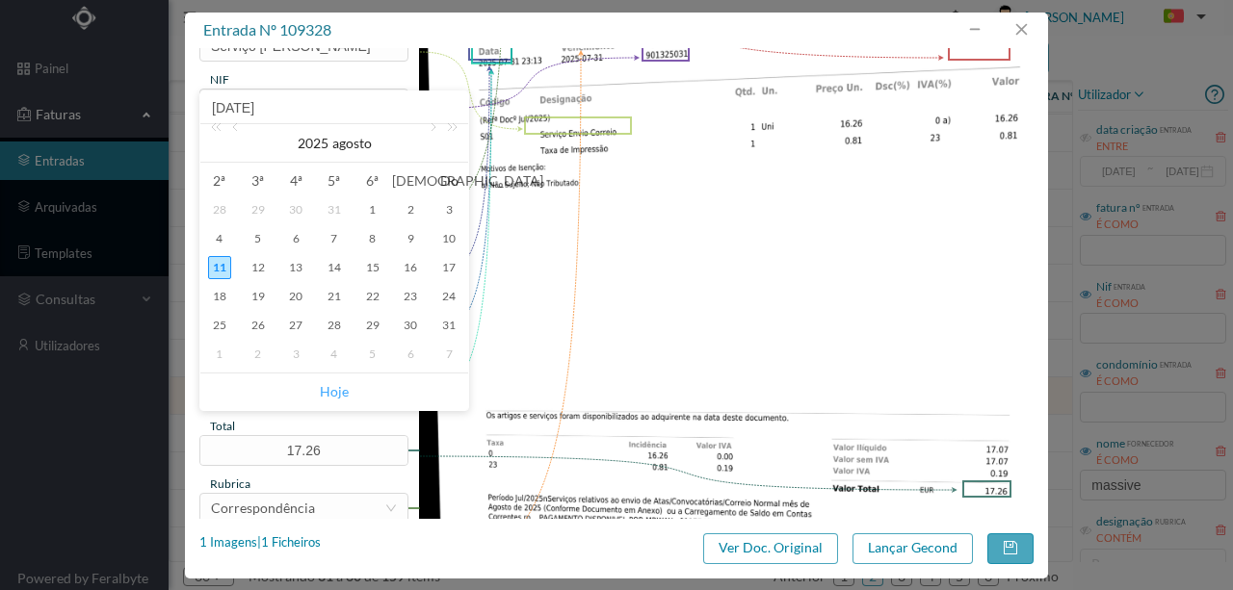
click at [344, 388] on link "Hoje" at bounding box center [334, 392] width 29 height 37
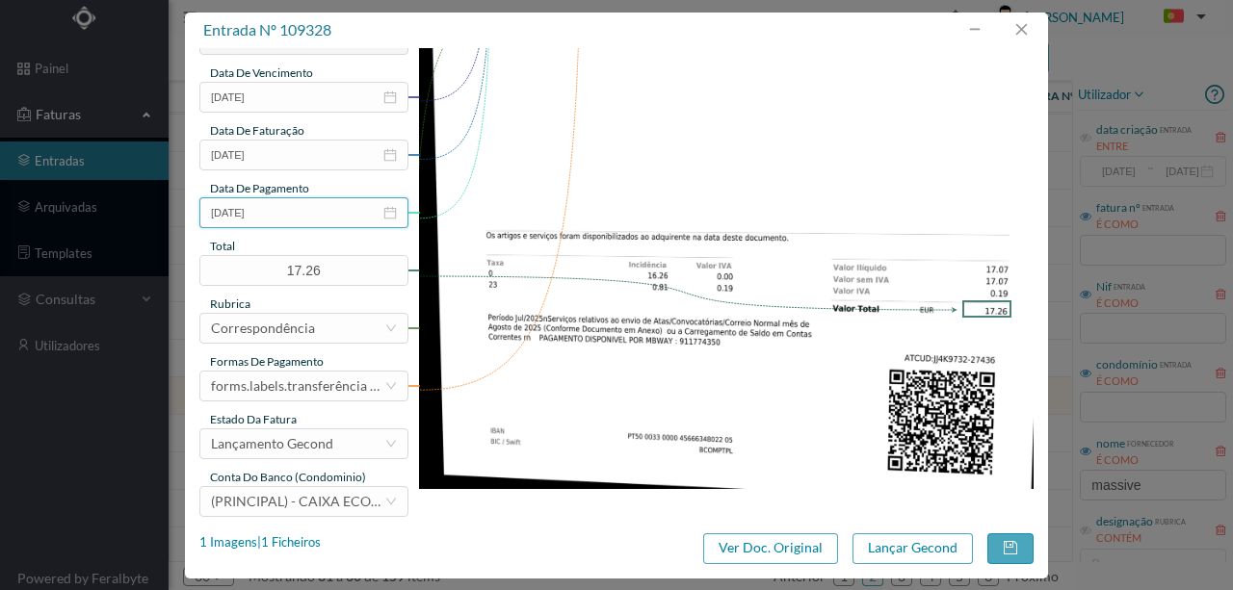
scroll to position [456, 0]
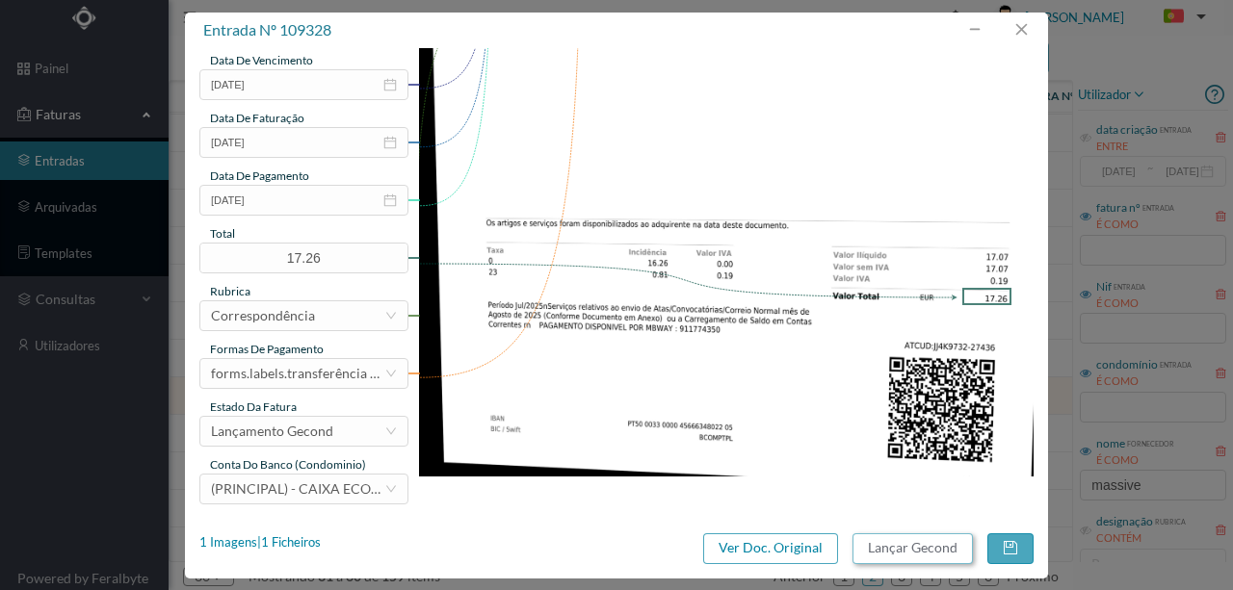
click at [903, 545] on button "Lançar Gecond" at bounding box center [912, 549] width 120 height 31
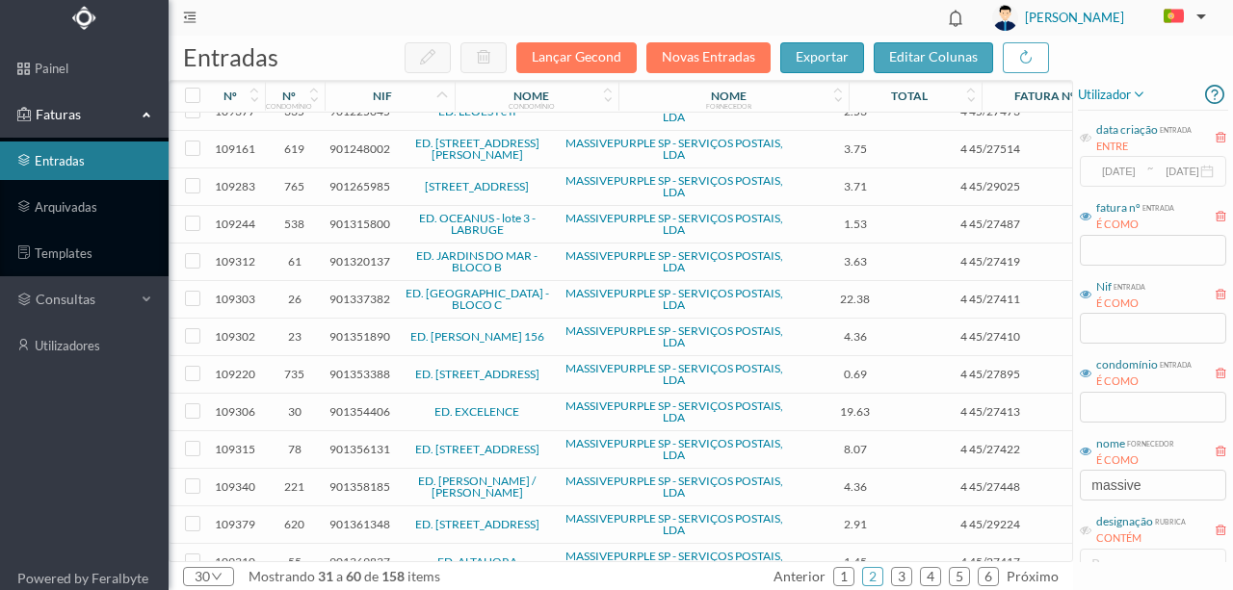
scroll to position [578, 0]
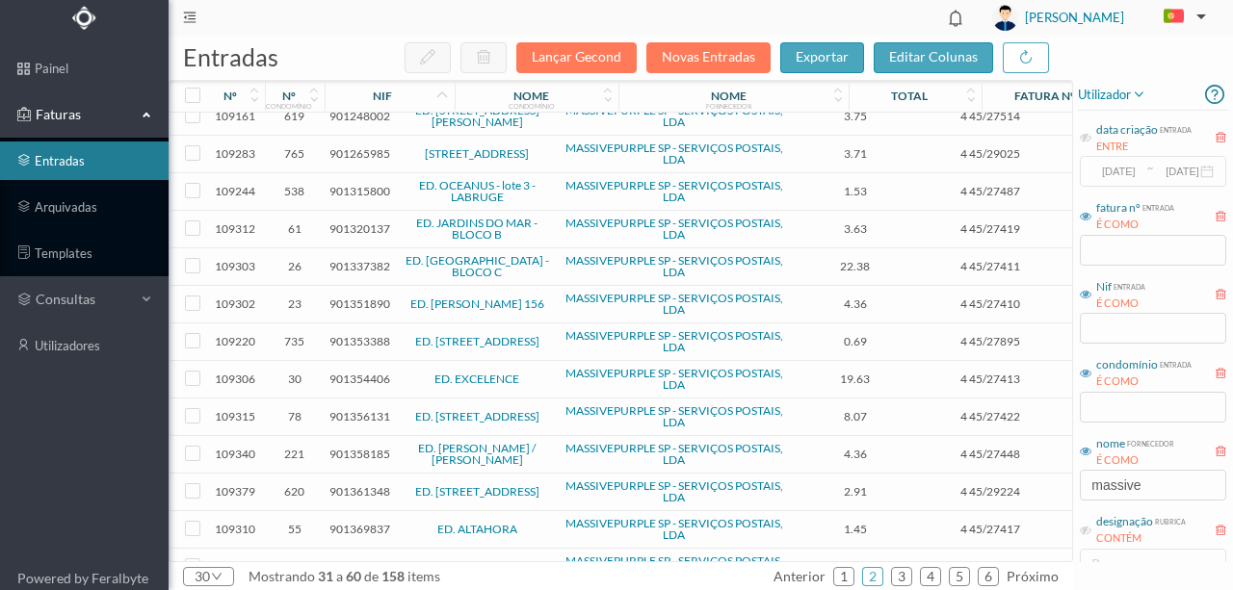
click at [358, 259] on span "901337382" at bounding box center [359, 266] width 61 height 14
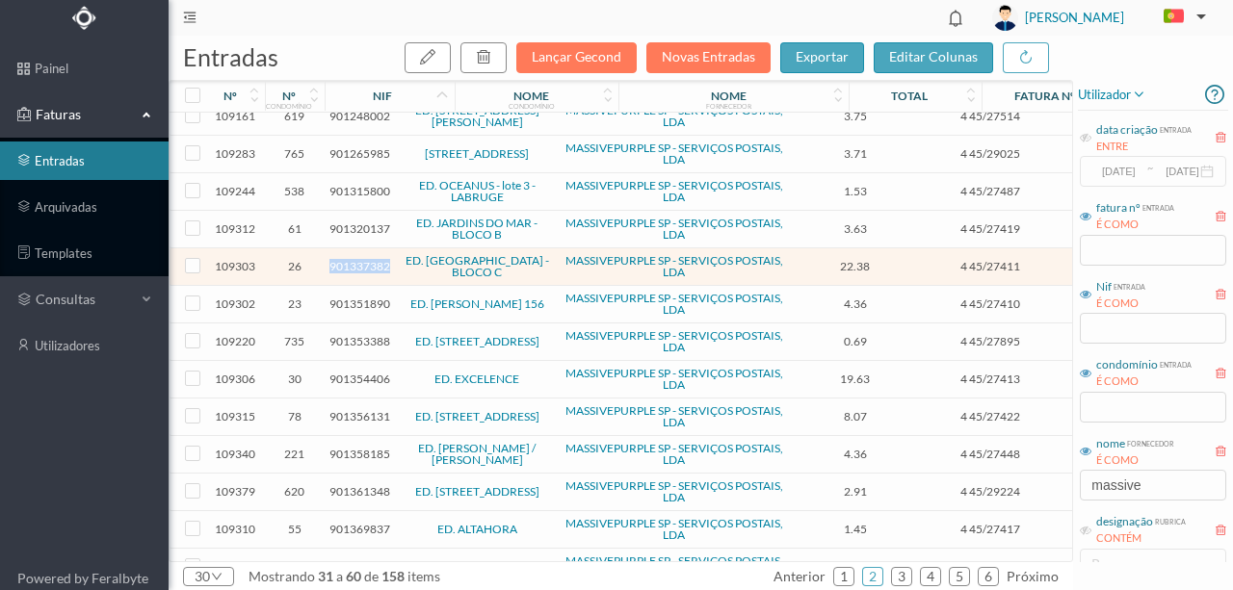
click at [358, 259] on span "901337382" at bounding box center [359, 266] width 61 height 14
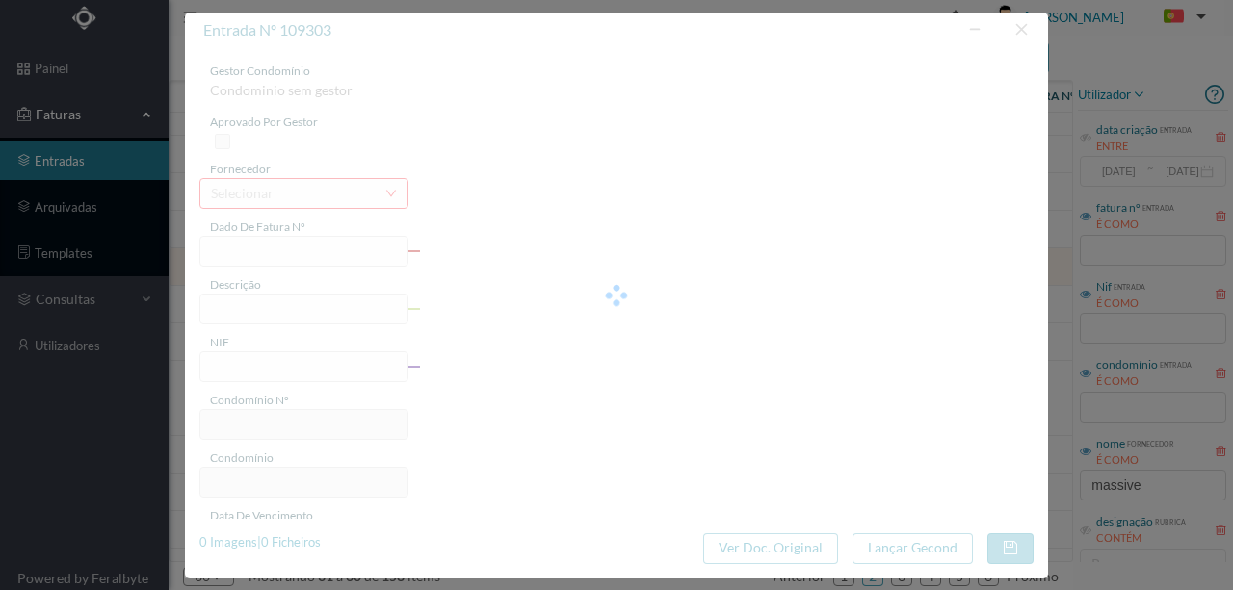
type input "4 45/27411"
type input "Serviço [PERSON_NAME]"
type input "901337382"
type input "[DATE]"
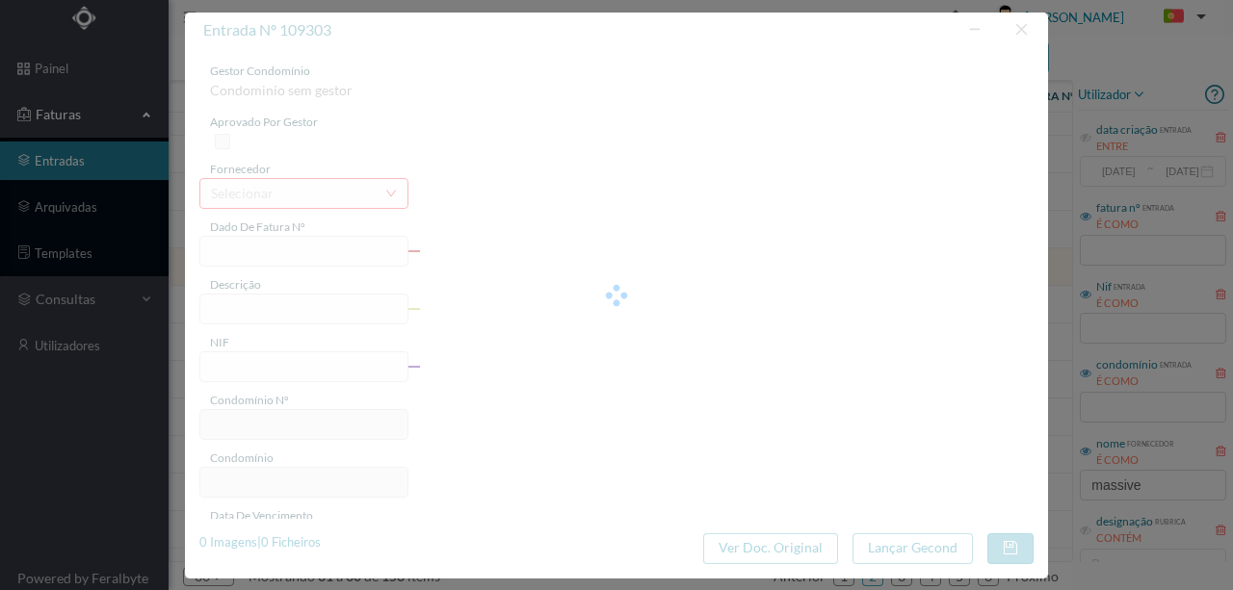
type input "0007-07-31"
type input "22.38"
type input "26"
type input "ED. [GEOGRAPHIC_DATA] - BLOCO C"
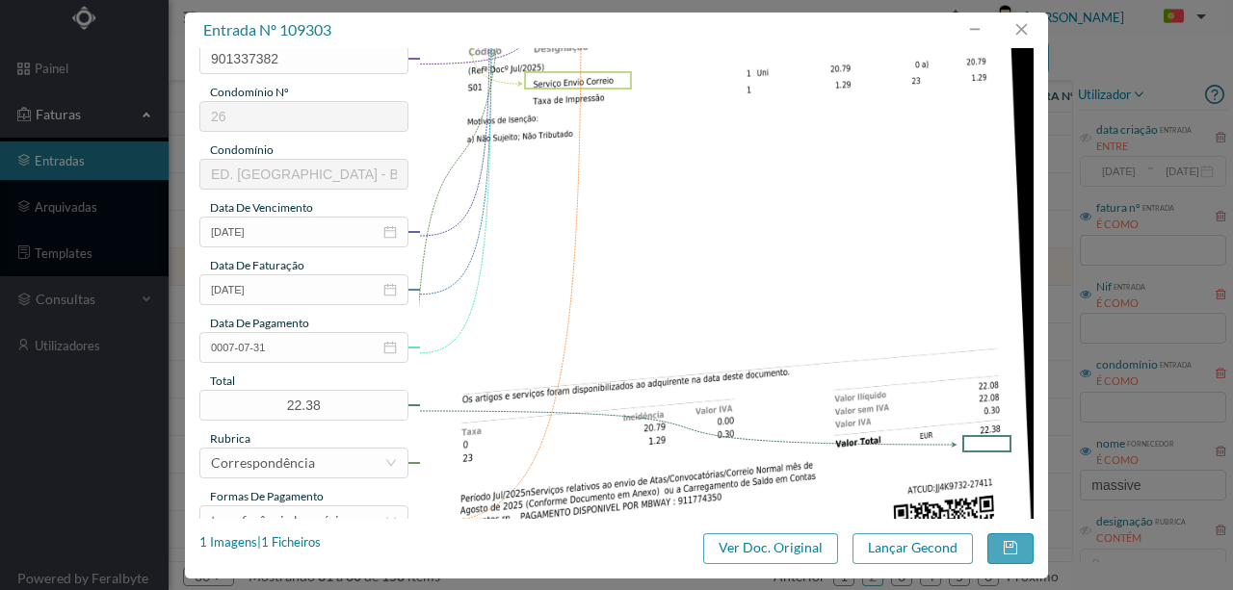
scroll to position [321, 0]
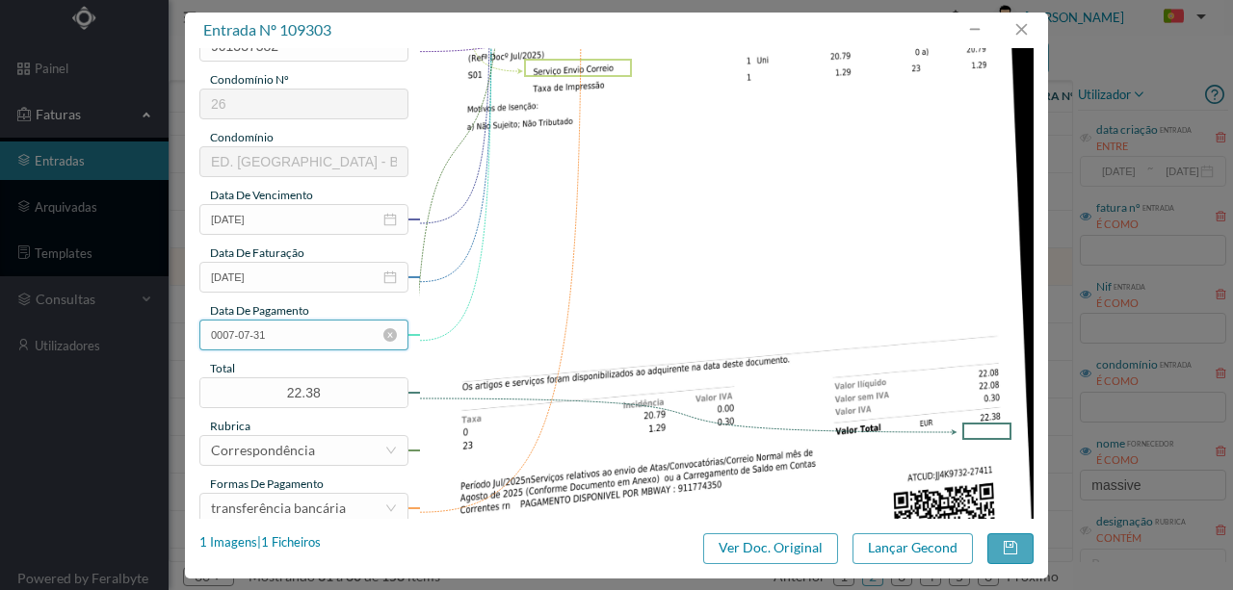
click at [316, 341] on input "0007-07-31" at bounding box center [303, 335] width 209 height 31
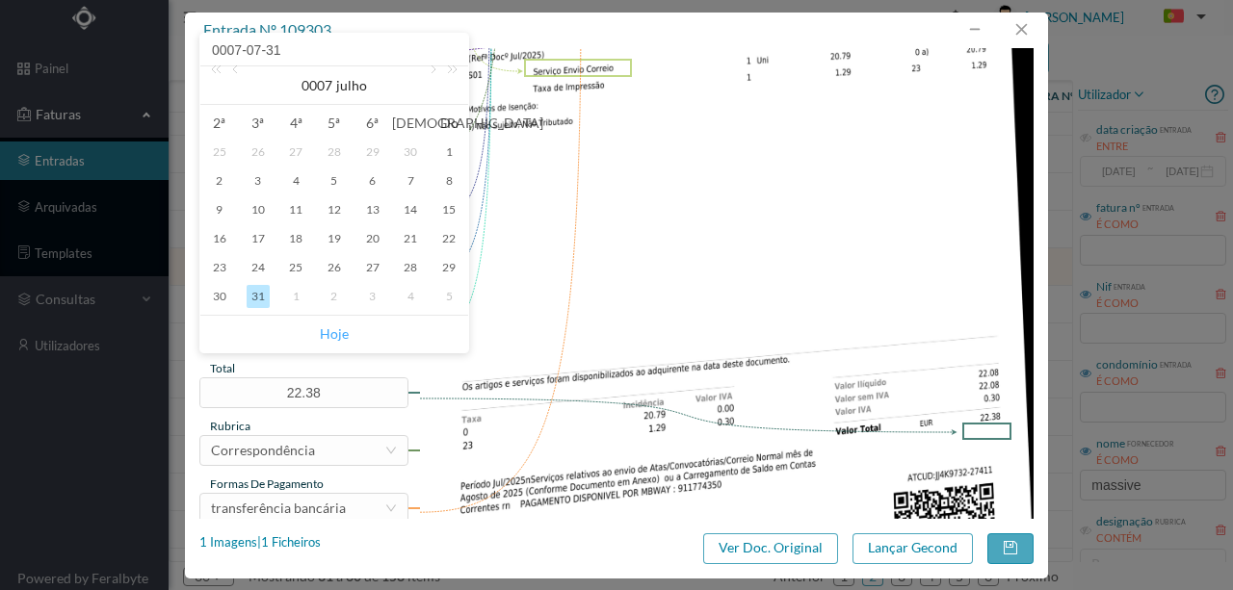
click at [343, 330] on link "Hoje" at bounding box center [334, 334] width 29 height 37
type input "[DATE]"
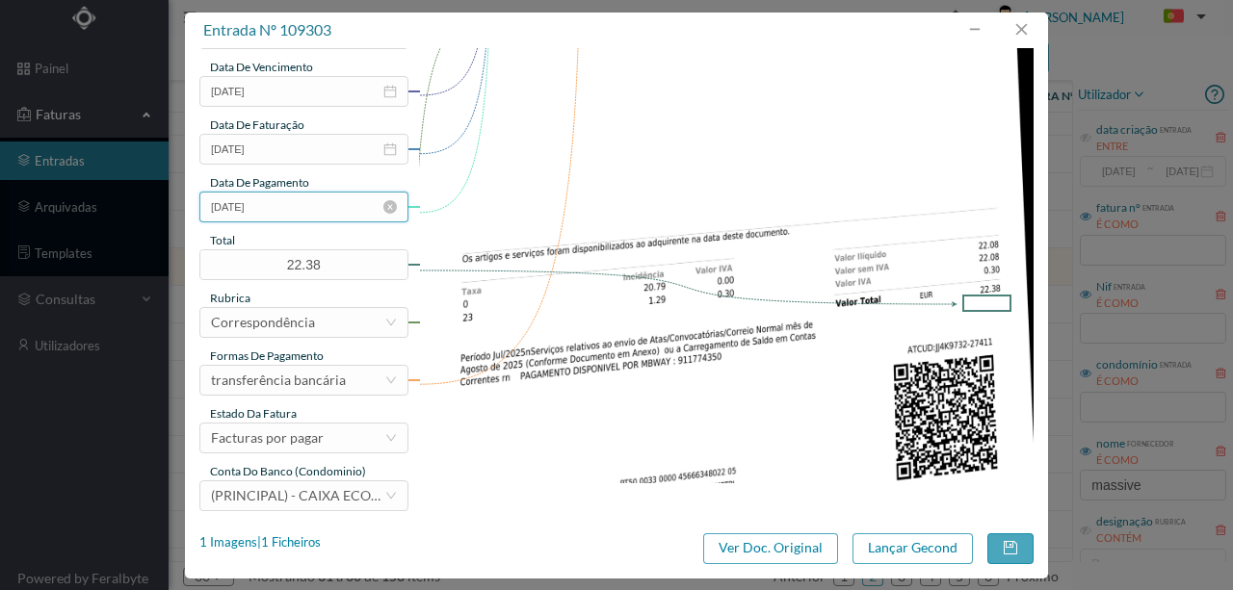
scroll to position [456, 0]
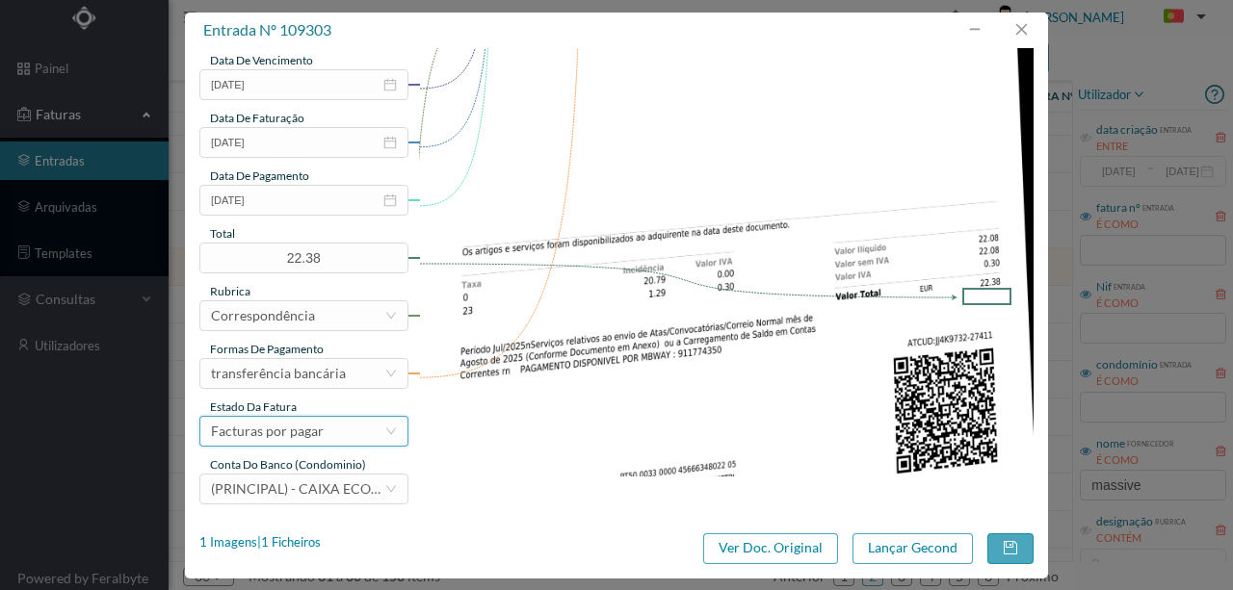
click at [325, 427] on div "Facturas por pagar" at bounding box center [297, 431] width 173 height 29
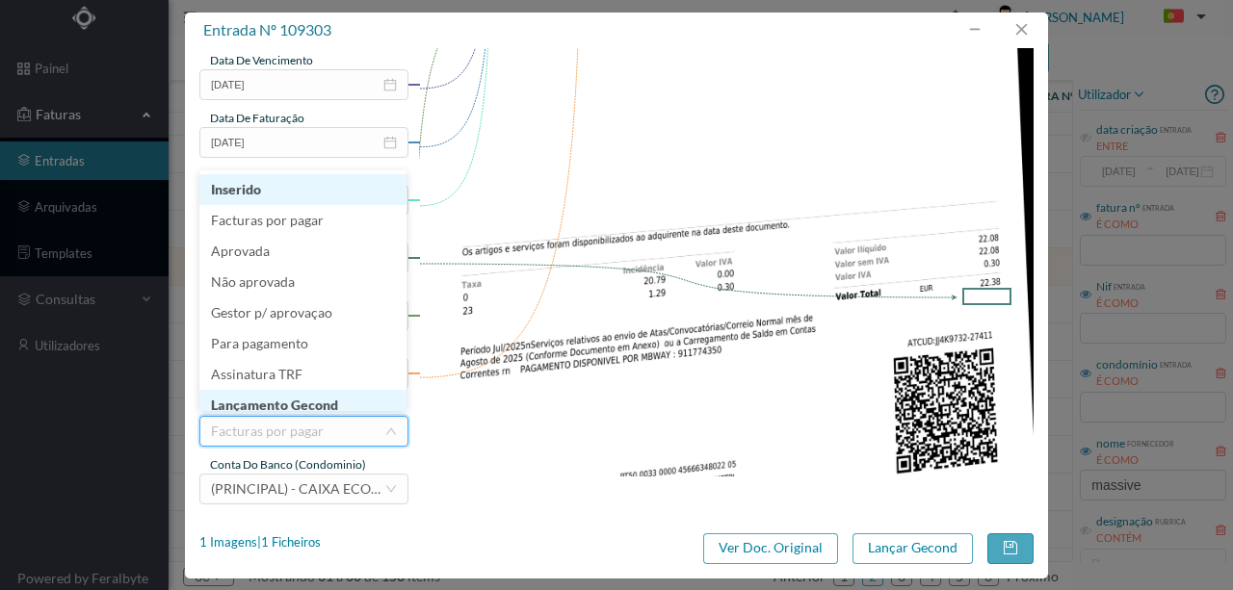
scroll to position [10, 0]
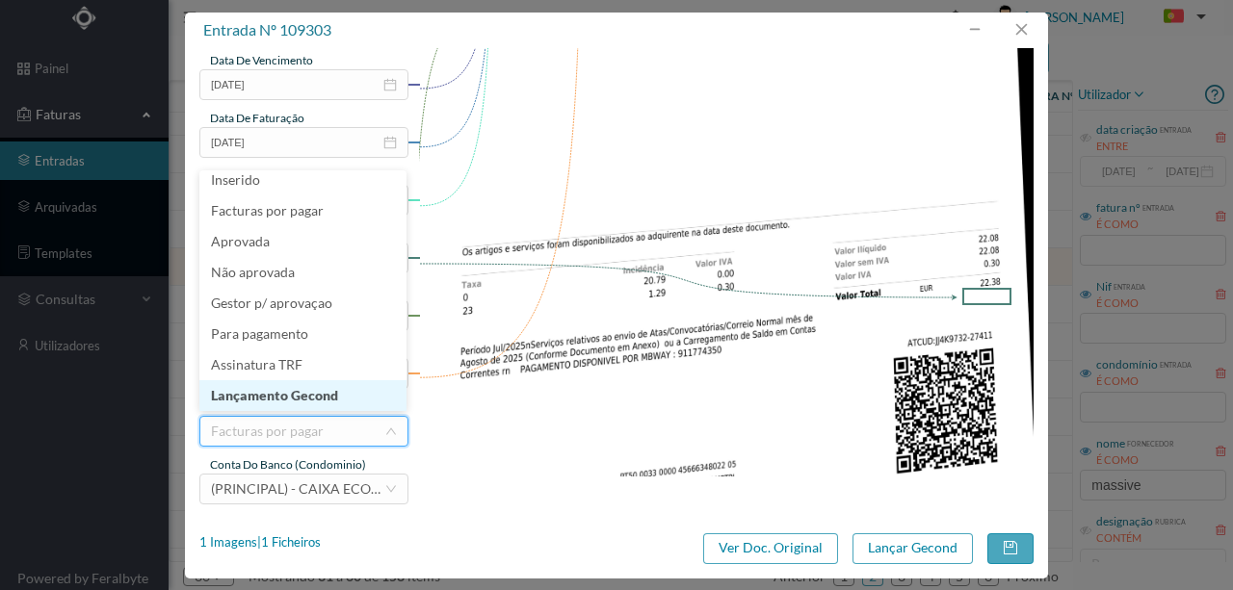
click at [334, 399] on li "Lançamento Gecond" at bounding box center [302, 395] width 207 height 31
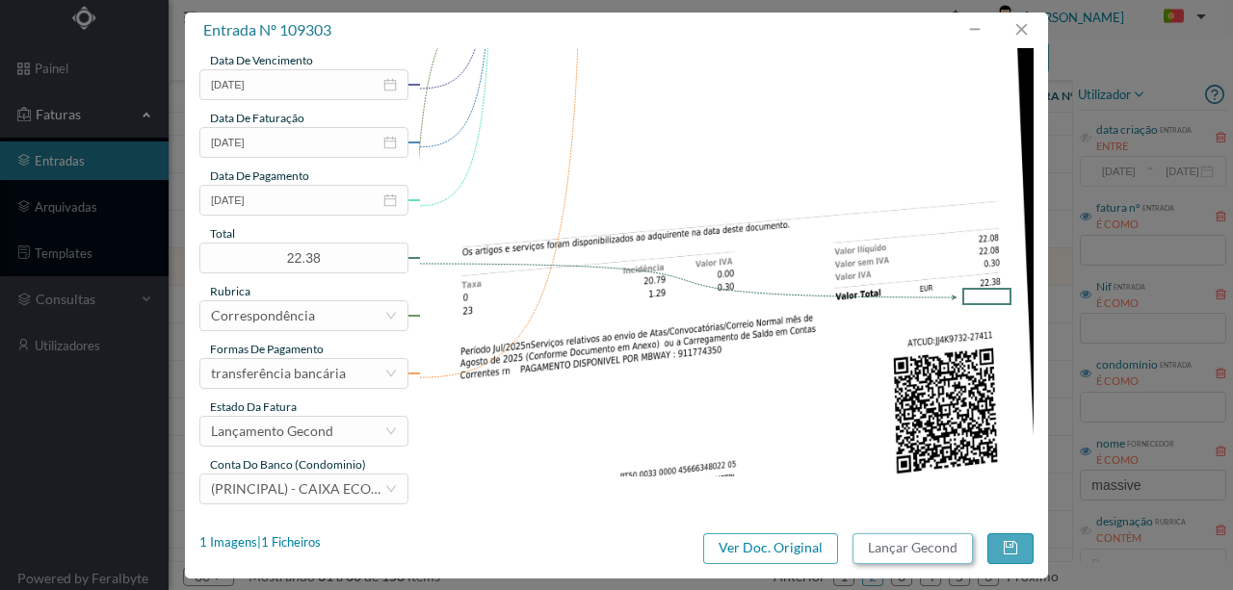
click at [911, 544] on button "Lançar Gecond" at bounding box center [912, 549] width 120 height 31
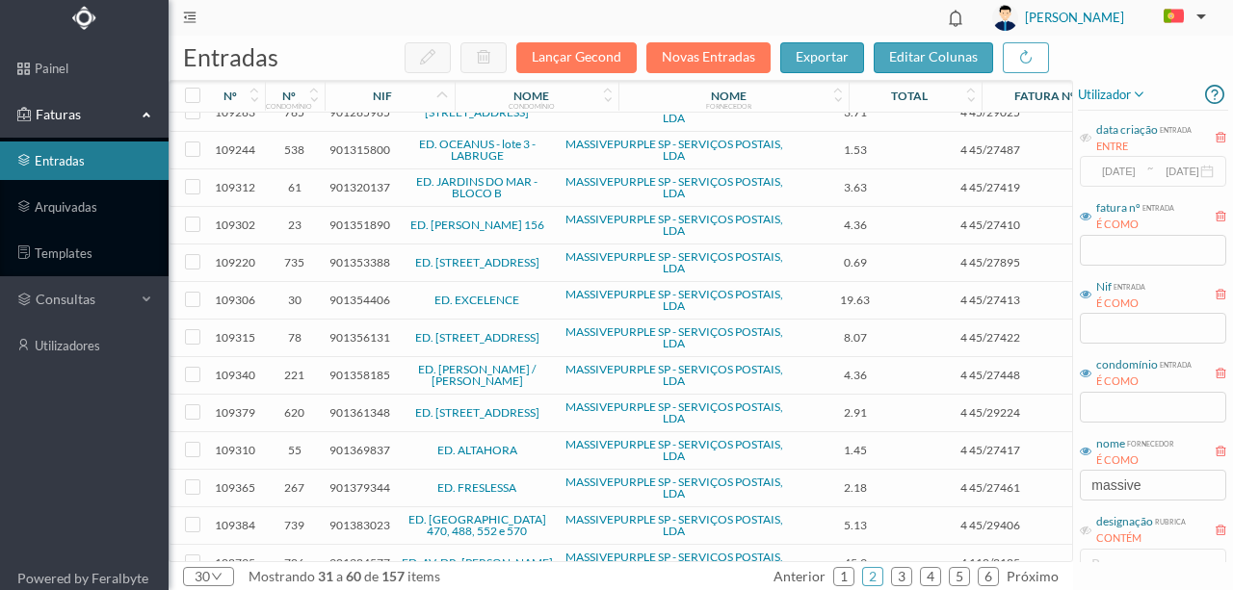
scroll to position [641, 0]
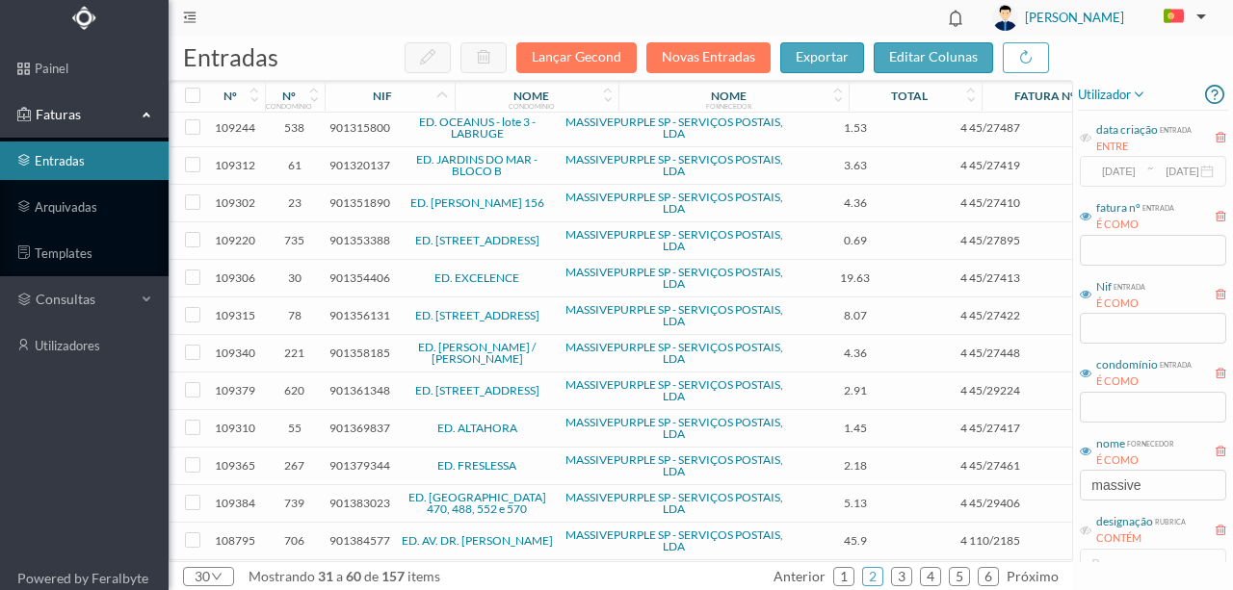
click at [365, 271] on span "901354406" at bounding box center [359, 278] width 61 height 14
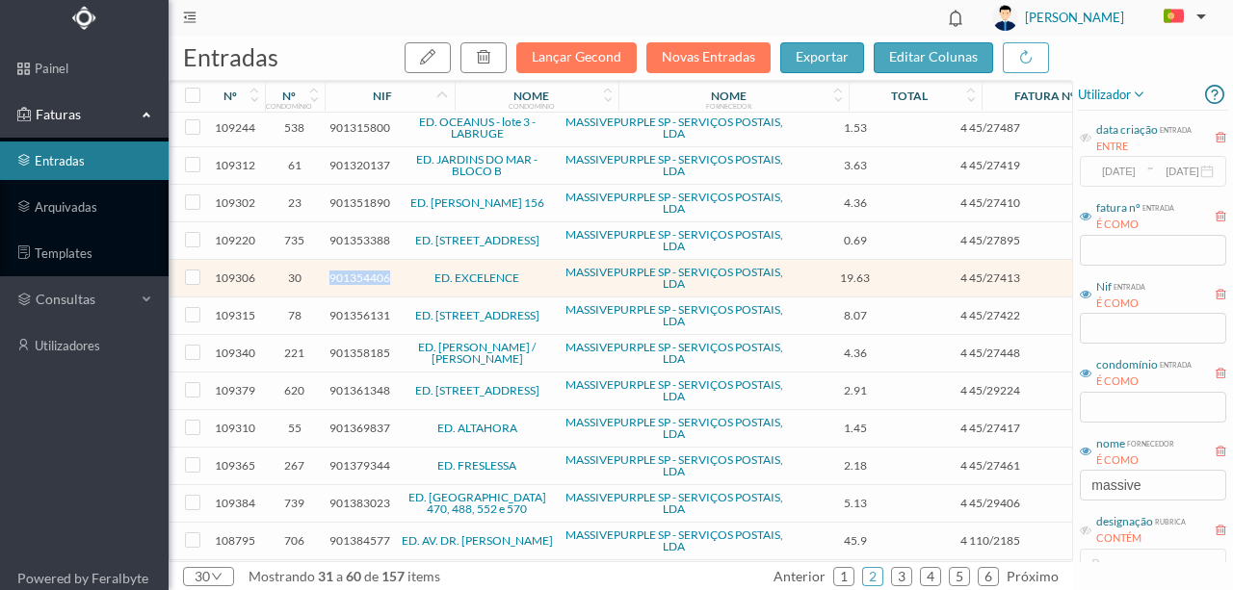
click at [365, 271] on span "901354406" at bounding box center [359, 278] width 61 height 14
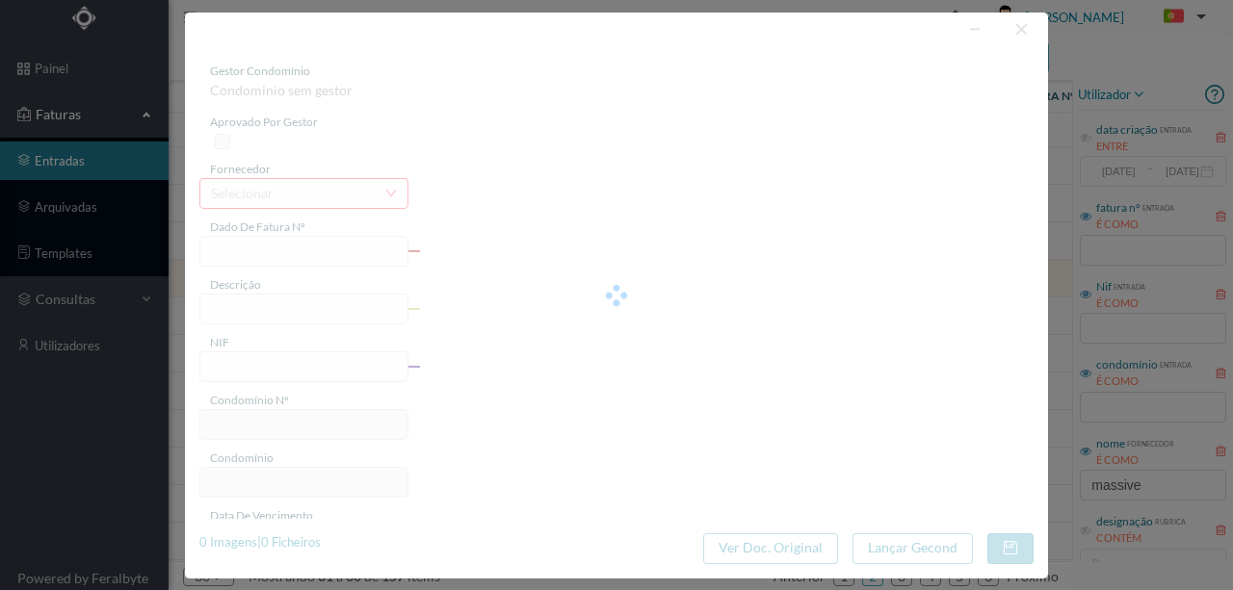
type input "4 45/27413"
type input "oo só “O tual/9NIR)"
type input "901354406"
type input "Invalid date"
type input "[DATE]"
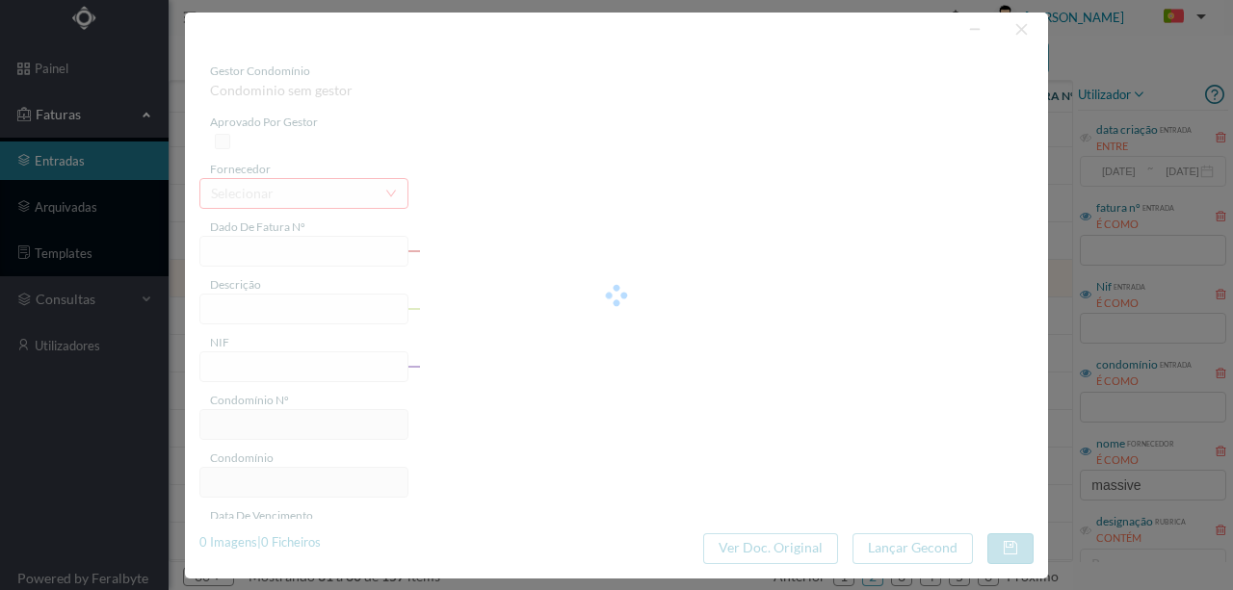
type input "19.63"
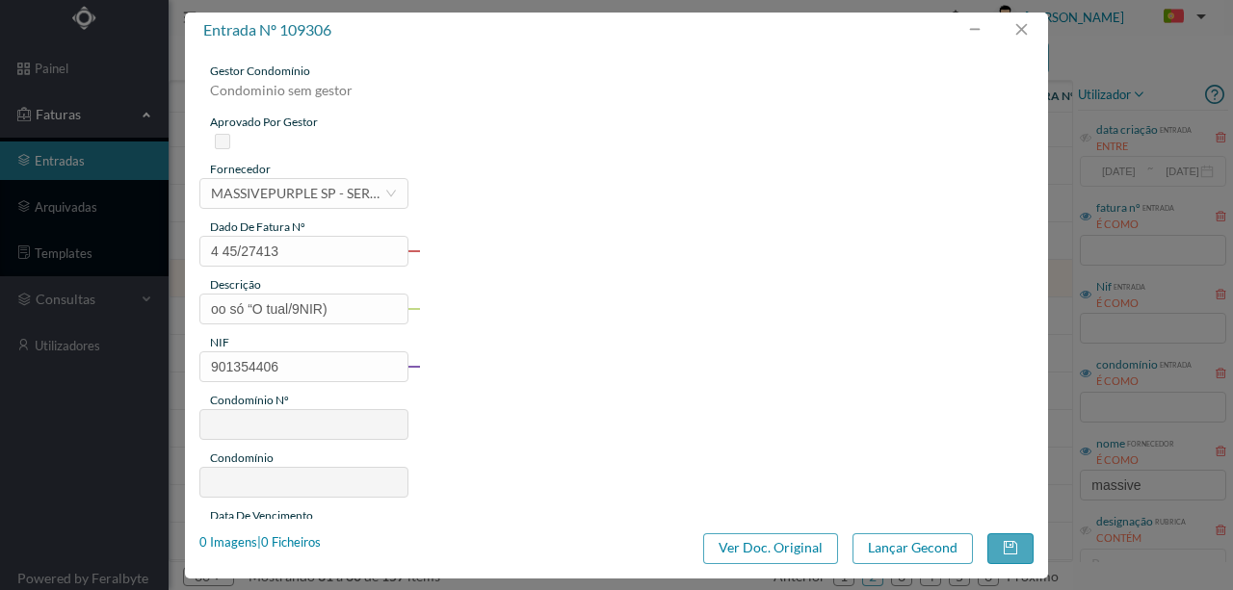
type input "30"
type input "ED. EXCELENCE"
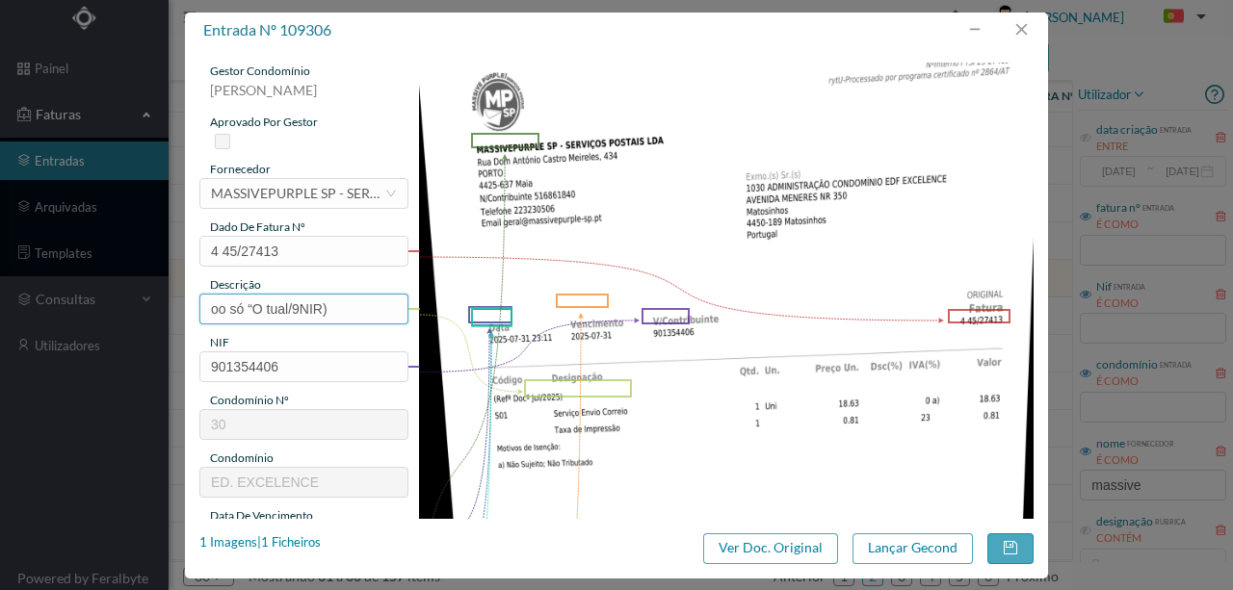
drag, startPoint x: 304, startPoint y: 304, endPoint x: 150, endPoint y: 306, distance: 154.1
click at [152, 306] on div "entrada nº 109306 gestor condomínio Rui Marques aprovado por gestor fornecedor …" at bounding box center [616, 295] width 1233 height 590
type input "Serviço [PERSON_NAME]"
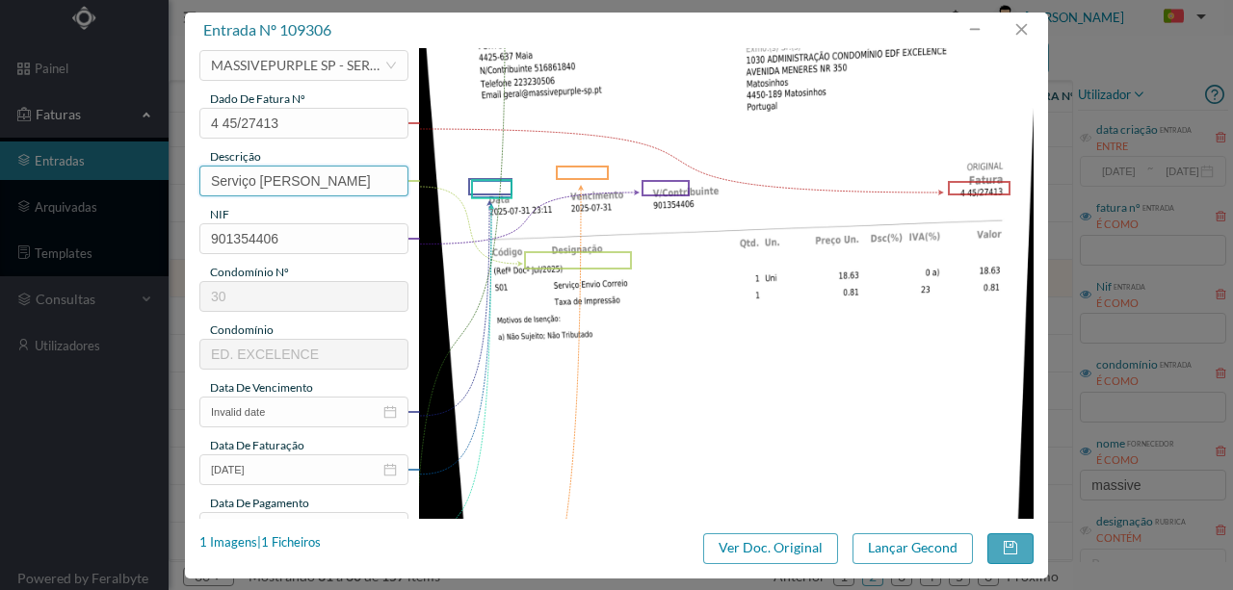
scroll to position [193, 0]
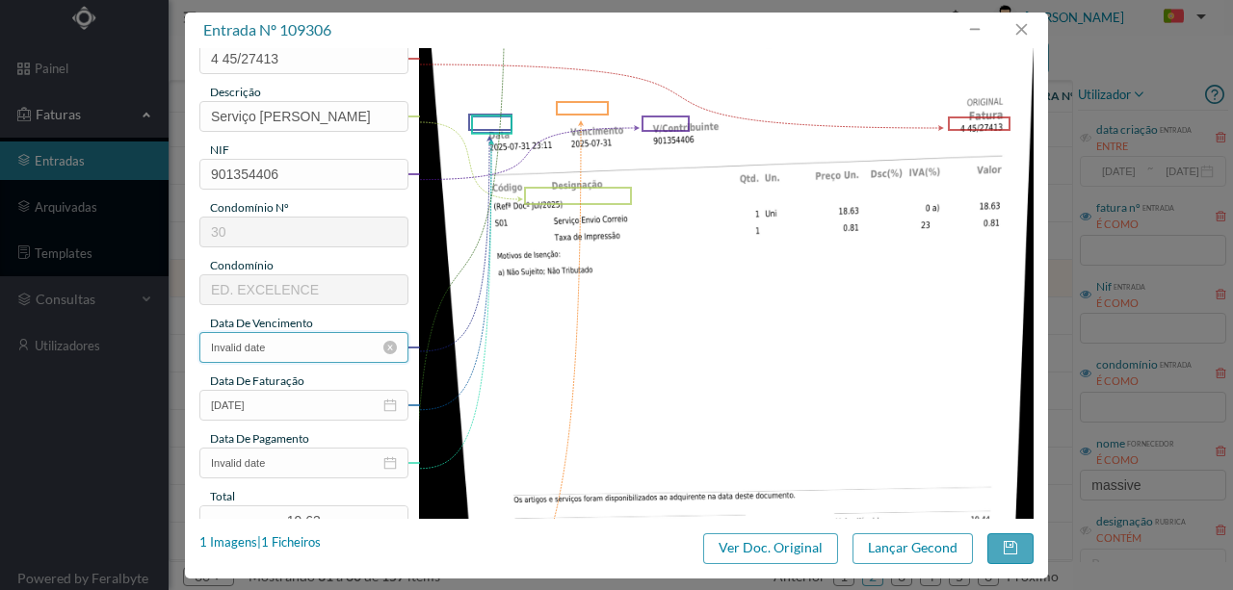
click at [300, 350] on input "Invalid date" at bounding box center [303, 347] width 209 height 31
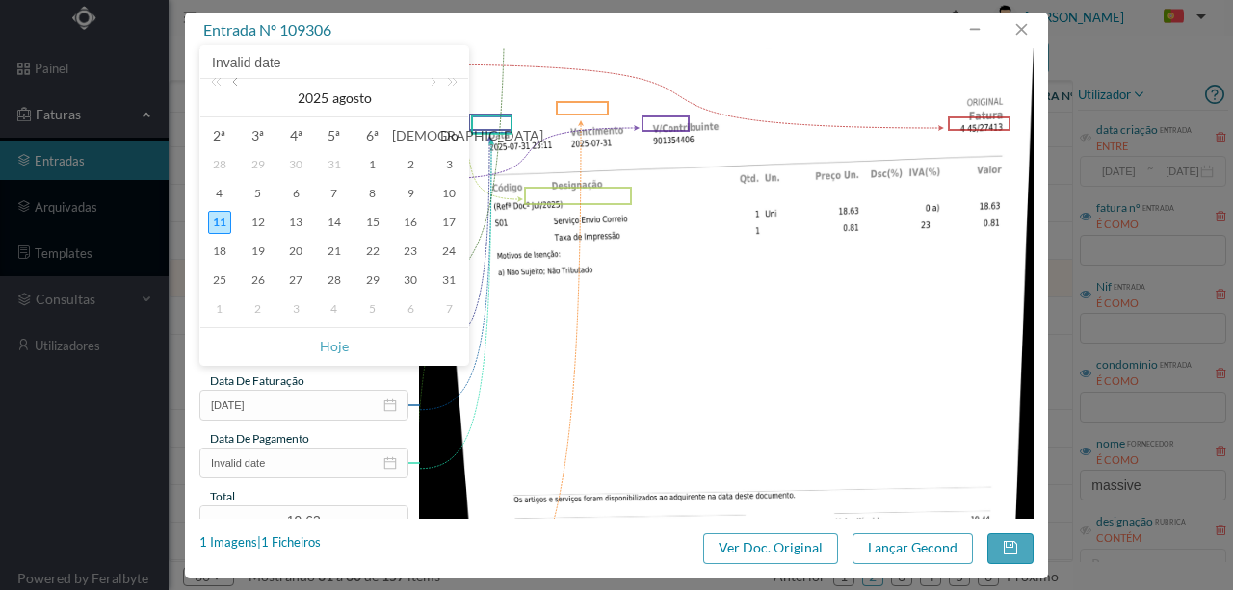
click at [233, 84] on link at bounding box center [236, 98] width 17 height 39
click at [336, 279] on div "31" at bounding box center [334, 280] width 23 height 23
type input "[DATE]"
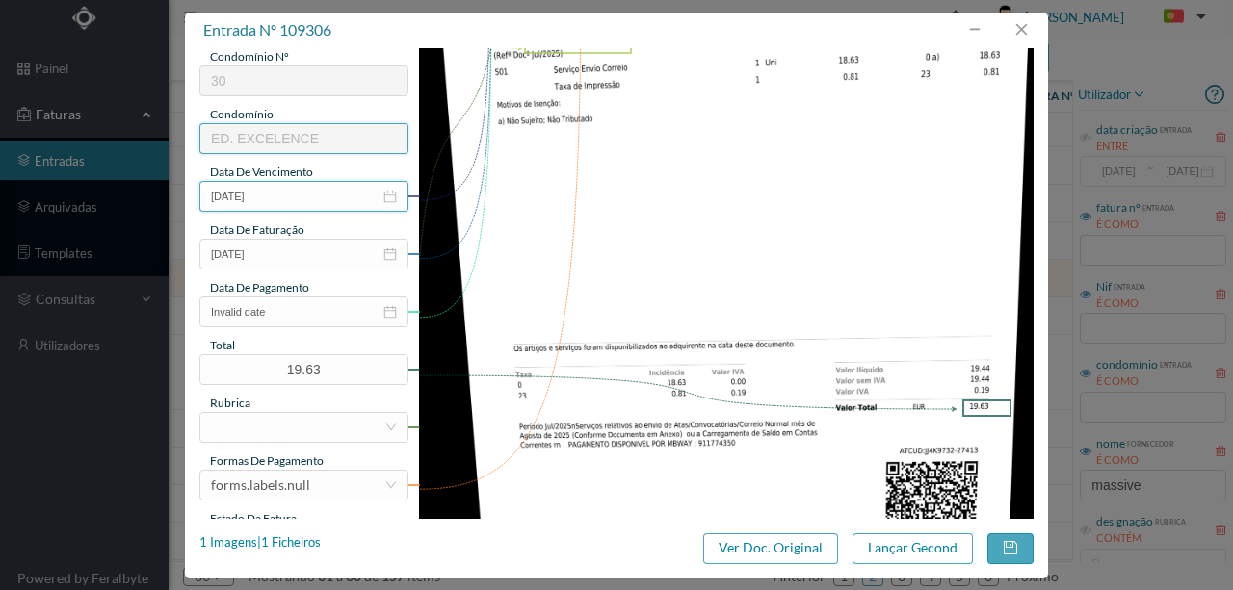
scroll to position [385, 0]
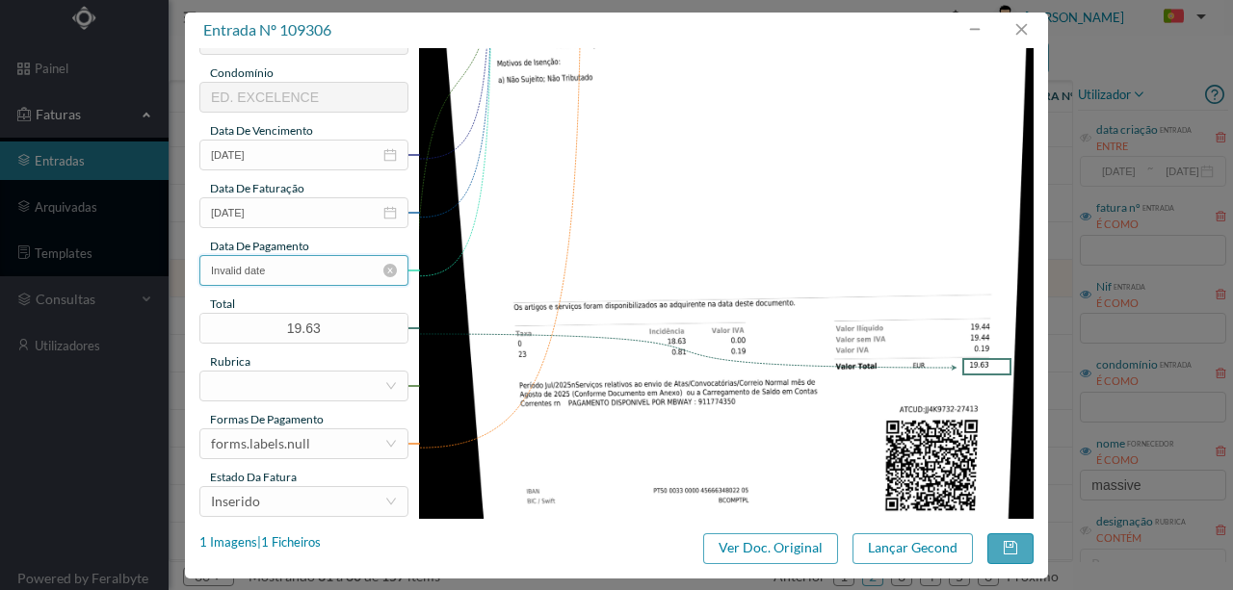
click at [301, 273] on input "Invalid date" at bounding box center [303, 270] width 209 height 31
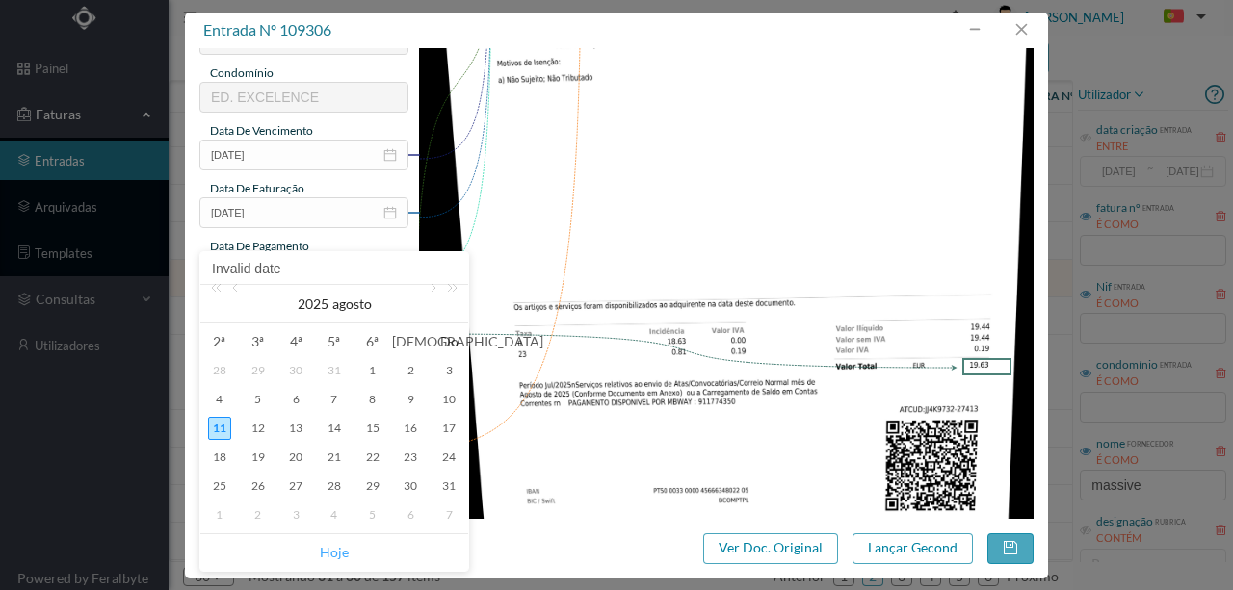
click at [331, 553] on link "Hoje" at bounding box center [334, 552] width 29 height 37
type input "[DATE]"
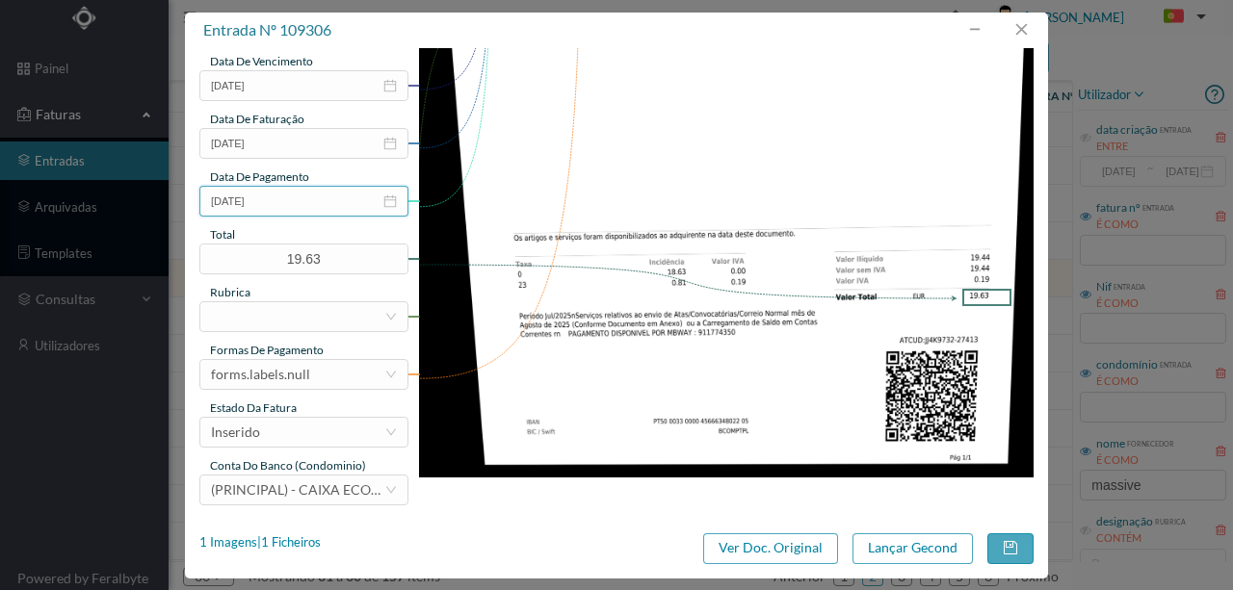
scroll to position [456, 0]
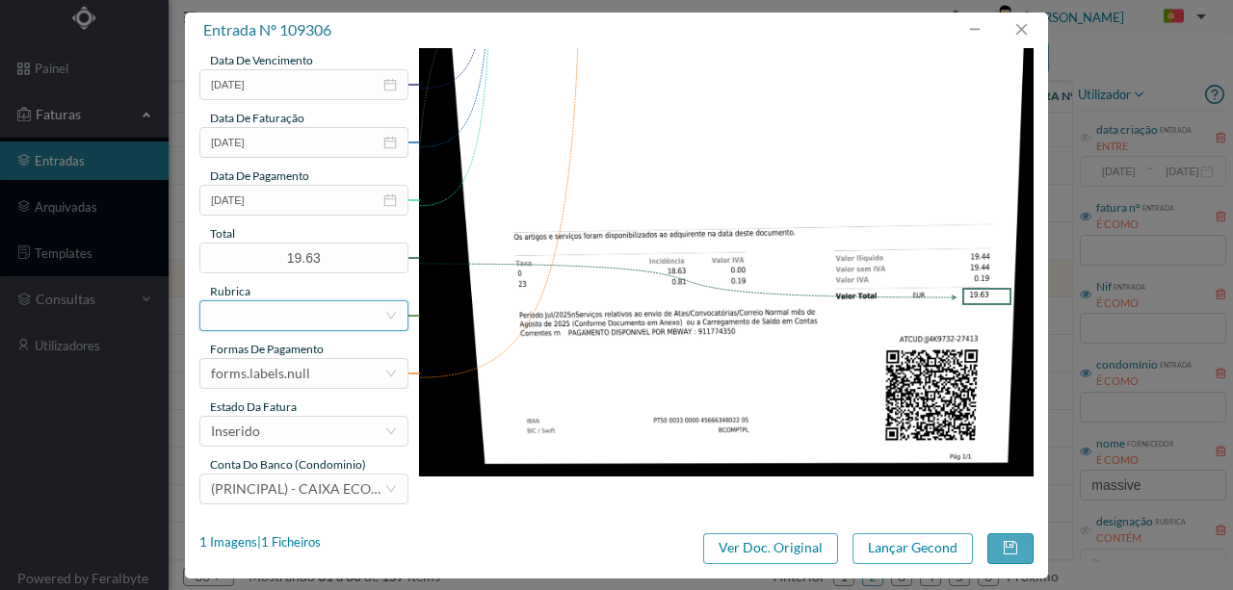
click at [235, 316] on div at bounding box center [297, 315] width 173 height 29
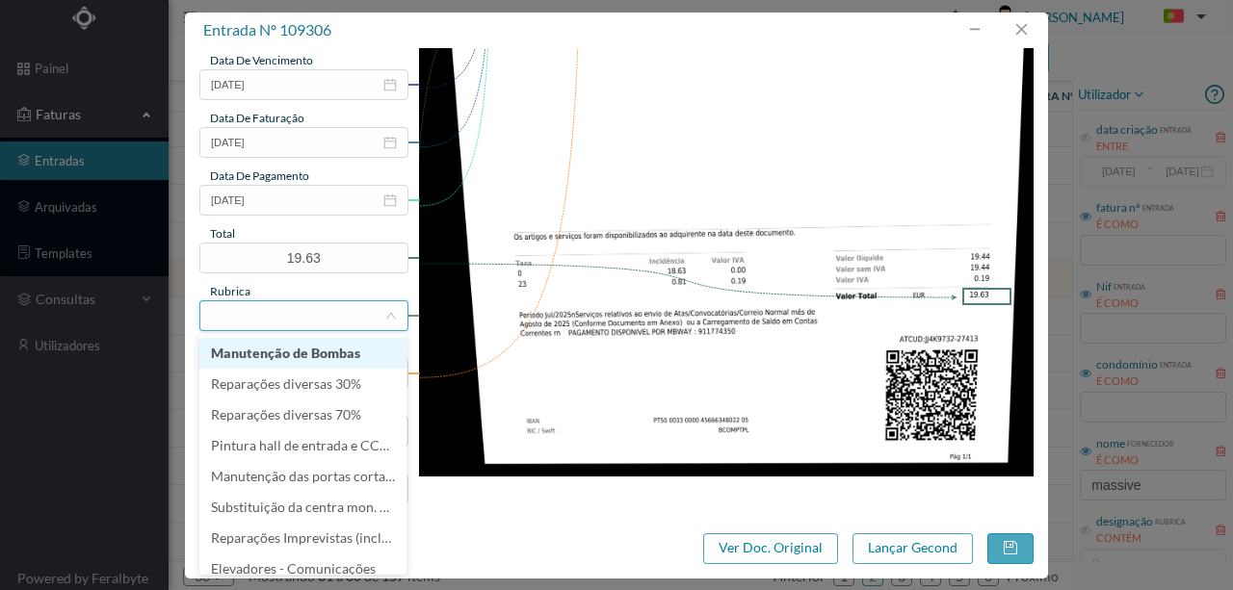
type input "M"
type input "CO"
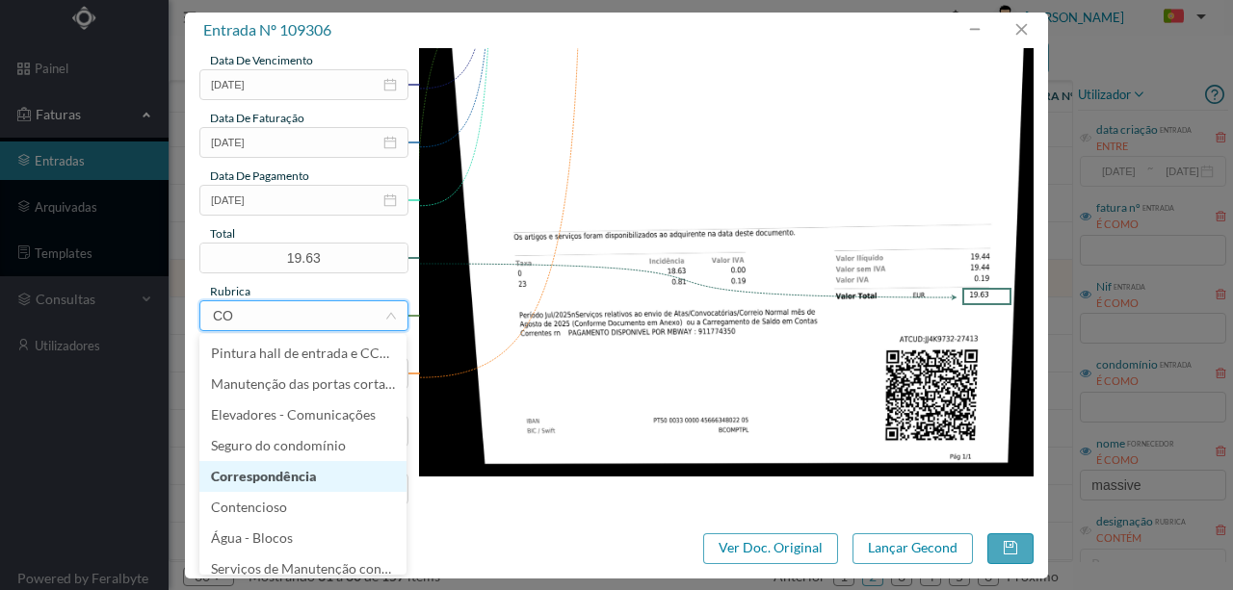
click at [276, 479] on li "Correspondência" at bounding box center [302, 476] width 207 height 31
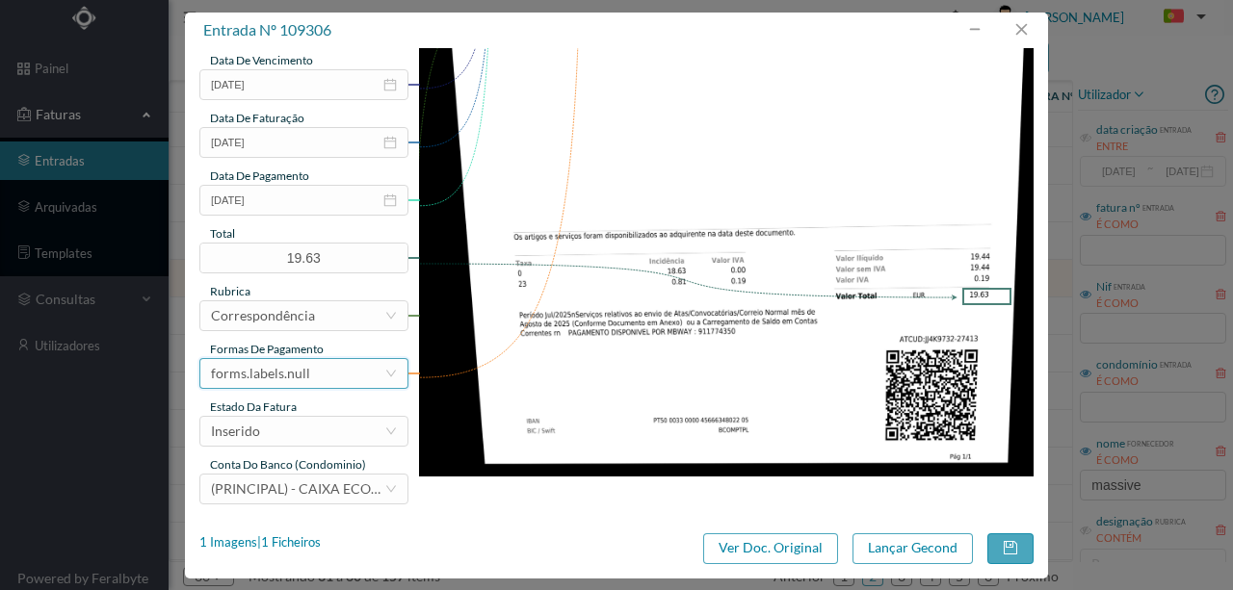
click at [311, 376] on div "forms.labels.null" at bounding box center [297, 373] width 173 height 29
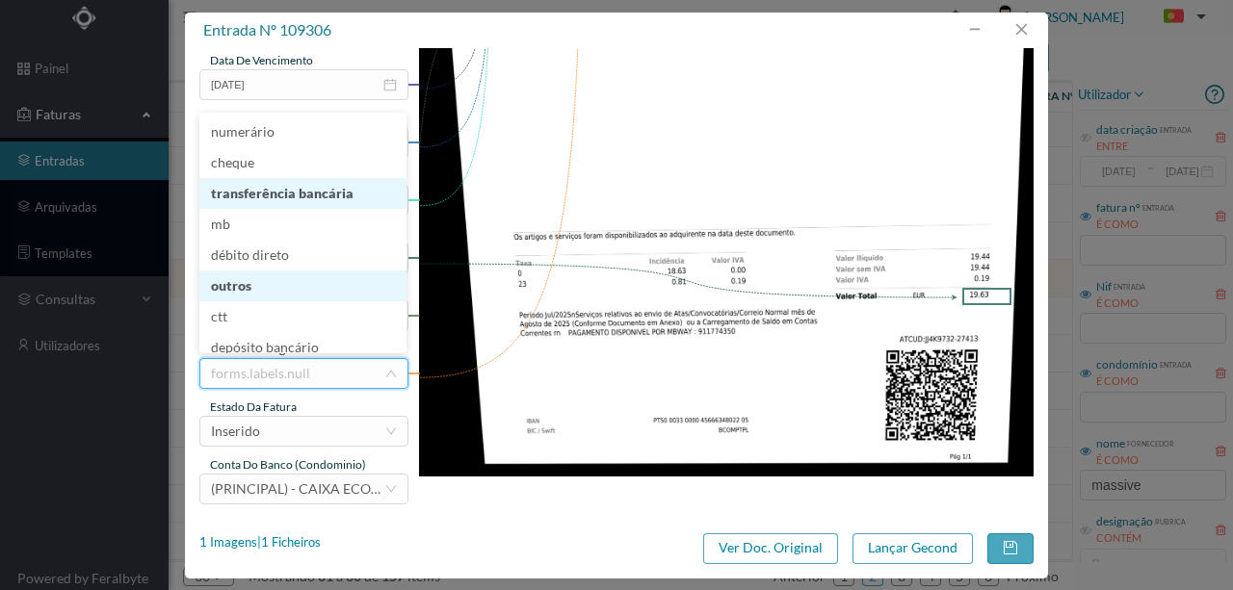
scroll to position [4, 0]
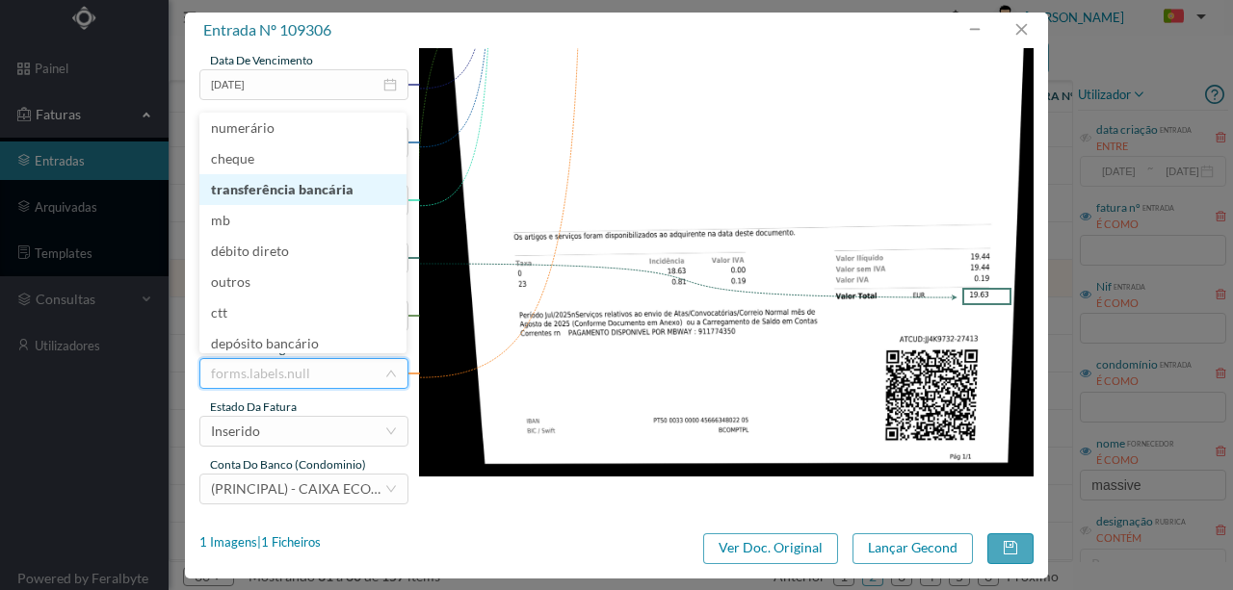
click at [285, 193] on li "transferência bancária" at bounding box center [302, 189] width 207 height 31
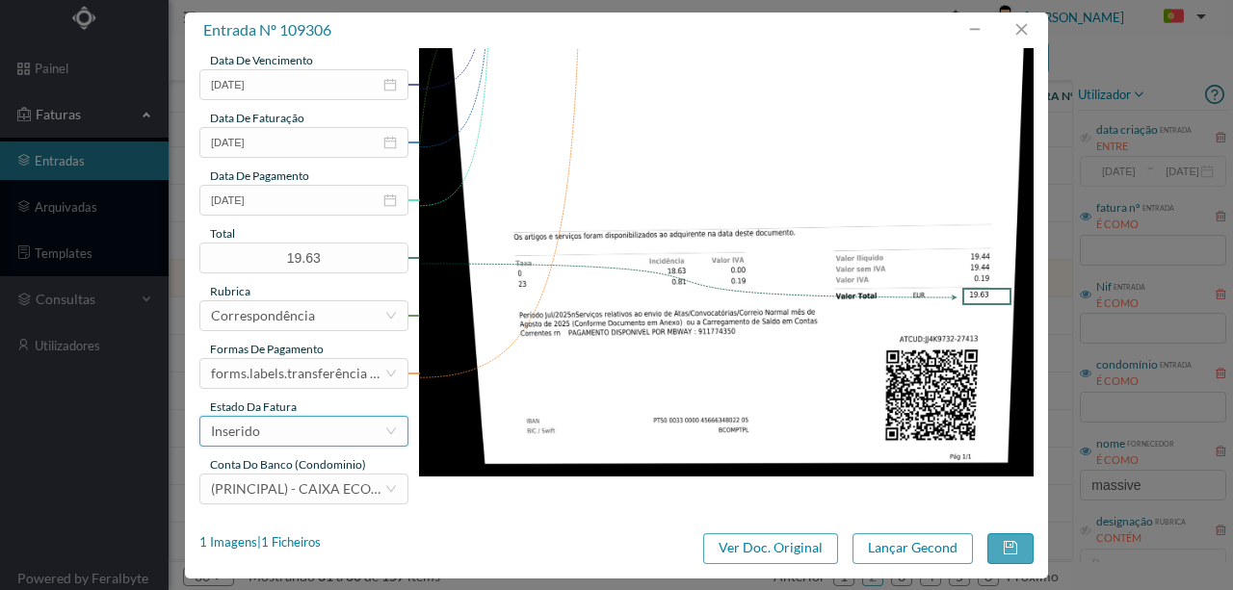
click at [295, 433] on div "Inserido" at bounding box center [297, 431] width 173 height 29
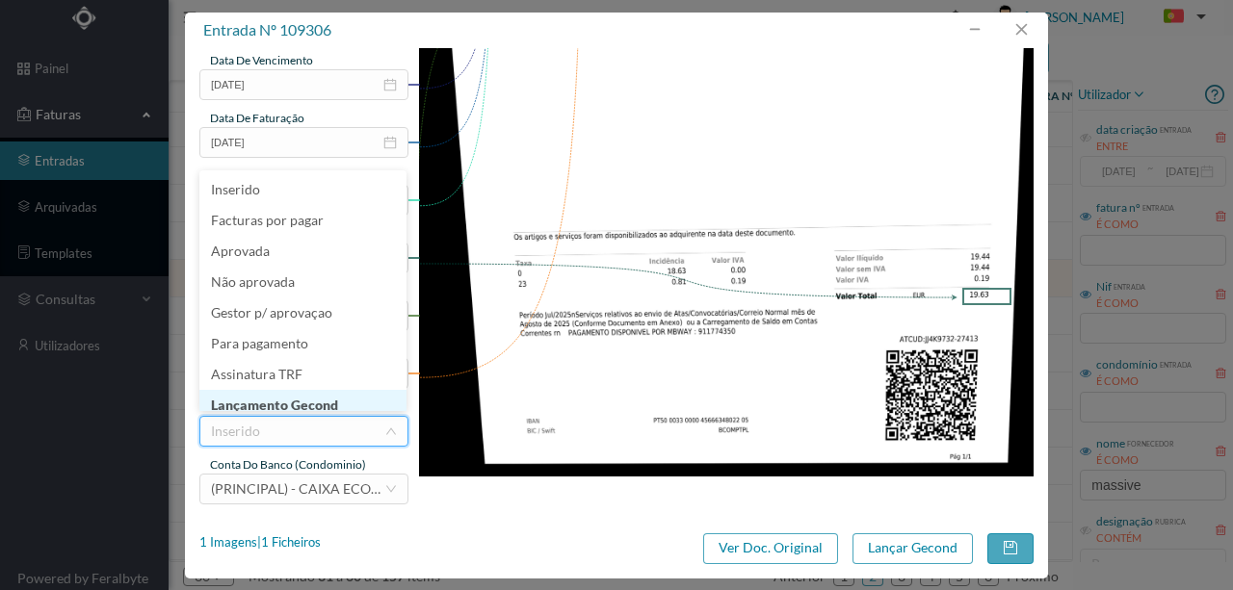
scroll to position [10, 0]
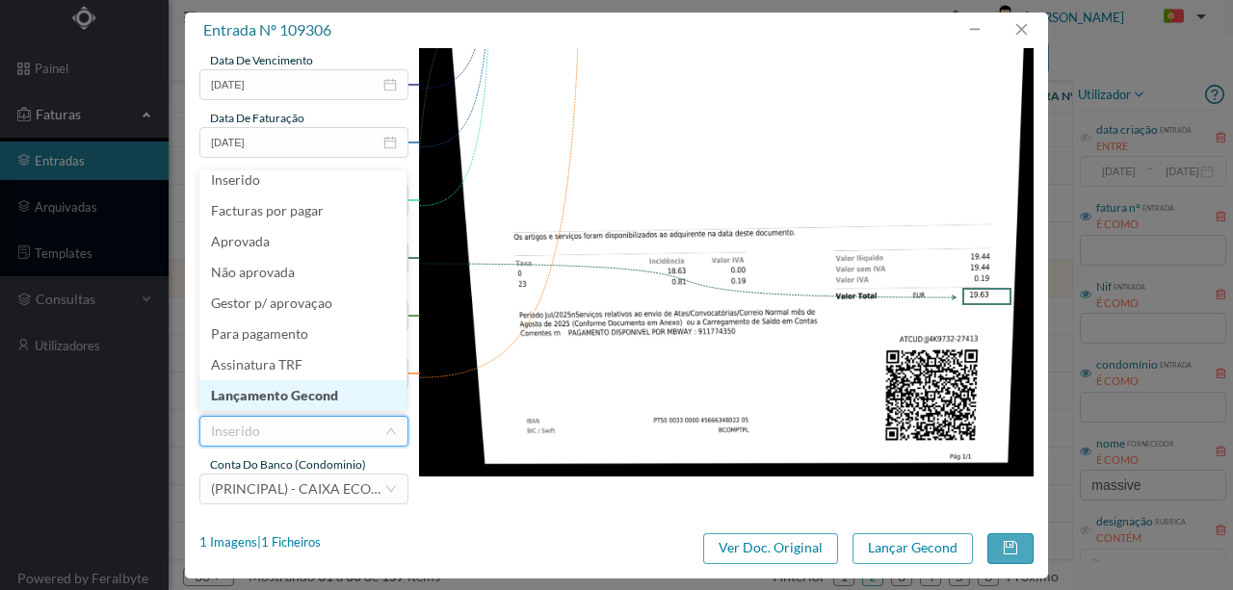
click at [314, 394] on li "Lançamento Gecond" at bounding box center [302, 395] width 207 height 31
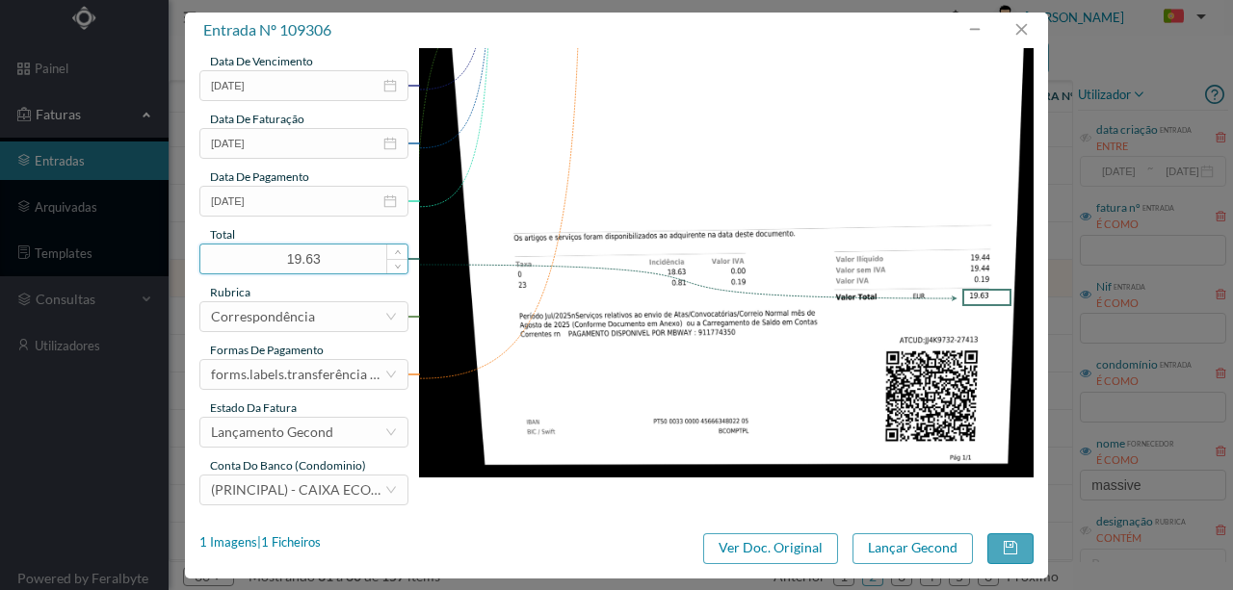
scroll to position [456, 0]
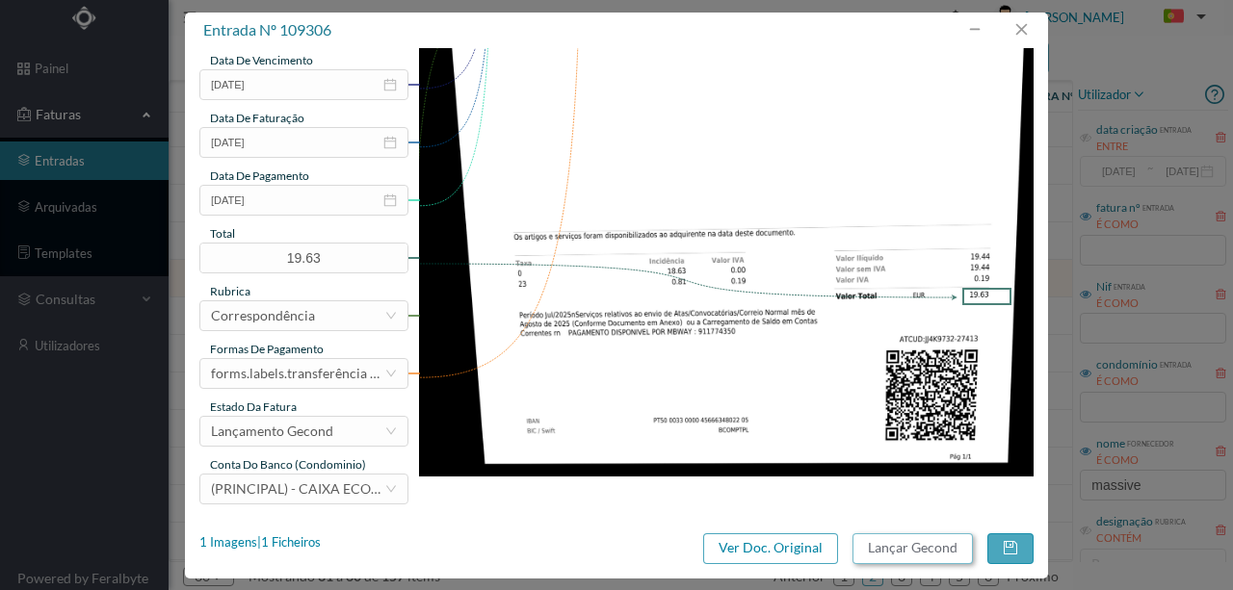
click at [913, 547] on button "Lançar Gecond" at bounding box center [912, 549] width 120 height 31
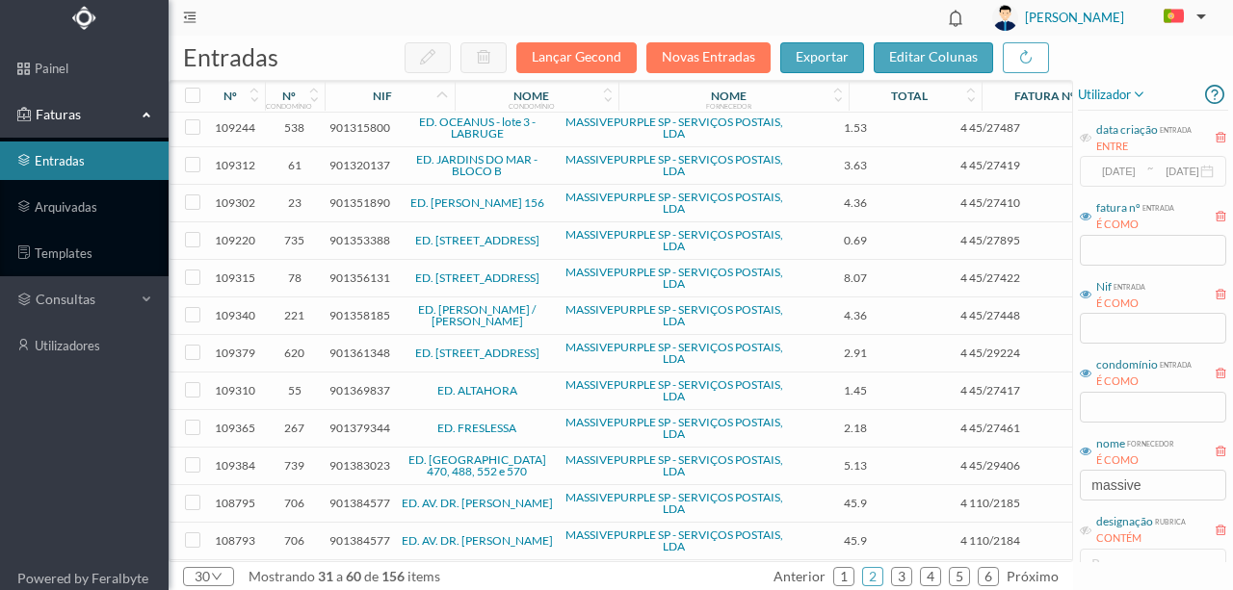
click at [353, 271] on span "901356131" at bounding box center [359, 278] width 61 height 14
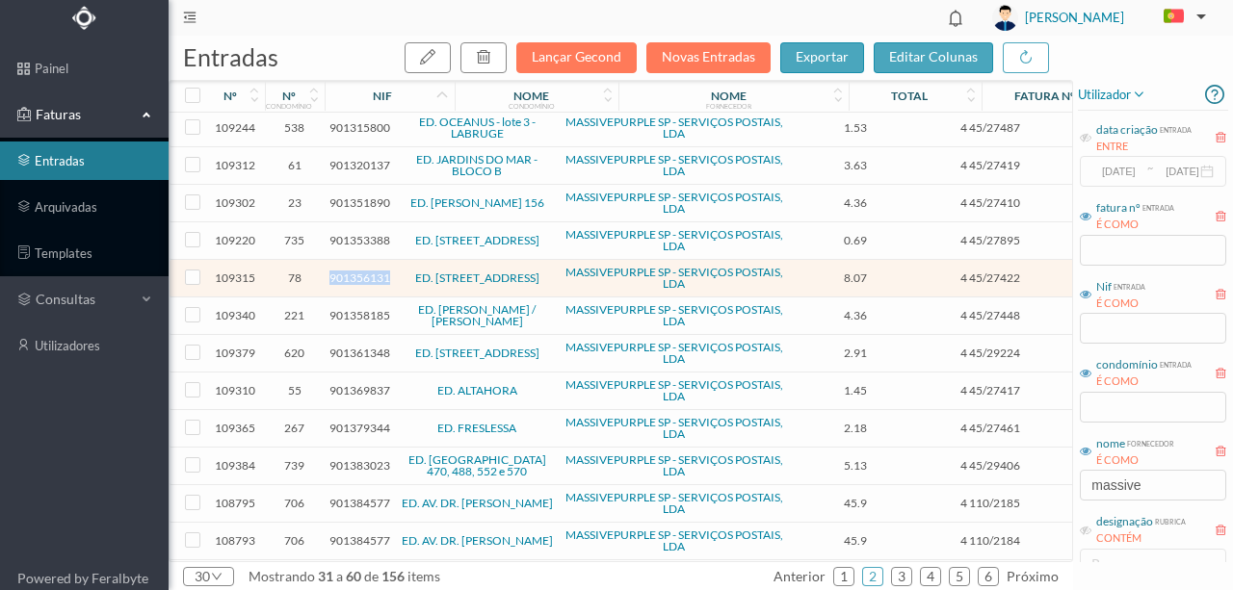
click at [353, 271] on span "901356131" at bounding box center [359, 278] width 61 height 14
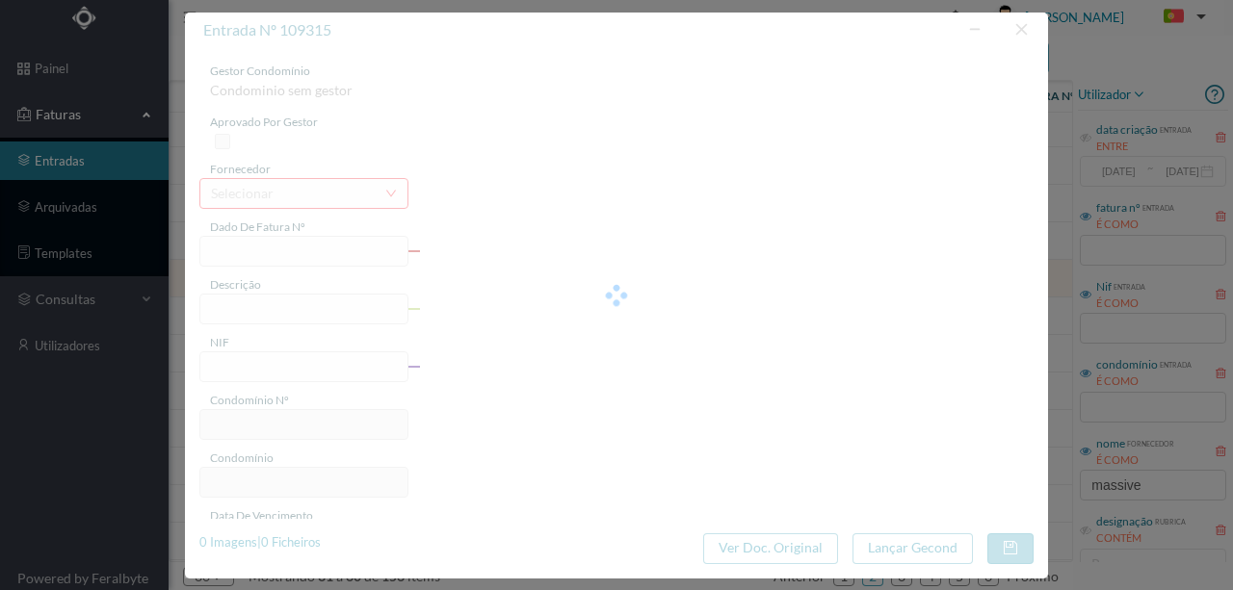
type input "4 45/27422"
type input "Serviço [PERSON_NAME]"
type input "901356131"
type input "[DATE]"
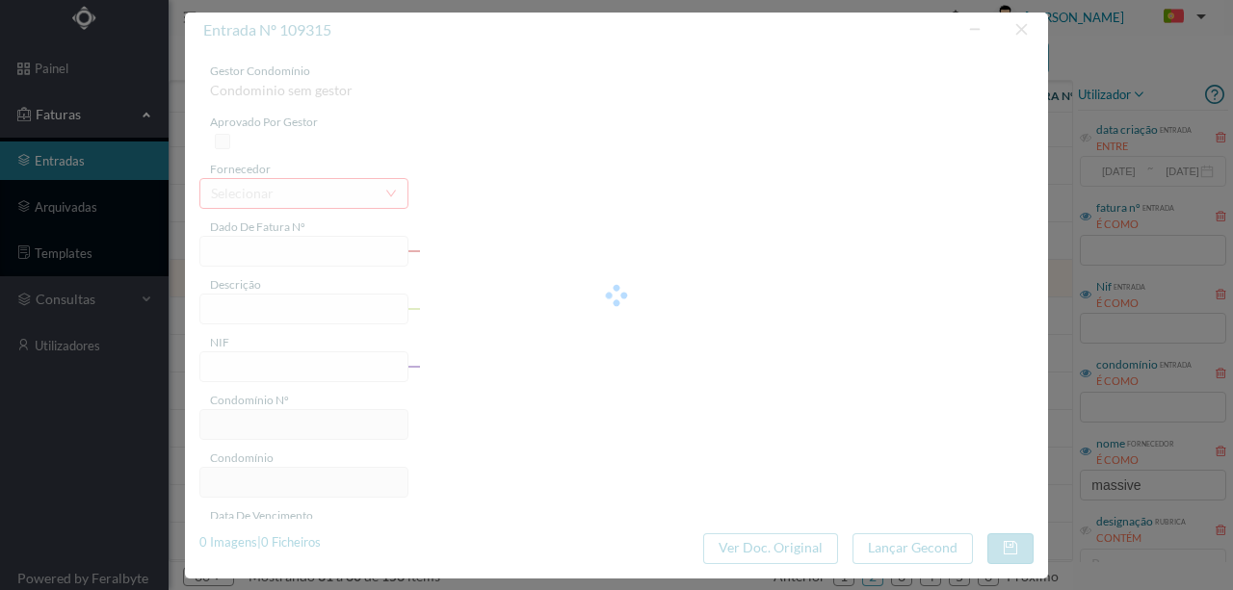
type input "[DATE]"
type input "8.07"
type input "78"
type input "ED. [STREET_ADDRESS]"
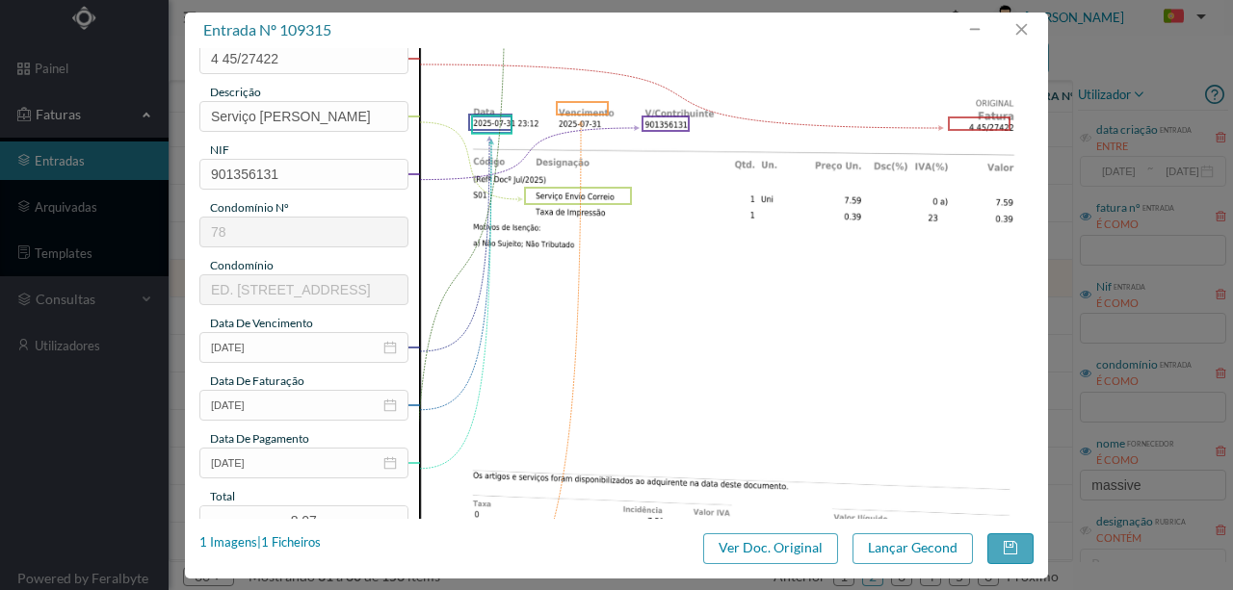
scroll to position [321, 0]
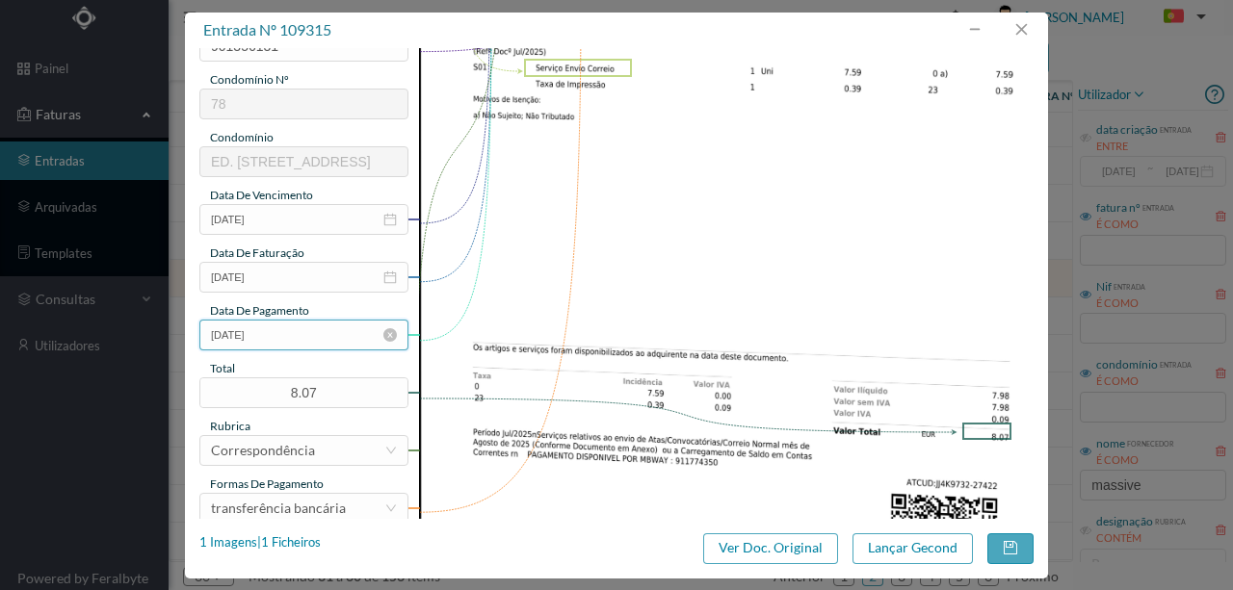
click at [304, 343] on input "[DATE]" at bounding box center [303, 335] width 209 height 31
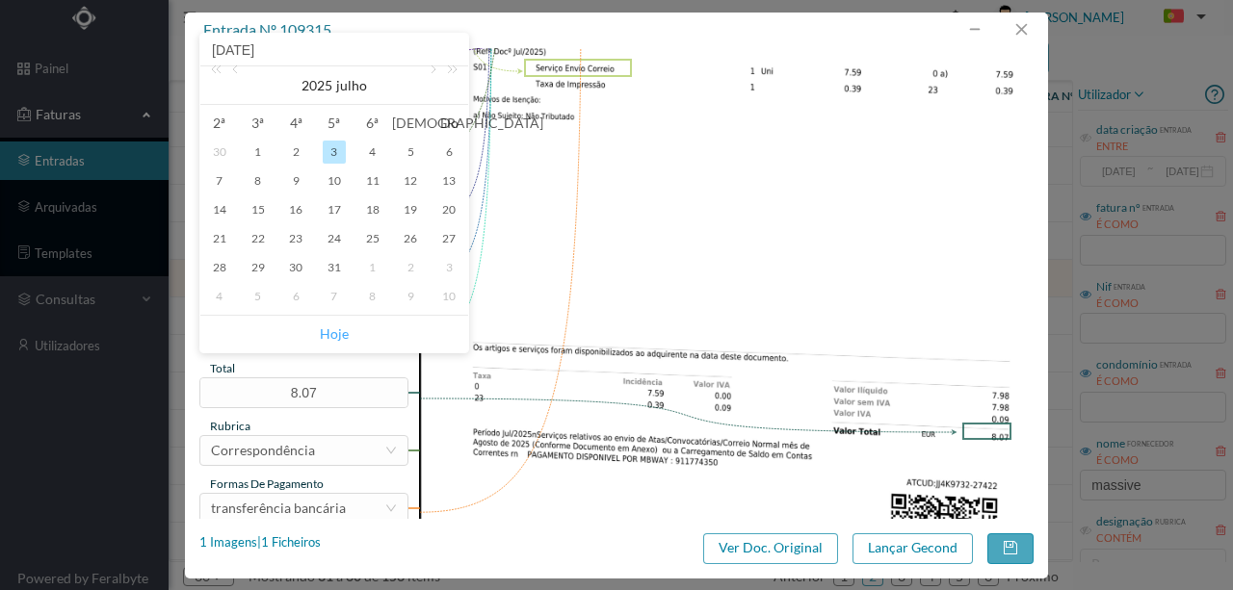
click at [336, 337] on link "Hoje" at bounding box center [334, 334] width 29 height 37
type input "[DATE]"
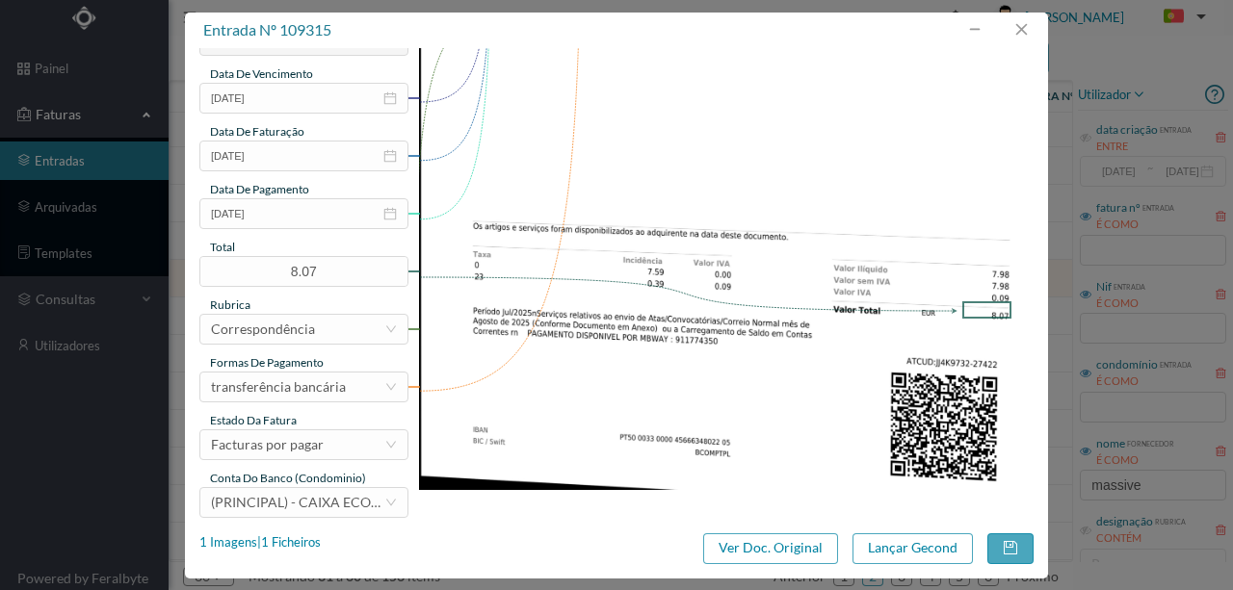
scroll to position [456, 0]
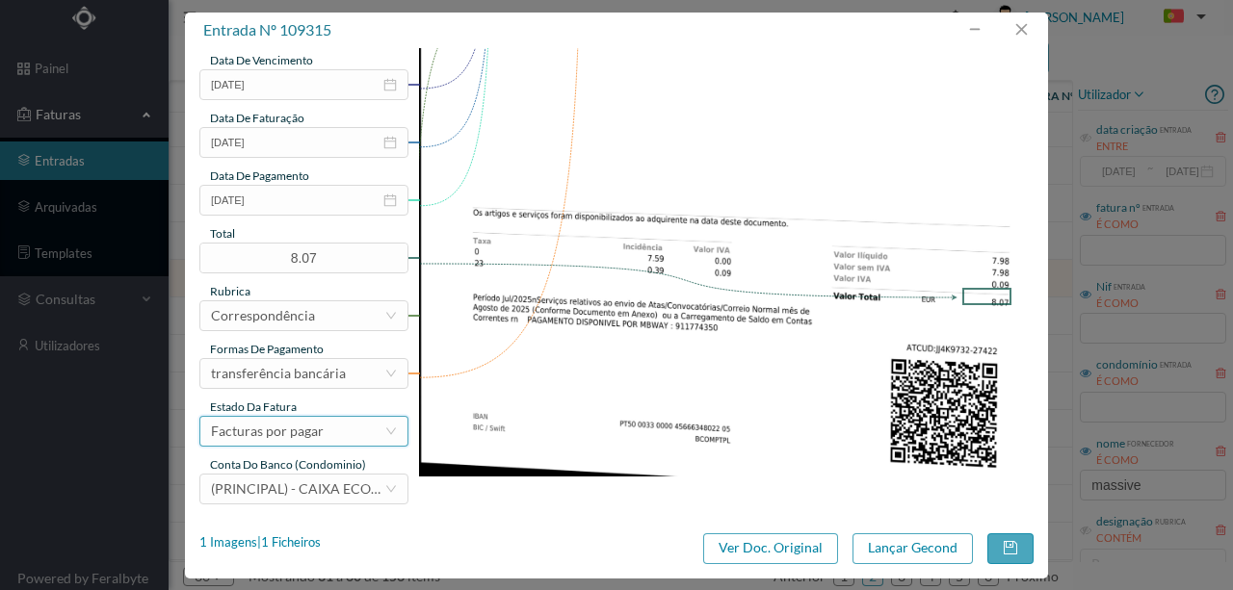
click at [286, 432] on div "Facturas por pagar" at bounding box center [267, 431] width 113 height 29
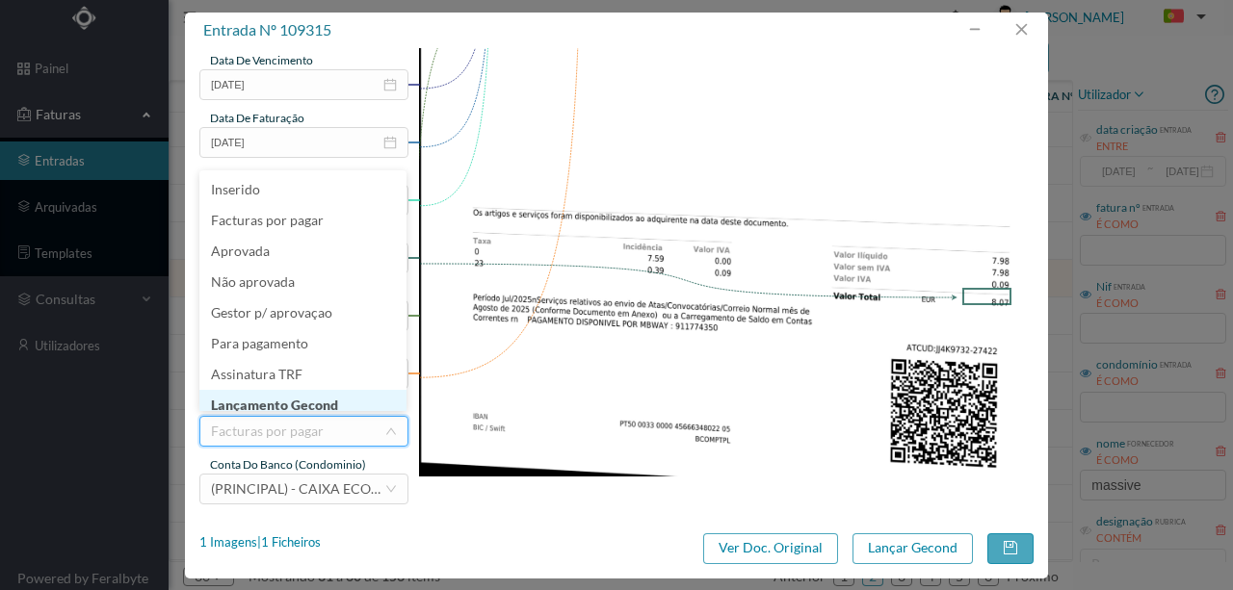
scroll to position [10, 0]
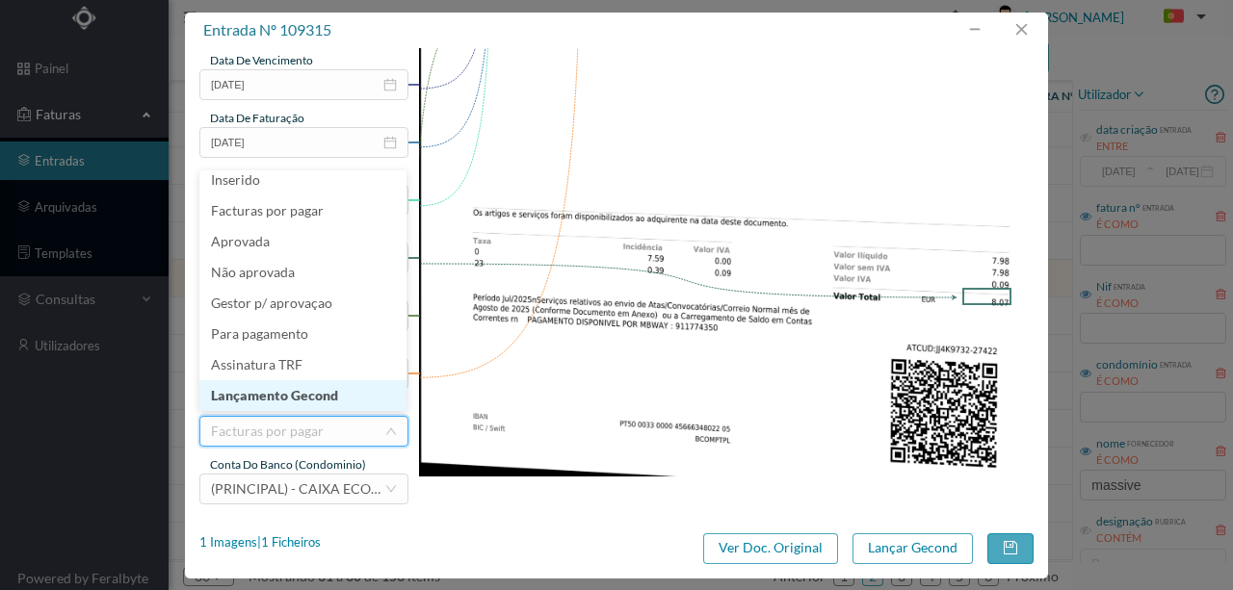
click at [316, 404] on li "Lançamento Gecond" at bounding box center [302, 395] width 207 height 31
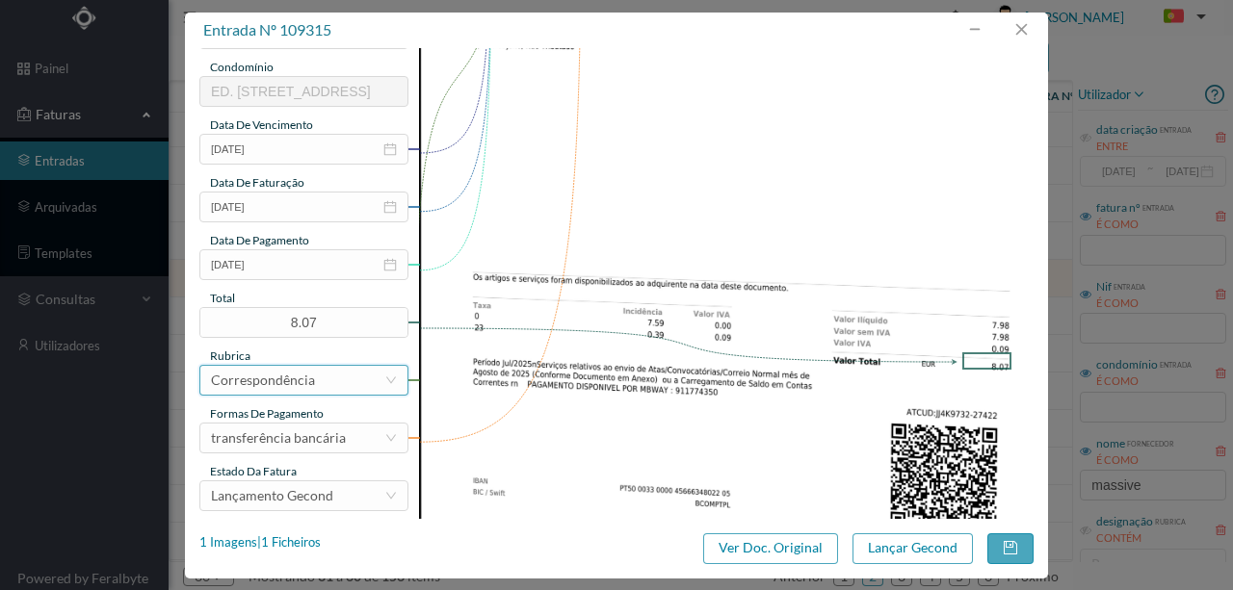
scroll to position [456, 0]
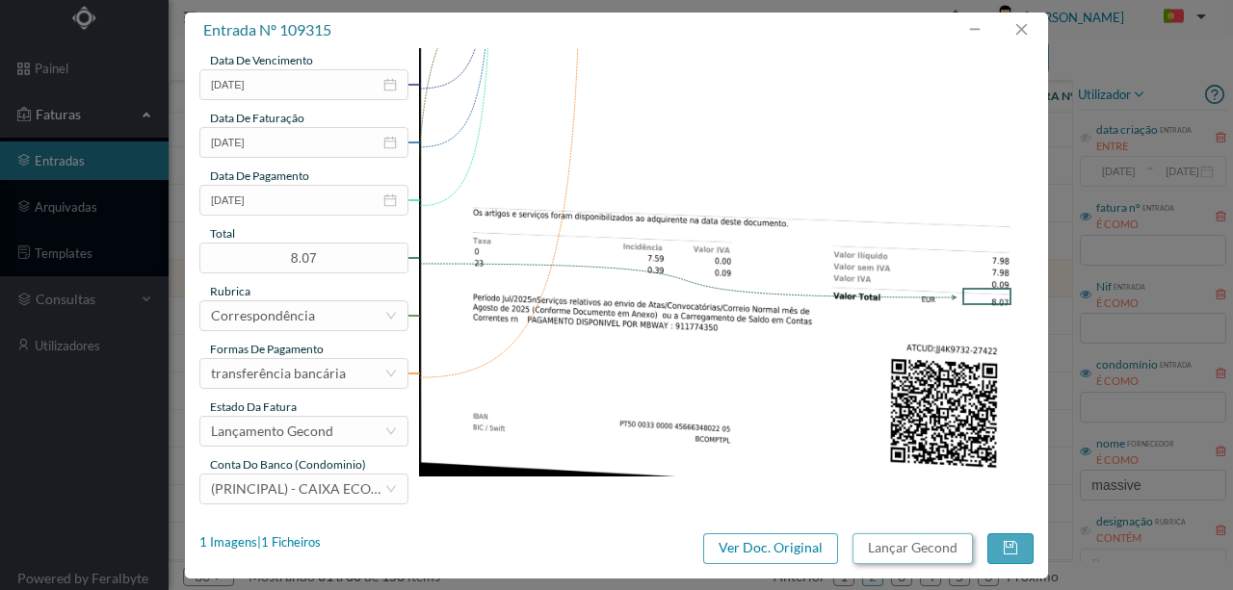
click at [913, 549] on button "Lançar Gecond" at bounding box center [912, 549] width 120 height 31
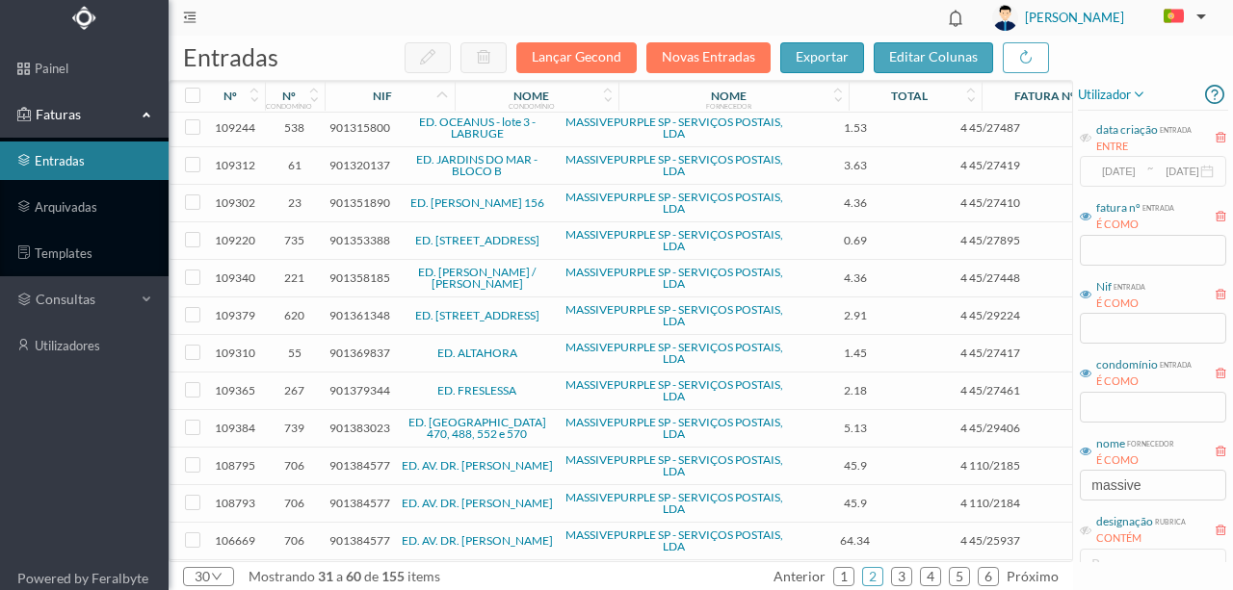
scroll to position [673, 0]
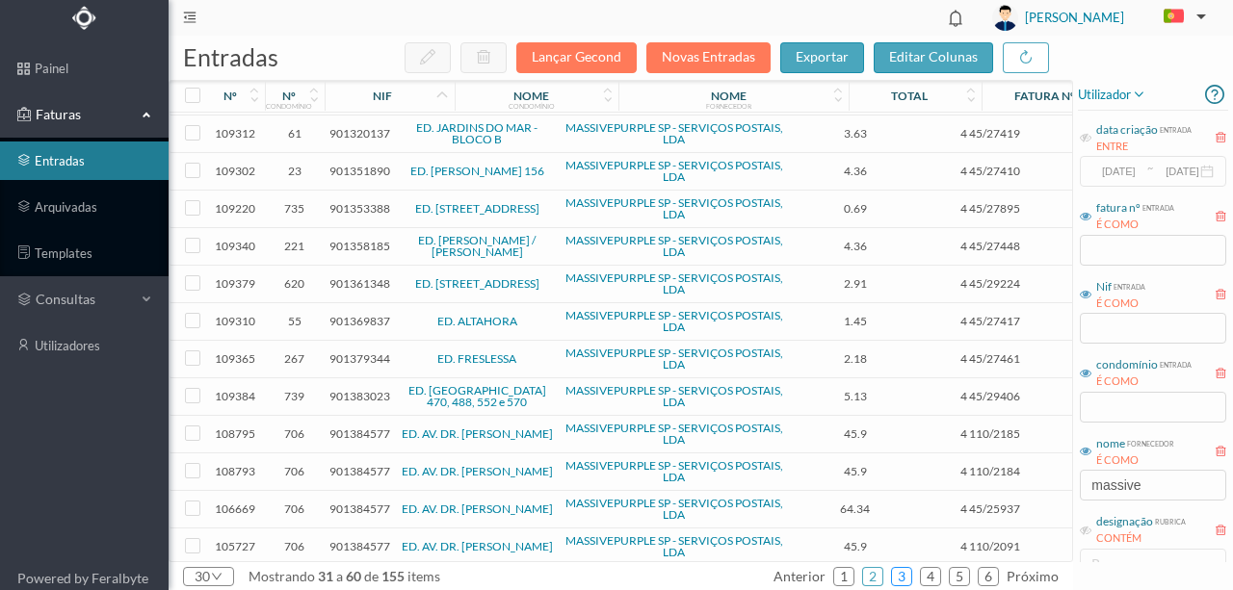
click at [901, 570] on link "3" at bounding box center [901, 576] width 19 height 29
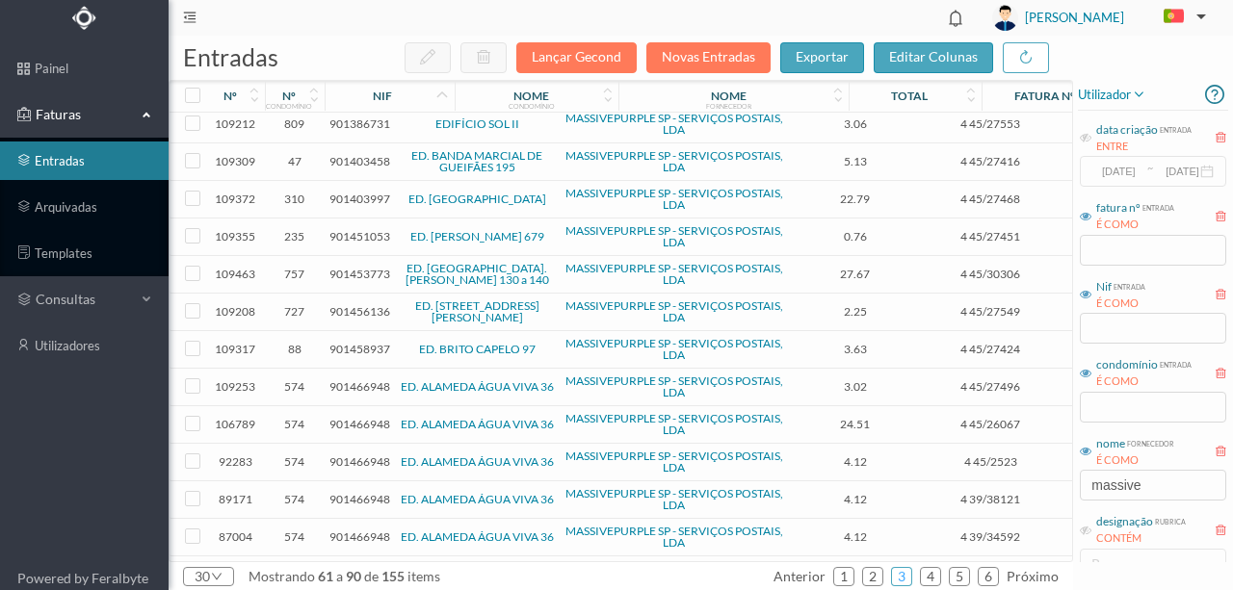
scroll to position [64, 0]
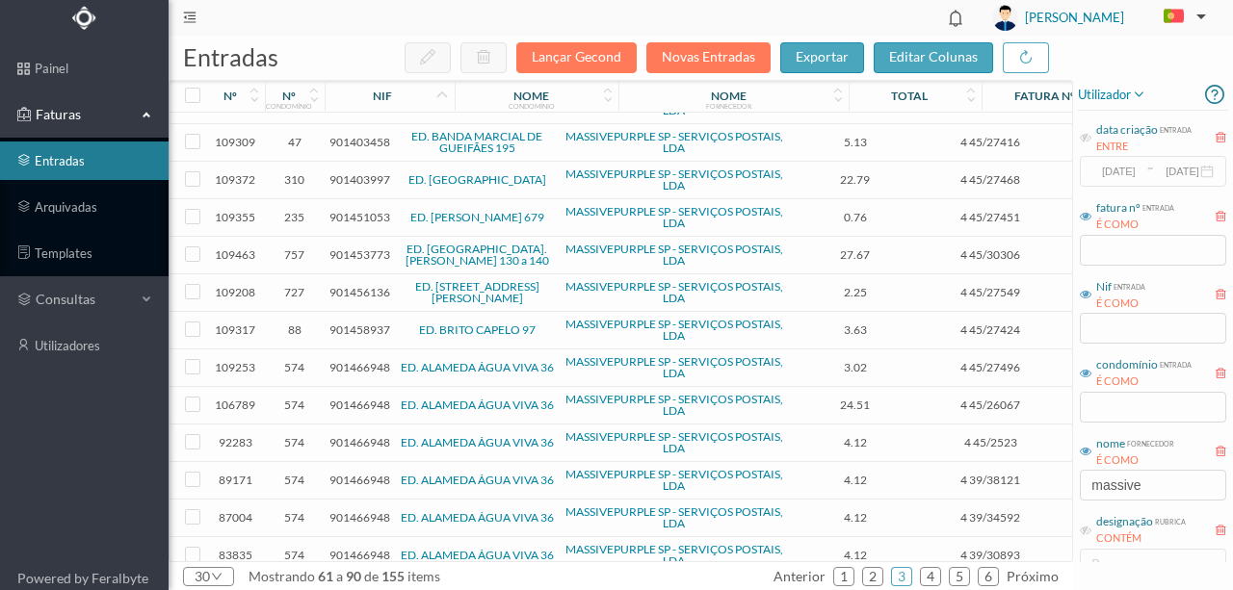
click at [372, 141] on span "901403458" at bounding box center [359, 142] width 61 height 14
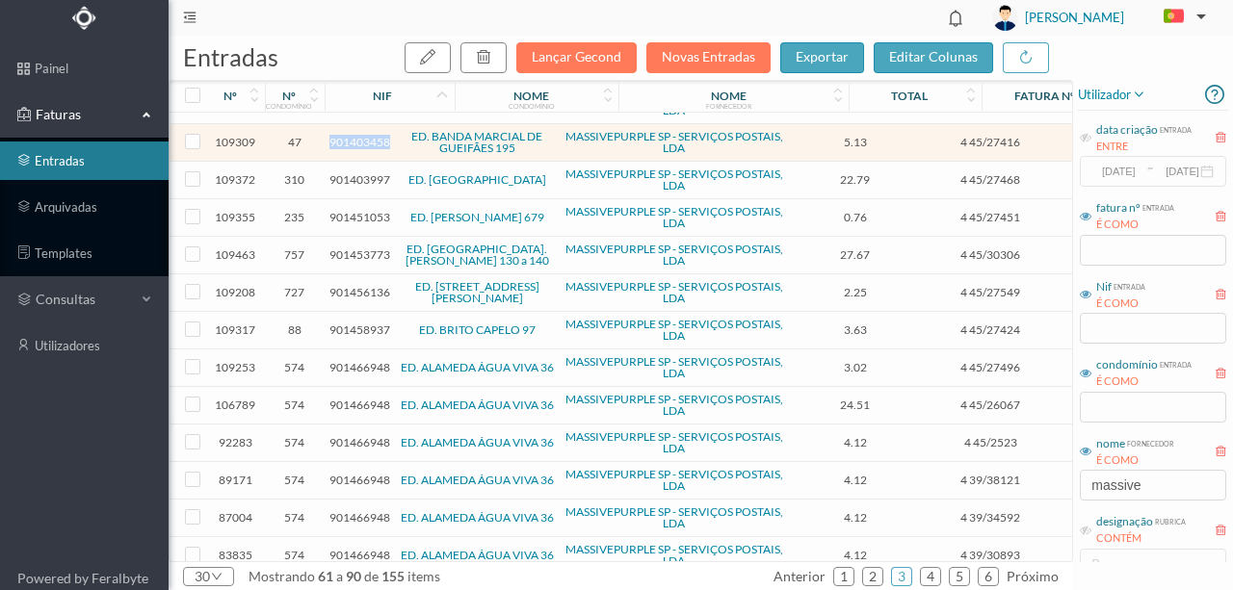
click at [372, 141] on span "901403458" at bounding box center [359, 142] width 61 height 14
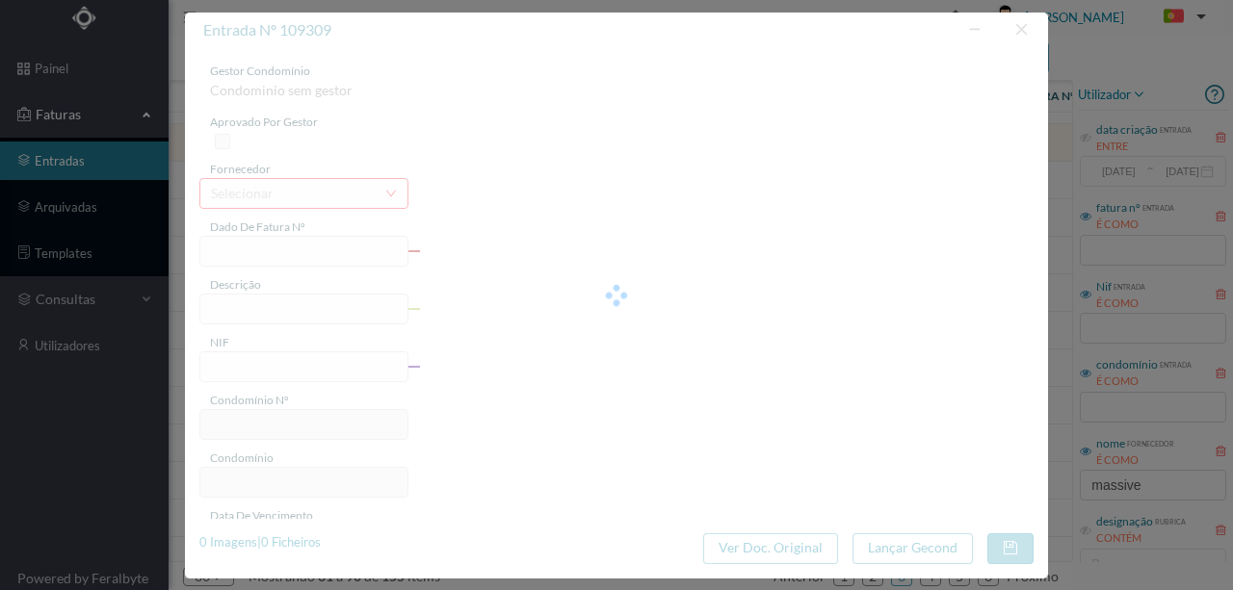
type input "4 45/27416"
type input "Serviço [PERSON_NAME]"
type input "901403458"
type input "Invalid date"
type input "[DATE]"
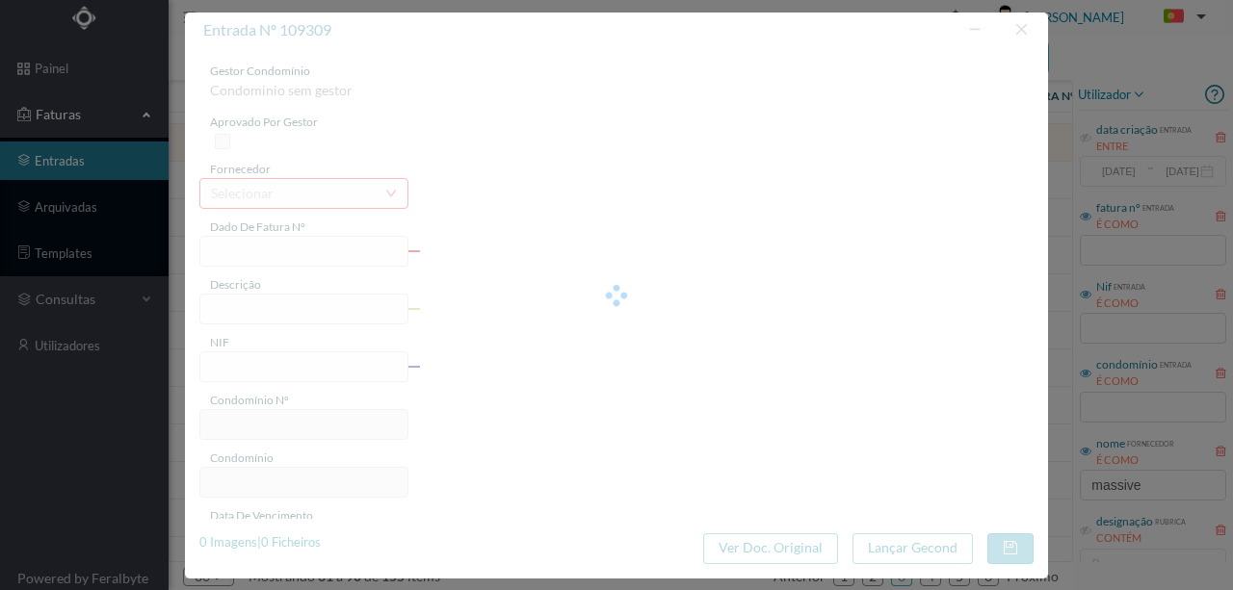
type input "5.13"
type input "47"
type input "ED. BANDA MARCIAL DE GUEIFÃES 195"
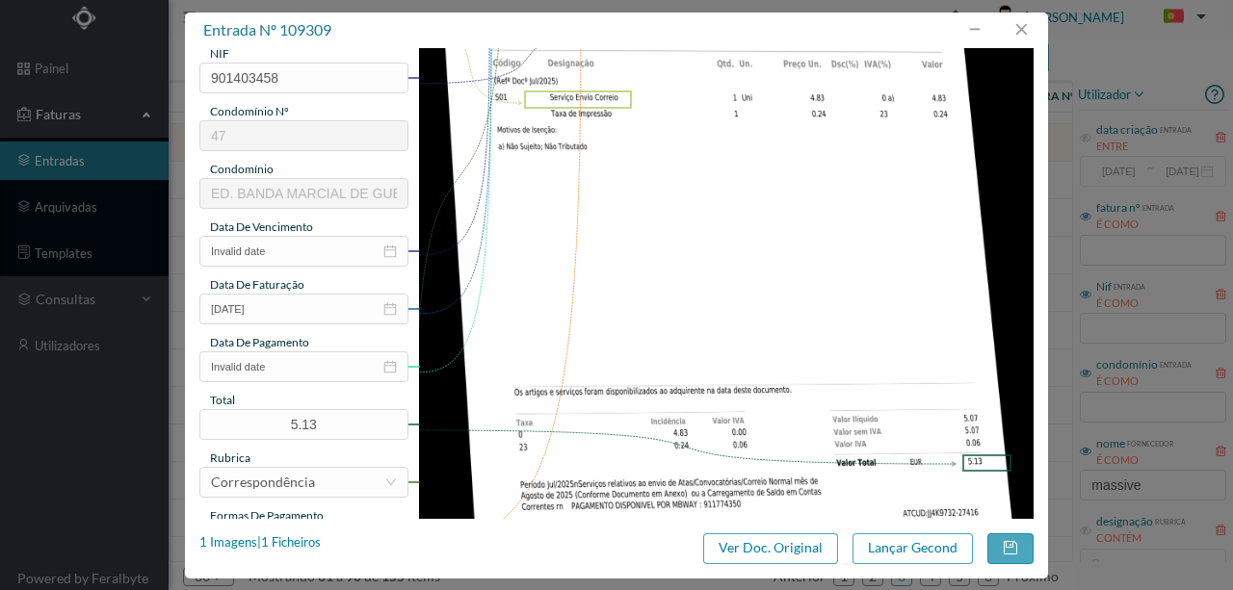
scroll to position [321, 0]
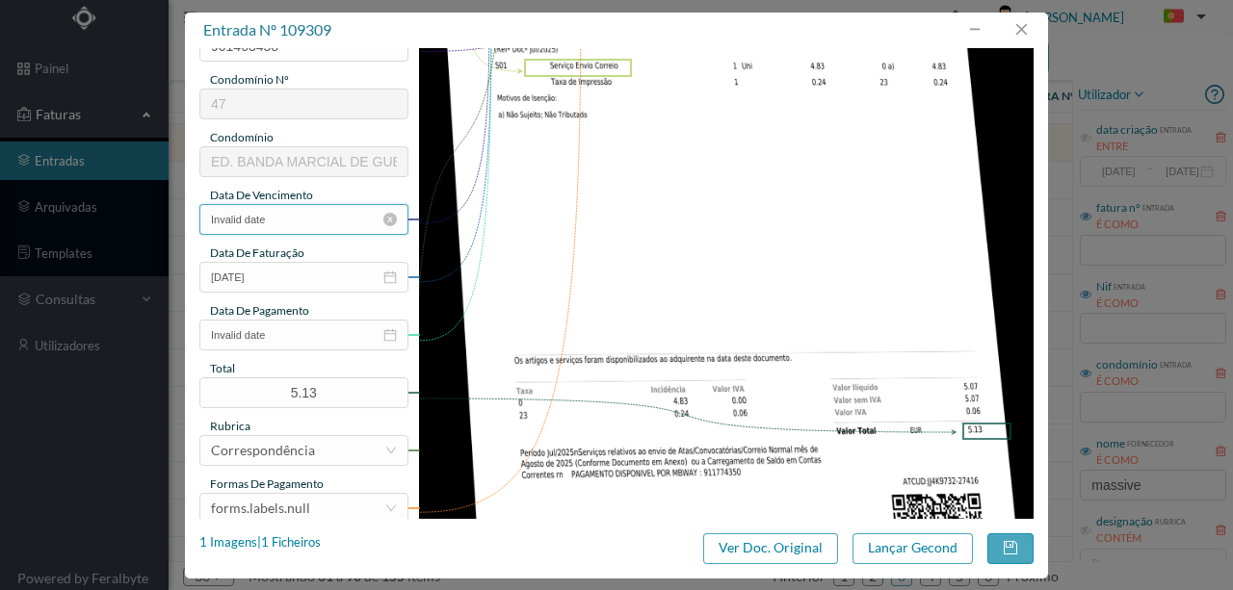
click at [309, 220] on input "Invalid date" at bounding box center [303, 219] width 209 height 31
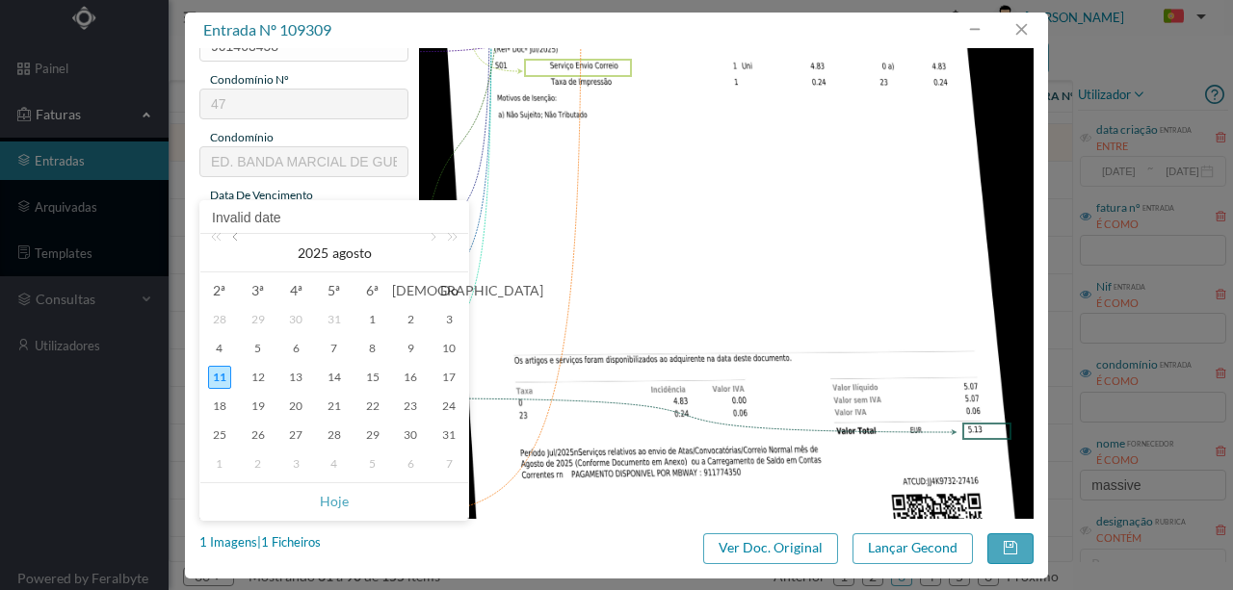
click at [235, 238] on link at bounding box center [236, 253] width 17 height 39
click at [336, 426] on div "31" at bounding box center [334, 435] width 23 height 23
type input "[DATE]"
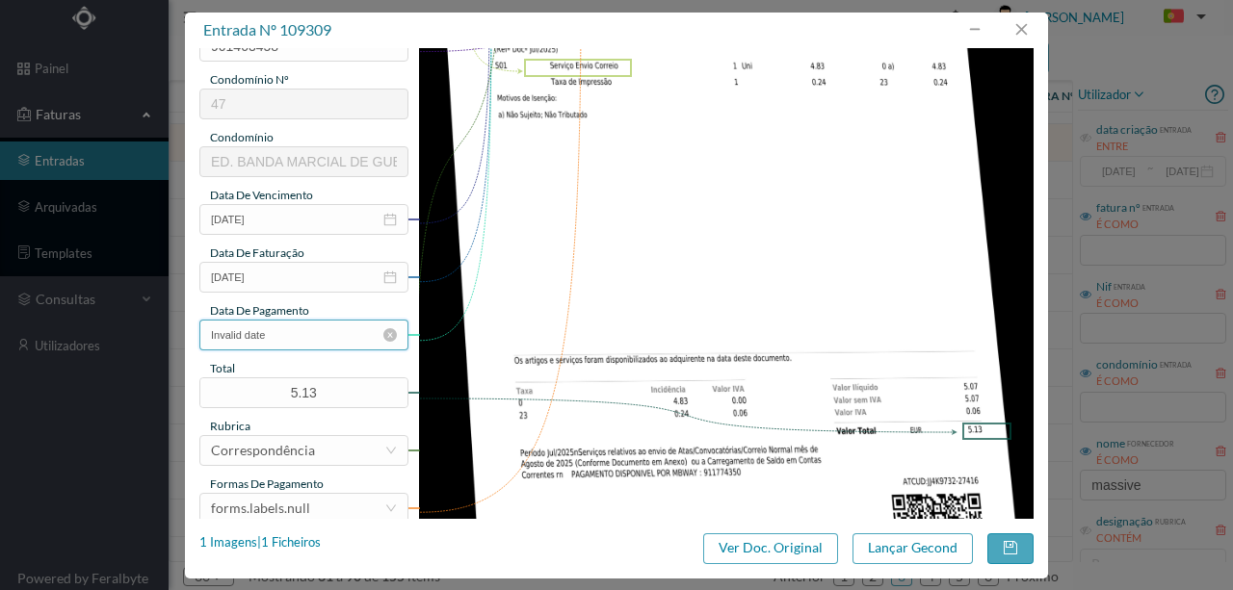
click at [319, 339] on input "Invalid date" at bounding box center [303, 335] width 209 height 31
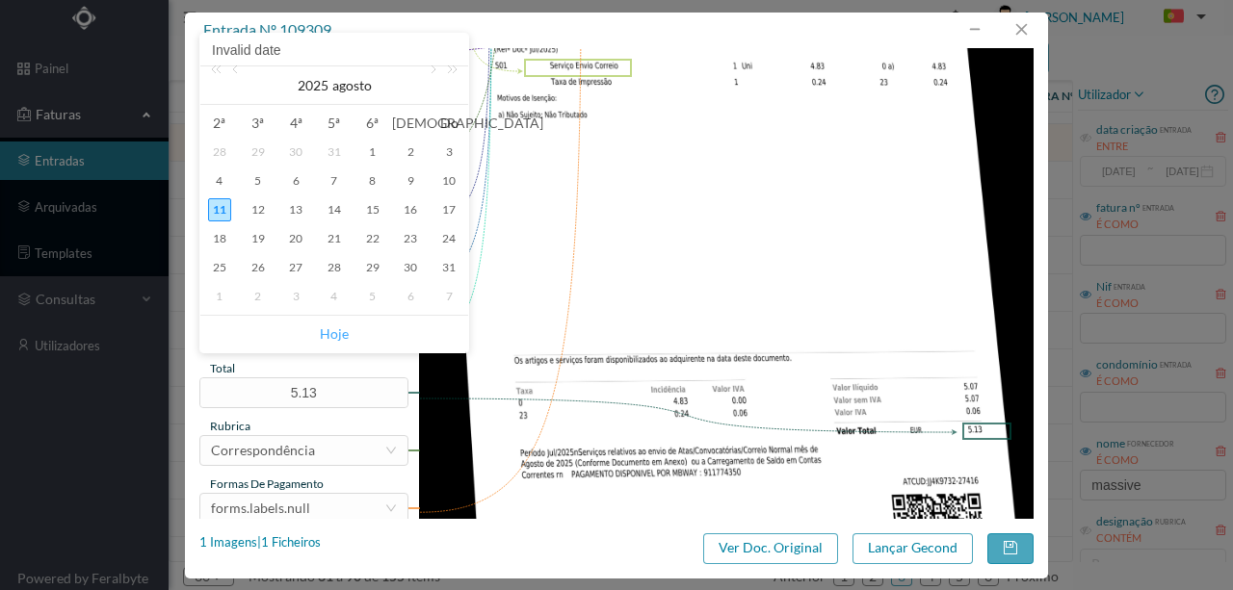
click at [335, 329] on link "Hoje" at bounding box center [334, 334] width 29 height 37
type input "[DATE]"
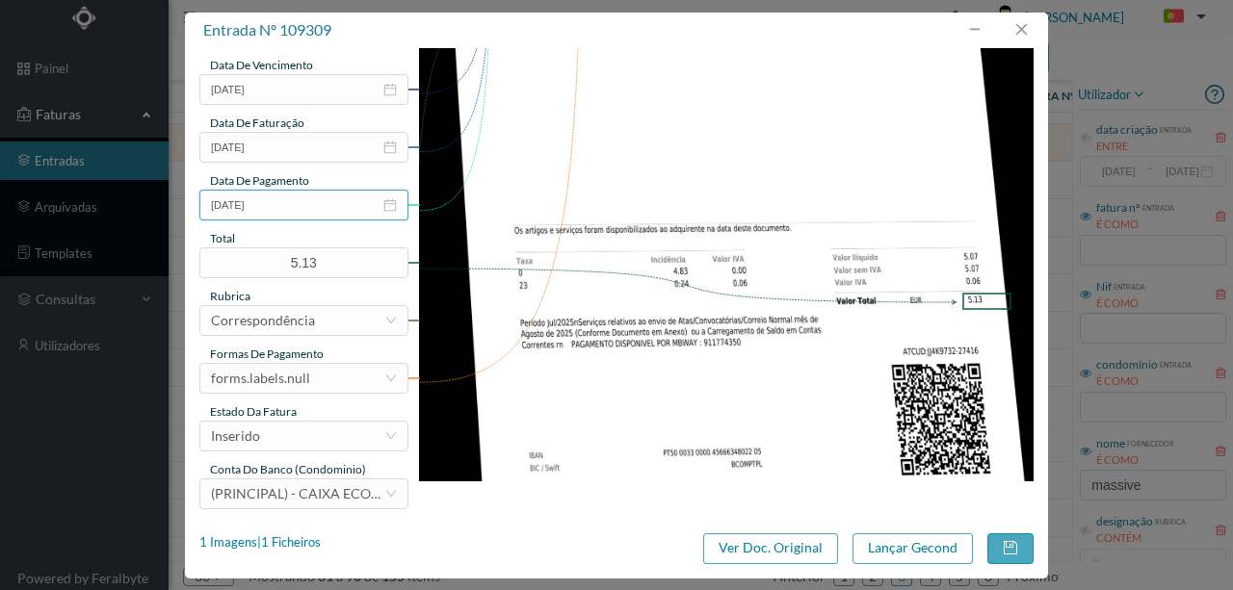
scroll to position [456, 0]
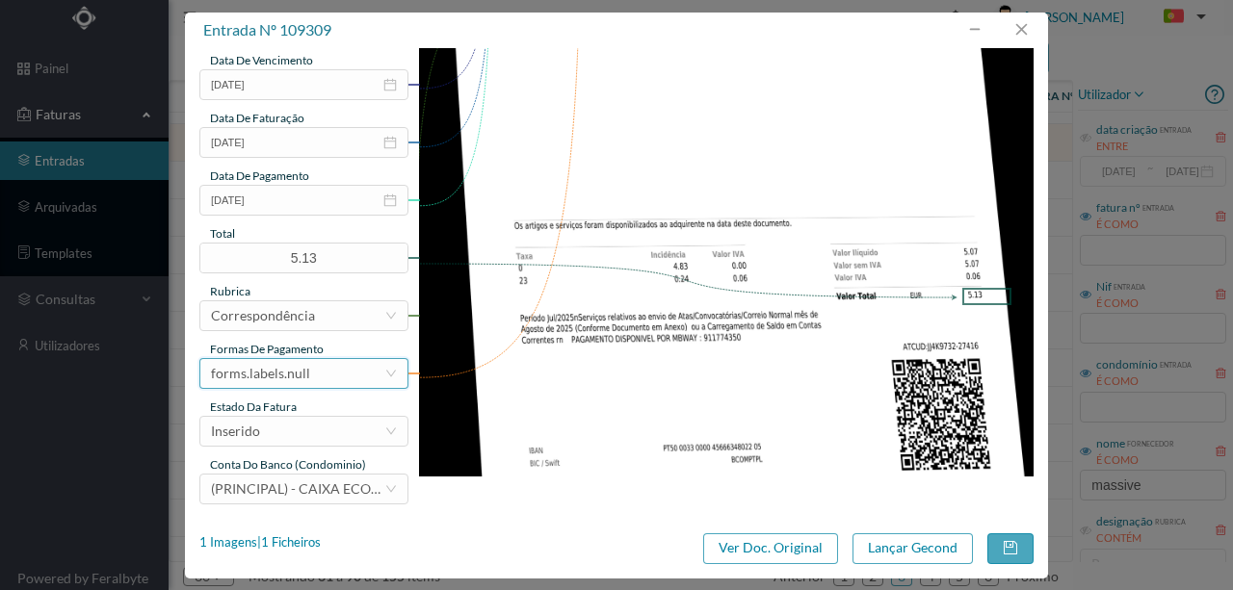
click at [288, 379] on div "forms.labels.null" at bounding box center [260, 373] width 99 height 29
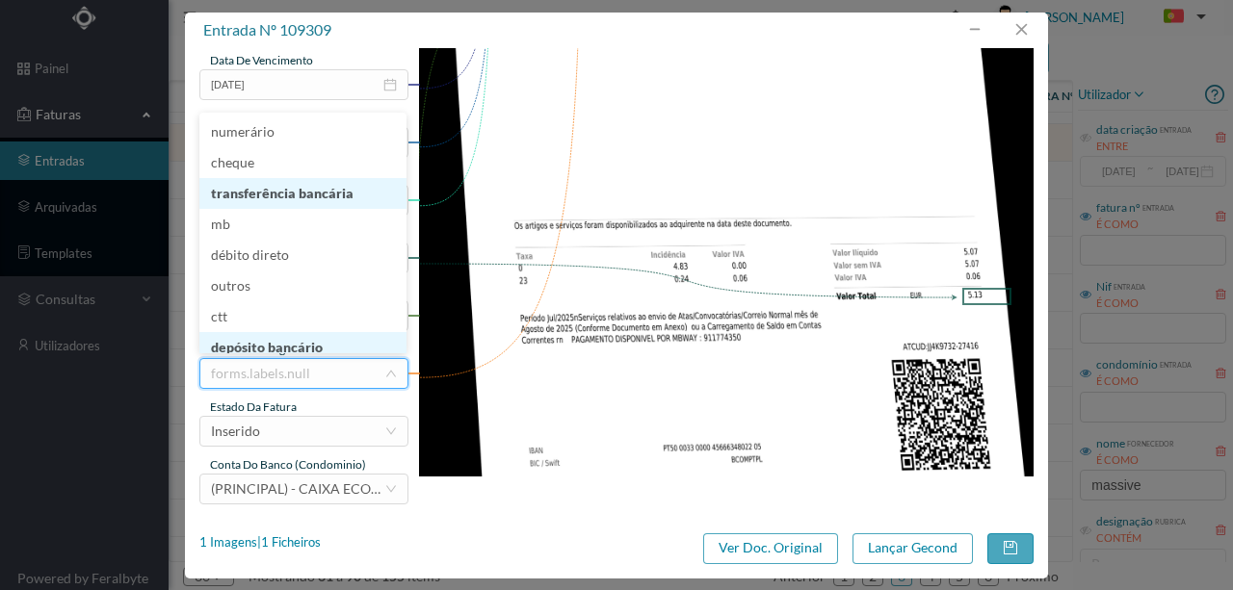
scroll to position [6, 0]
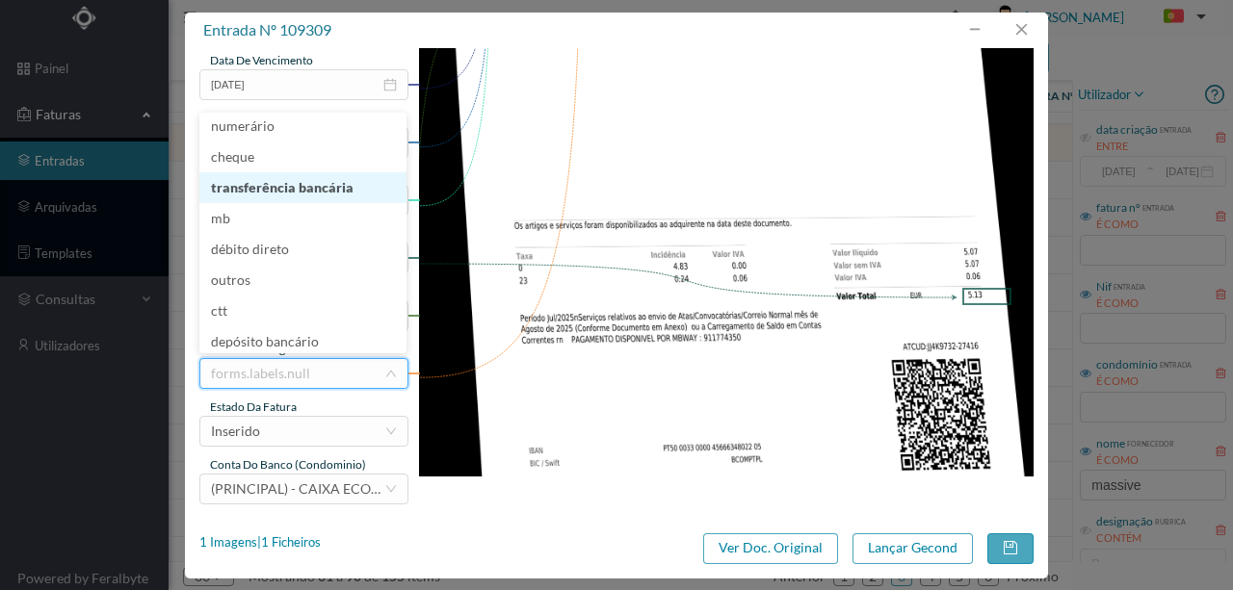
click at [291, 191] on li "transferência bancária" at bounding box center [302, 187] width 207 height 31
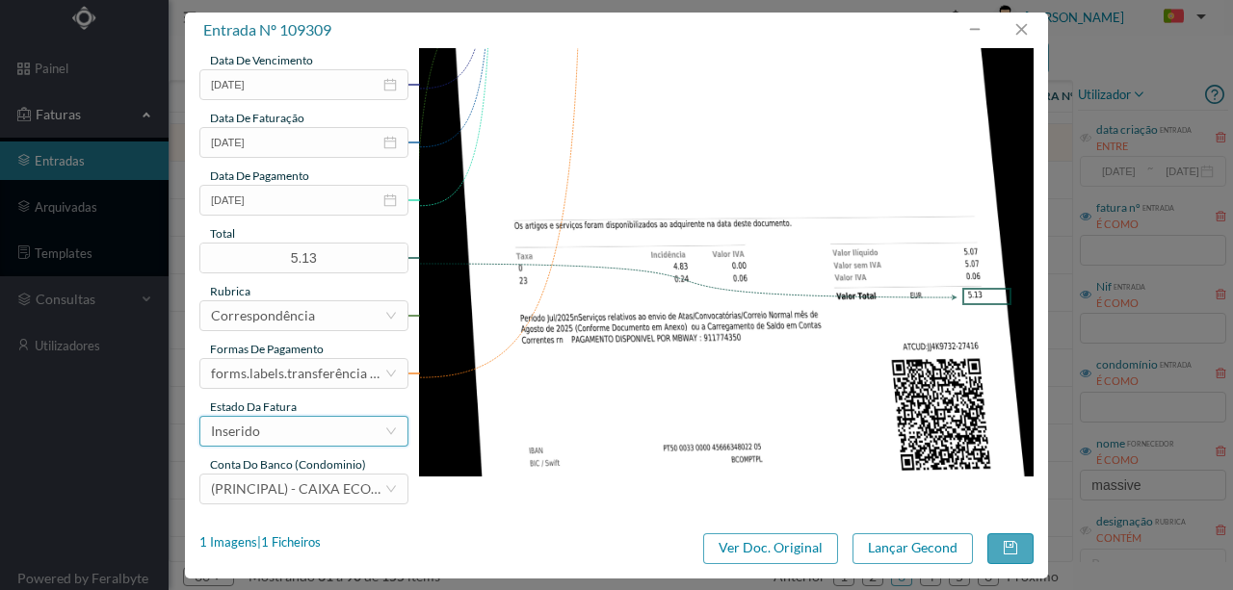
click at [293, 436] on div "Inserido" at bounding box center [297, 431] width 173 height 29
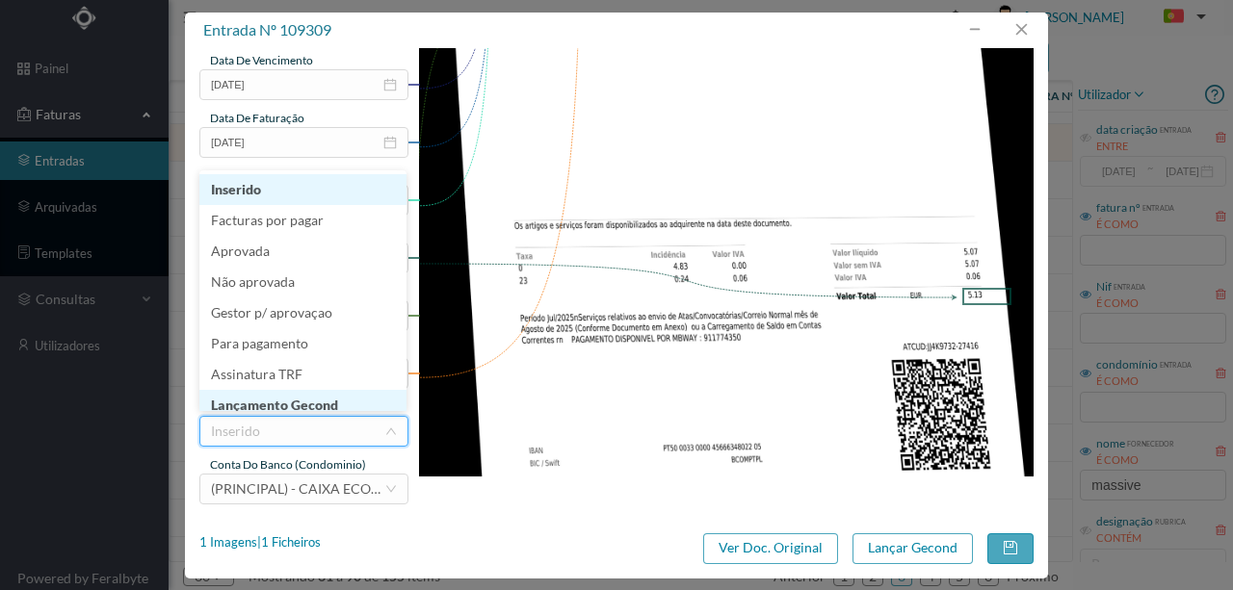
scroll to position [10, 0]
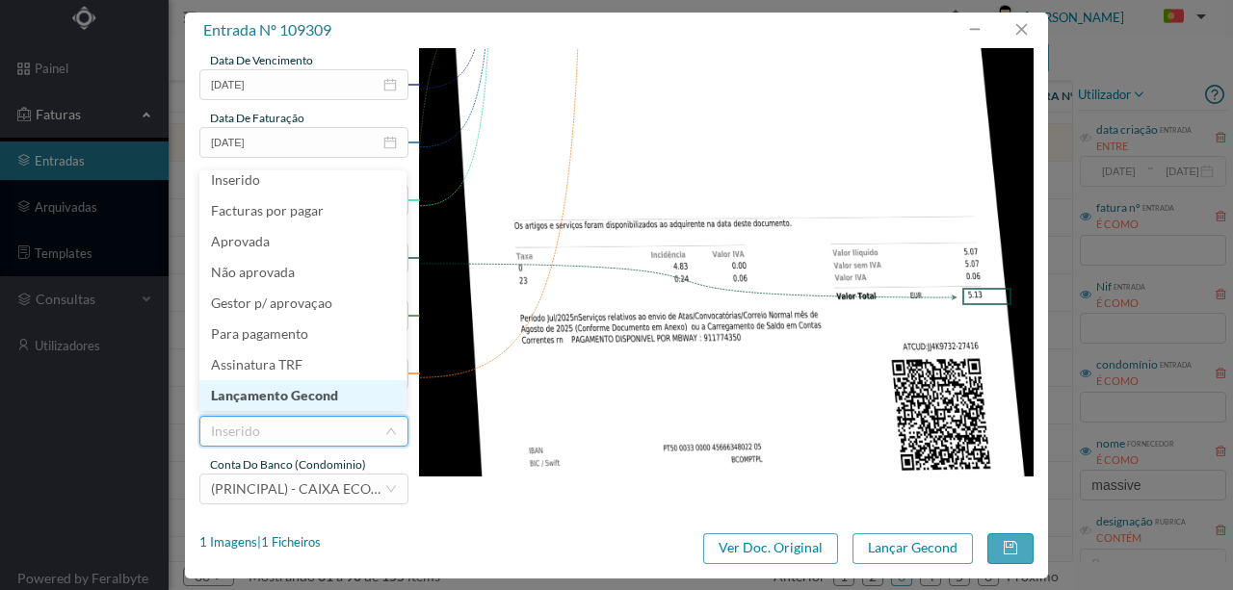
click at [306, 403] on li "Lançamento Gecond" at bounding box center [302, 395] width 207 height 31
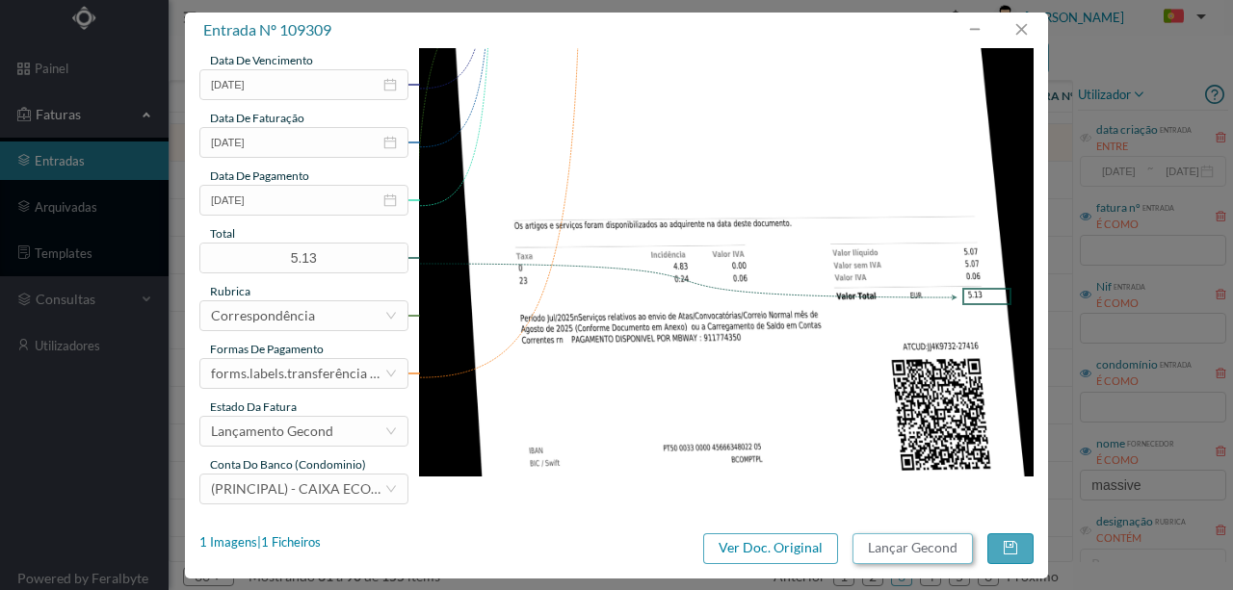
click at [940, 550] on button "Lançar Gecond" at bounding box center [912, 549] width 120 height 31
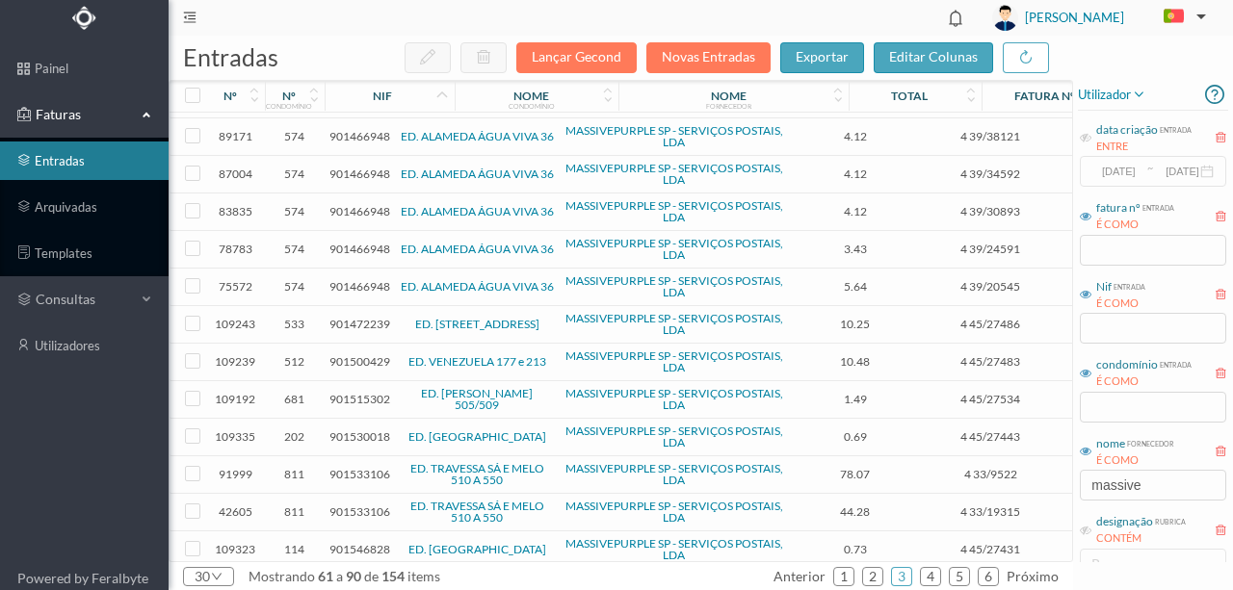
scroll to position [385, 0]
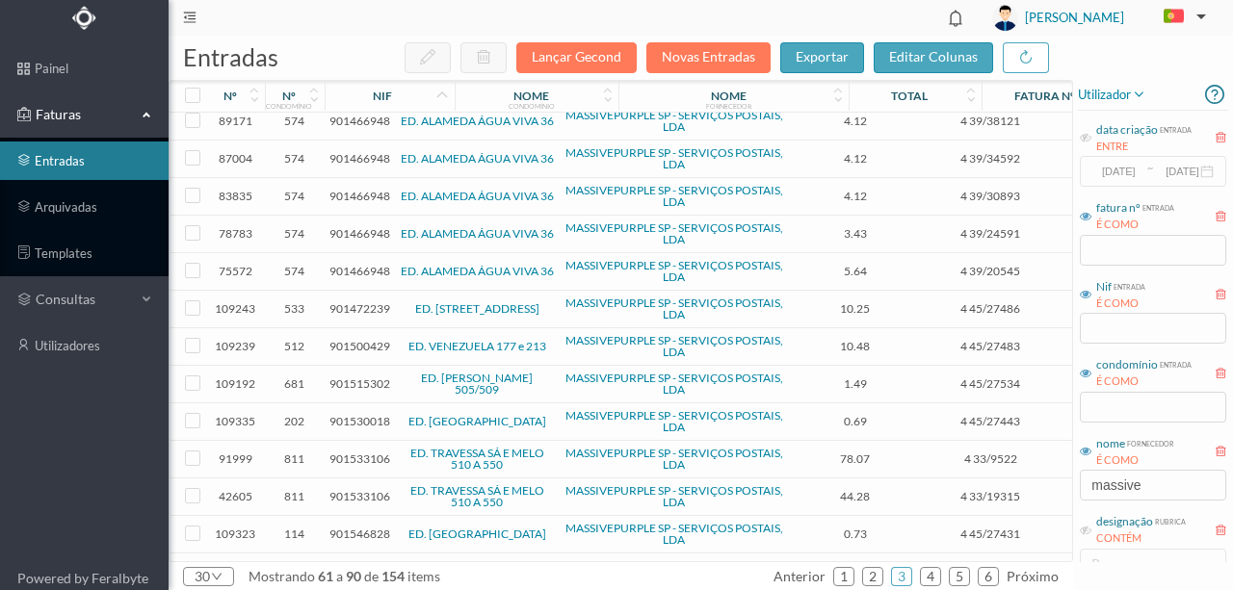
click at [374, 343] on span "901500429" at bounding box center [359, 346] width 61 height 14
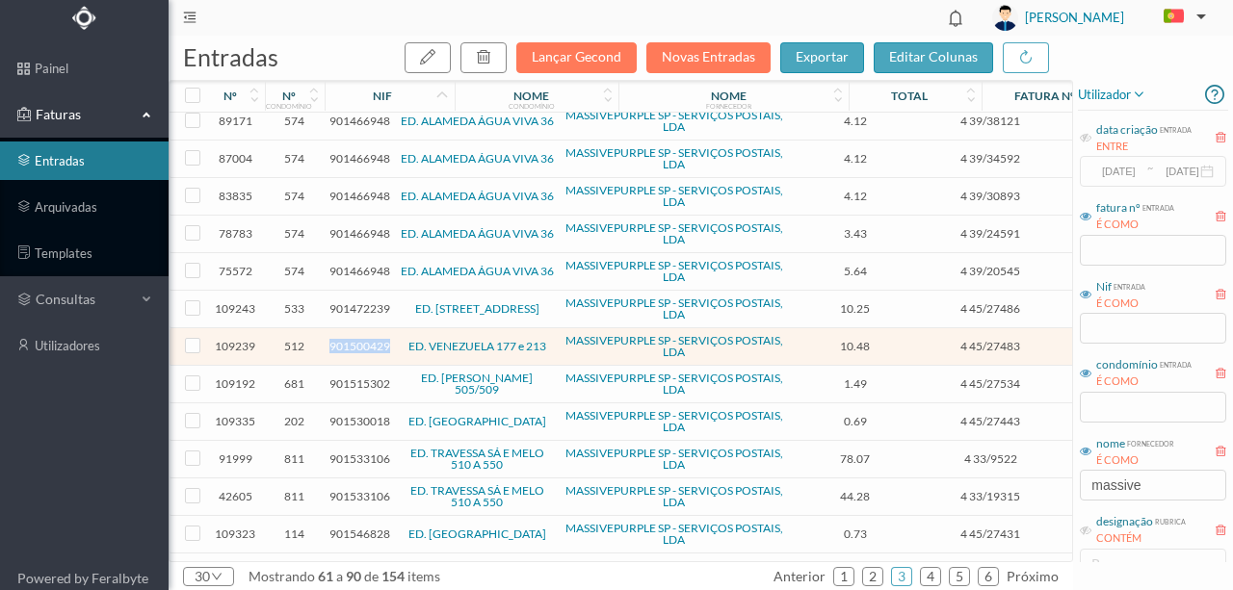
click at [374, 343] on span "901500429" at bounding box center [359, 346] width 61 height 14
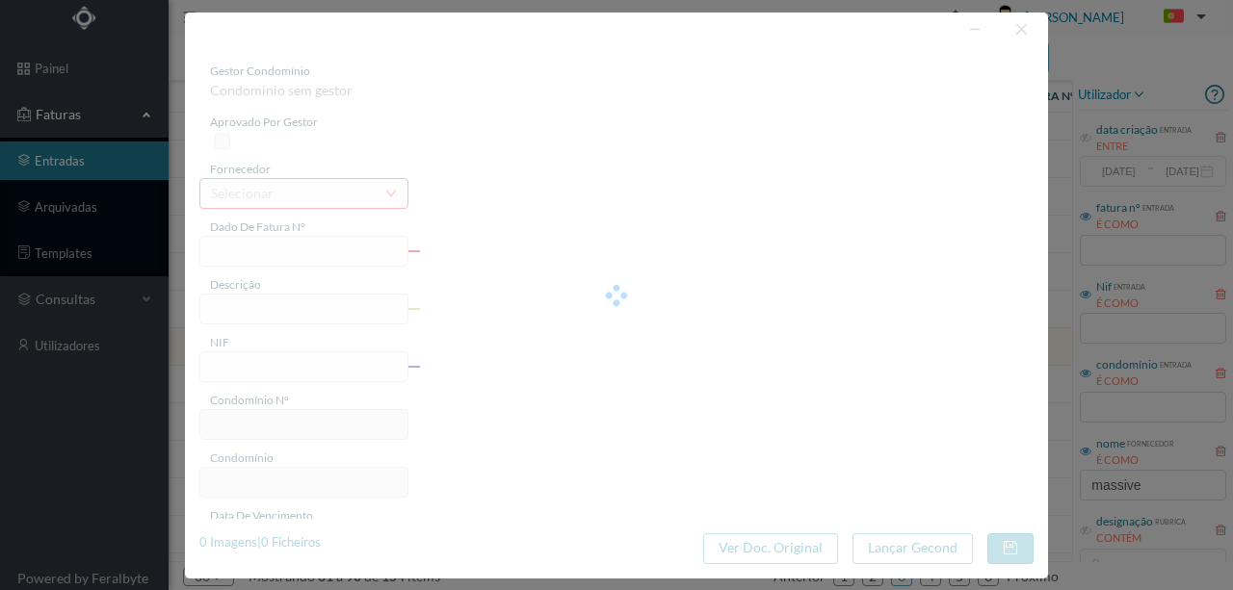
type input "4 45/27483"
type input "Serviço [PERSON_NAME]"
type input "901500429"
type input "Invalid date"
type input "[DATE]"
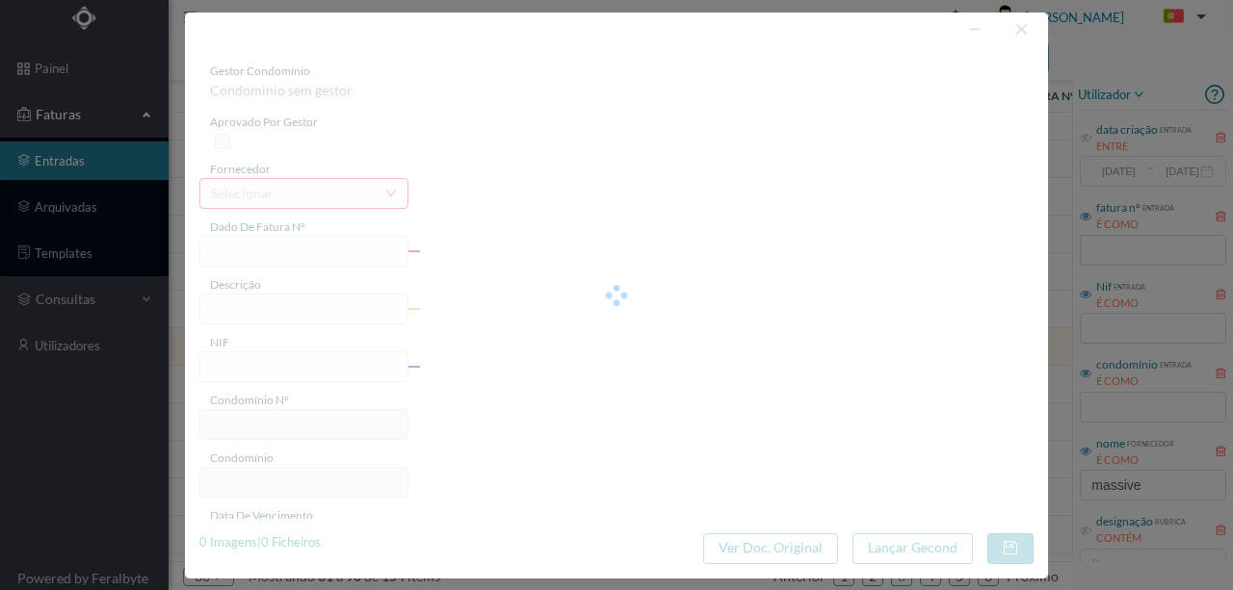
type input "10.48"
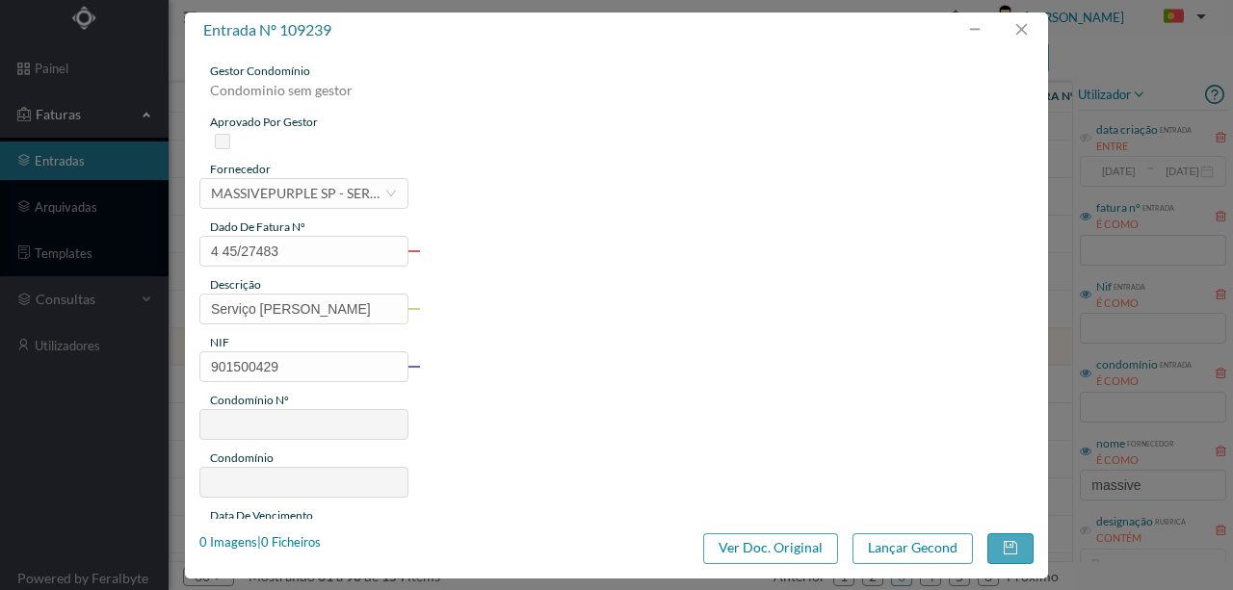
type input "512"
type input "ED. VENEZUELA 177 e 213"
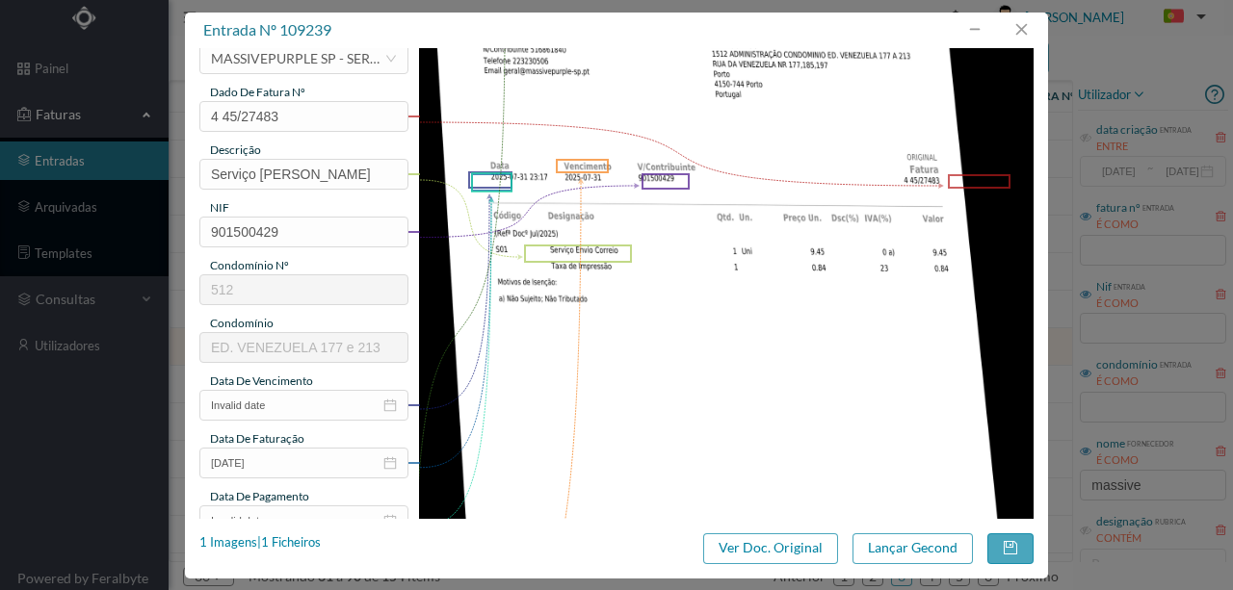
scroll to position [193, 0]
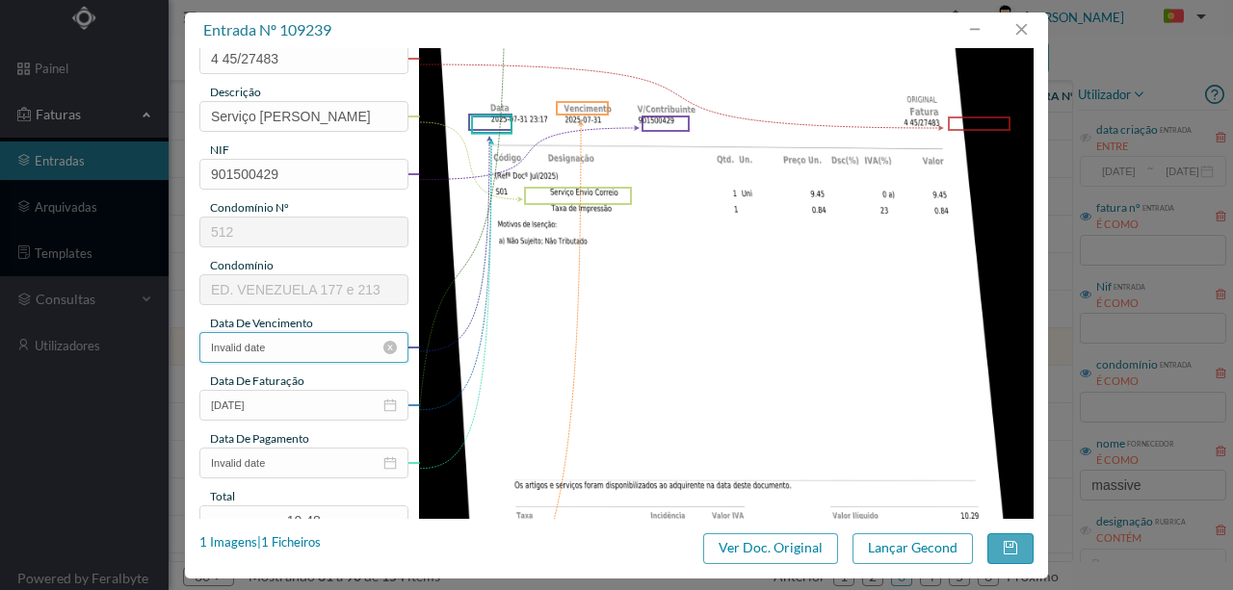
click at [300, 346] on input "Invalid date" at bounding box center [303, 347] width 209 height 31
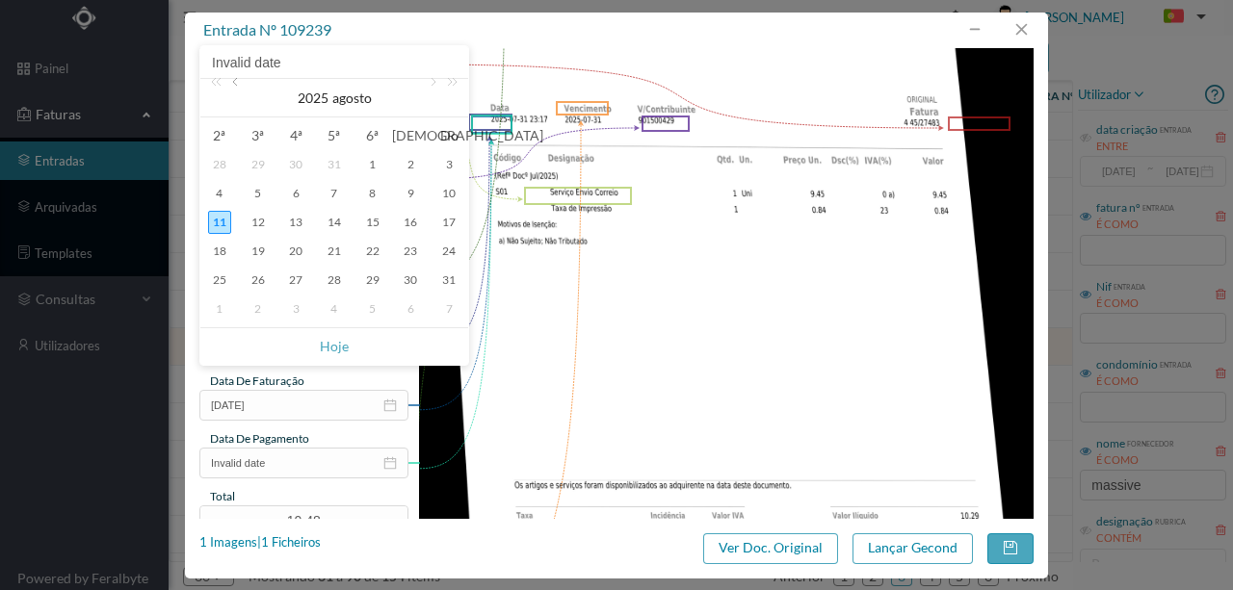
click at [239, 83] on link at bounding box center [236, 98] width 17 height 39
click at [334, 278] on div "31" at bounding box center [334, 280] width 23 height 23
type input "[DATE]"
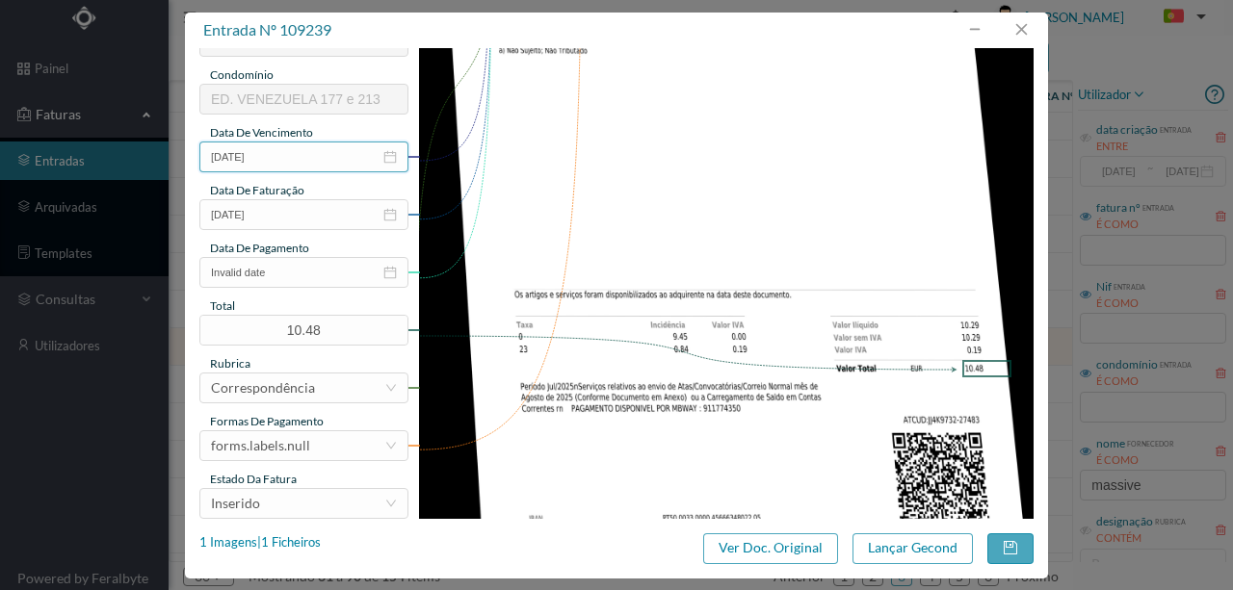
scroll to position [385, 0]
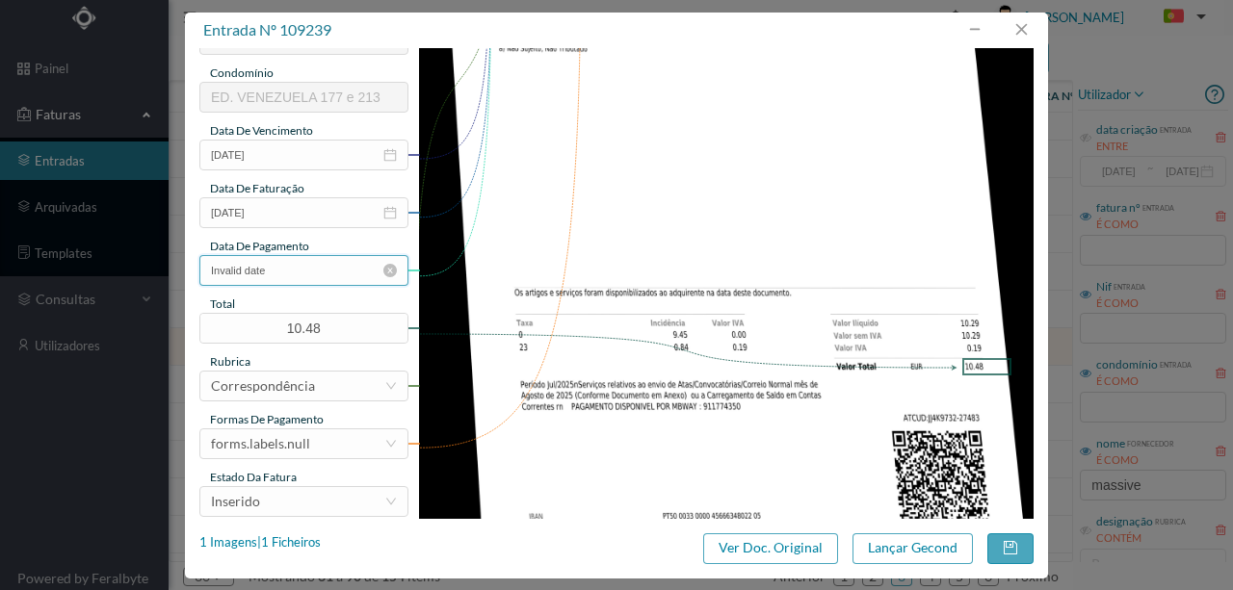
click at [291, 277] on input "Invalid date" at bounding box center [303, 270] width 209 height 31
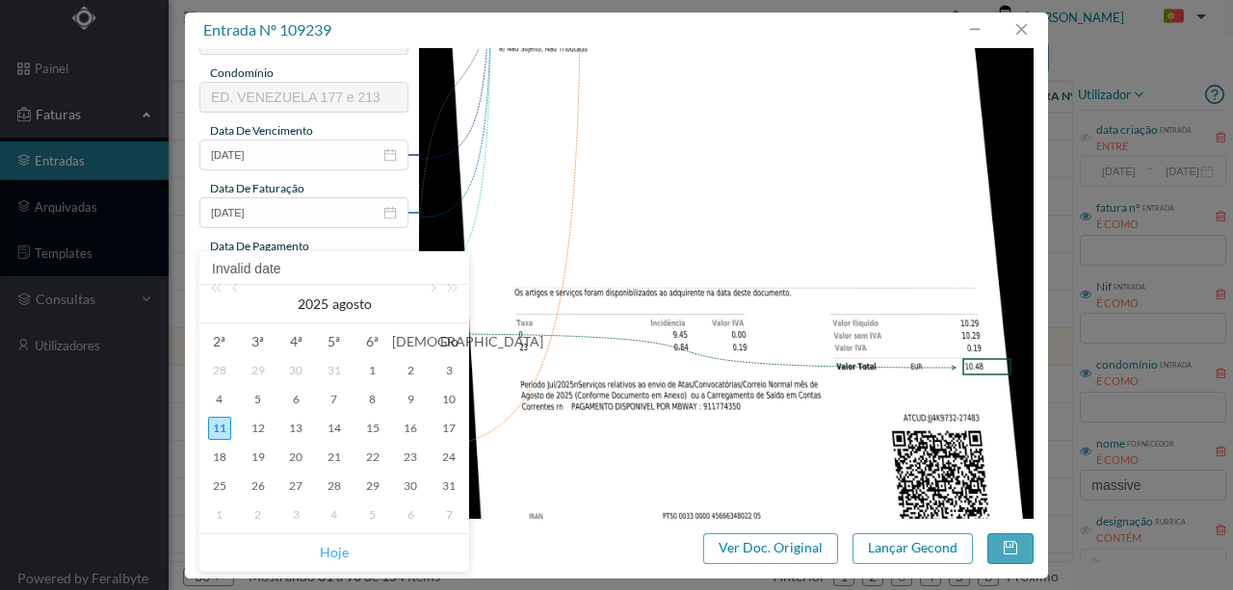
click at [335, 549] on link "Hoje" at bounding box center [334, 552] width 29 height 37
type input "[DATE]"
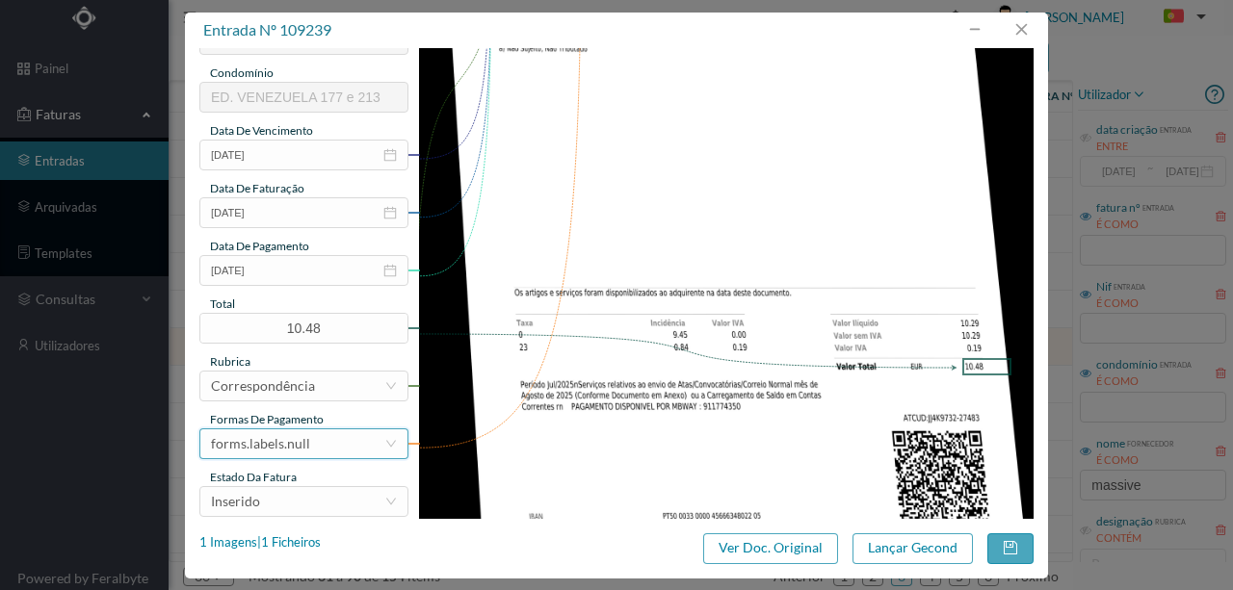
click at [307, 453] on div "forms.labels.null" at bounding box center [297, 443] width 173 height 29
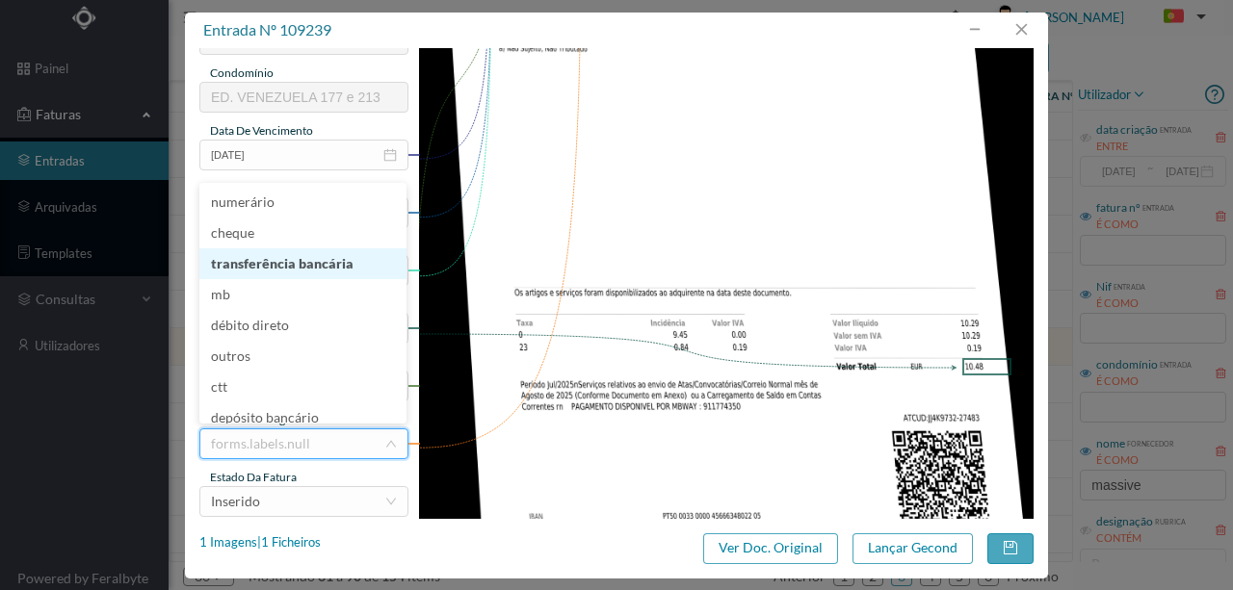
click at [289, 260] on li "transferência bancária" at bounding box center [302, 263] width 207 height 31
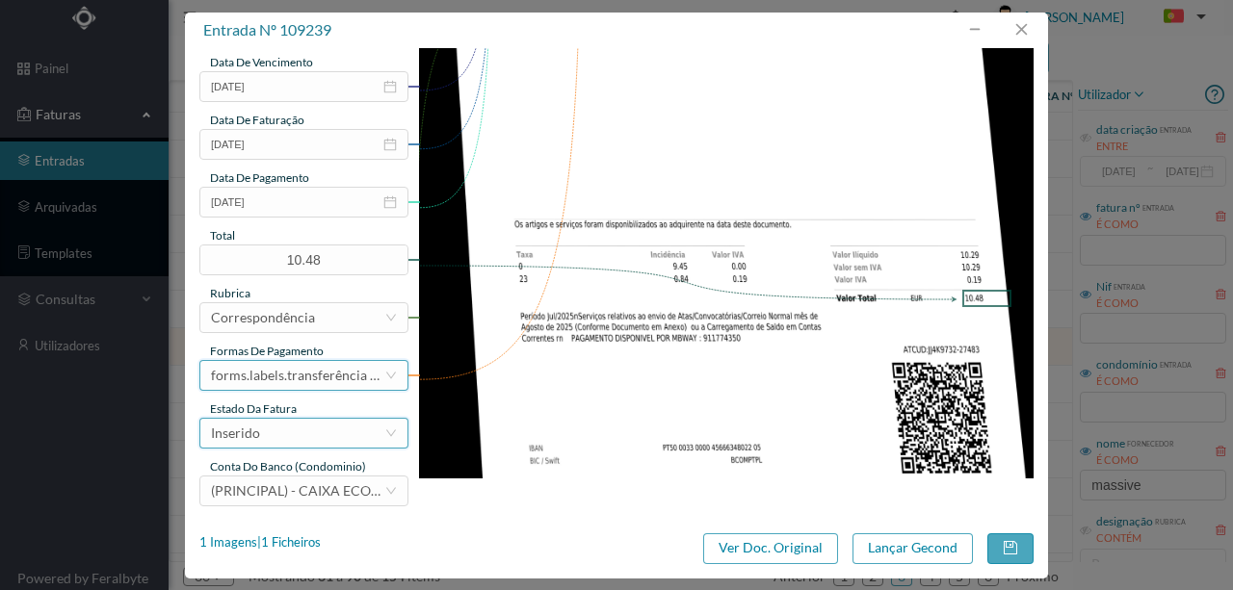
scroll to position [456, 0]
click at [287, 431] on div "Inserido" at bounding box center [297, 431] width 173 height 29
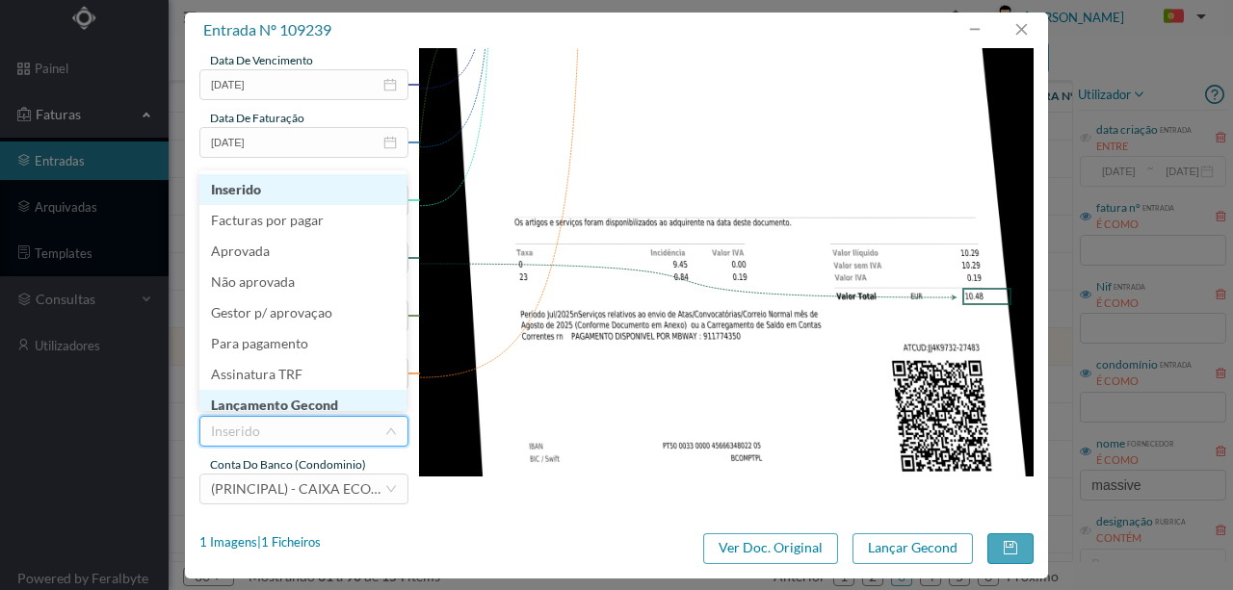
scroll to position [10, 0]
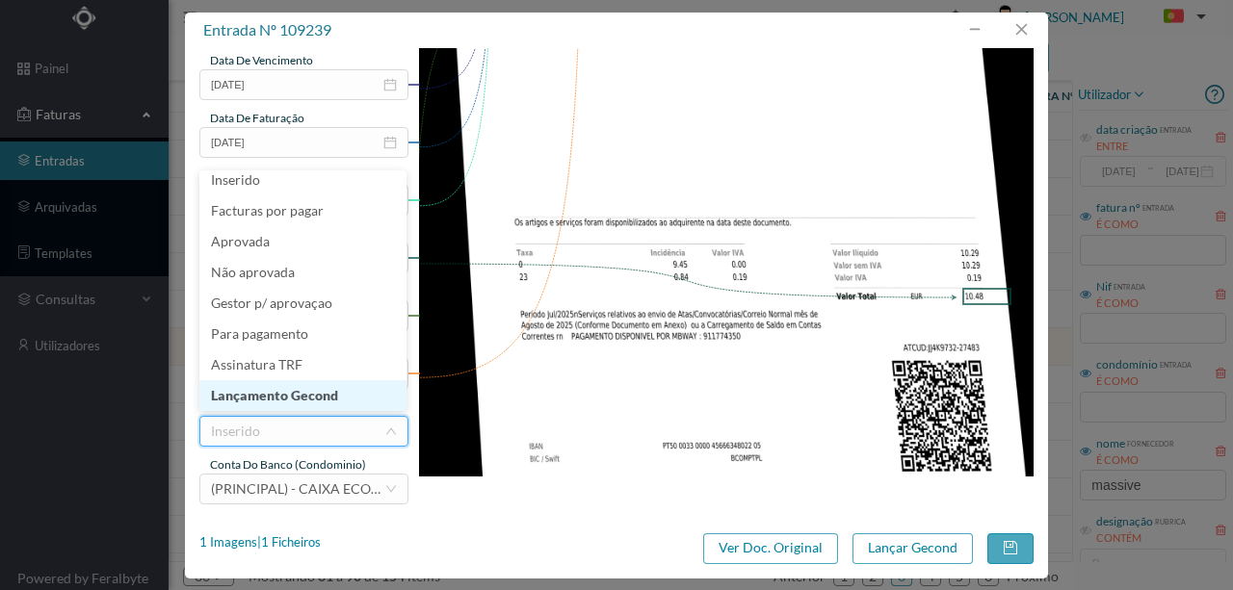
click at [322, 394] on li "Lançamento Gecond" at bounding box center [302, 395] width 207 height 31
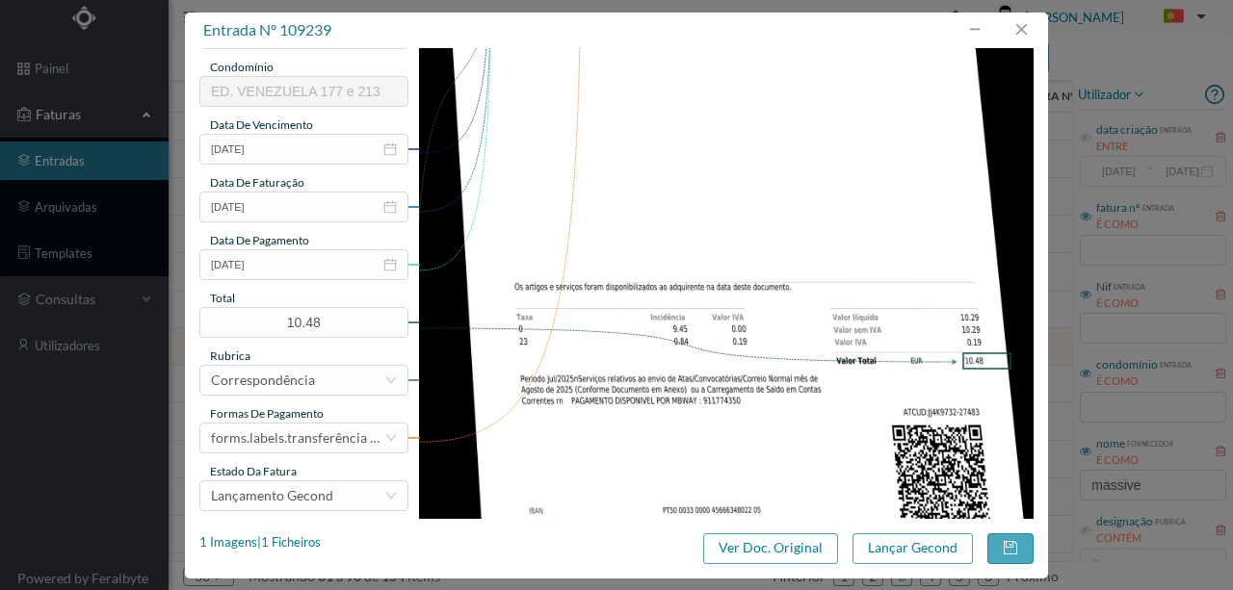
scroll to position [456, 0]
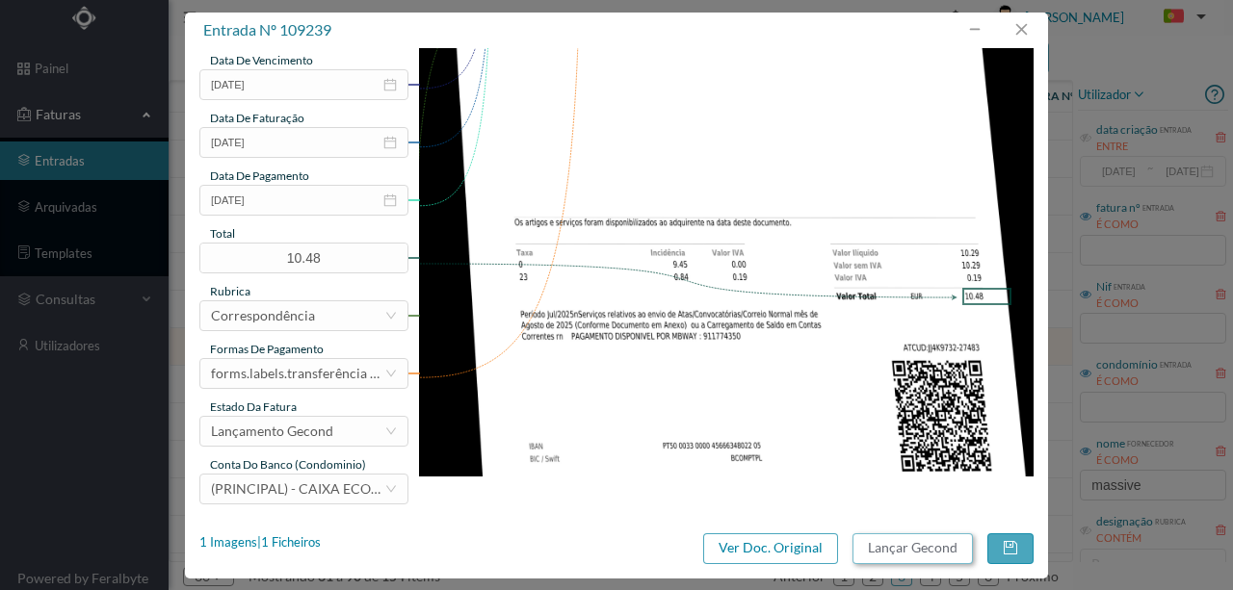
click at [930, 551] on button "Lançar Gecond" at bounding box center [912, 549] width 120 height 31
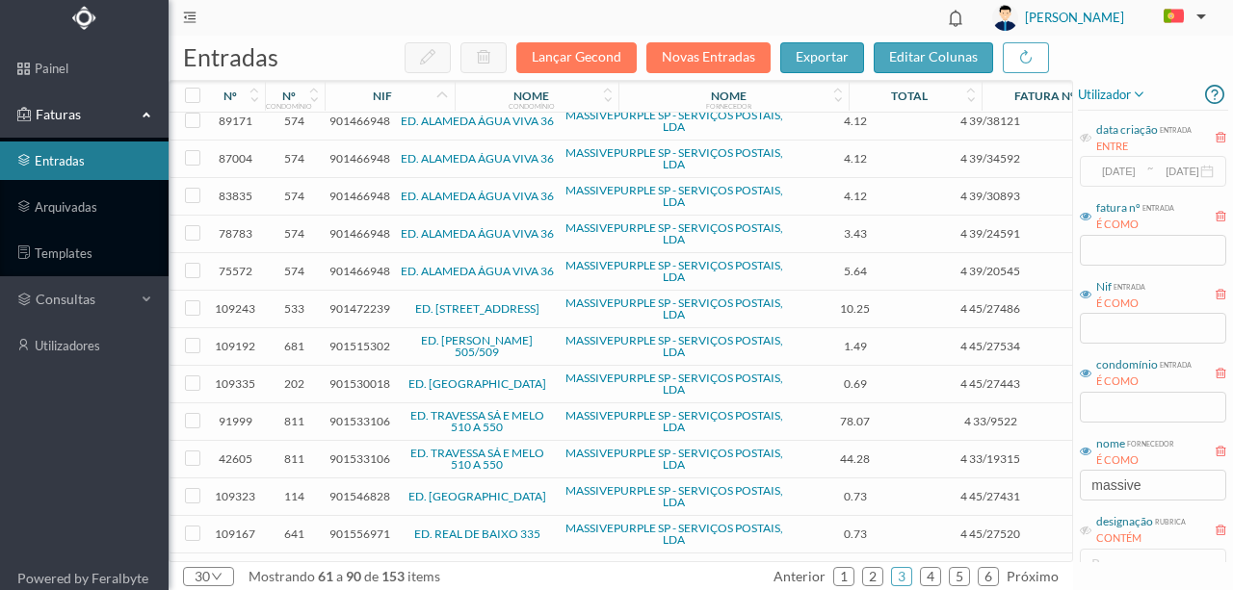
click at [360, 303] on span "901472239" at bounding box center [359, 308] width 61 height 14
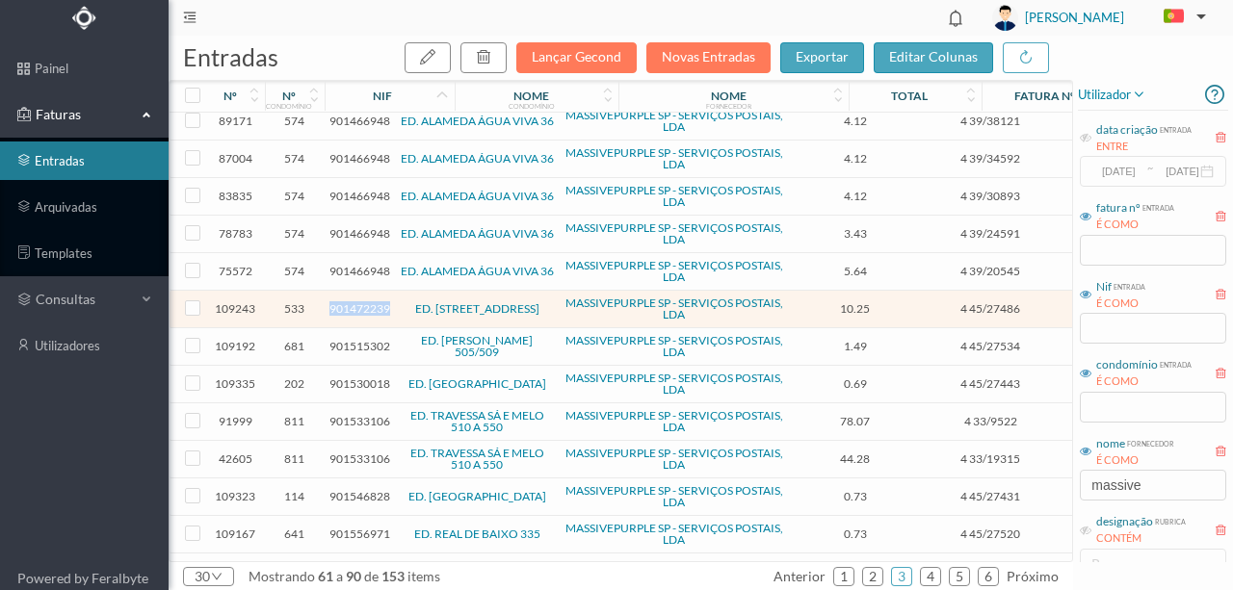
click at [360, 303] on span "901472239" at bounding box center [359, 308] width 61 height 14
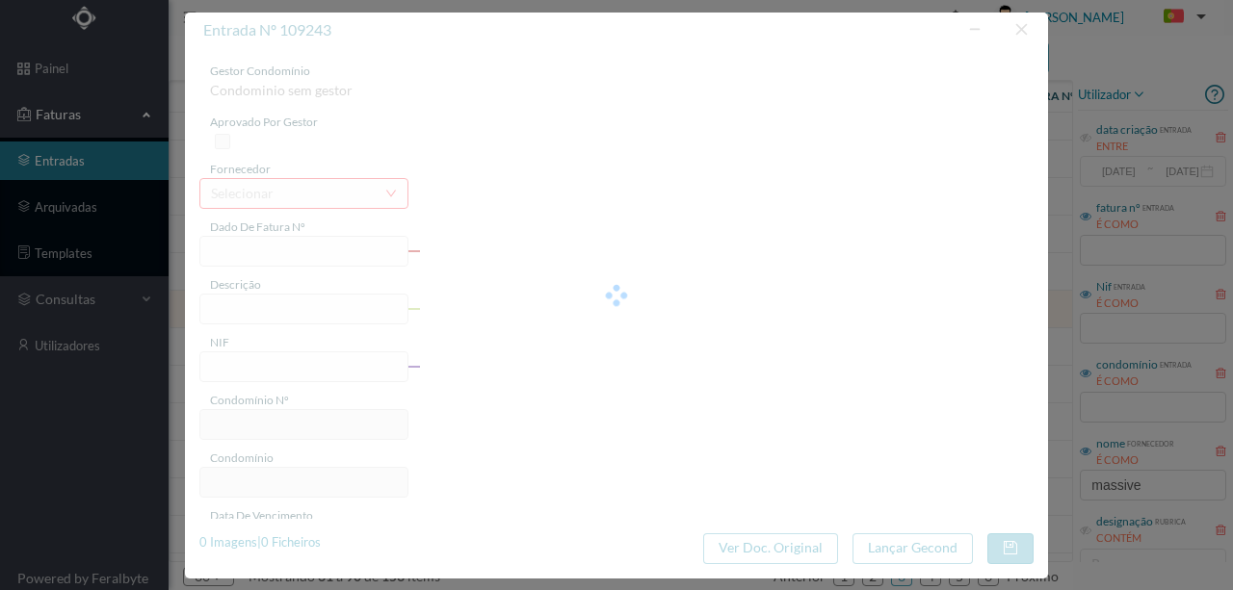
type input "4 45/27486"
type input "Serviço Envio Correio pa vo4 as"
type input "901472239"
type input "Invalid date"
type input "[DATE]"
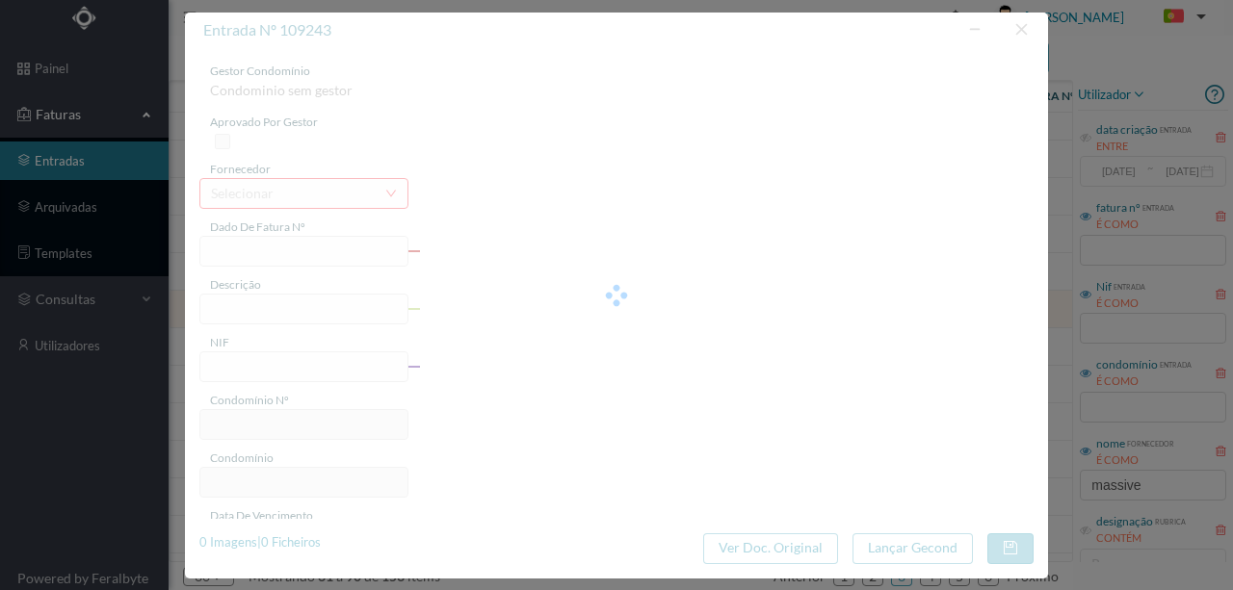
type input "10.25"
type input "533"
type input "ED. RUA DA CAVERNEIRA 33/97"
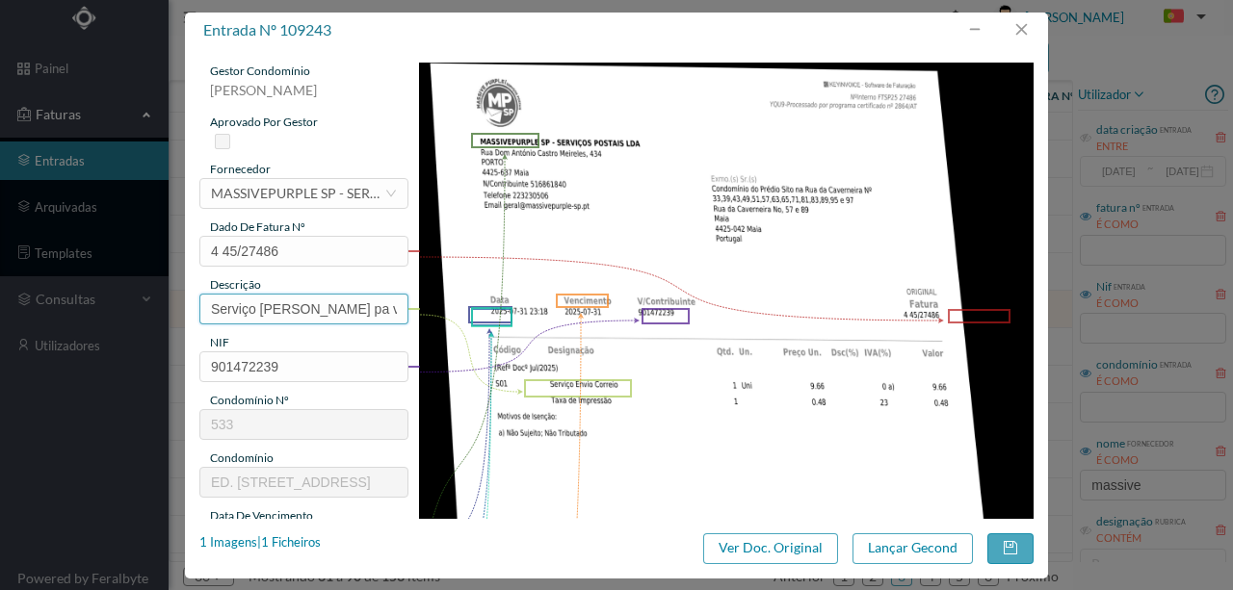
scroll to position [0, 8]
drag, startPoint x: 343, startPoint y: 302, endPoint x: 505, endPoint y: 308, distance: 161.9
click at [505, 308] on div "gestor condomínio Susana Silva aprovado por gestor fornecedor selecionar MASSIV…" at bounding box center [616, 512] width 834 height 898
type input "Serviço [PERSON_NAME]"
